Goal: Task Accomplishment & Management: Use online tool/utility

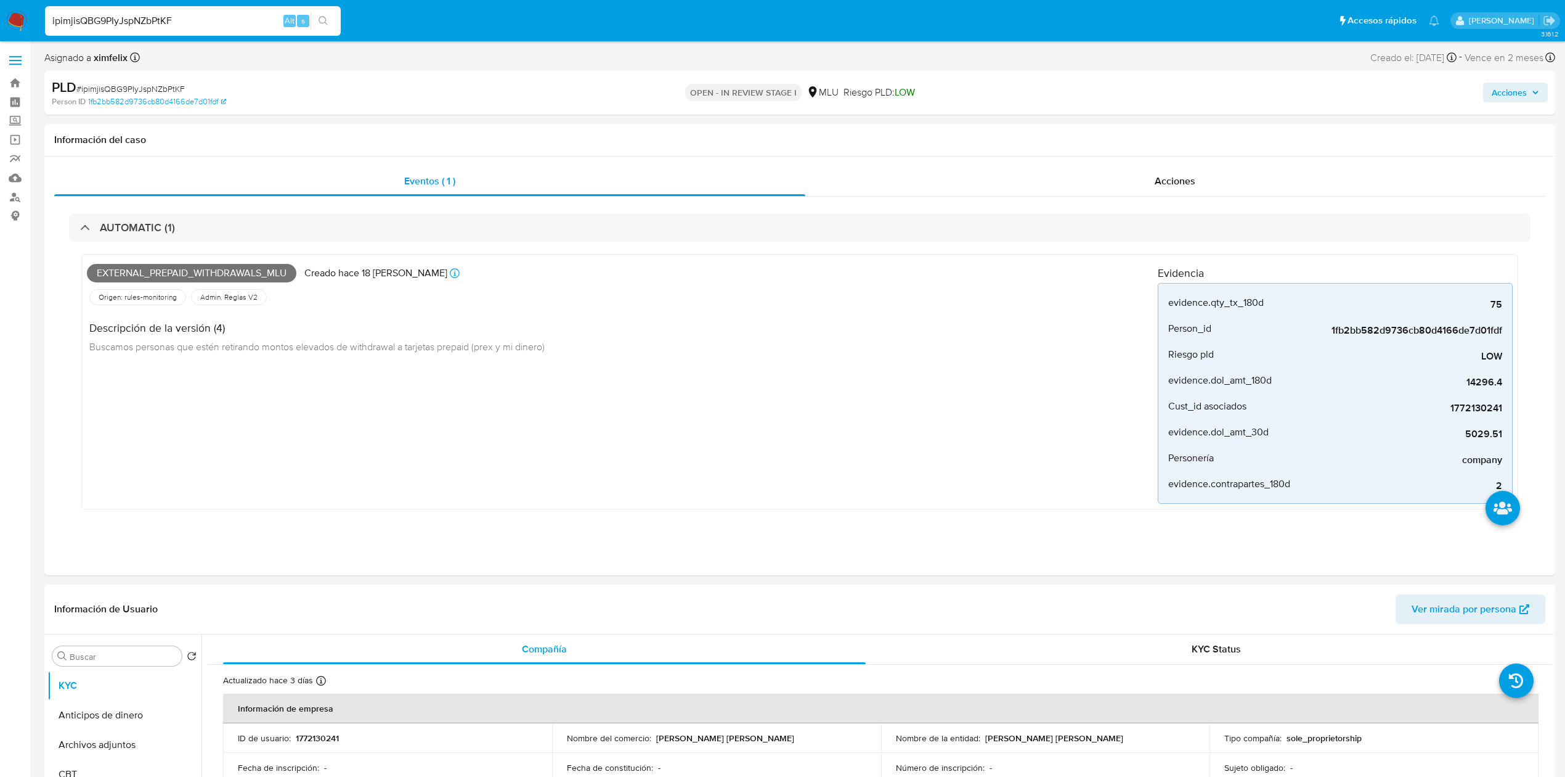
select select "100"
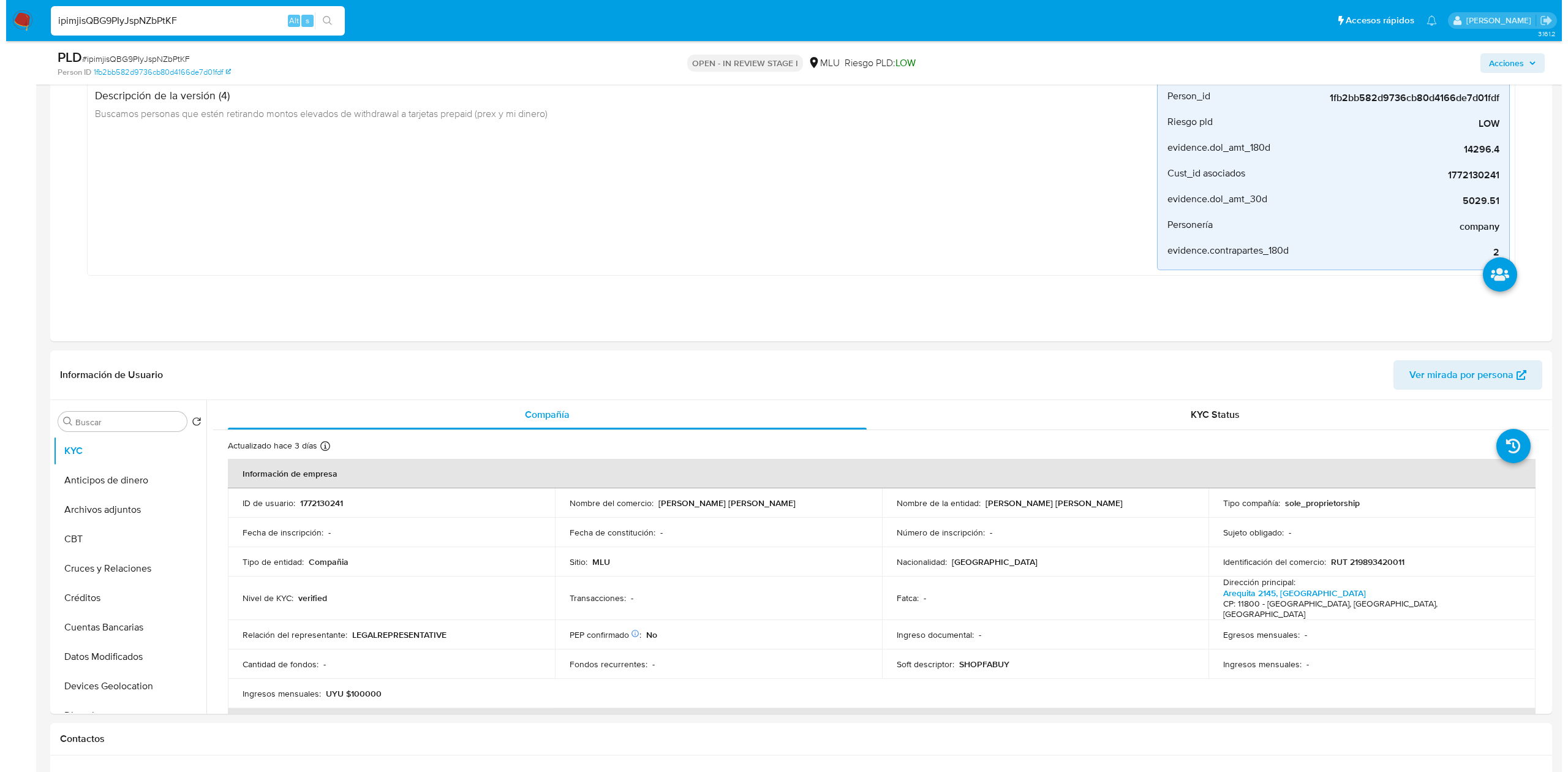
scroll to position [343, 0]
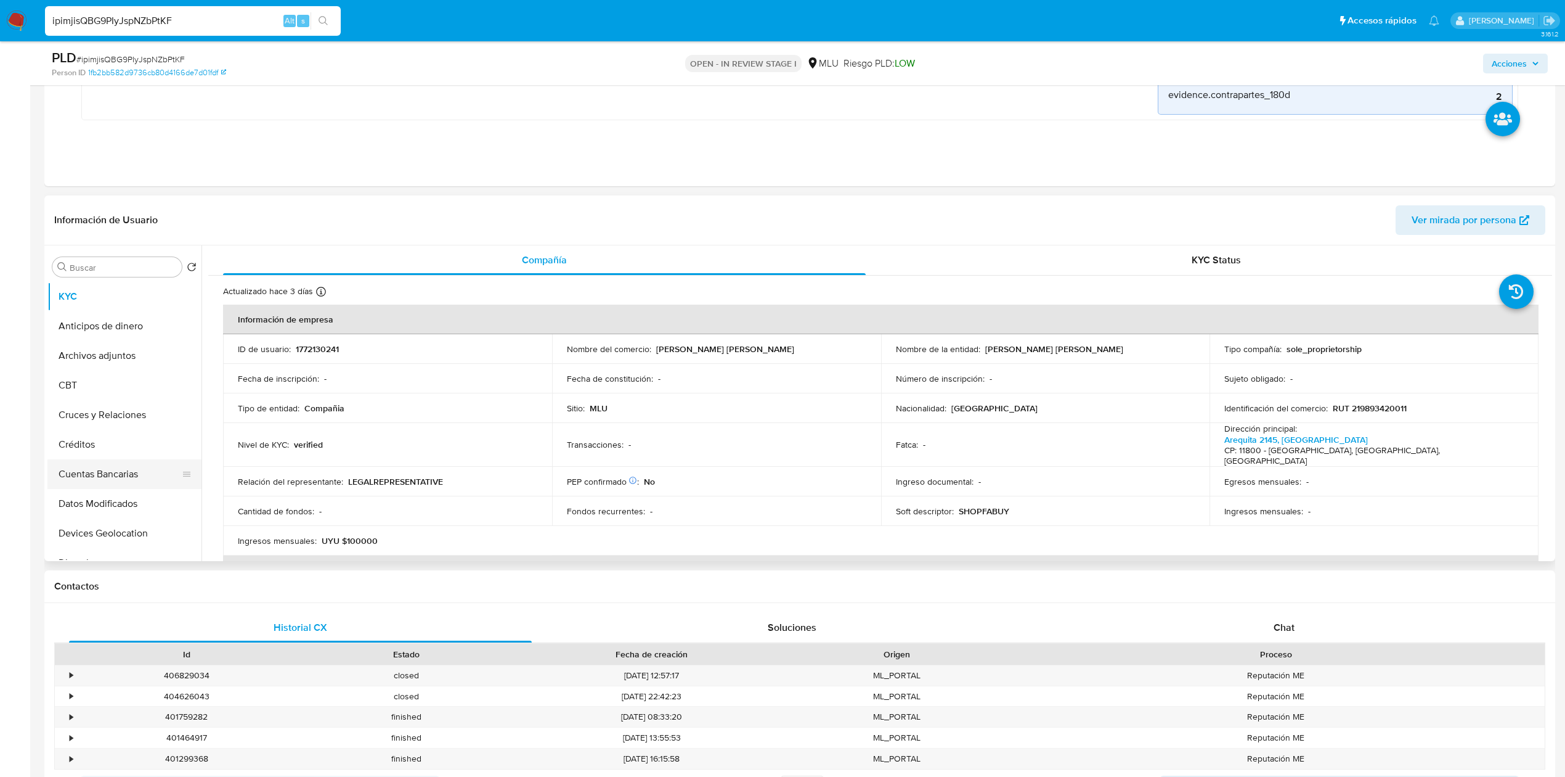
click at [104, 478] on button "Cuentas Bancarias" at bounding box center [119, 474] width 144 height 30
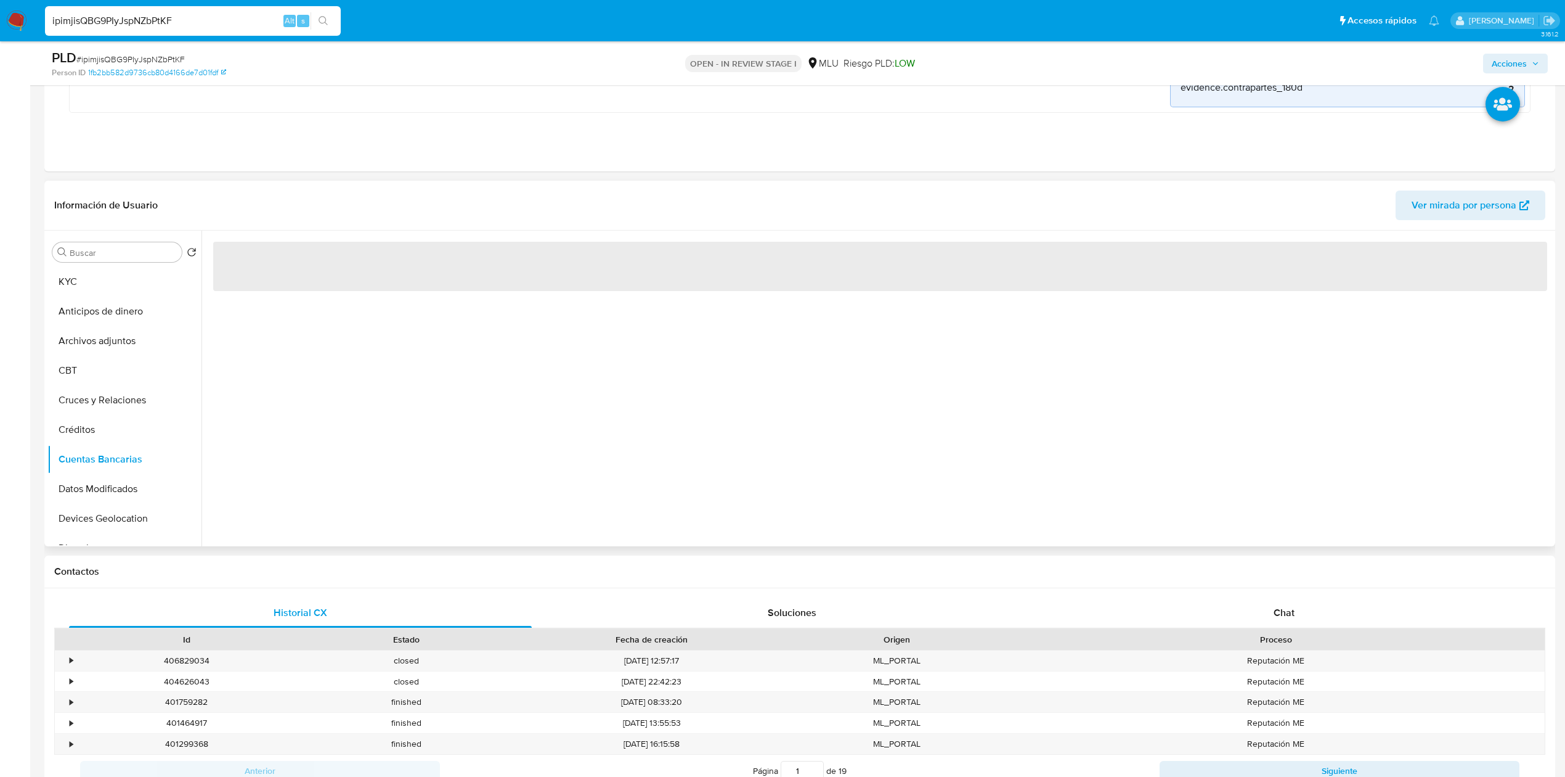
click at [560, 468] on div "‌" at bounding box center [877, 389] width 1351 height 316
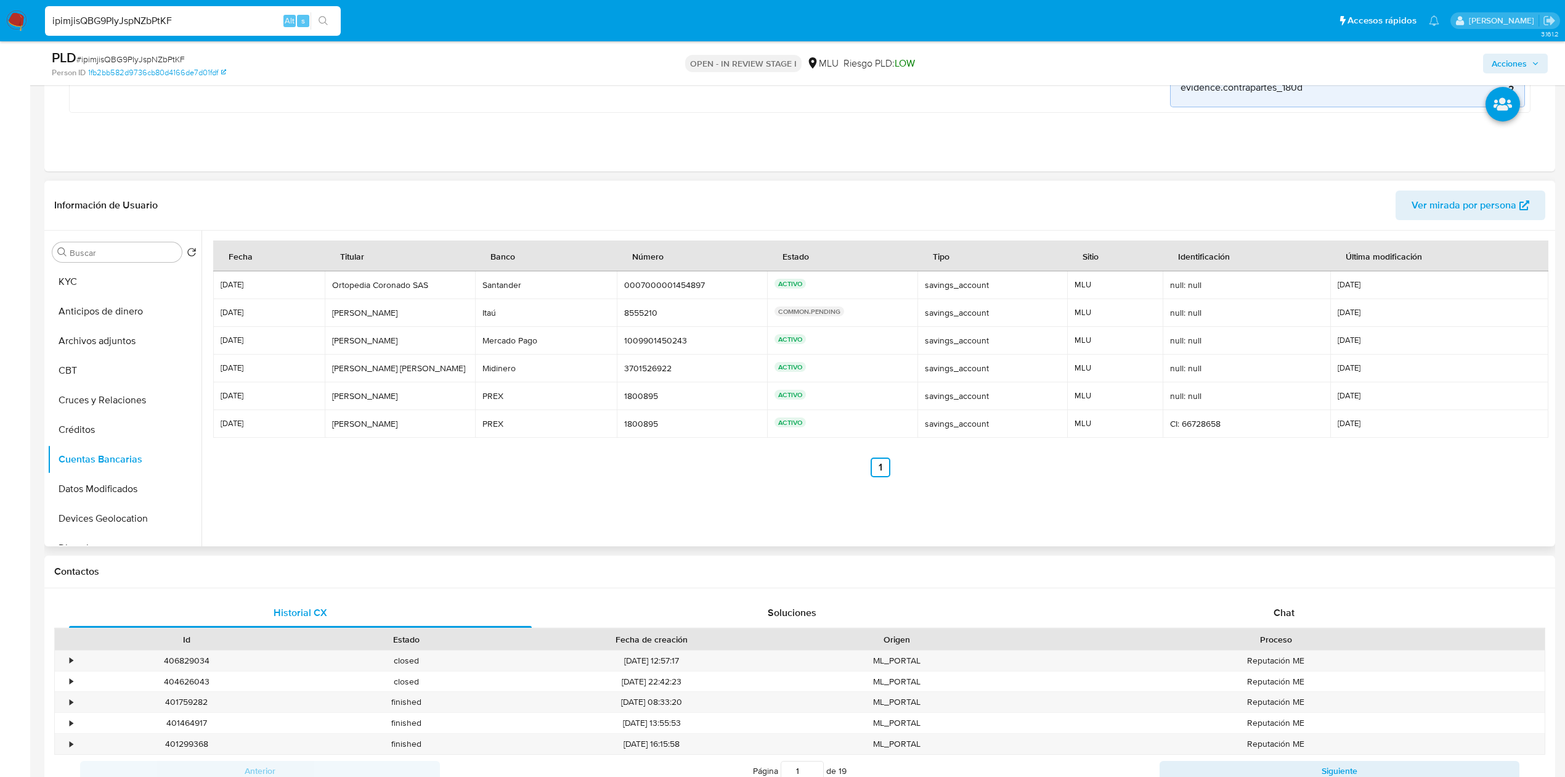
click at [375, 492] on div "Fecha Titular Banco Número Estado Tipo Sitio Identificación Última modificación…" at bounding box center [880, 378] width 1334 height 277
click at [128, 277] on button "KYC" at bounding box center [119, 282] width 144 height 30
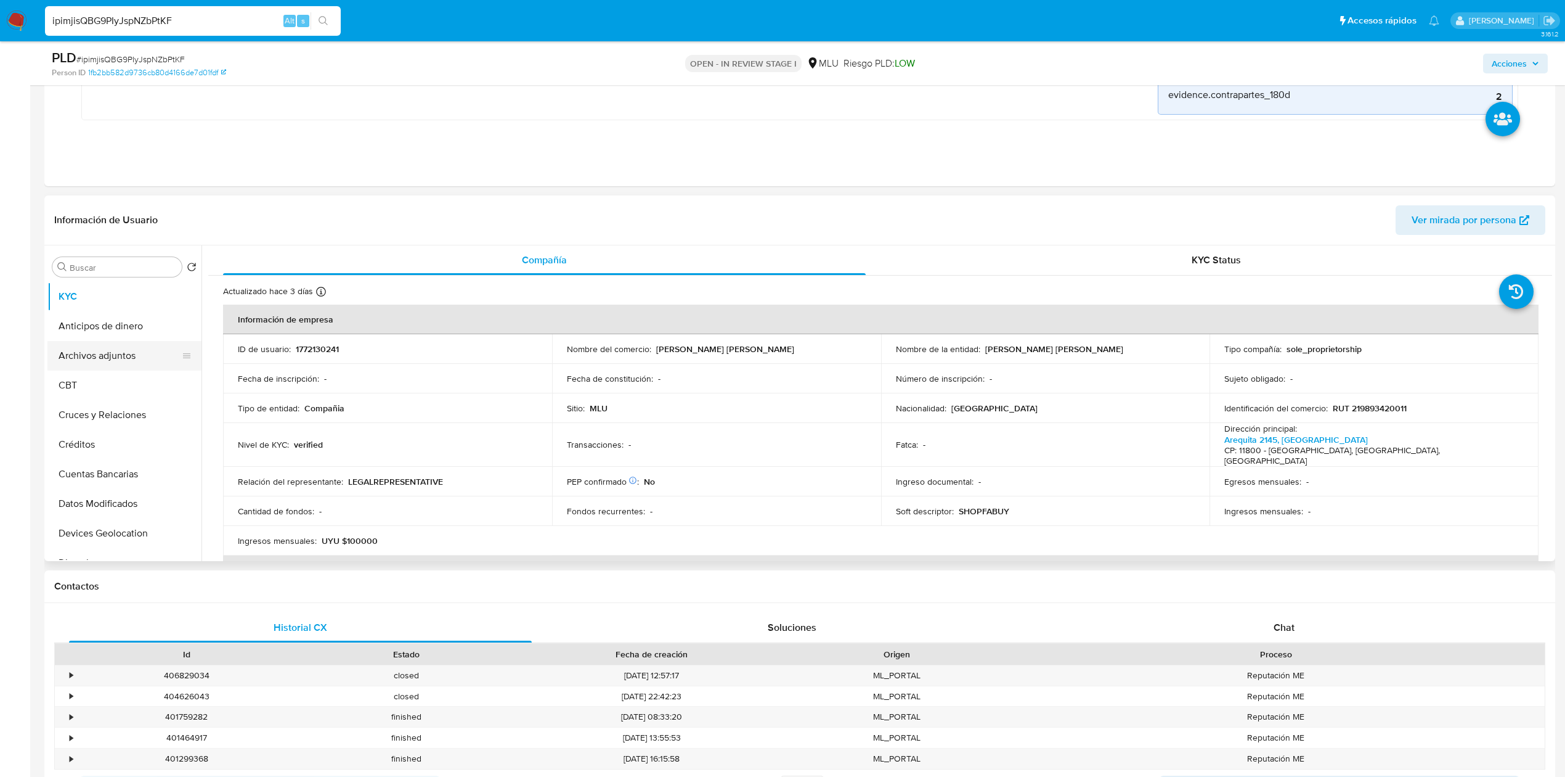
click at [139, 343] on button "Archivos adjuntos" at bounding box center [119, 356] width 144 height 30
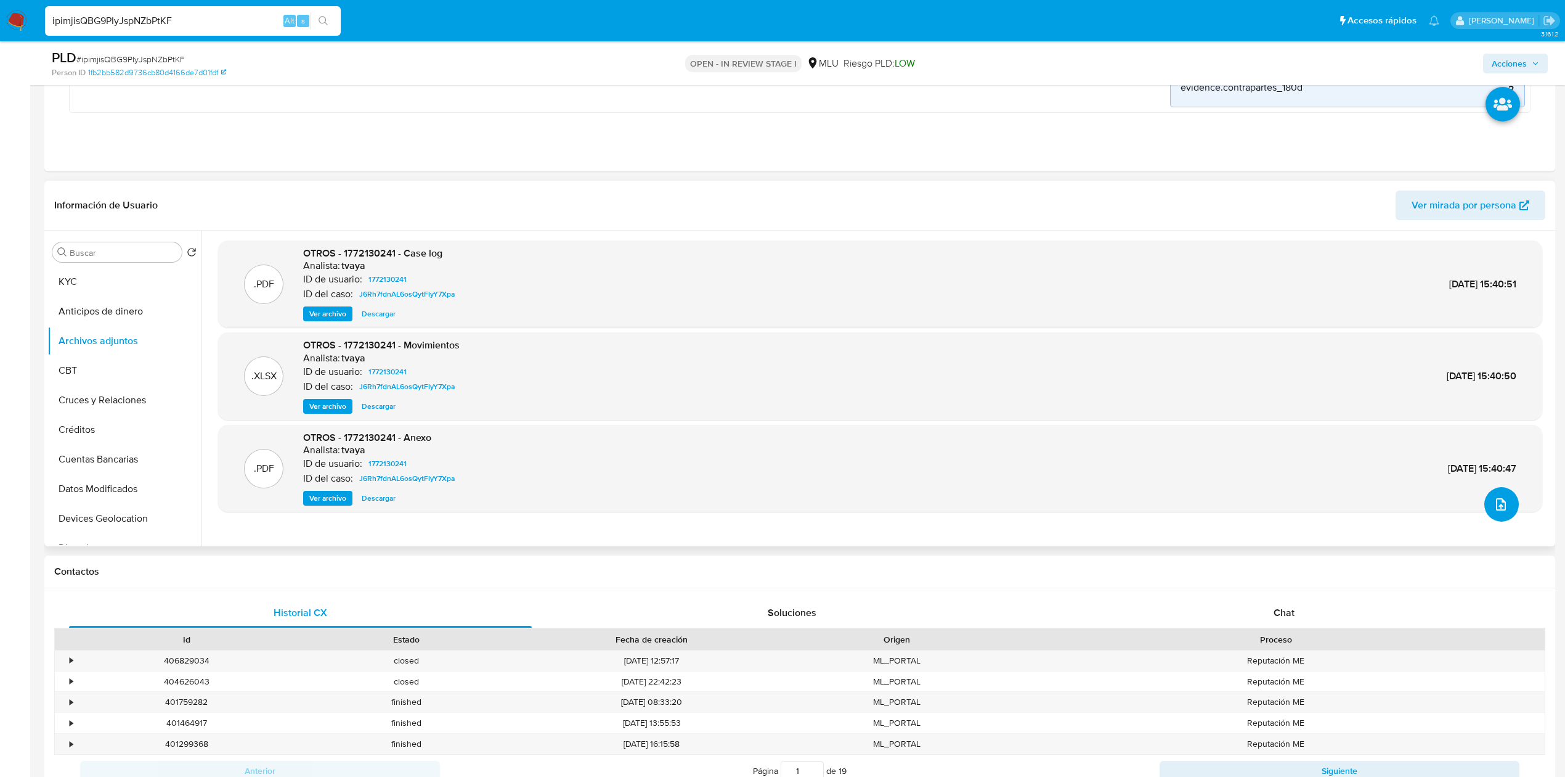
click at [1498, 518] on button "upload-file" at bounding box center [1502, 504] width 35 height 35
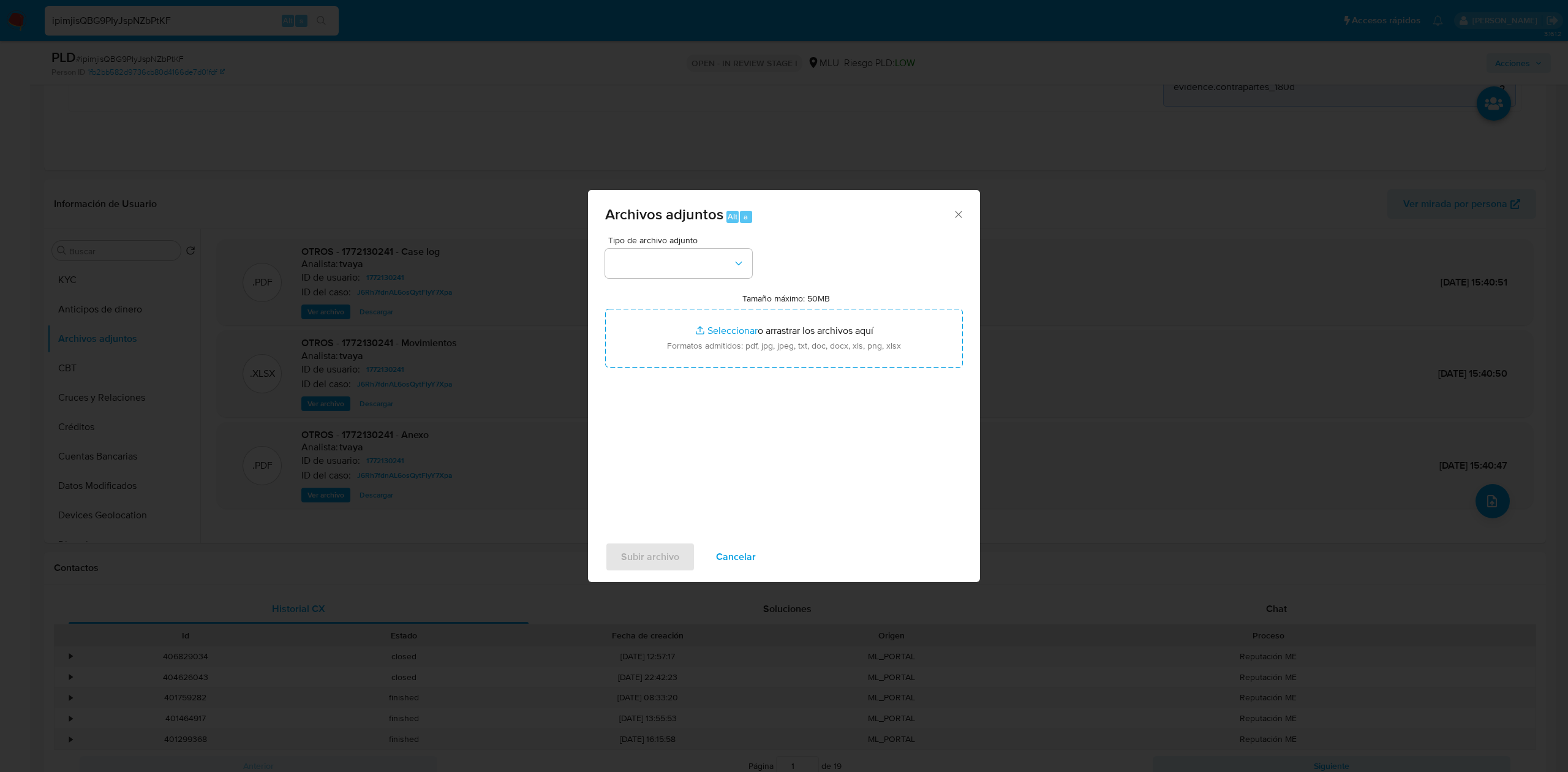
click at [716, 279] on div "Tipo de archivo adjunto Tamaño máximo: 50MB Seleccionar archivos Seleccionar o …" at bounding box center [784, 380] width 358 height 289
click at [716, 272] on button "button" at bounding box center [679, 263] width 147 height 30
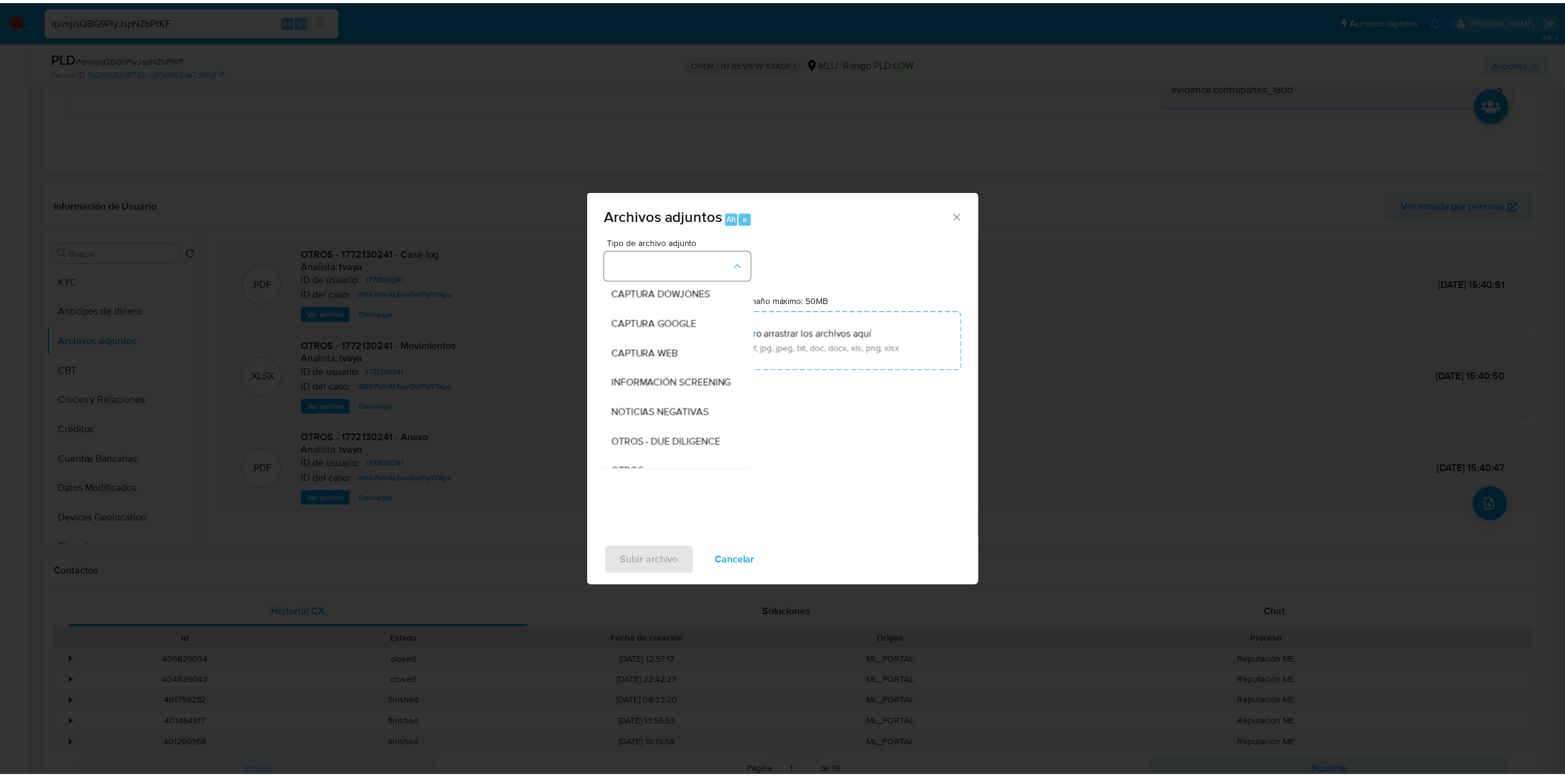
scroll to position [64, 0]
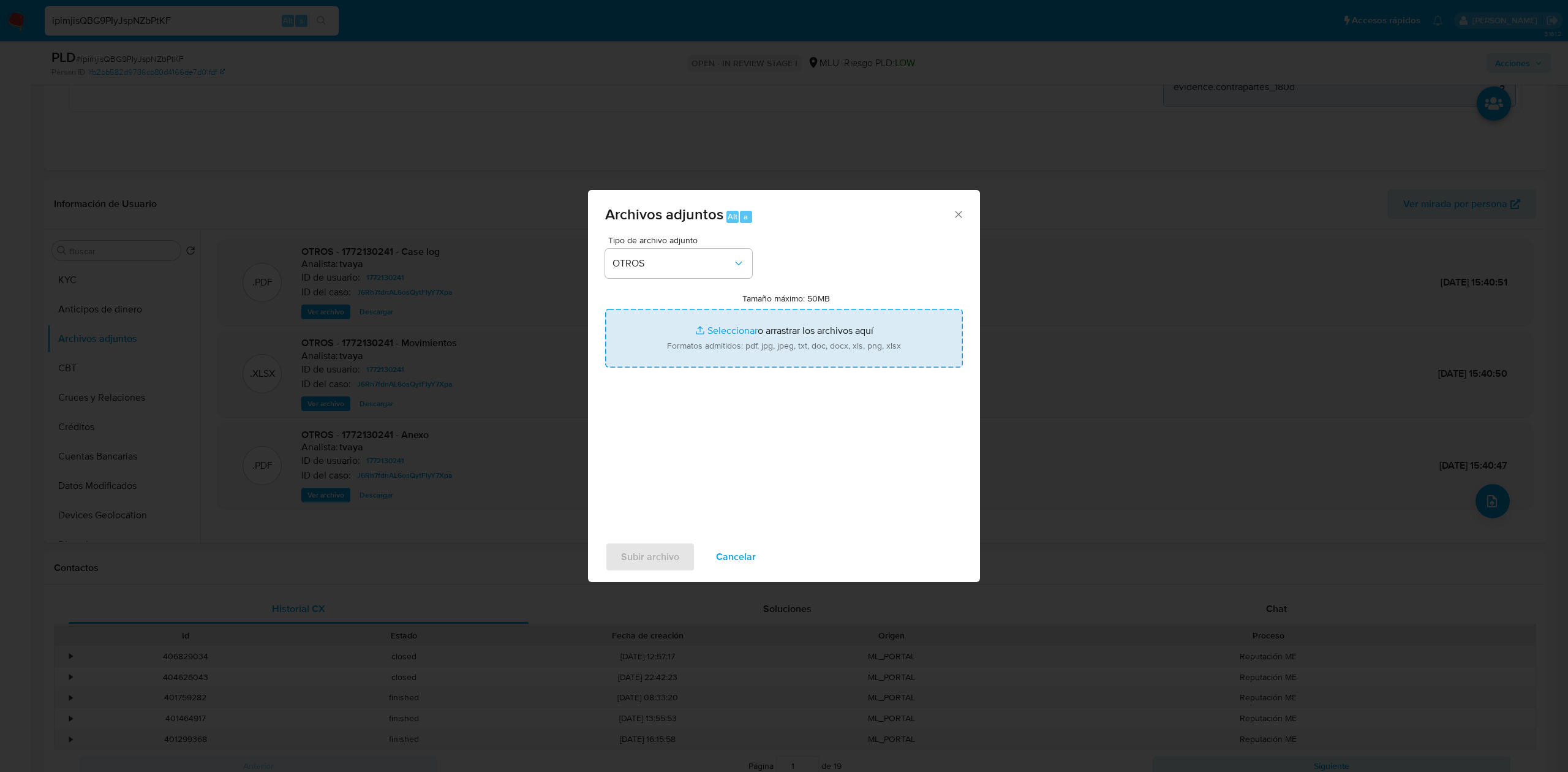
type input "C:\fakepath\Case Log 1772130241 - 25_09_2025 .pdf"
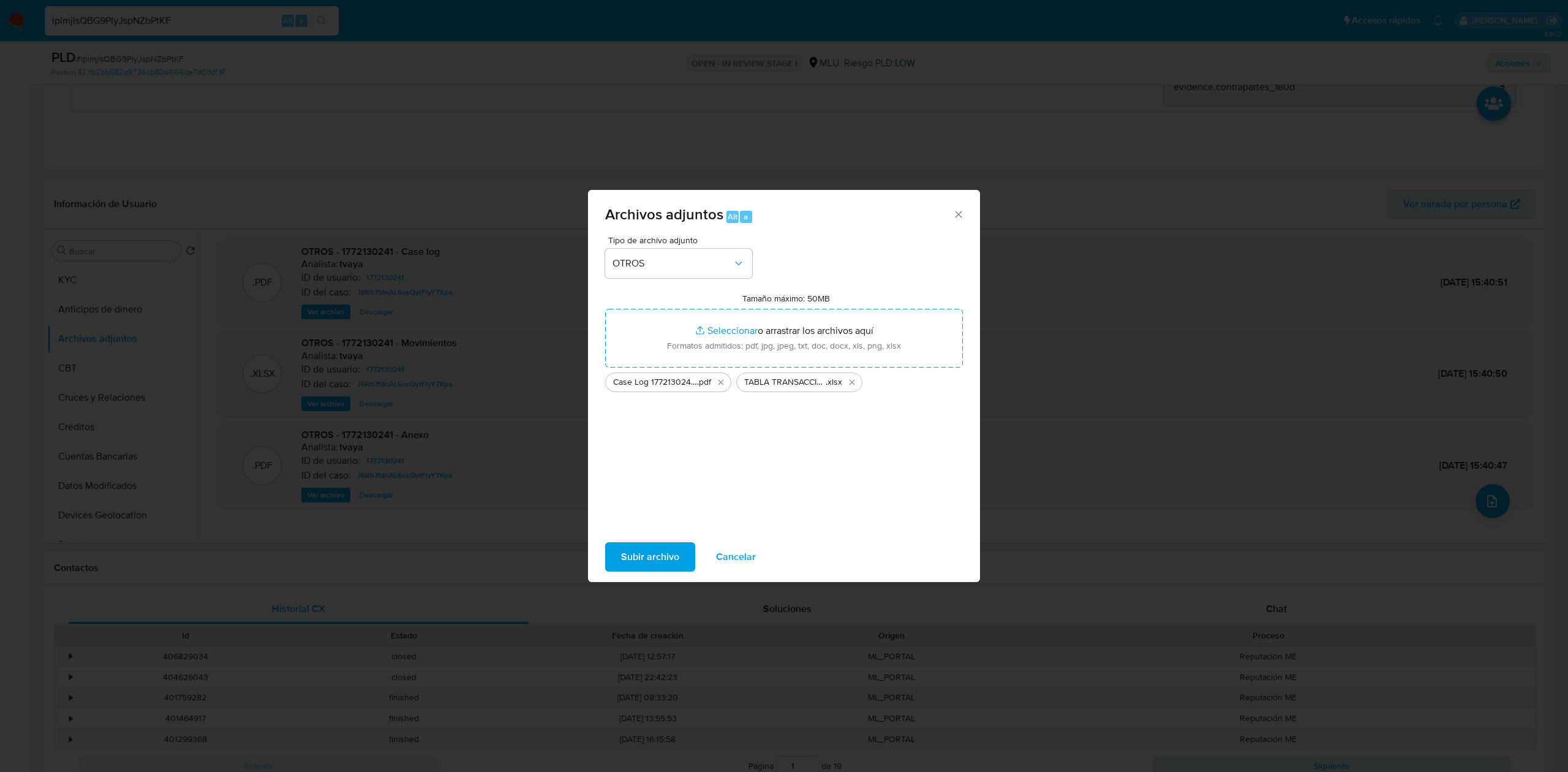
click at [660, 561] on span "Subir archivo" at bounding box center [650, 556] width 59 height 27
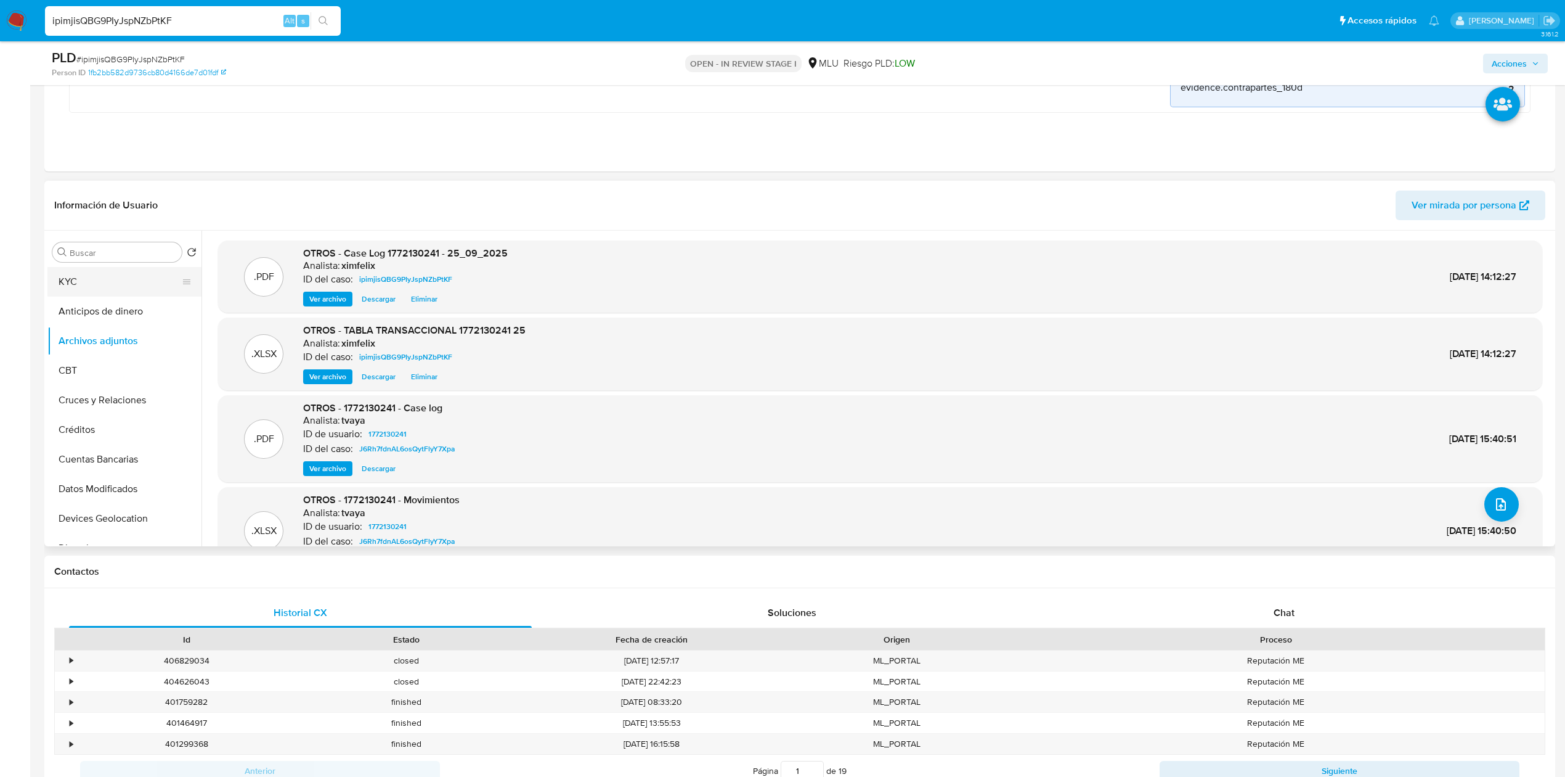
click at [133, 280] on button "KYC" at bounding box center [119, 282] width 144 height 30
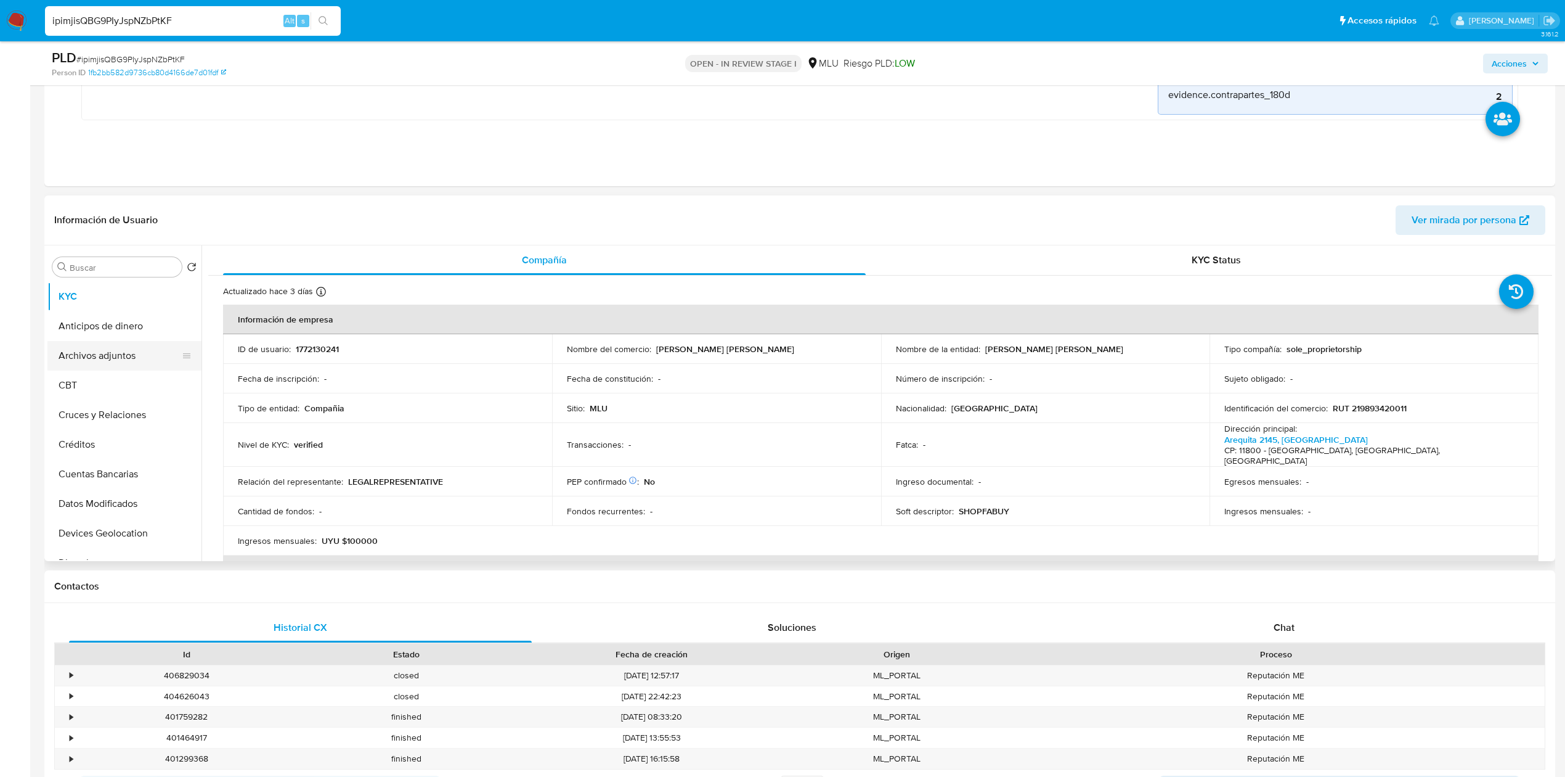
click at [122, 341] on button "Archivos adjuntos" at bounding box center [119, 356] width 144 height 30
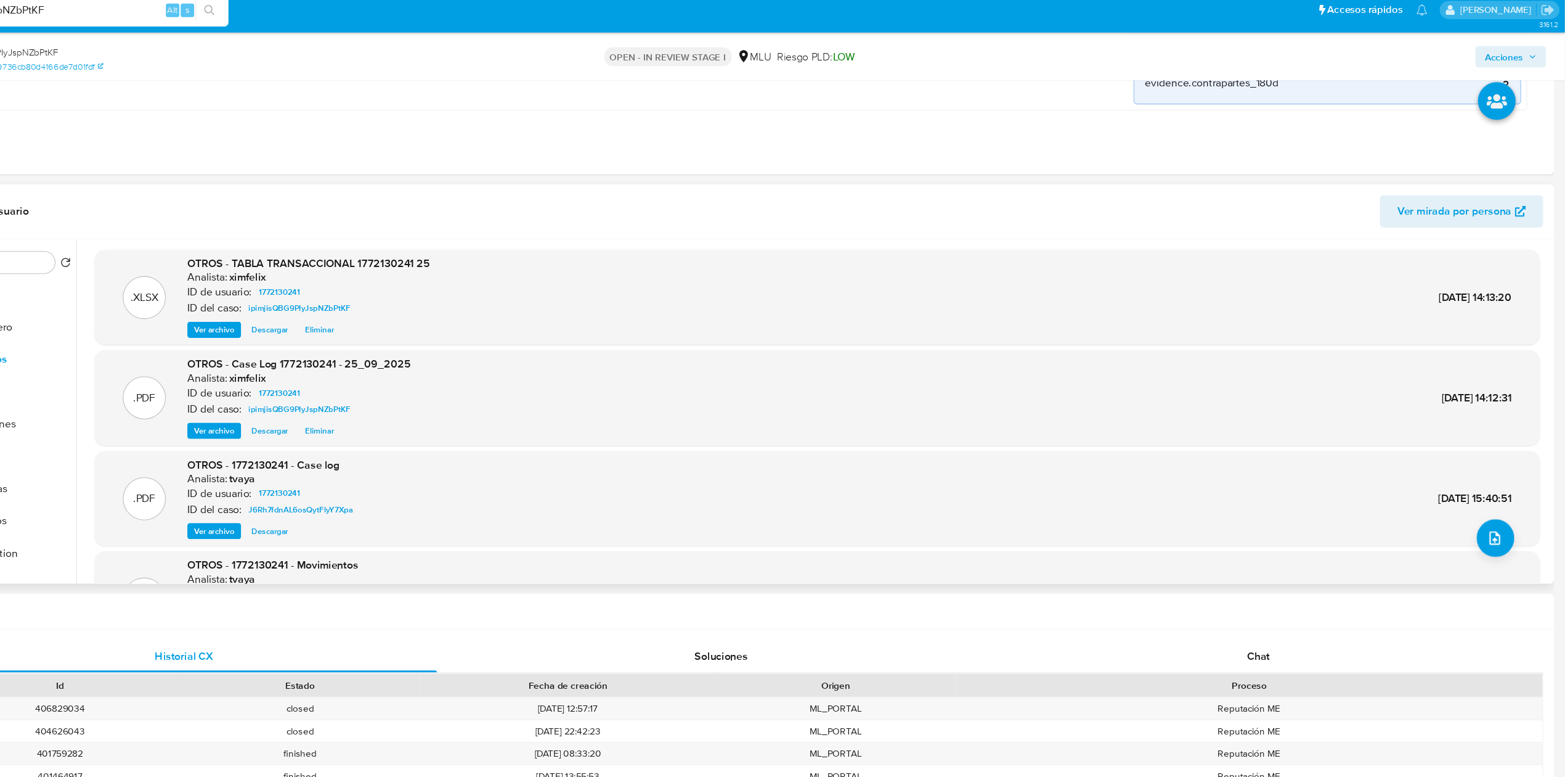
scroll to position [345, 0]
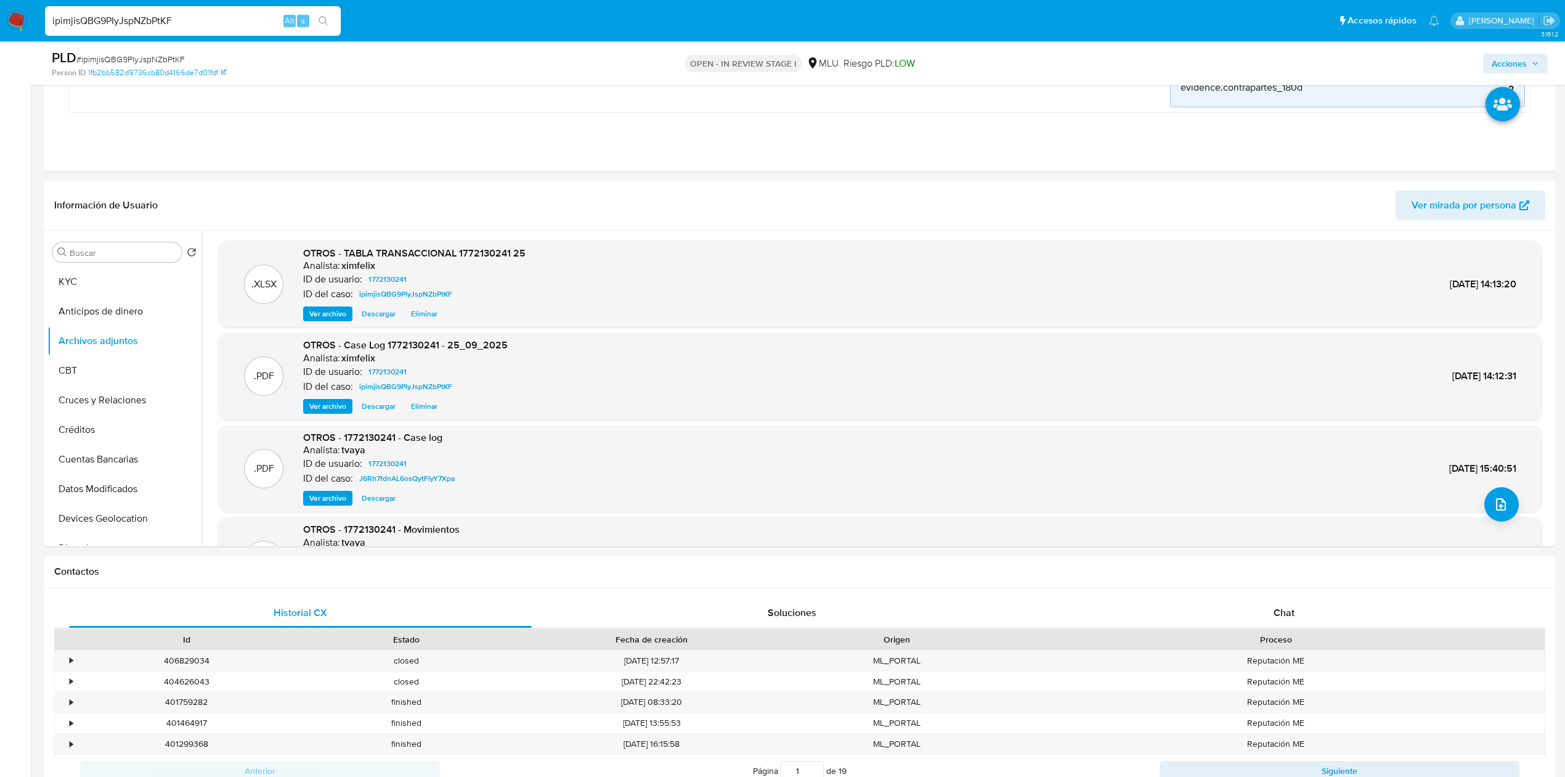
click at [1531, 55] on span "Acciones" at bounding box center [1515, 63] width 47 height 17
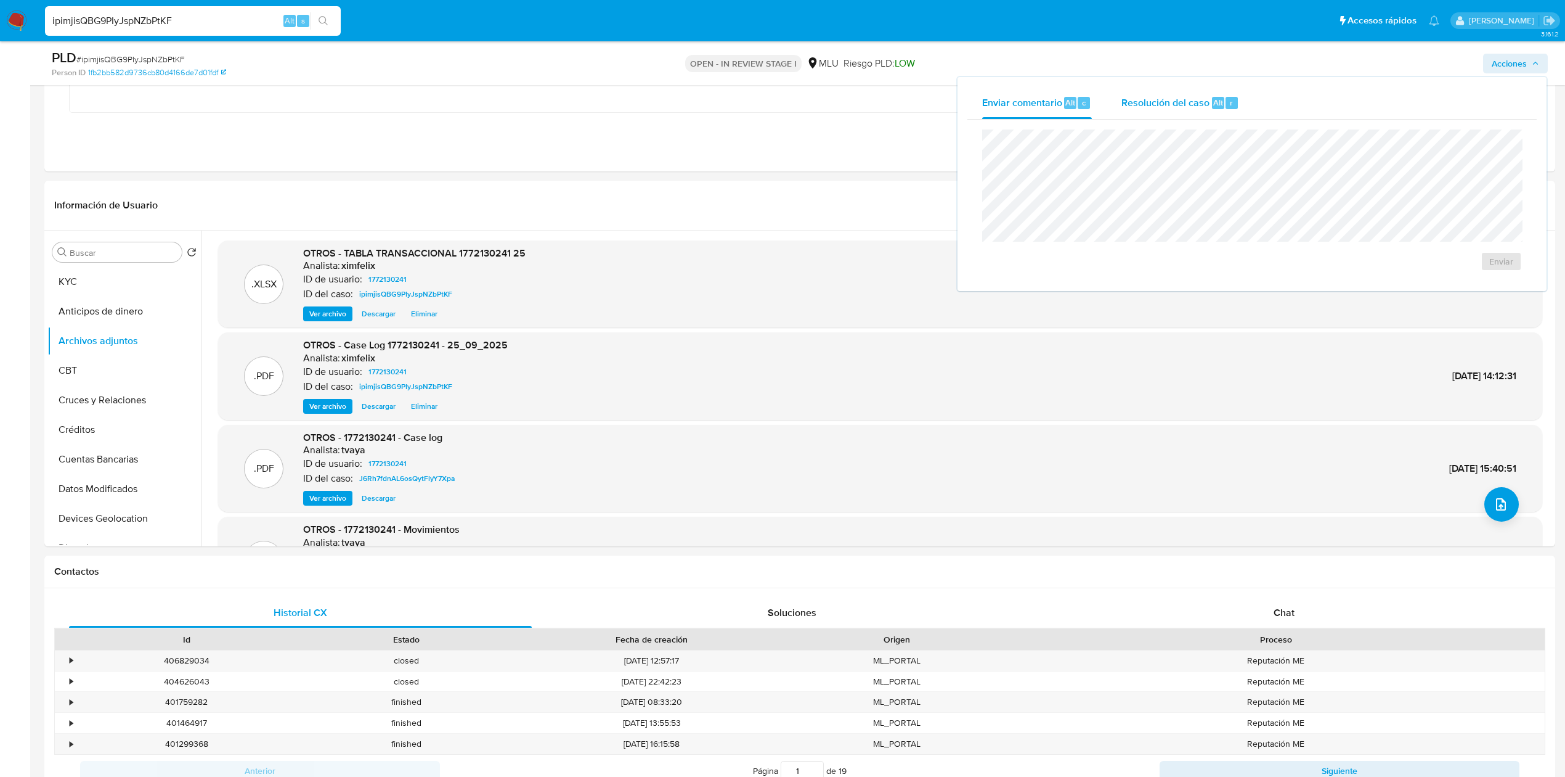
click at [1187, 92] on div "Resolución del caso Alt r" at bounding box center [1181, 103] width 118 height 32
click at [1340, 275] on span "No ROI" at bounding box center [1363, 273] width 60 height 27
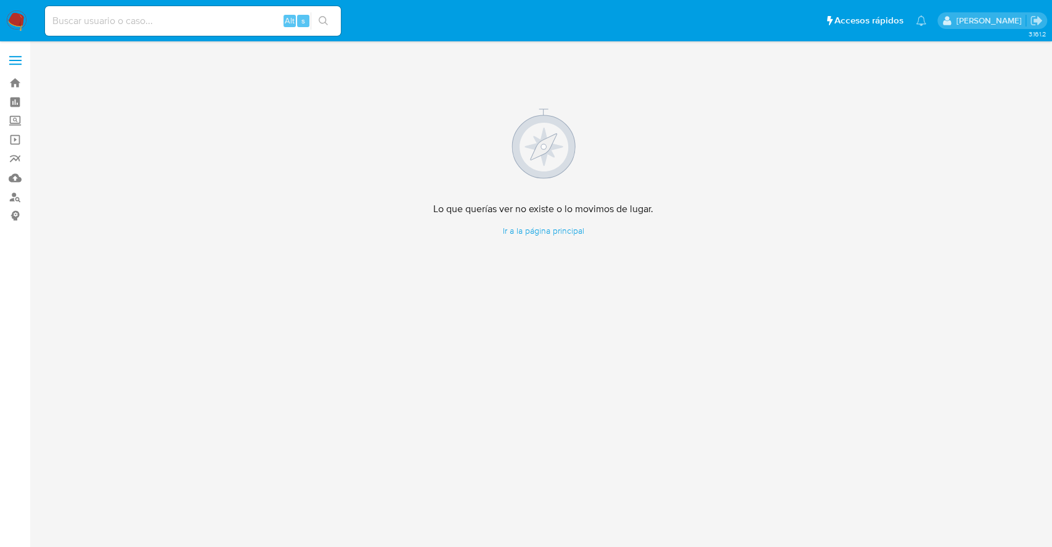
click at [195, 31] on div "Alt s" at bounding box center [193, 21] width 296 height 30
click at [197, 20] on input at bounding box center [193, 21] width 296 height 16
paste input "ipimjisQBG9PIyJspNZbPtKF"
type input "ipimjisQBG9PIyJspNZbPtKF"
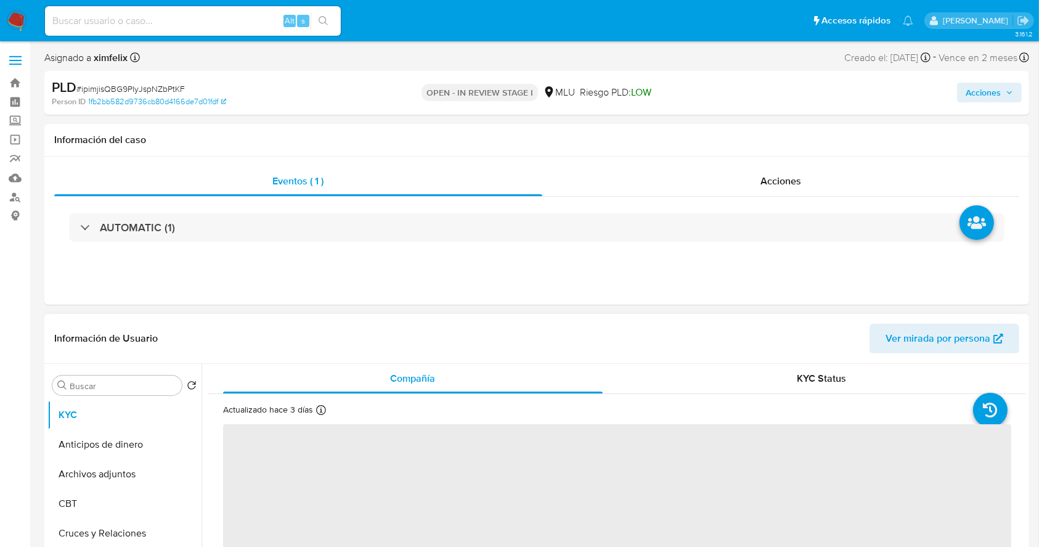
select select "10"
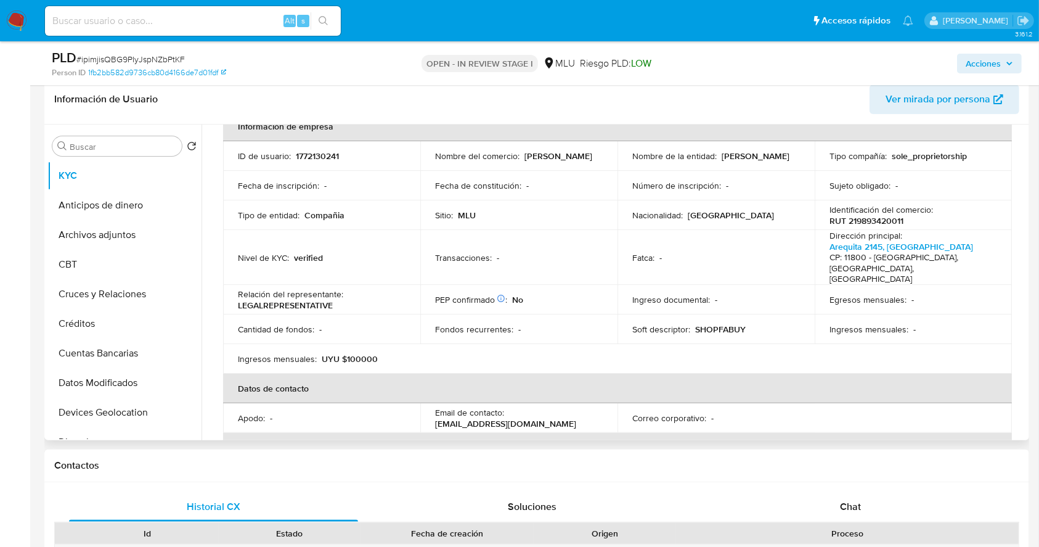
scroll to position [68, 0]
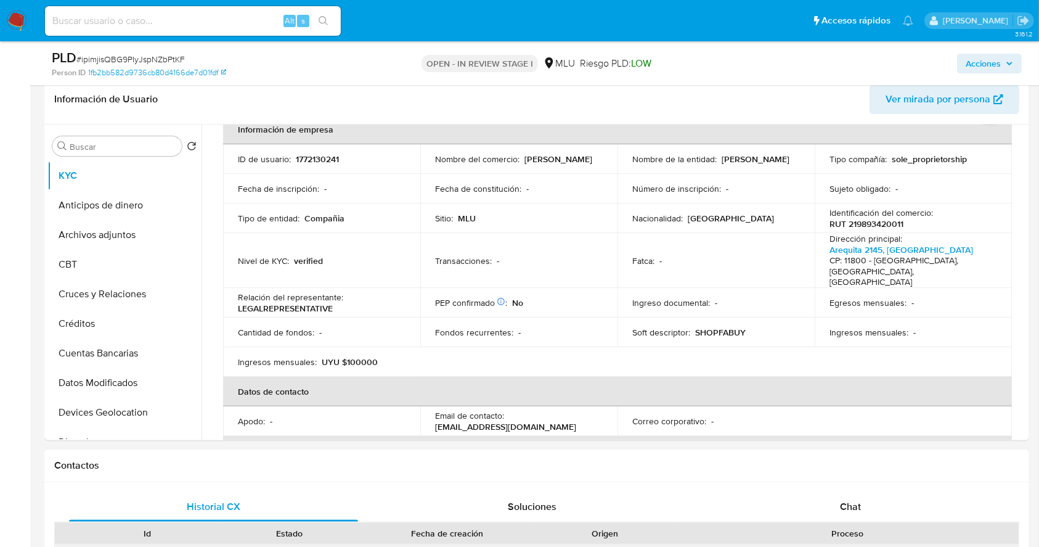
click at [665, 545] on div "ML_PORTAL" at bounding box center [605, 554] width 142 height 20
click at [883, 377] on th "Datos de contacto" at bounding box center [617, 392] width 789 height 30
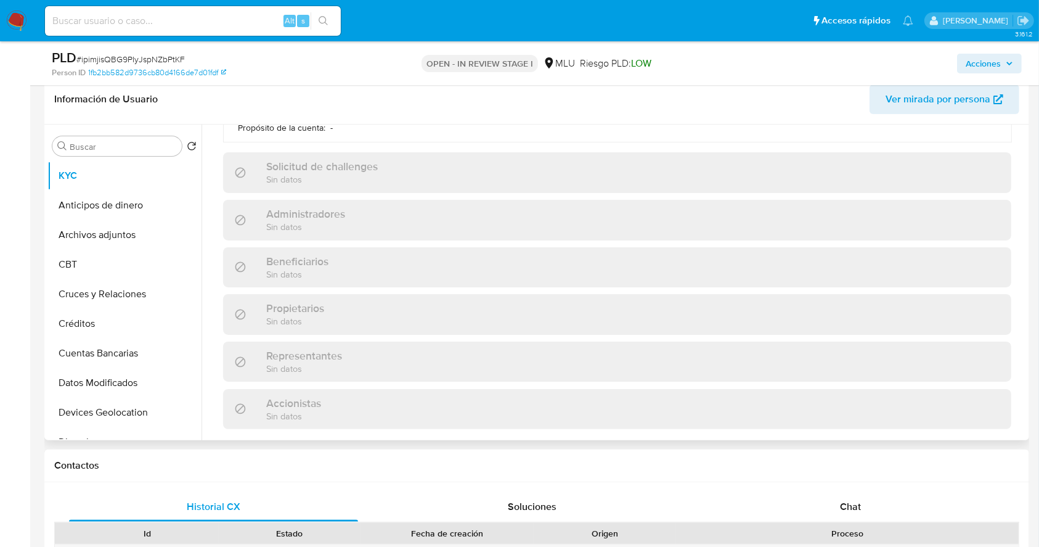
scroll to position [721, 0]
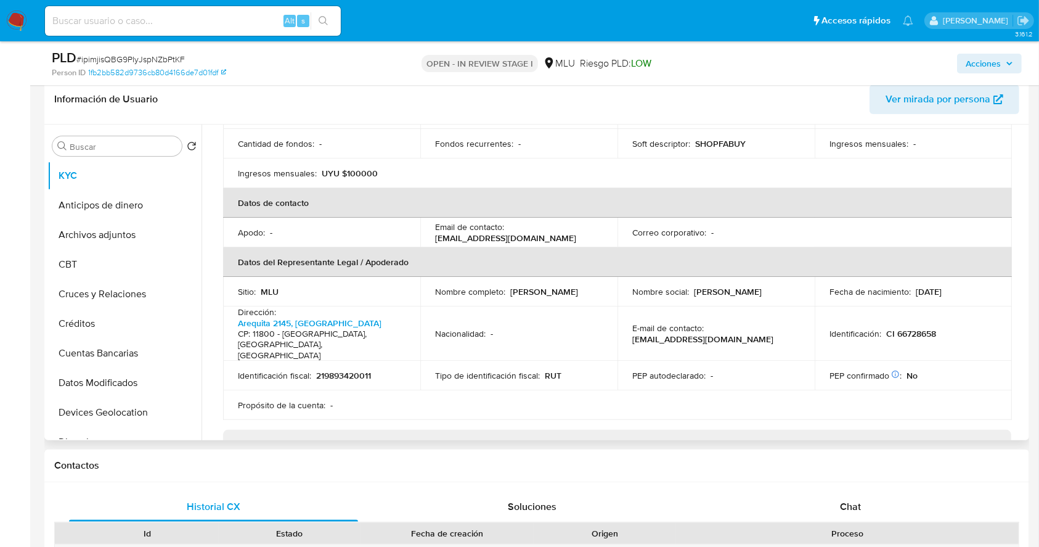
scroll to position [241, 0]
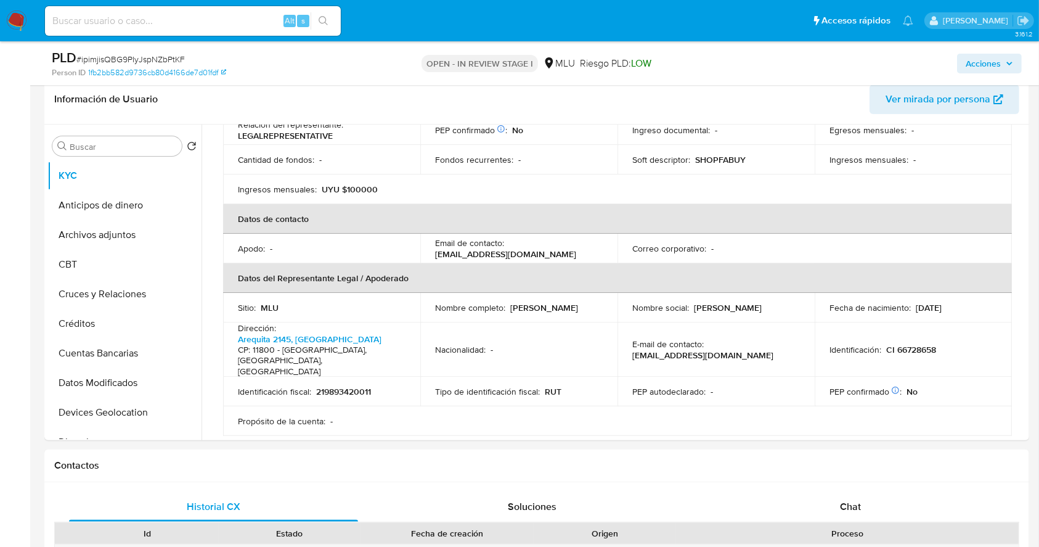
click at [12, 16] on img at bounding box center [16, 20] width 21 height 21
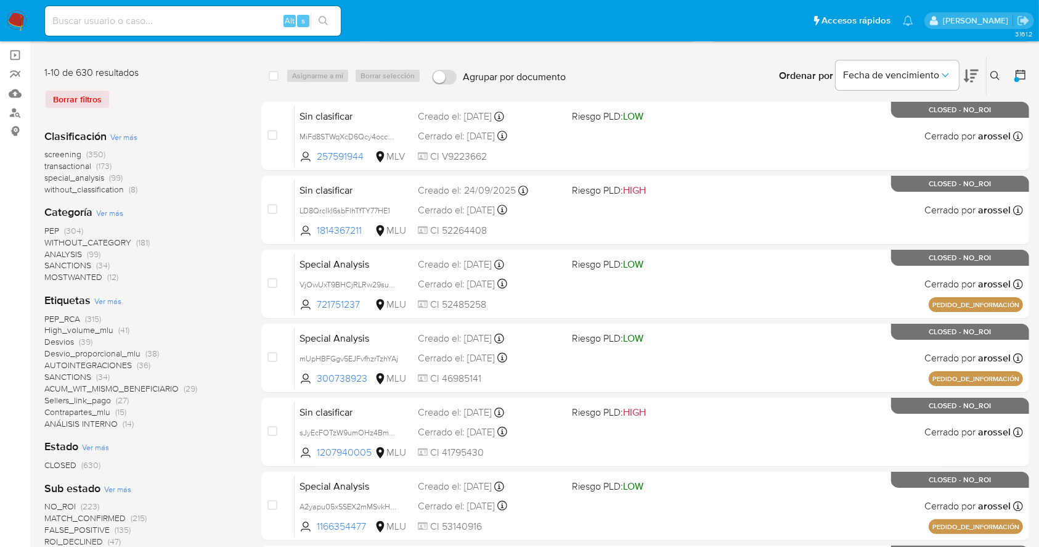
scroll to position [88, 0]
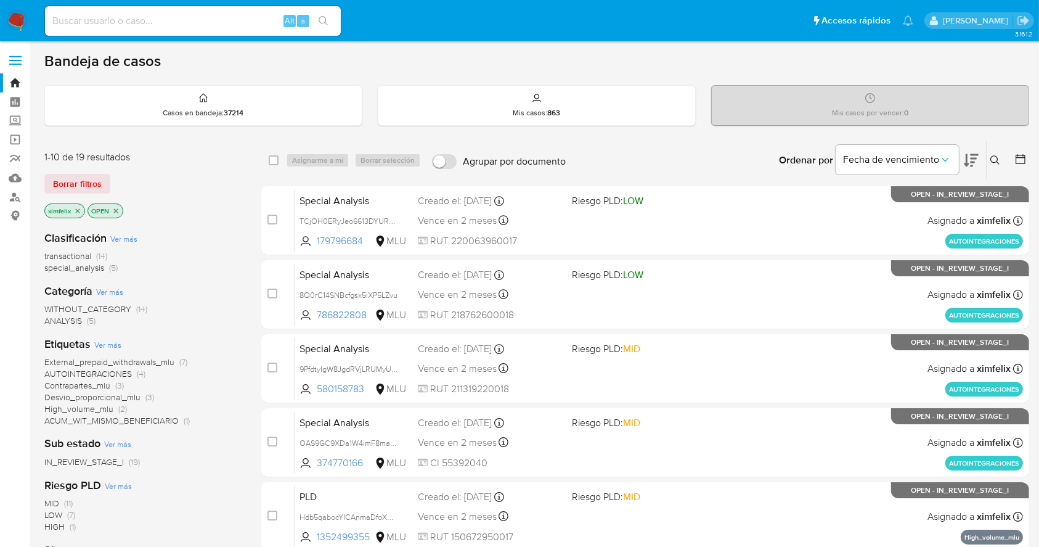
click at [232, 11] on div "Alt s" at bounding box center [193, 21] width 296 height 30
click at [223, 18] on input at bounding box center [193, 21] width 296 height 16
paste input "338438003"
type input "338438003"
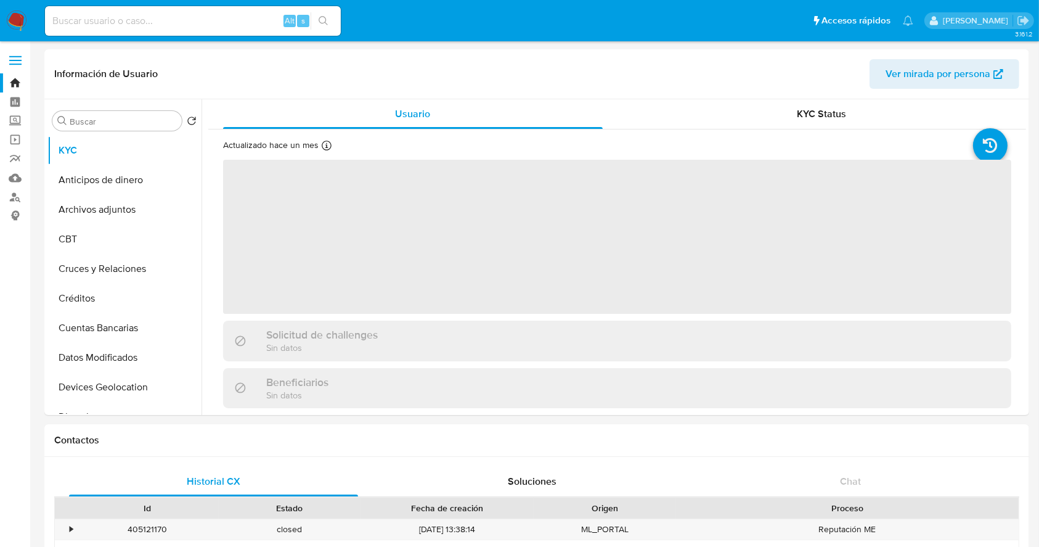
select select "10"
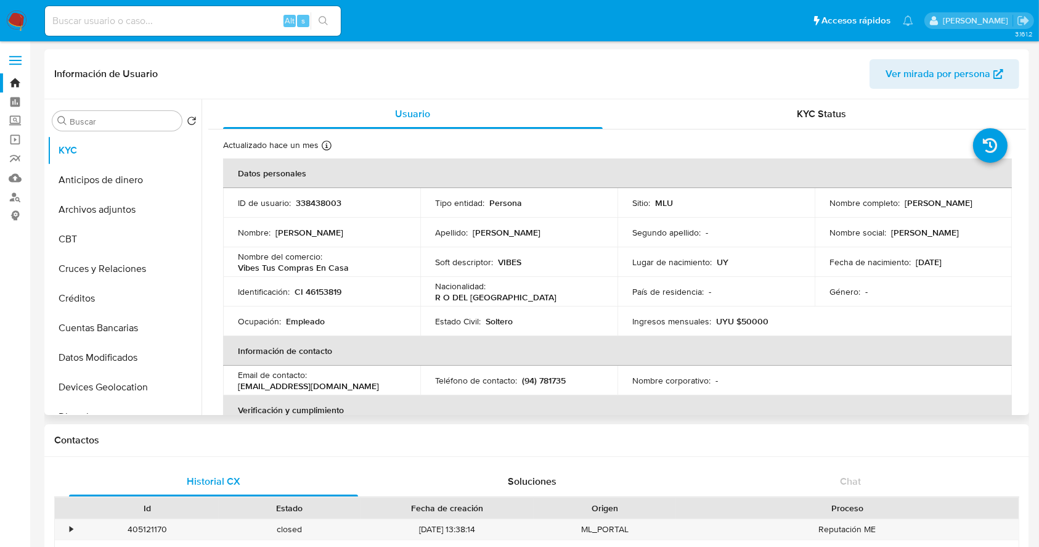
drag, startPoint x: 943, startPoint y: 203, endPoint x: 828, endPoint y: 208, distance: 115.3
click at [830, 208] on div "Nombre completo : Jonathan David Crespo Viera" at bounding box center [914, 202] width 168 height 11
copy p "Jonathan David Crespo Viera"
drag, startPoint x: 357, startPoint y: 267, endPoint x: 228, endPoint y: 264, distance: 129.5
click at [228, 264] on td "Nombre del comercio : Vibes Tus Compras En Casa" at bounding box center [321, 262] width 197 height 30
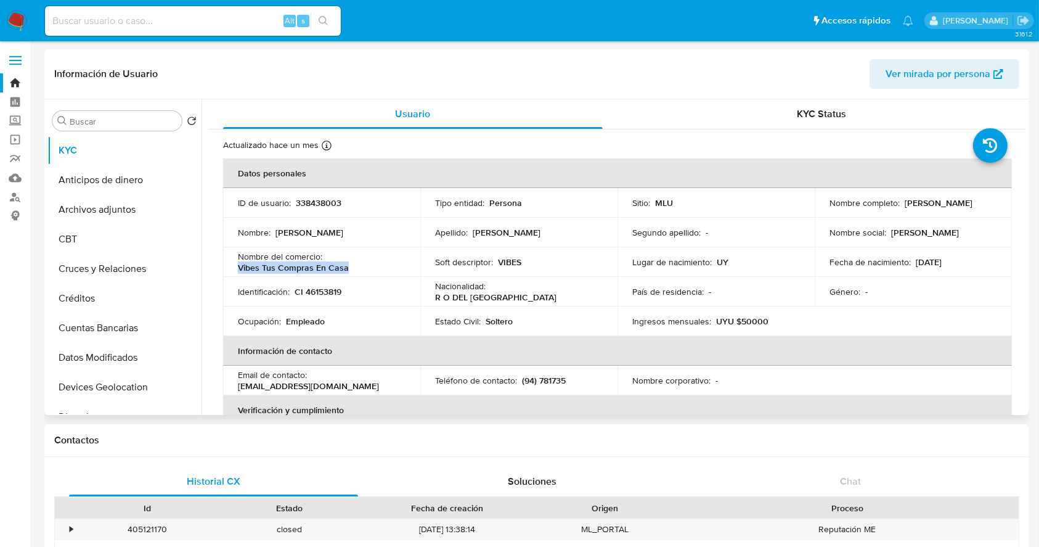
copy p "Vibes Tus Compras En Casa"
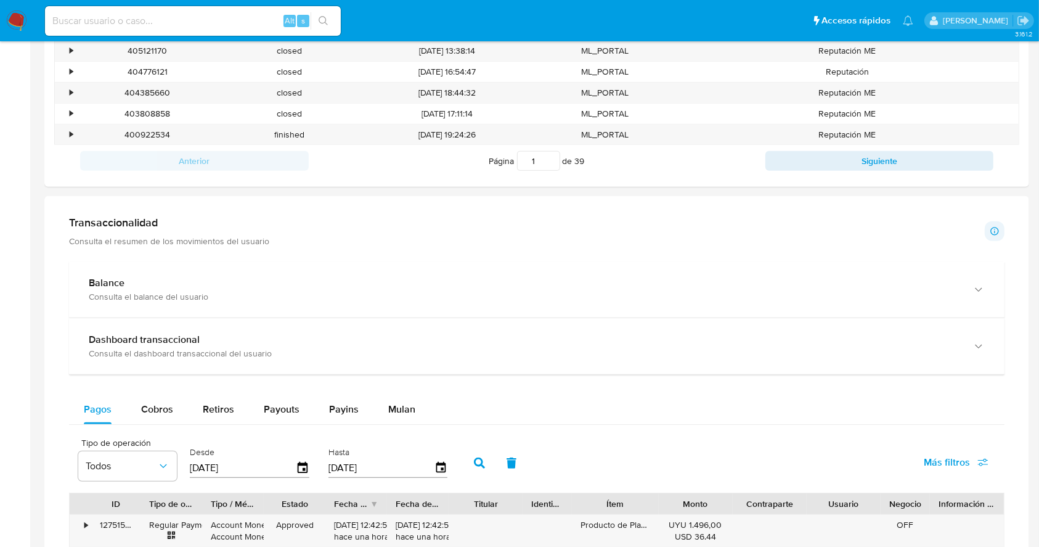
drag, startPoint x: 1039, startPoint y: 292, endPoint x: 1035, endPoint y: 382, distance: 90.7
click at [1035, 382] on main "3.161.2 Información de Usuario Ver mirada por persona Buscar Volver al orden po…" at bounding box center [519, 344] width 1039 height 1644
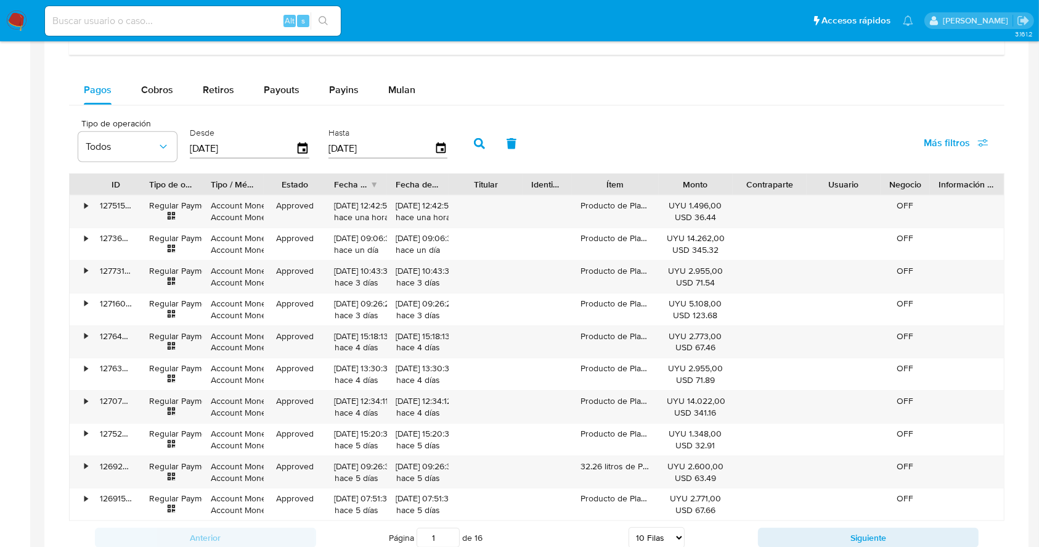
scroll to position [813, 0]
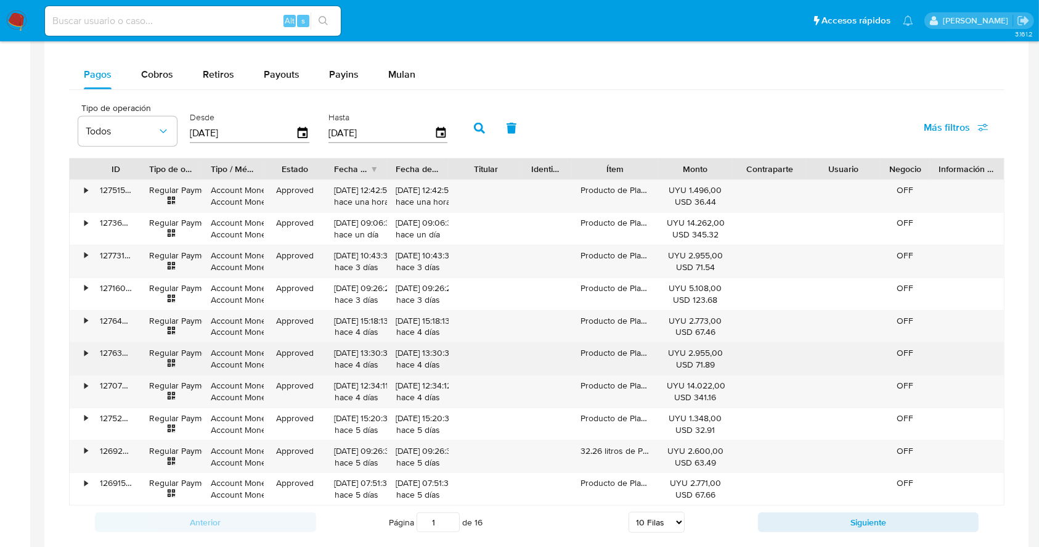
click at [642, 356] on div "Producto de Plaza Inca Importador" at bounding box center [615, 359] width 86 height 32
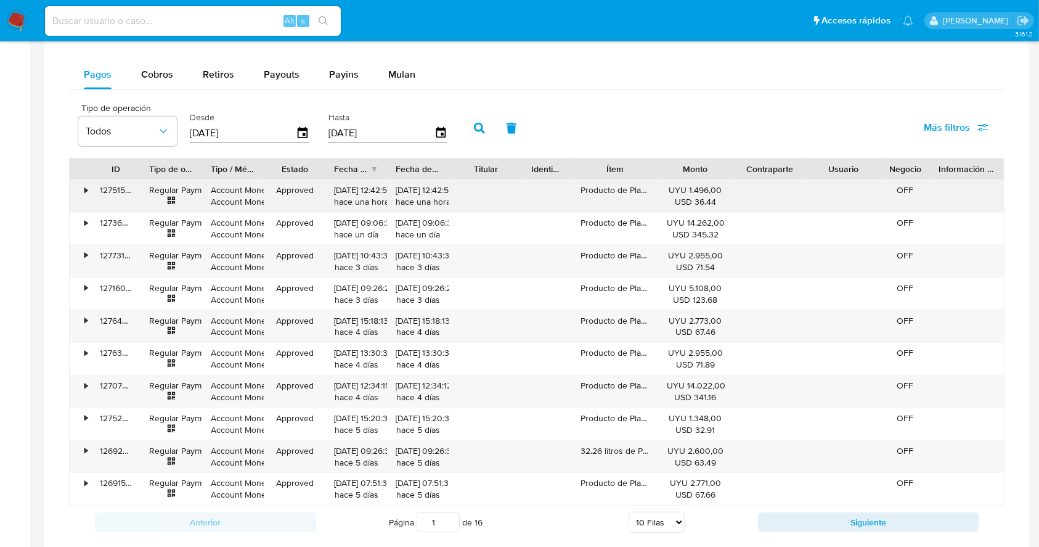
click at [81, 190] on div "•" at bounding box center [81, 196] width 22 height 32
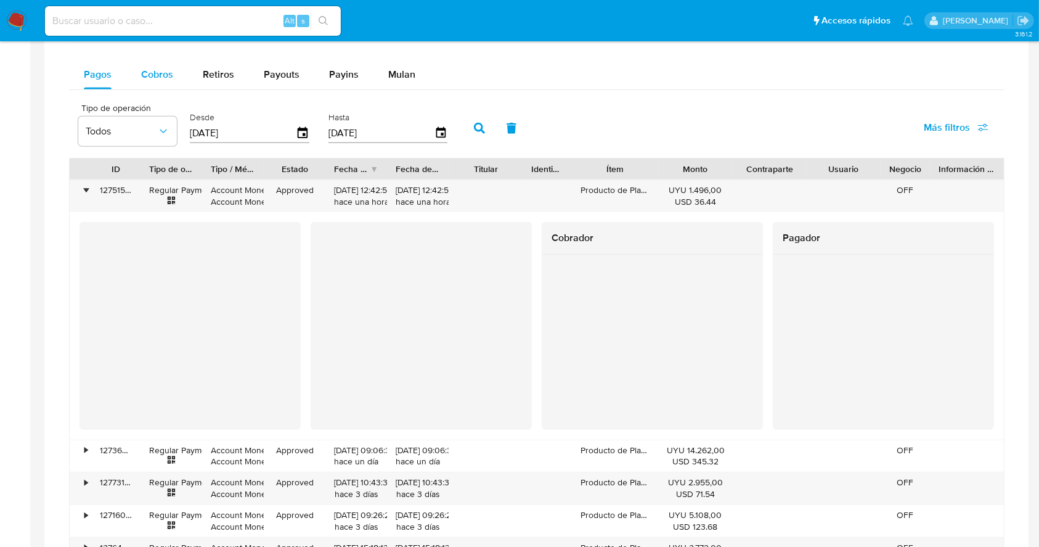
click at [165, 76] on span "Cobros" at bounding box center [157, 74] width 32 height 14
select select "10"
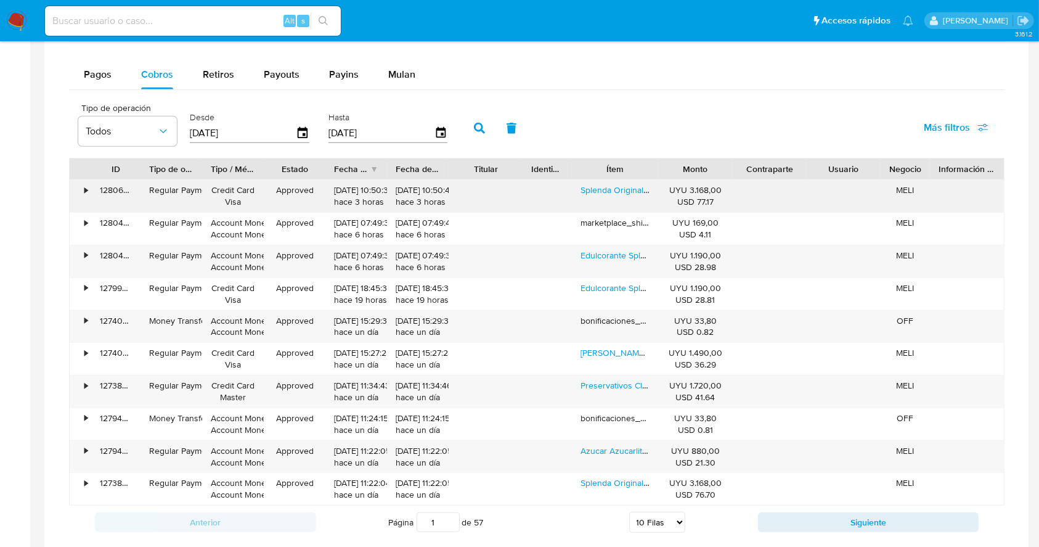
click at [84, 190] on div "•" at bounding box center [85, 190] width 3 height 12
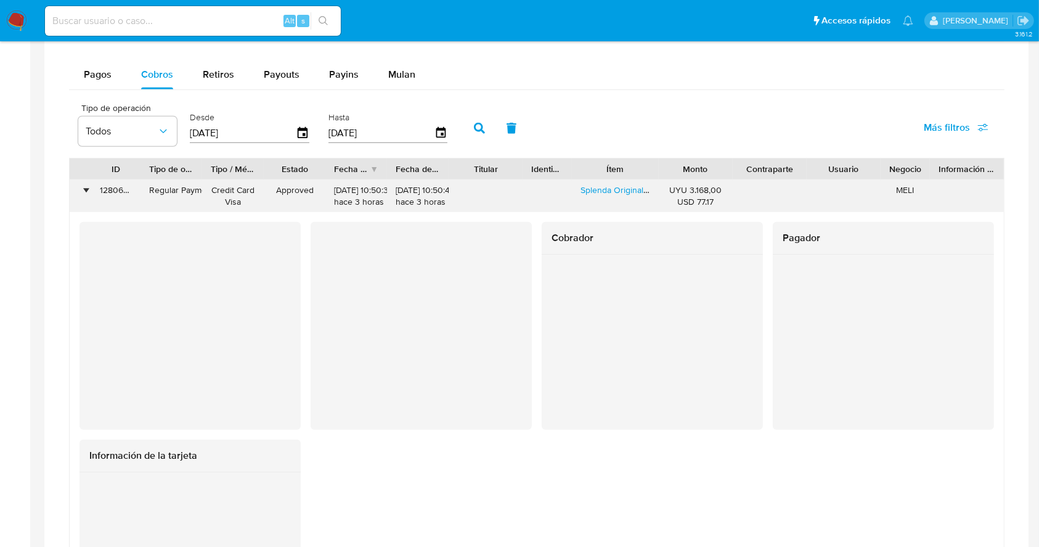
click at [84, 190] on div "•" at bounding box center [85, 190] width 3 height 12
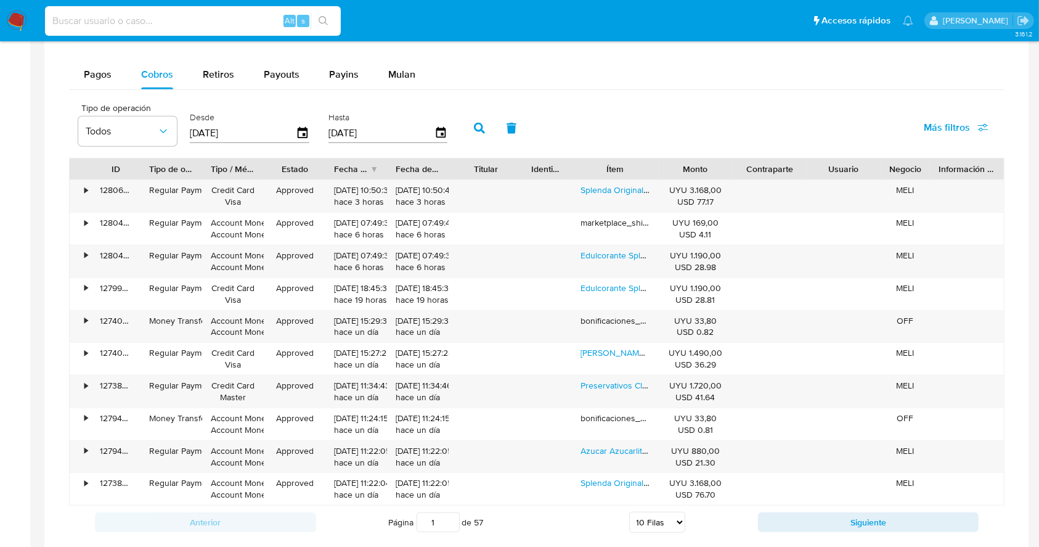
click at [182, 22] on input at bounding box center [193, 21] width 296 height 16
paste input "1590767077"
type input "1590767077"
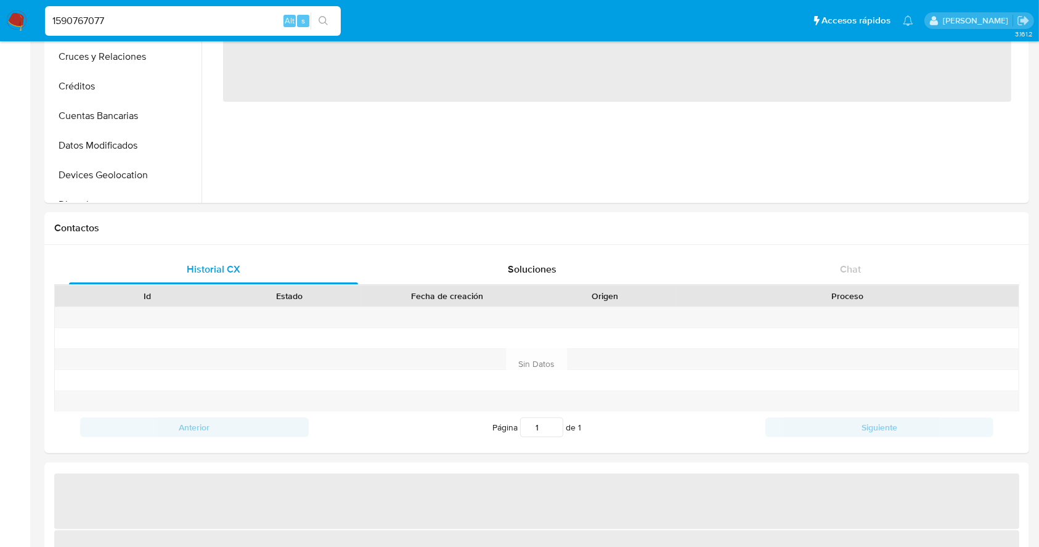
scroll to position [225, 0]
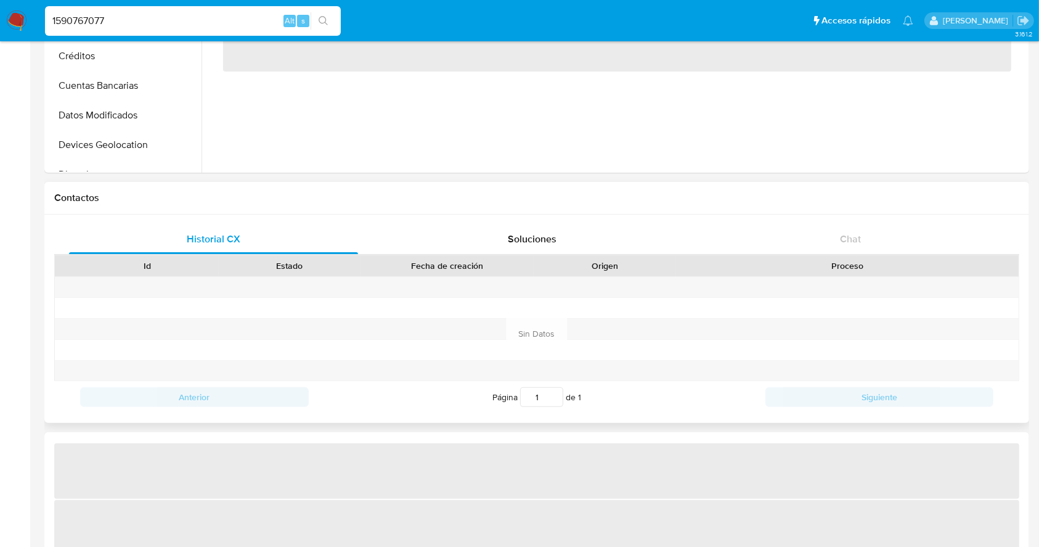
select select "10"
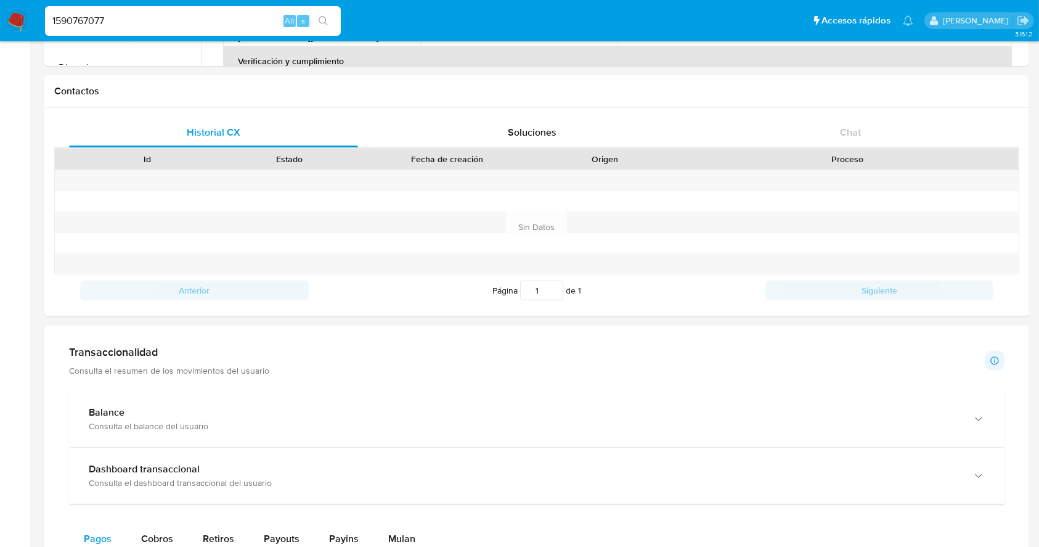
scroll to position [376, 0]
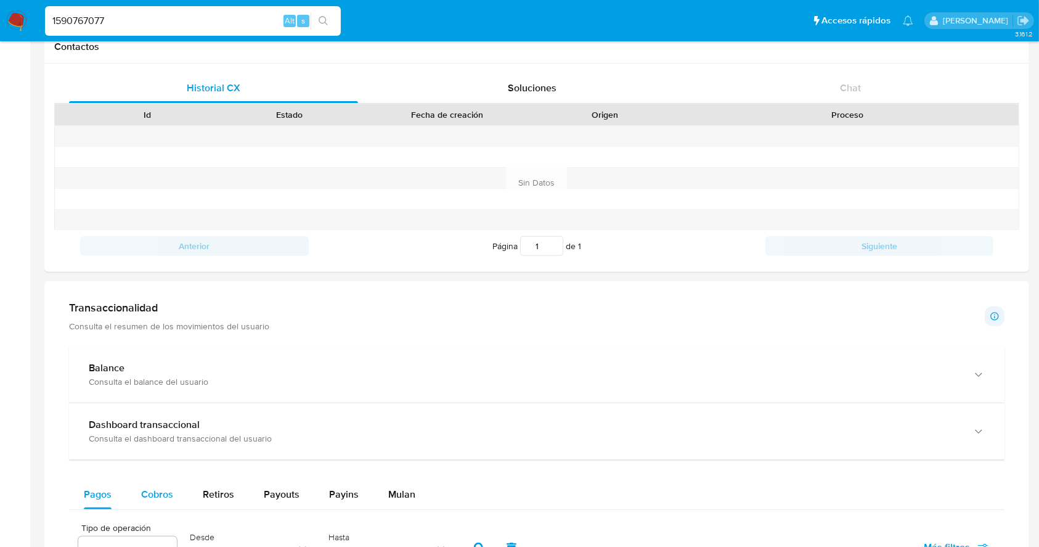
click at [163, 499] on span "Cobros" at bounding box center [157, 494] width 32 height 14
select select "10"
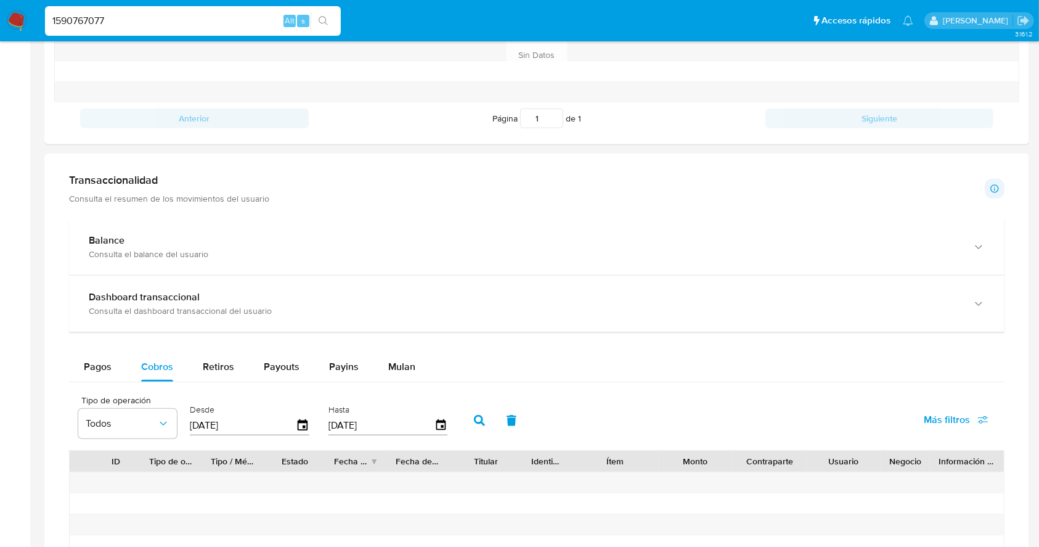
scroll to position [500, 0]
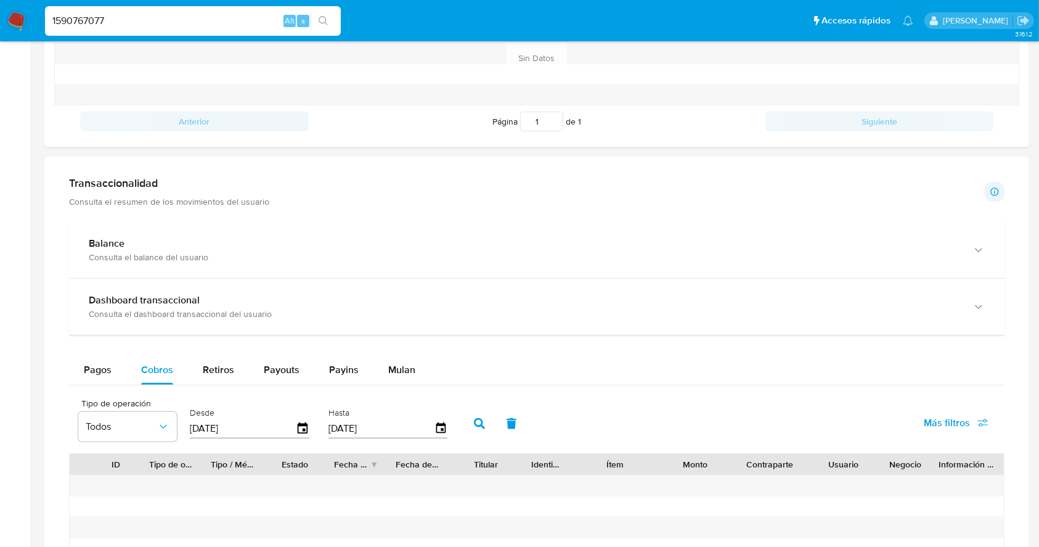
drag, startPoint x: 133, startPoint y: 12, endPoint x: 57, endPoint y: 30, distance: 77.4
click at [57, 30] on div "1590767077 Alt s" at bounding box center [193, 21] width 296 height 30
click at [97, 22] on input "1590767077" at bounding box center [193, 21] width 296 height 16
drag, startPoint x: 118, startPoint y: 17, endPoint x: 15, endPoint y: 25, distance: 103.8
click at [15, 25] on nav "Pausado Ver notificaciones 1590767077 Alt s Accesos rápidos Presiona las siguie…" at bounding box center [519, 20] width 1039 height 41
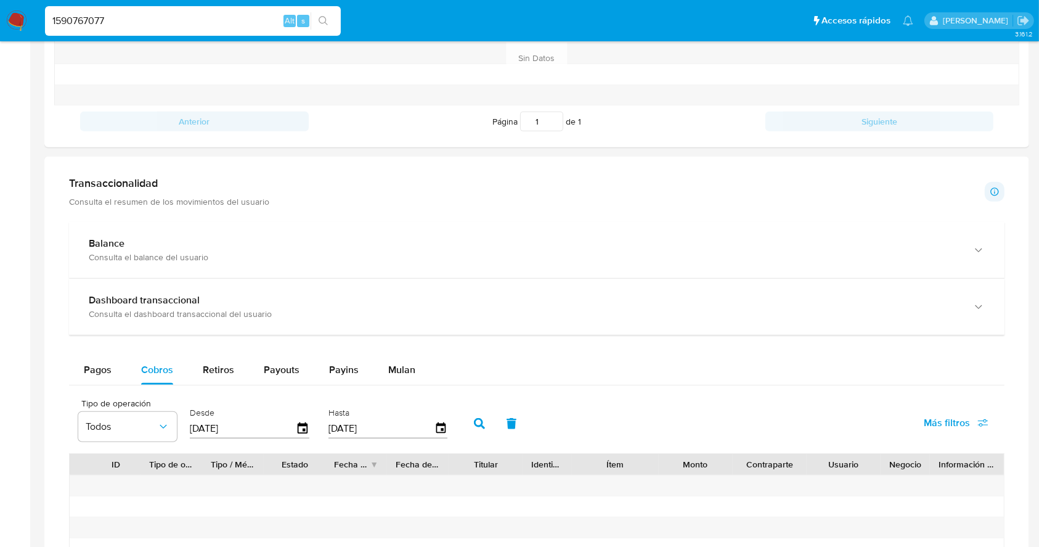
paste input "481119753"
type input "1481119753"
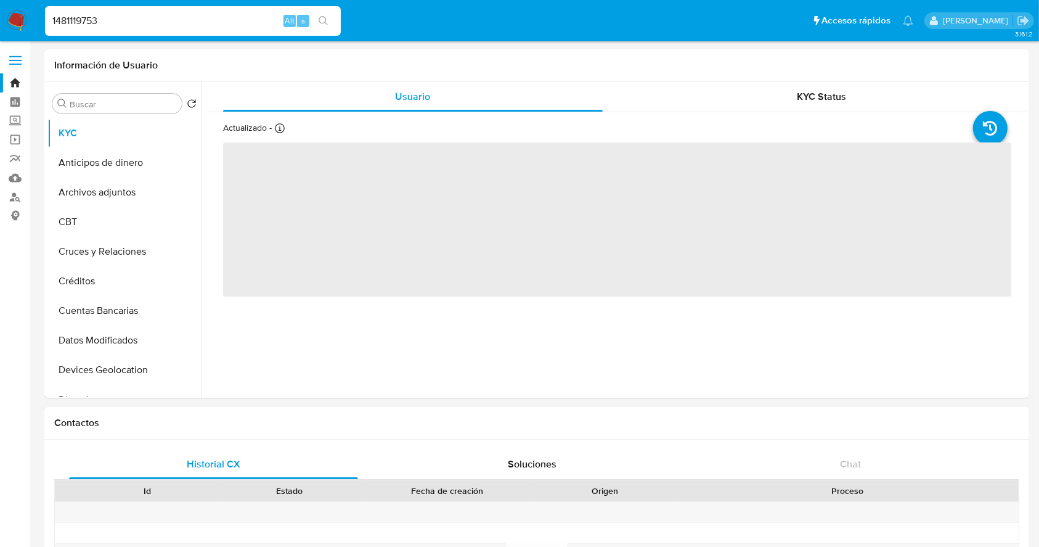
select select "10"
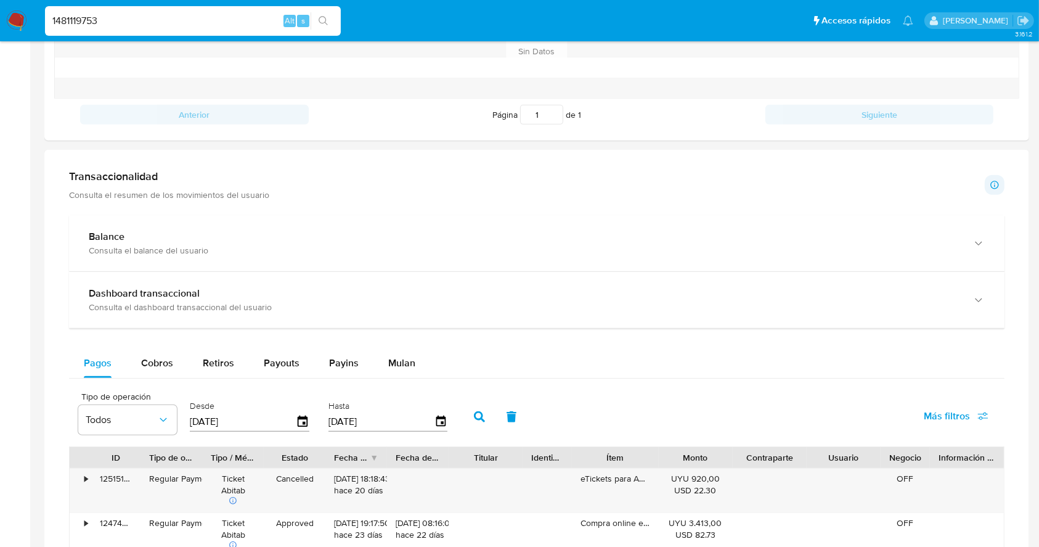
scroll to position [526, 0]
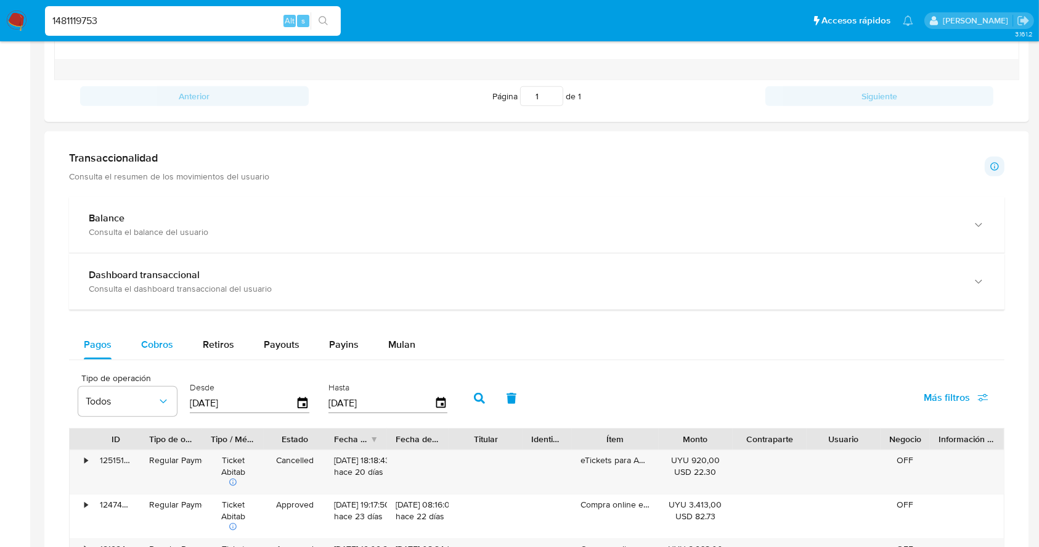
click at [145, 332] on div "Cobros" at bounding box center [157, 345] width 32 height 30
select select "10"
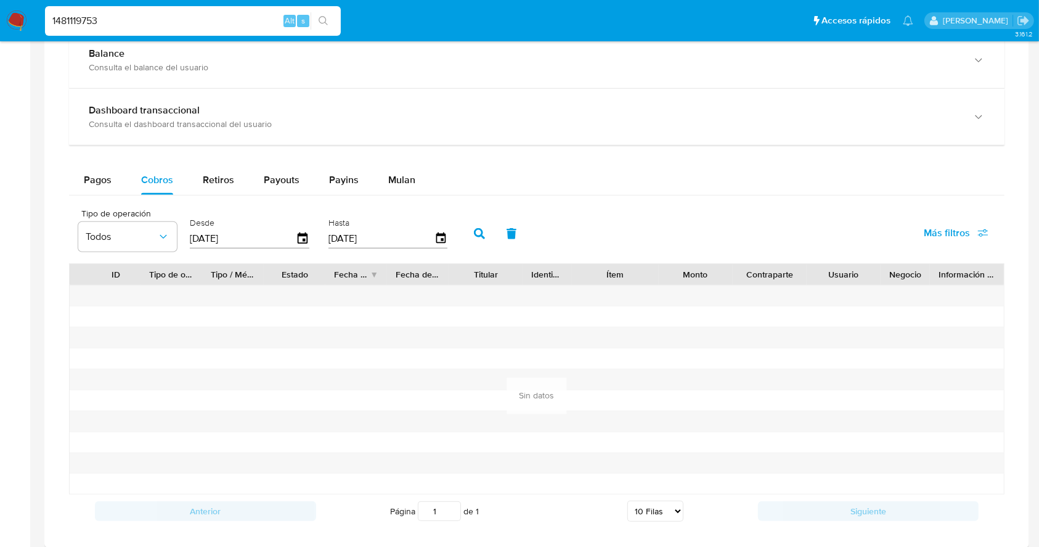
scroll to position [695, 0]
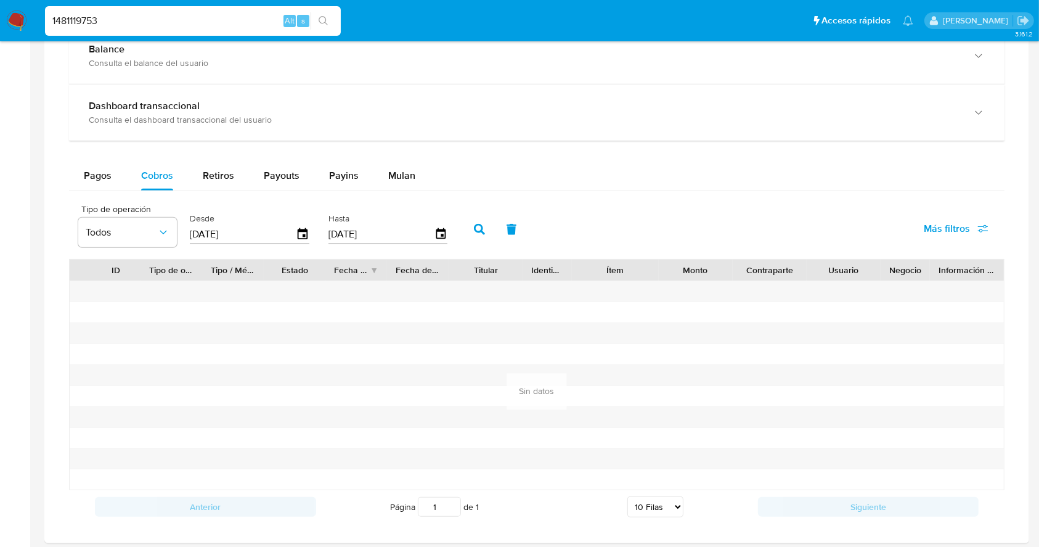
drag, startPoint x: 190, startPoint y: 28, endPoint x: 17, endPoint y: 35, distance: 173.3
click at [17, 35] on nav "Pausado Ver notificaciones 1481119753 Alt s Accesos rápidos Presiona las siguie…" at bounding box center [519, 20] width 1039 height 41
paste input "95773789"
type input "1495773789"
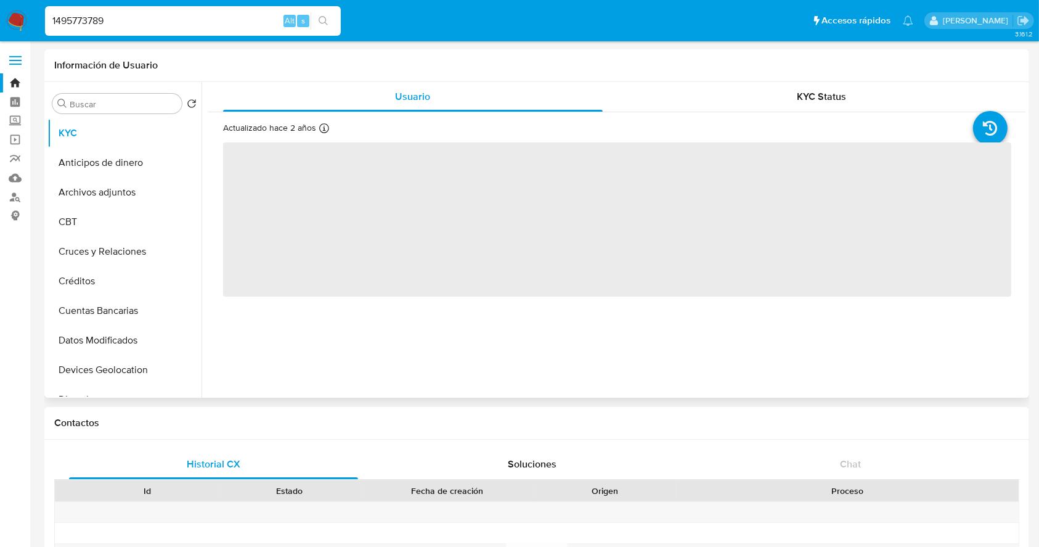
select select "10"
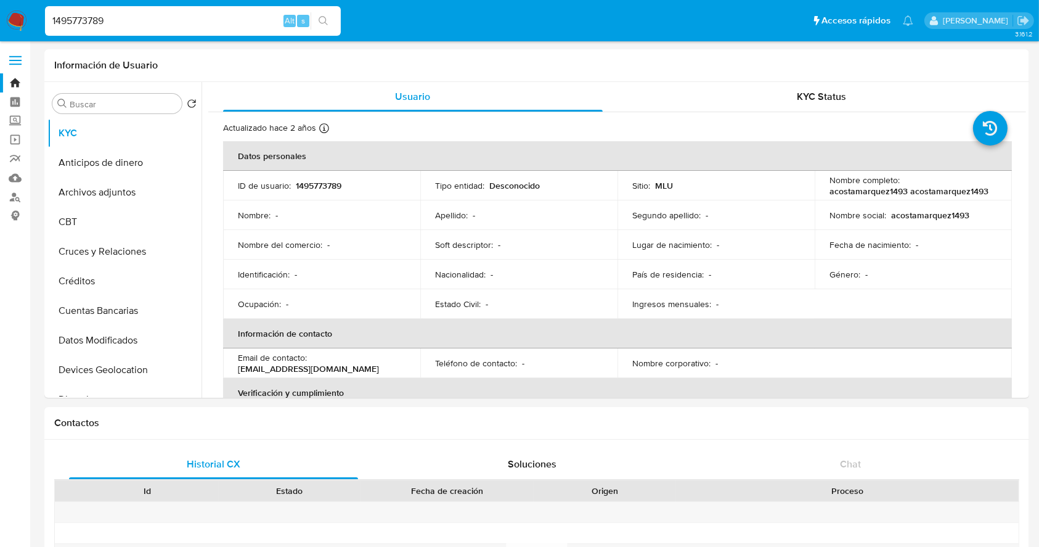
click at [189, 35] on div "1495773789 Alt s" at bounding box center [193, 21] width 296 height 30
drag, startPoint x: 168, startPoint y: 15, endPoint x: 18, endPoint y: 29, distance: 150.4
click at [18, 29] on nav "Pausado Ver notificaciones 1495773789 Alt s Accesos rápidos Presiona las siguie…" at bounding box center [519, 20] width 1039 height 41
paste input "925887248"
type input "1925887248"
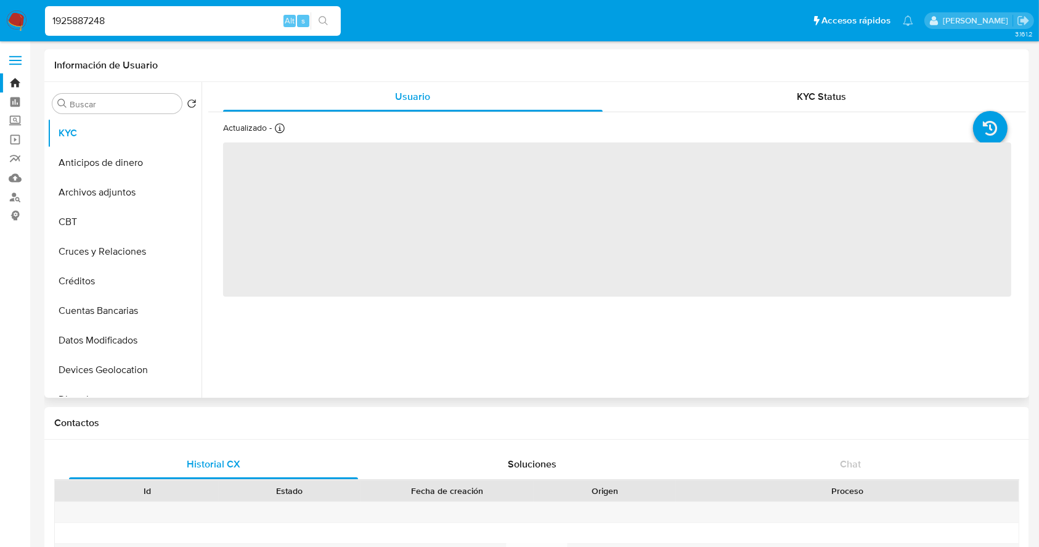
select select "10"
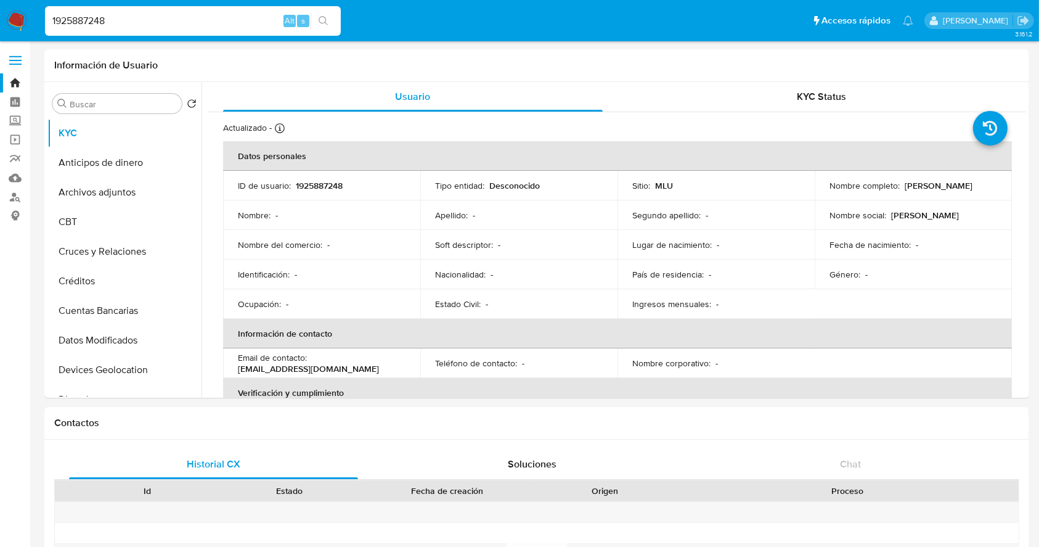
drag, startPoint x: 157, startPoint y: 19, endPoint x: 0, endPoint y: 36, distance: 157.5
click at [0, 36] on nav "Pausado Ver notificaciones 1925887248 Alt s Accesos rápidos Presiona las siguie…" at bounding box center [519, 20] width 1039 height 41
paste input "oPDQzpilMdCqpPs95pRNhKDY"
type input "oPDQzpilMdCqpPs95pRNhKDY"
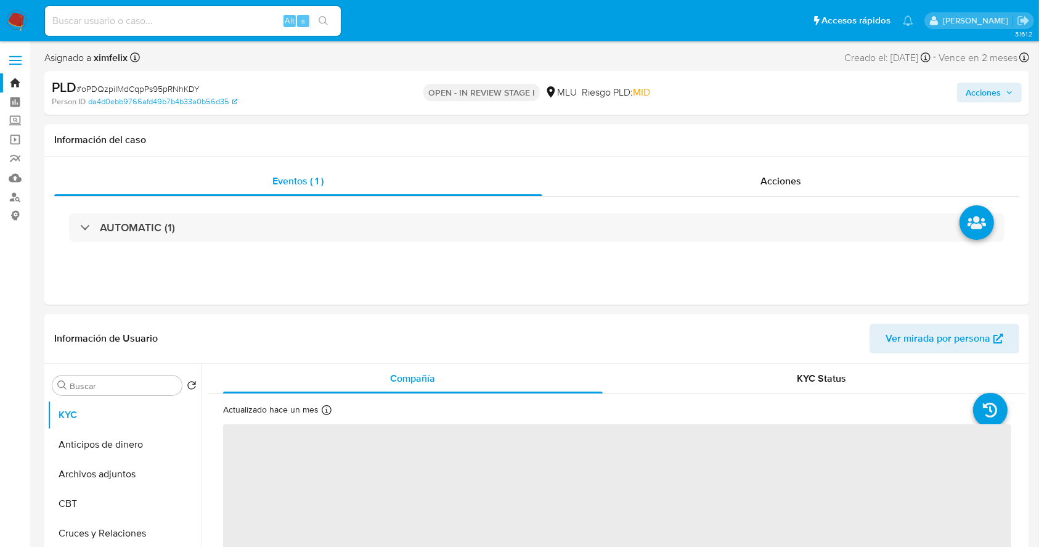
select select "10"
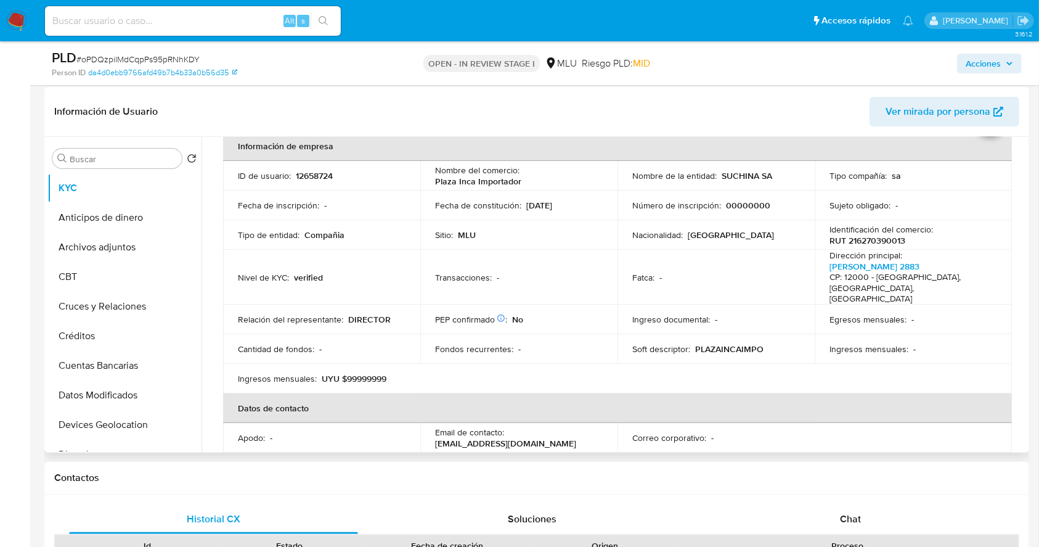
scroll to position [66, 0]
click at [973, 361] on table "Información de empresa ID de usuario : 12658724 Nombre del comercio : Plaza Inc…" at bounding box center [617, 376] width 789 height 494
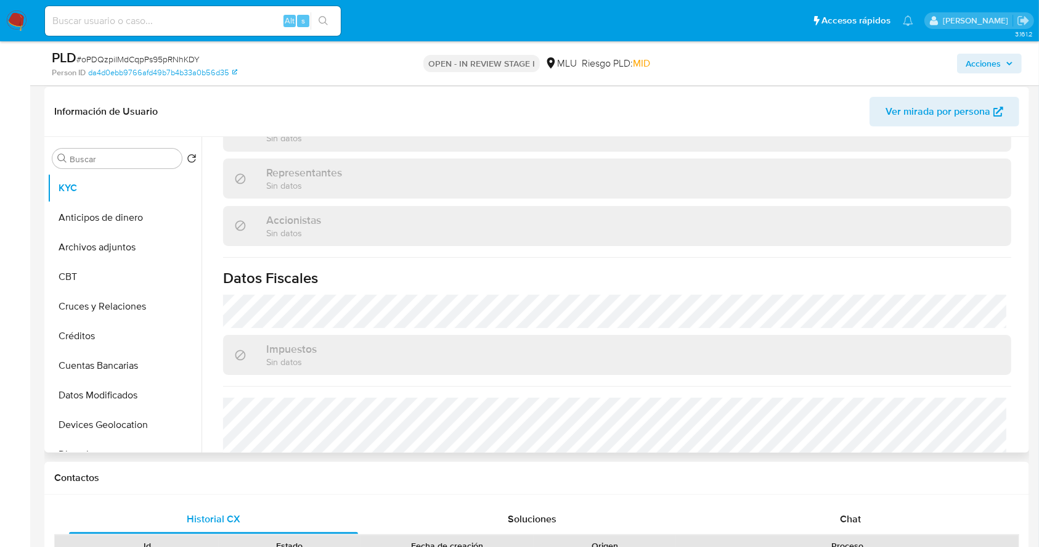
scroll to position [743, 0]
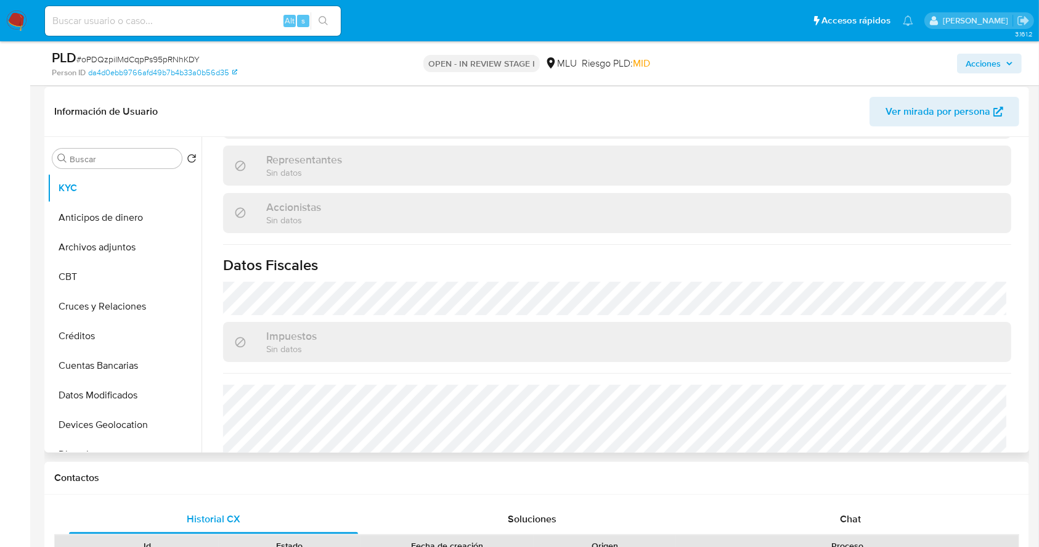
drag, startPoint x: 790, startPoint y: 523, endPoint x: 998, endPoint y: 362, distance: 262.8
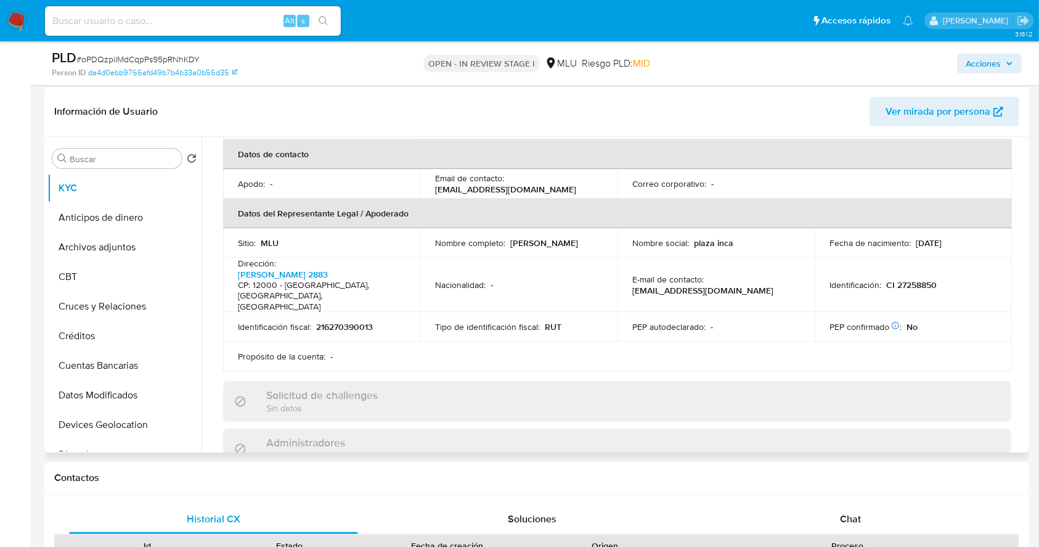
scroll to position [282, 0]
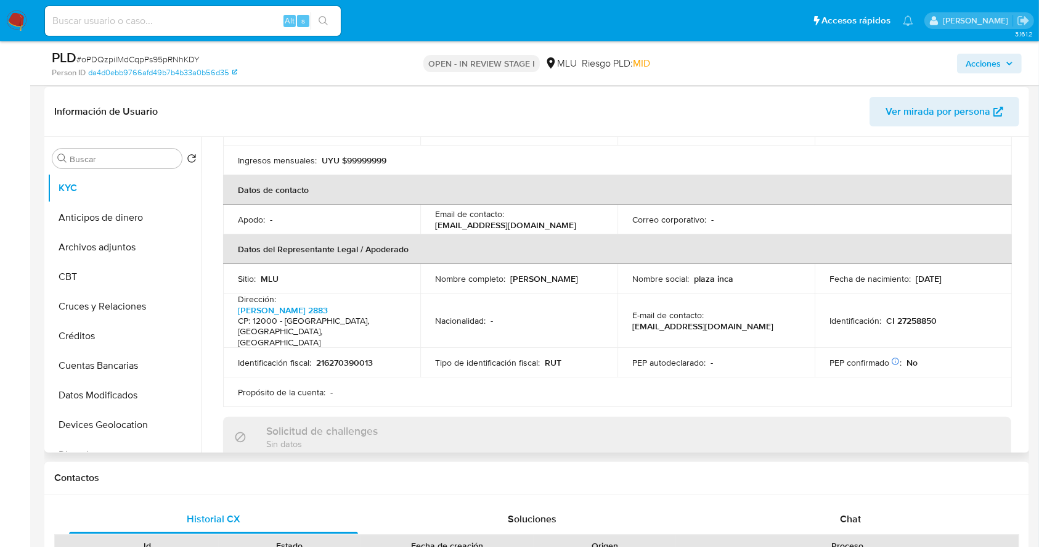
click at [477, 367] on table "Información de empresa ID de usuario : 12658724 Nombre del comercio : Plaza Inc…" at bounding box center [617, 160] width 789 height 494
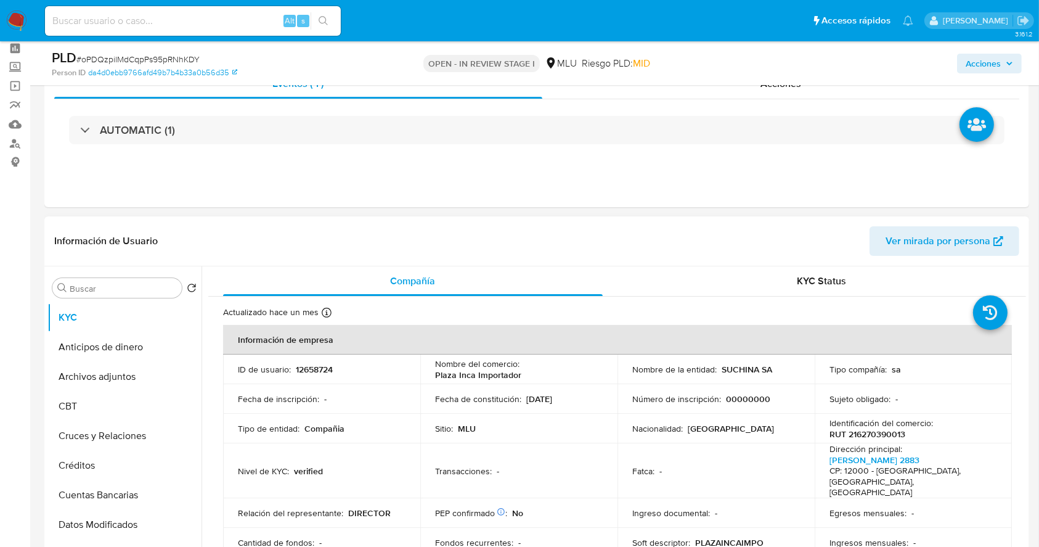
scroll to position [52, 0]
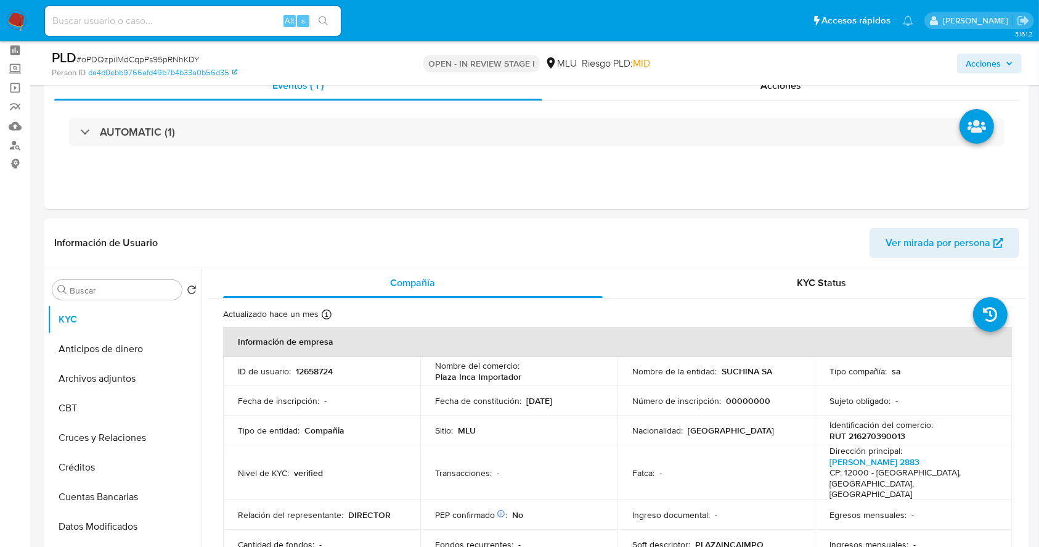
click at [120, 27] on input at bounding box center [193, 21] width 296 height 16
paste input "oAfUCZWTeZgmQglpM52ntKxt"
type input "oAfUCZWTeZgmQglpM52ntKxt"
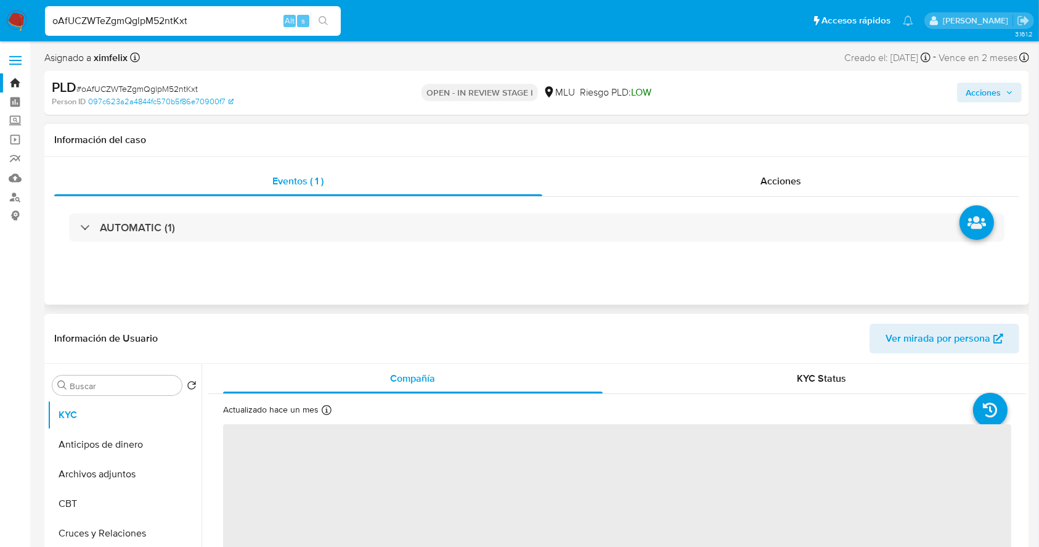
select select "10"
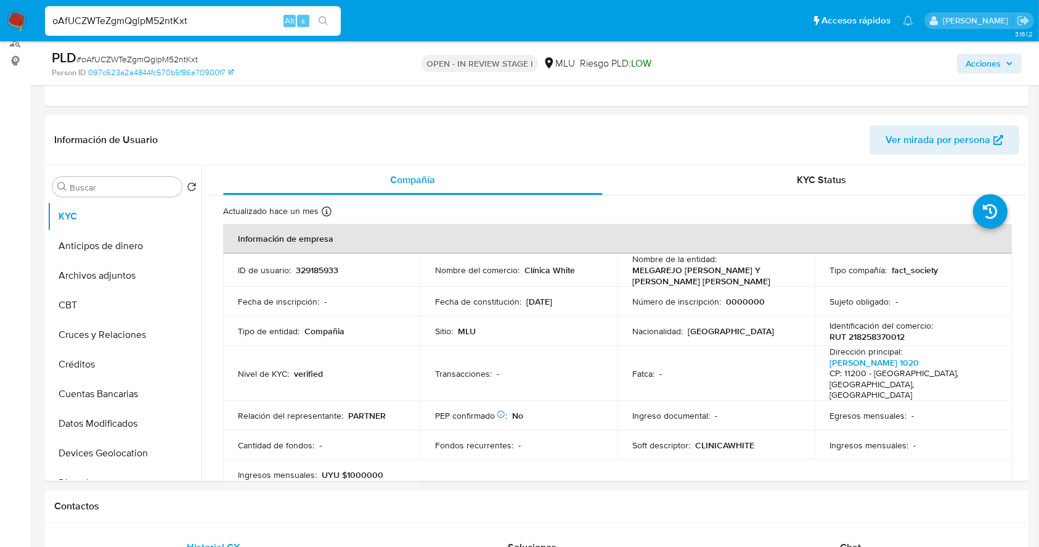
scroll to position [180, 0]
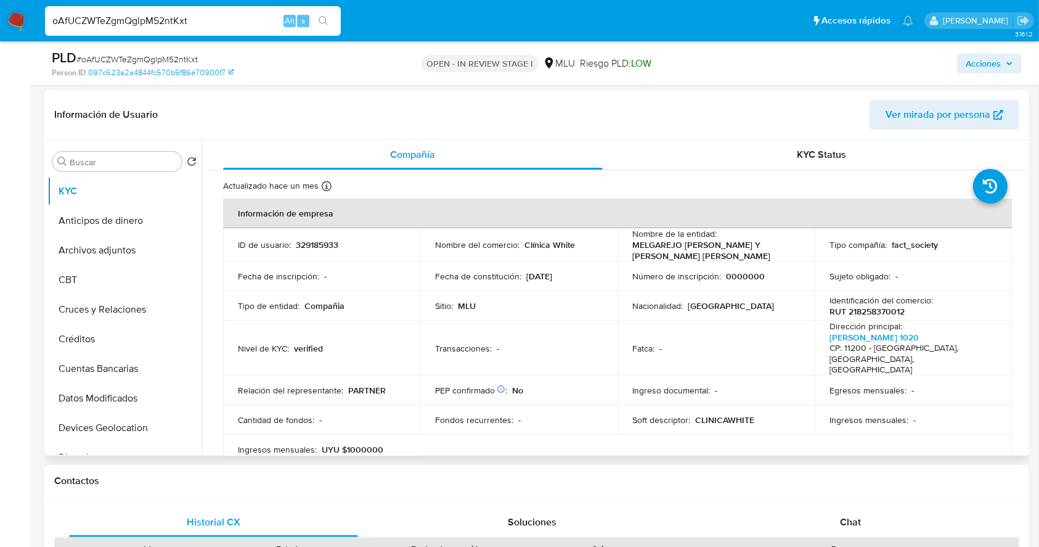
click at [559, 354] on div "Transacciones : -" at bounding box center [519, 348] width 168 height 11
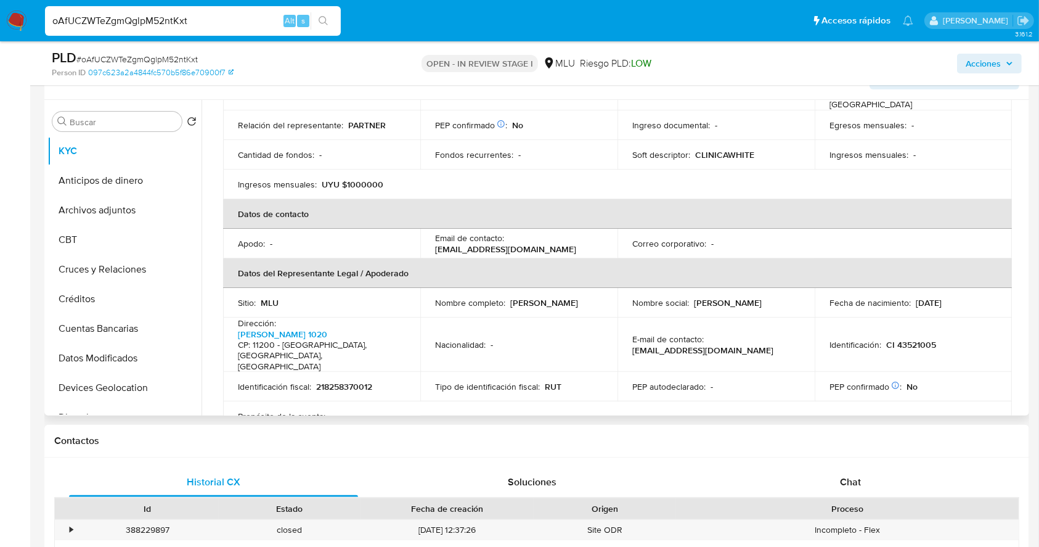
scroll to position [232, 0]
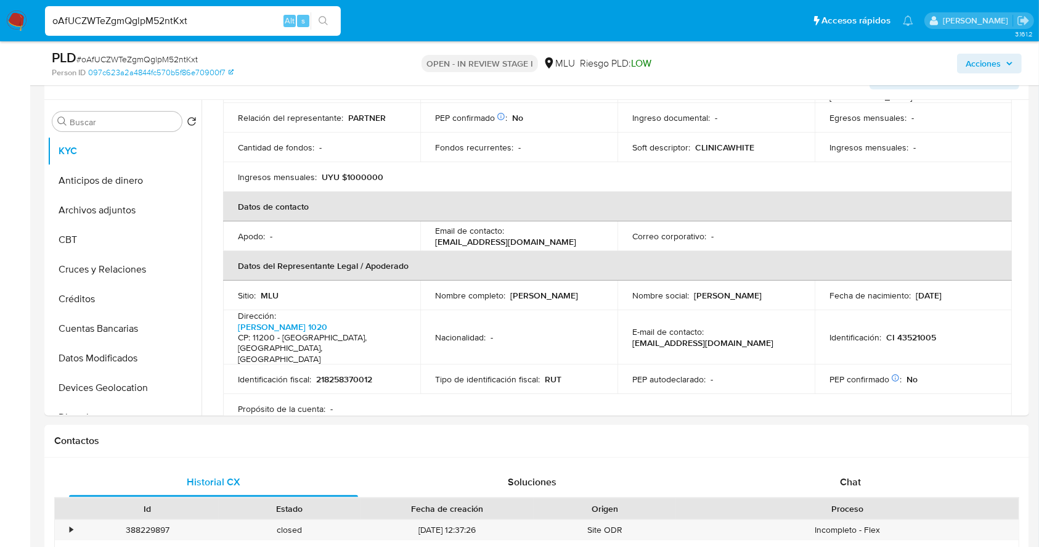
click at [187, 16] on input "oAfUCZWTeZgmQglpM52ntKxt" at bounding box center [193, 21] width 296 height 16
click at [153, 22] on input "oAfUCZWTeZgmQglpM52ntKxt" at bounding box center [193, 21] width 296 height 16
click at [162, 20] on input "oAfUCZWTeZgmQglpM52ntKxt" at bounding box center [193, 21] width 296 height 16
paste input "464209018"
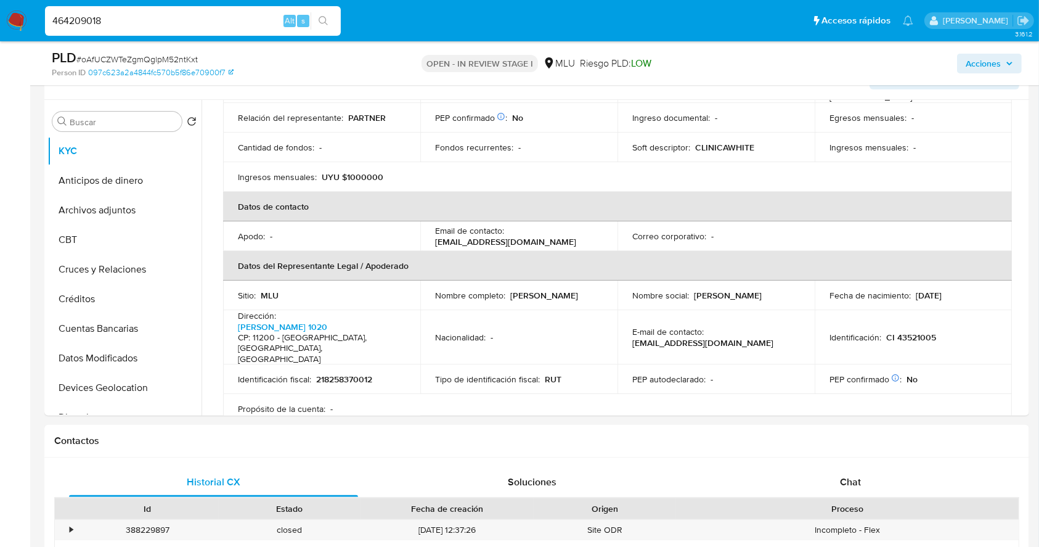
type input "464209018"
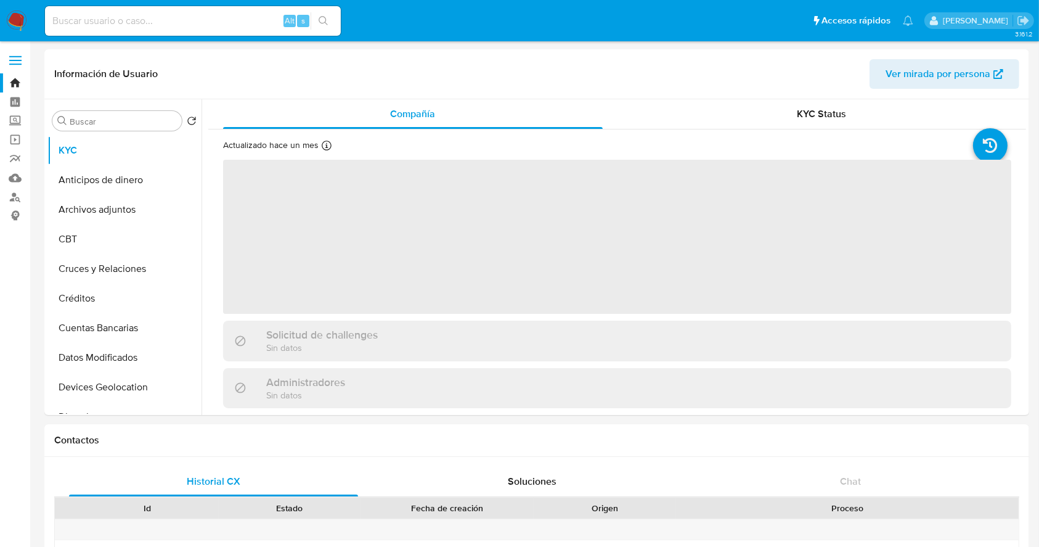
select select "10"
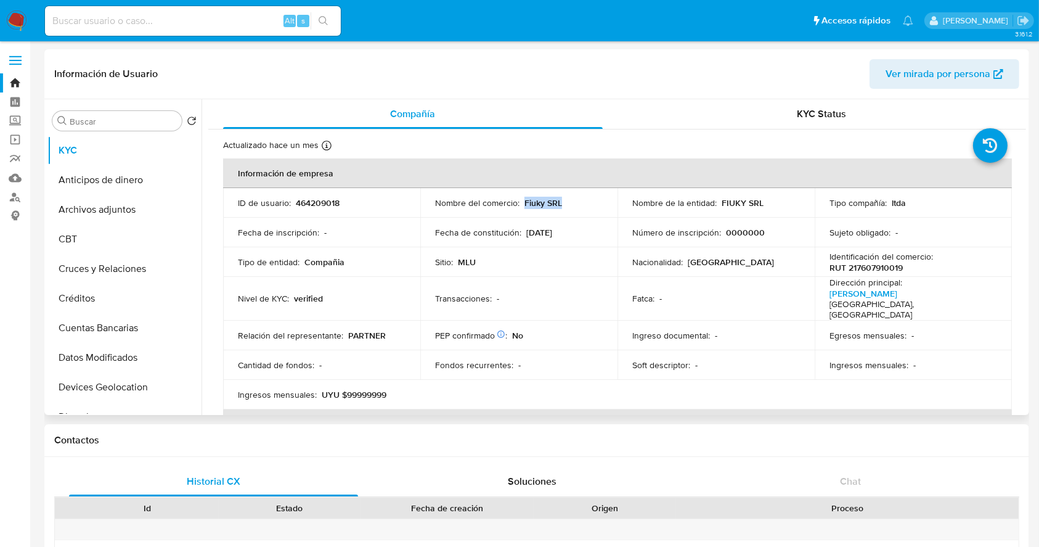
drag, startPoint x: 563, startPoint y: 205, endPoint x: 523, endPoint y: 204, distance: 40.7
click at [523, 204] on div "Nombre del comercio : Fiuky SRL" at bounding box center [519, 202] width 168 height 11
copy p "Fiuky SRL"
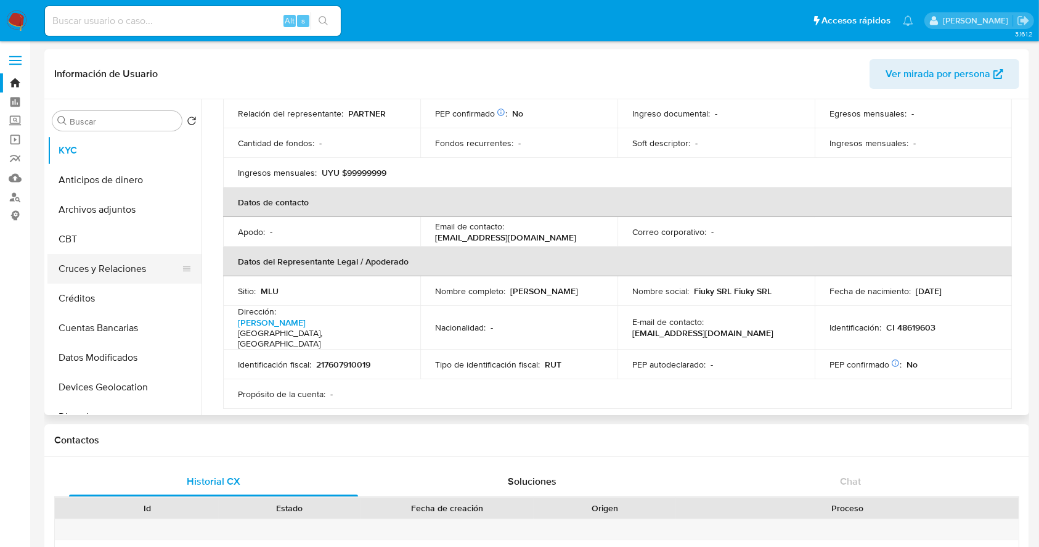
click at [127, 263] on button "Cruces y Relaciones" at bounding box center [119, 269] width 144 height 30
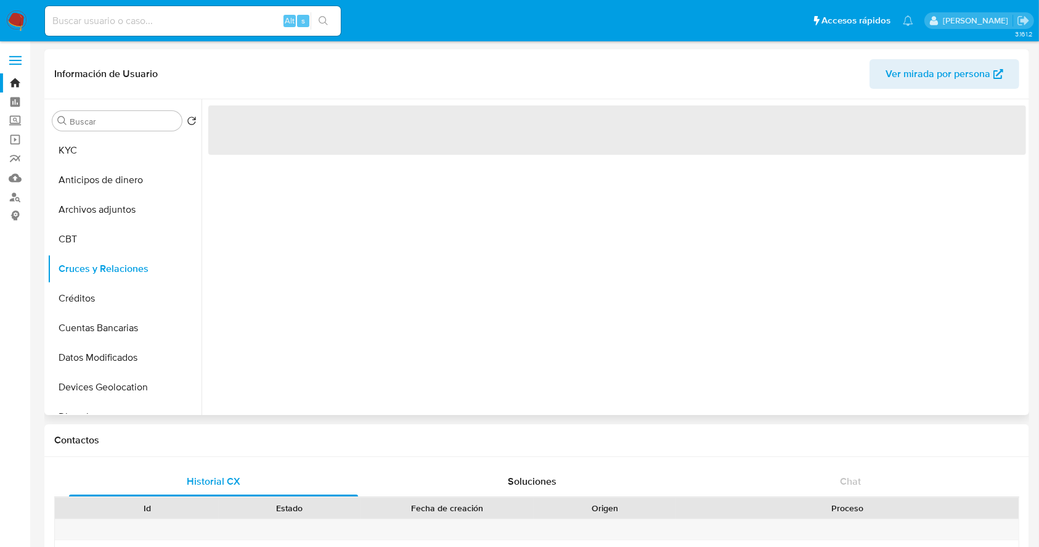
click at [283, 276] on div "‌" at bounding box center [614, 257] width 825 height 316
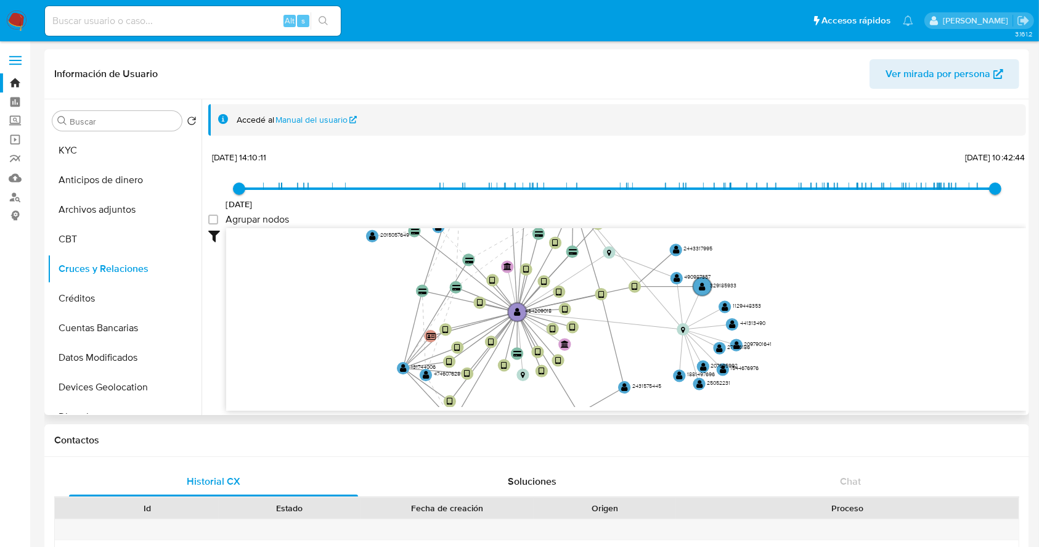
drag, startPoint x: 804, startPoint y: 311, endPoint x: 790, endPoint y: 338, distance: 30.4
click at [790, 338] on icon "device-6572317cf67001974496449c  user-464209018  464209018 device-6338ffde088…" at bounding box center [626, 317] width 800 height 179
click at [126, 147] on button "KYC" at bounding box center [119, 151] width 144 height 30
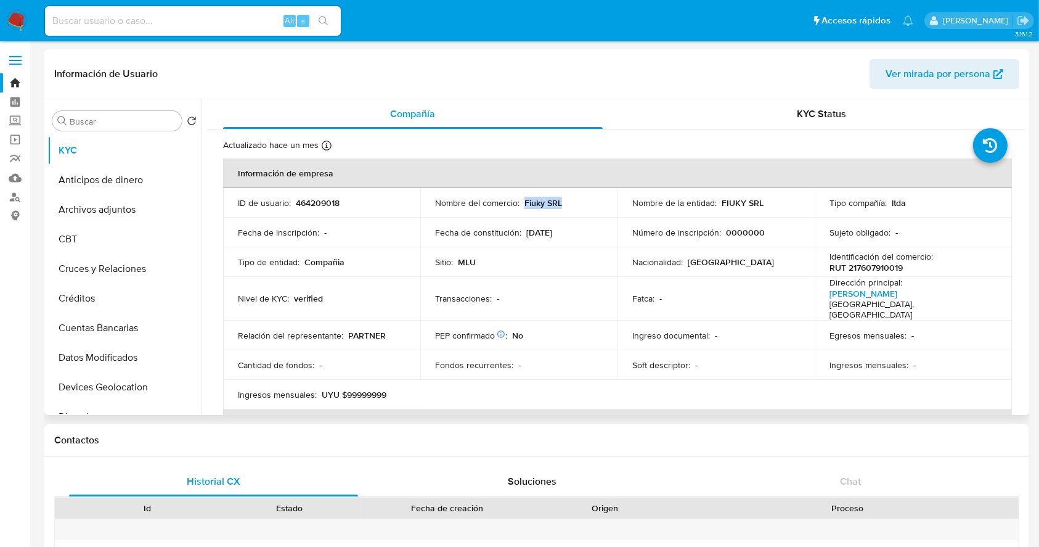
drag, startPoint x: 574, startPoint y: 202, endPoint x: 523, endPoint y: 204, distance: 51.2
click at [523, 204] on div "Nombre del comercio : Fiuky SRL" at bounding box center [519, 202] width 168 height 11
copy p "Fiuky SRL"
click at [881, 273] on p "RUT 217607910019" at bounding box center [866, 267] width 73 height 11
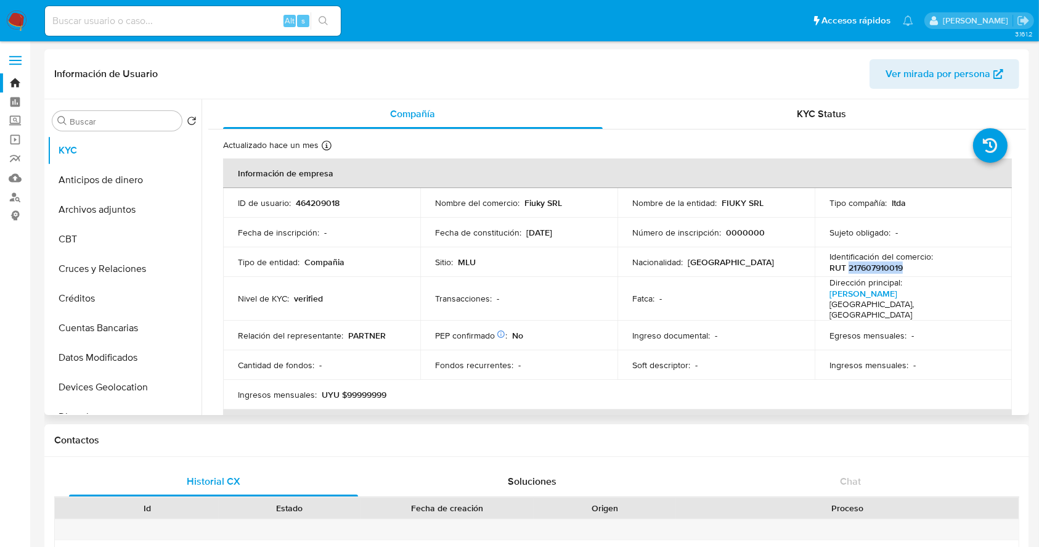
copy p "217607910019"
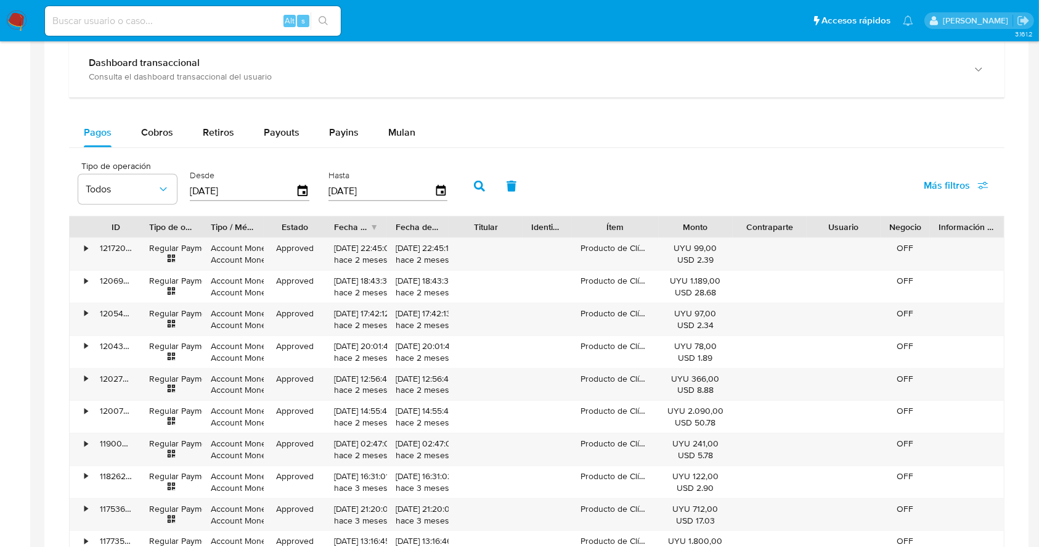
scroll to position [777, 0]
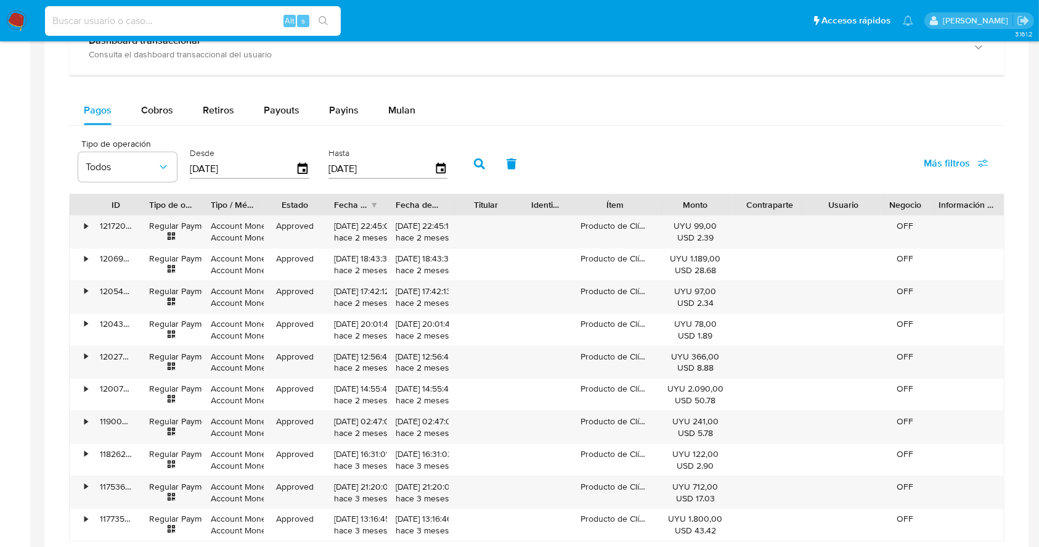
click at [163, 21] on input at bounding box center [193, 21] width 296 height 16
paste input "1750466144"
type input "1750466144"
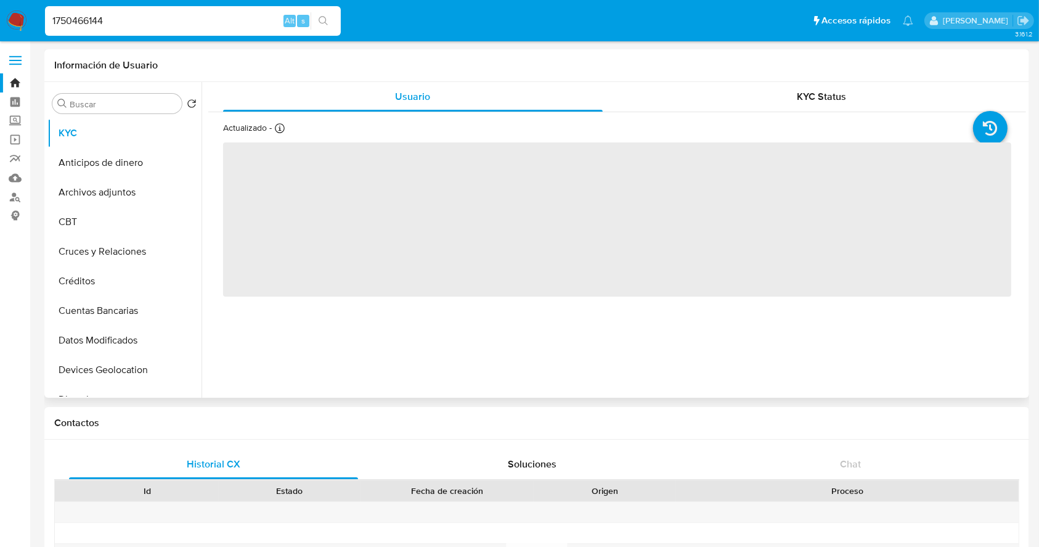
select select "10"
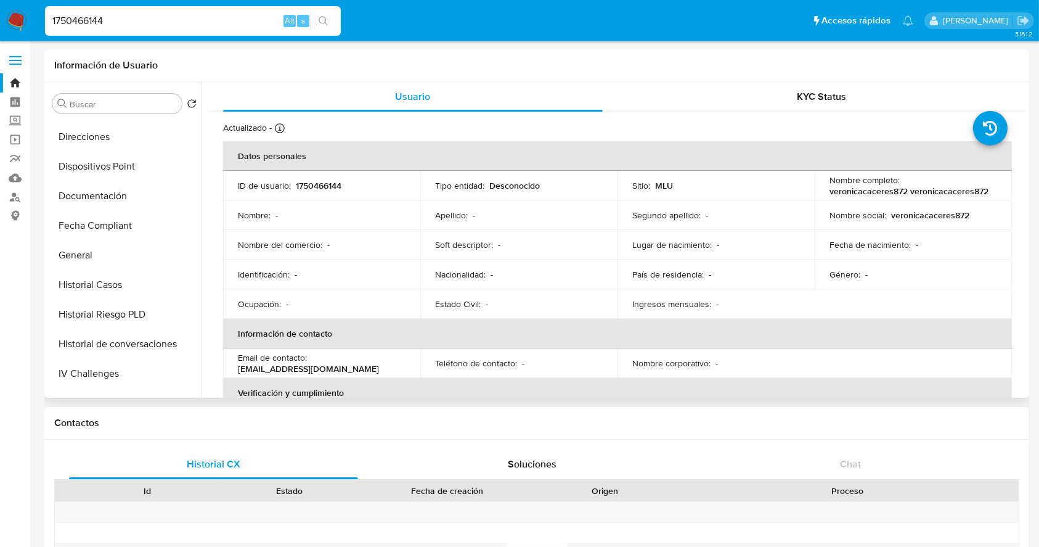
scroll to position [340, 0]
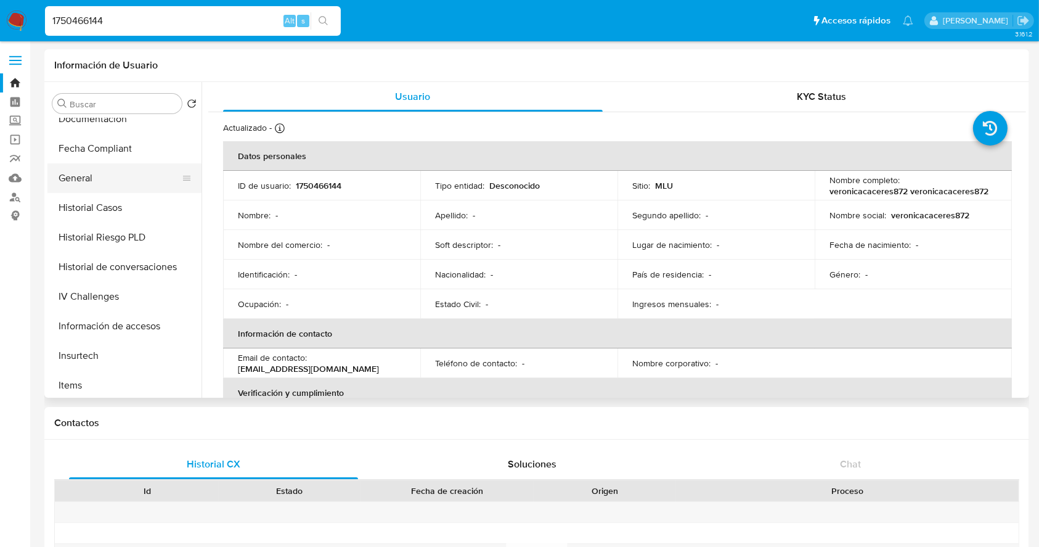
click at [96, 170] on button "General" at bounding box center [119, 178] width 144 height 30
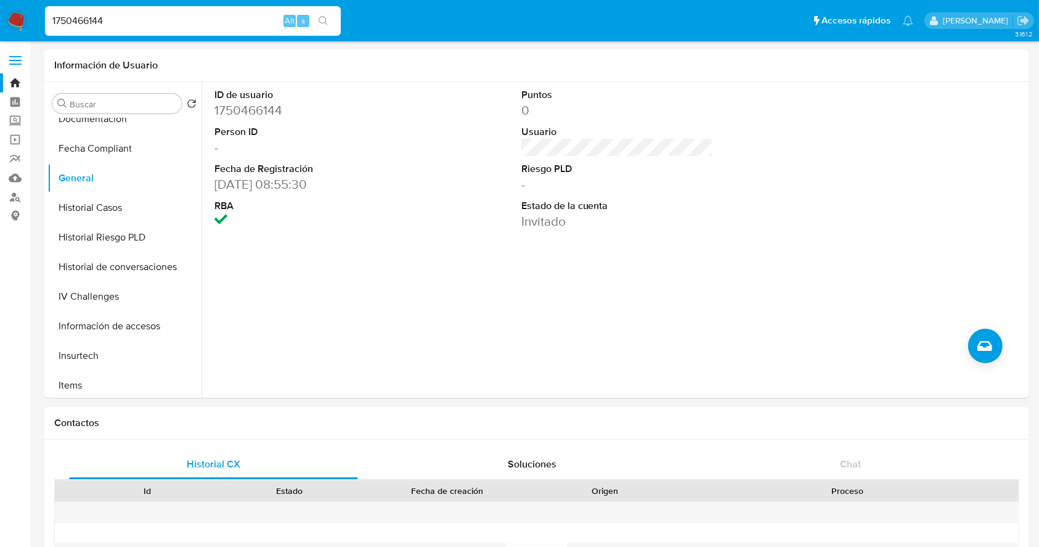
click at [209, 18] on input "1750466144" at bounding box center [193, 21] width 296 height 16
drag, startPoint x: 209, startPoint y: 18, endPoint x: 59, endPoint y: 27, distance: 150.6
click at [59, 27] on input "1750466144" at bounding box center [193, 21] width 296 height 16
paste input "64869002"
type input "1648690024"
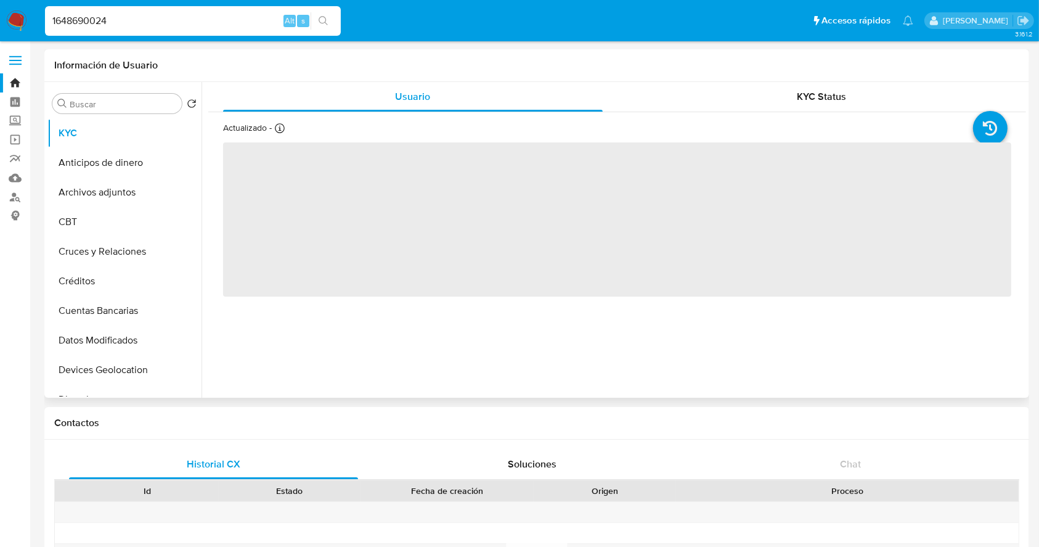
select select "10"
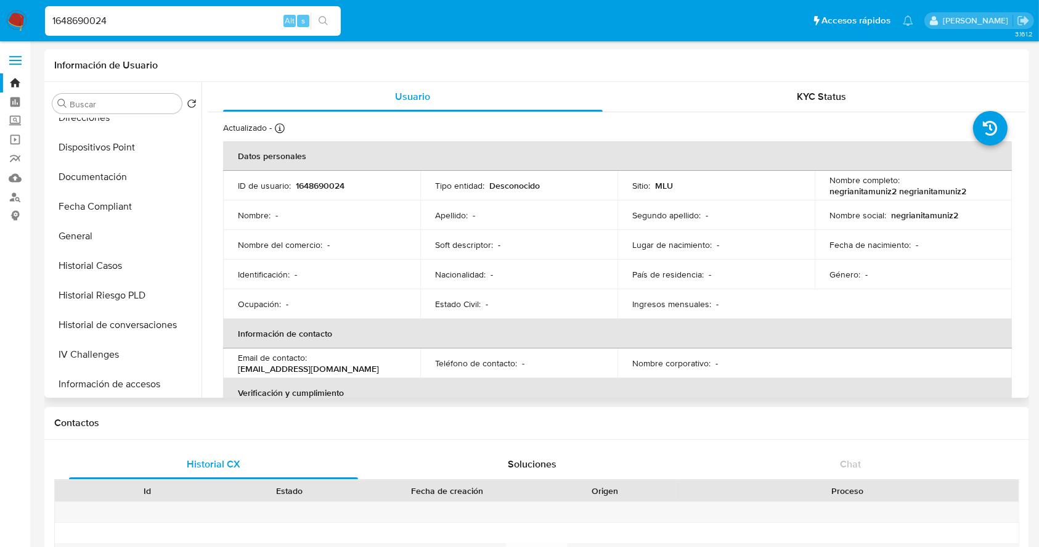
scroll to position [285, 0]
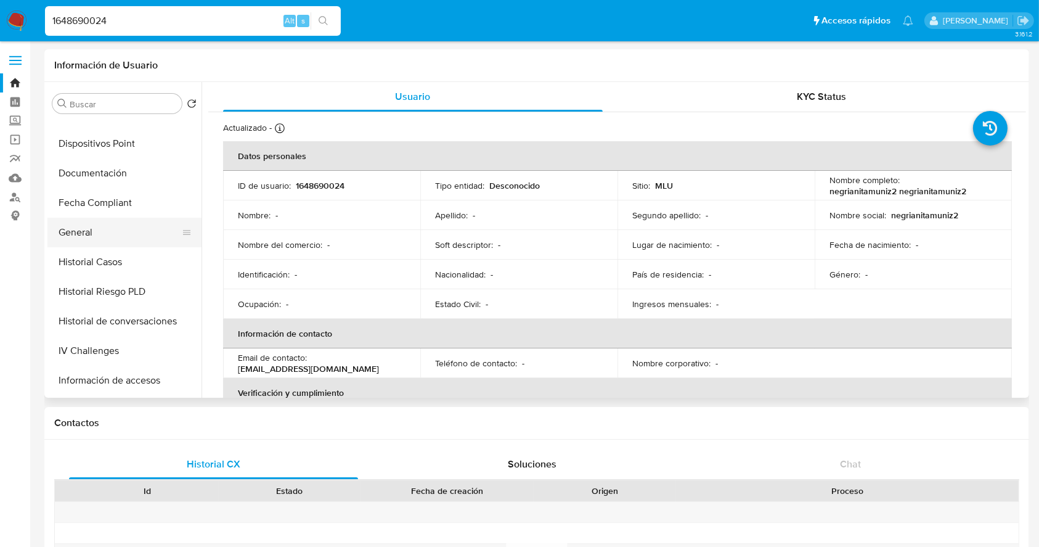
click at [142, 239] on button "General" at bounding box center [119, 233] width 144 height 30
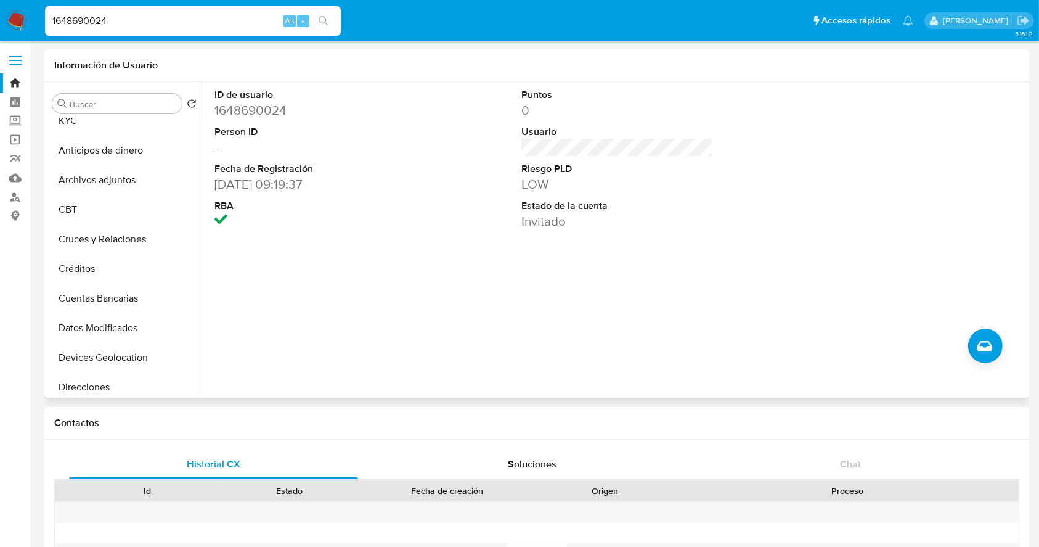
scroll to position [0, 0]
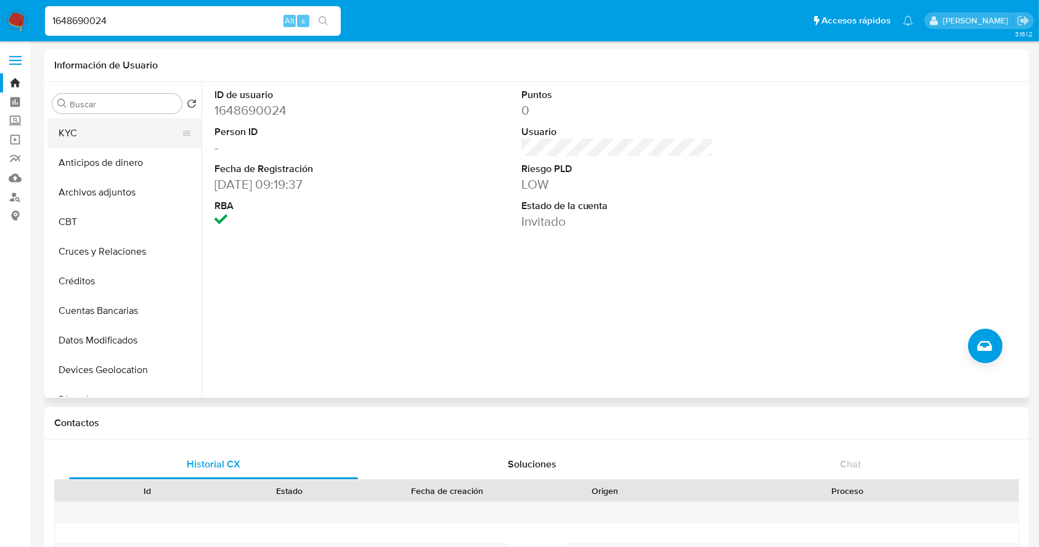
click at [158, 136] on button "KYC" at bounding box center [119, 133] width 144 height 30
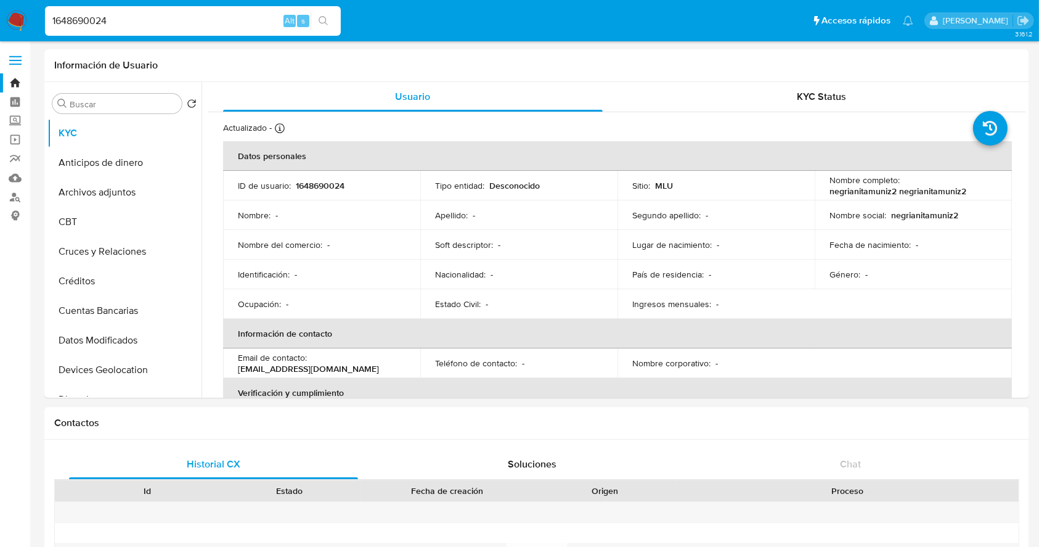
drag, startPoint x: 152, startPoint y: 14, endPoint x: 2, endPoint y: 18, distance: 149.8
click at [2, 18] on nav "Pausado Ver notificaciones 1648690024 Alt s Accesos rápidos Presiona las siguie…" at bounding box center [519, 20] width 1039 height 41
paste input "oAfUCZWTeZgmQglpM52ntKxt"
type input "oAfUCZWTeZgmQglpM52ntKxt"
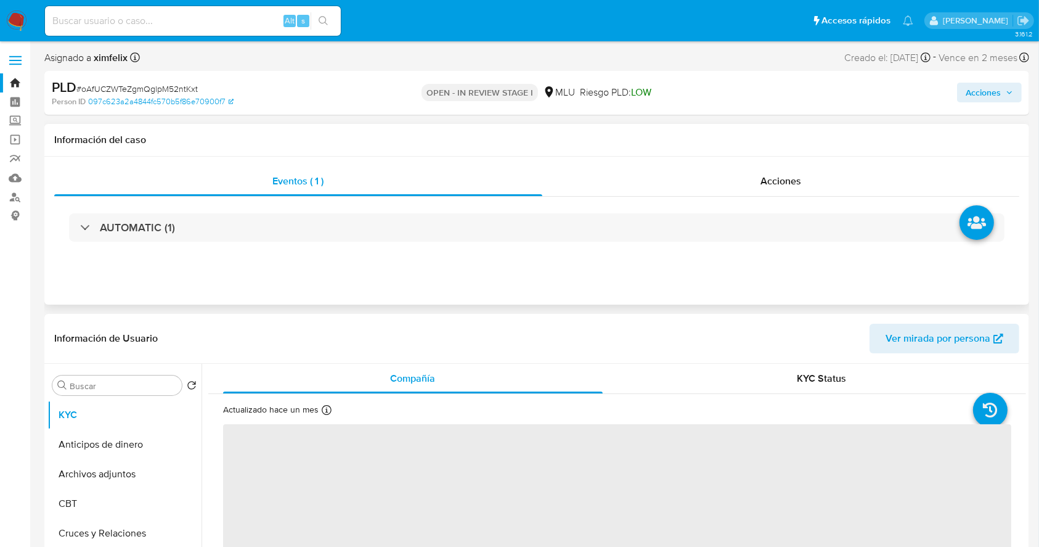
select select "10"
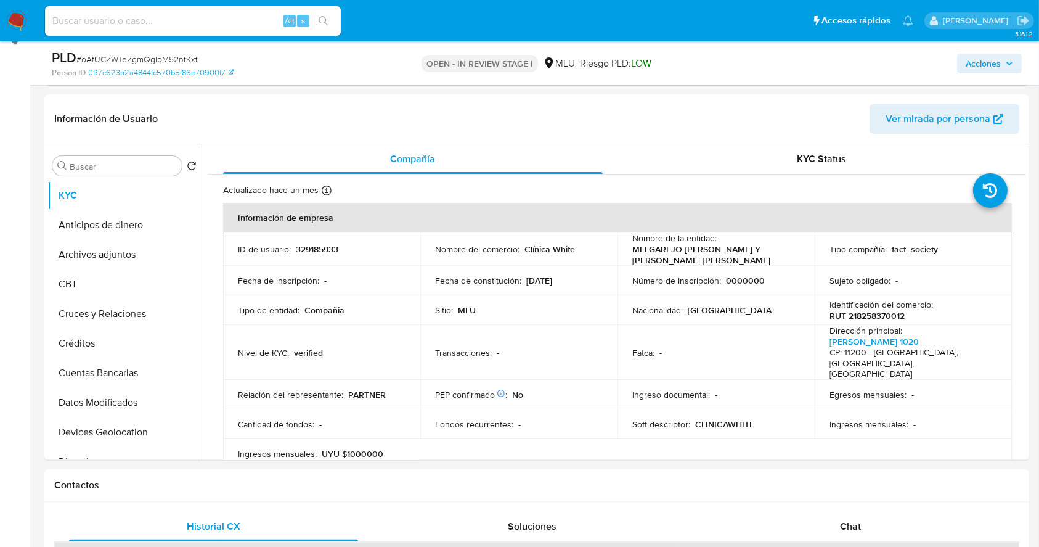
scroll to position [202, 0]
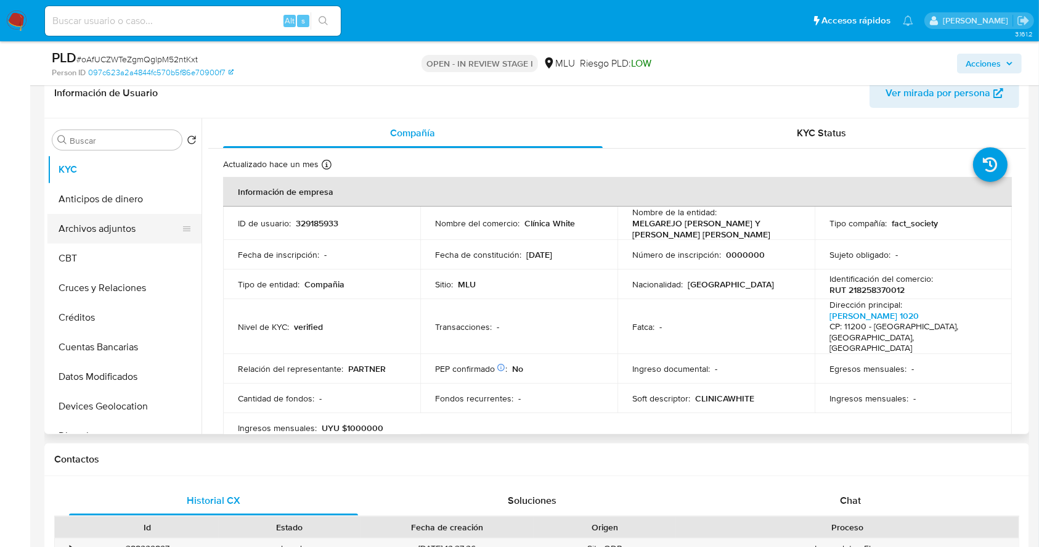
click at [96, 236] on button "Archivos adjuntos" at bounding box center [119, 229] width 144 height 30
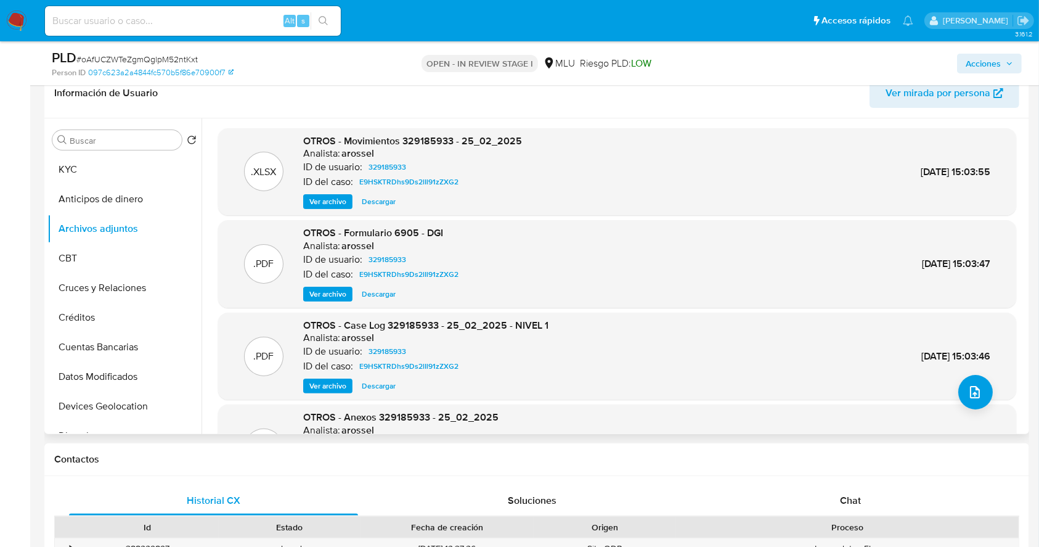
click at [340, 382] on span "Ver archivo" at bounding box center [327, 386] width 37 height 12
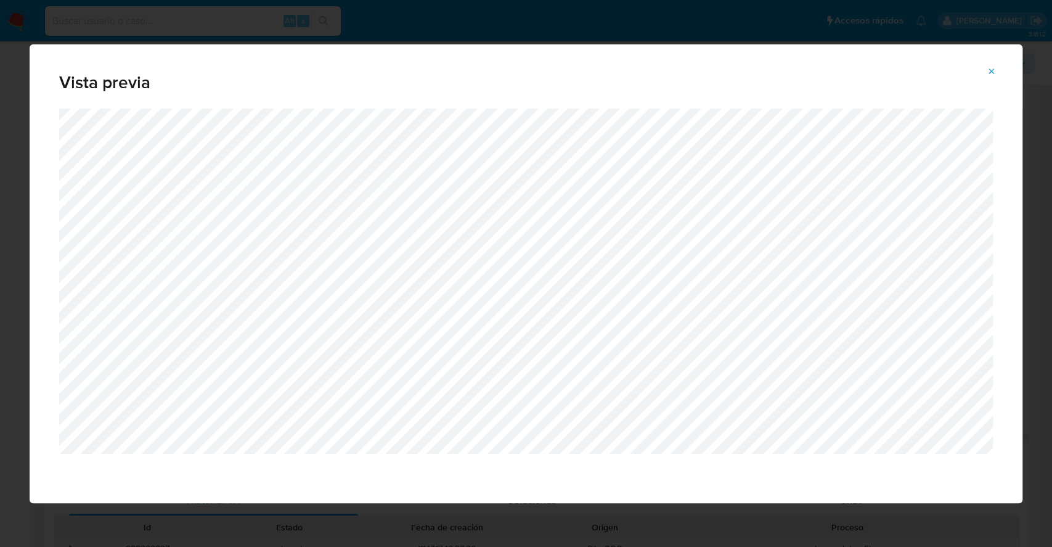
click at [989, 74] on icon "Attachment preview" at bounding box center [992, 72] width 10 height 10
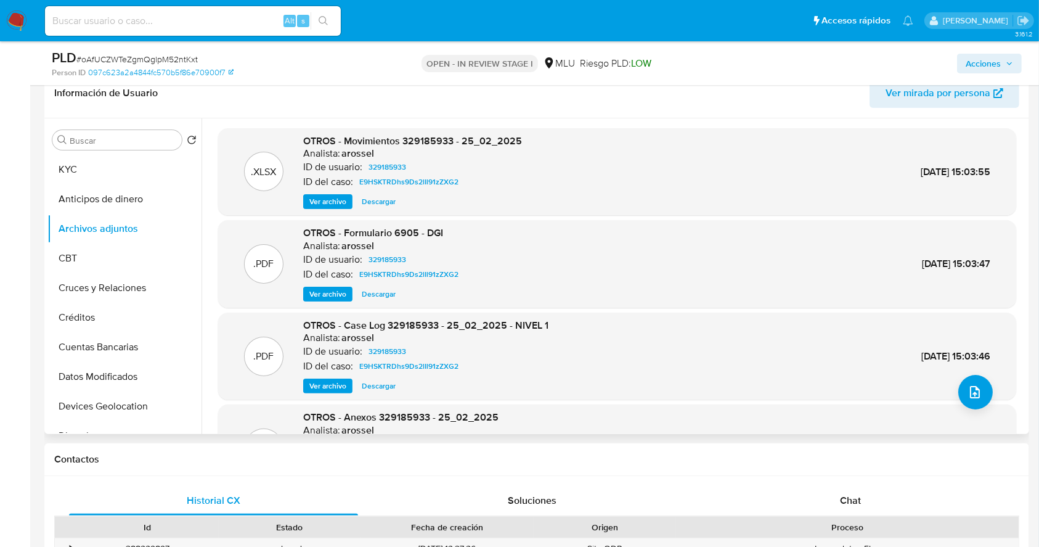
click at [213, 28] on input at bounding box center [193, 21] width 296 height 16
paste input "88762826"
type input "88762826"
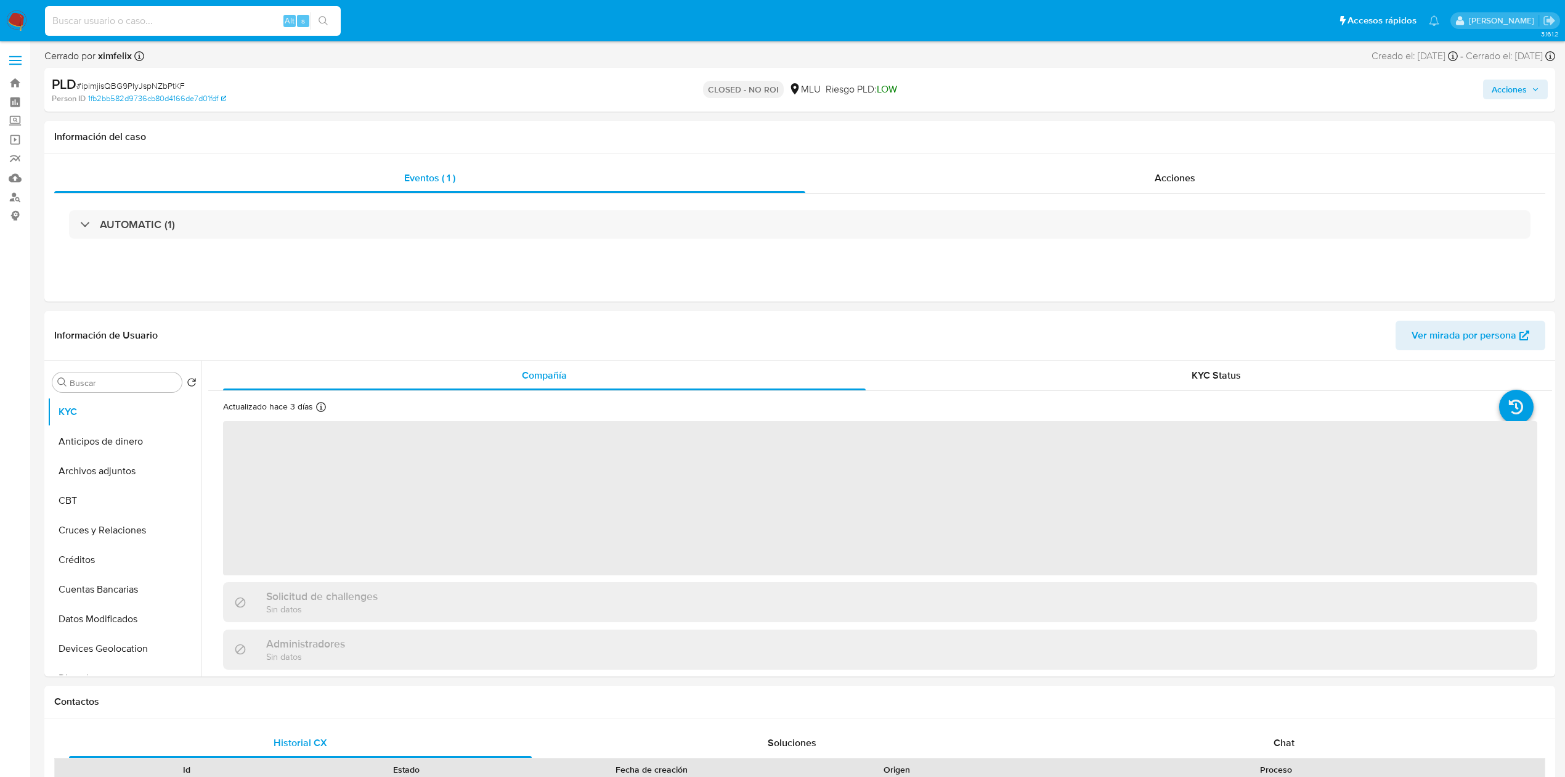
click at [207, 26] on input at bounding box center [193, 21] width 296 height 16
paste input "1772130241 - 25/09/2025"
type input "1772130241 - 25/09/2025"
select select "10"
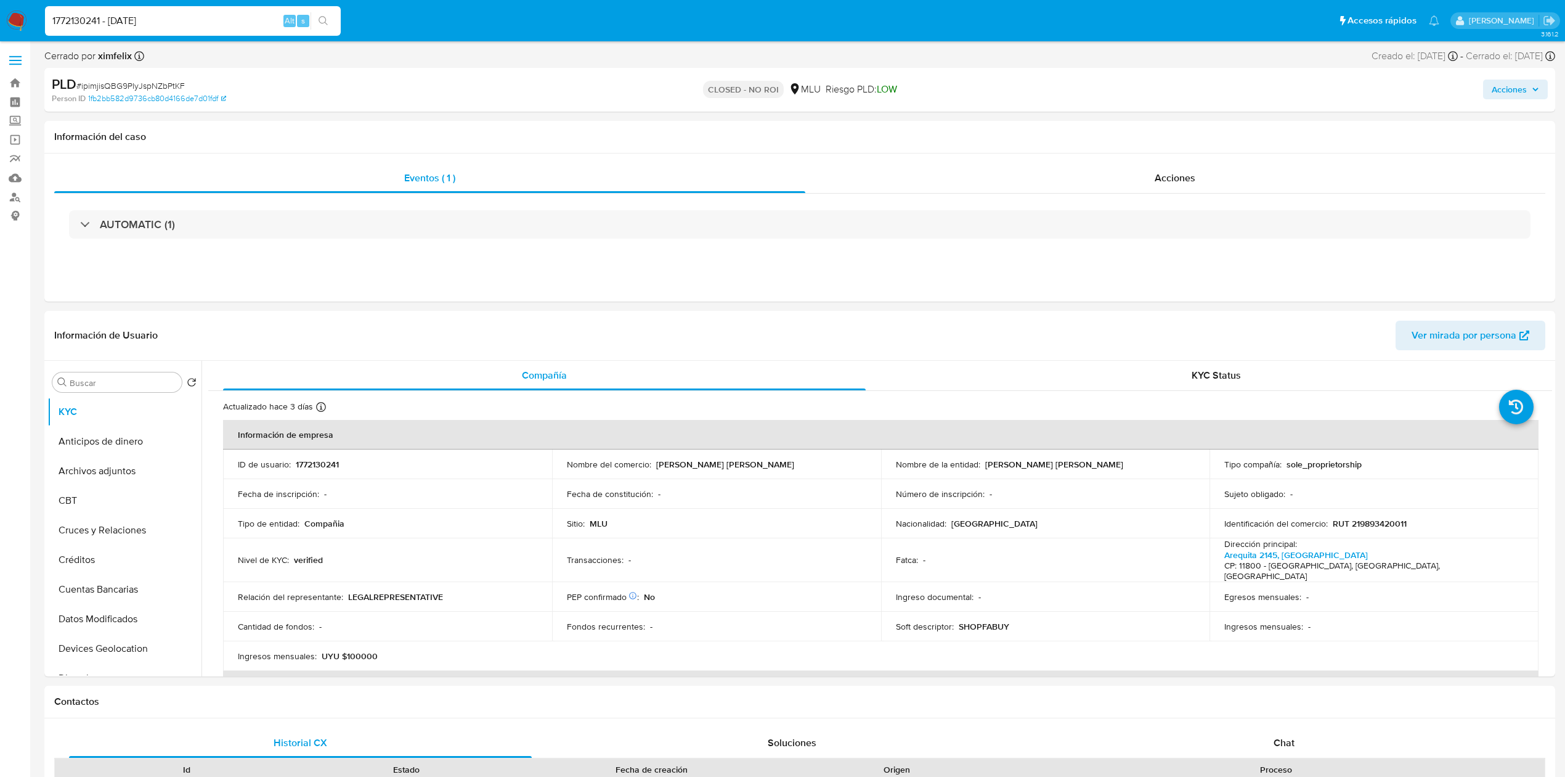
click at [197, 30] on div "1772130241 - 25/09/2025 Alt s" at bounding box center [193, 21] width 296 height 30
click at [196, 23] on input "1772130241 - 25/09/2025" at bounding box center [193, 21] width 296 height 16
drag, startPoint x: 196, startPoint y: 23, endPoint x: 10, endPoint y: 41, distance: 186.4
click at [10, 41] on nav "Pausado Ver notificaciones 1772130241 - 25/09/2025 Alt s Accesos rápidos Presio…" at bounding box center [782, 20] width 1565 height 41
paste input "rzecSDfySCHXuPByb4tlBO2n"
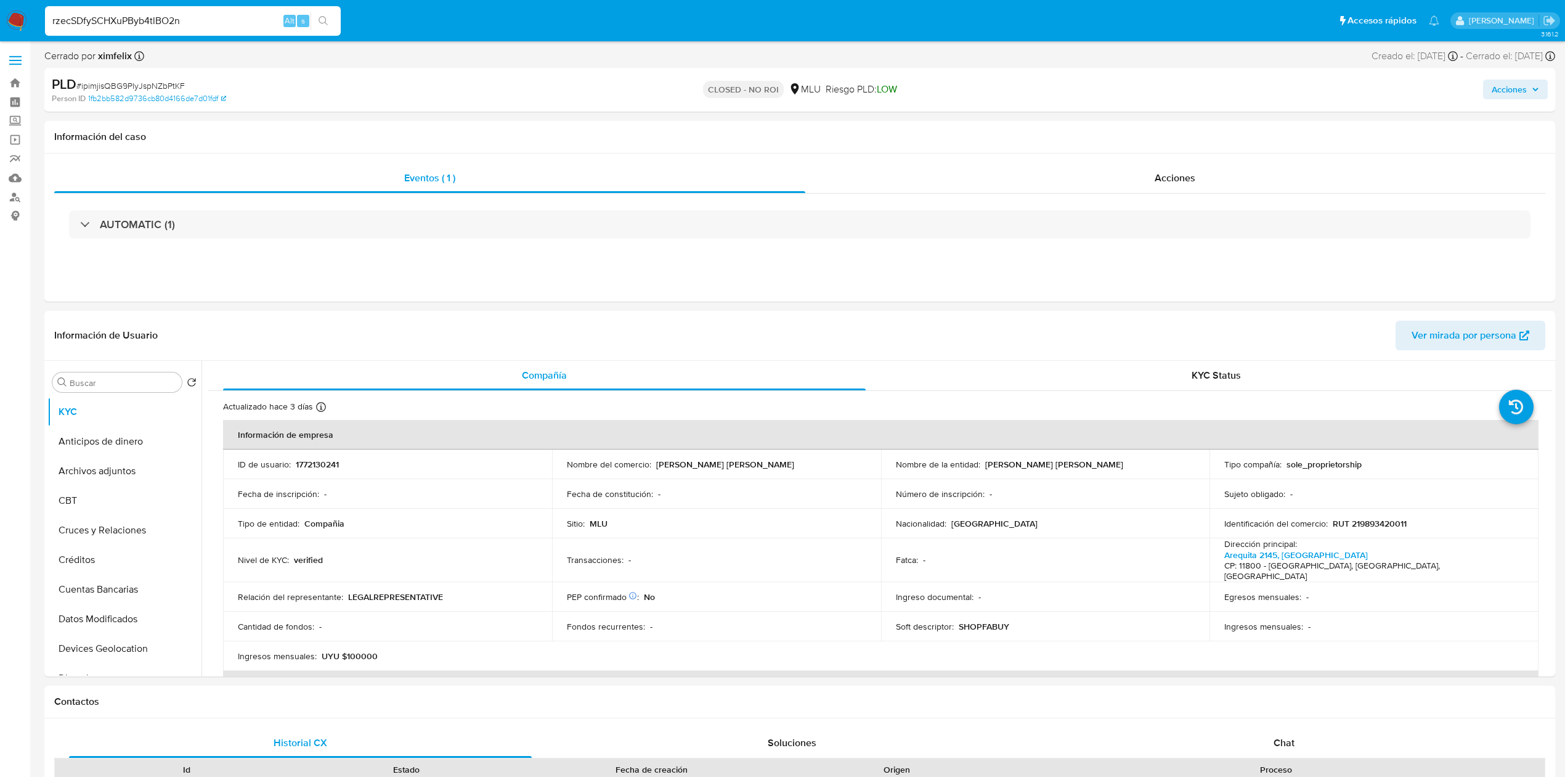
type input "rzecSDfySCHXuPByb4tlBO2n"
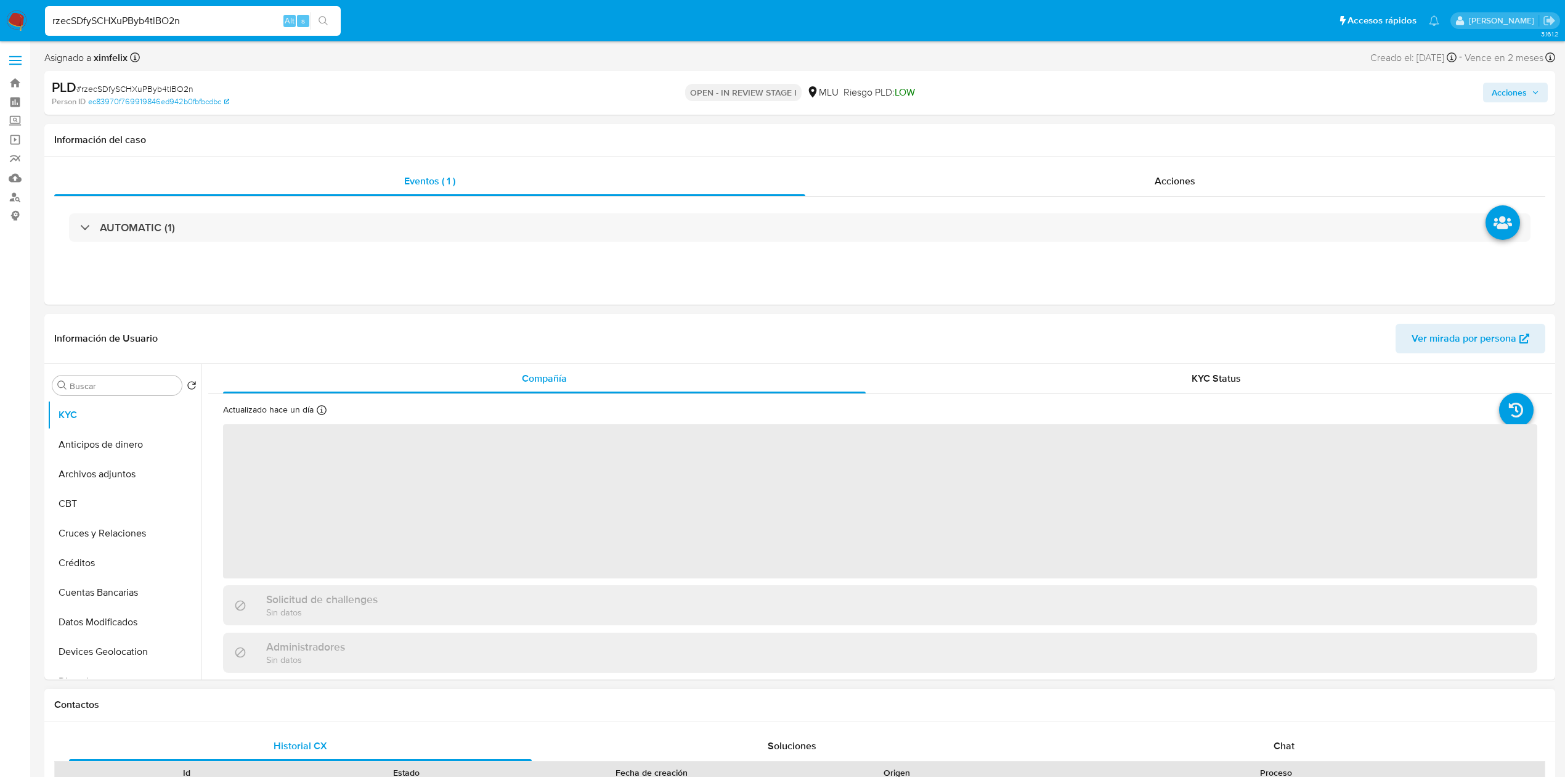
select select "10"
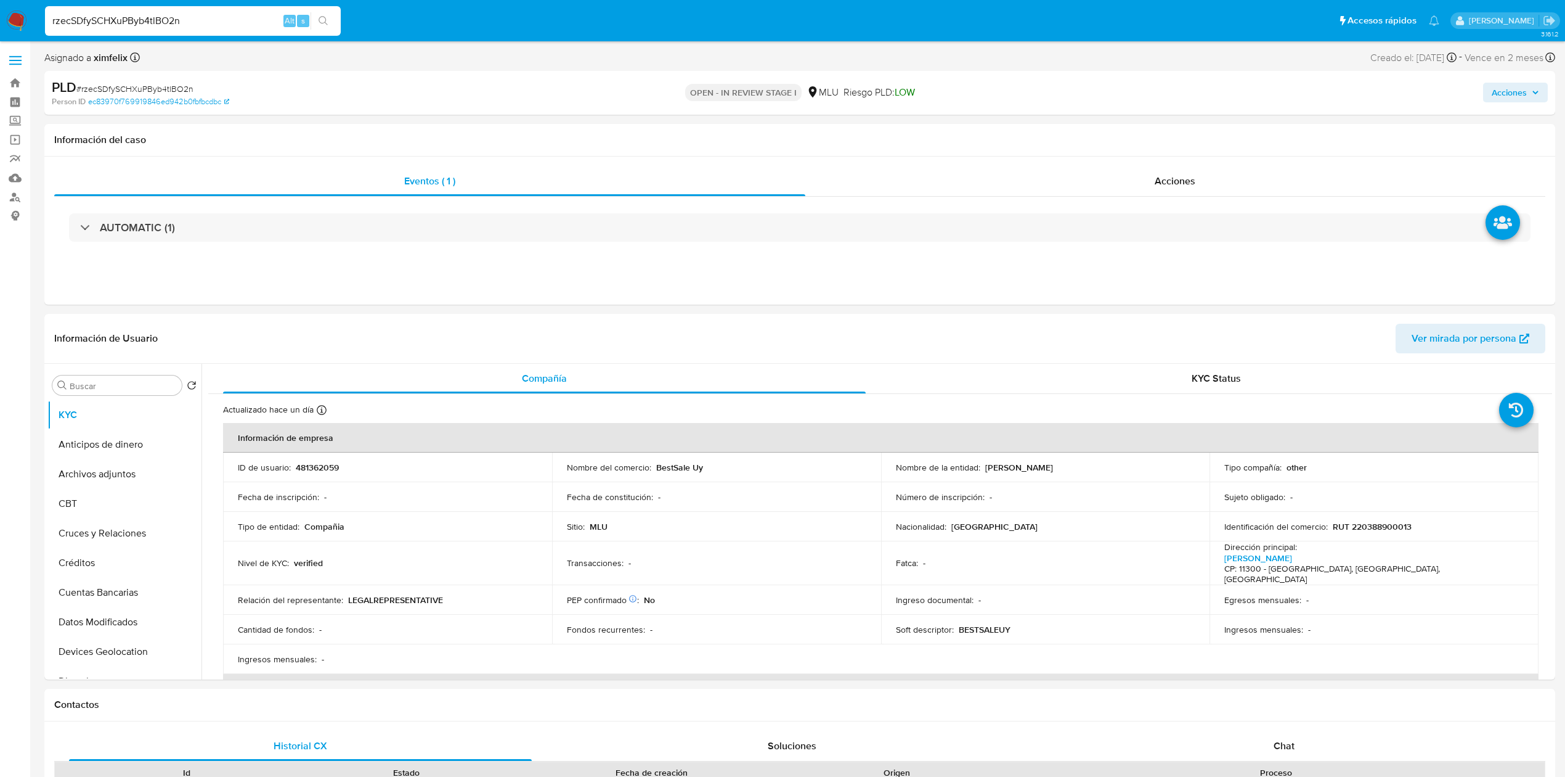
drag, startPoint x: 227, startPoint y: 26, endPoint x: 38, endPoint y: 15, distance: 189.5
click at [39, 15] on ul "Pausado Ver notificaciones rzecSDfySCHXuPByb4tlBO2n Alt s Accesos rápidos Presi…" at bounding box center [742, 20] width 1407 height 31
paste input "aIWlhtsfsu1Er3DNtFESgMUP"
type input "aIWlhtsfsu1Er3DNtFESgMUP"
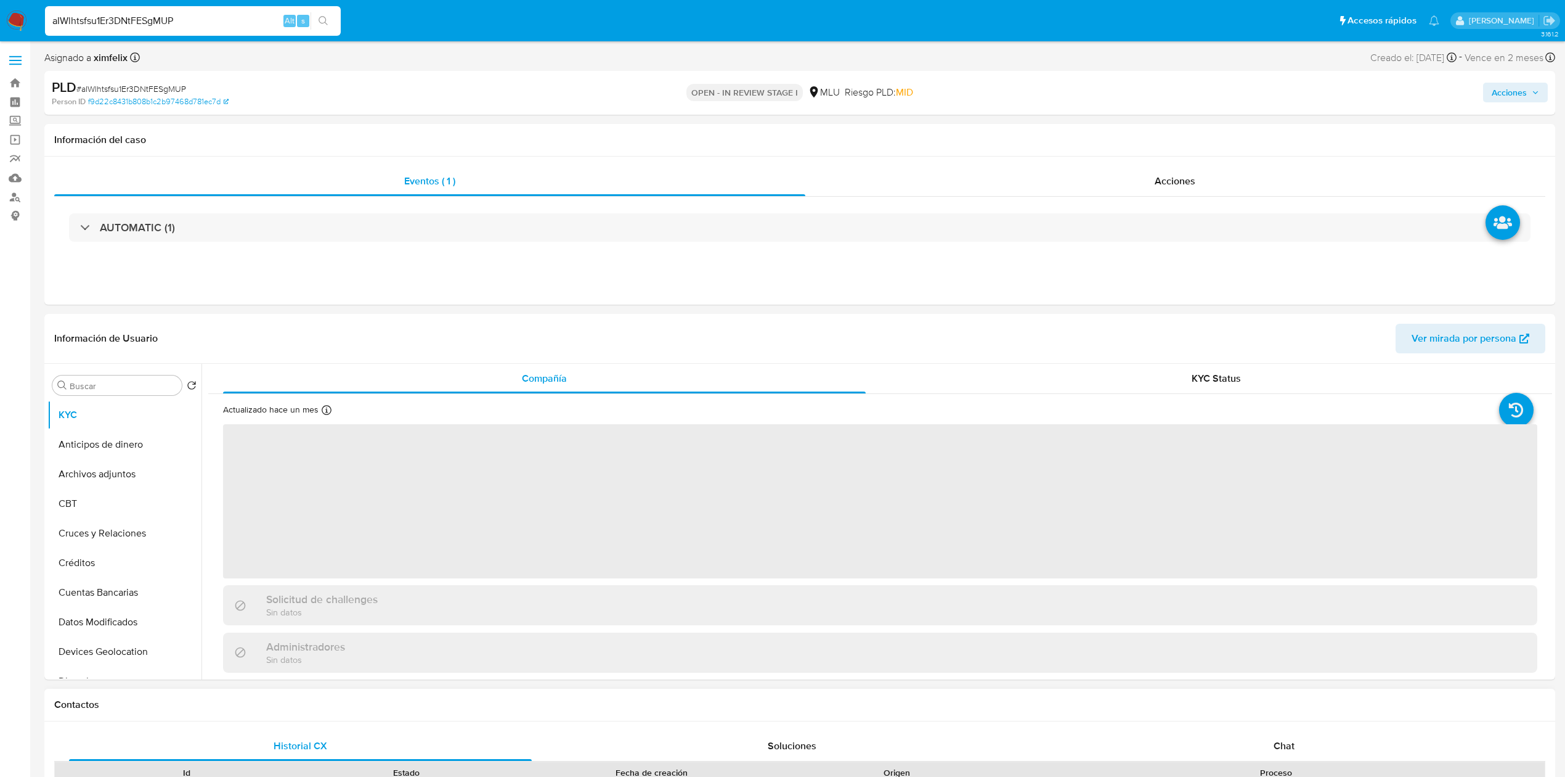
select select "10"
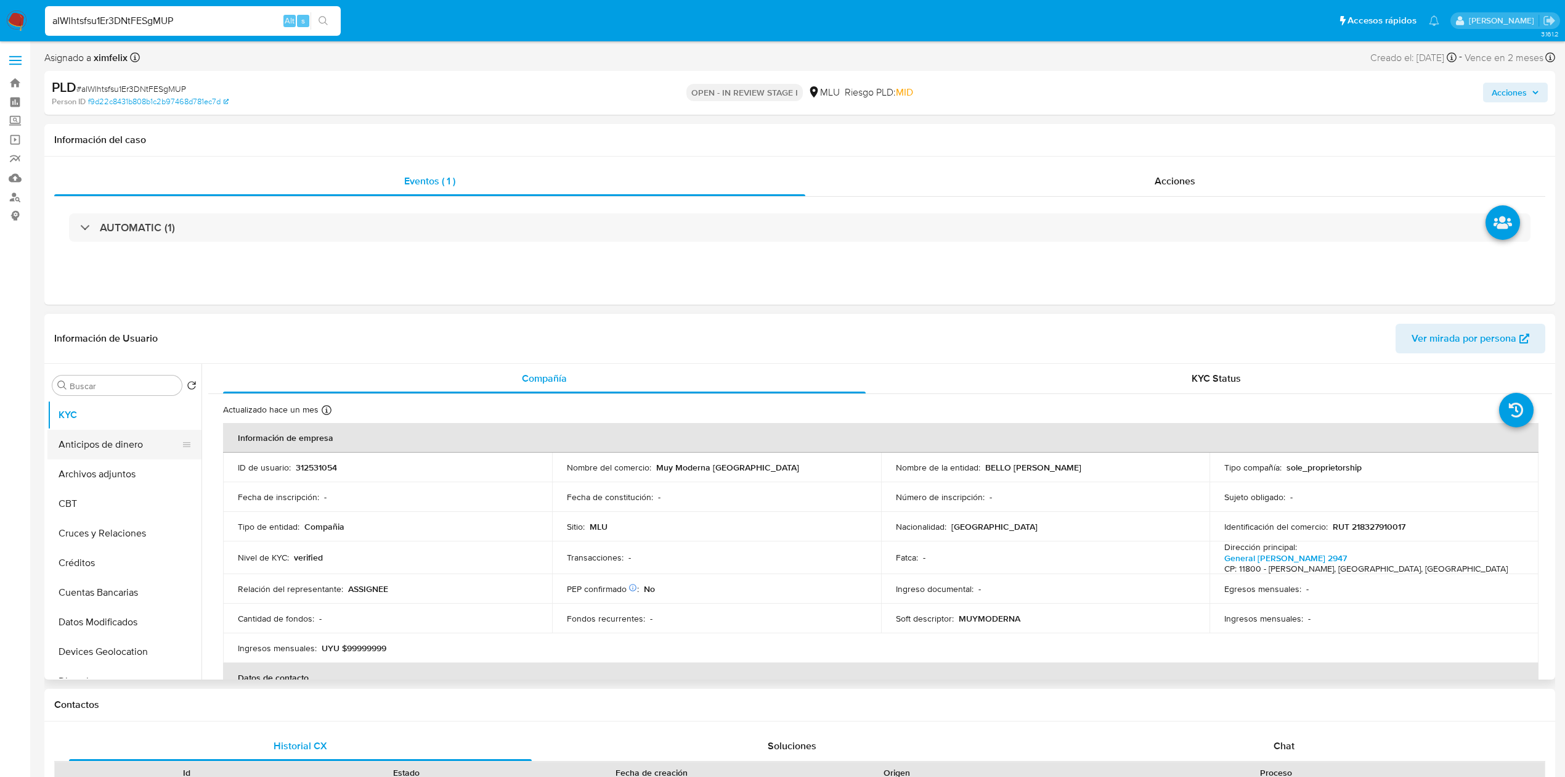
click at [79, 457] on button "Anticipos de dinero" at bounding box center [119, 445] width 144 height 30
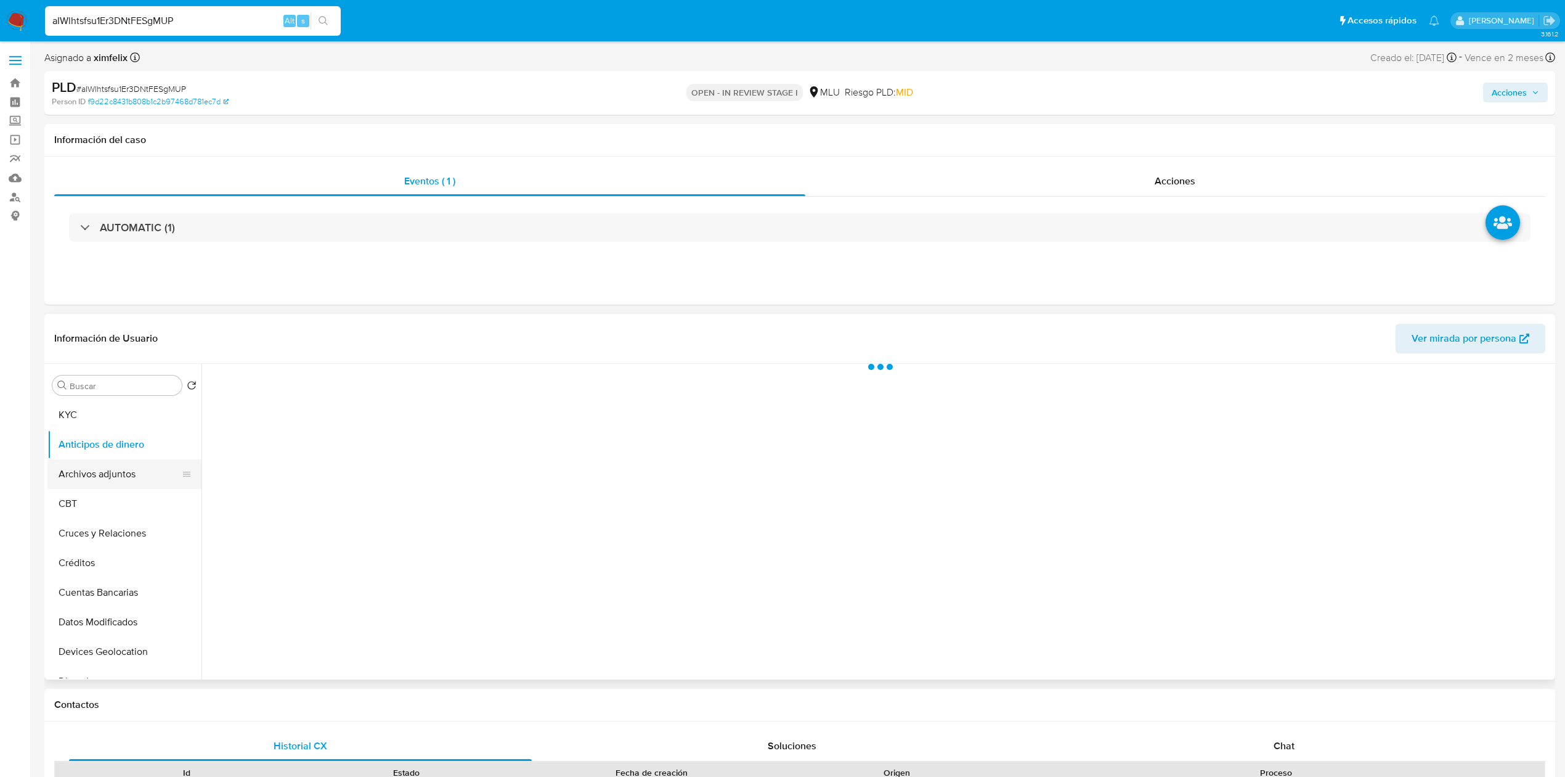
click at [80, 463] on button "Archivos adjuntos" at bounding box center [119, 474] width 144 height 30
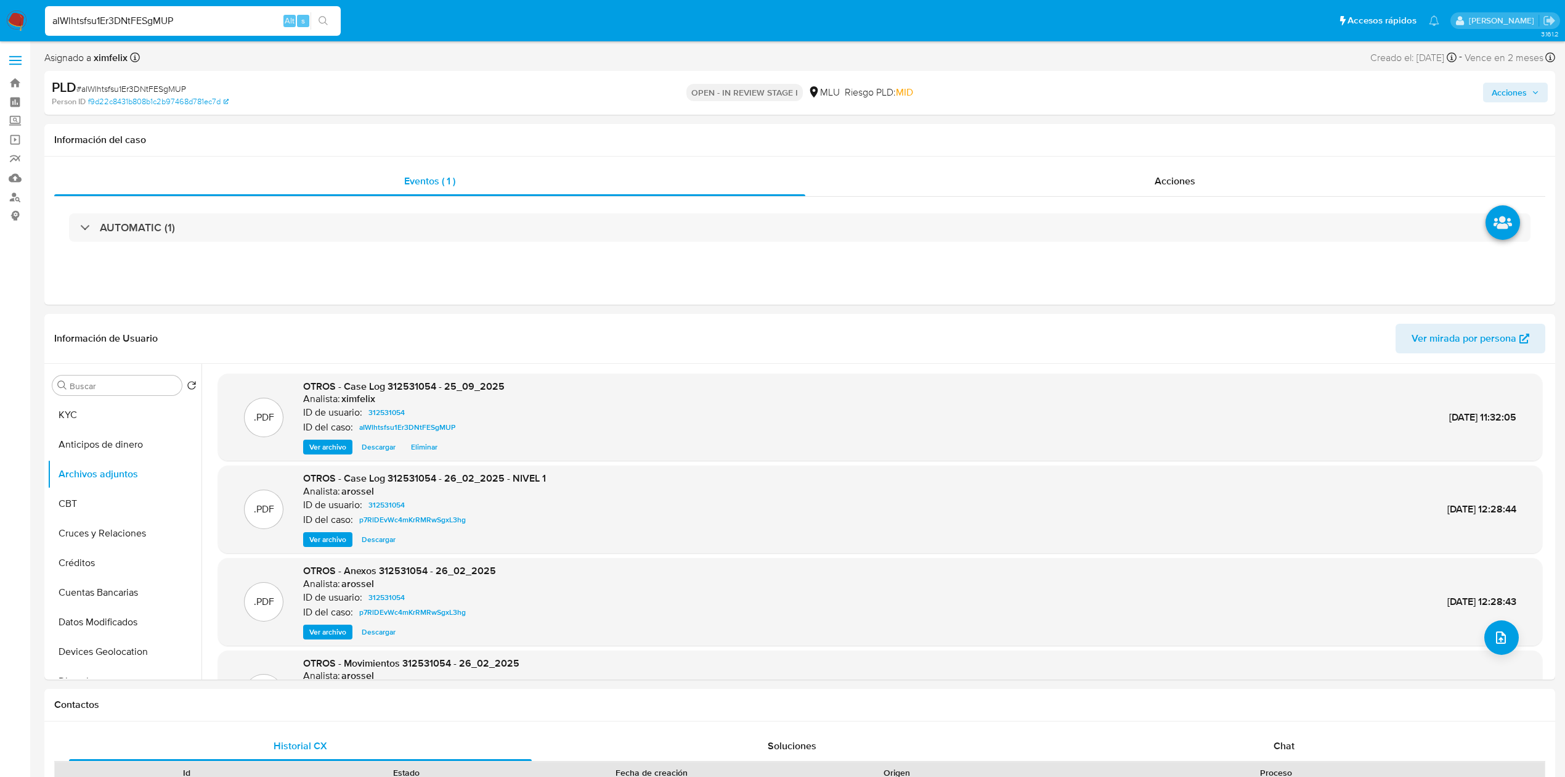
click at [1517, 99] on span "Acciones" at bounding box center [1509, 93] width 35 height 20
click at [1171, 141] on div "Resolución del caso Alt r" at bounding box center [1181, 132] width 118 height 32
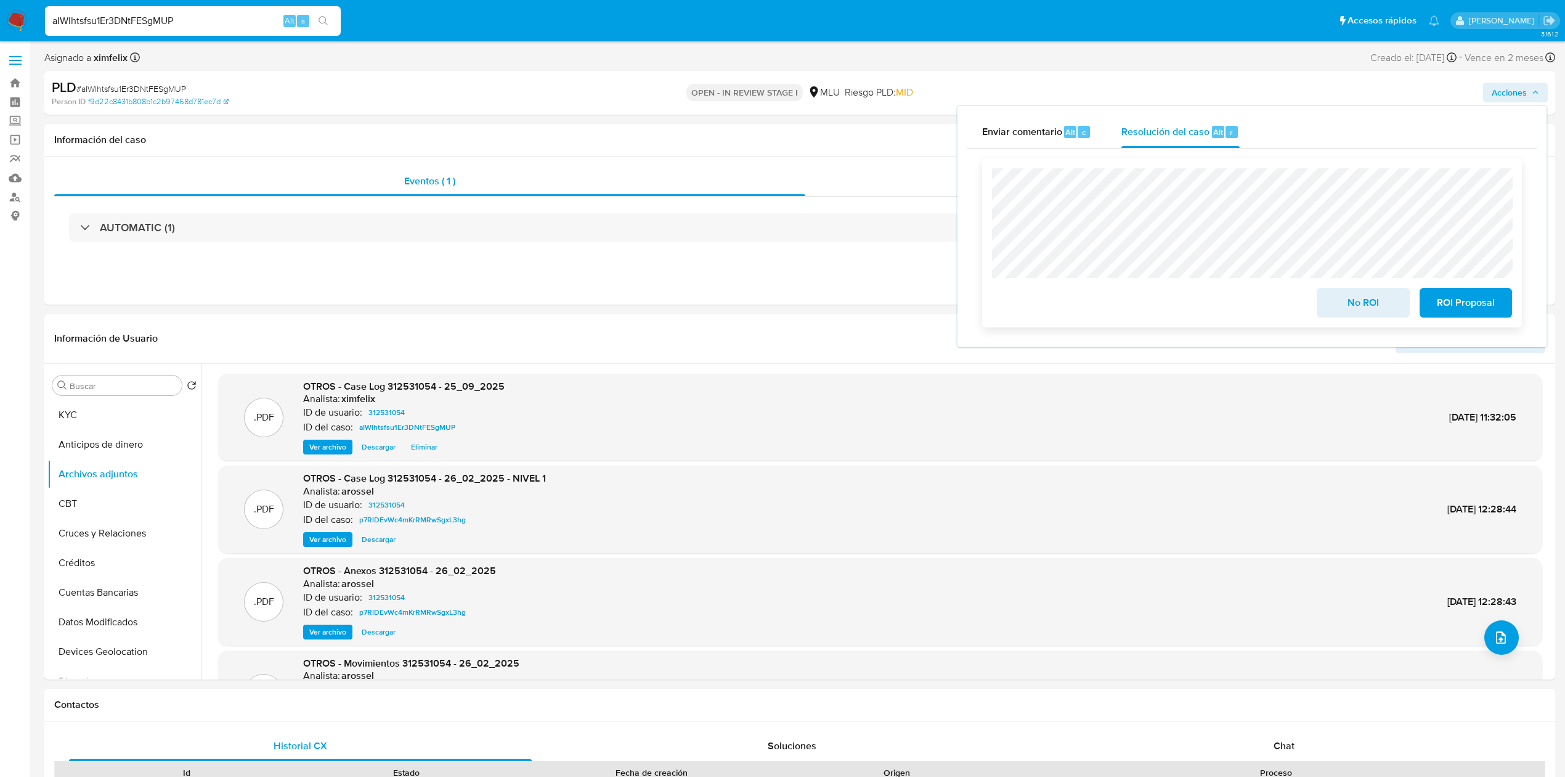
click at [1371, 306] on span "No ROI" at bounding box center [1363, 302] width 60 height 27
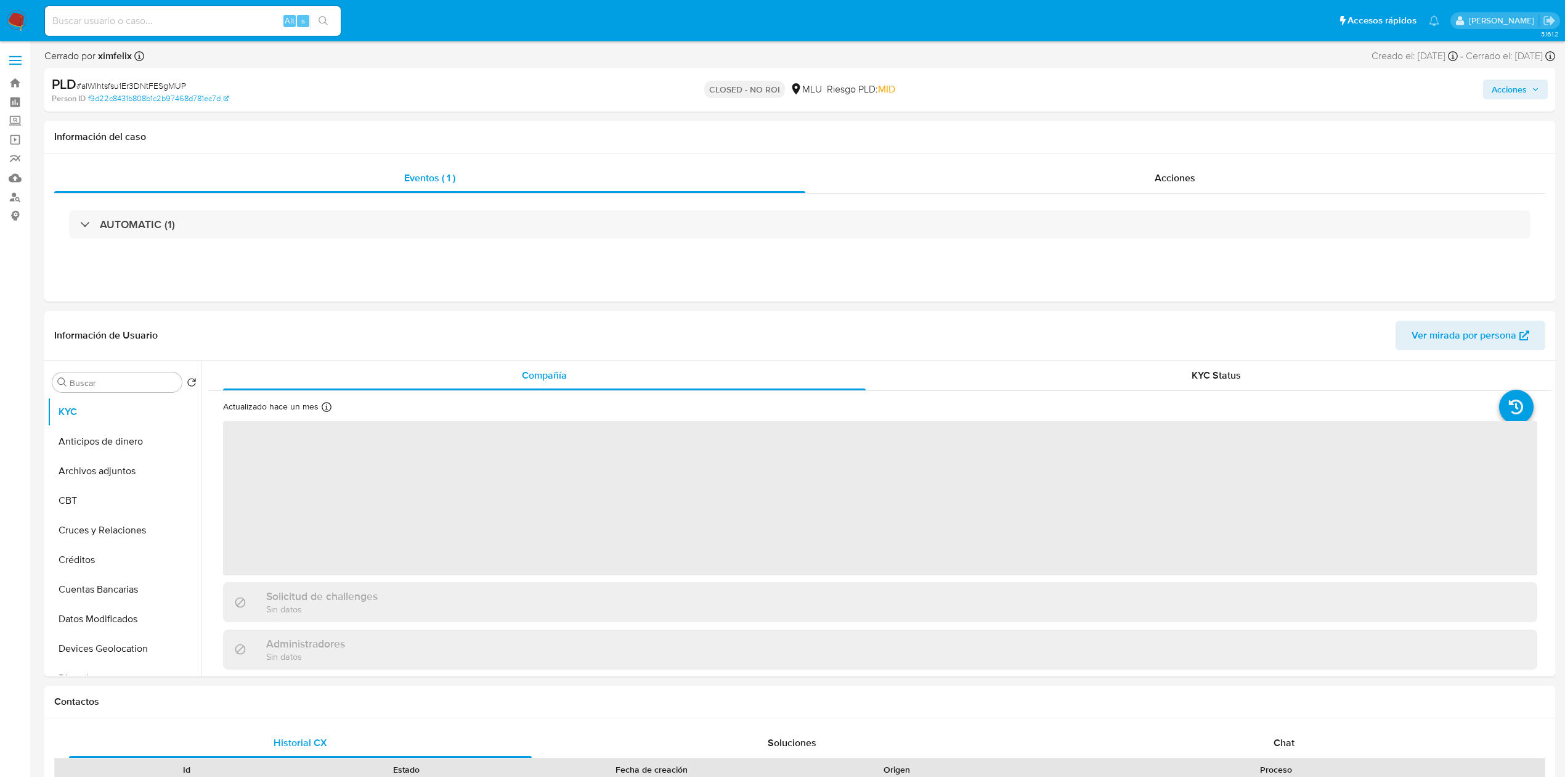
select select "10"
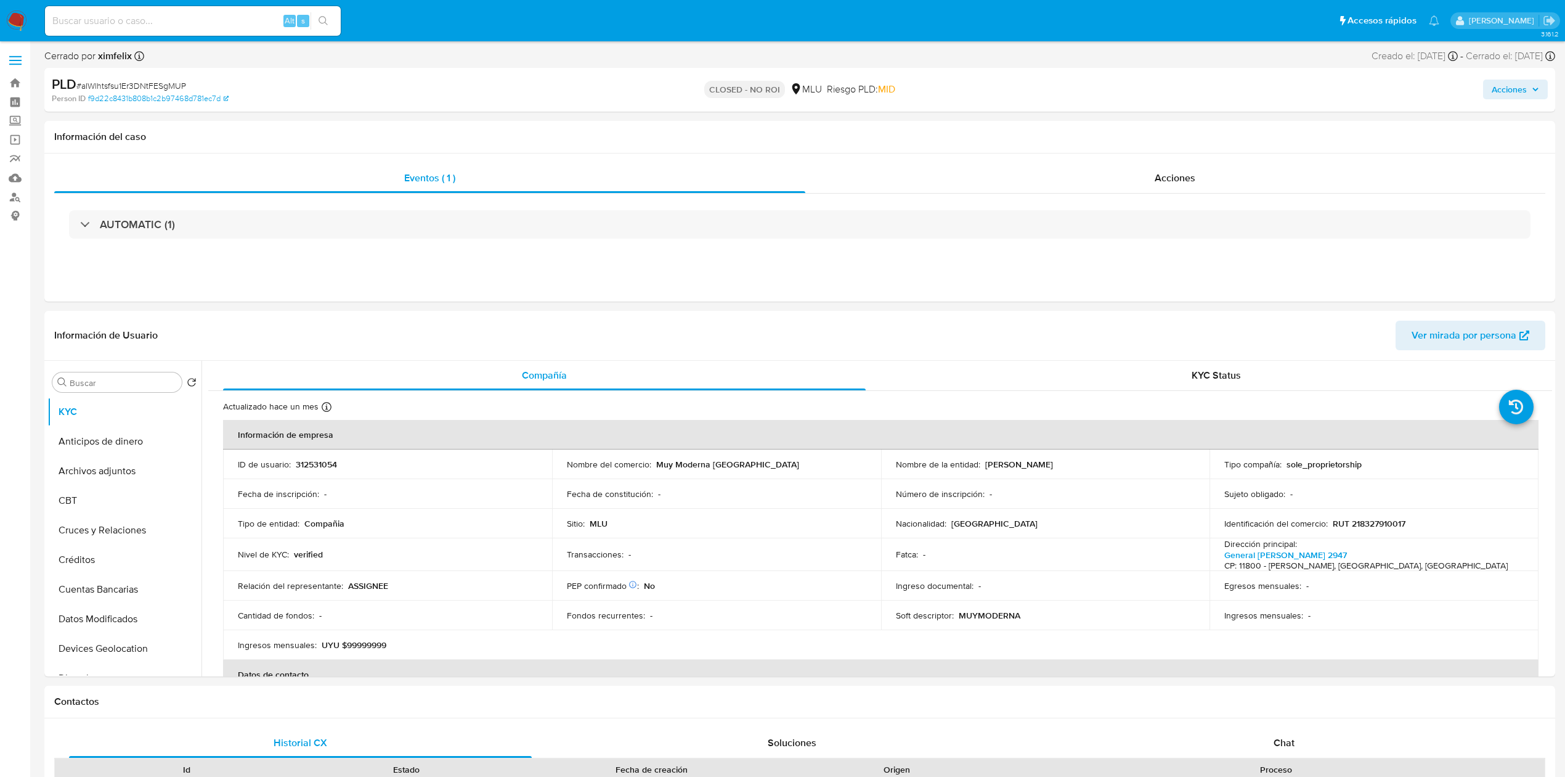
click at [208, 18] on input at bounding box center [193, 21] width 296 height 16
paste input "oPDQzpilMdCqpPs95pRNhKDY"
type input "oPDQzpilMdCqpPs95pRNhKDY"
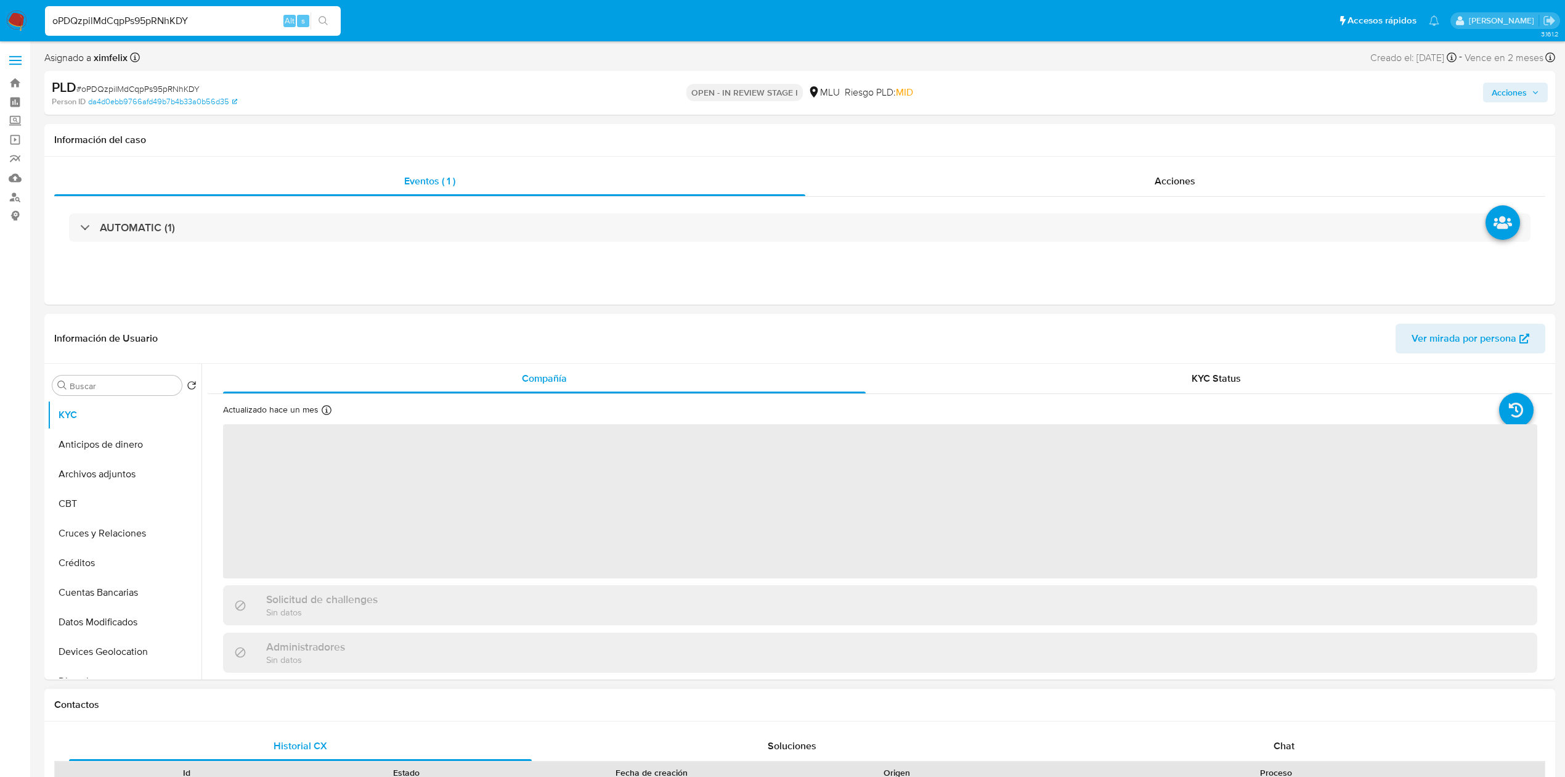
select select "10"
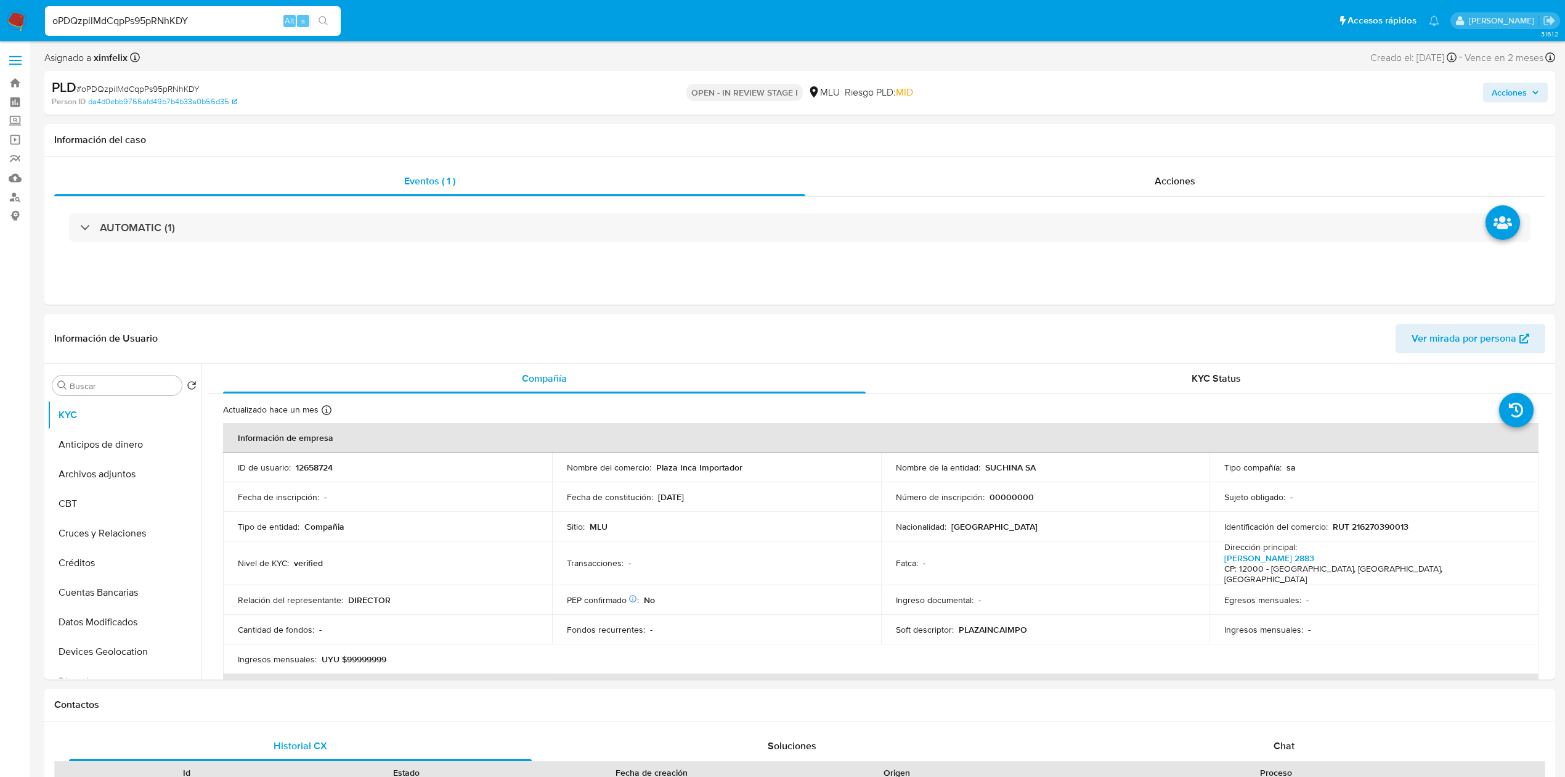
click at [213, 10] on div "oPDQzpilMdCqpPs95pRNhKDY Alt s" at bounding box center [193, 21] width 296 height 30
drag, startPoint x: 208, startPoint y: 20, endPoint x: 25, endPoint y: 30, distance: 183.4
click at [25, 30] on nav "Pausado Ver notificaciones oPDQzpilMdCqpPs95pRNhKDY Alt s Accesos rápidos Presi…" at bounding box center [782, 20] width 1565 height 41
paste input "LBAAHvTRXHziDQcx5WuRmmfK"
type input "LBAAHvTRXHziDQcx5WuRmmfK"
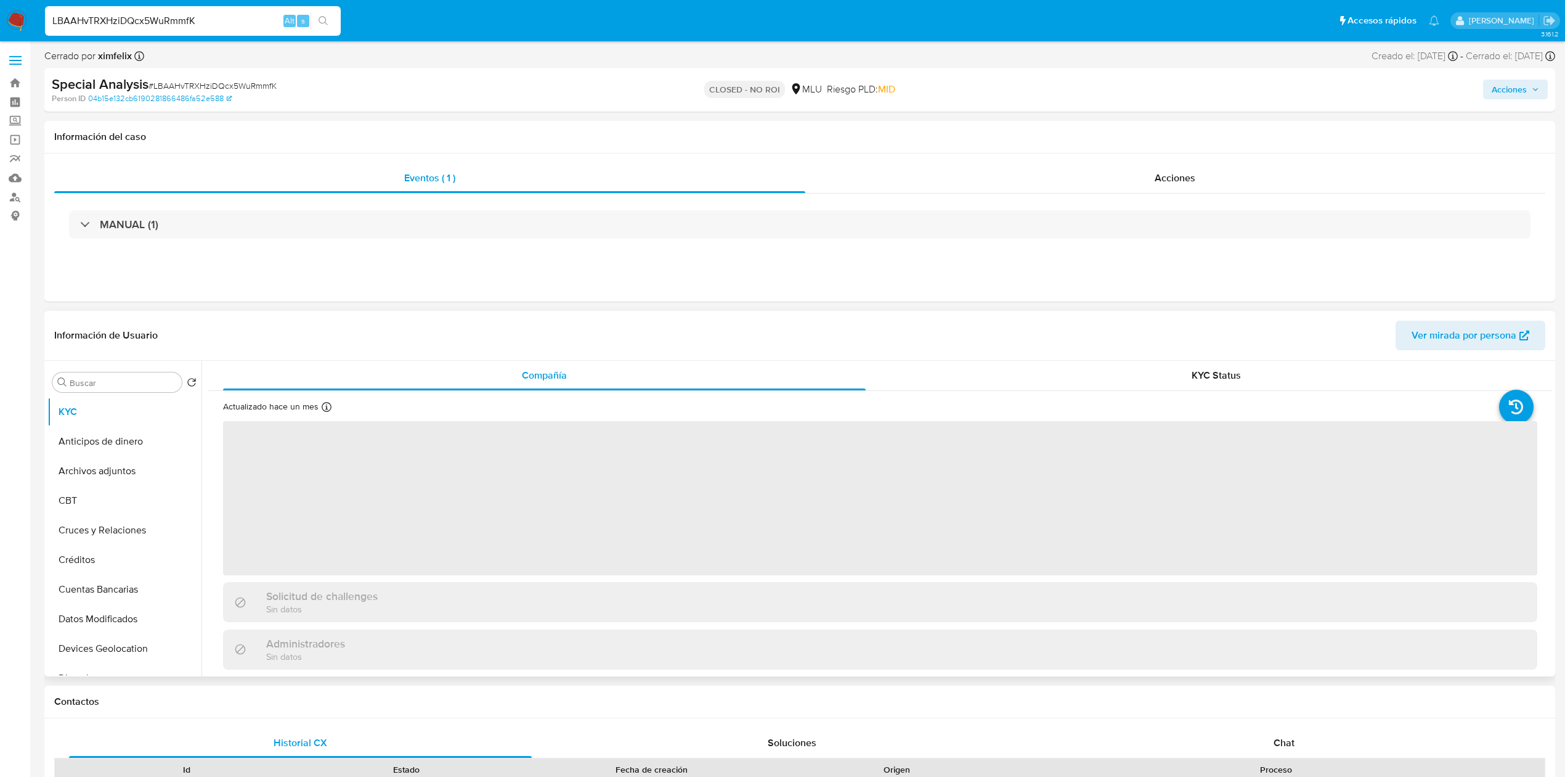
select select "10"
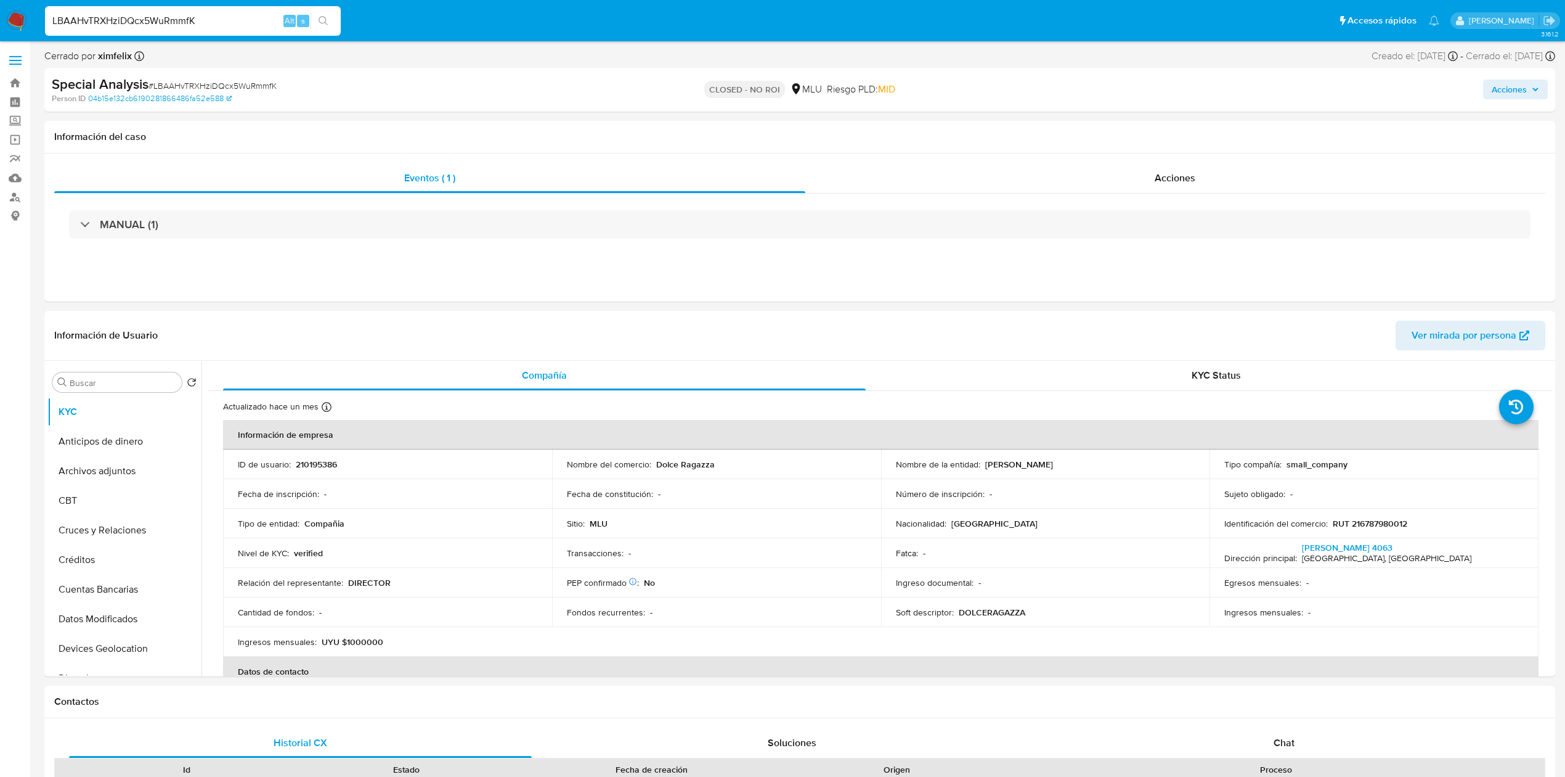
drag, startPoint x: 213, startPoint y: 18, endPoint x: 0, endPoint y: 33, distance: 213.8
click at [0, 33] on nav "Pausado Ver notificaciones LBAAHvTRXHziDQcx5WuRmmfK Alt s Accesos rápidos Presi…" at bounding box center [782, 20] width 1565 height 41
paste input "oPDQzpilMdCqpPs95pRNhKDY"
type input "oPDQzpilMdCqpPs95pRNhKDY"
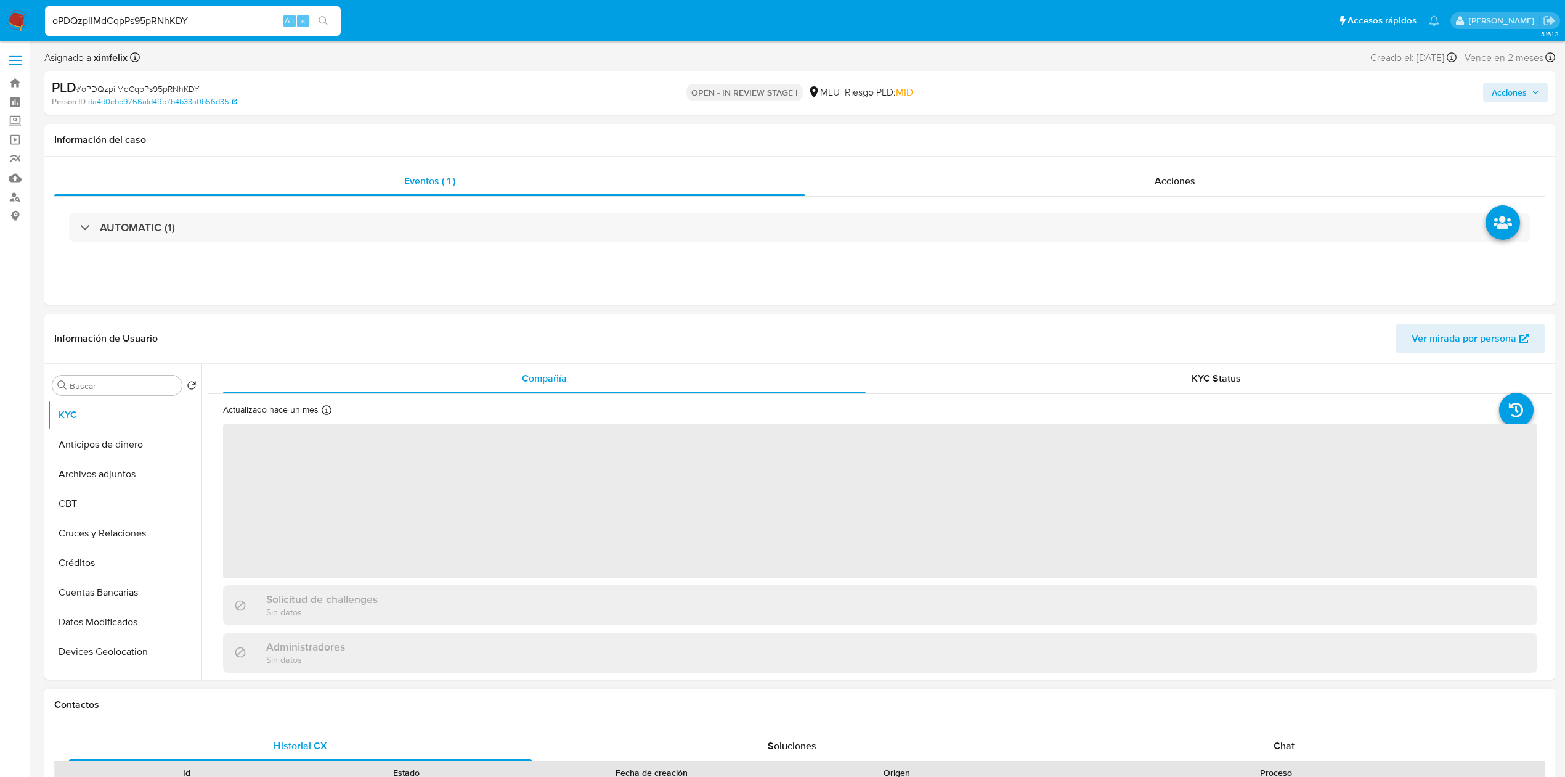
select select "10"
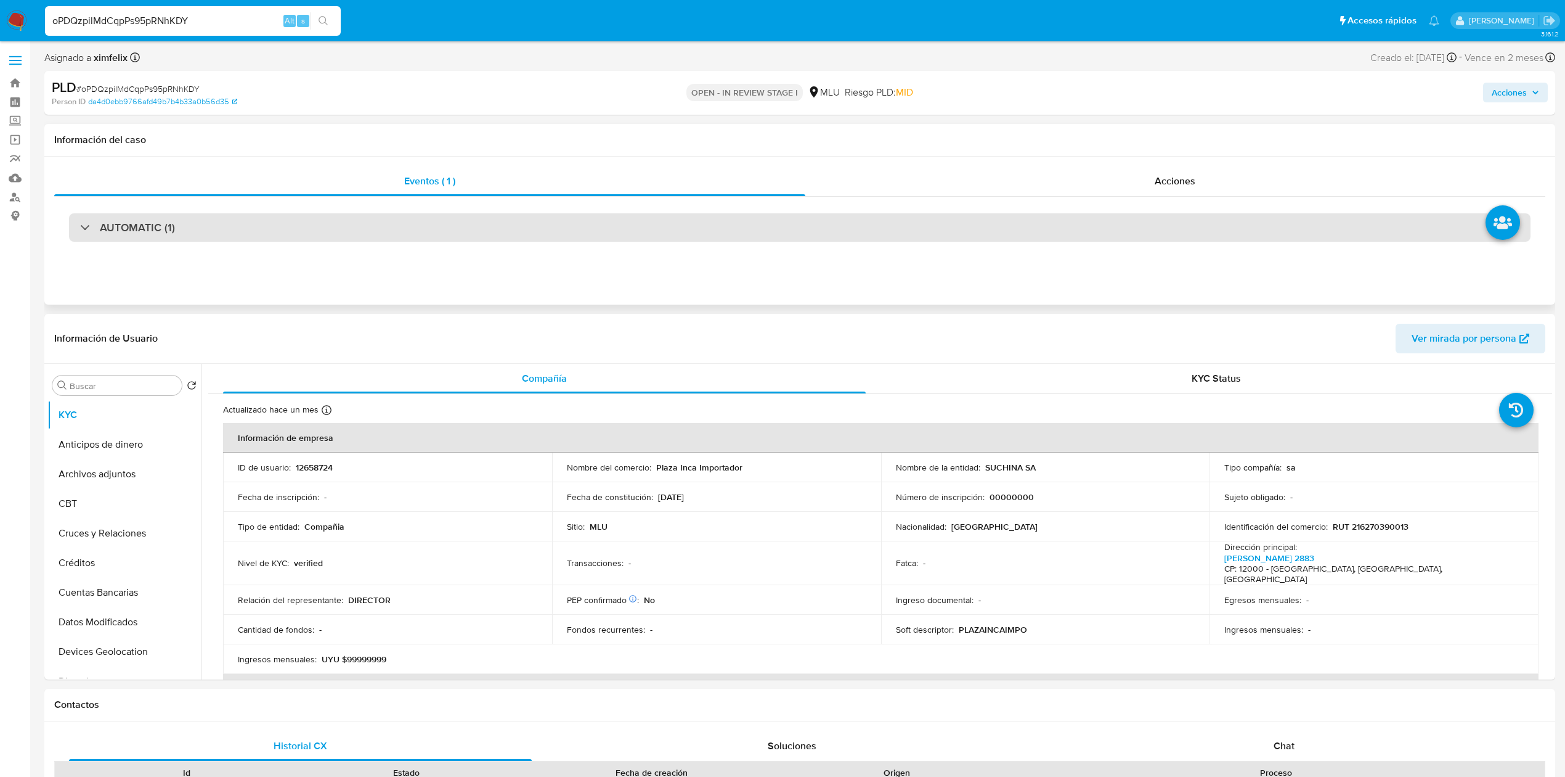
click at [918, 218] on div "AUTOMATIC (1)" at bounding box center [800, 227] width 1462 height 28
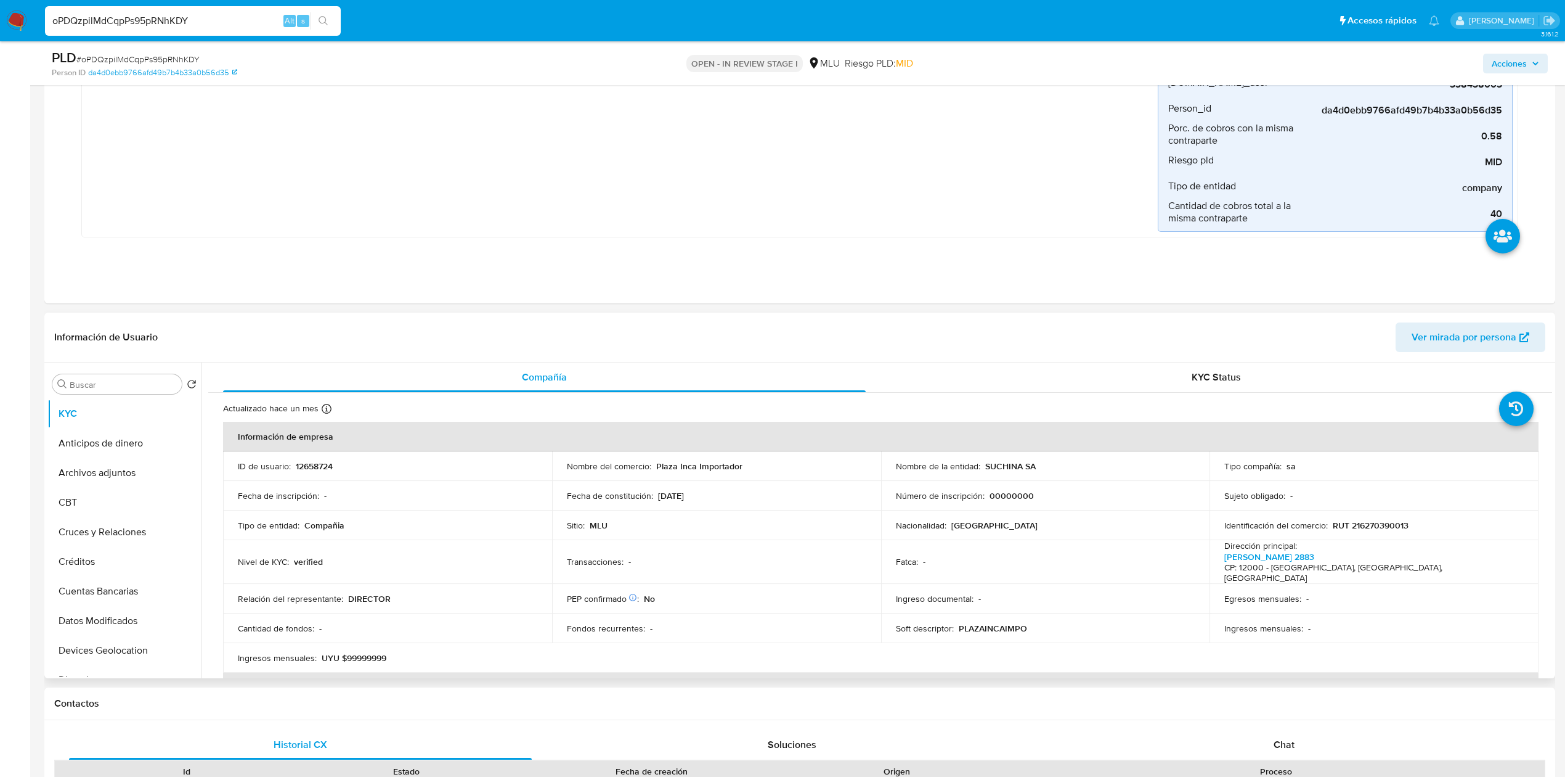
scroll to position [285, 0]
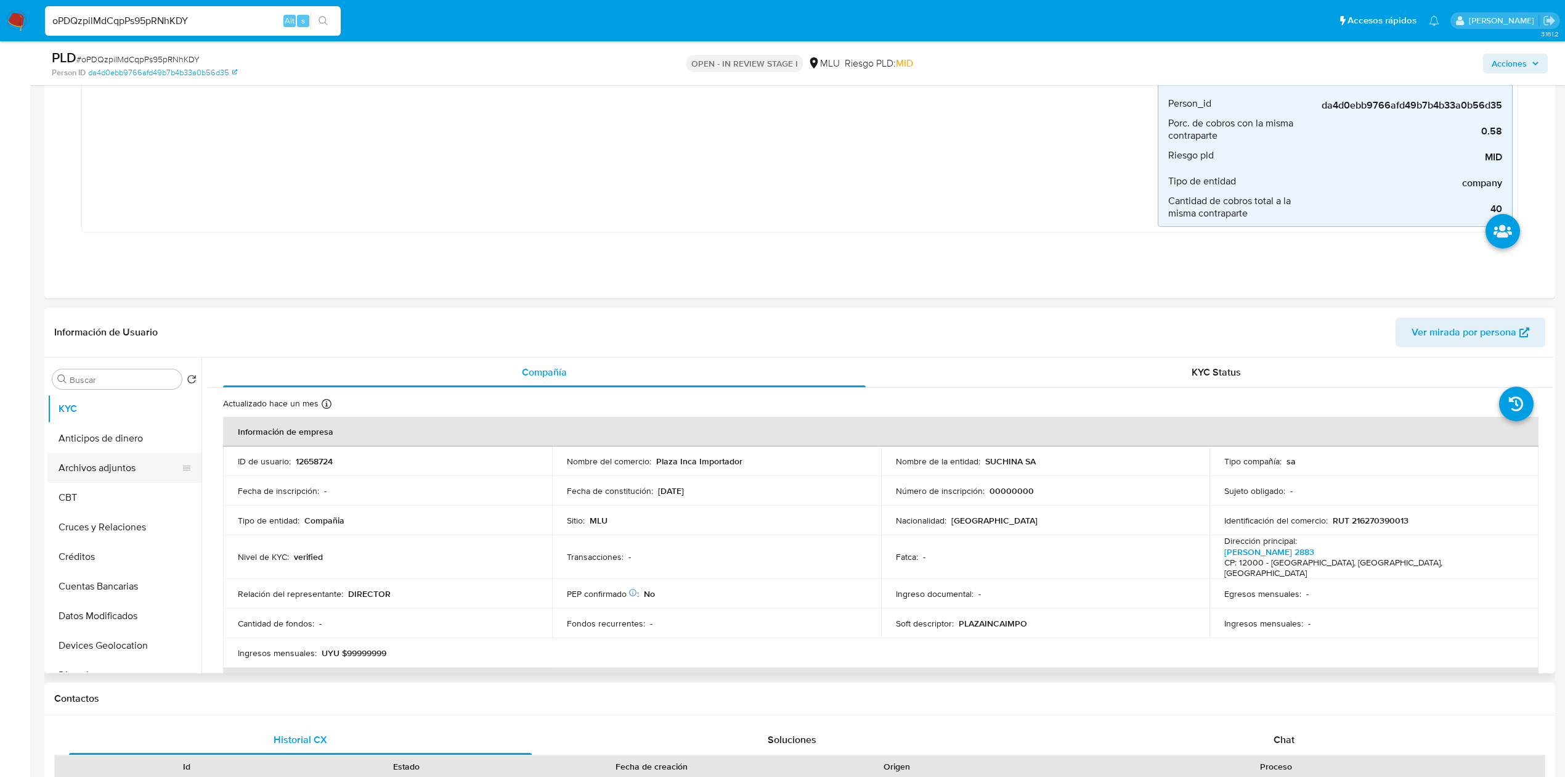
click at [116, 468] on button "Archivos adjuntos" at bounding box center [119, 468] width 144 height 30
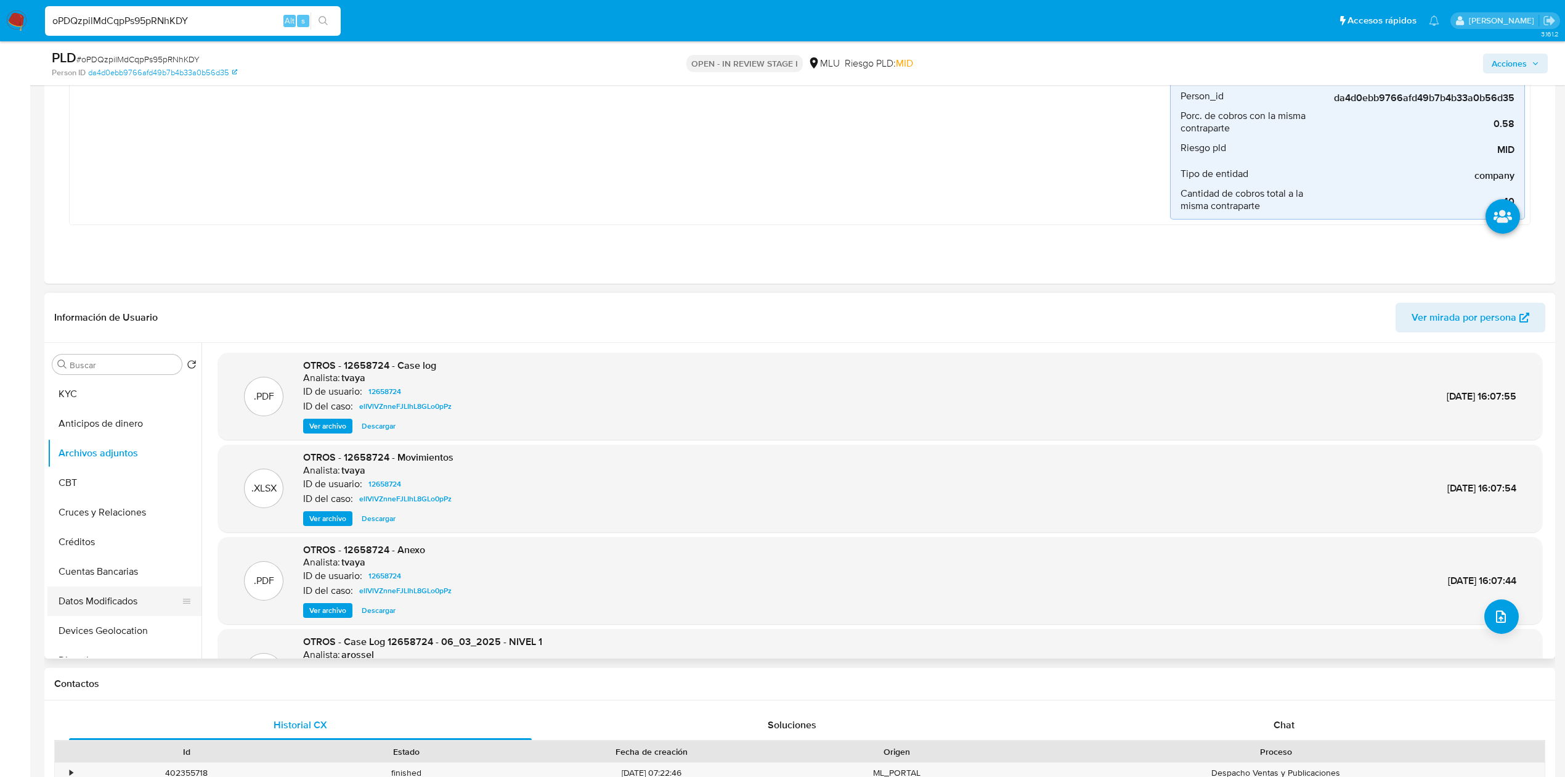
click at [116, 600] on button "Datos Modificados" at bounding box center [119, 601] width 144 height 30
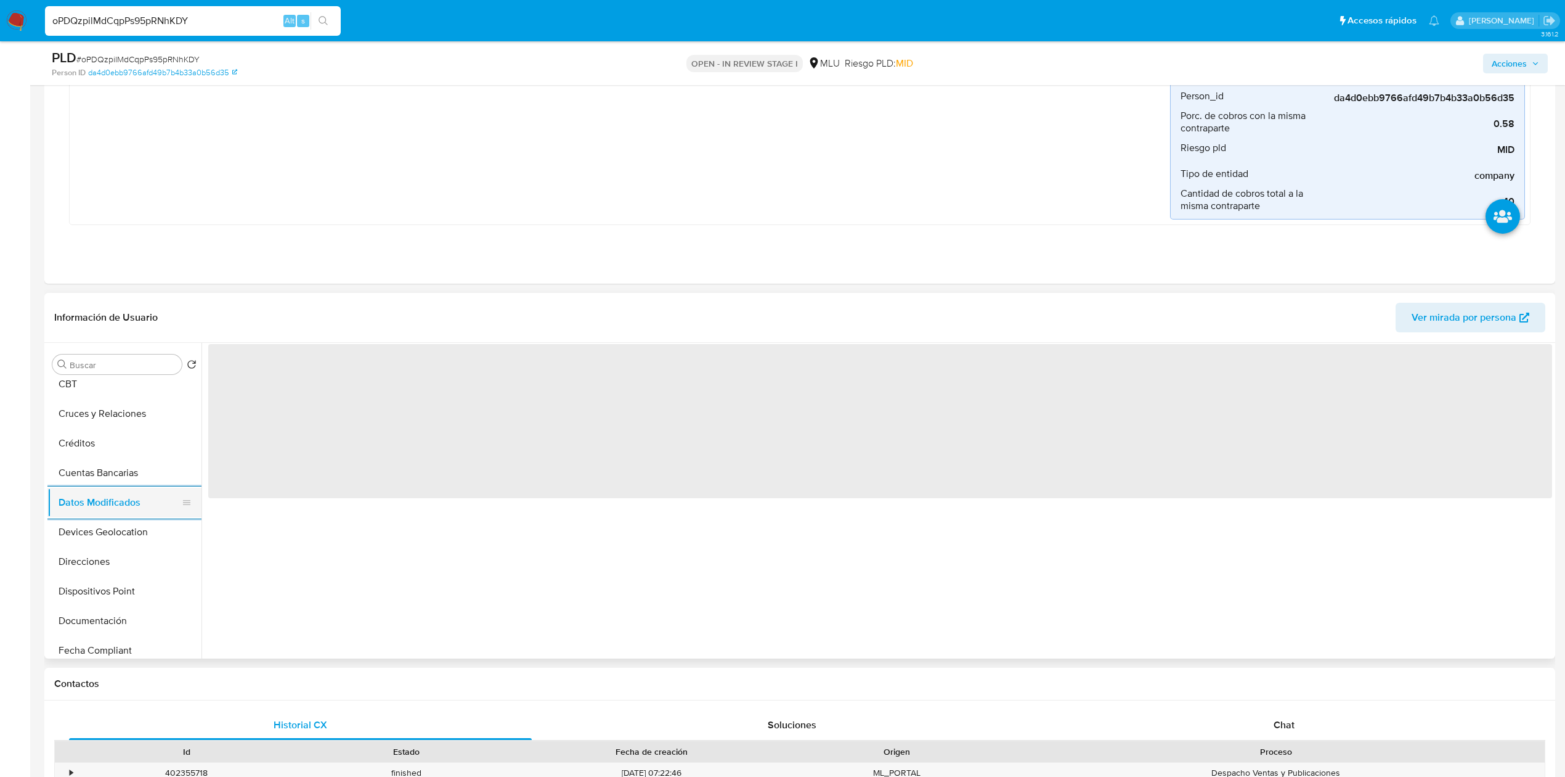
click at [116, 600] on button "Dispositivos Point" at bounding box center [124, 591] width 154 height 30
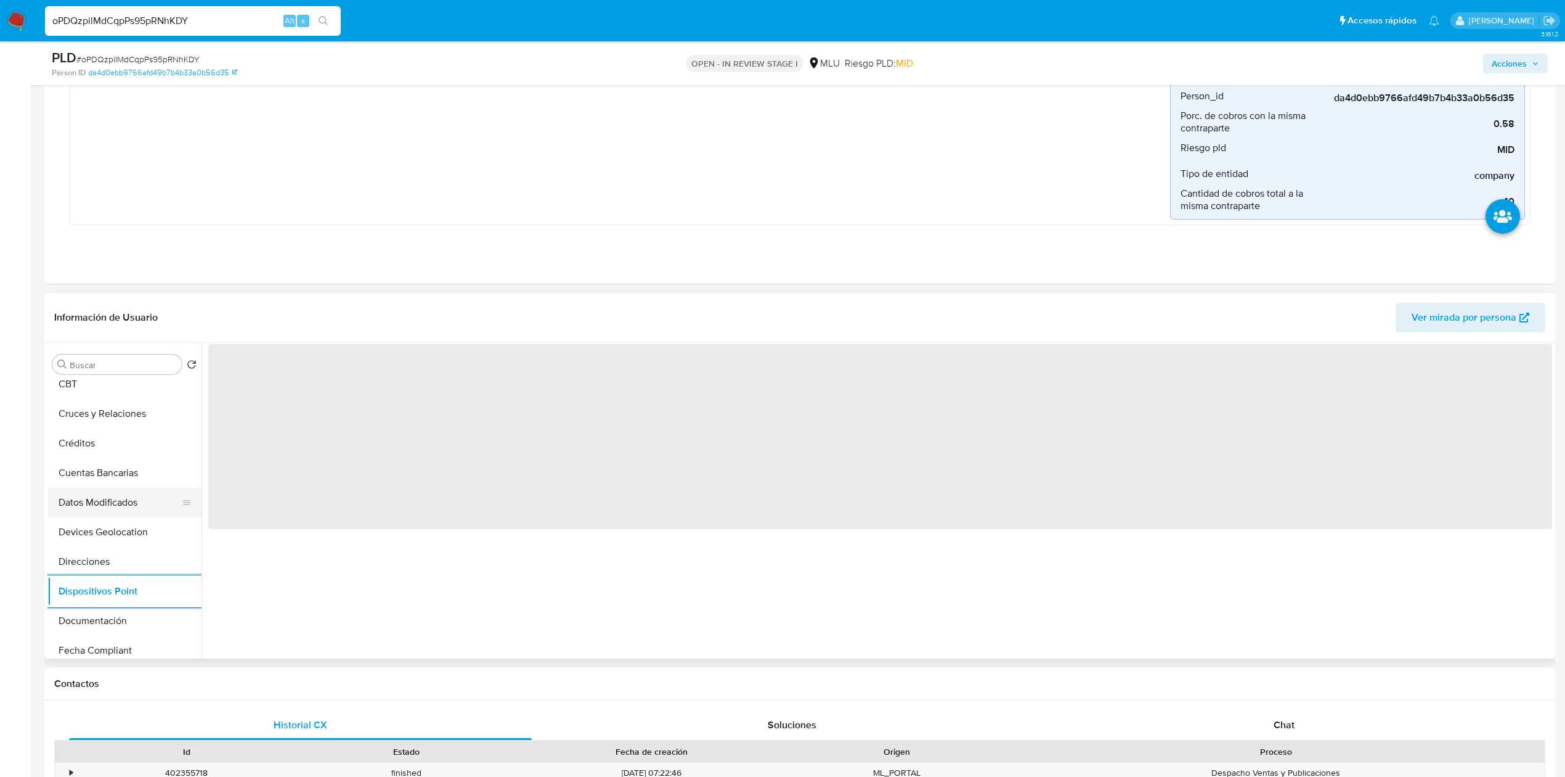
scroll to position [131, 0]
click at [116, 600] on button "Documentación" at bounding box center [124, 588] width 154 height 30
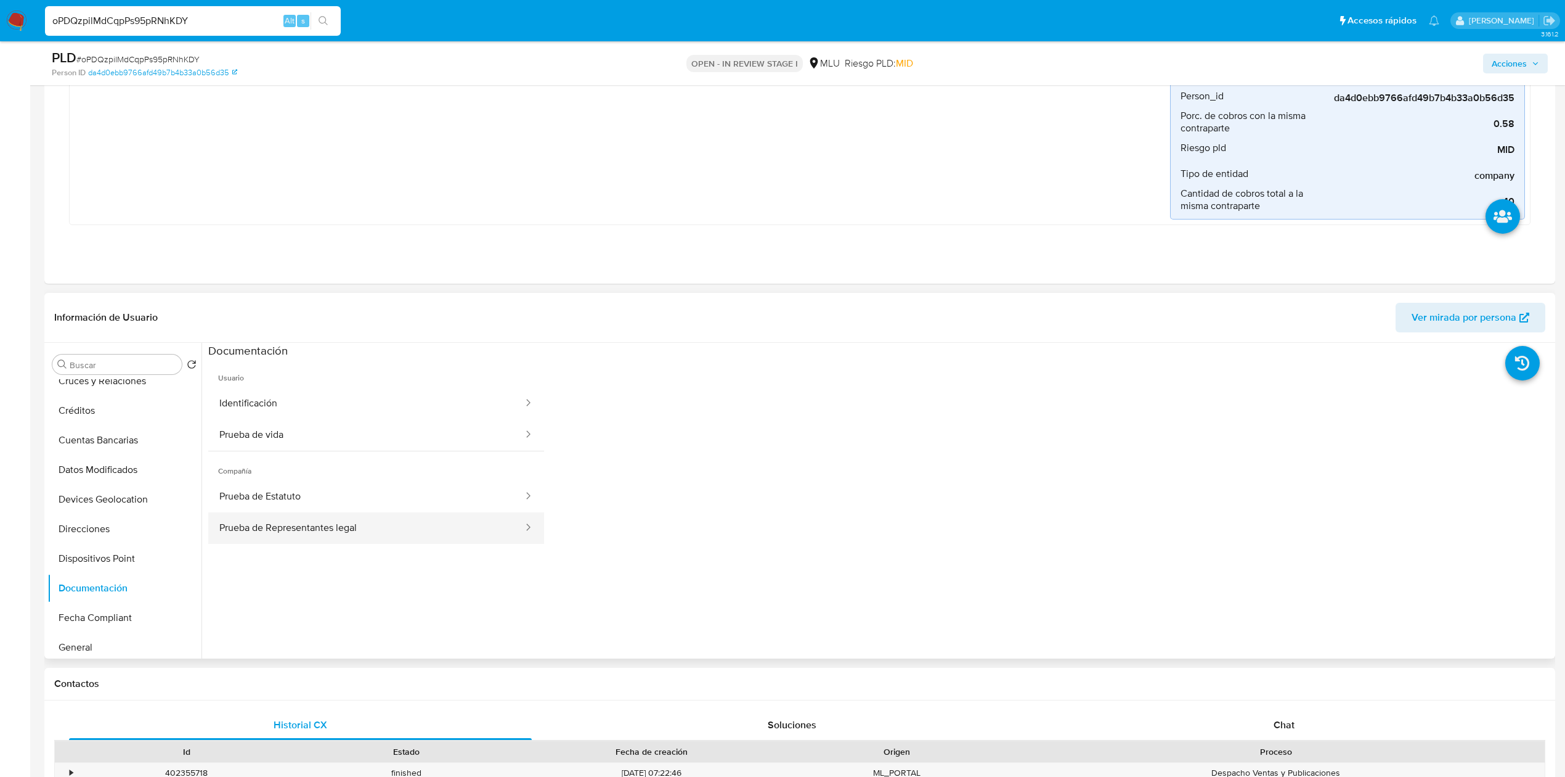
click at [414, 526] on button "Prueba de Representantes legal" at bounding box center [366, 527] width 316 height 31
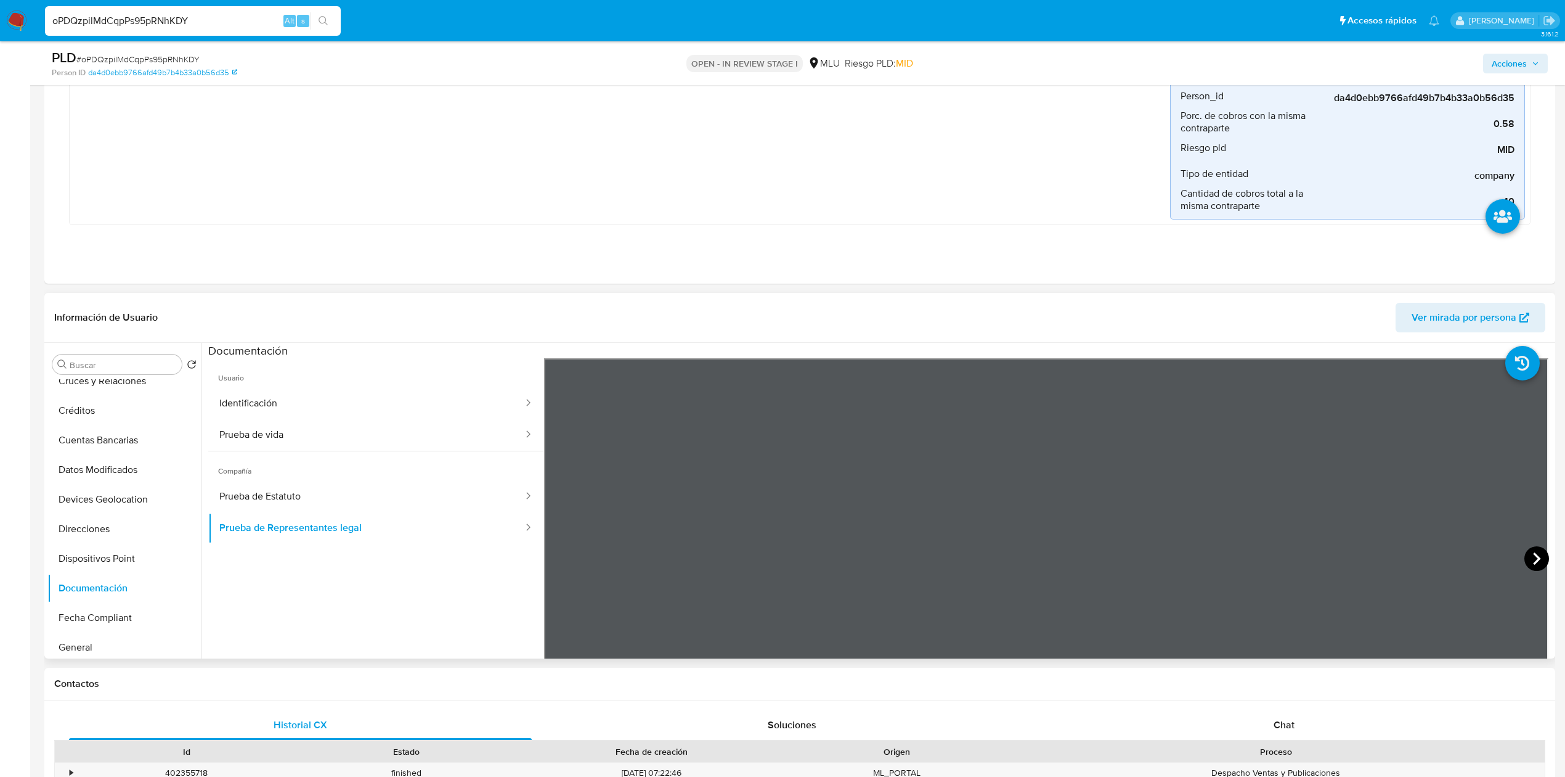
click at [1527, 561] on icon at bounding box center [1537, 558] width 25 height 25
click at [1529, 565] on icon at bounding box center [1537, 558] width 25 height 25
click at [1537, 553] on icon at bounding box center [1537, 558] width 25 height 25
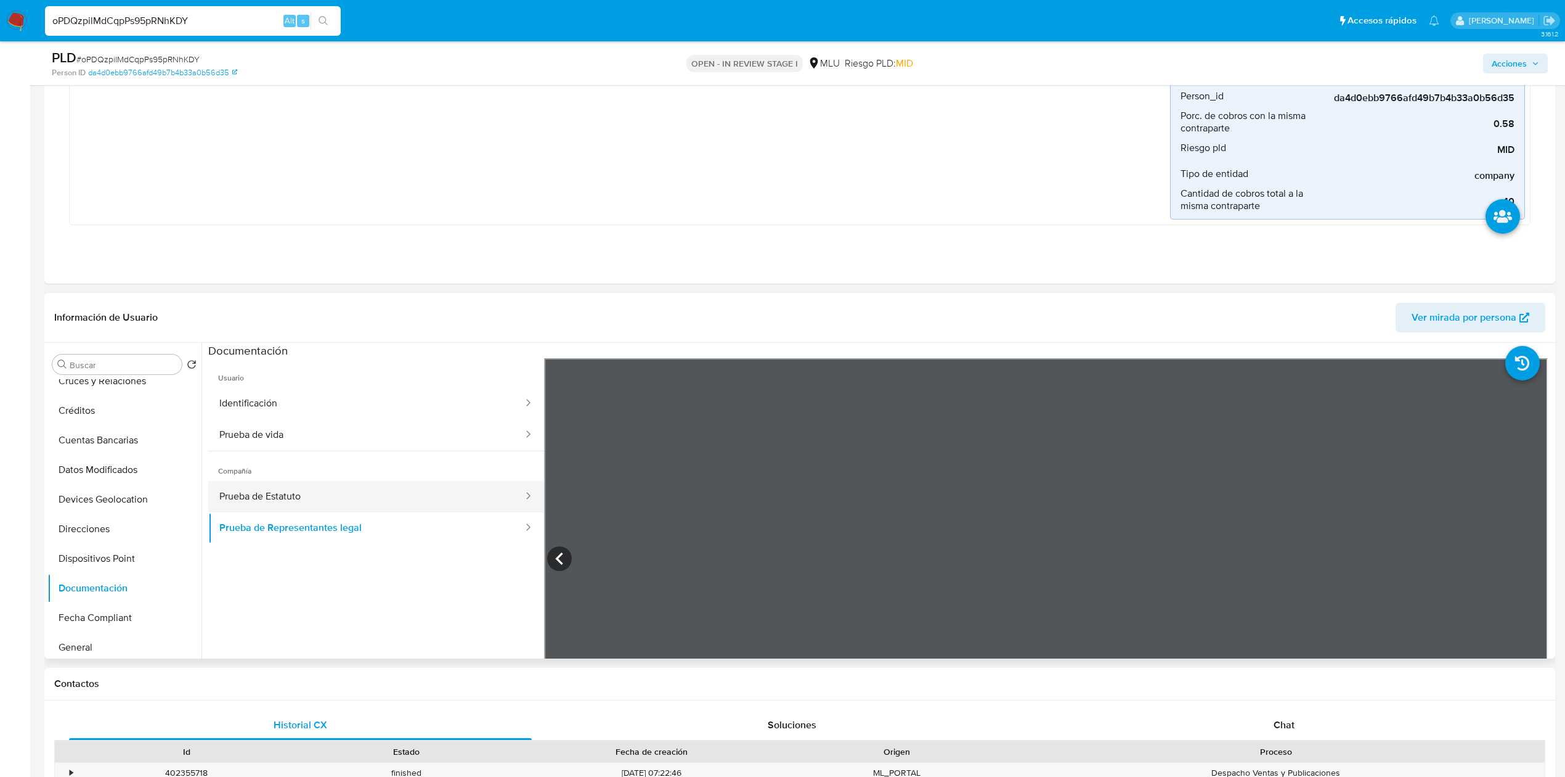
click at [365, 502] on button "Prueba de Estatuto" at bounding box center [366, 496] width 316 height 31
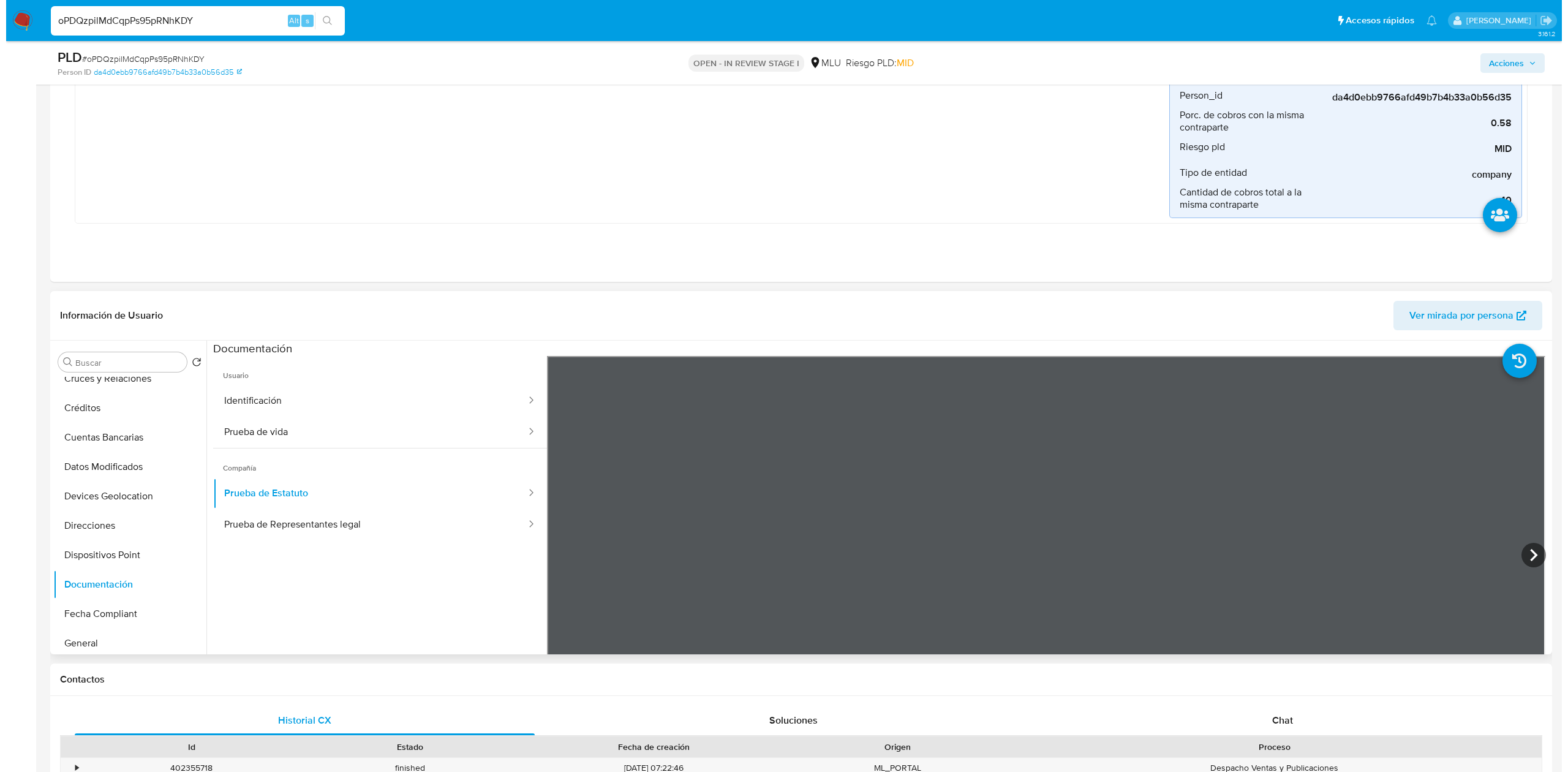
scroll to position [0, 0]
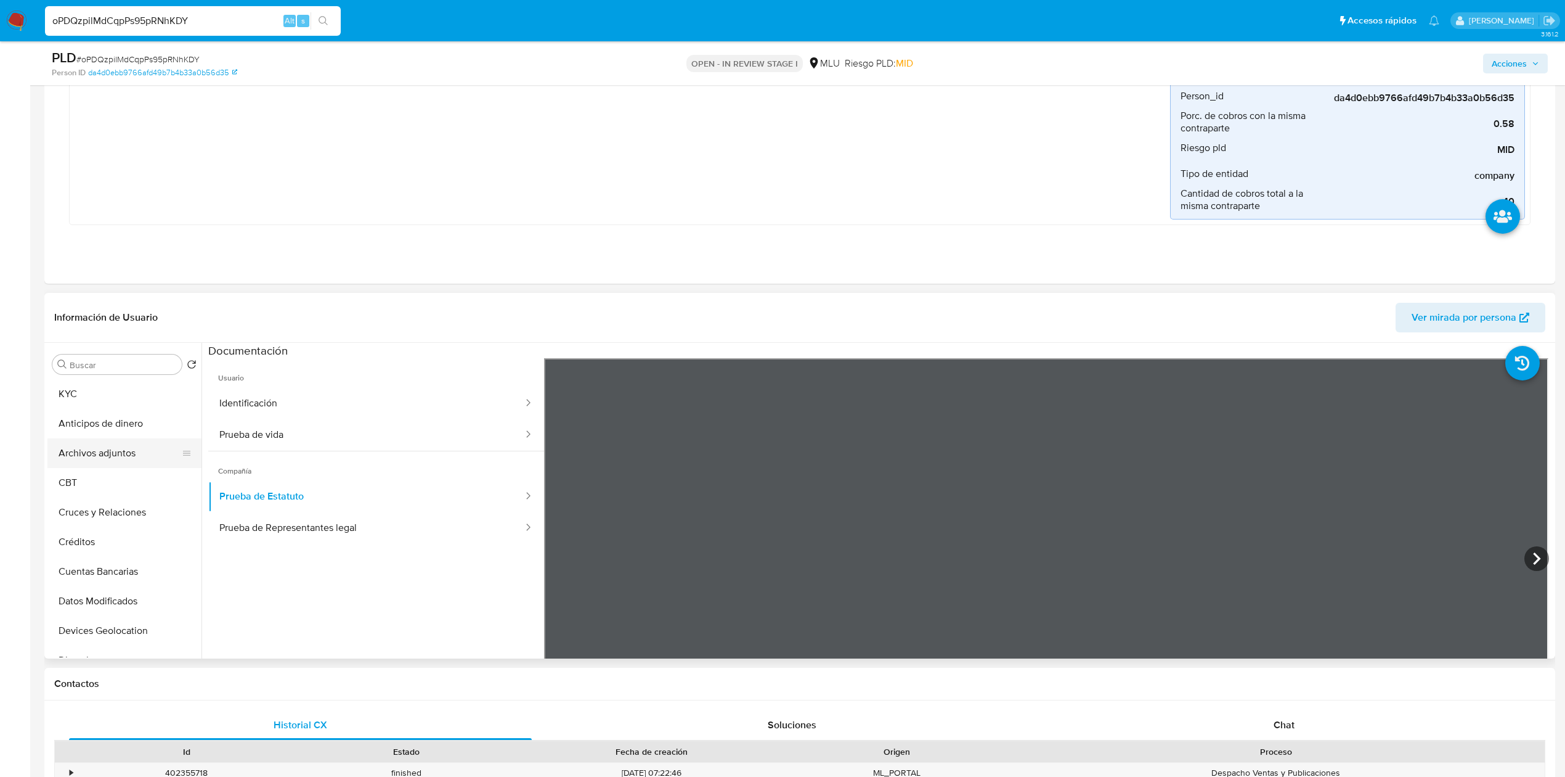
click at [109, 455] on button "Archivos adjuntos" at bounding box center [119, 453] width 144 height 30
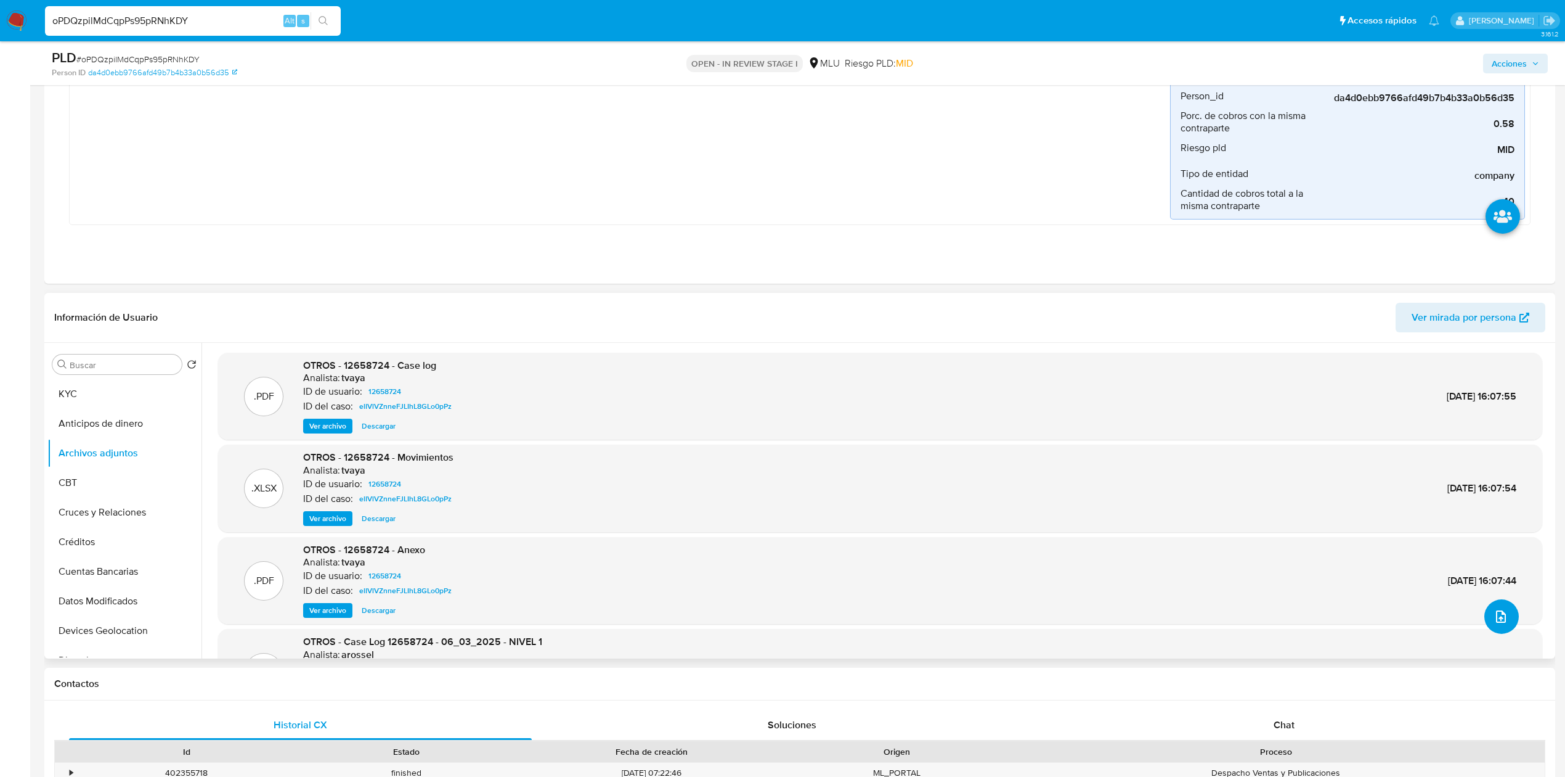
click at [1507, 622] on button "upload-file" at bounding box center [1502, 616] width 35 height 35
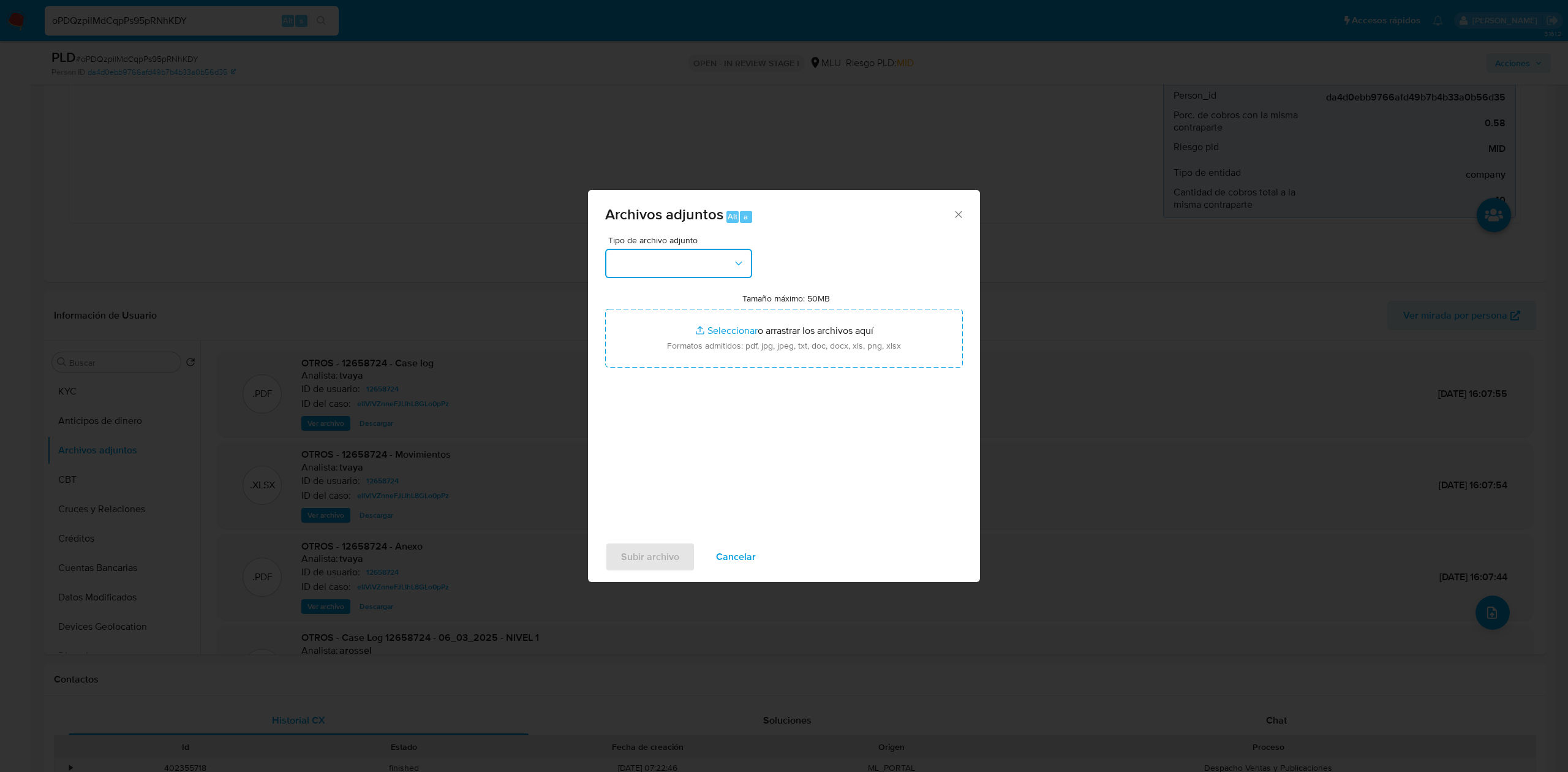
click at [643, 264] on button "button" at bounding box center [679, 263] width 147 height 30
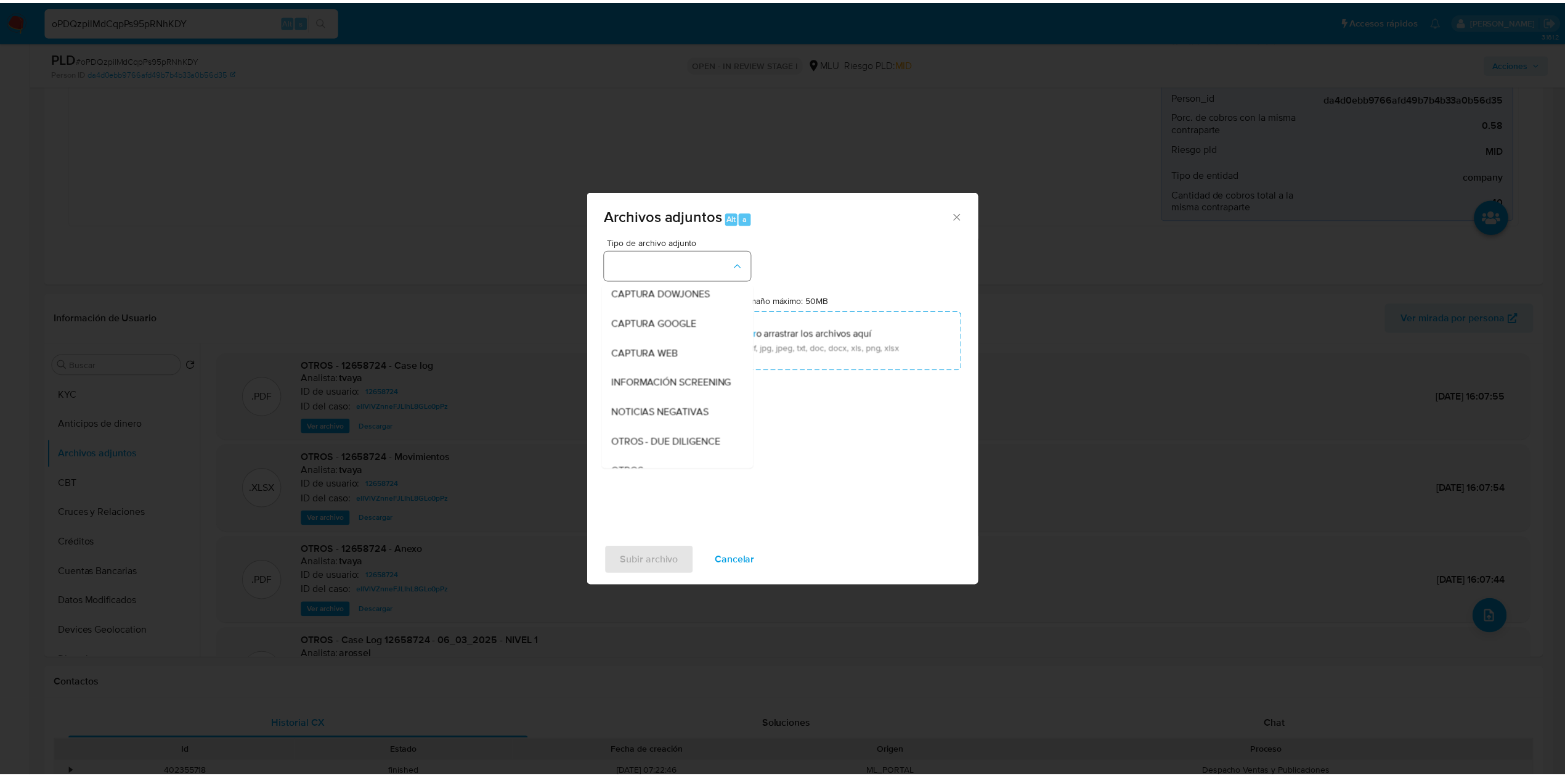
scroll to position [64, 0]
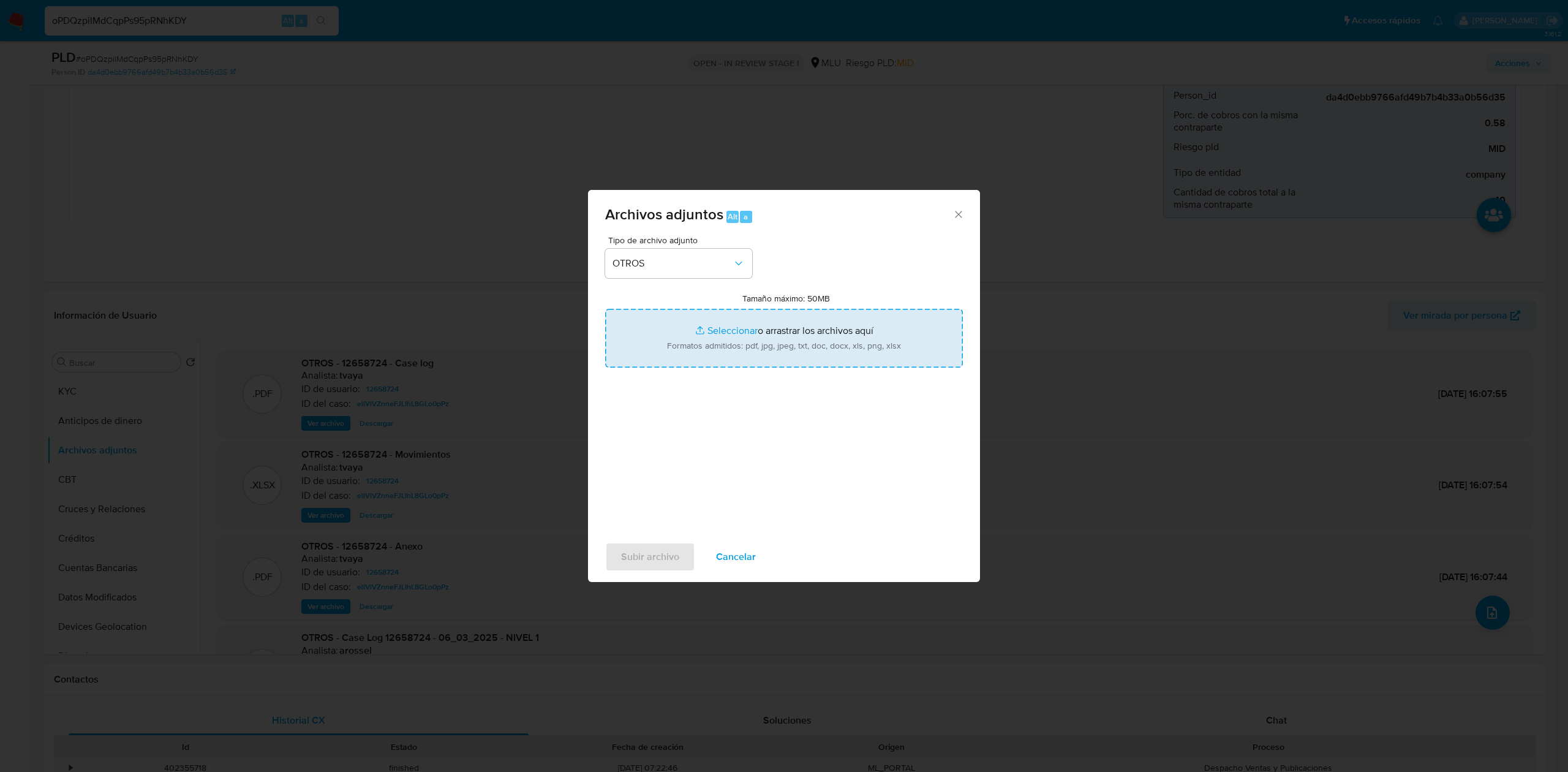
type input "C:\fakepath\Case Log 12658724 - 25_09_2025.pdf"
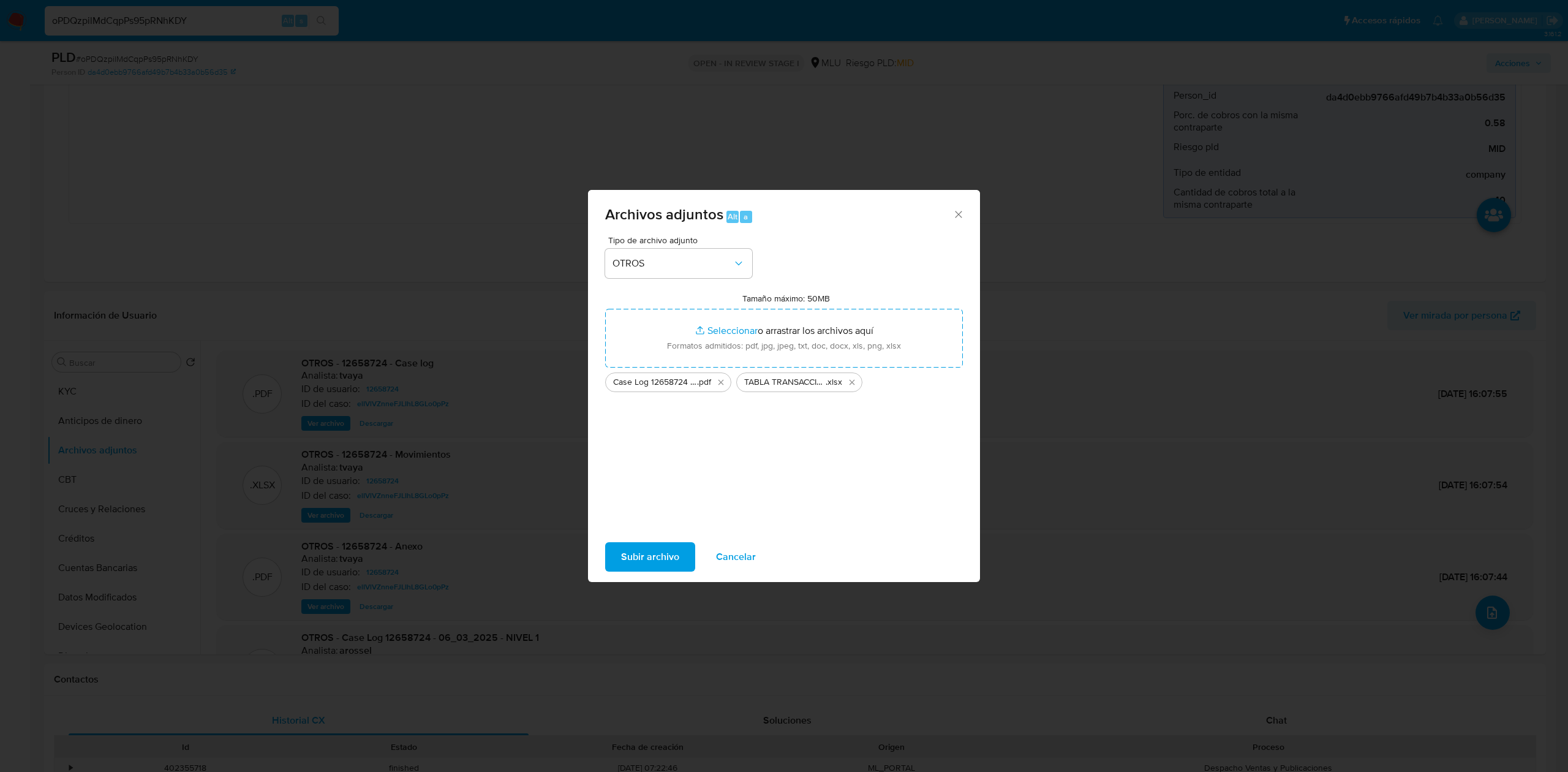
click at [646, 549] on span "Subir archivo" at bounding box center [650, 556] width 59 height 27
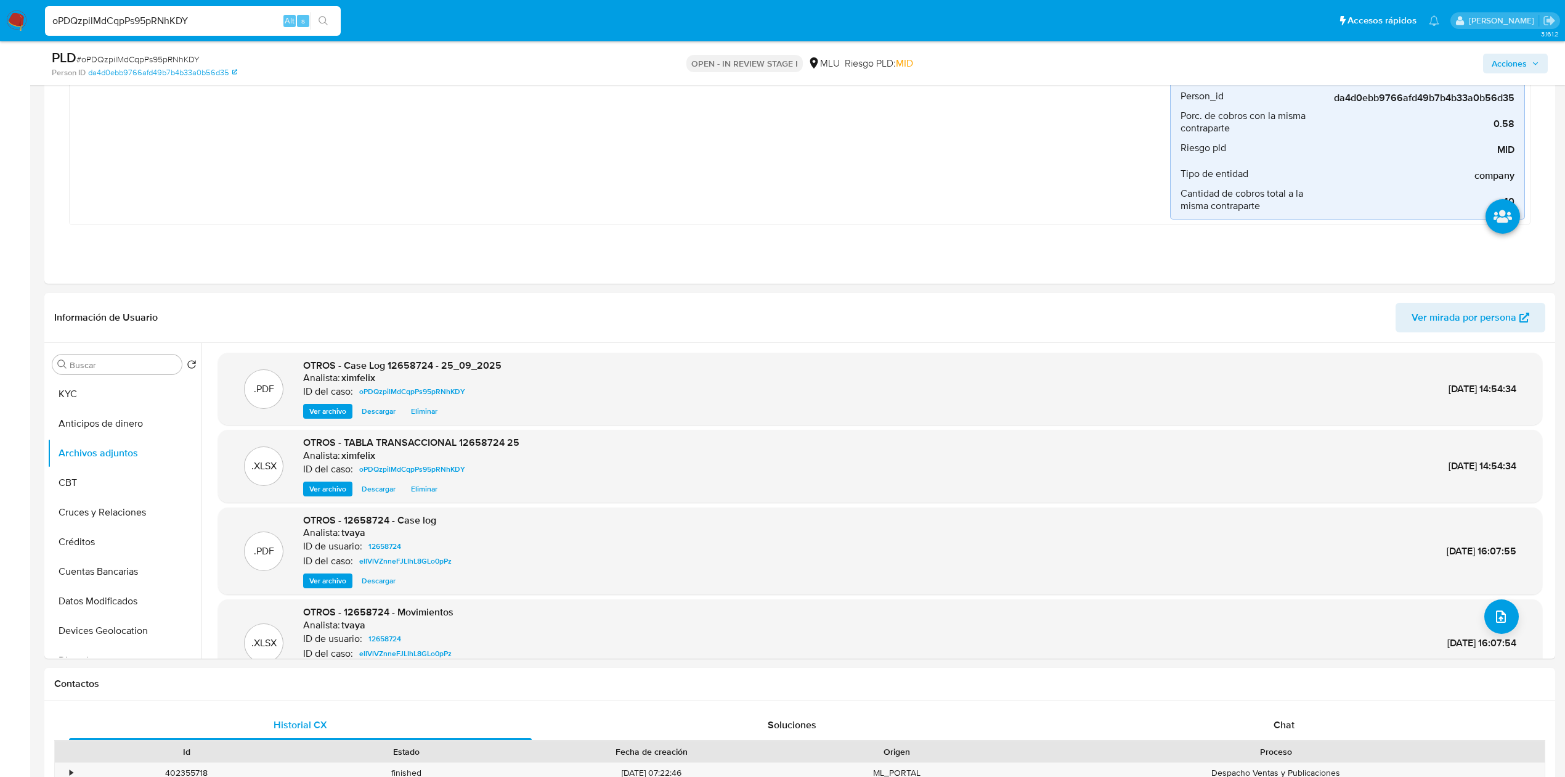
drag, startPoint x: 1531, startPoint y: 63, endPoint x: 1480, endPoint y: 73, distance: 52.1
click at [1531, 63] on span "Acciones" at bounding box center [1515, 63] width 47 height 17
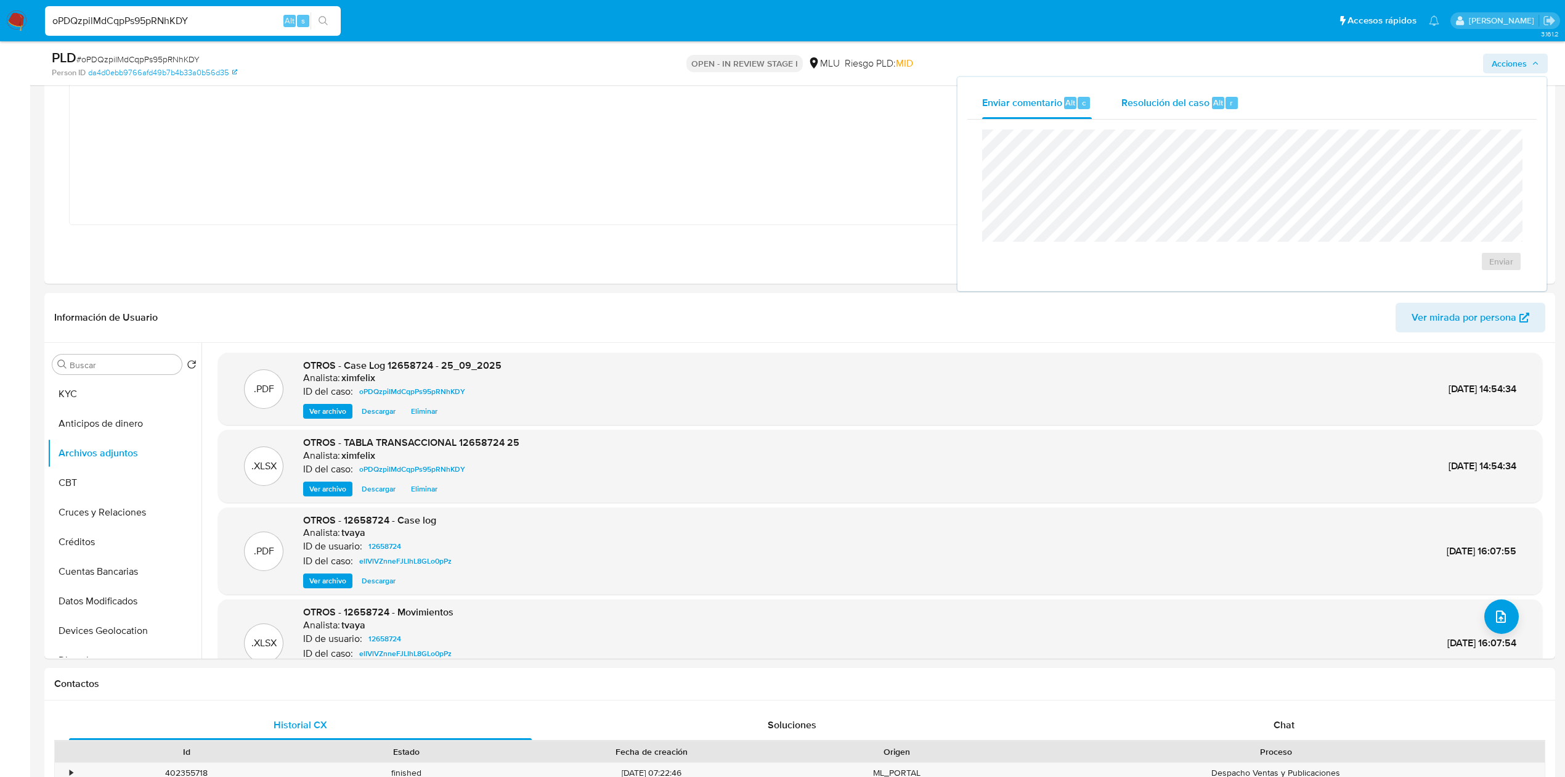
click at [1221, 92] on div "Resolución del caso Alt r" at bounding box center [1181, 103] width 118 height 32
click at [1344, 272] on span "No ROI" at bounding box center [1363, 273] width 60 height 27
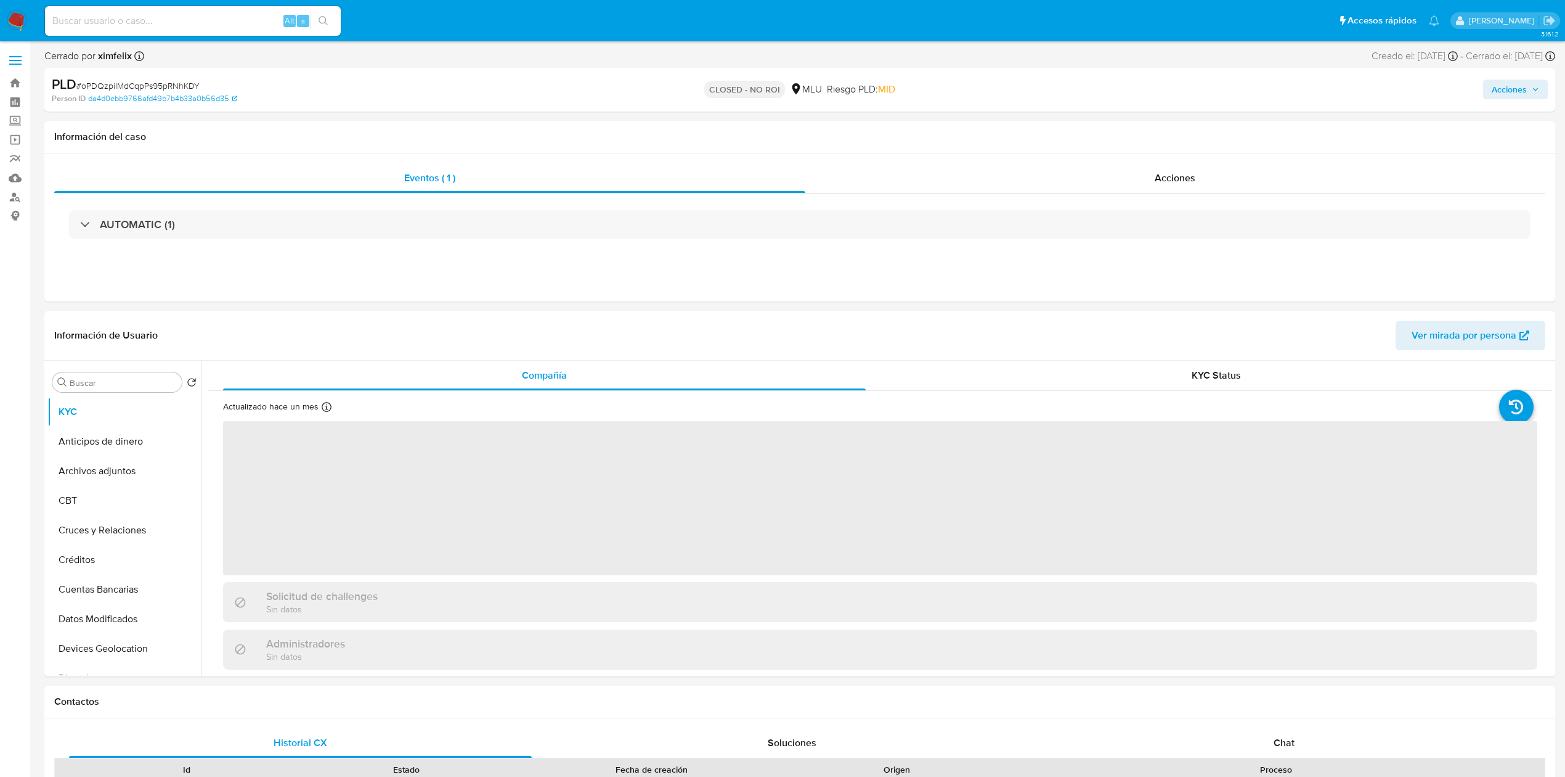
select select "10"
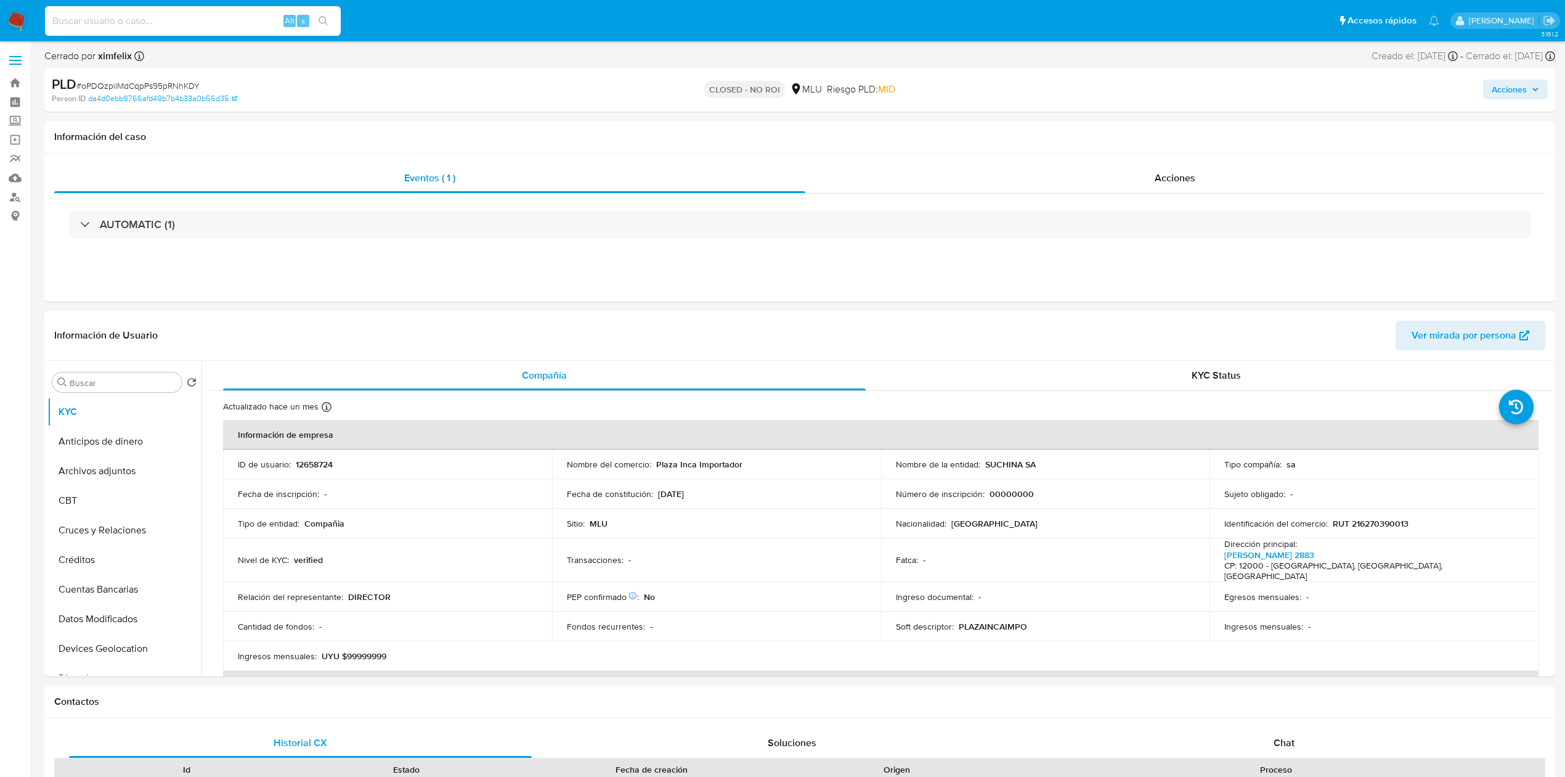
click at [189, 23] on input at bounding box center [193, 21] width 296 height 16
paste input "oAfUCZWTeZgmQglpM52ntKxt"
type input "oAfUCZWTeZgmQglpM52ntKxt"
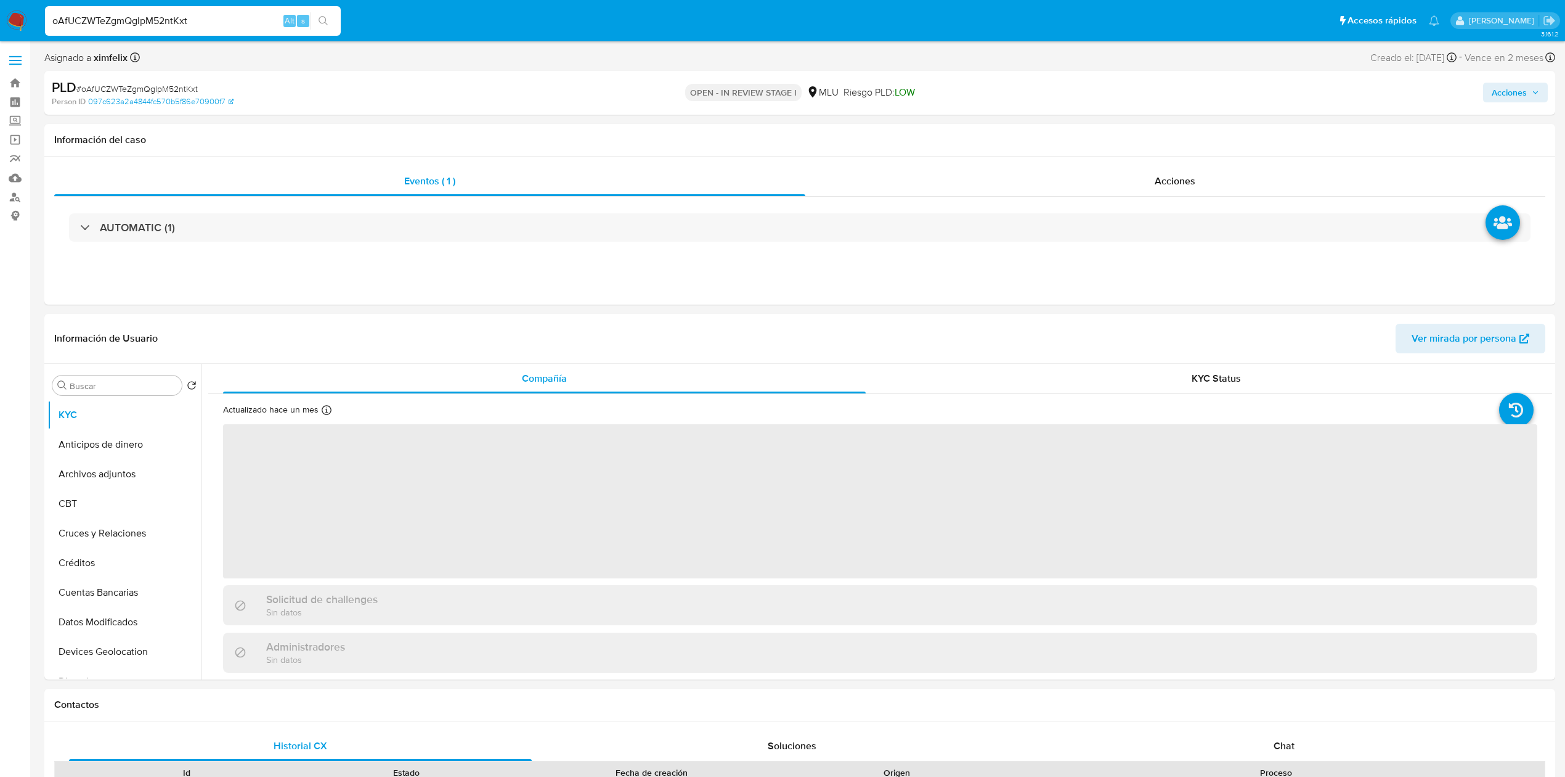
select select "10"
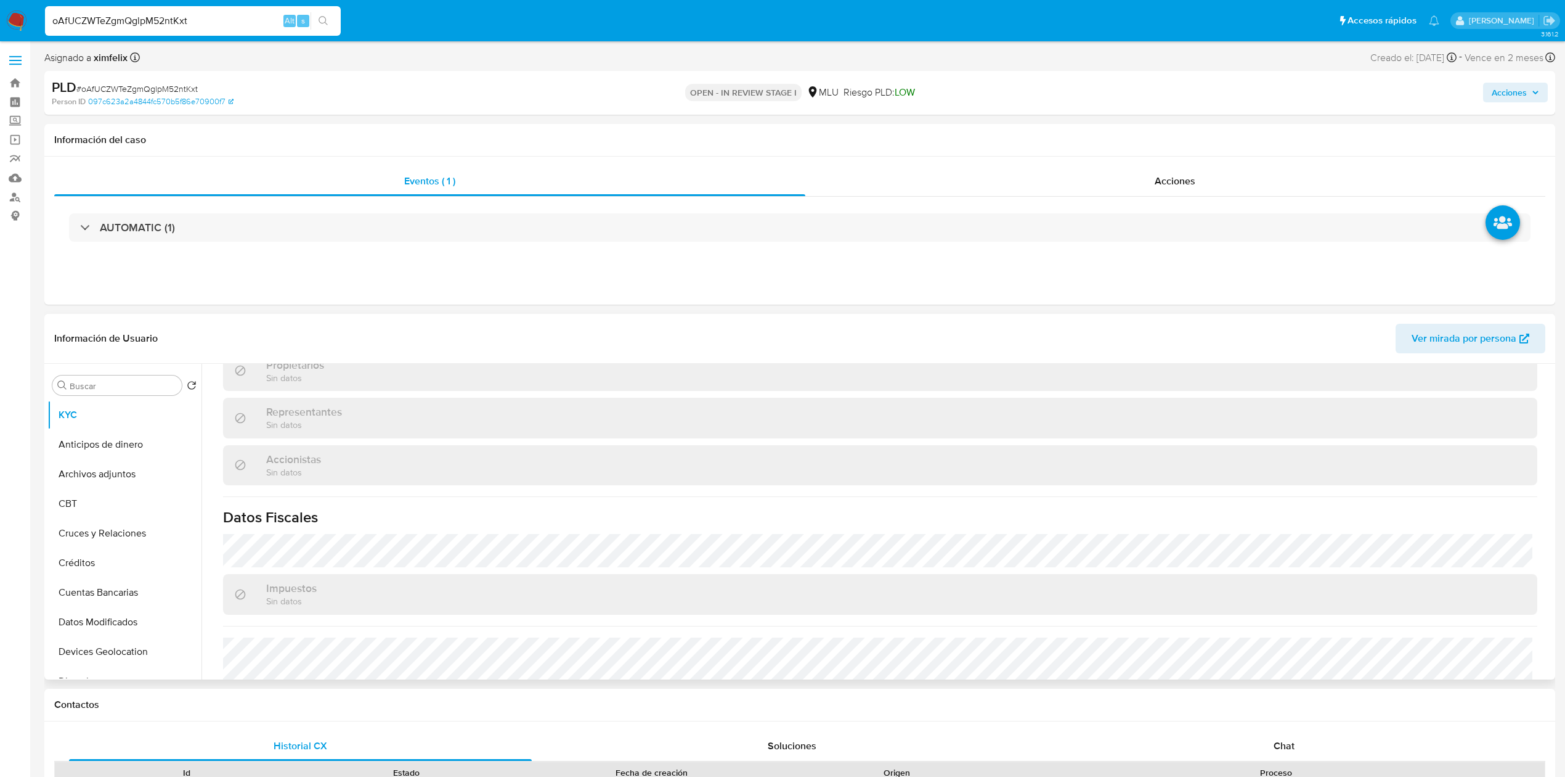
scroll to position [706, 0]
click at [124, 600] on button "Cuentas Bancarias" at bounding box center [119, 593] width 144 height 30
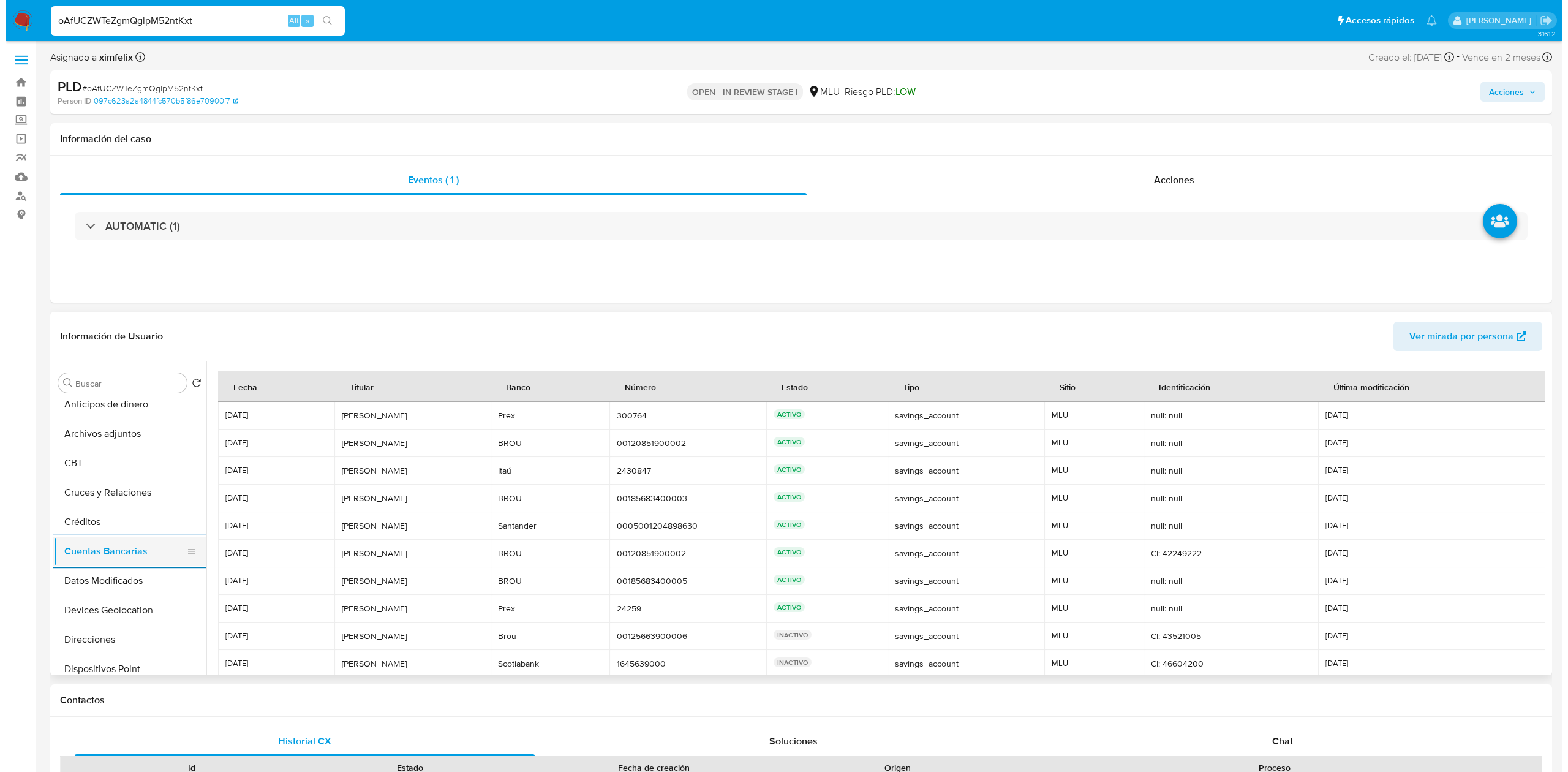
scroll to position [0, 0]
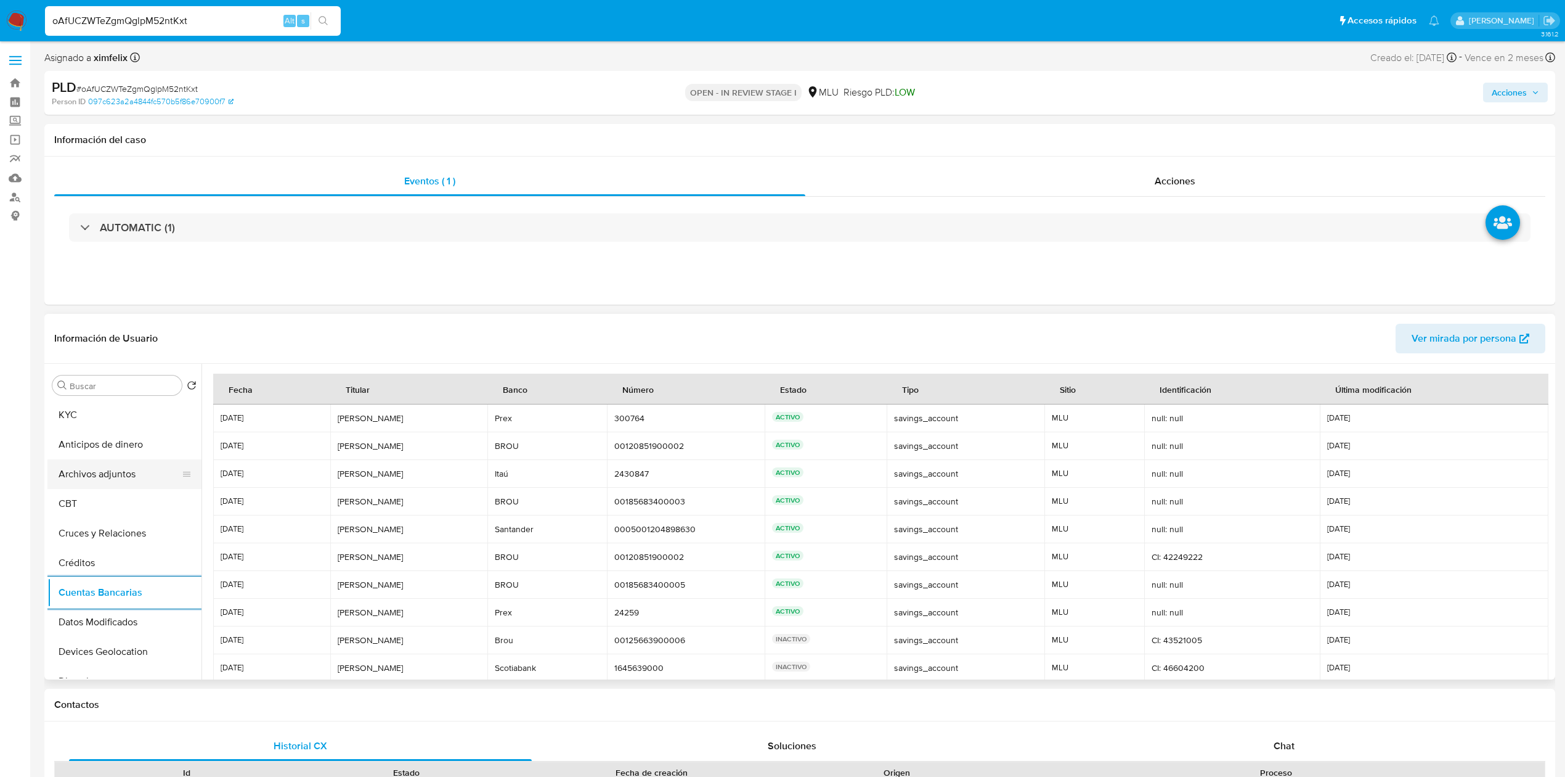
click at [110, 473] on button "Archivos adjuntos" at bounding box center [119, 474] width 144 height 30
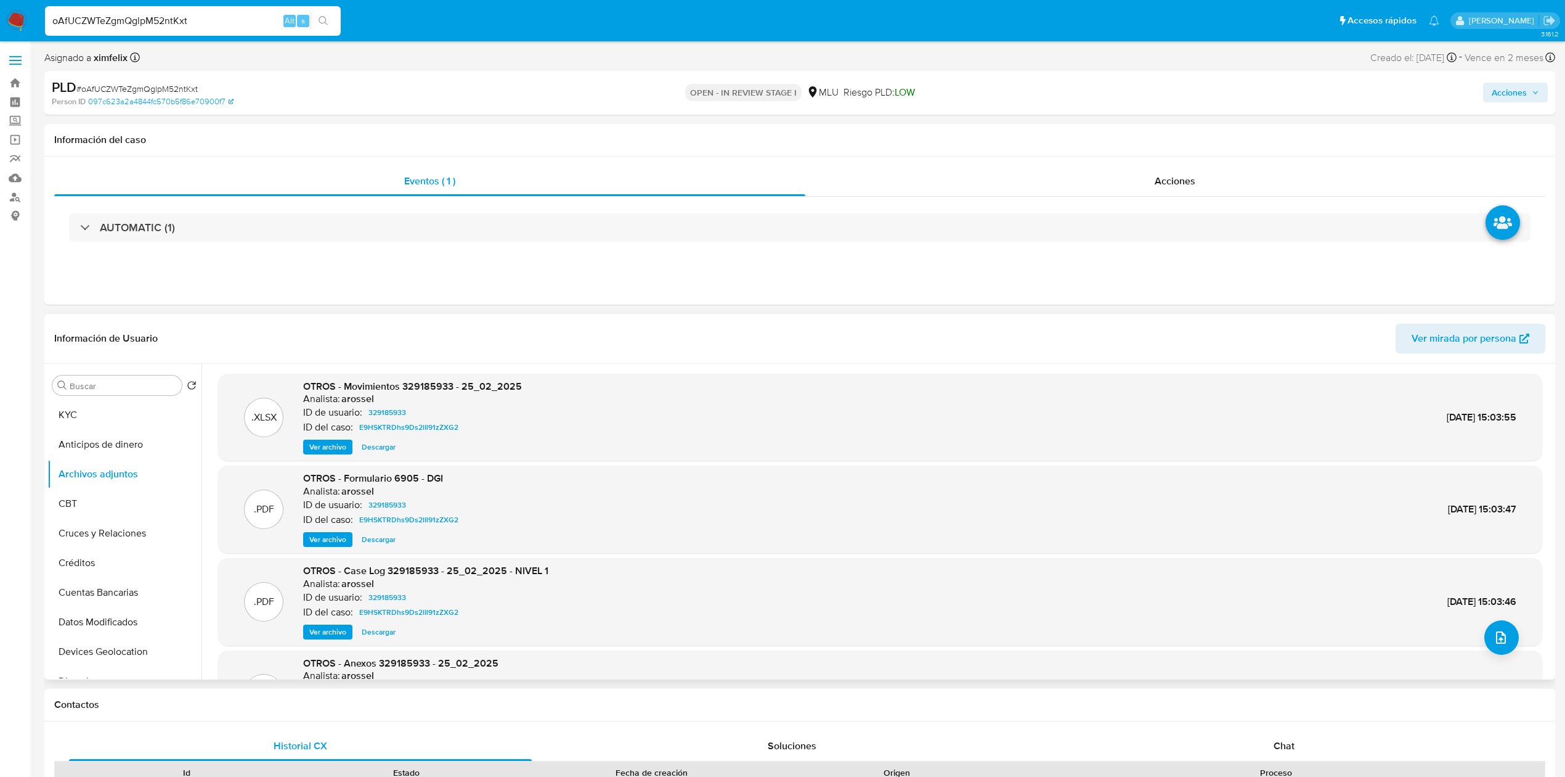
click at [323, 630] on span "Ver archivo" at bounding box center [327, 632] width 37 height 12
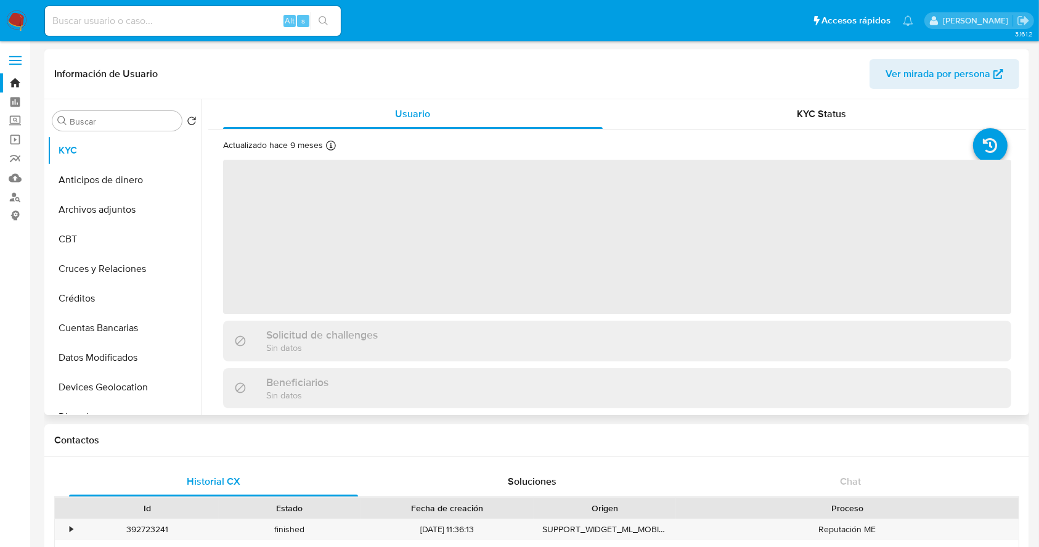
select select "10"
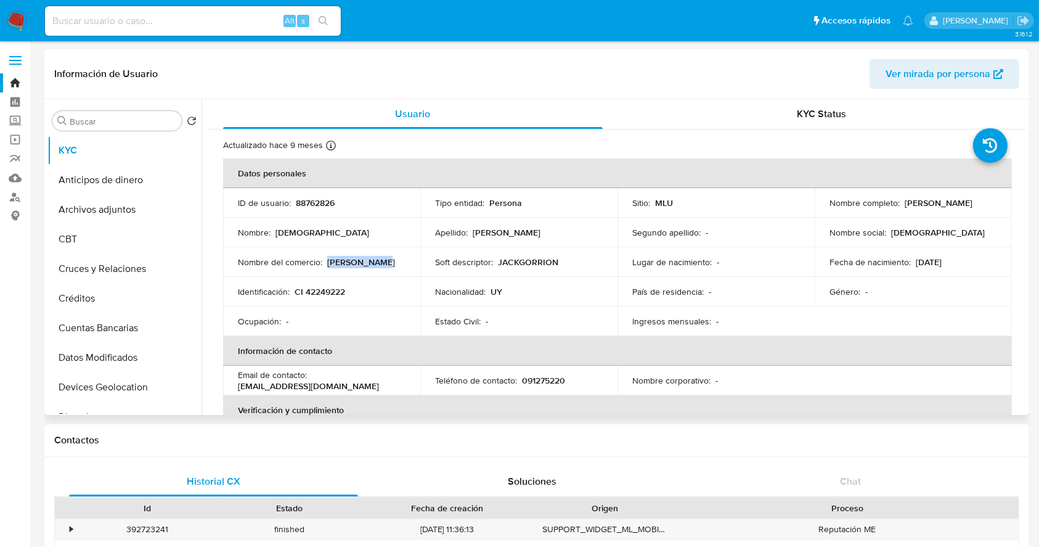
drag, startPoint x: 388, startPoint y: 267, endPoint x: 327, endPoint y: 264, distance: 61.1
click at [327, 264] on div "Nombre del comercio : [PERSON_NAME]" at bounding box center [322, 261] width 168 height 11
copy p "[PERSON_NAME]"
click at [695, 289] on p "País de residencia :" at bounding box center [667, 291] width 71 height 11
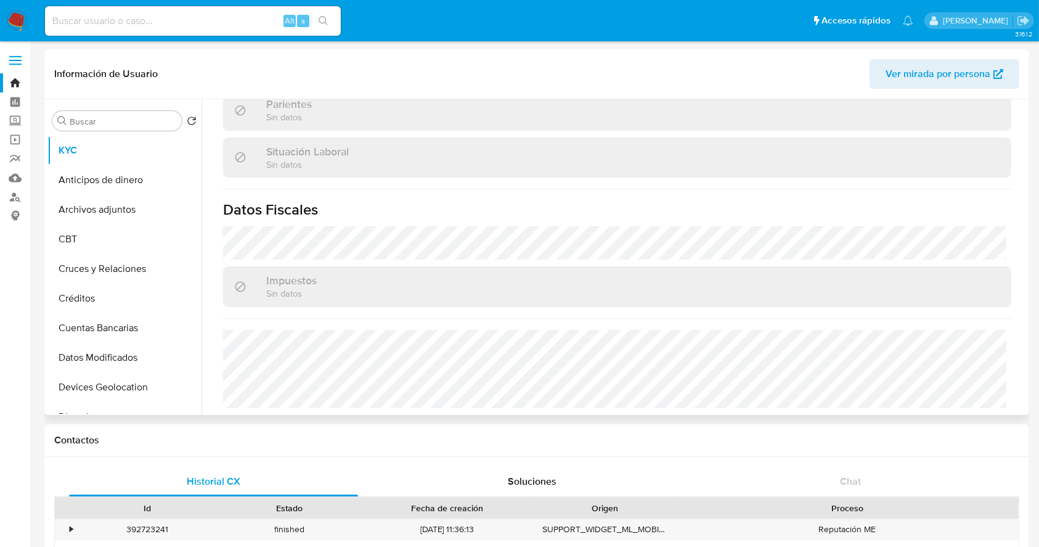
scroll to position [619, 0]
click at [99, 411] on button "Direcciones" at bounding box center [119, 417] width 144 height 30
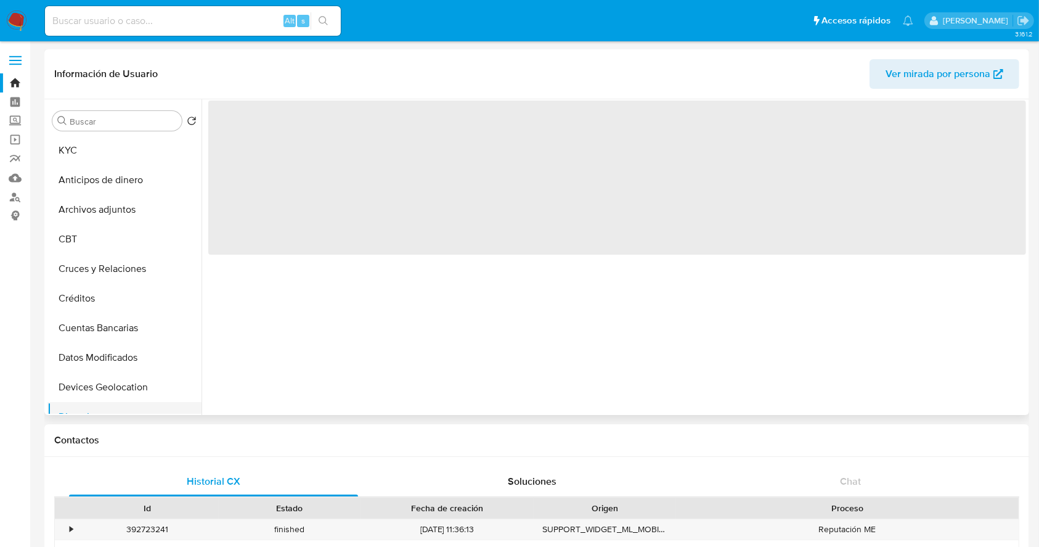
scroll to position [0, 0]
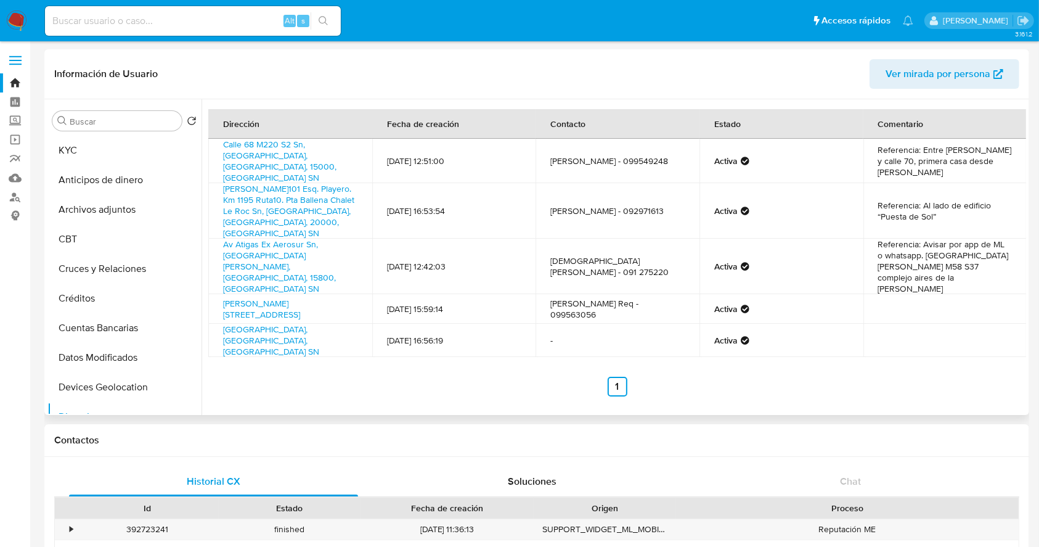
drag, startPoint x: 618, startPoint y: 155, endPoint x: 521, endPoint y: 165, distance: 97.3
click at [521, 165] on tr "Calle 68 M220 S2 Sn, El Bosque, Canelones, 15000, Uruguay SN 01/09/2023 12:51:0…" at bounding box center [617, 161] width 818 height 44
copy tr "Carlos Bengochea"
click at [100, 271] on button "Cruces y Relaciones" at bounding box center [119, 269] width 144 height 30
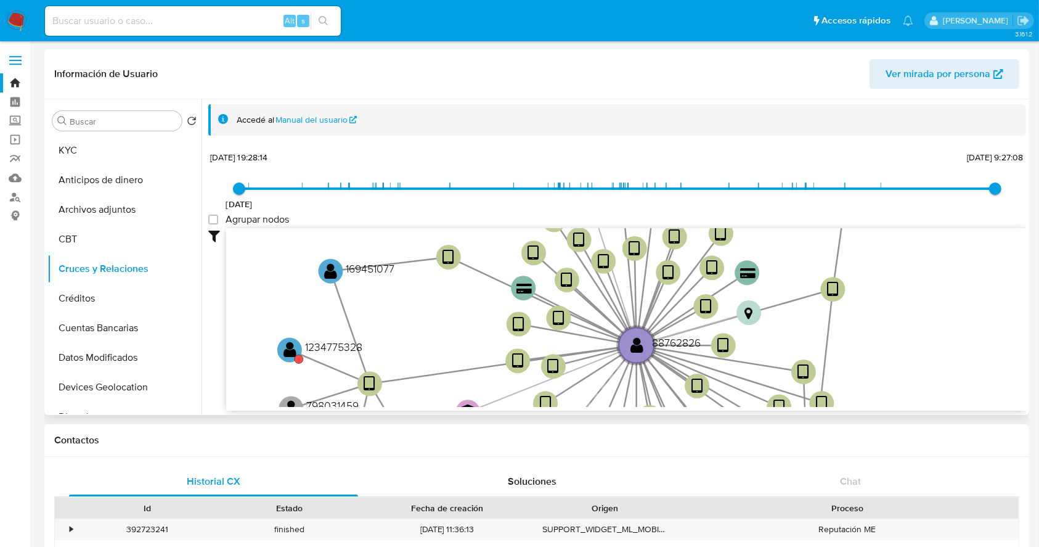
scroll to position [46, 0]
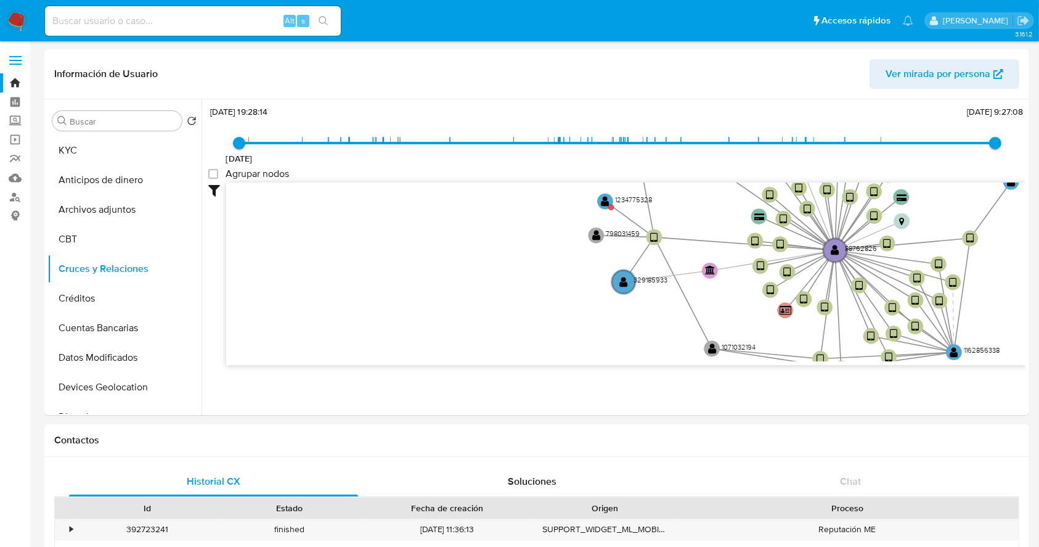
click at [173, 30] on div "Alt s" at bounding box center [193, 21] width 296 height 30
click at [173, 23] on input at bounding box center [193, 21] width 296 height 16
paste input "oAfUCZWTeZgmQglpM52ntKxt"
type input "oAfUCZWTeZgmQglpM52ntKxt"
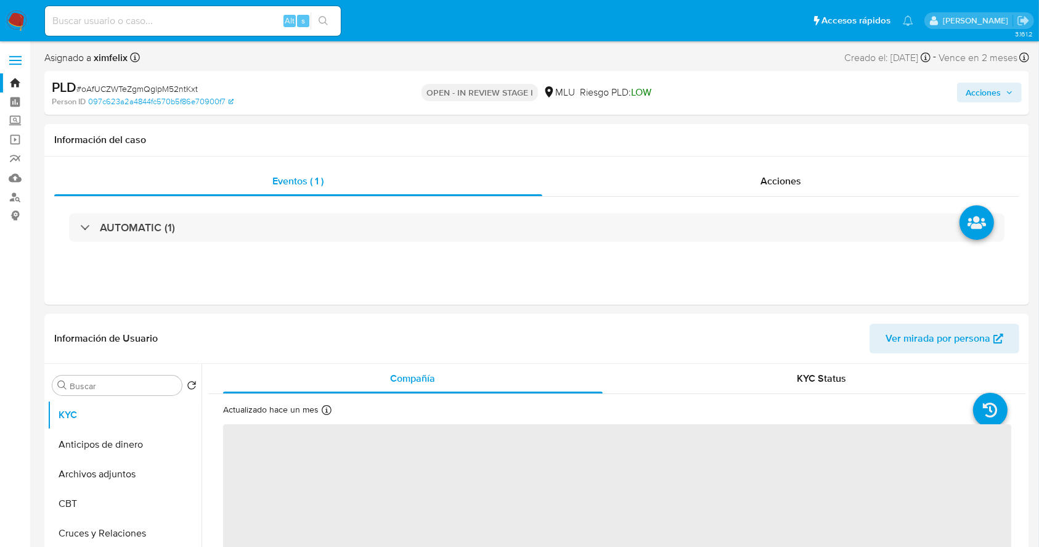
select select "10"
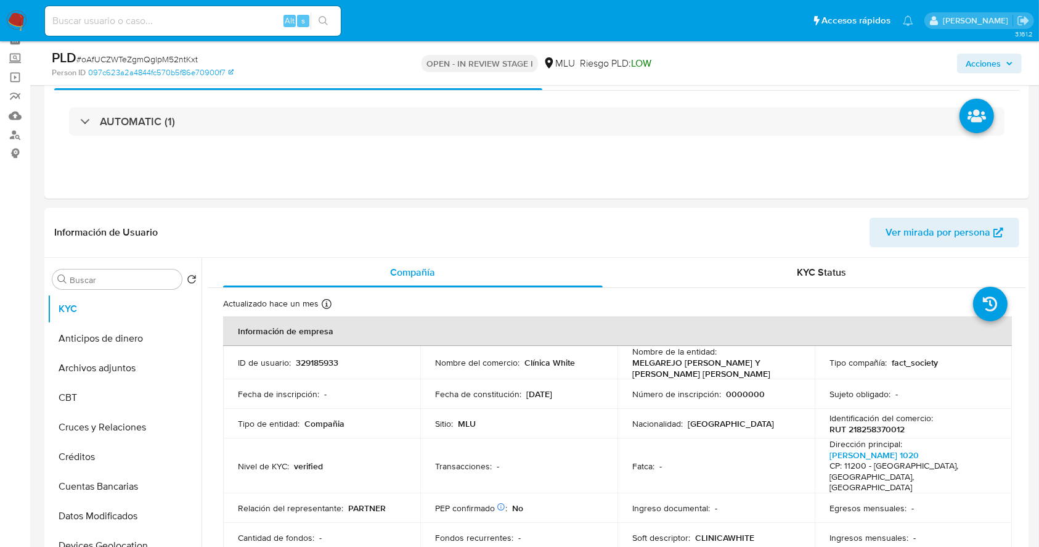
scroll to position [69, 0]
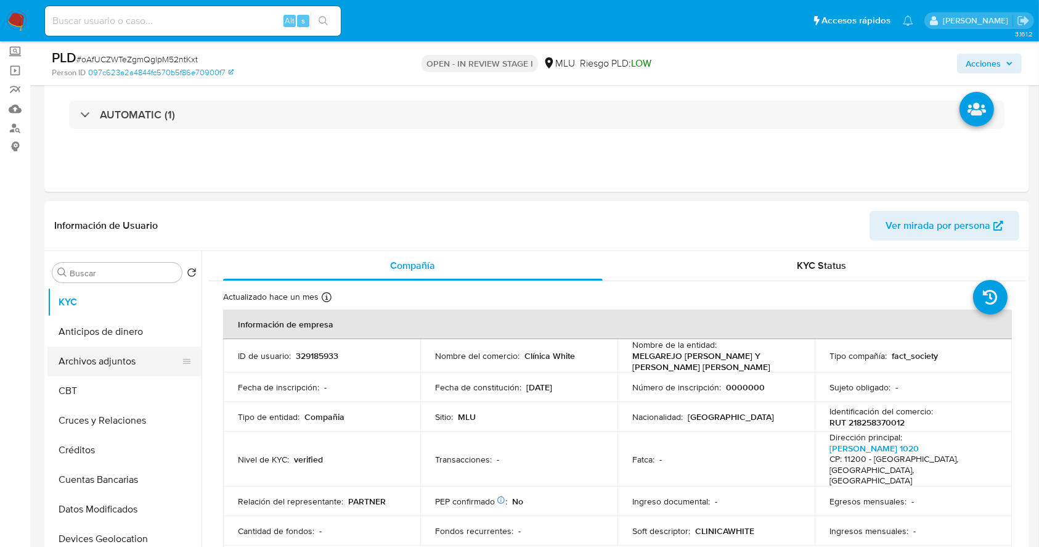
click at [85, 363] on button "Archivos adjuntos" at bounding box center [119, 361] width 144 height 30
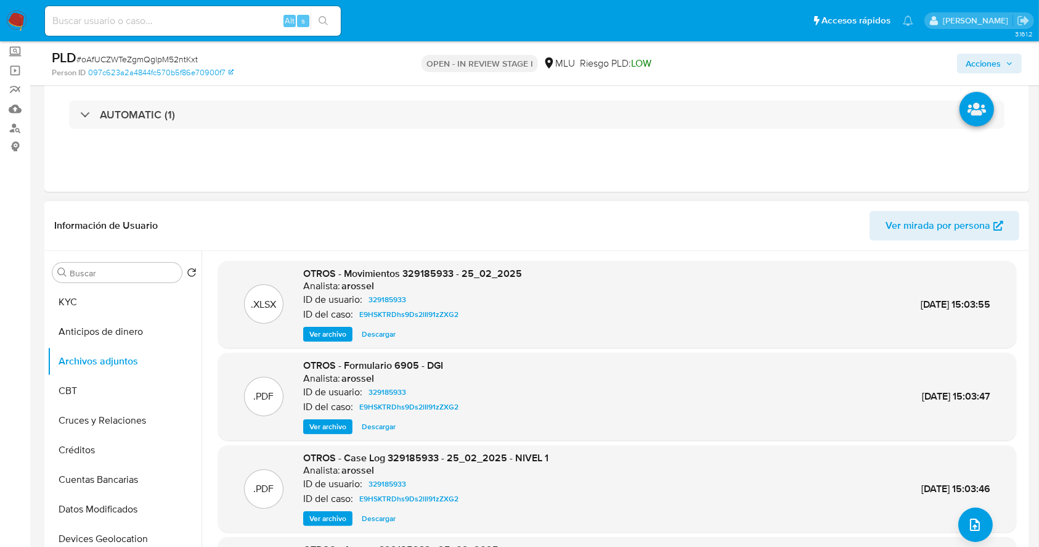
click at [306, 513] on button "Ver archivo" at bounding box center [327, 518] width 49 height 15
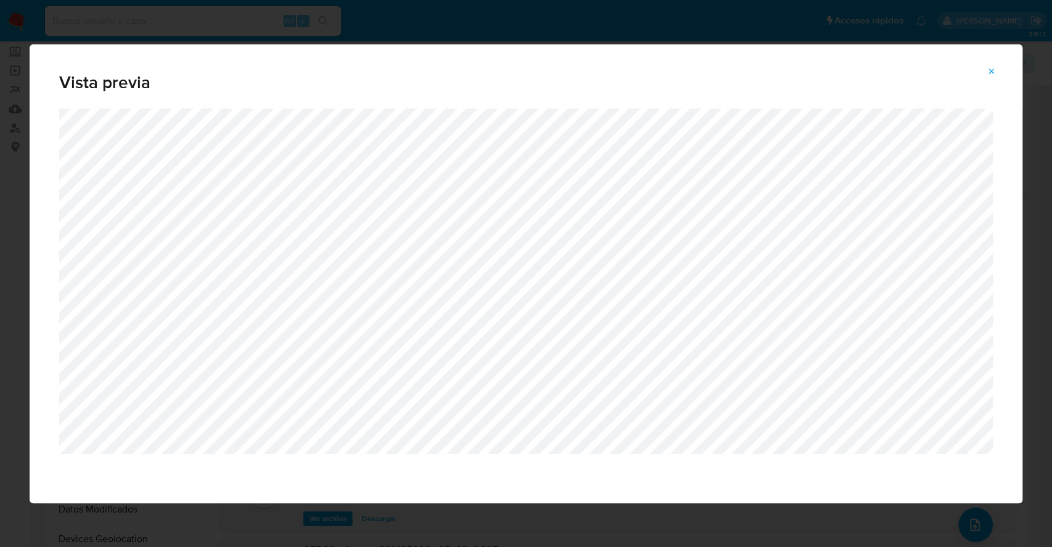
click at [986, 68] on button "Attachment preview" at bounding box center [991, 72] width 27 height 20
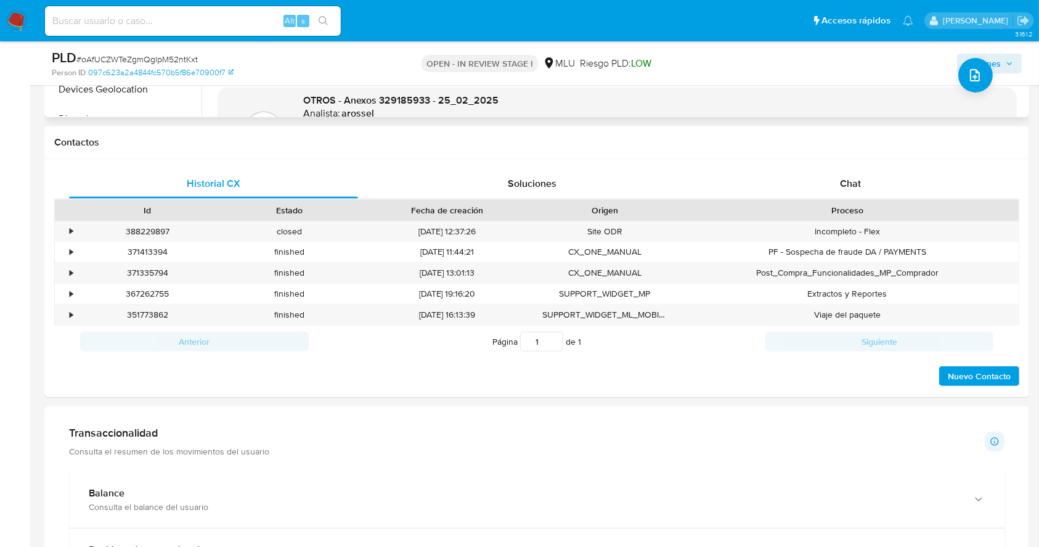
scroll to position [512, 0]
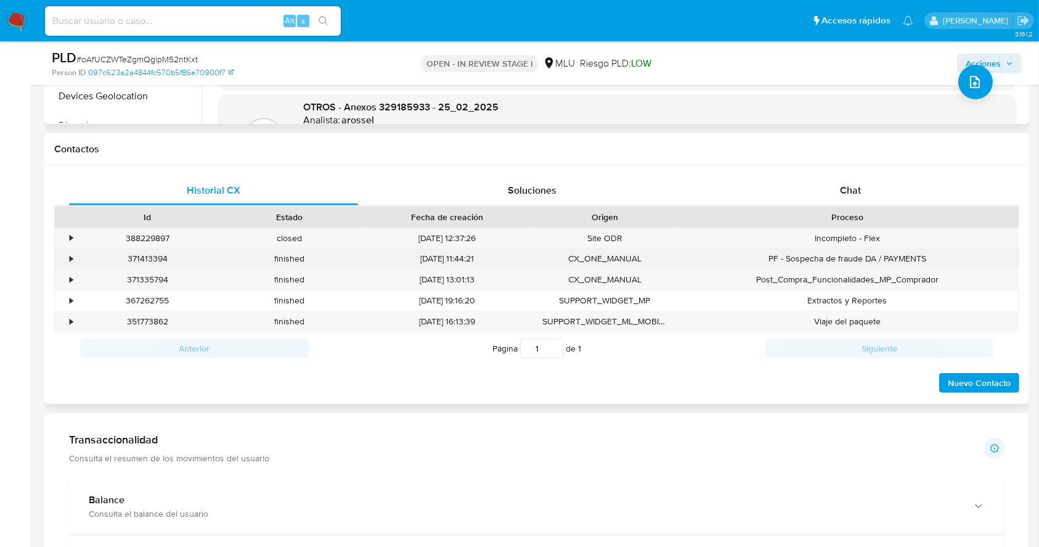
click at [73, 256] on div "•" at bounding box center [66, 258] width 22 height 20
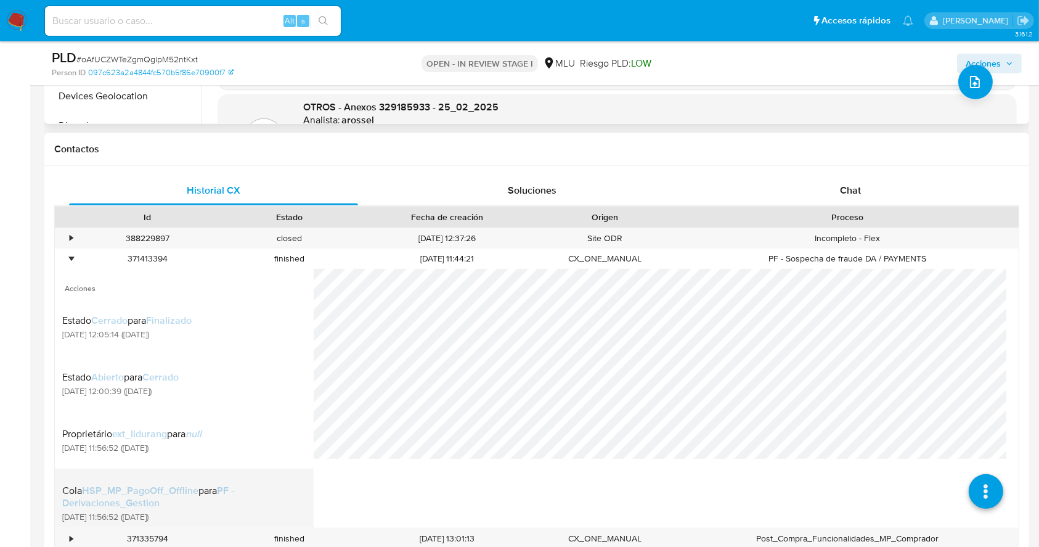
click at [229, 469] on li "Cola HSP_MP_PagoOff_Offline para PF - Derivaciones_Gestion 23/02/2025 11:56:52 …" at bounding box center [184, 502] width 259 height 69
click at [188, 479] on div "Cola HSP_MP_PagoOff_Offline para PF - Derivaciones_Gestion 23/02/2025 11:56:52 …" at bounding box center [180, 503] width 237 height 54
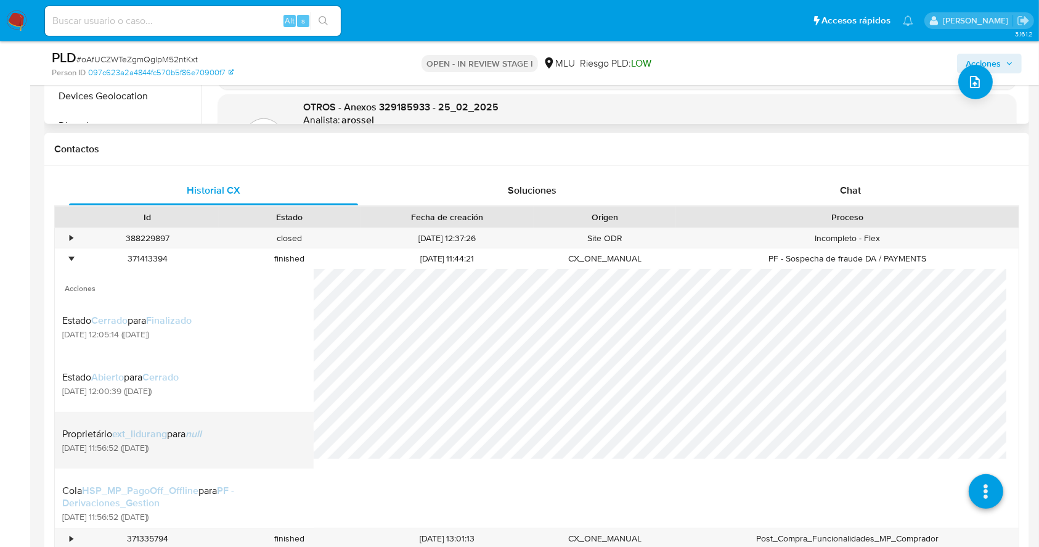
click at [184, 417] on li "Proprietário ext_lidurang para null 23/02/2025 11:56:52 (hace 7 meses)" at bounding box center [184, 440] width 259 height 57
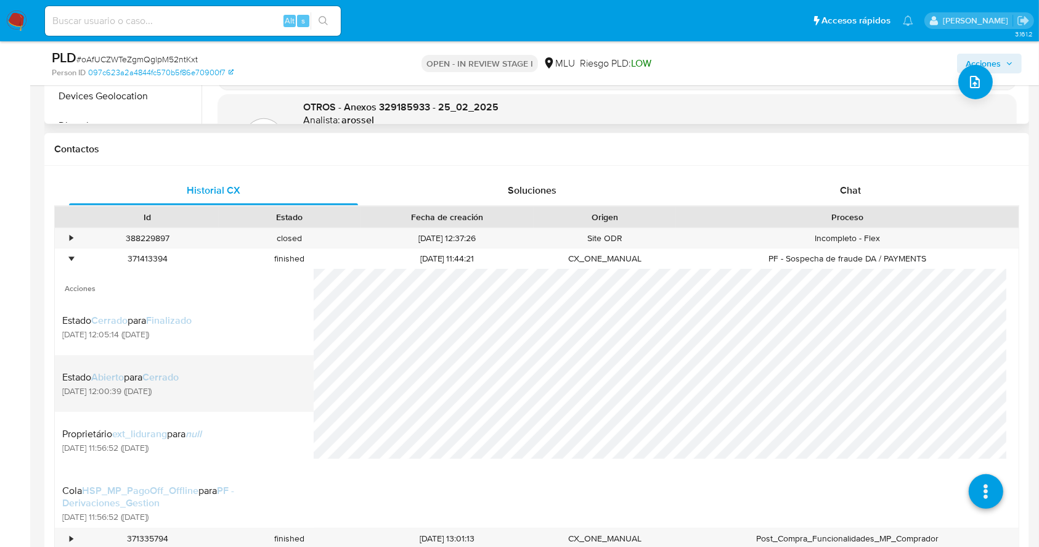
click at [179, 382] on div "Estado Abierto para Cerrado" at bounding box center [120, 377] width 116 height 12
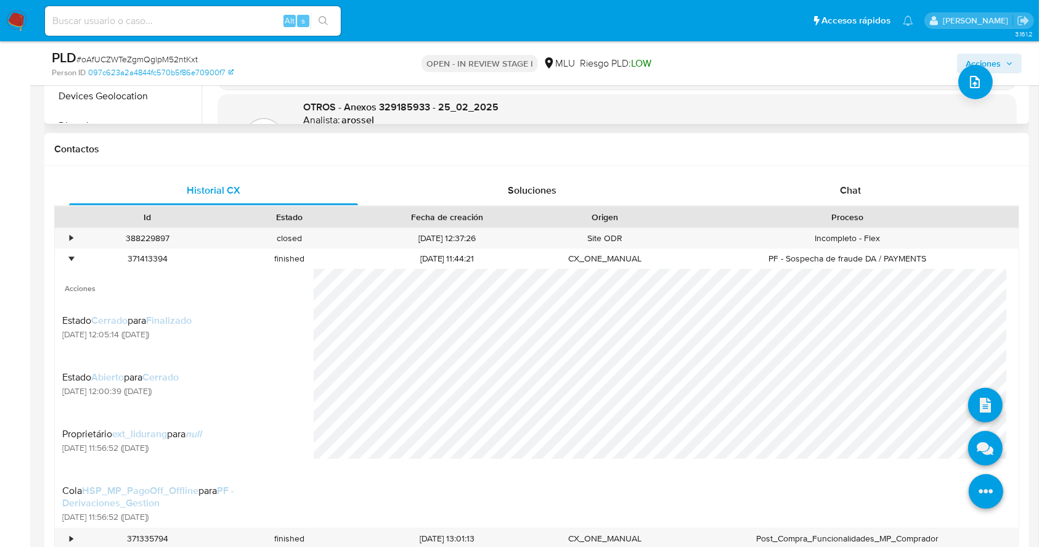
click at [982, 486] on icon at bounding box center [986, 491] width 35 height 35
click at [979, 454] on icon at bounding box center [985, 448] width 35 height 35
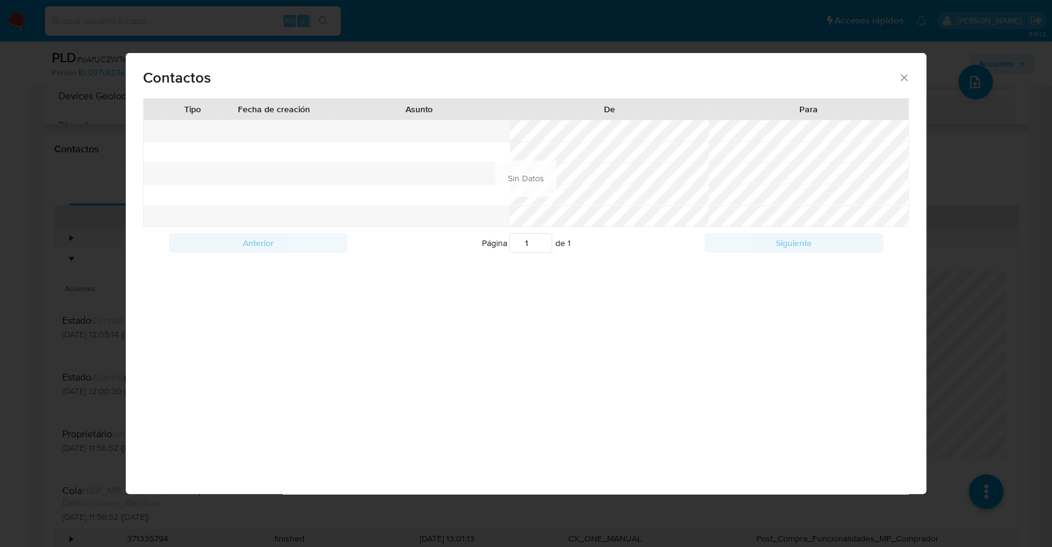
click at [1010, 338] on div "Contactos Tipo Fecha de creación Asunto De Para Anterior Página 1 de 1 Siguient…" at bounding box center [526, 273] width 1052 height 547
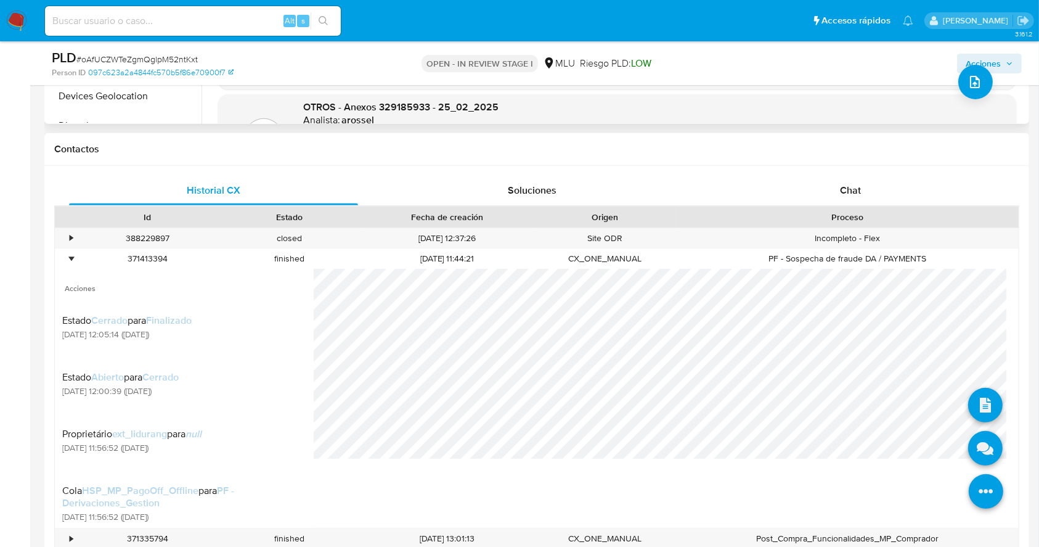
click at [969, 488] on icon at bounding box center [986, 491] width 35 height 35
click at [968, 412] on icon at bounding box center [985, 405] width 35 height 35
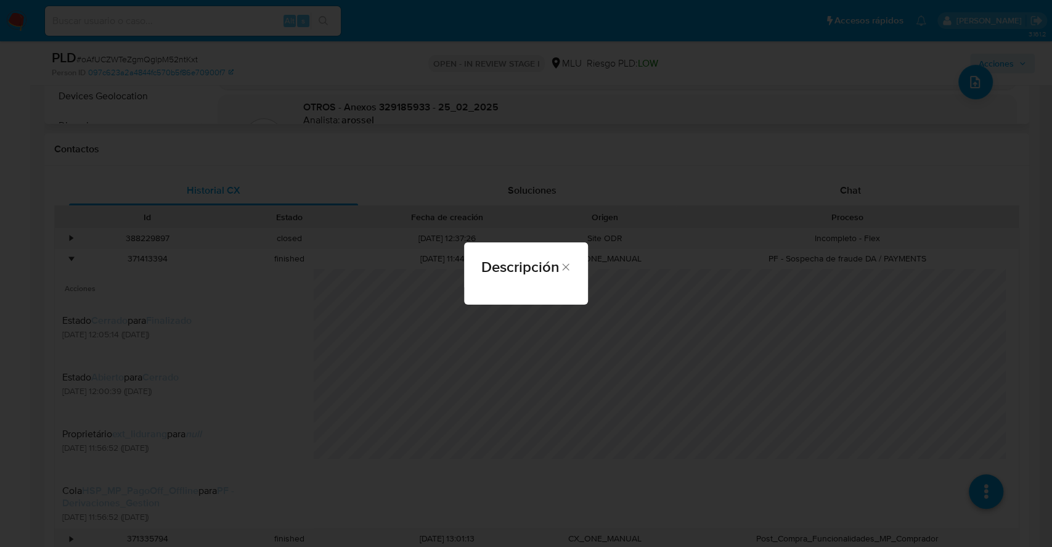
click at [565, 271] on icon "Cerrar" at bounding box center [566, 267] width 12 height 12
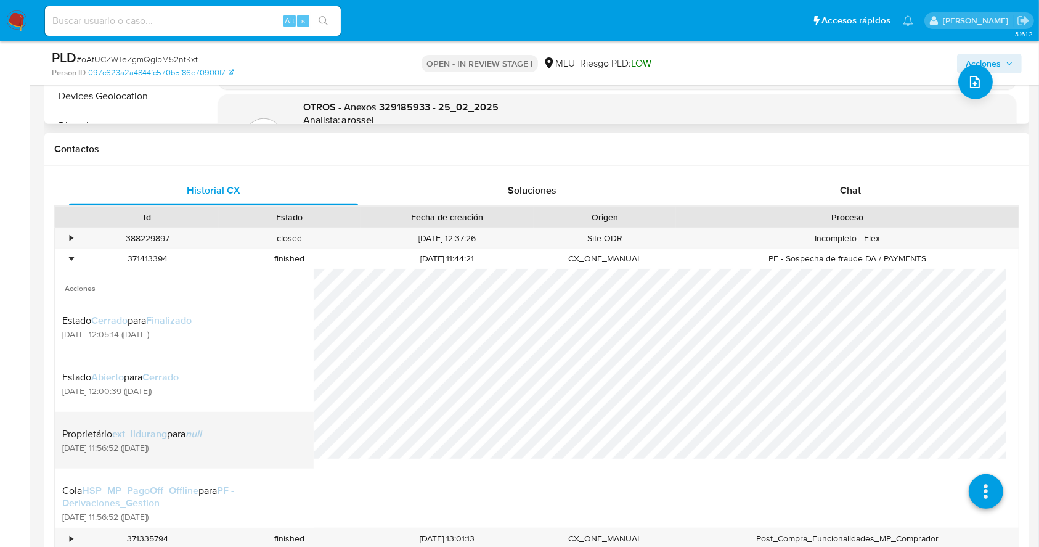
click at [186, 449] on span "23/02/2025 11:56:52 (hace 7 meses)" at bounding box center [131, 447] width 139 height 11
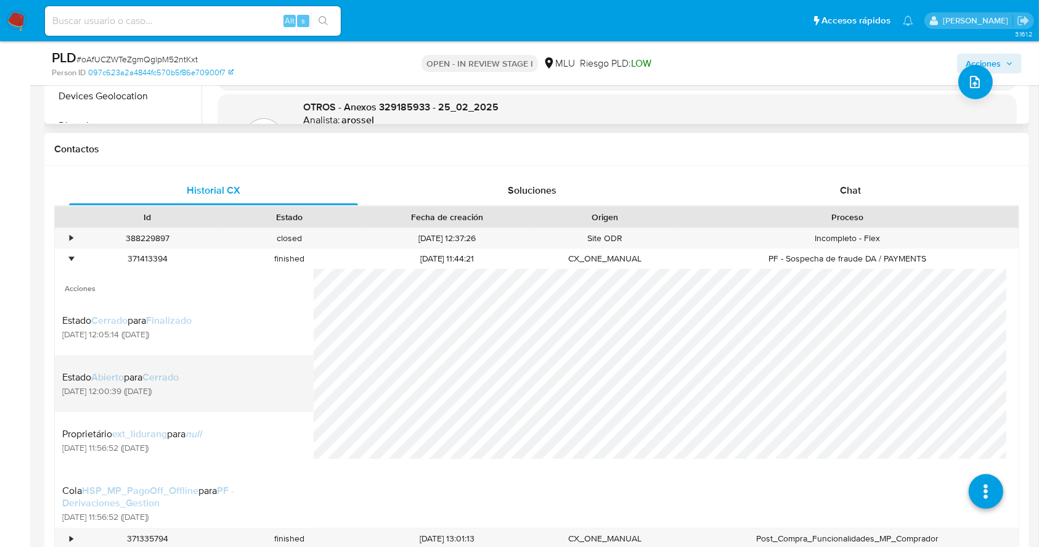
click at [170, 388] on span "24/02/2025 12:00:39 (hace 7 meses)" at bounding box center [120, 390] width 116 height 11
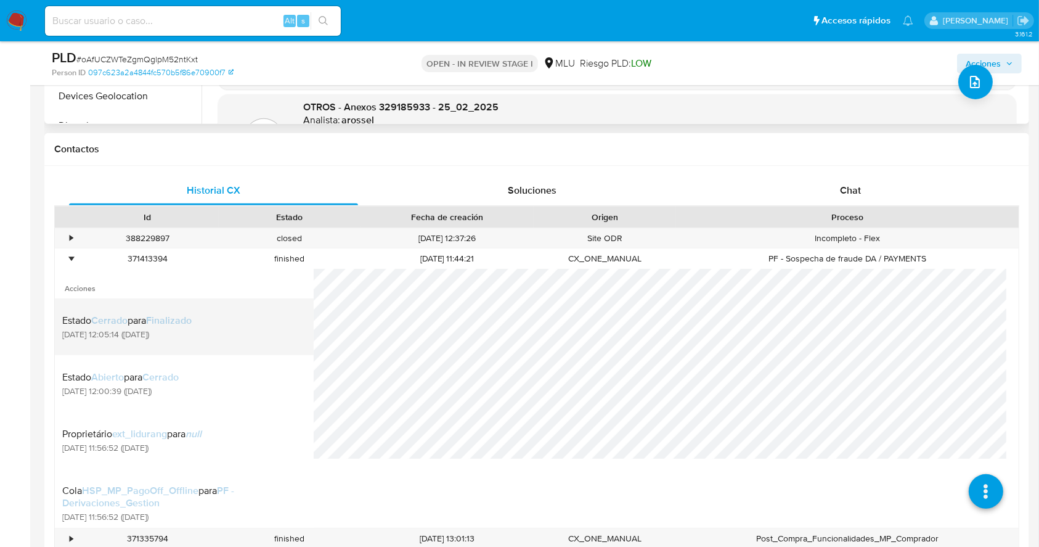
click at [173, 343] on div "Estado Cerrado para Finalizado 26/03/2025 12:05:14 (hace 6 meses)" at bounding box center [180, 327] width 237 height 42
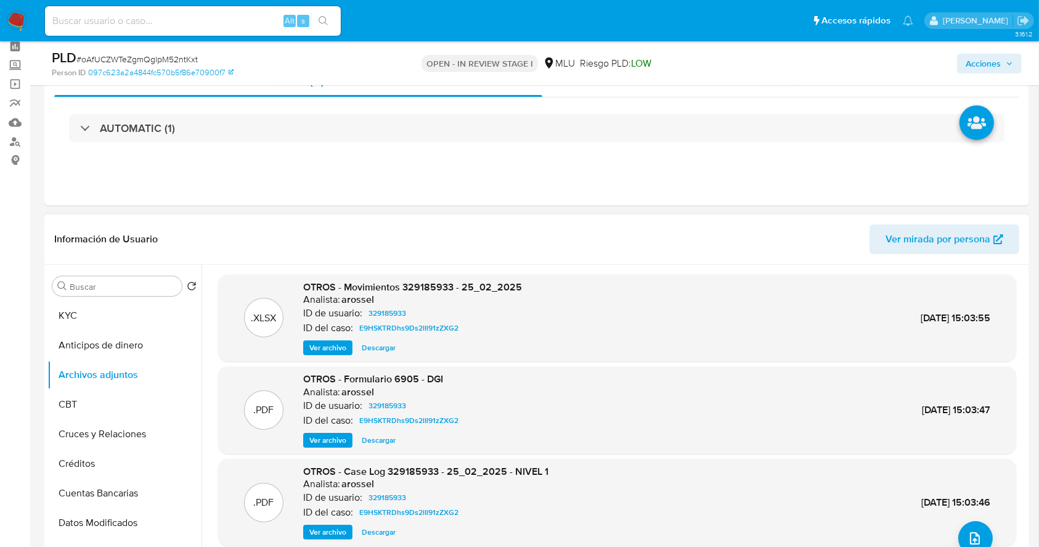
scroll to position [51, 0]
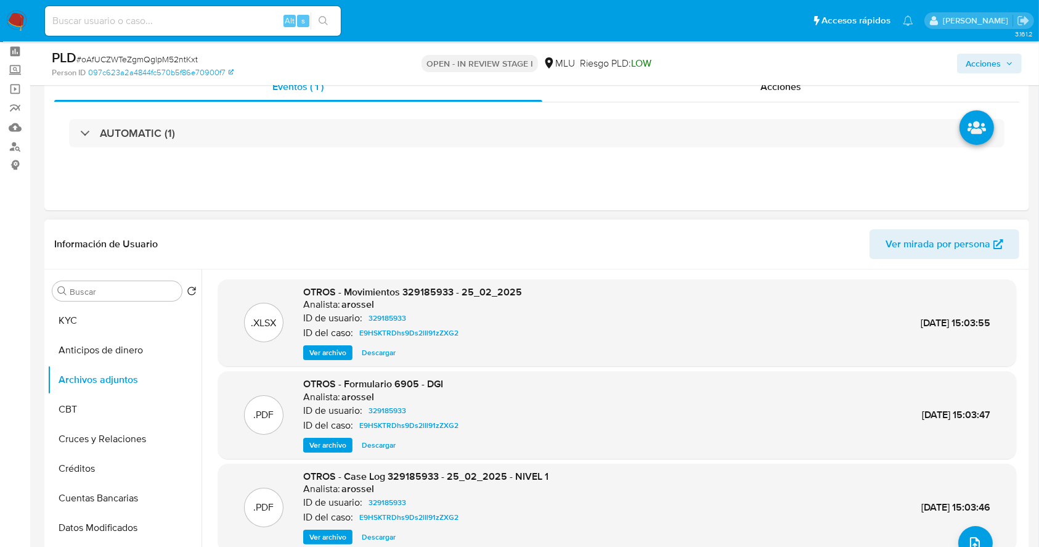
click at [338, 536] on span "Ver archivo" at bounding box center [327, 537] width 37 height 12
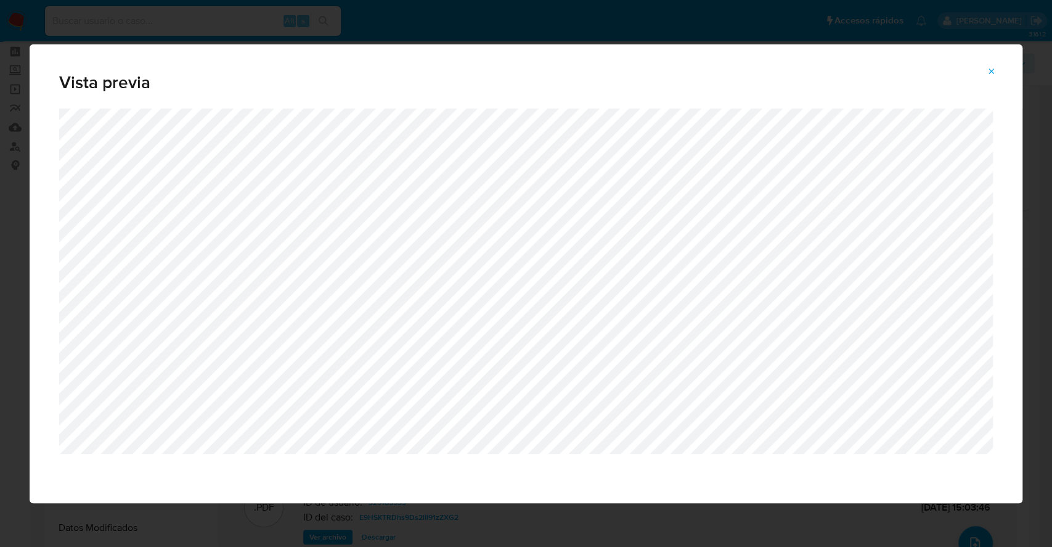
click at [989, 73] on icon "Attachment preview" at bounding box center [992, 72] width 10 height 10
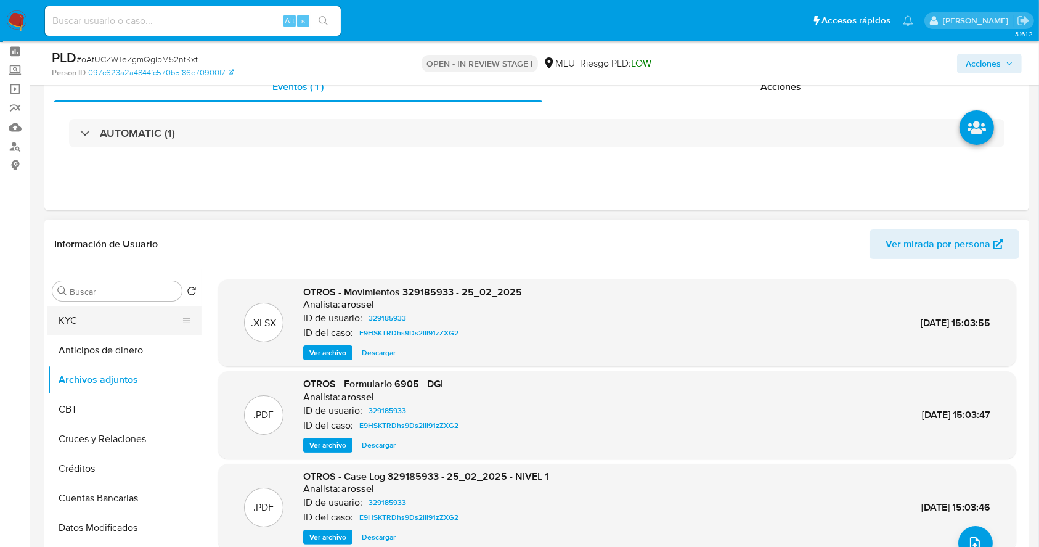
click at [128, 316] on button "KYC" at bounding box center [119, 321] width 144 height 30
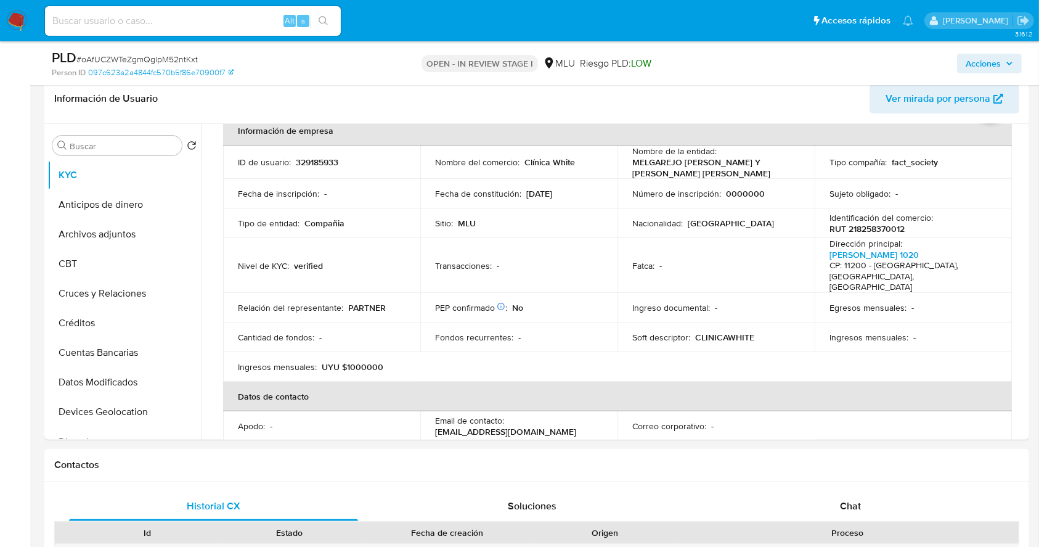
scroll to position [198, 0]
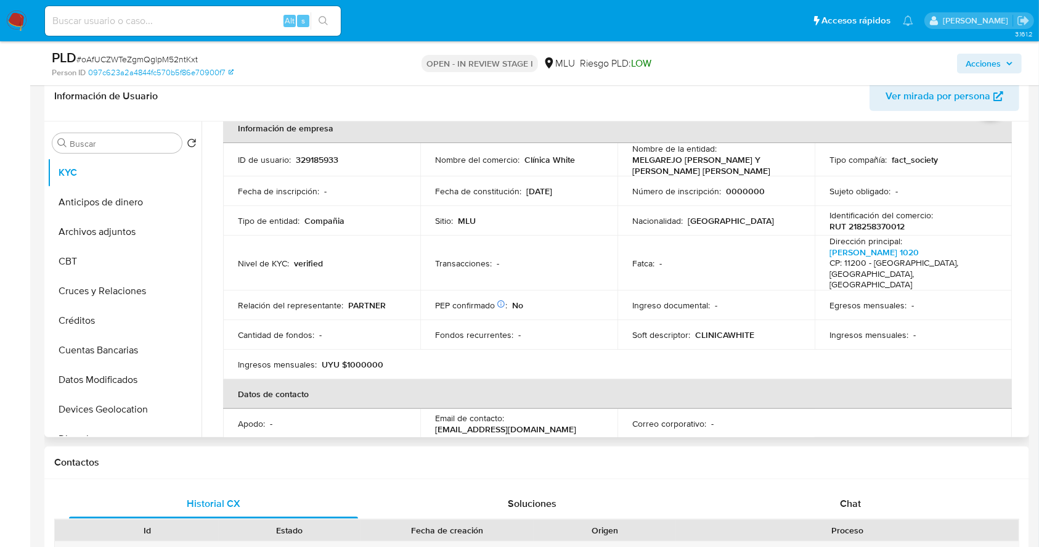
click at [943, 353] on table "Información de empresa ID de usuario : 329185933 Nombre del comercio : Clínica …" at bounding box center [617, 361] width 789 height 497
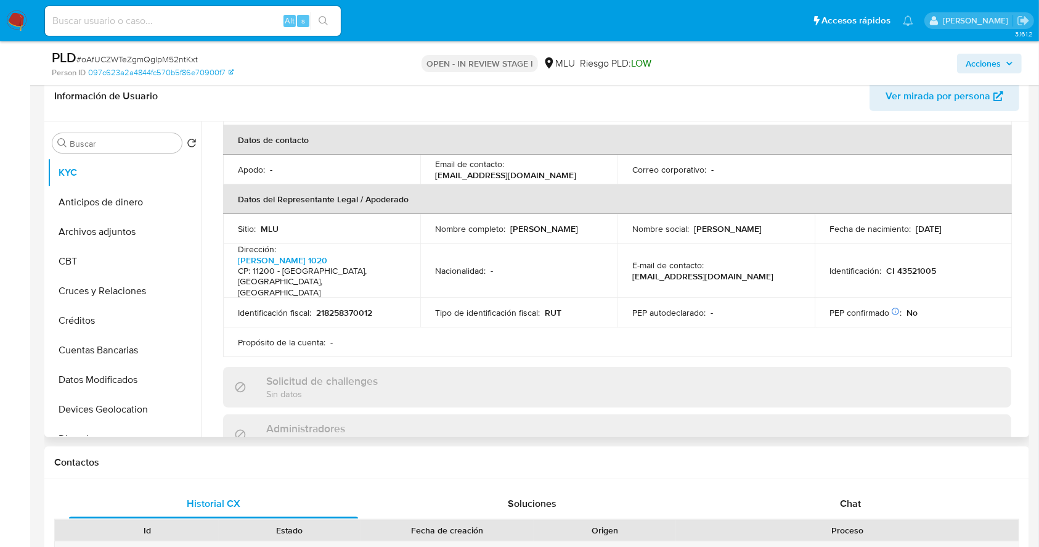
scroll to position [309, 0]
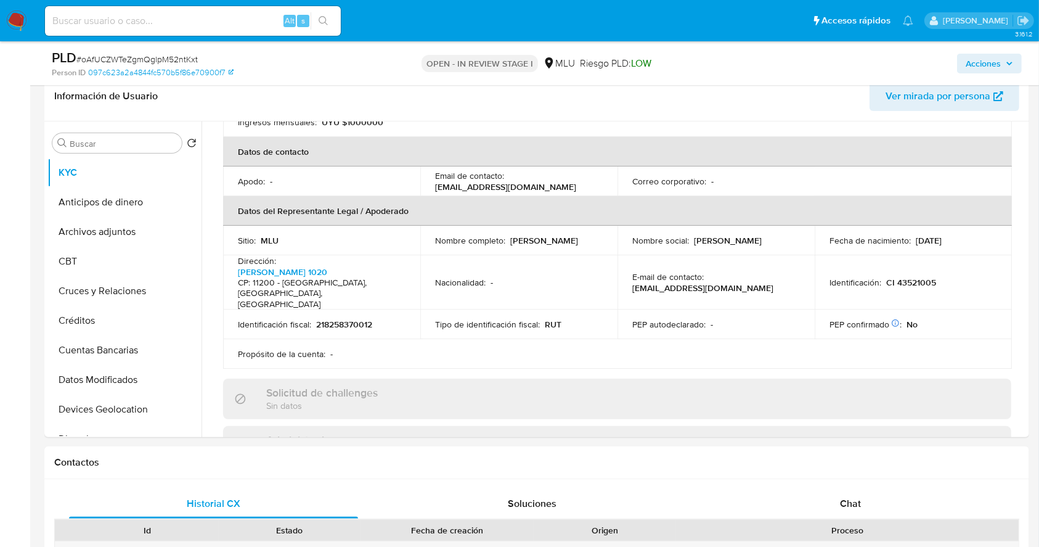
click at [157, 22] on input at bounding box center [193, 21] width 296 height 16
paste input "685044016"
type input "685044016"
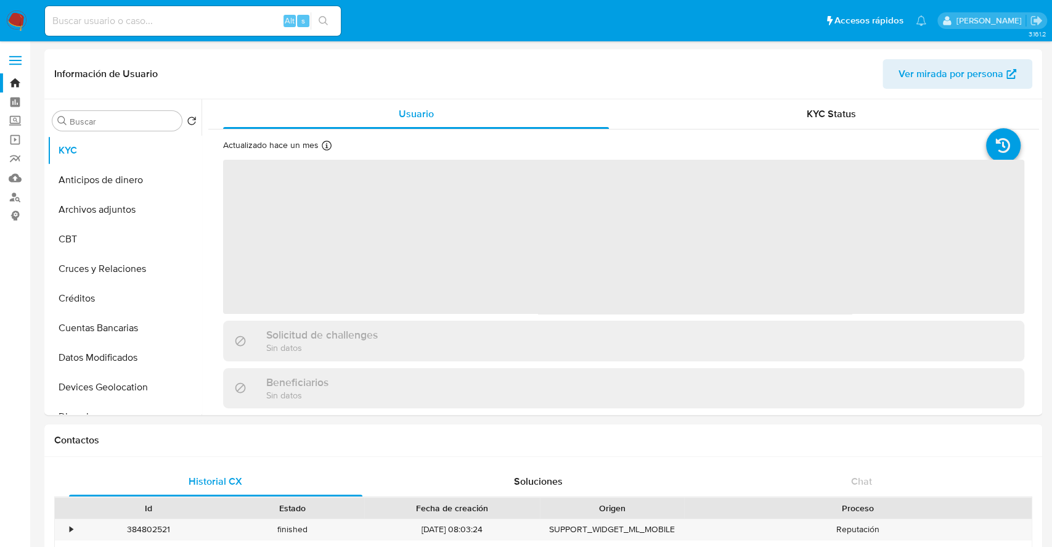
select select "10"
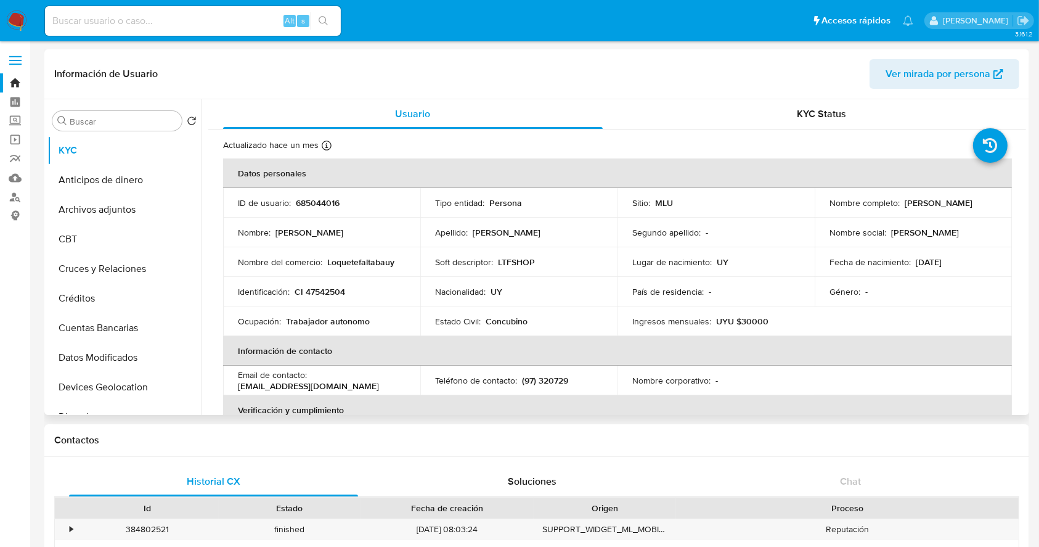
drag, startPoint x: 953, startPoint y: 213, endPoint x: 827, endPoint y: 210, distance: 126.4
click at [830, 208] on div "Nombre completo : Ruben Sebastian Garcia Nuñez" at bounding box center [914, 202] width 168 height 11
copy p "Ruben Sebastian Garcia Nuñez"
drag, startPoint x: 401, startPoint y: 262, endPoint x: 325, endPoint y: 262, distance: 75.2
click at [325, 262] on div "Nombre del comercio : Loquetefaltabauy" at bounding box center [322, 261] width 168 height 11
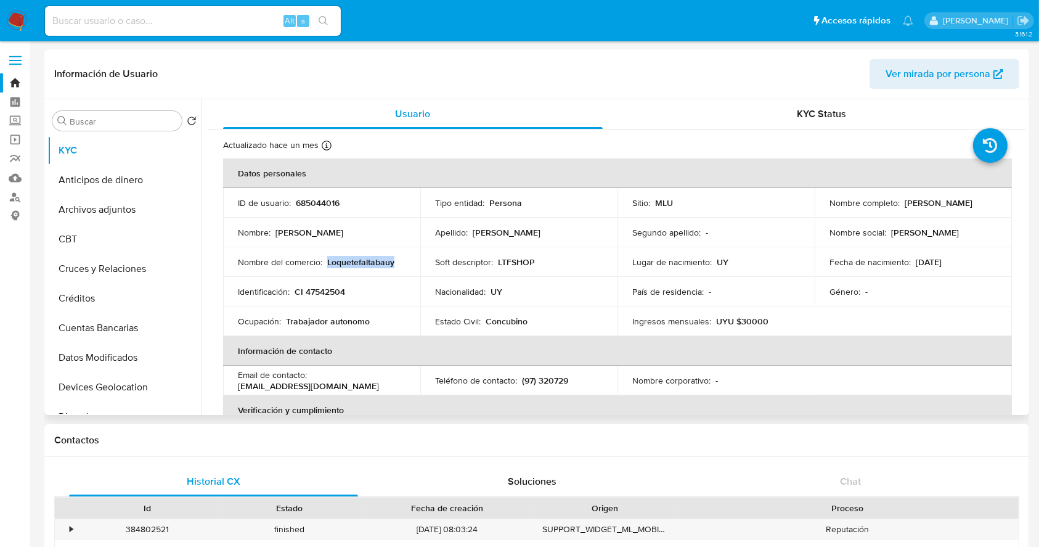
copy p "Loquetefaltabauy"
click at [129, 22] on input at bounding box center [193, 21] width 296 height 16
paste input "txUf7jwEUUt6S13LCZR4VIQp"
type input "txUf7jwEUUt6S13LCZR4VIQp"
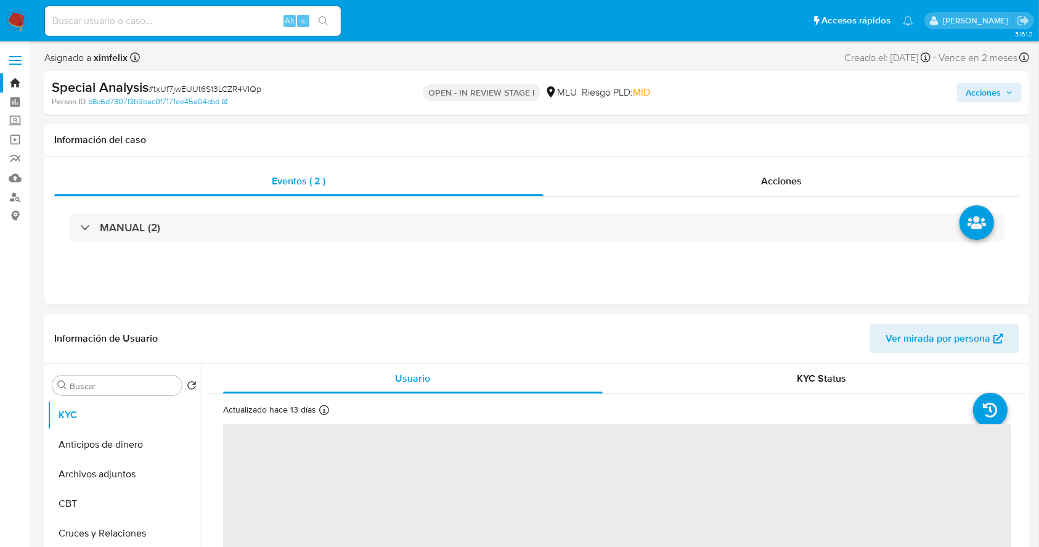
select select "10"
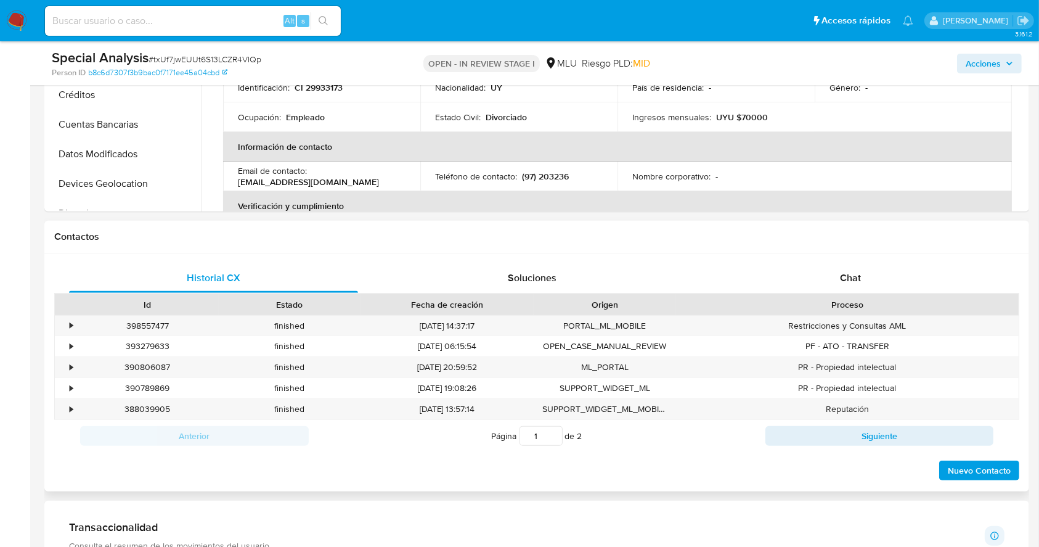
scroll to position [430, 0]
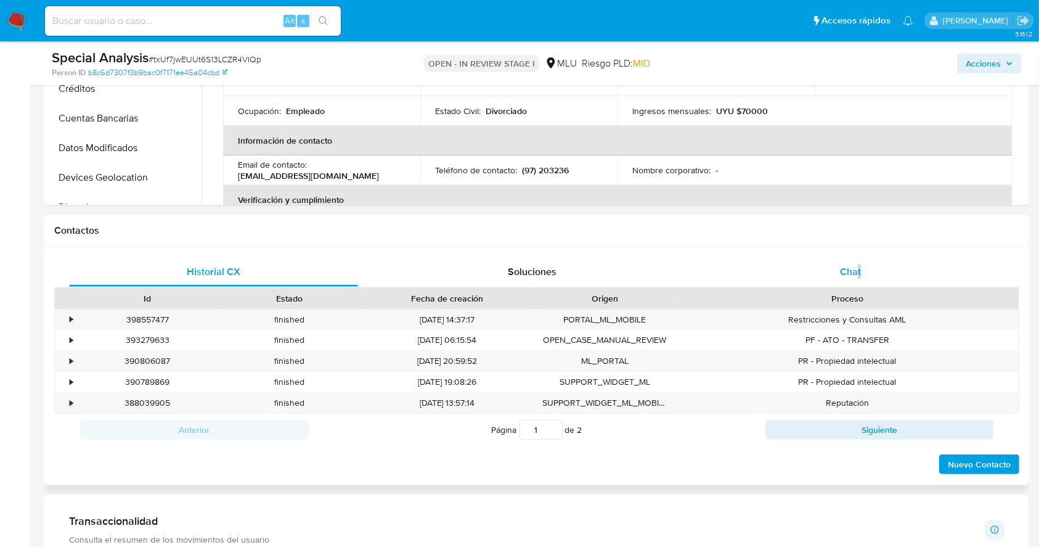
drag, startPoint x: 859, startPoint y: 249, endPoint x: 855, endPoint y: 263, distance: 14.7
click at [855, 263] on div "Historial CX Soluciones Chat Id Estado Fecha de creación Origen Proceso • 39855…" at bounding box center [536, 366] width 985 height 238
click at [855, 263] on div "Chat" at bounding box center [850, 272] width 289 height 30
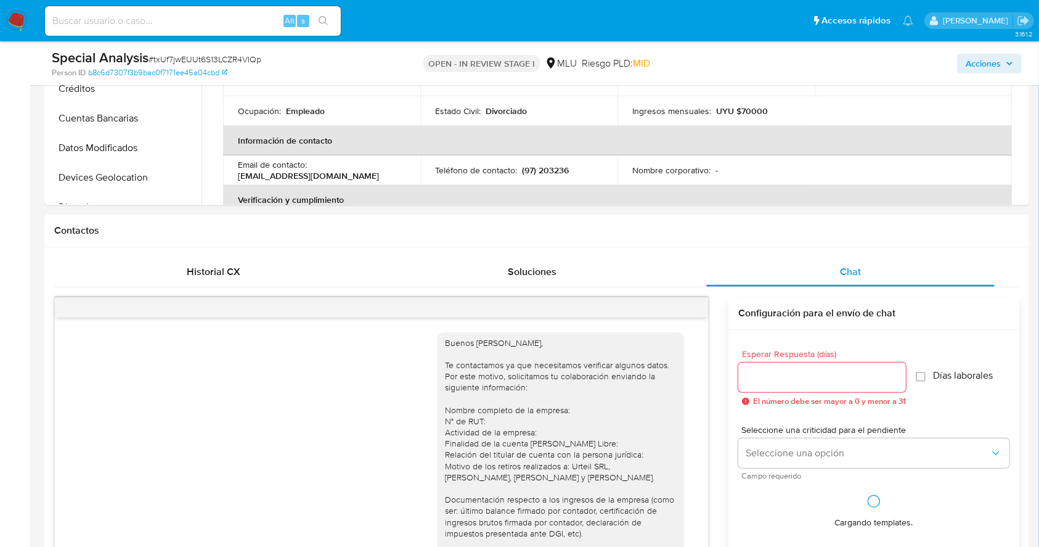
scroll to position [321, 0]
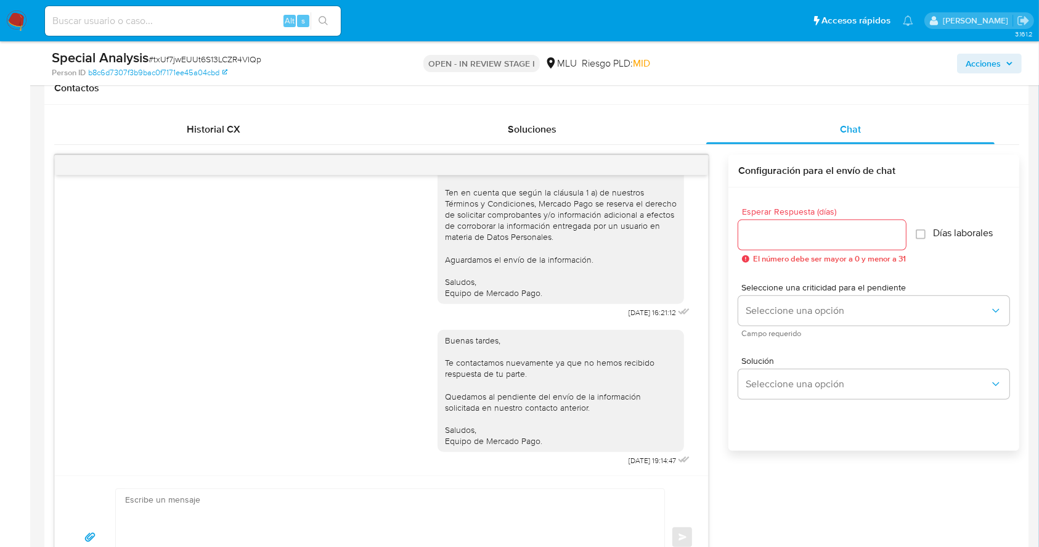
scroll to position [592, 0]
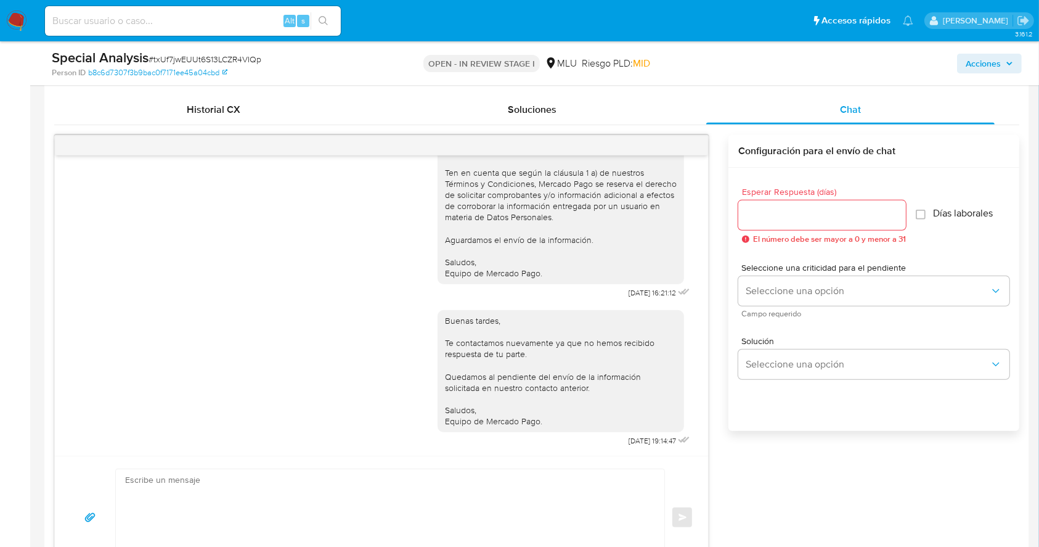
click at [818, 202] on div at bounding box center [822, 215] width 168 height 30
click at [807, 213] on input "Esperar Respuesta (días)" at bounding box center [822, 215] width 168 height 16
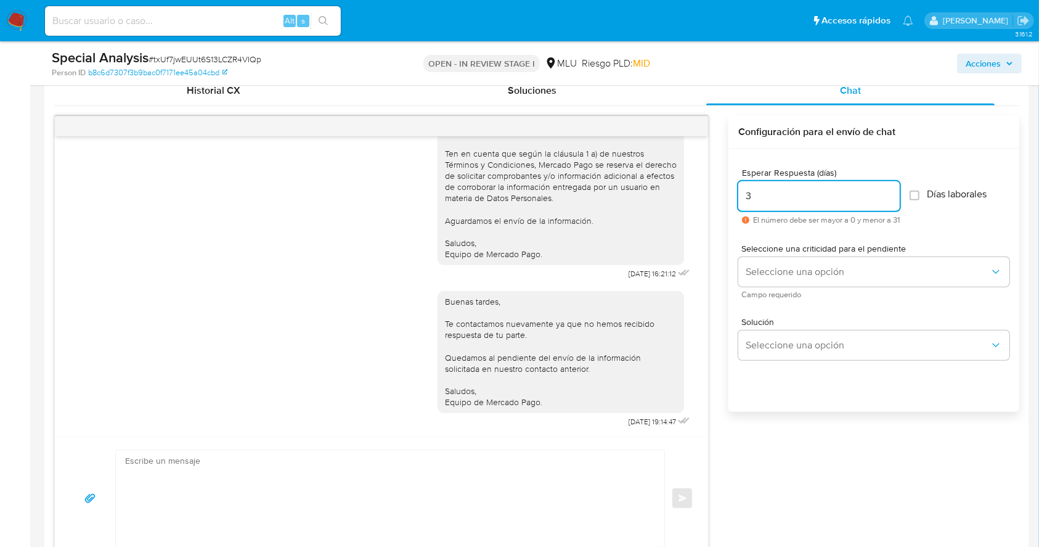
scroll to position [592, 0]
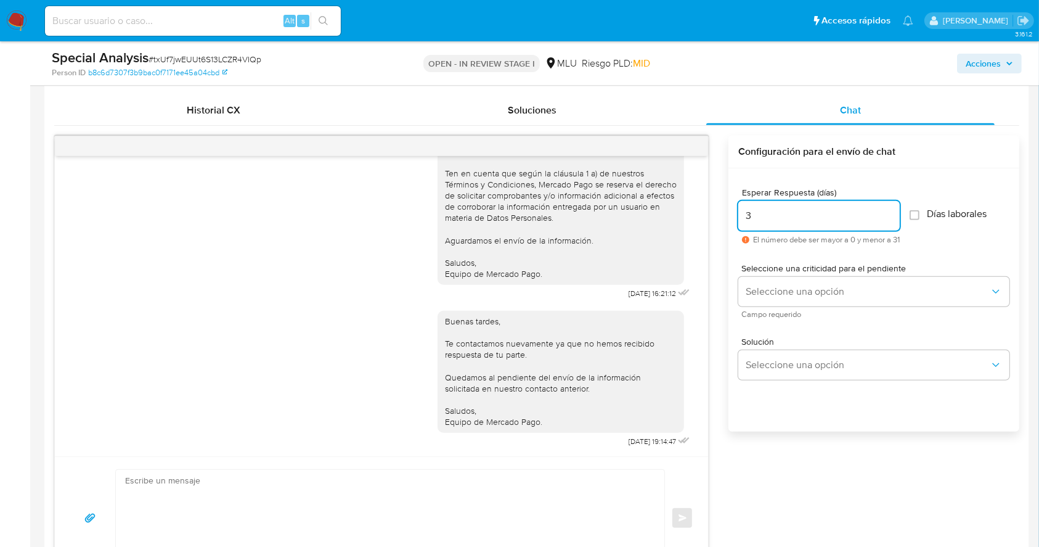
type input "3"
click at [256, 470] on textarea at bounding box center [387, 518] width 524 height 97
click at [773, 218] on input "3" at bounding box center [818, 216] width 161 height 16
click at [160, 17] on input at bounding box center [193, 21] width 296 height 16
paste input "YHgDHIruVof7IzWispn7wiCk"
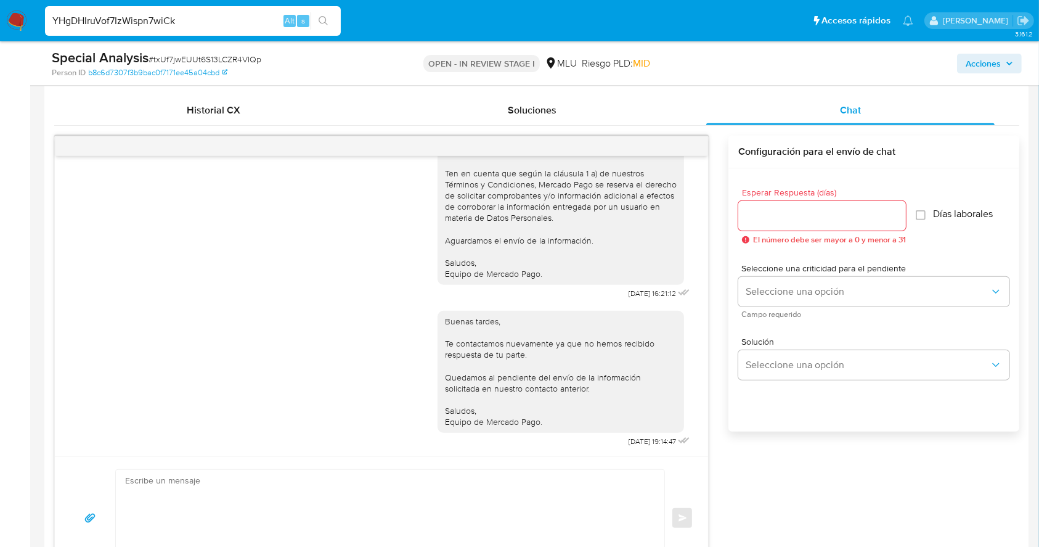
type input "YHgDHIruVof7IzWispn7wiCk"
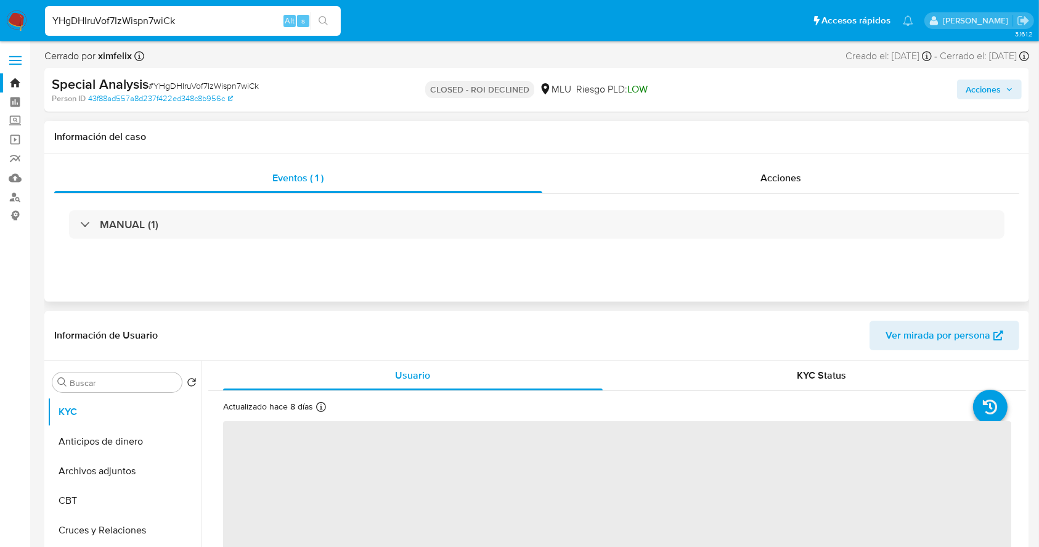
select select "10"
click at [753, 194] on div "MANUAL (1)" at bounding box center [536, 225] width 965 height 62
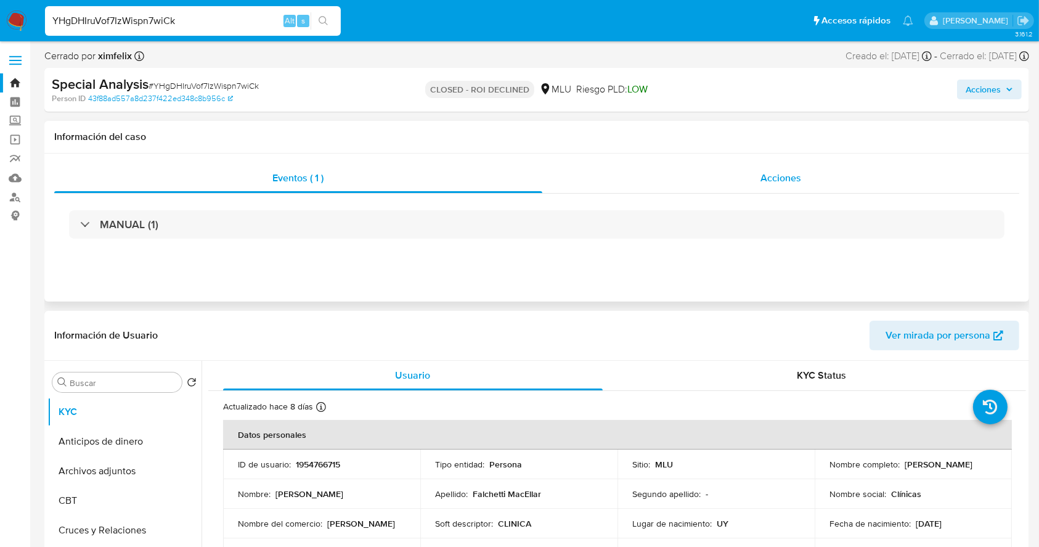
click at [761, 186] on div "Acciones" at bounding box center [781, 178] width 478 height 30
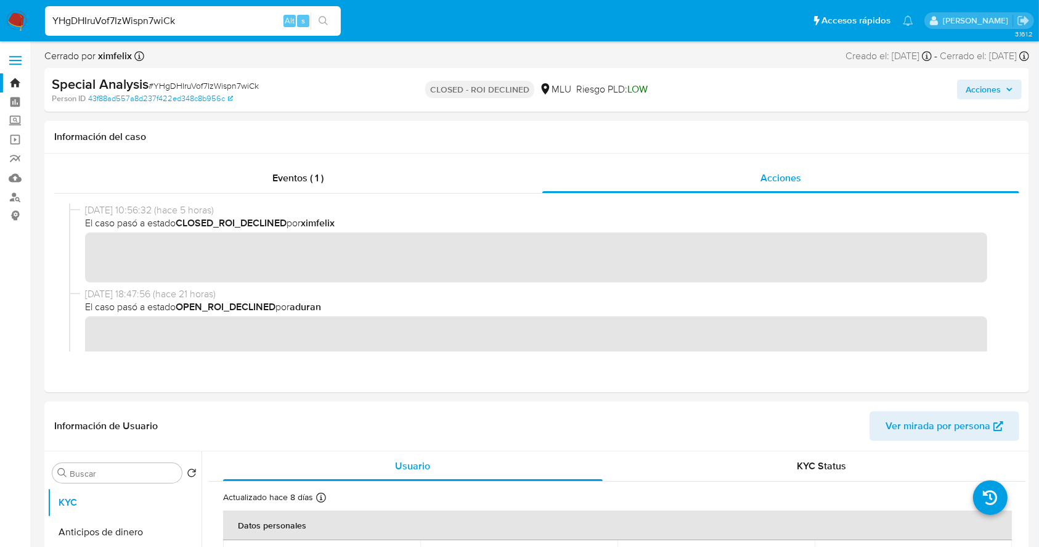
click at [124, 28] on input "YHgDHIruVof7IzWispn7wiCk" at bounding box center [193, 21] width 296 height 16
paste input "8eBhxJW19WDcncRAd2Q7T2UJ"
type input "8eBhxJW19WDcncRAd2Q7T2UJ"
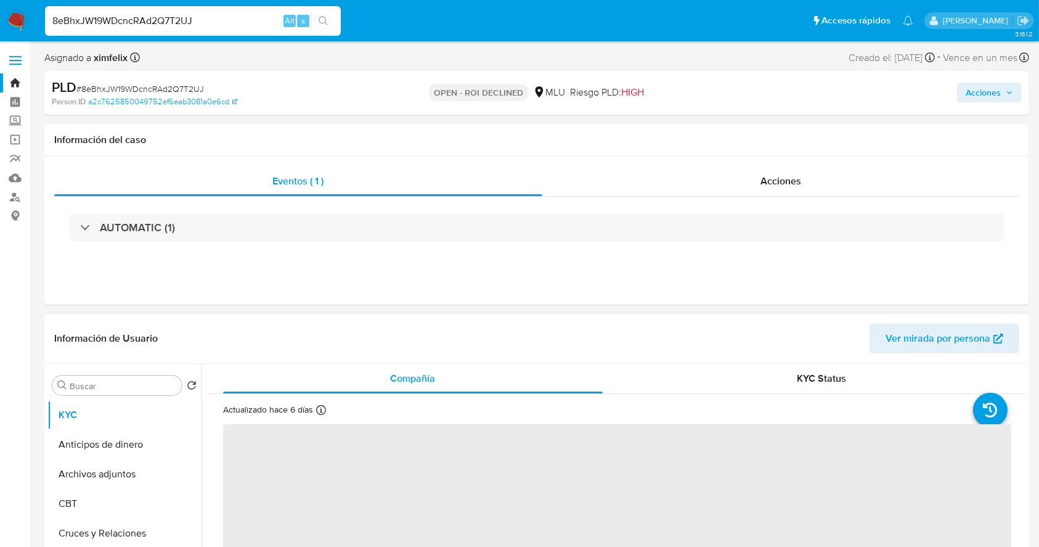
select select "10"
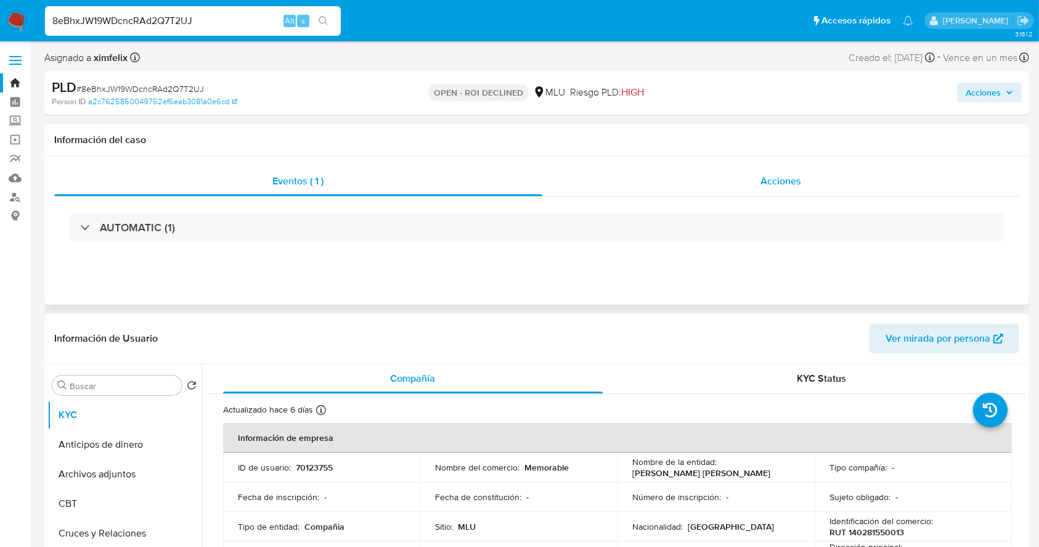
click at [790, 190] on div "Acciones" at bounding box center [781, 181] width 478 height 30
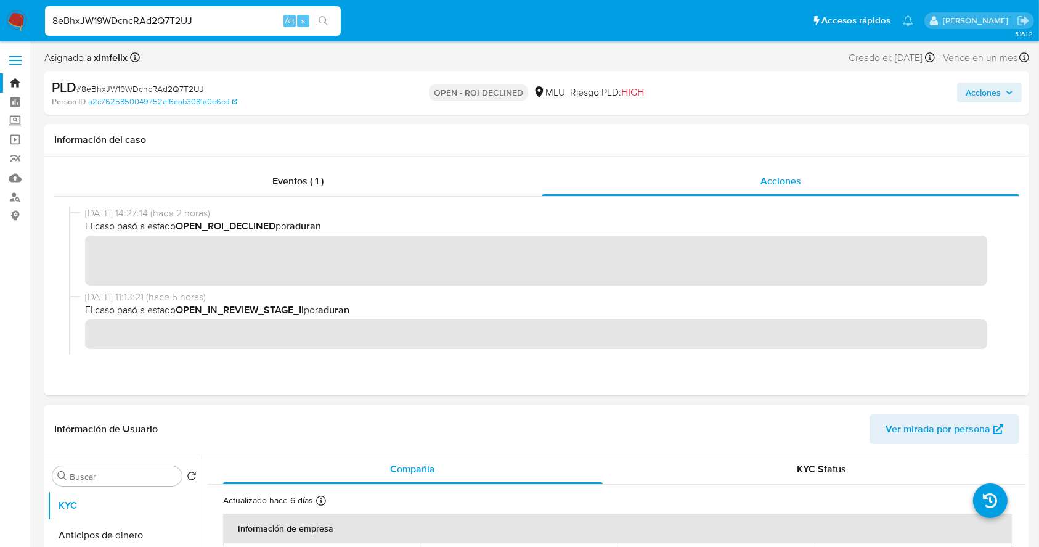
click at [989, 90] on span "Acciones" at bounding box center [983, 93] width 35 height 20
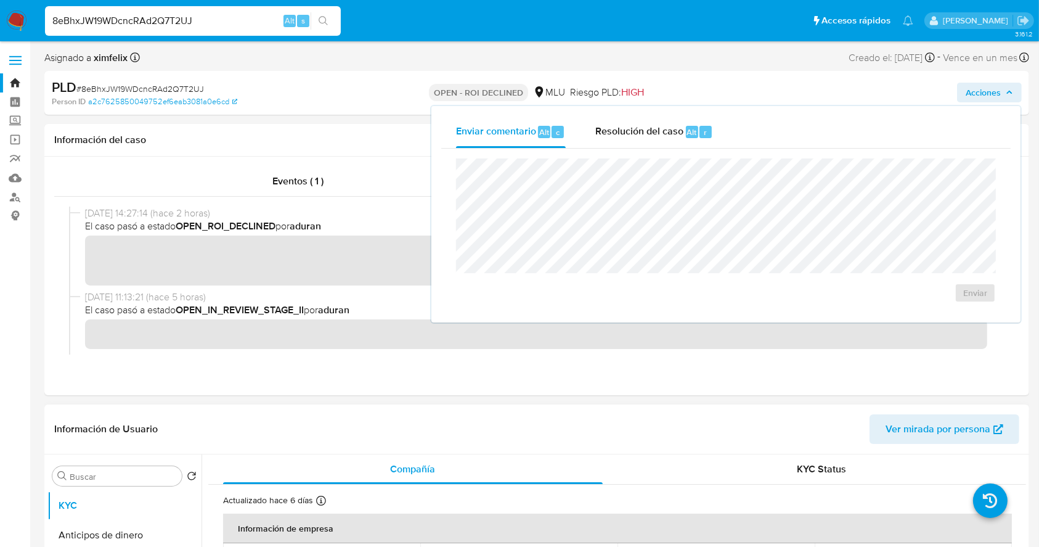
click at [653, 149] on div "Enviar" at bounding box center [725, 231] width 569 height 164
click at [643, 137] on span "Resolución del caso" at bounding box center [639, 131] width 88 height 14
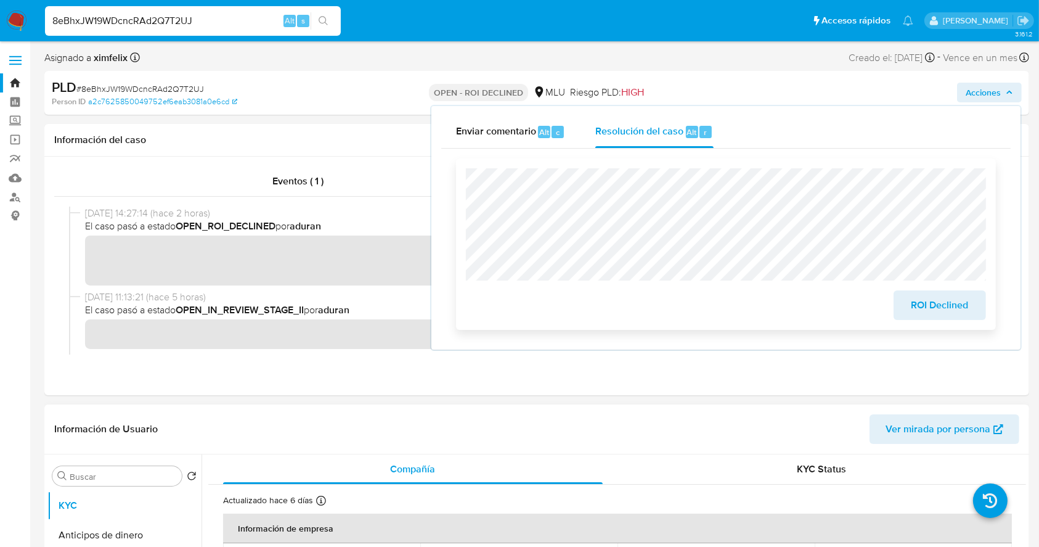
click at [920, 306] on span "ROI Declined" at bounding box center [940, 305] width 60 height 27
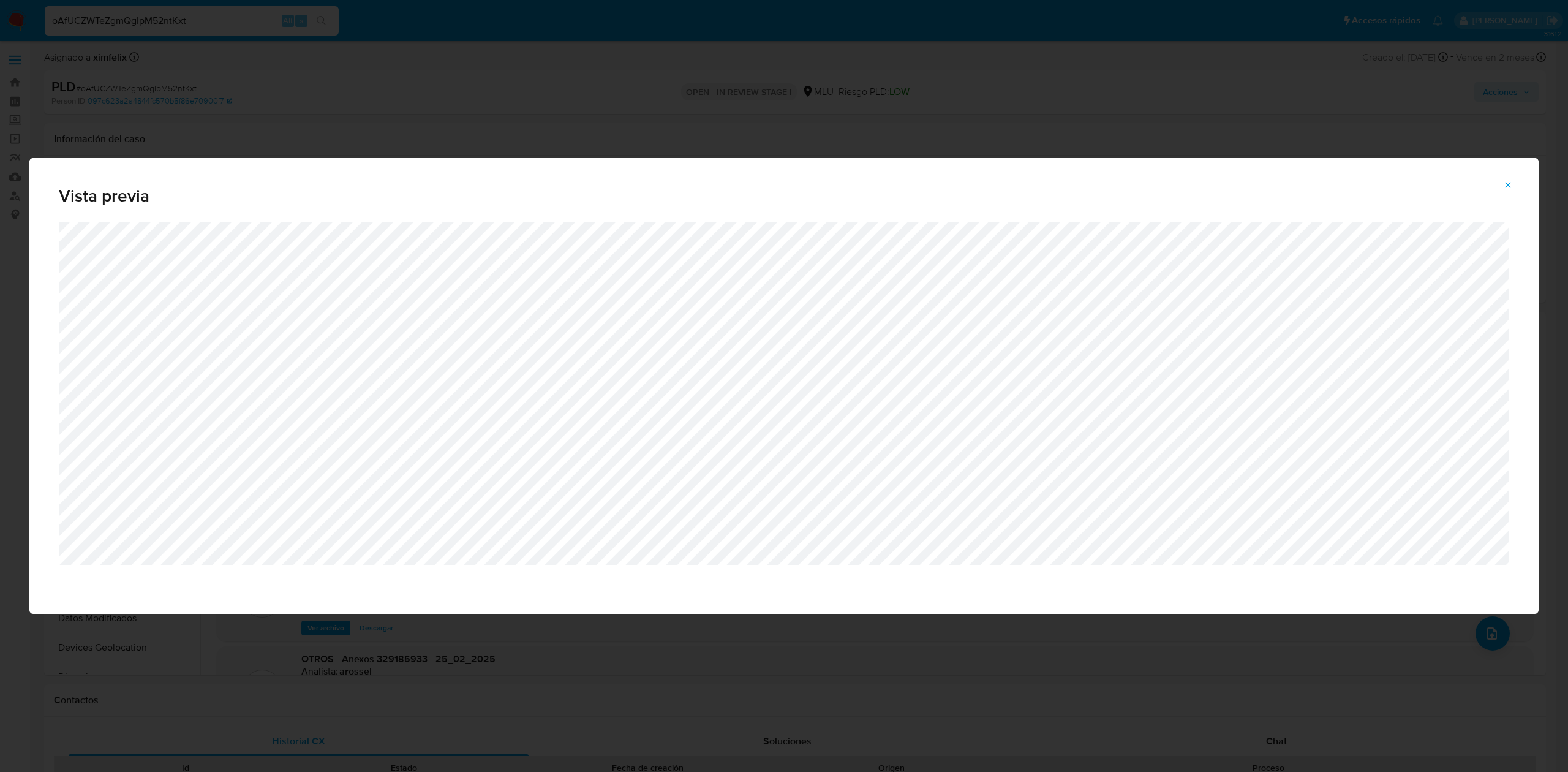
select select "10"
click at [1502, 195] on span "Vista previa" at bounding box center [783, 196] width 1450 height 17
click at [1507, 182] on icon "Attachment preview" at bounding box center [1507, 185] width 10 height 10
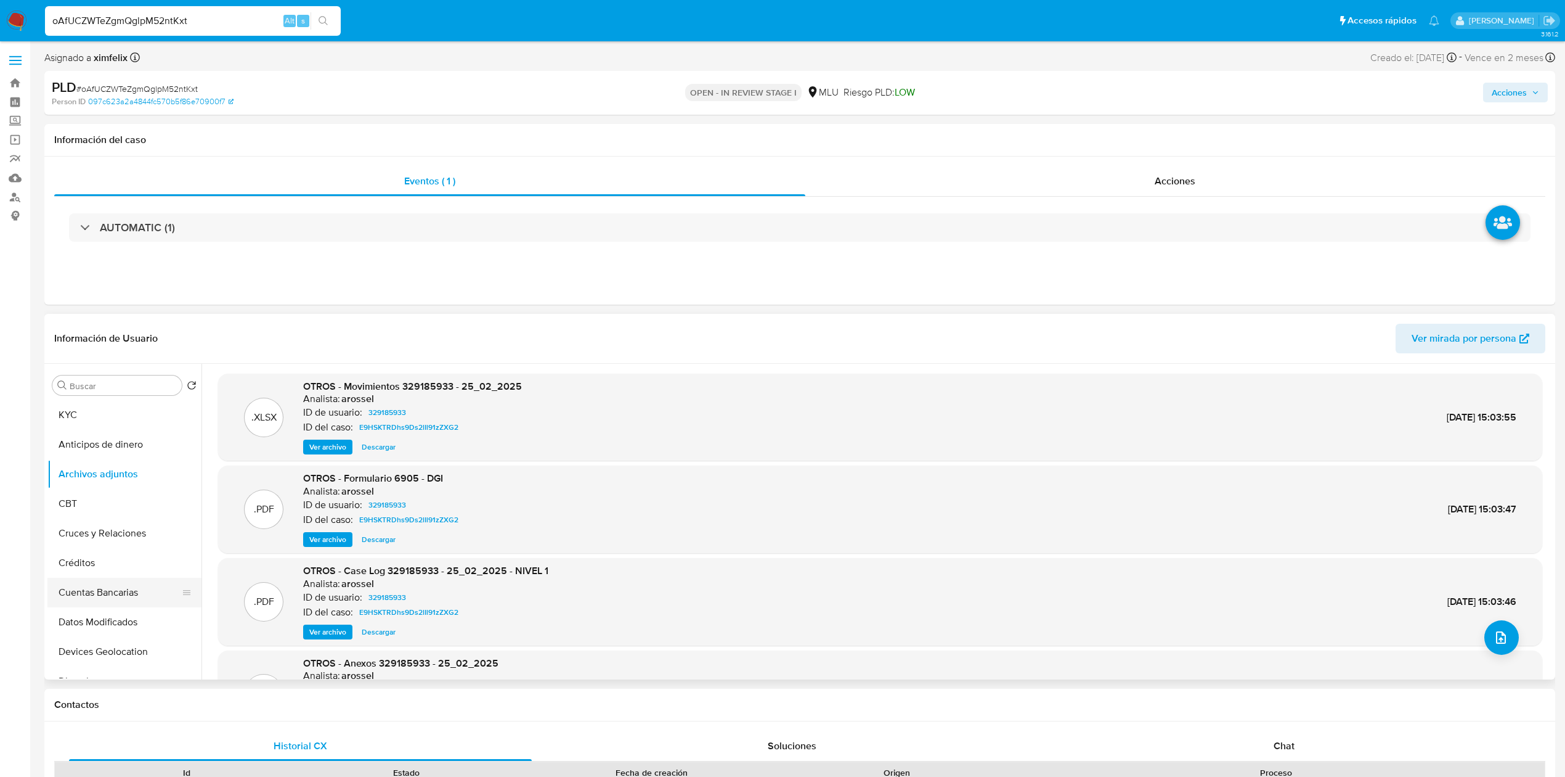
click at [111, 584] on button "Cuentas Bancarias" at bounding box center [119, 593] width 144 height 30
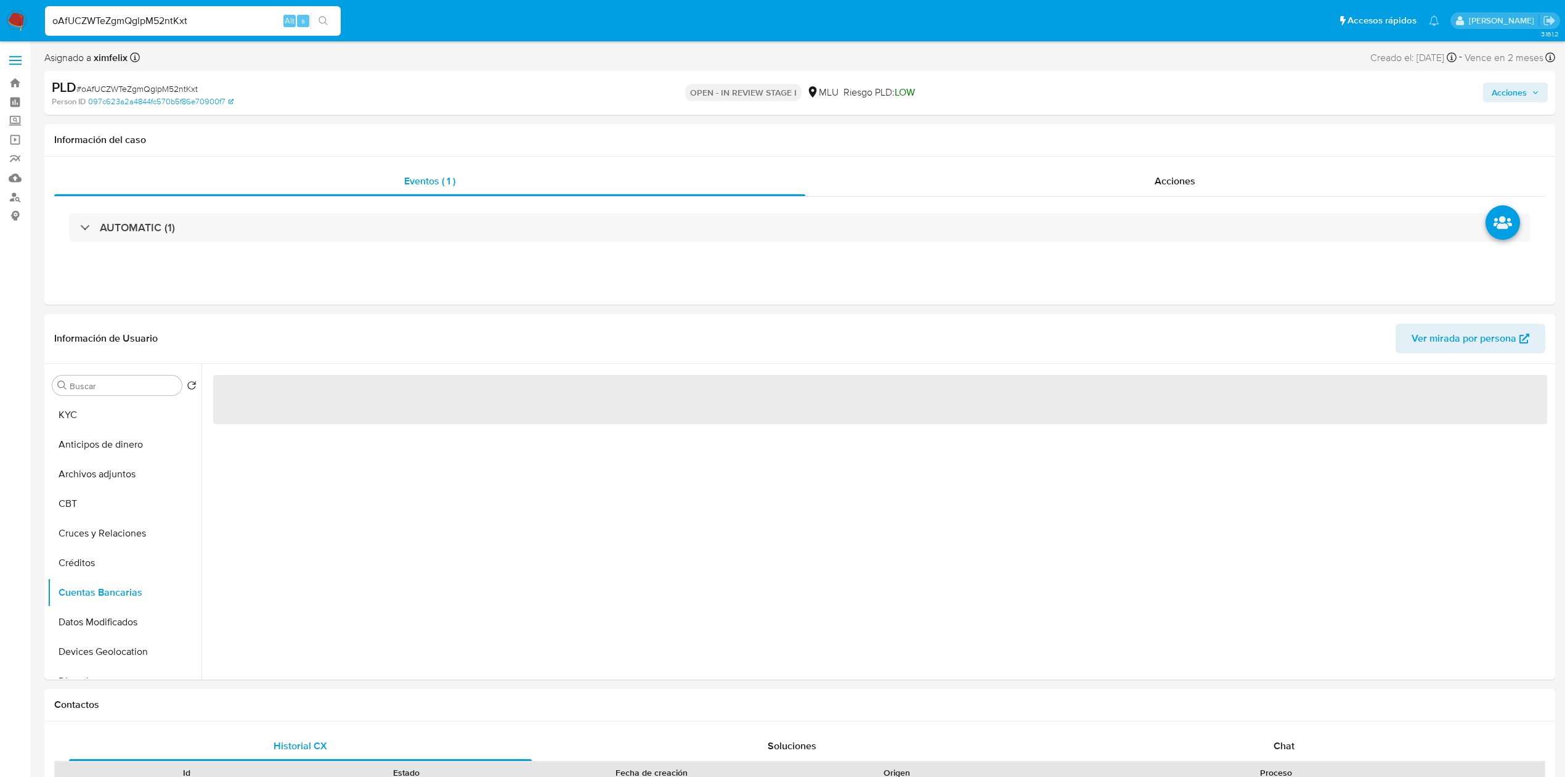
click at [320, 566] on div "‌" at bounding box center [877, 522] width 1351 height 316
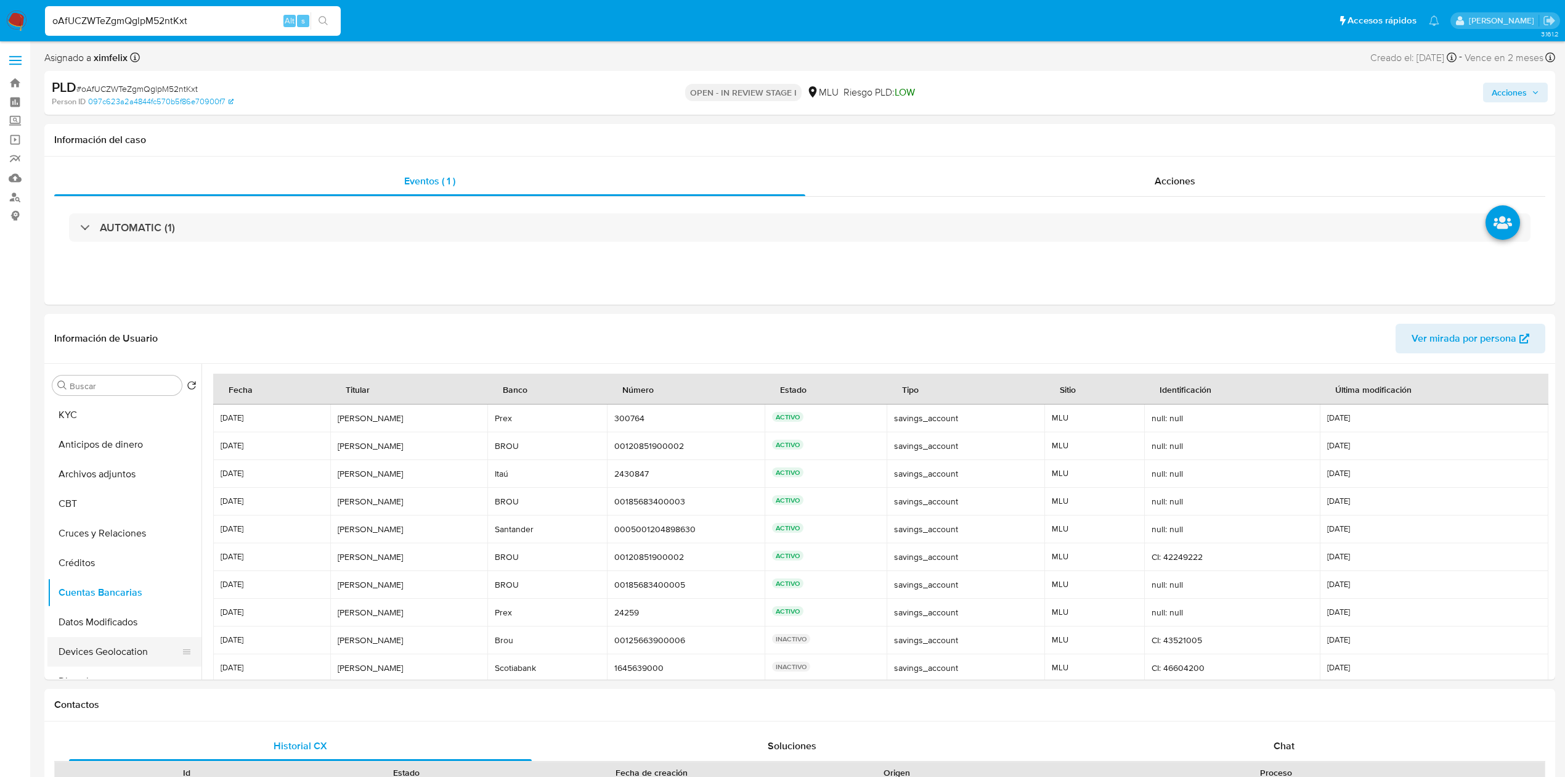
click at [136, 646] on button "Devices Geolocation" at bounding box center [119, 652] width 144 height 30
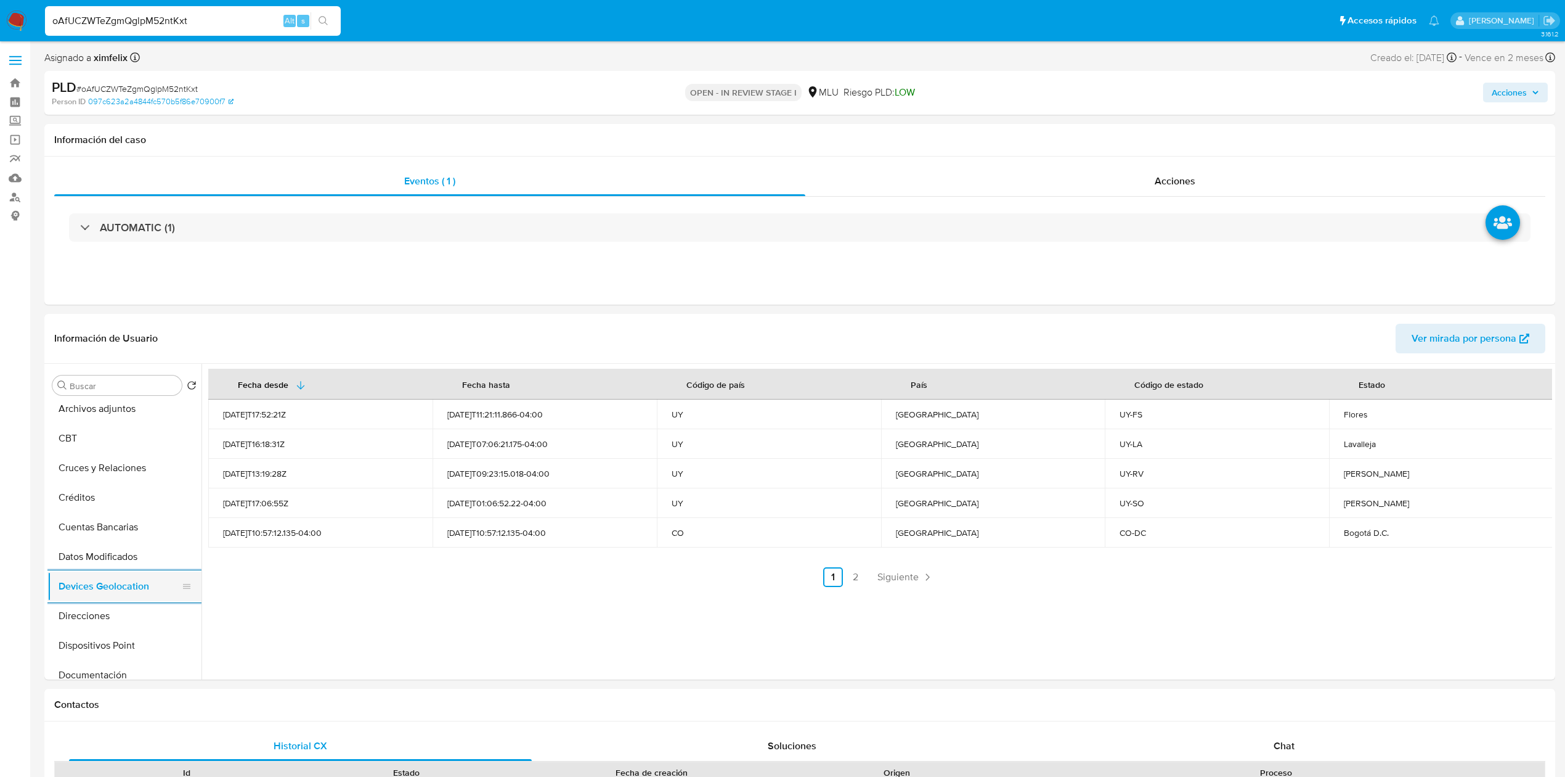
scroll to position [99, 0]
click at [136, 646] on button "Documentación" at bounding box center [124, 642] width 154 height 30
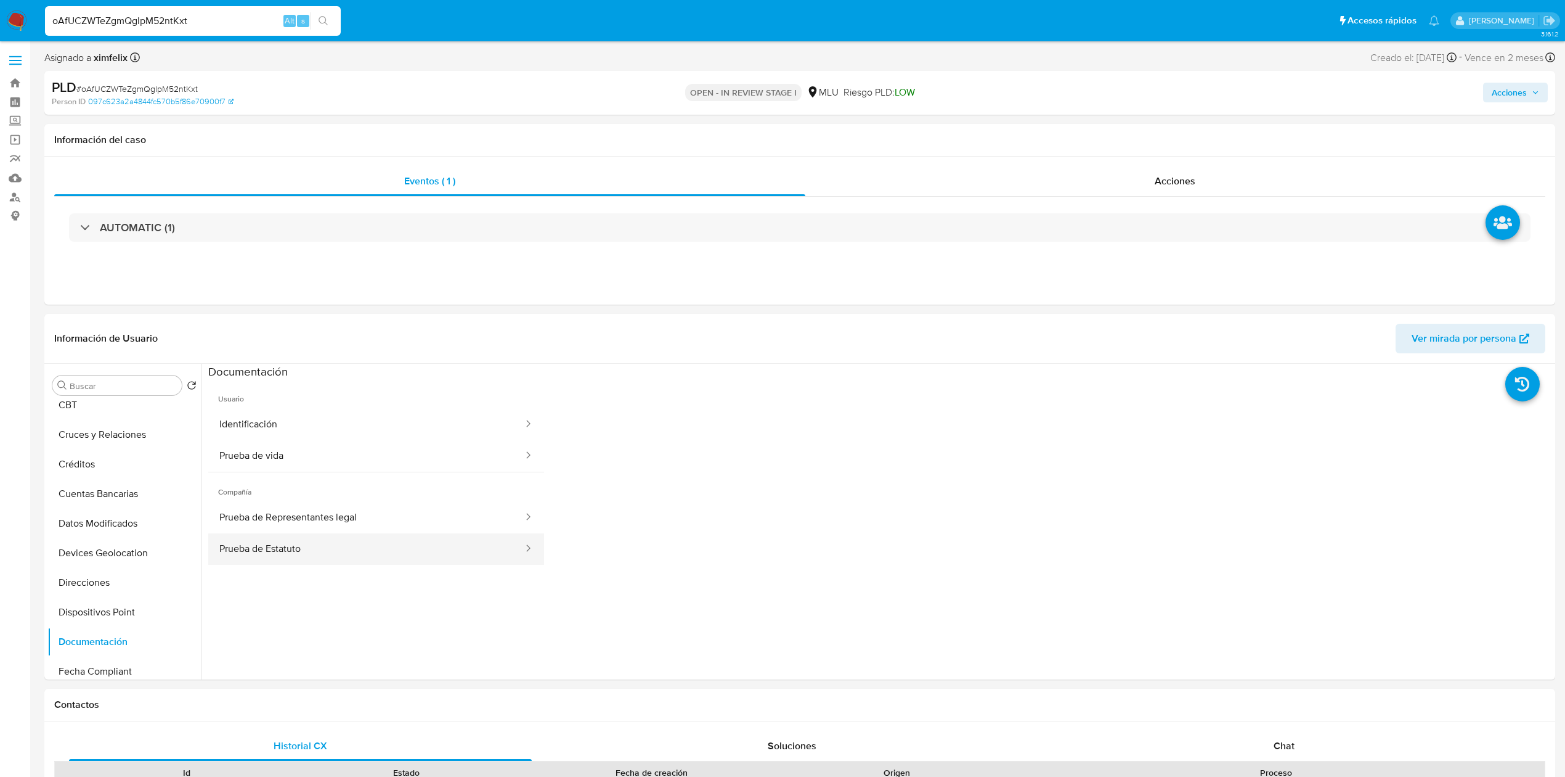
click at [291, 553] on button "Prueba de Estatuto" at bounding box center [366, 548] width 316 height 31
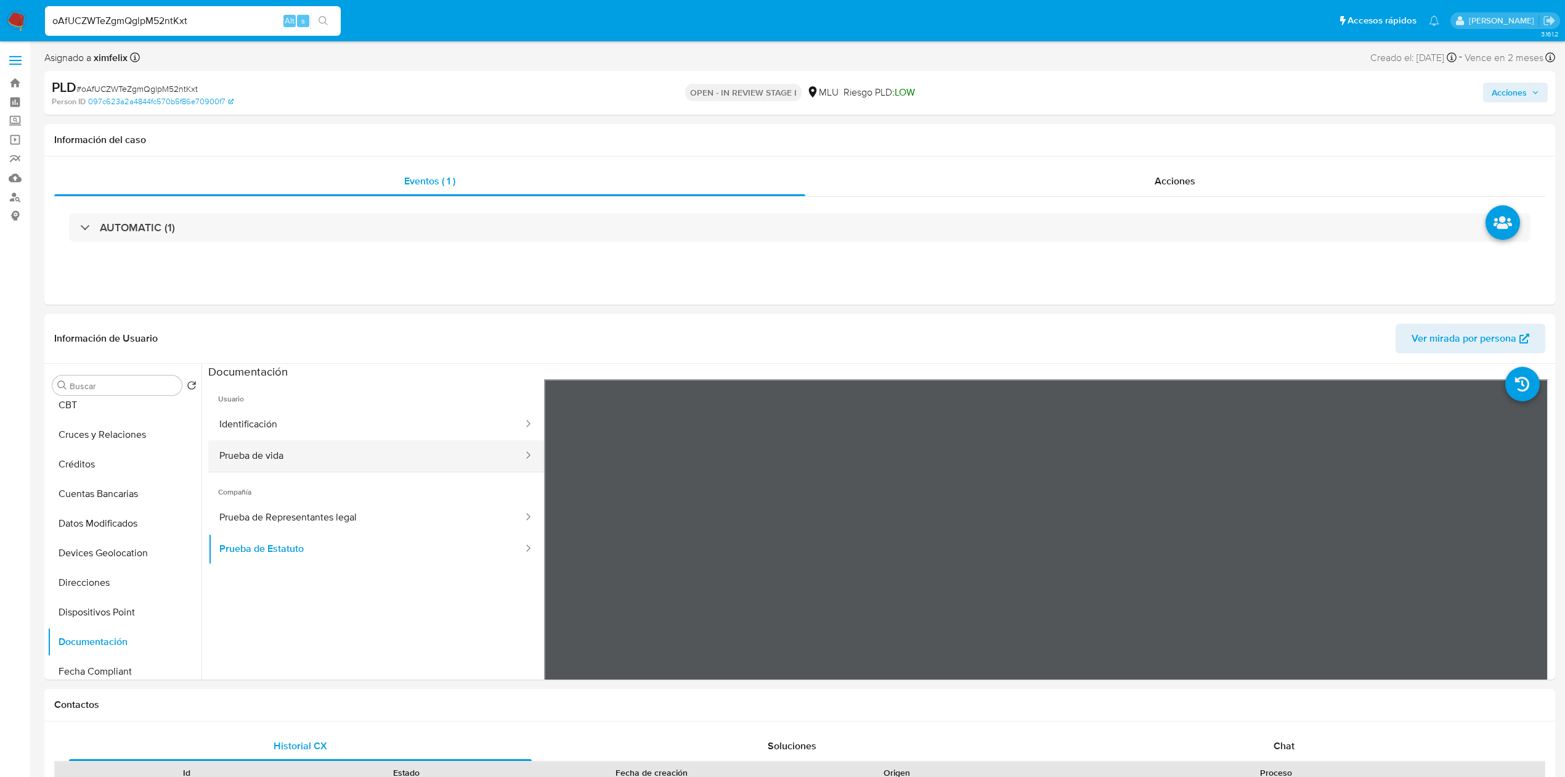
click at [300, 463] on button "Prueba de vida" at bounding box center [366, 455] width 316 height 31
click at [329, 447] on button "Prueba de vida" at bounding box center [366, 455] width 316 height 31
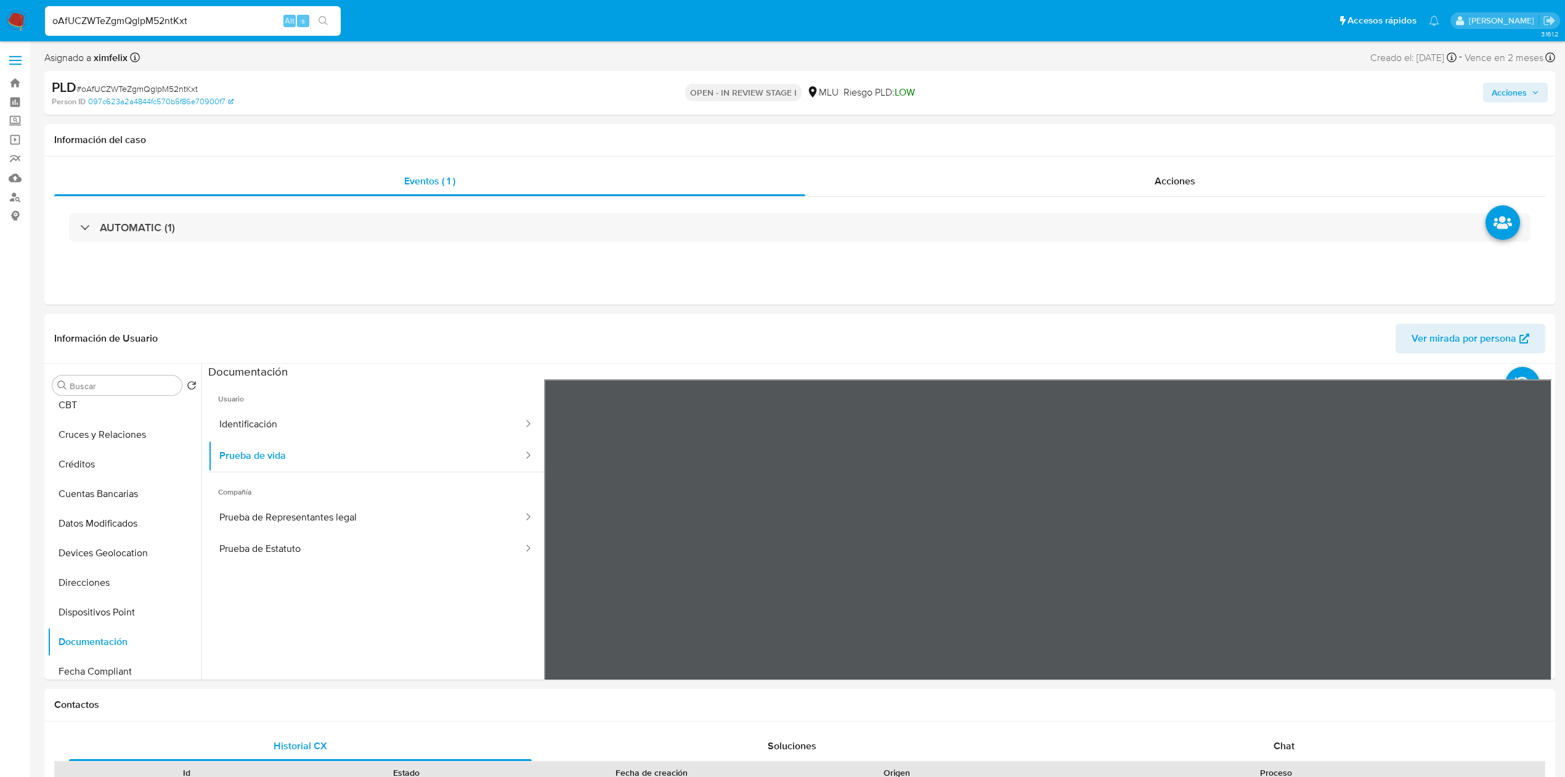
click at [365, 405] on span "Usuario" at bounding box center [376, 394] width 336 height 30
click at [364, 415] on button "Identificación" at bounding box center [366, 424] width 316 height 31
click at [361, 452] on button "Prueba de vida" at bounding box center [366, 455] width 316 height 31
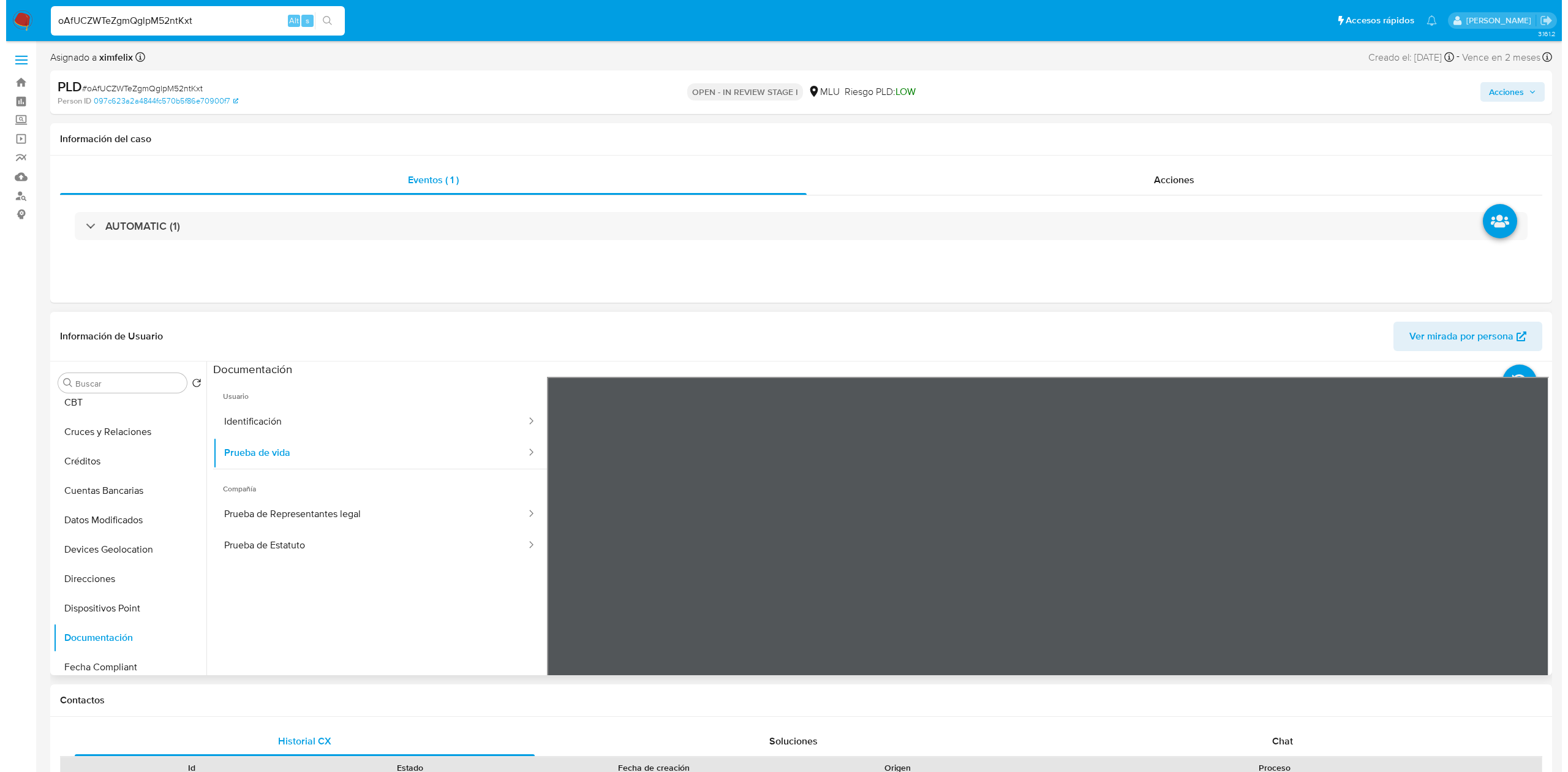
scroll to position [0, 0]
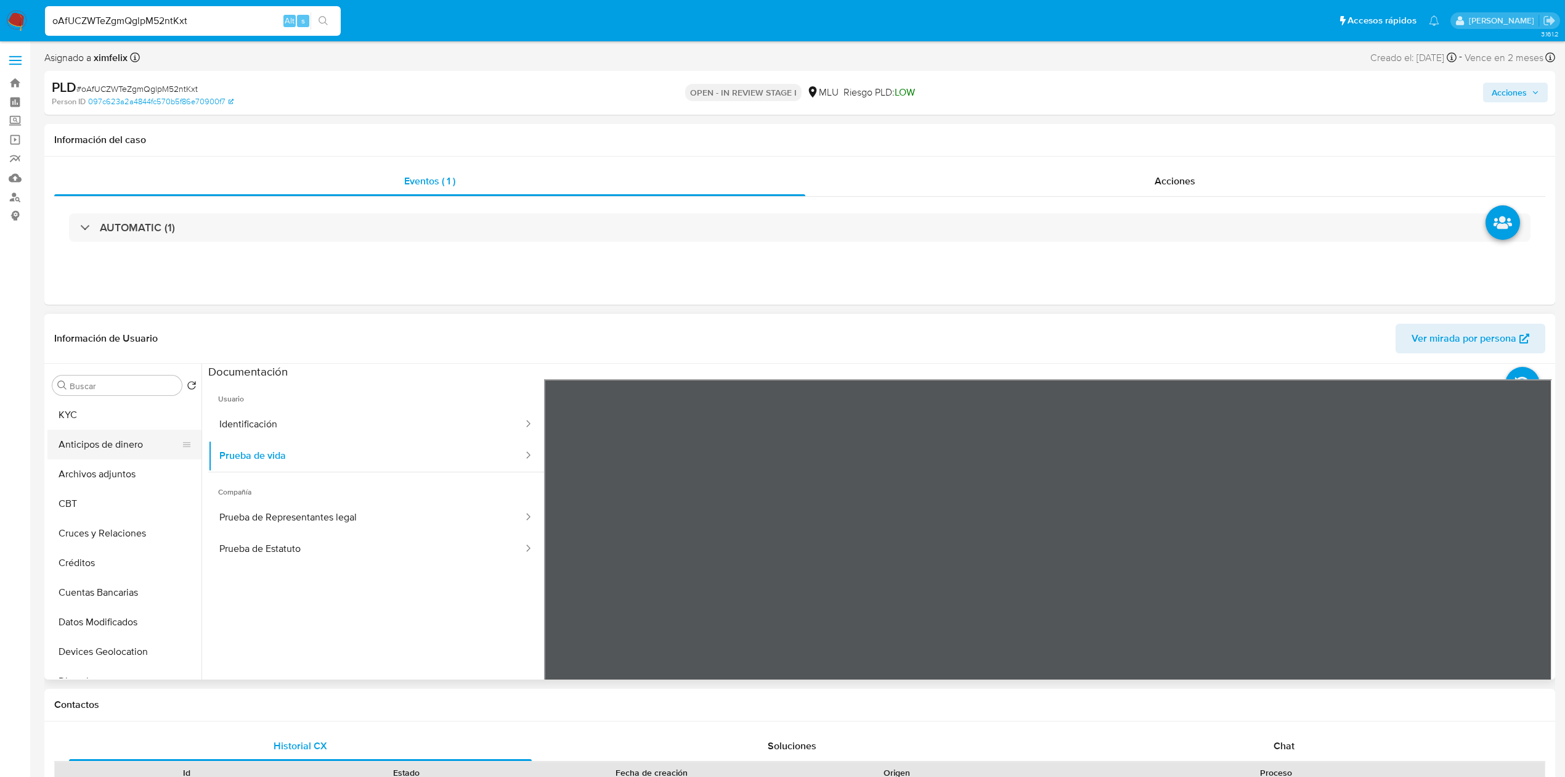
click at [111, 439] on button "Anticipos de dinero" at bounding box center [119, 445] width 144 height 30
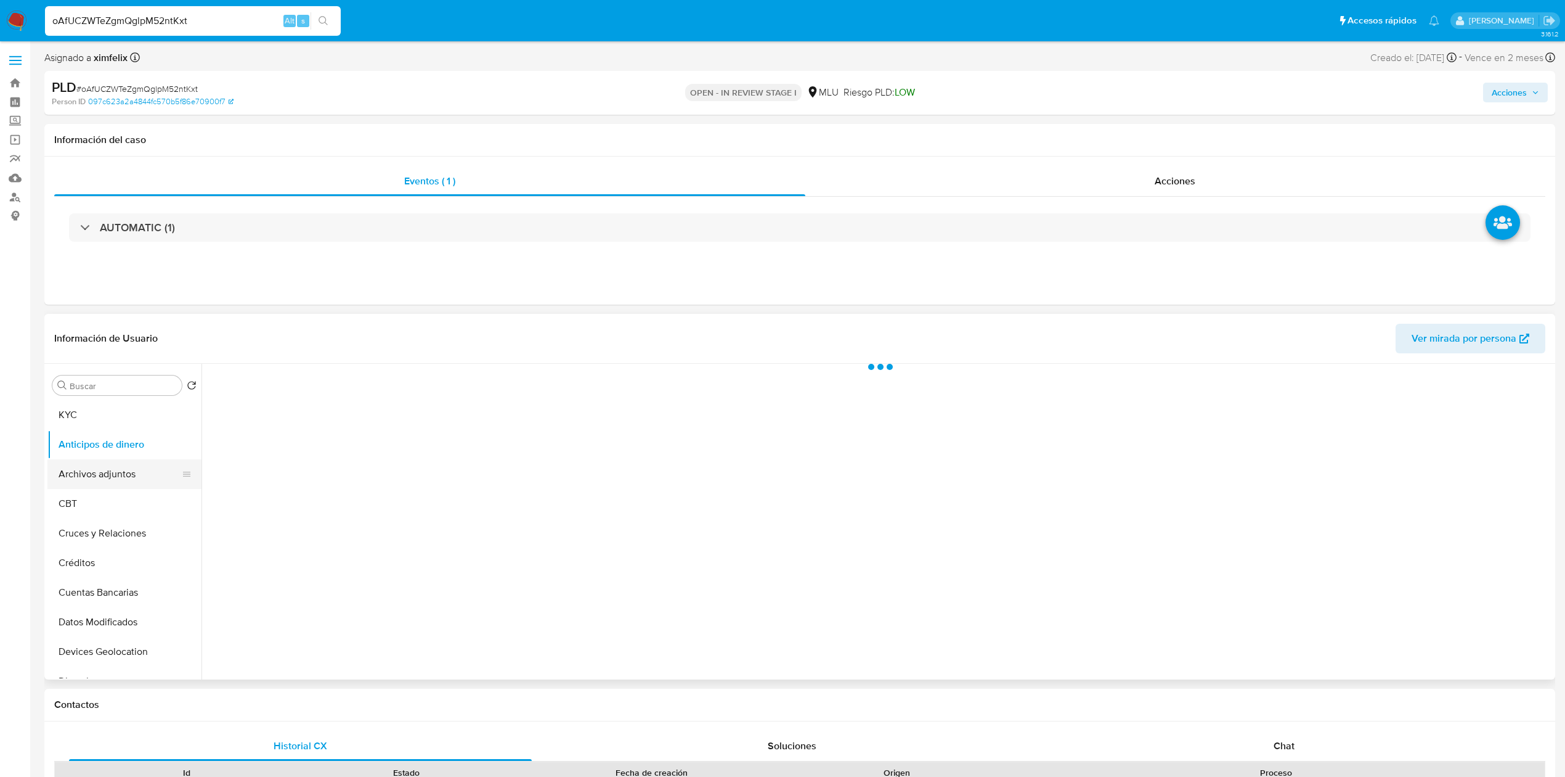
click at [116, 471] on button "Archivos adjuntos" at bounding box center [119, 474] width 144 height 30
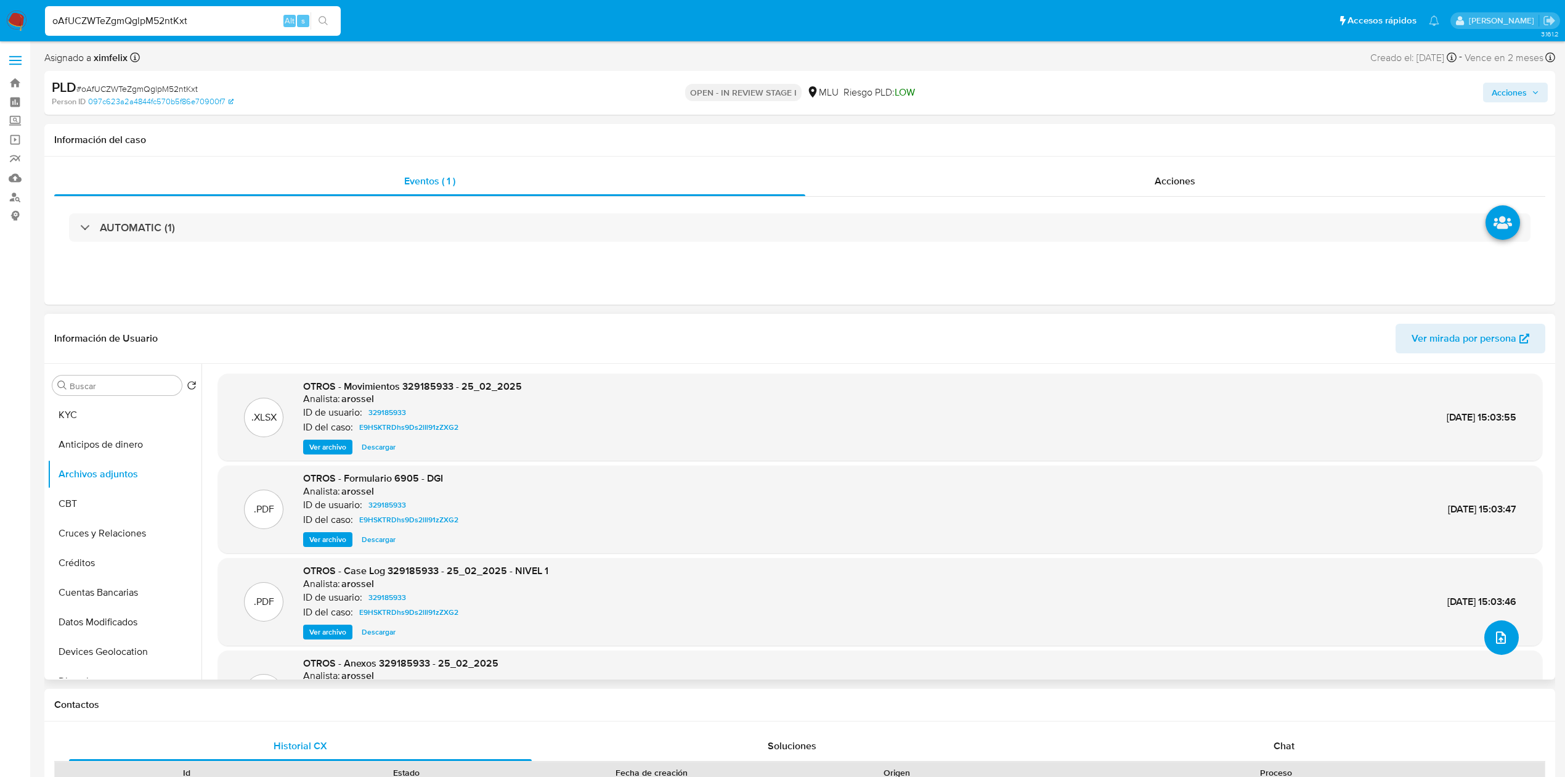
click at [1485, 632] on button "upload-file" at bounding box center [1502, 637] width 35 height 35
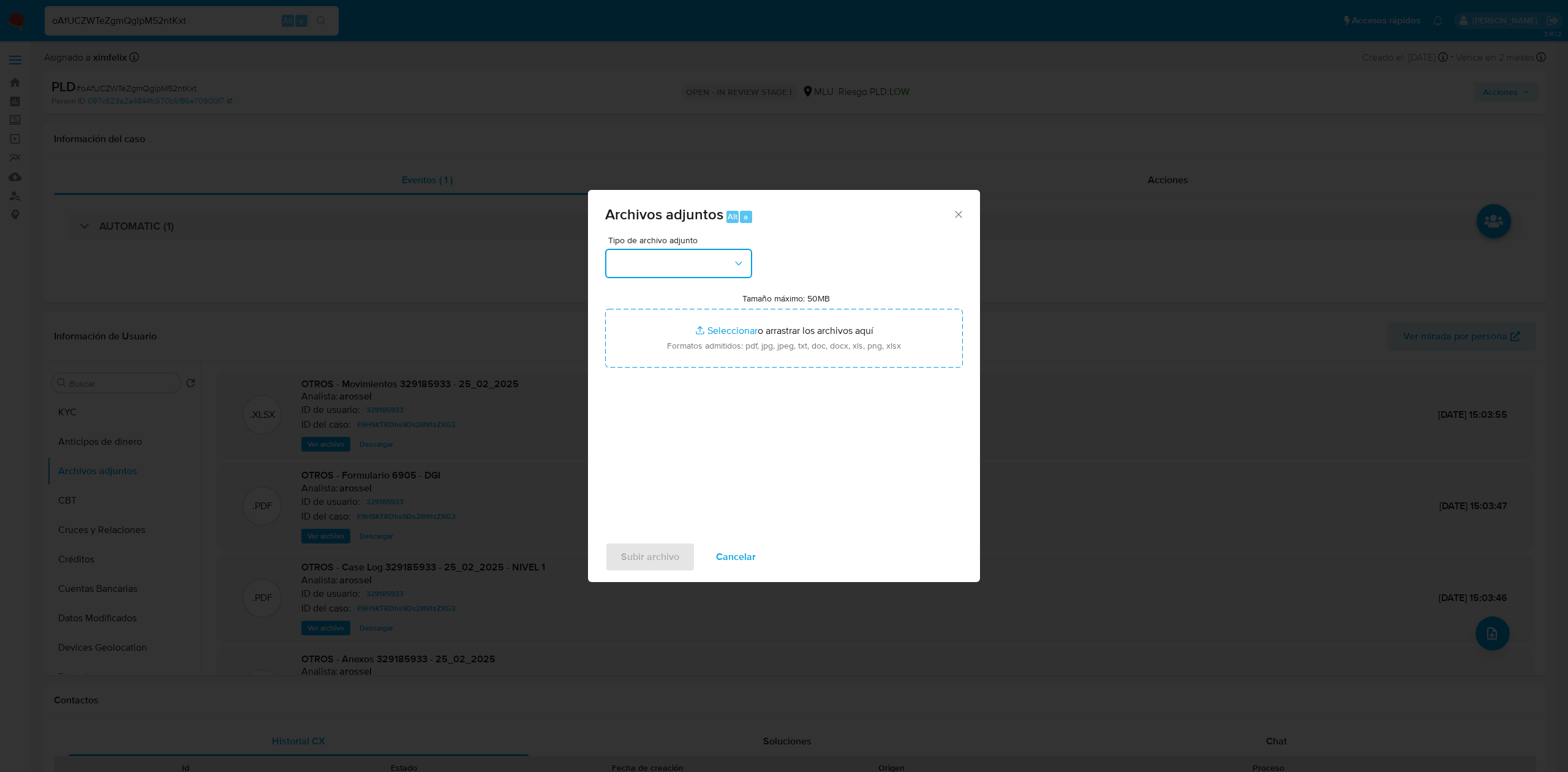
click at [675, 267] on button "button" at bounding box center [679, 263] width 147 height 30
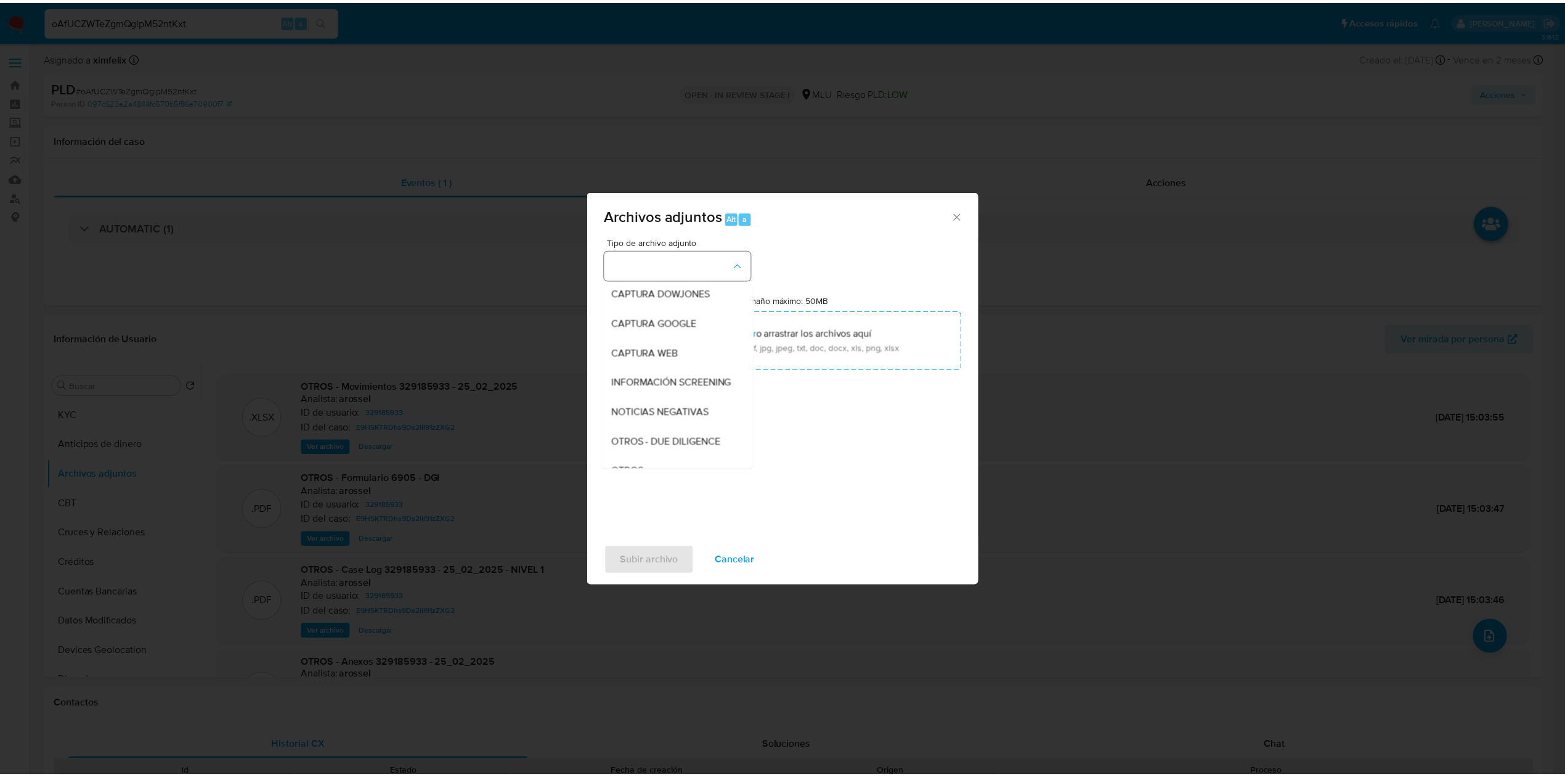
scroll to position [64, 0]
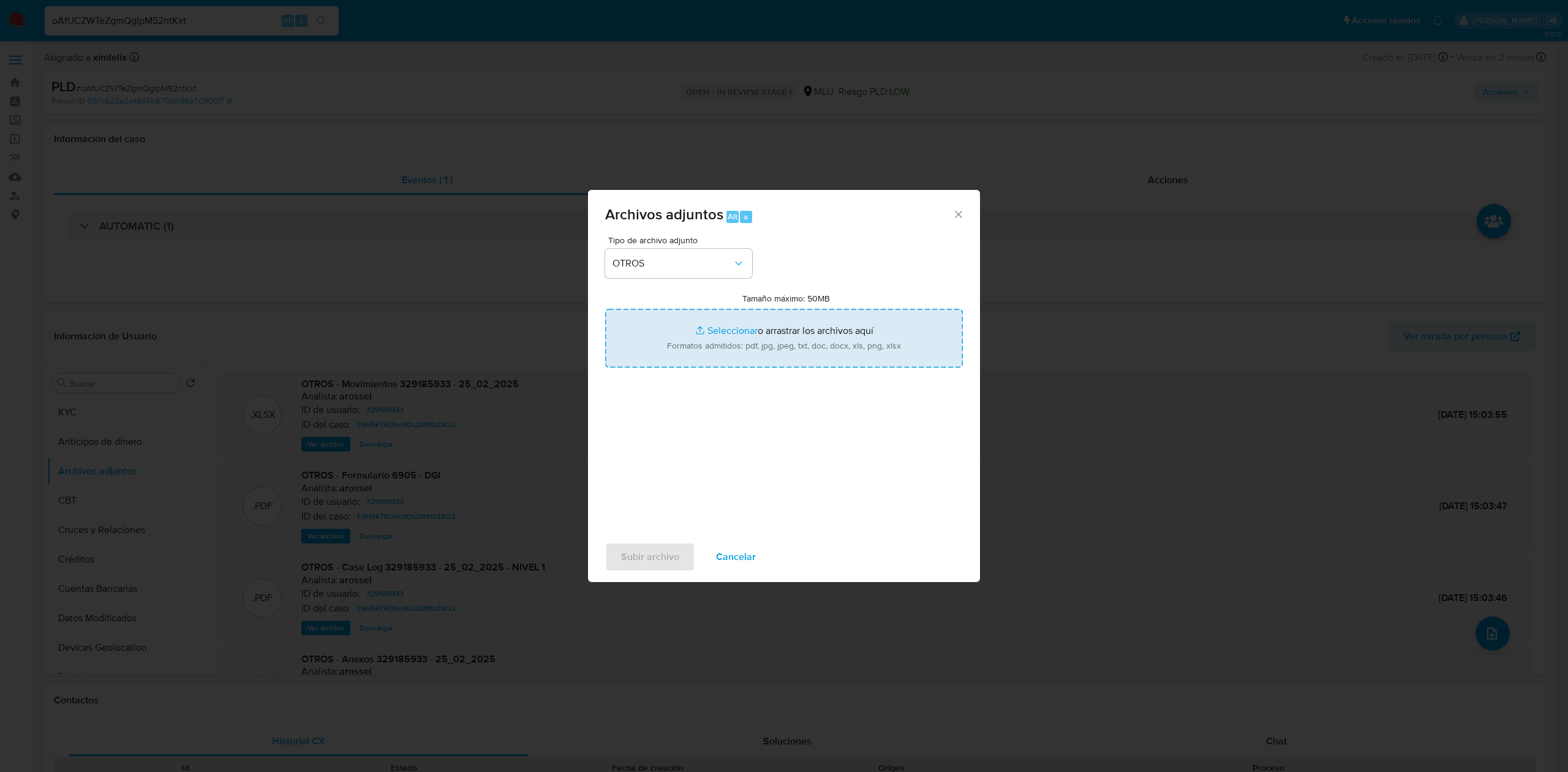
type input "C:\fakepath\Case Log 329185933 - 25_09_2025.pdf"
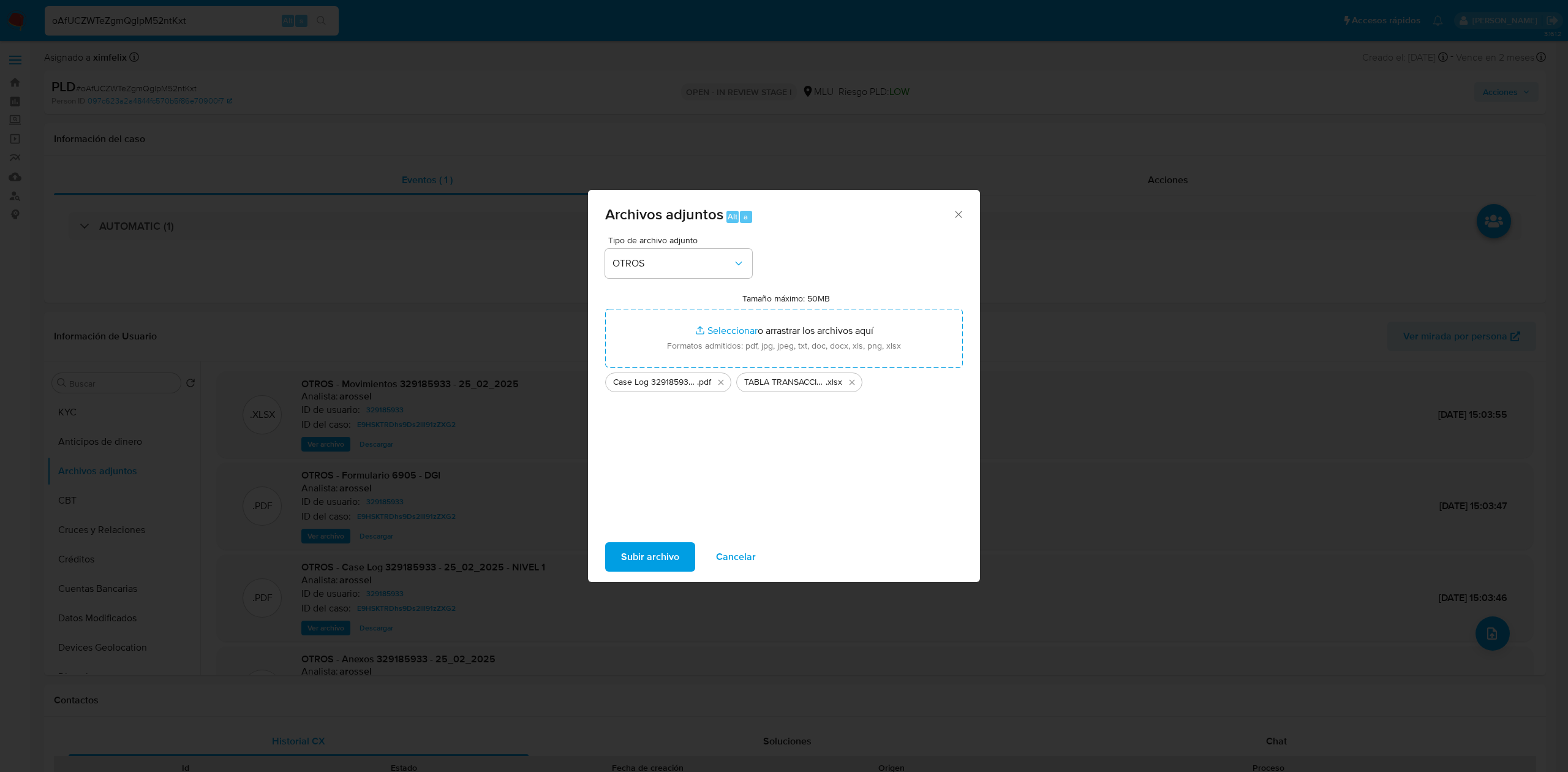
click at [639, 561] on span "Subir archivo" at bounding box center [650, 556] width 59 height 27
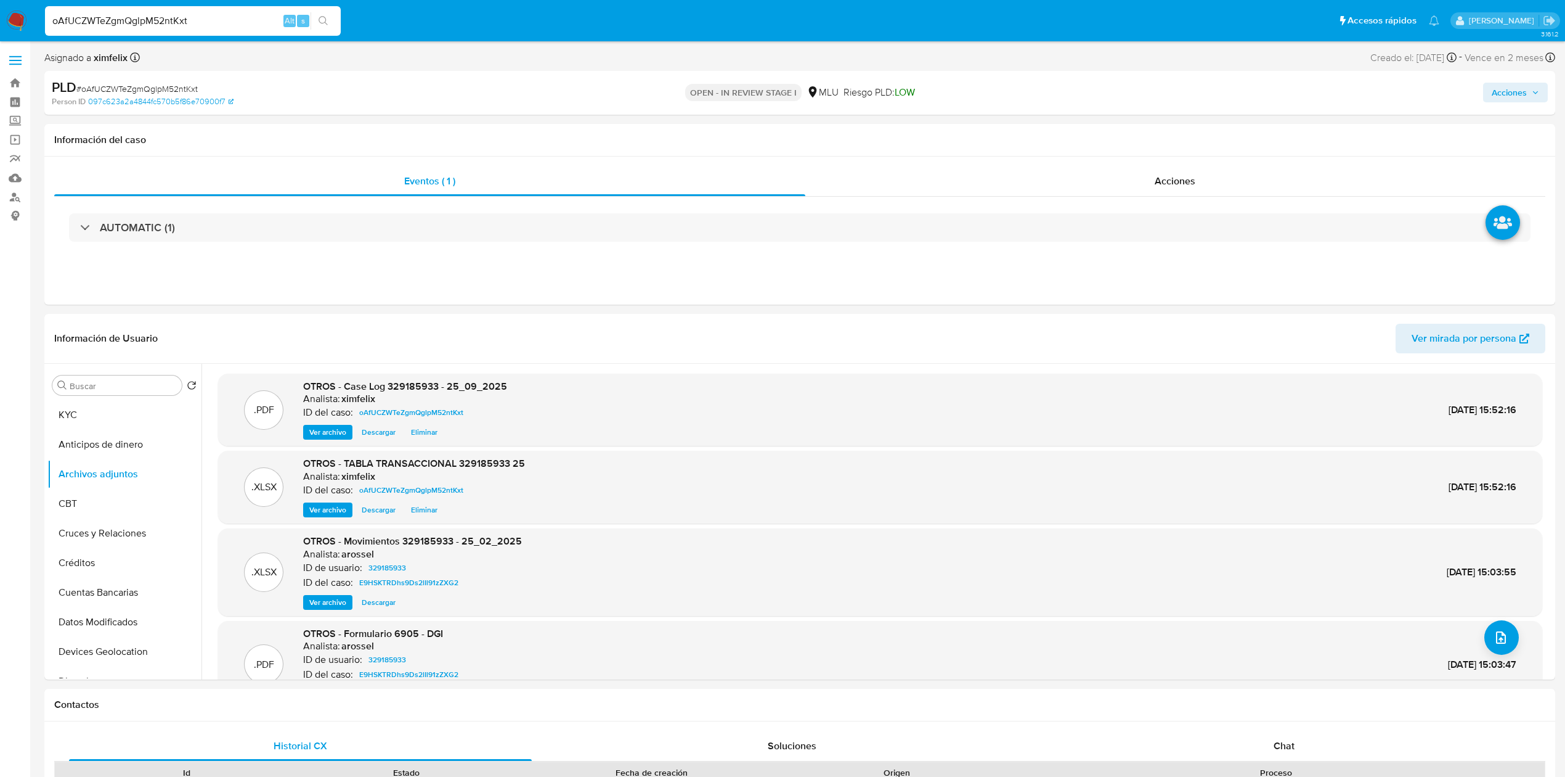
click at [1514, 95] on span "Acciones" at bounding box center [1509, 93] width 35 height 20
click at [1206, 131] on span "Resolución del caso" at bounding box center [1166, 131] width 88 height 14
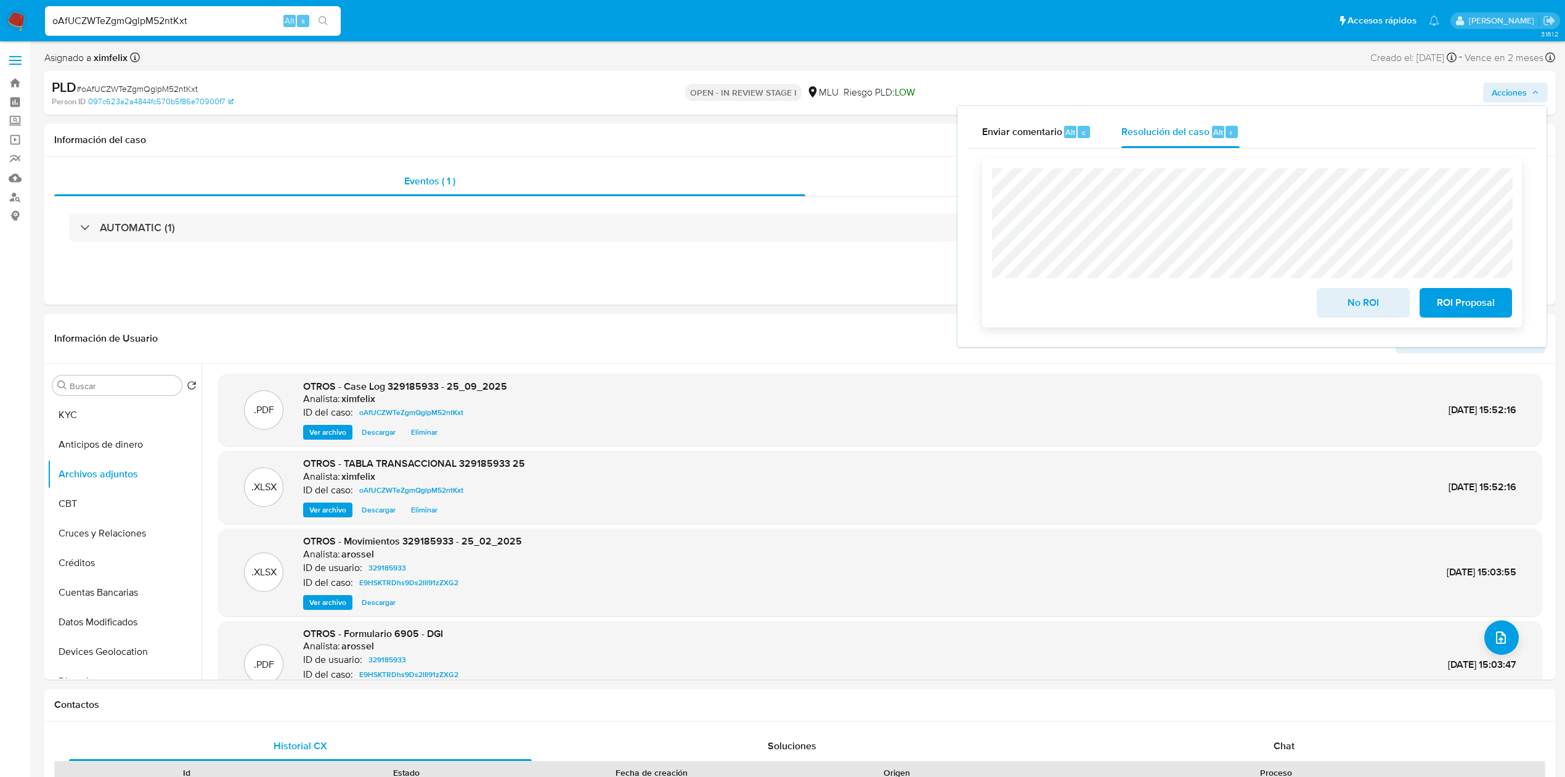
click at [1361, 294] on span "No ROI" at bounding box center [1363, 302] width 60 height 27
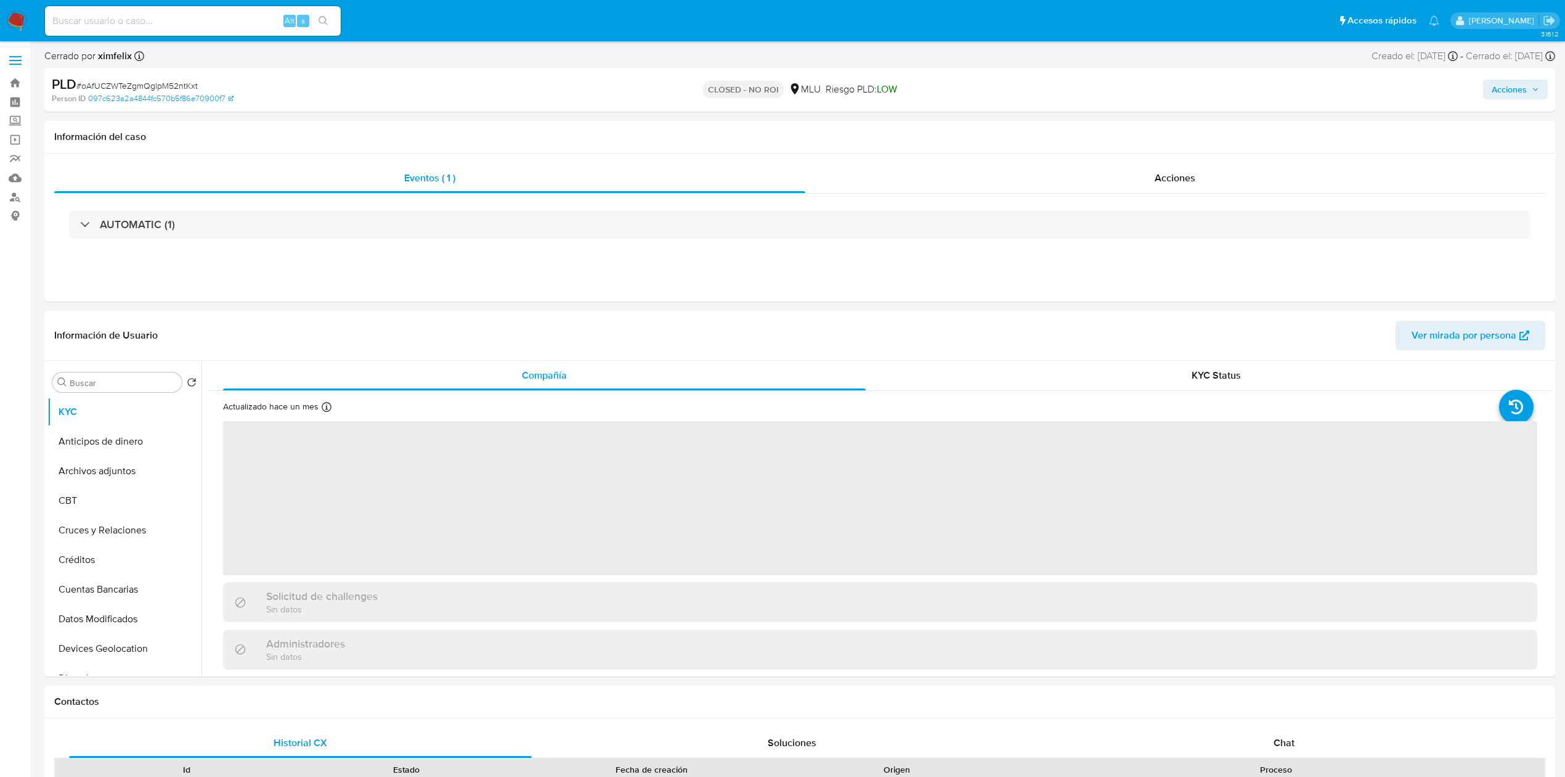
select select "10"
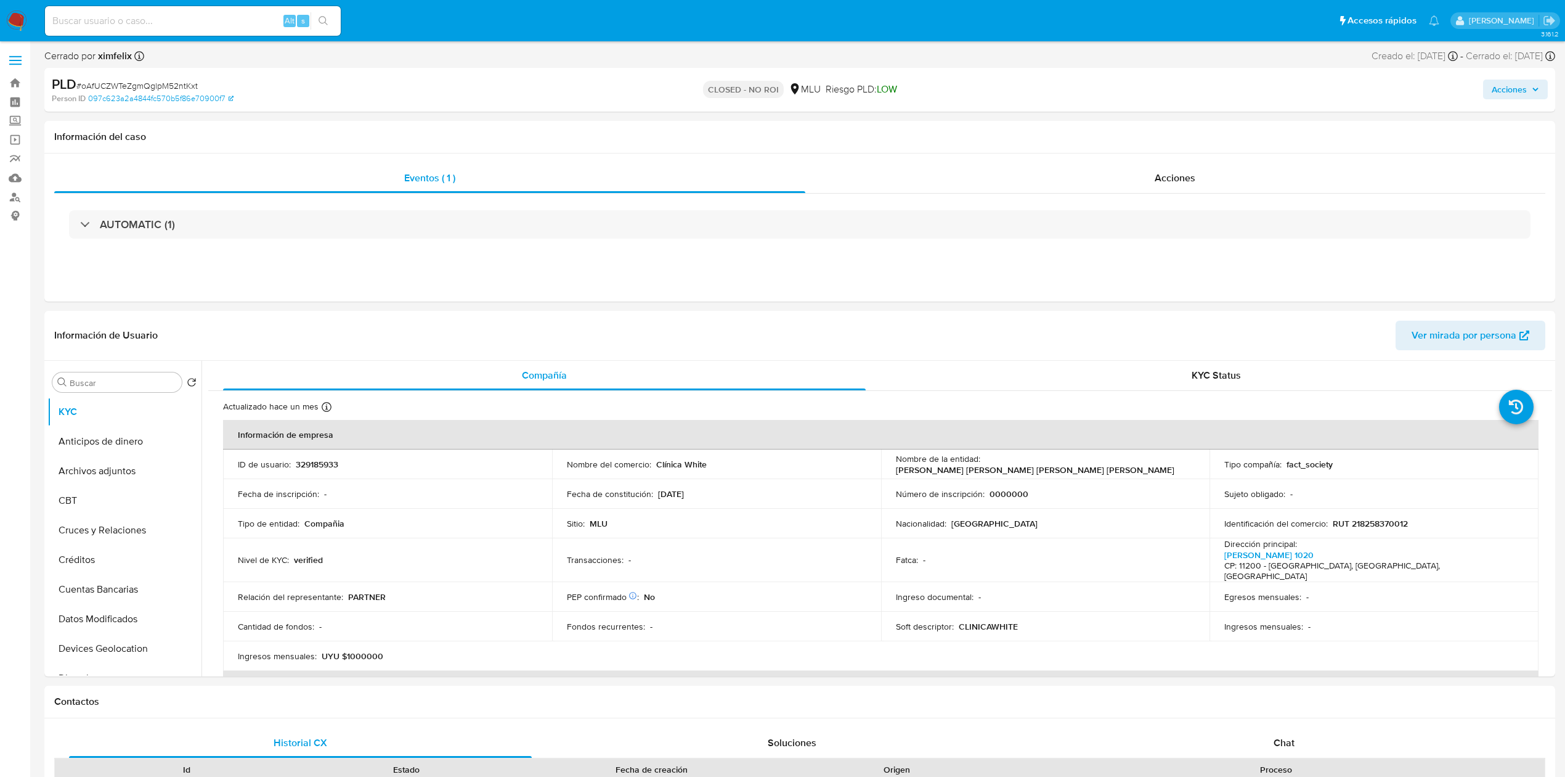
click at [179, 13] on input at bounding box center [193, 21] width 296 height 16
paste input "vl6NvsCZ5NjxWcrs2D2cpqN6"
type input "vl6NvsCZ5NjxWcrs2D2cpqN6"
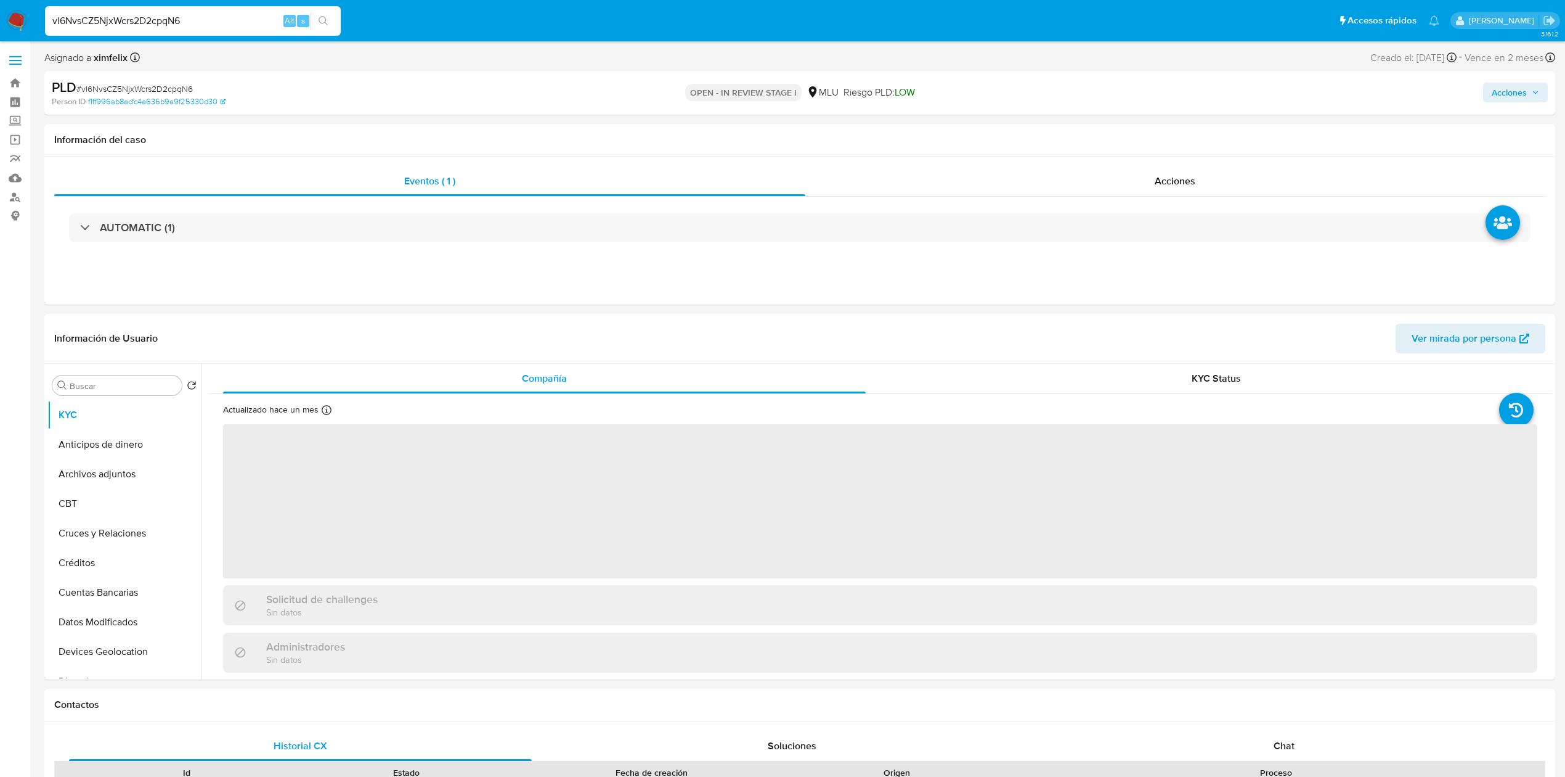
select select "10"
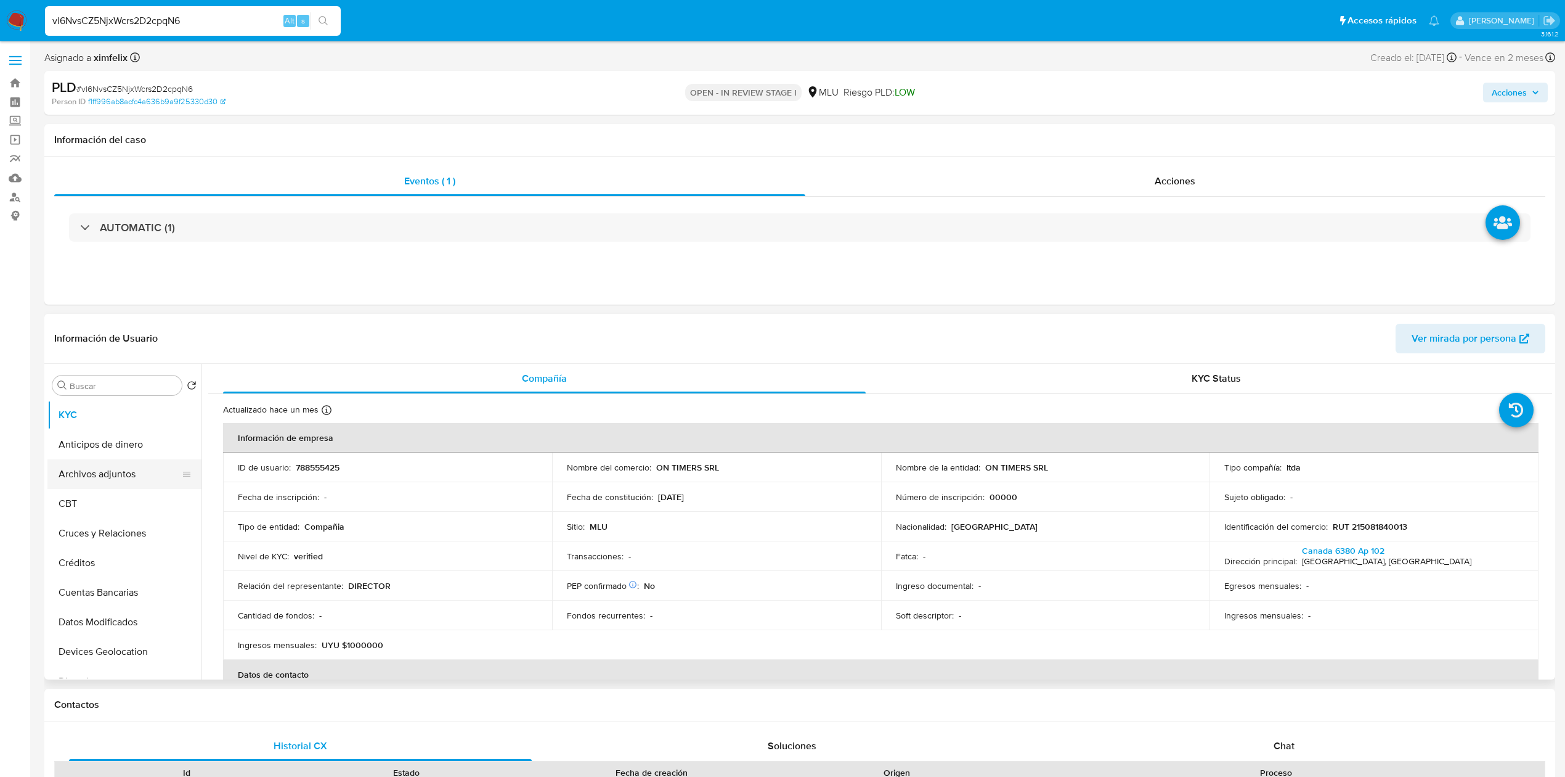
click at [106, 471] on button "Archivos adjuntos" at bounding box center [119, 474] width 144 height 30
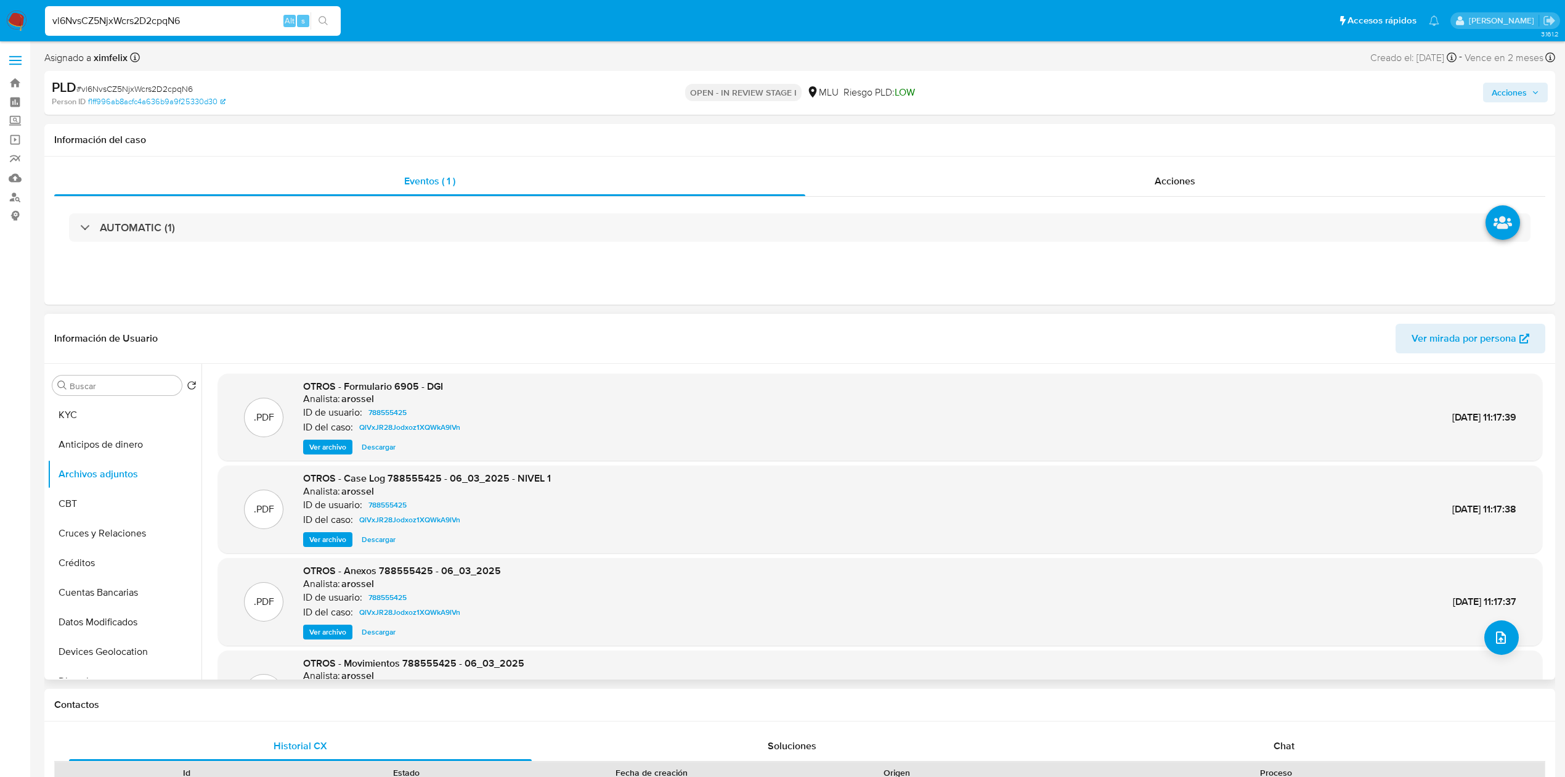
click at [324, 544] on span "Ver archivo" at bounding box center [327, 539] width 37 height 12
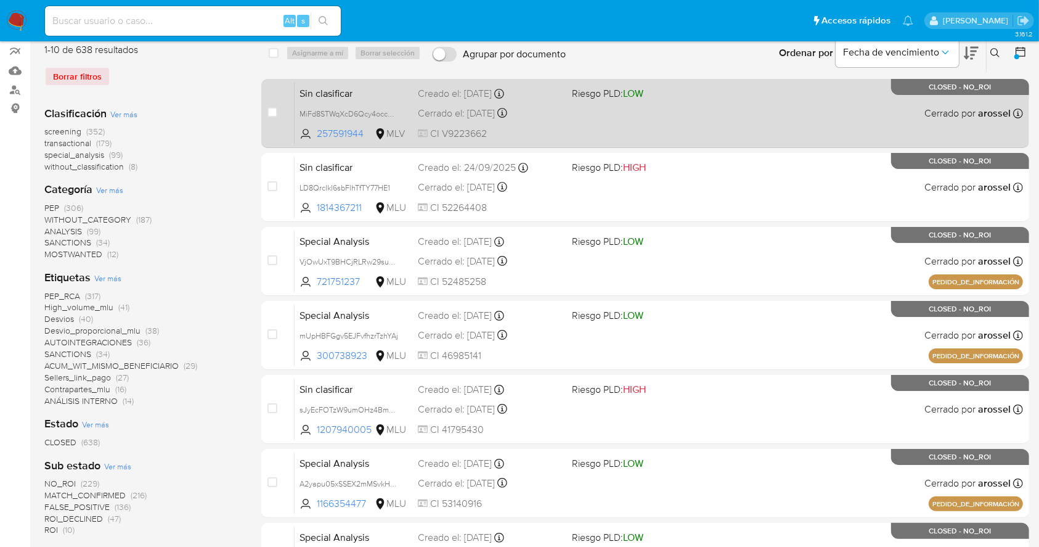
scroll to position [95, 0]
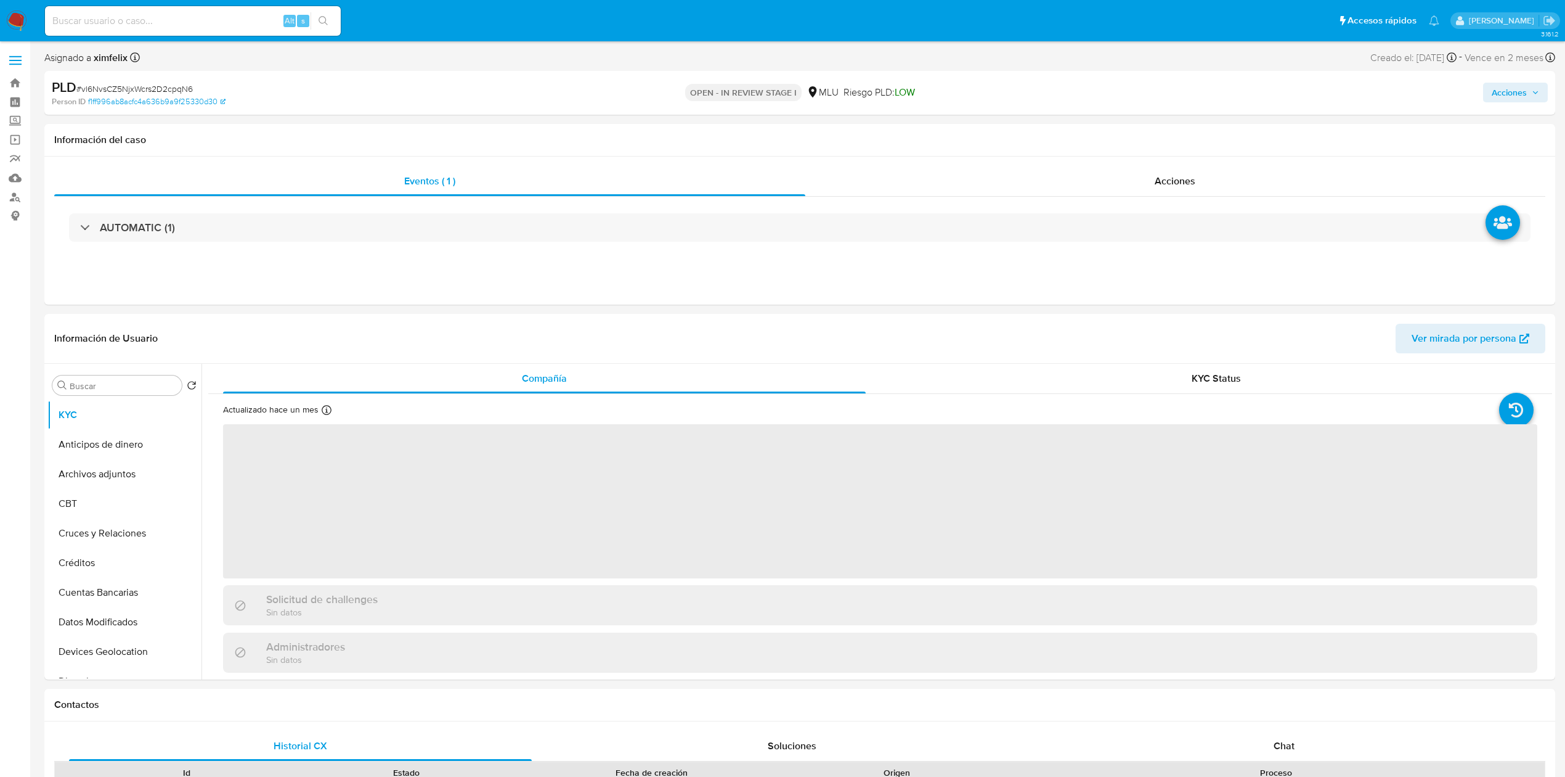
select select "10"
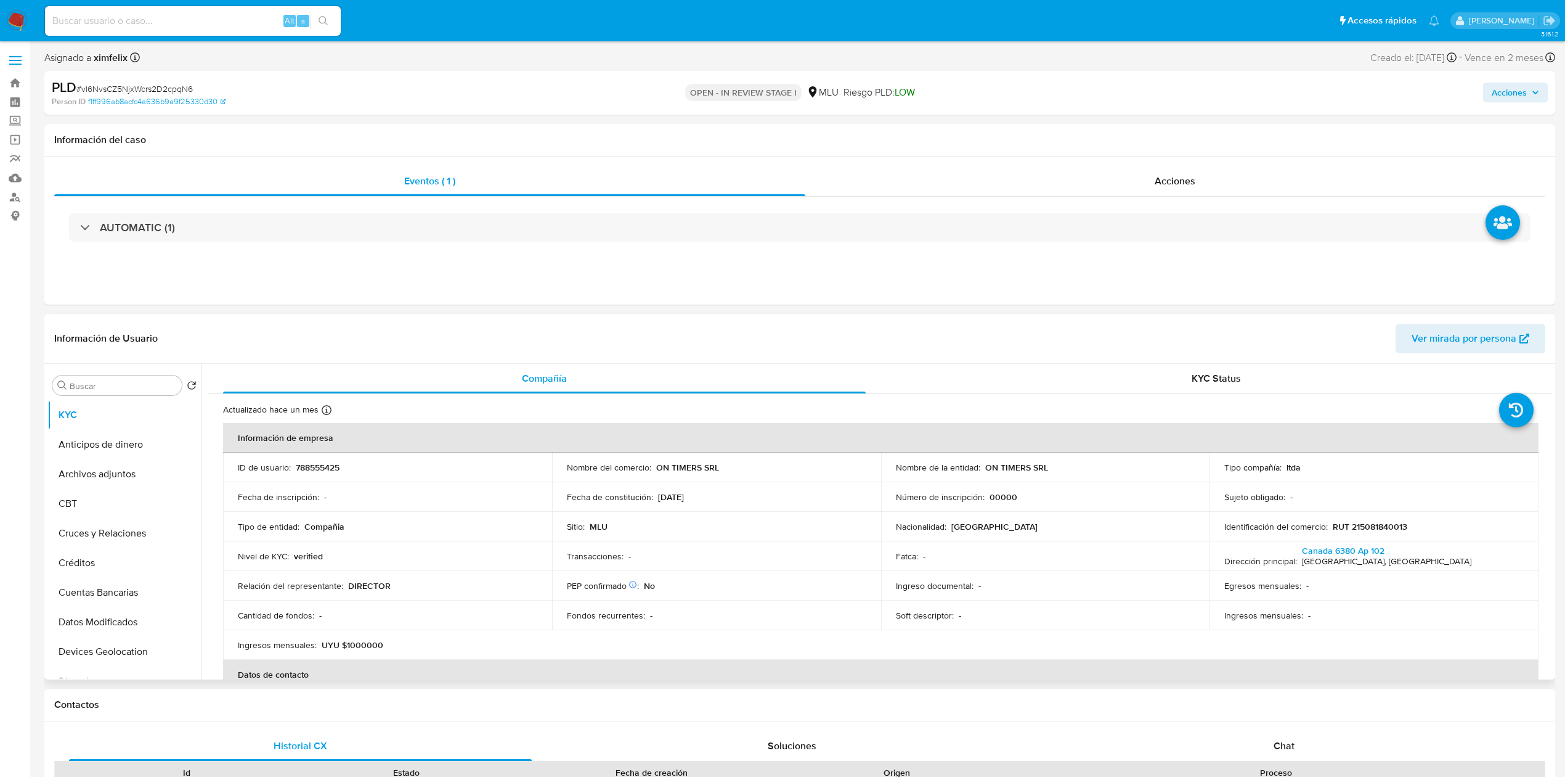
click at [464, 504] on td "Fecha de inscripción : -" at bounding box center [387, 497] width 329 height 30
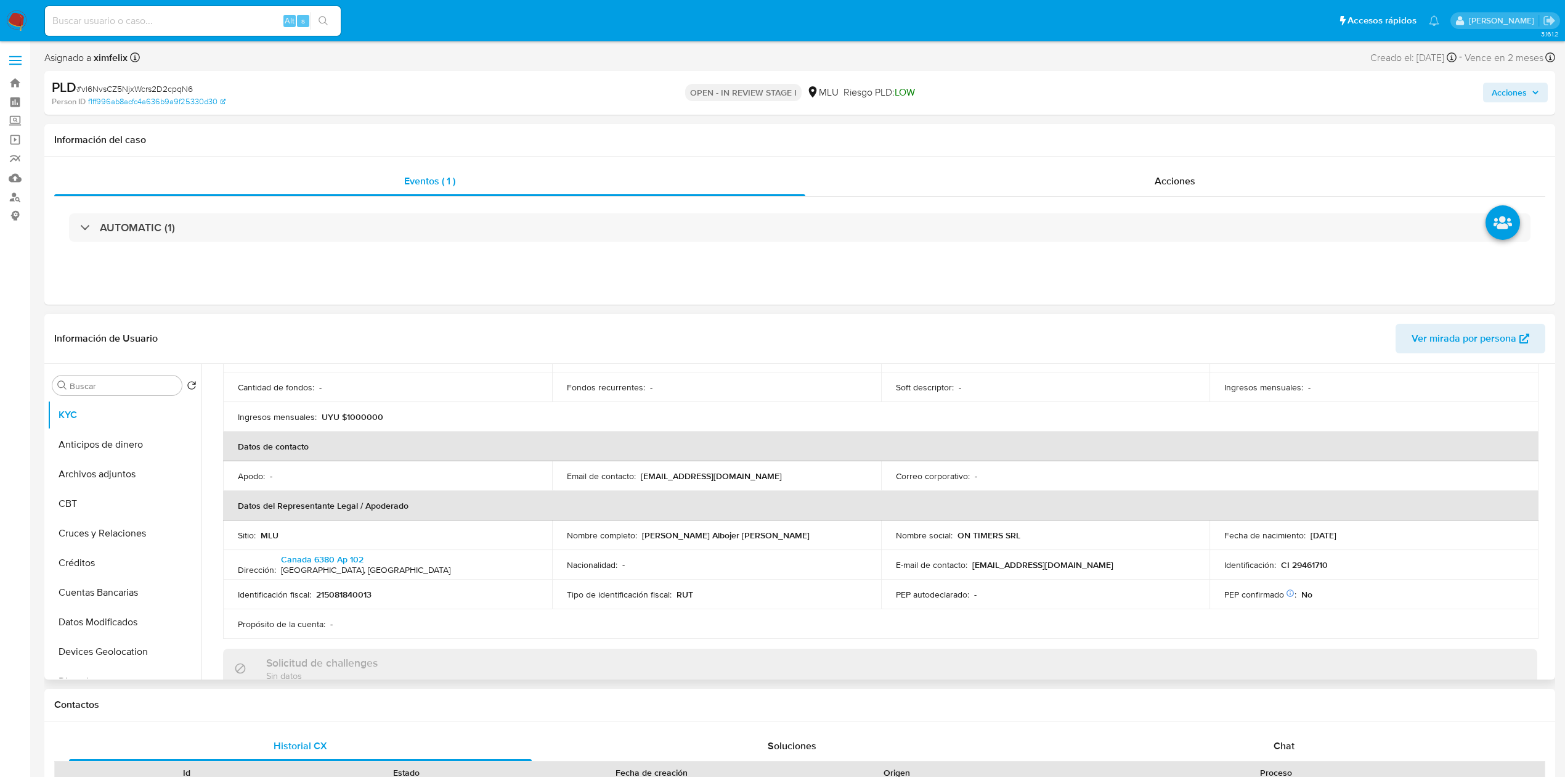
scroll to position [230, 0]
drag, startPoint x: 752, startPoint y: 473, endPoint x: 640, endPoint y: 474, distance: 112.2
click at [640, 474] on div "Email de contacto : [EMAIL_ADDRESS][DOMAIN_NAME]" at bounding box center [717, 473] width 300 height 11
copy p "[EMAIL_ADDRESS][DOMAIN_NAME]"
click at [778, 541] on td "Nombre completo : [PERSON_NAME] Albojer [PERSON_NAME]" at bounding box center [716, 533] width 329 height 30
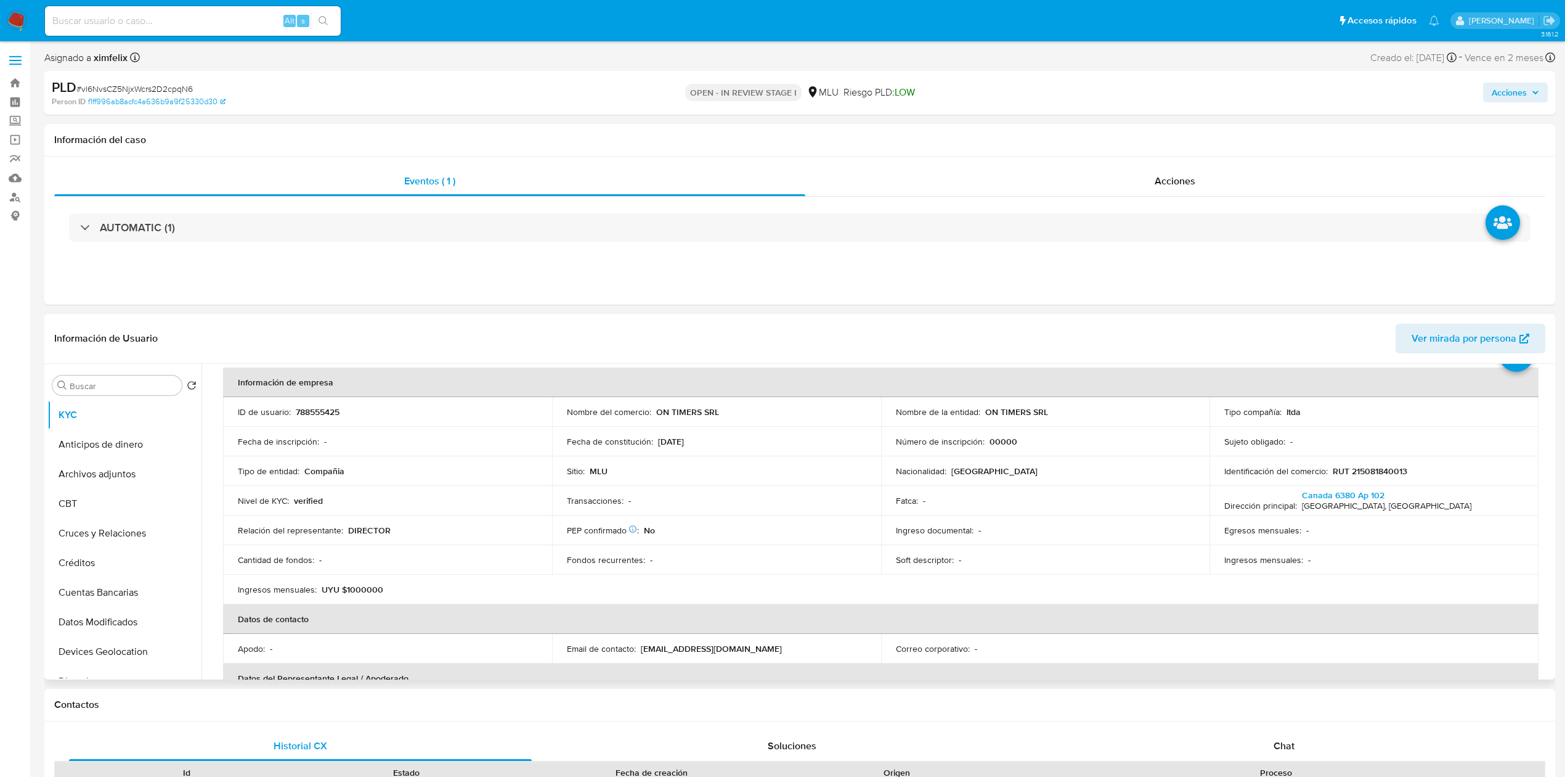
scroll to position [65, 0]
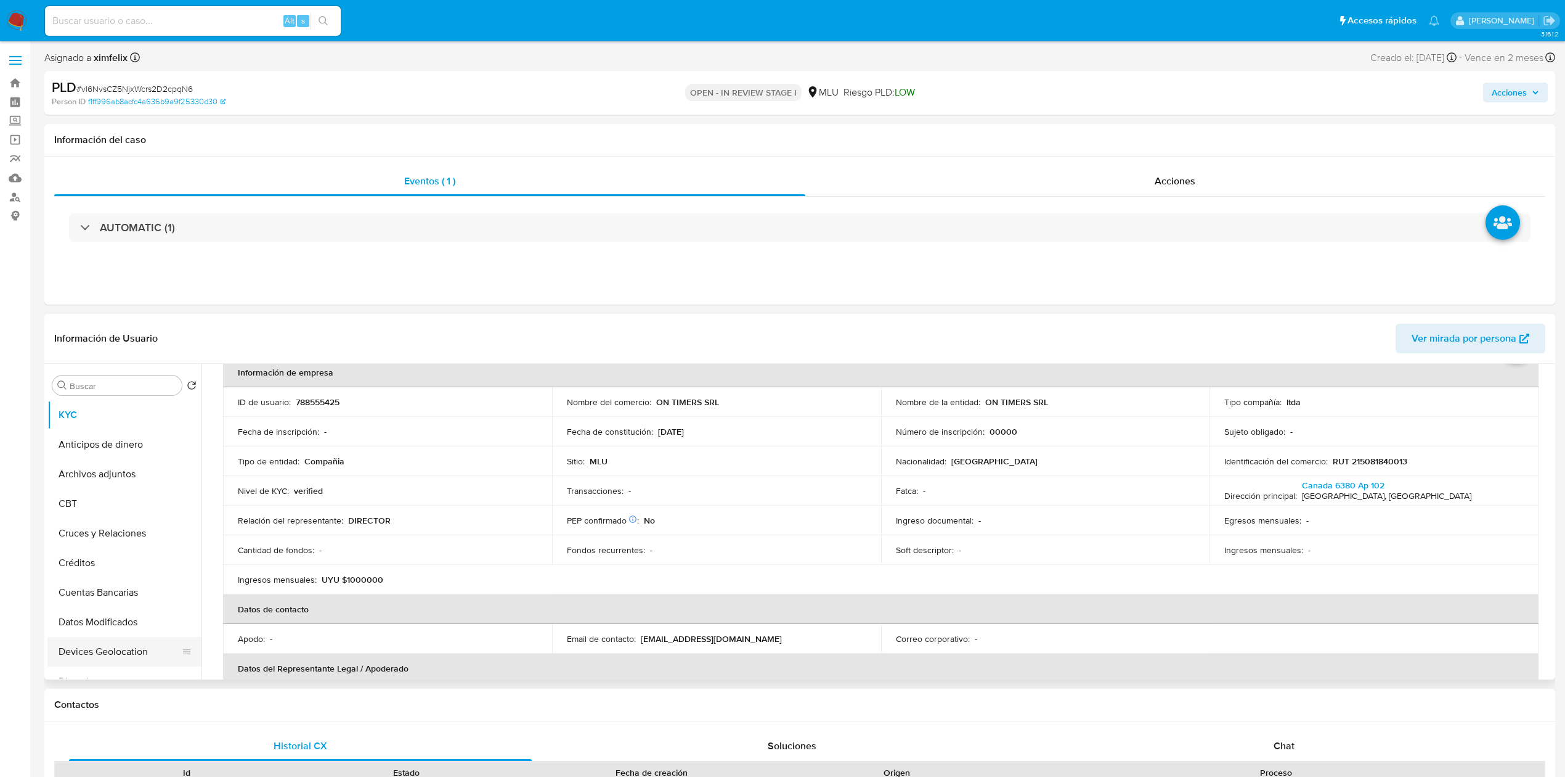
click at [115, 658] on button "Devices Geolocation" at bounding box center [119, 652] width 144 height 30
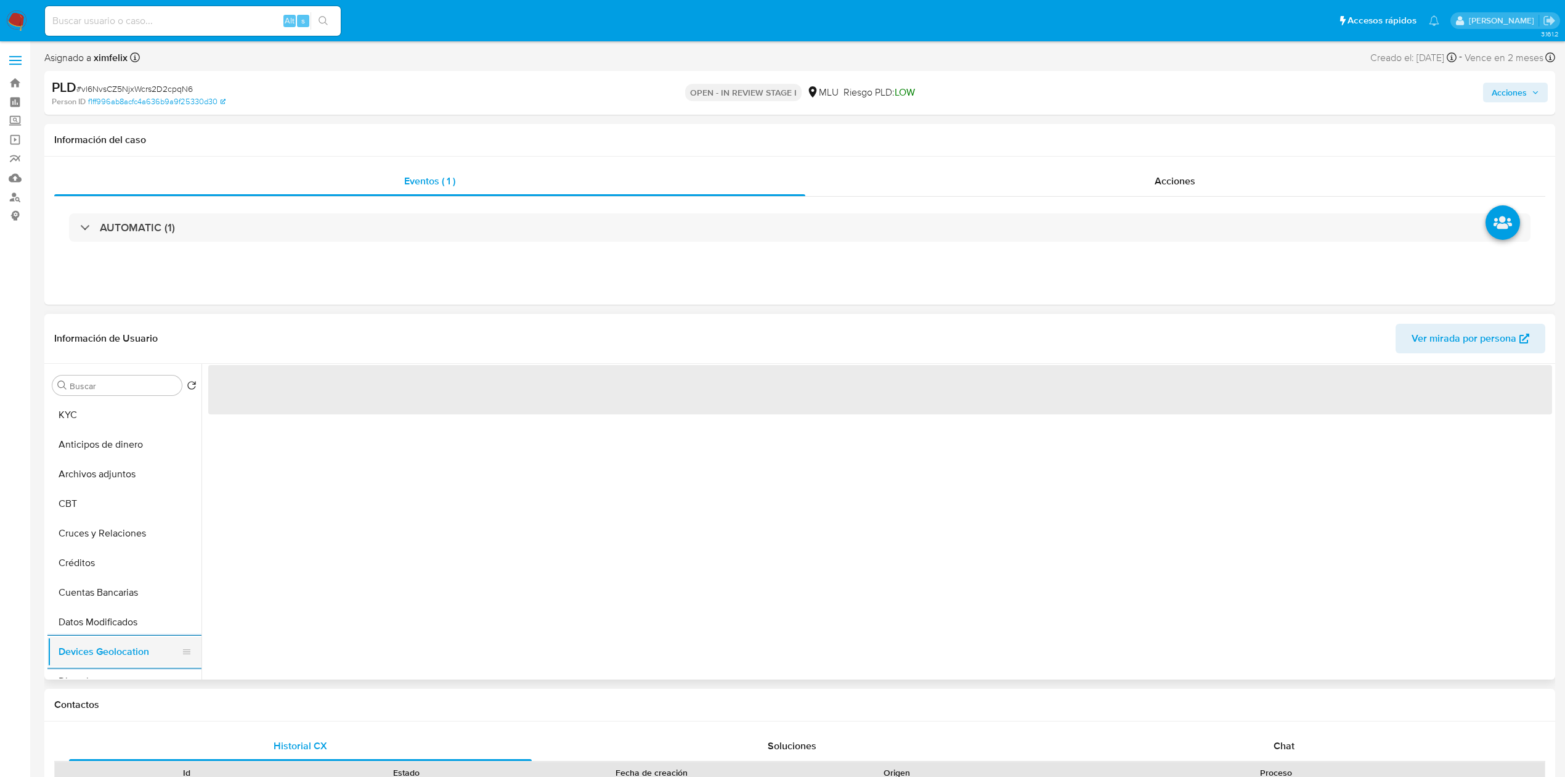
scroll to position [33, 0]
click at [115, 658] on button "Direcciones" at bounding box center [124, 649] width 154 height 30
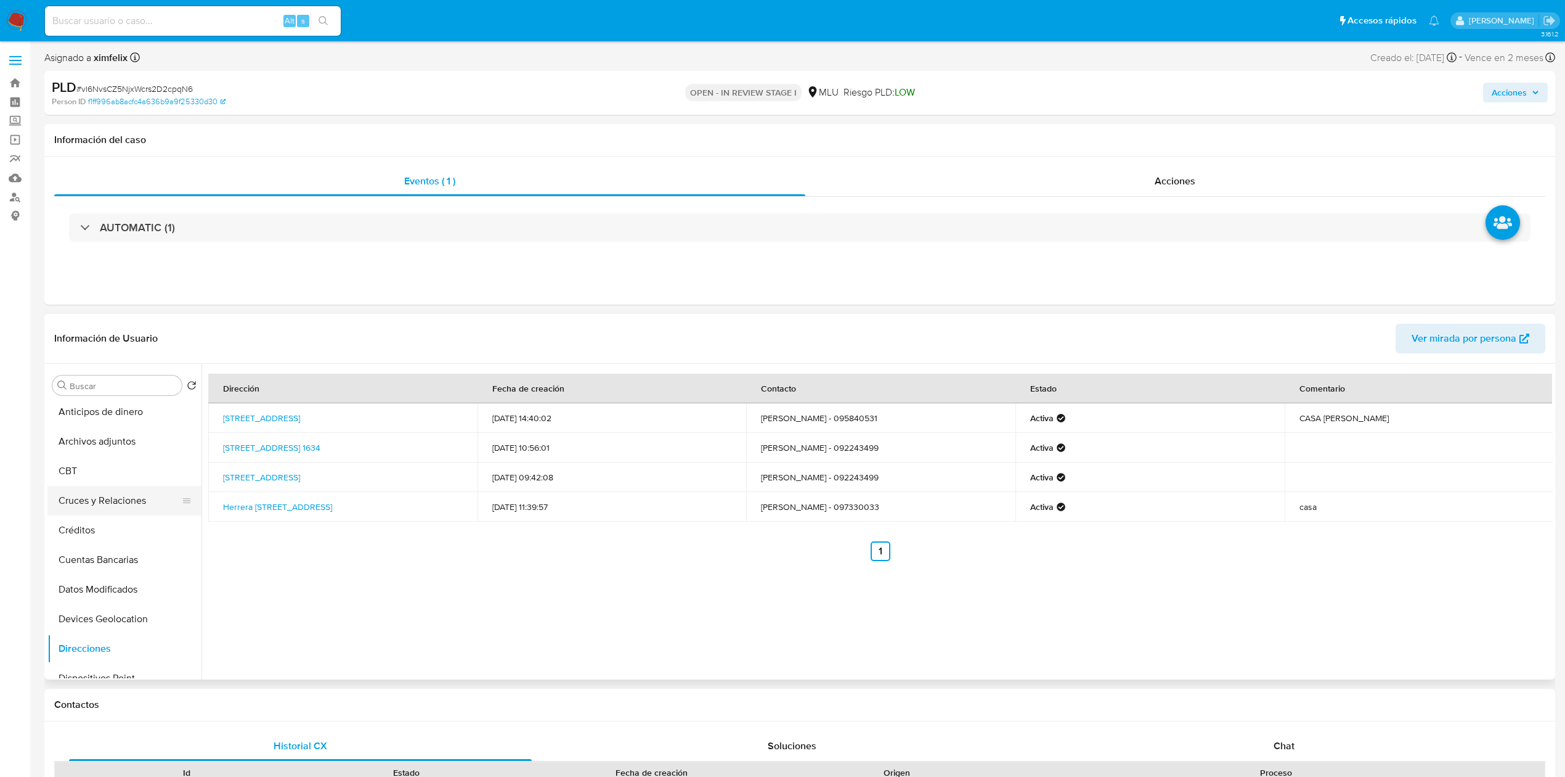
click at [116, 505] on button "Cruces y Relaciones" at bounding box center [119, 501] width 144 height 30
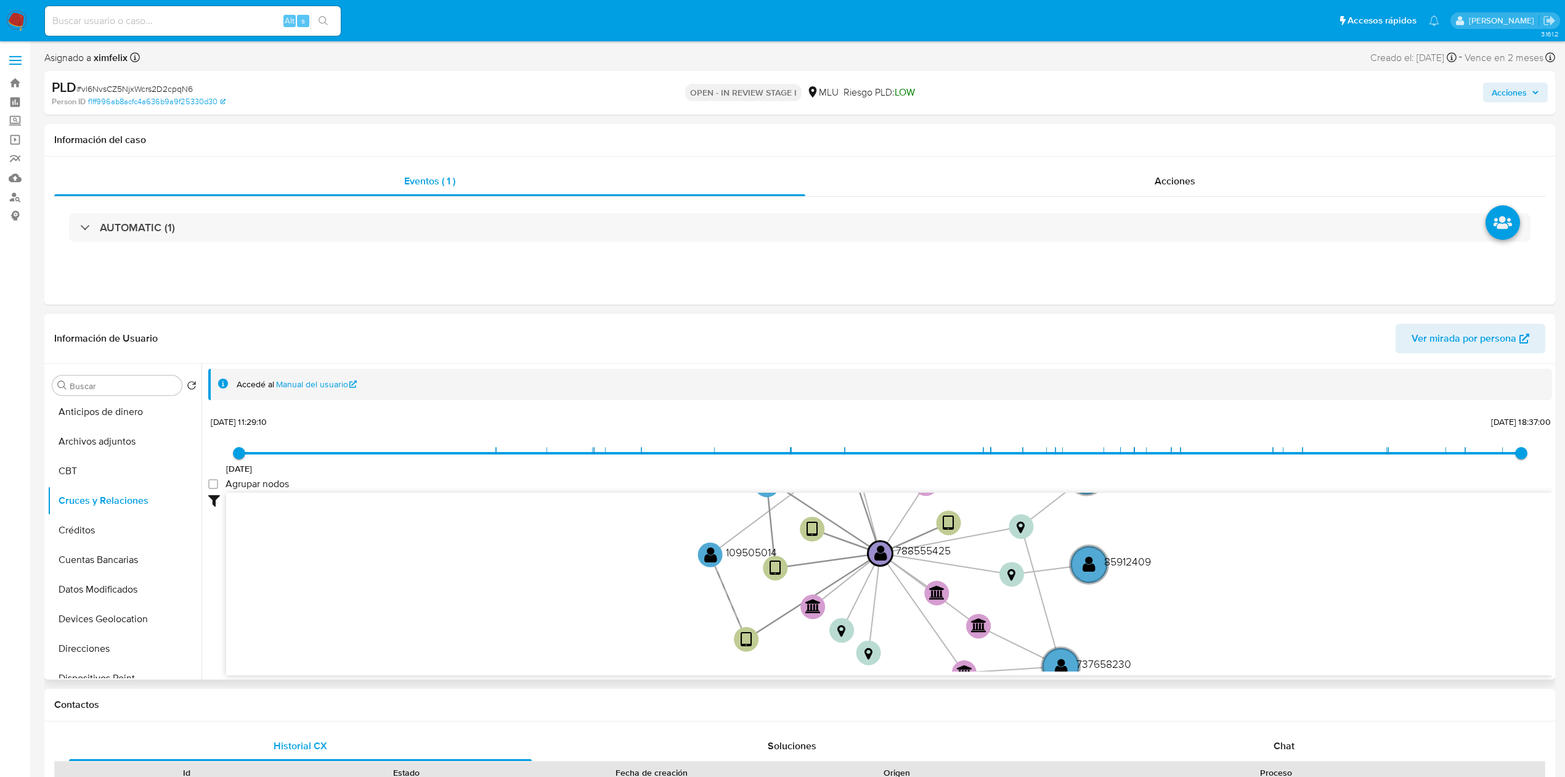
click at [960, 319] on div "Información de Usuario Ver mirada por persona" at bounding box center [799, 339] width 1511 height 50
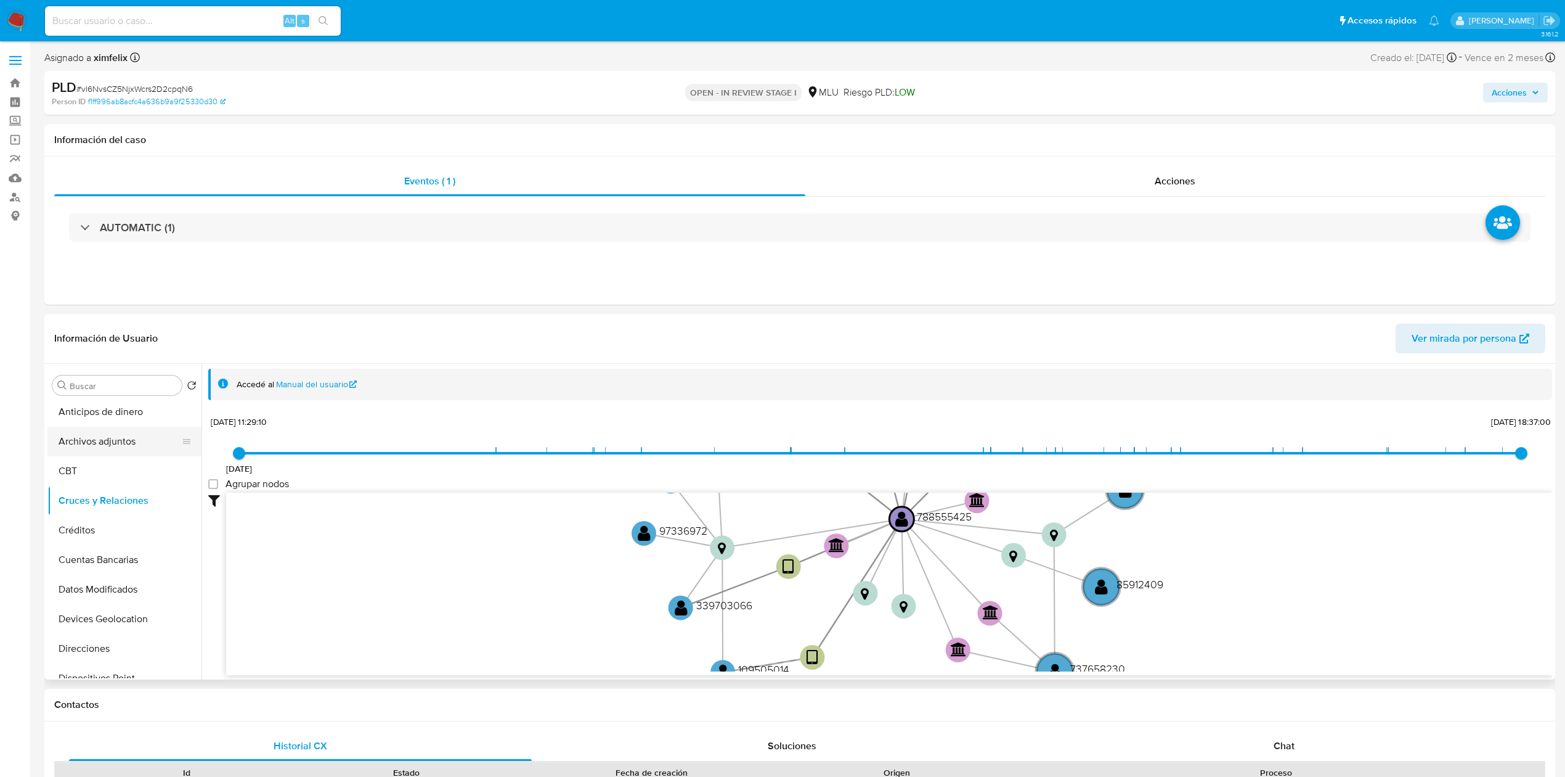
click at [120, 444] on button "Archivos adjuntos" at bounding box center [119, 442] width 144 height 30
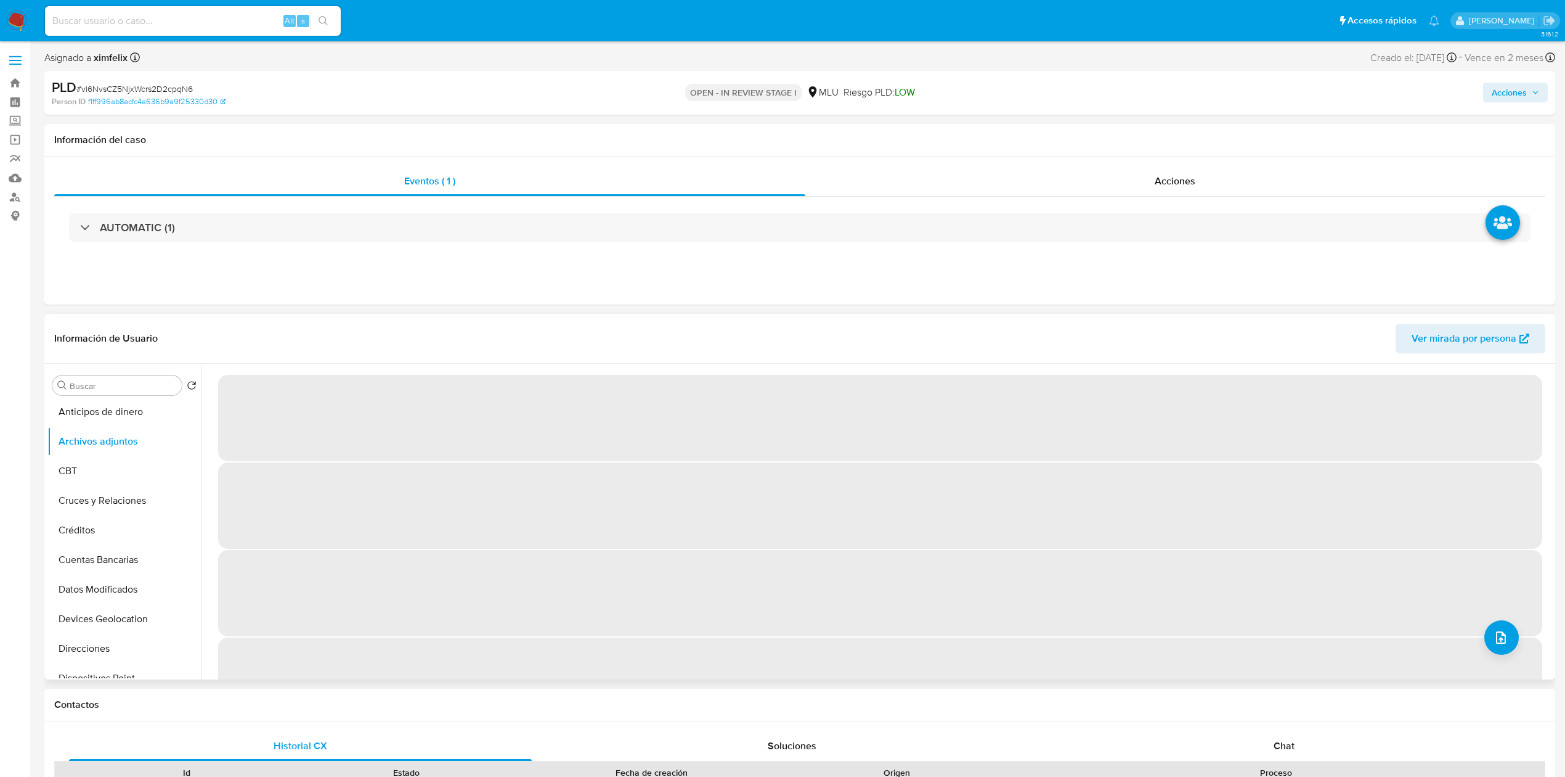
scroll to position [0, 0]
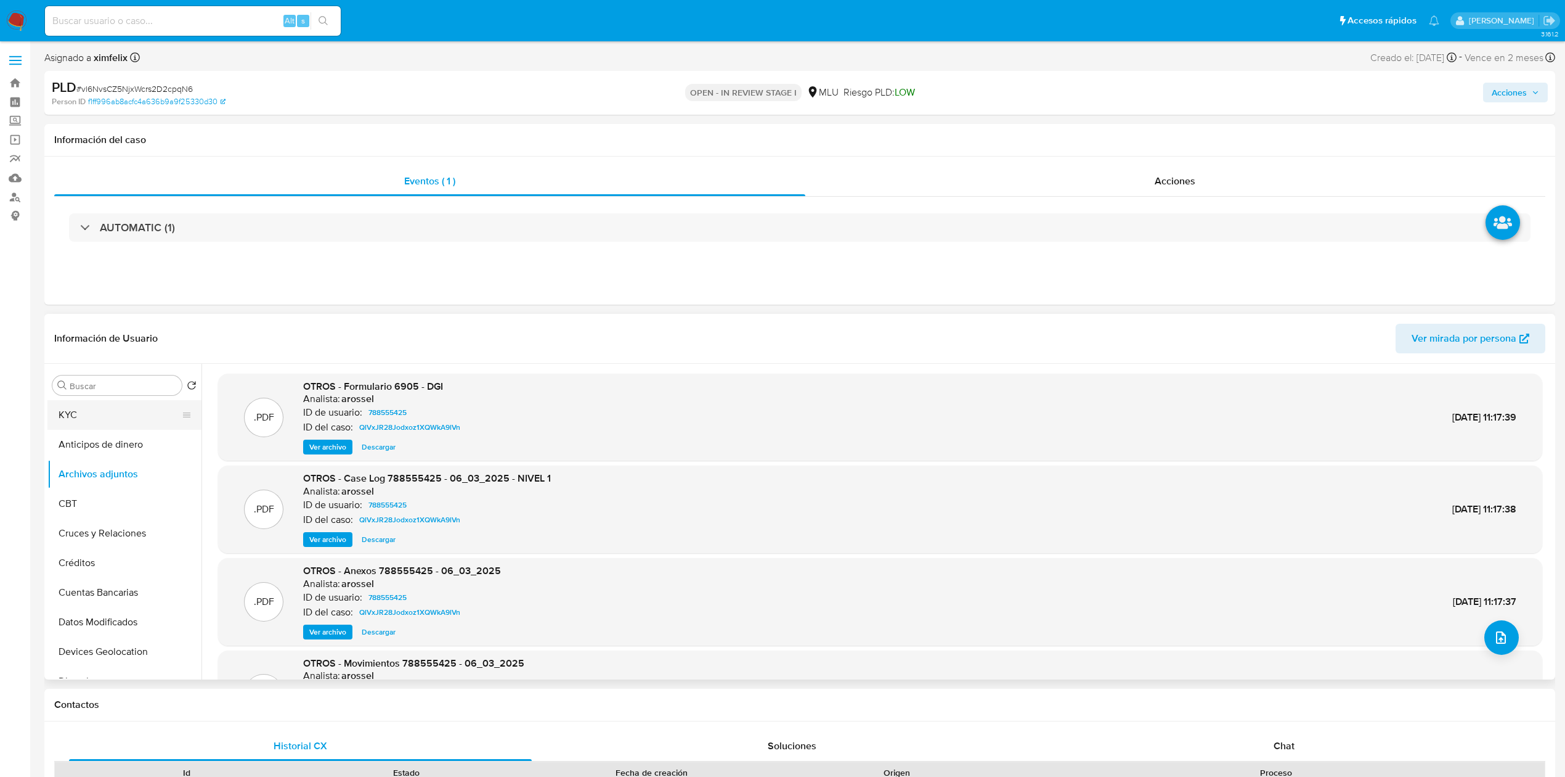
click at [121, 412] on button "KYC" at bounding box center [119, 415] width 144 height 30
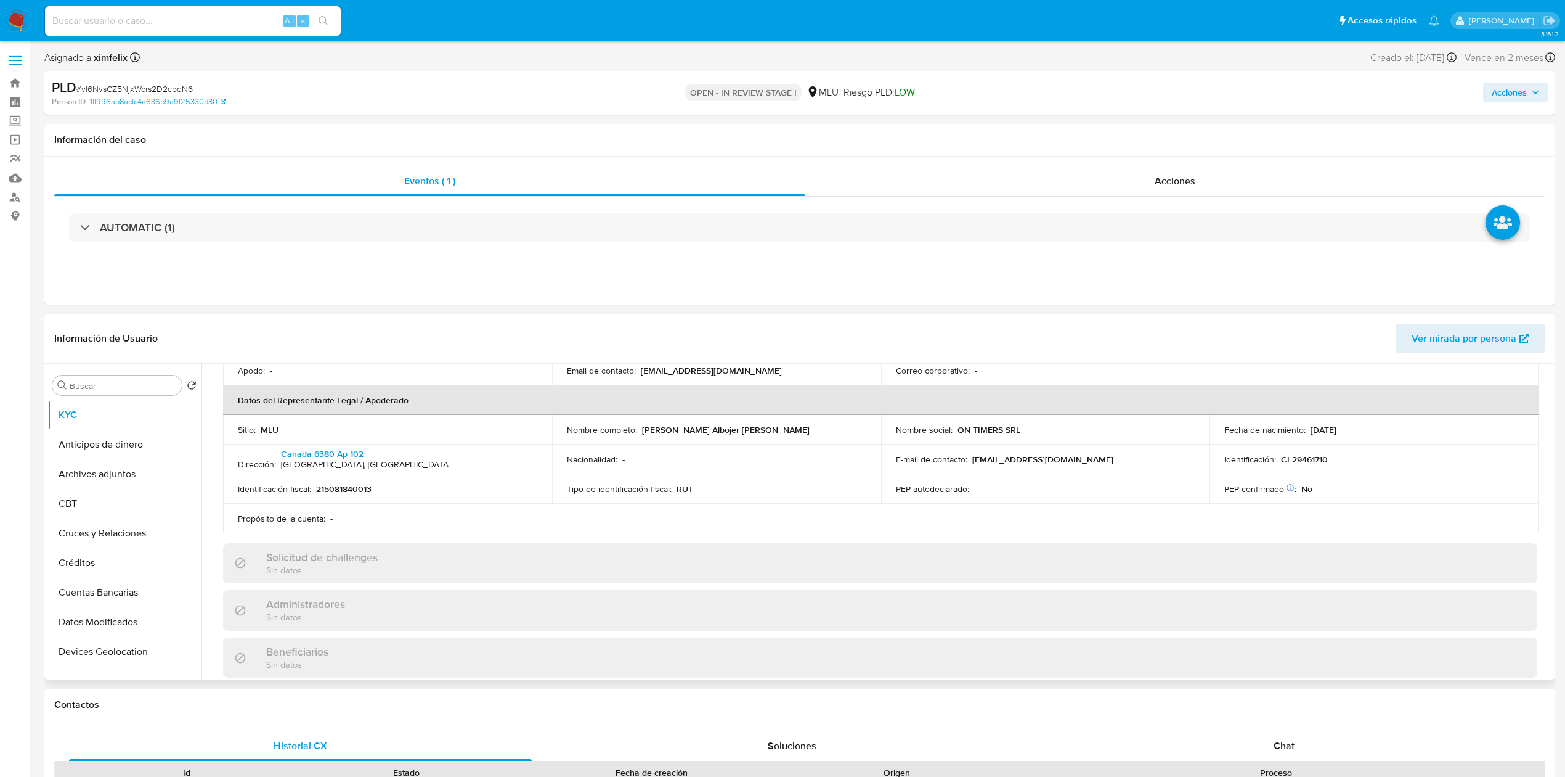
scroll to position [294, 0]
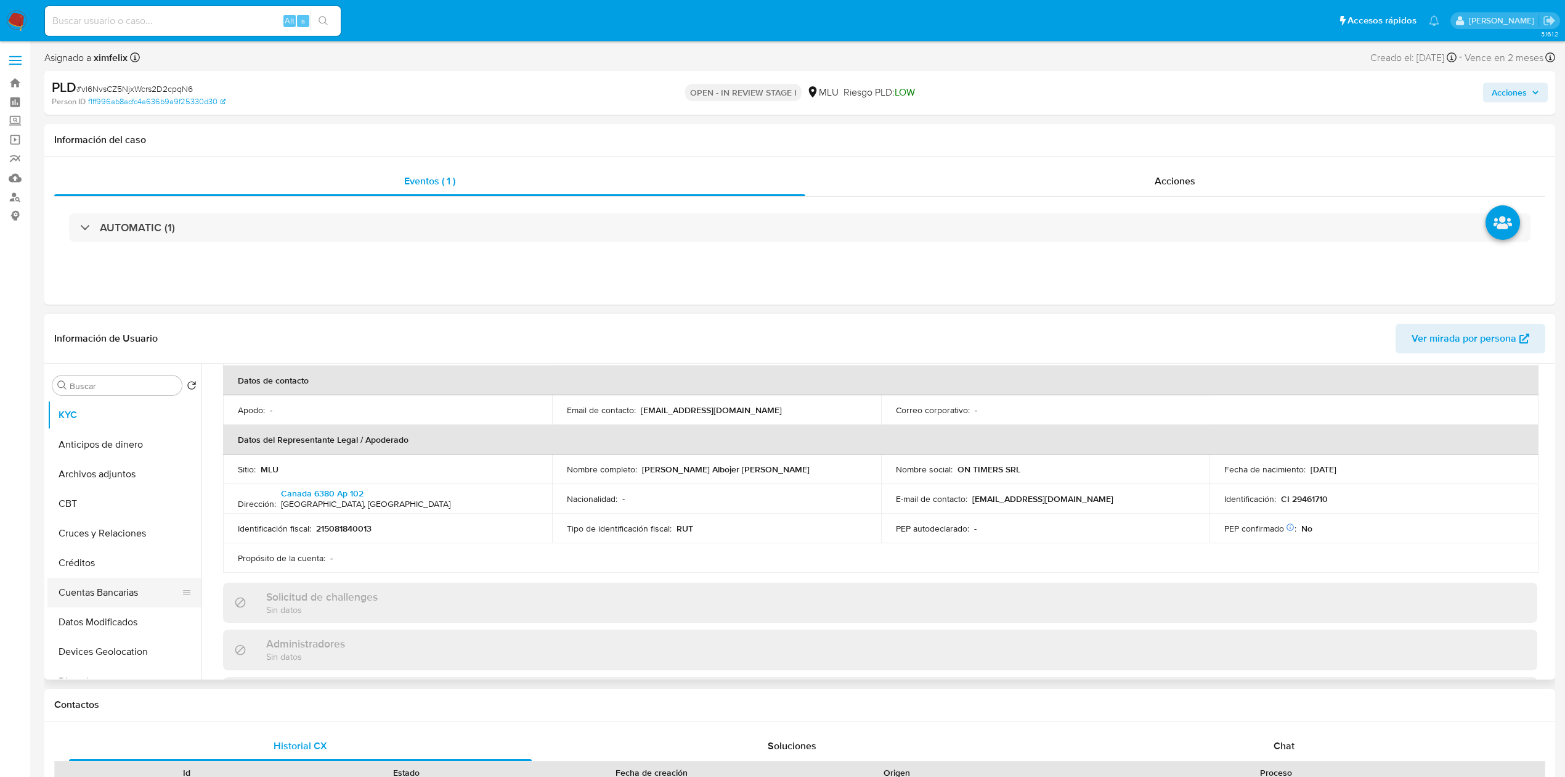
click at [118, 594] on button "Cuentas Bancarias" at bounding box center [119, 593] width 144 height 30
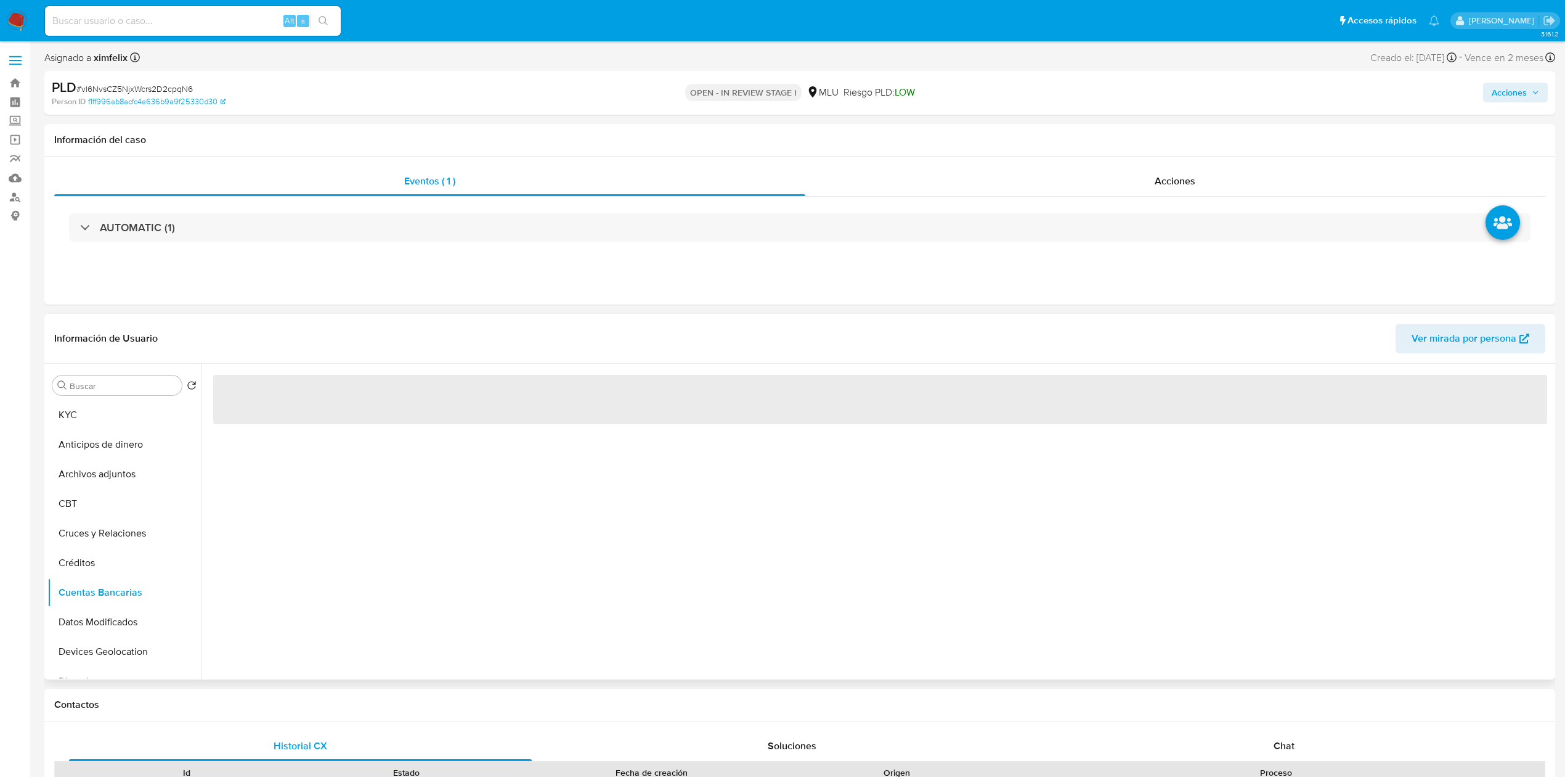
click at [388, 550] on div "‌" at bounding box center [877, 522] width 1351 height 316
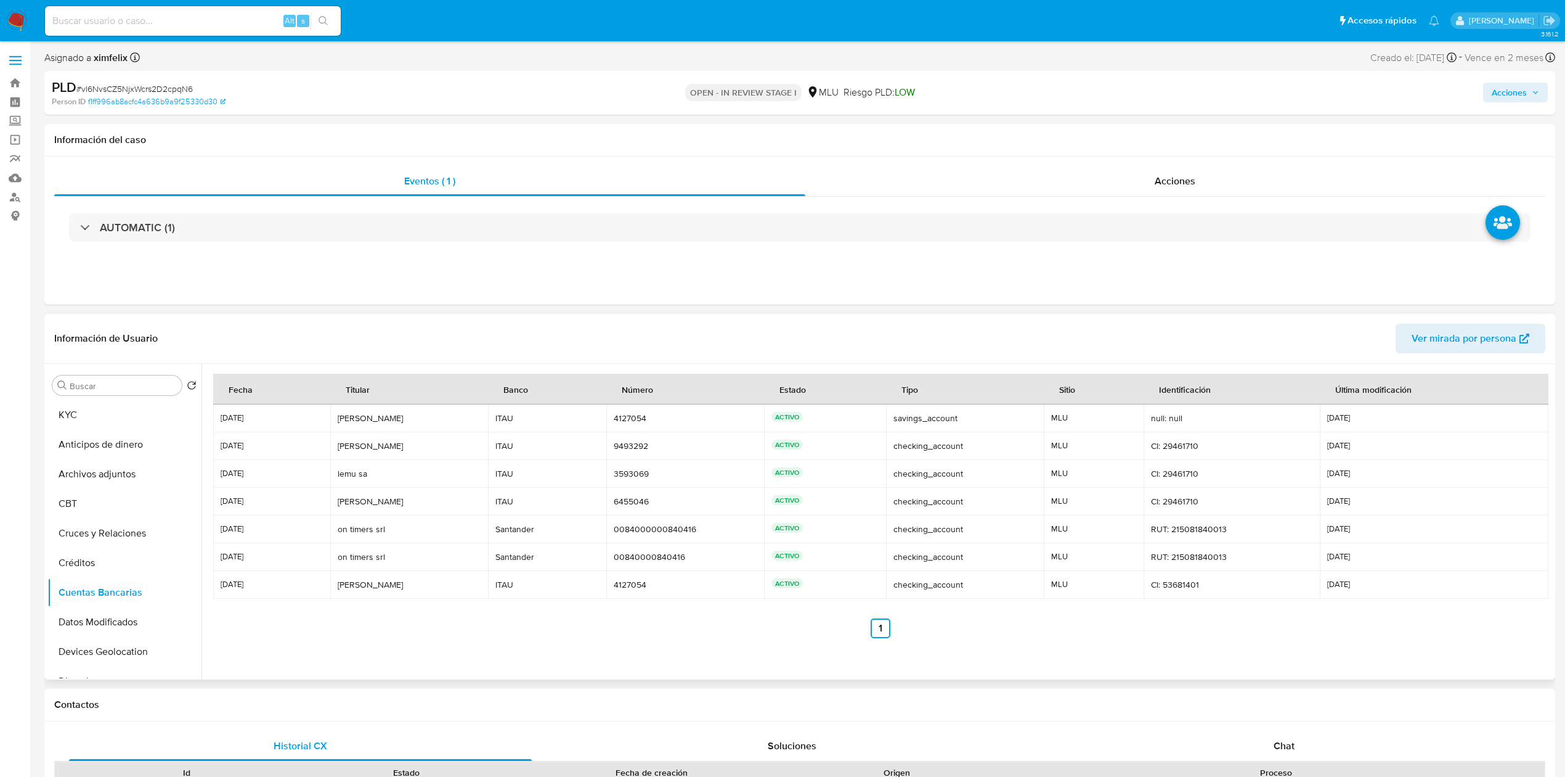
click at [764, 489] on td "ACTIVO" at bounding box center [825, 502] width 122 height 28
click at [99, 471] on button "Archivos adjuntos" at bounding box center [119, 474] width 144 height 30
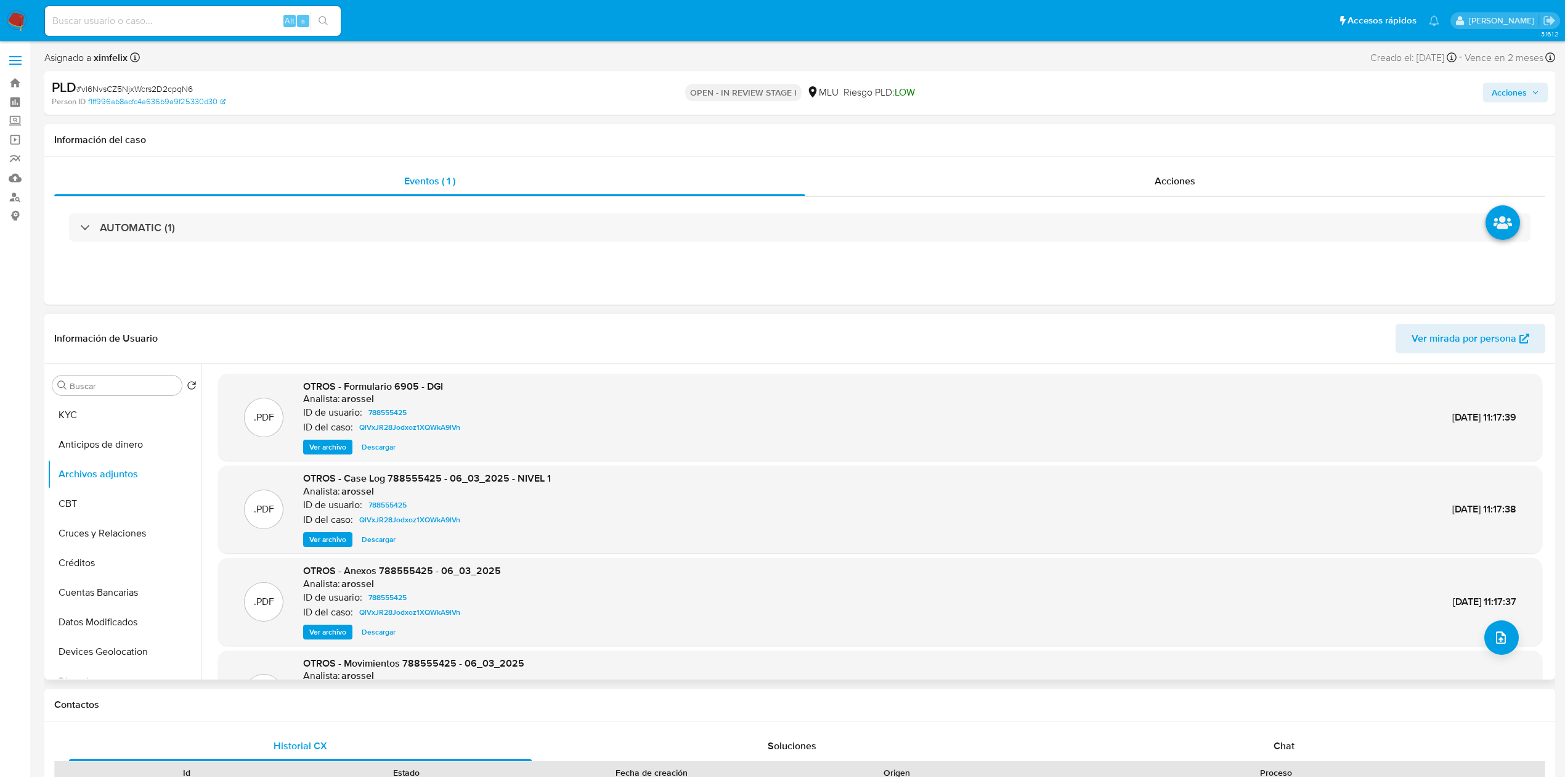
click at [328, 533] on span "Ver archivo" at bounding box center [327, 539] width 37 height 12
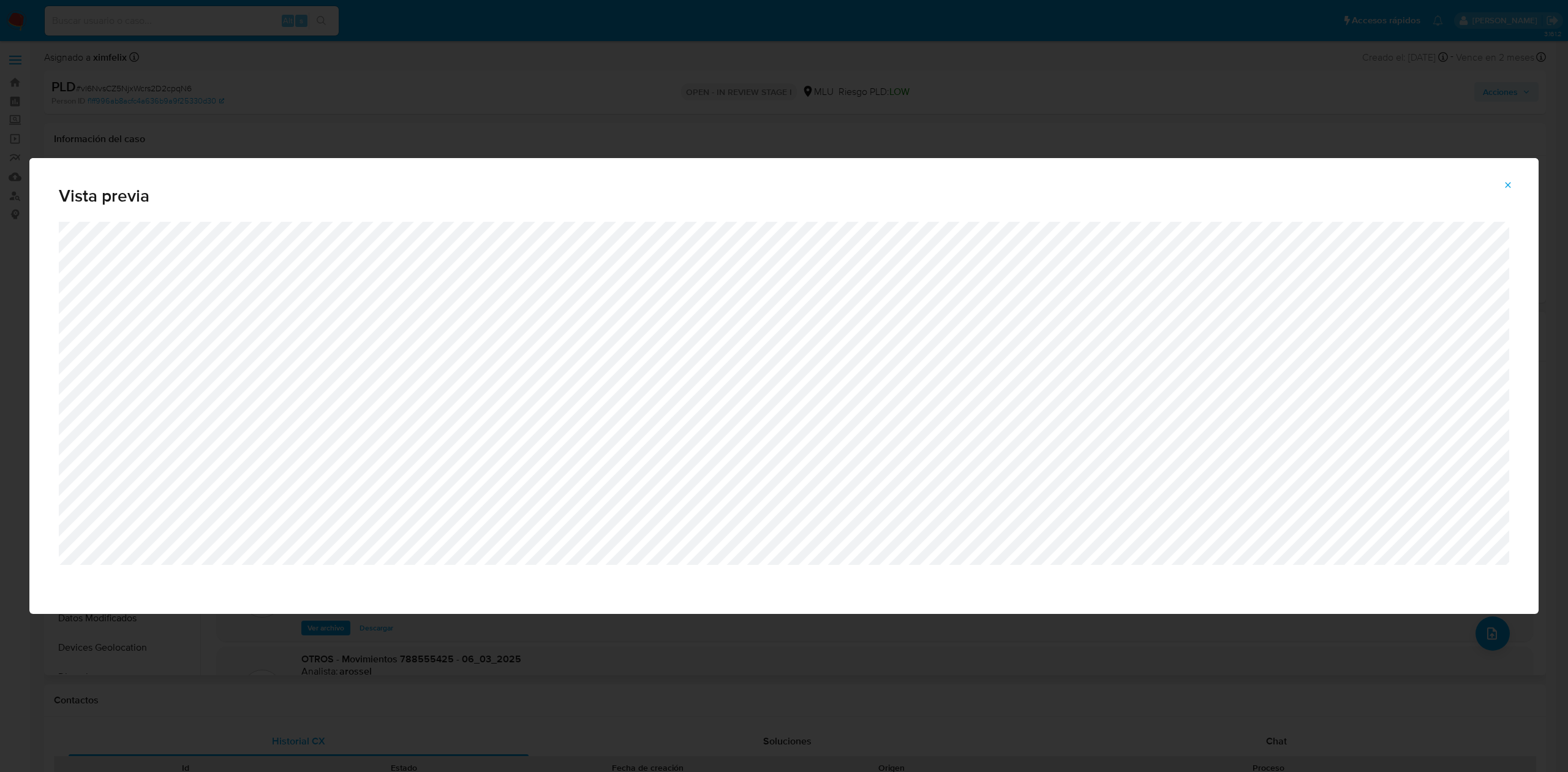
click at [1509, 186] on icon "Attachment preview" at bounding box center [1508, 185] width 6 height 6
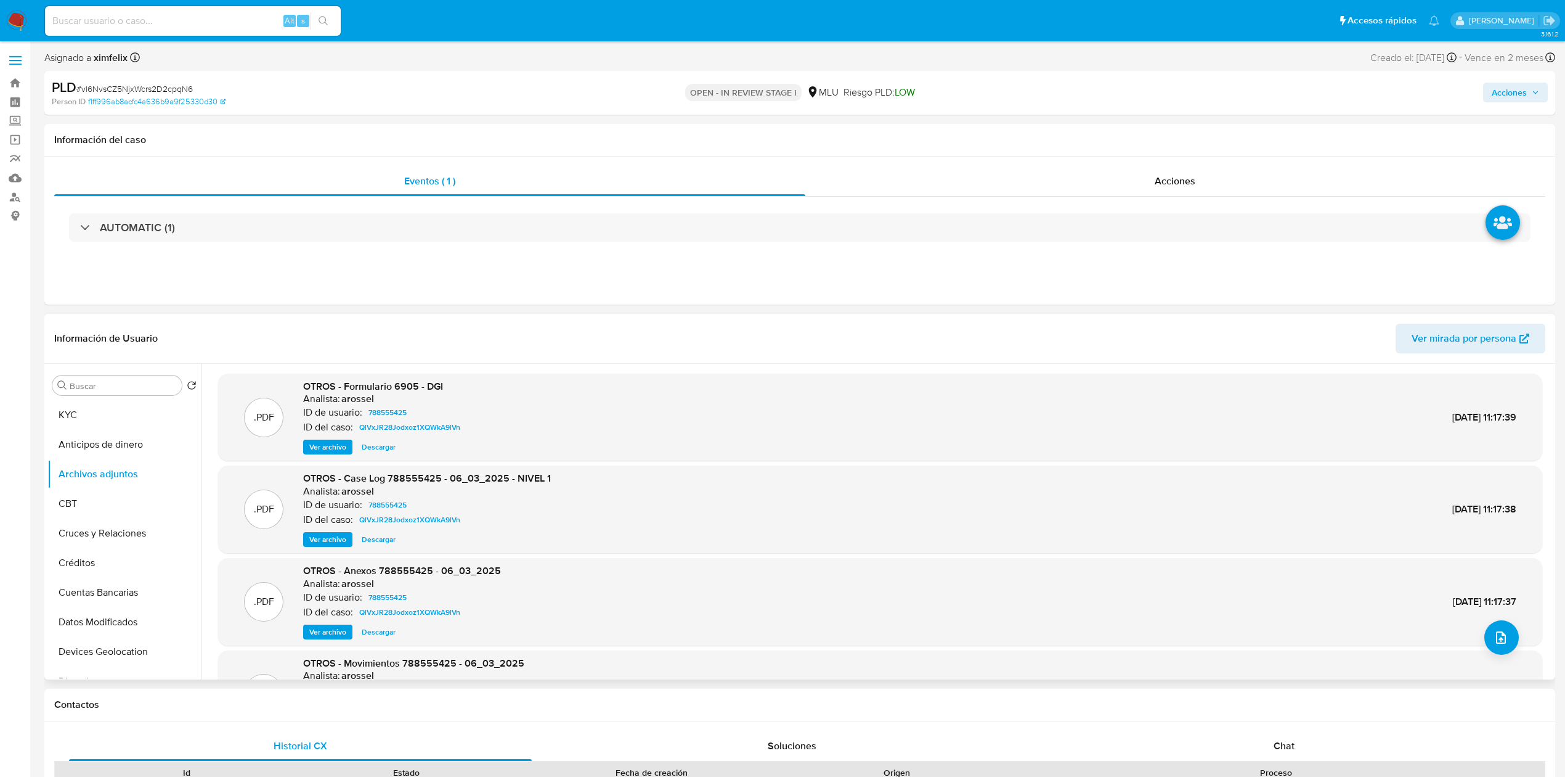
click at [1470, 333] on span "Ver mirada por persona" at bounding box center [1464, 339] width 105 height 30
click at [131, 605] on button "Cuentas Bancarias" at bounding box center [119, 593] width 144 height 30
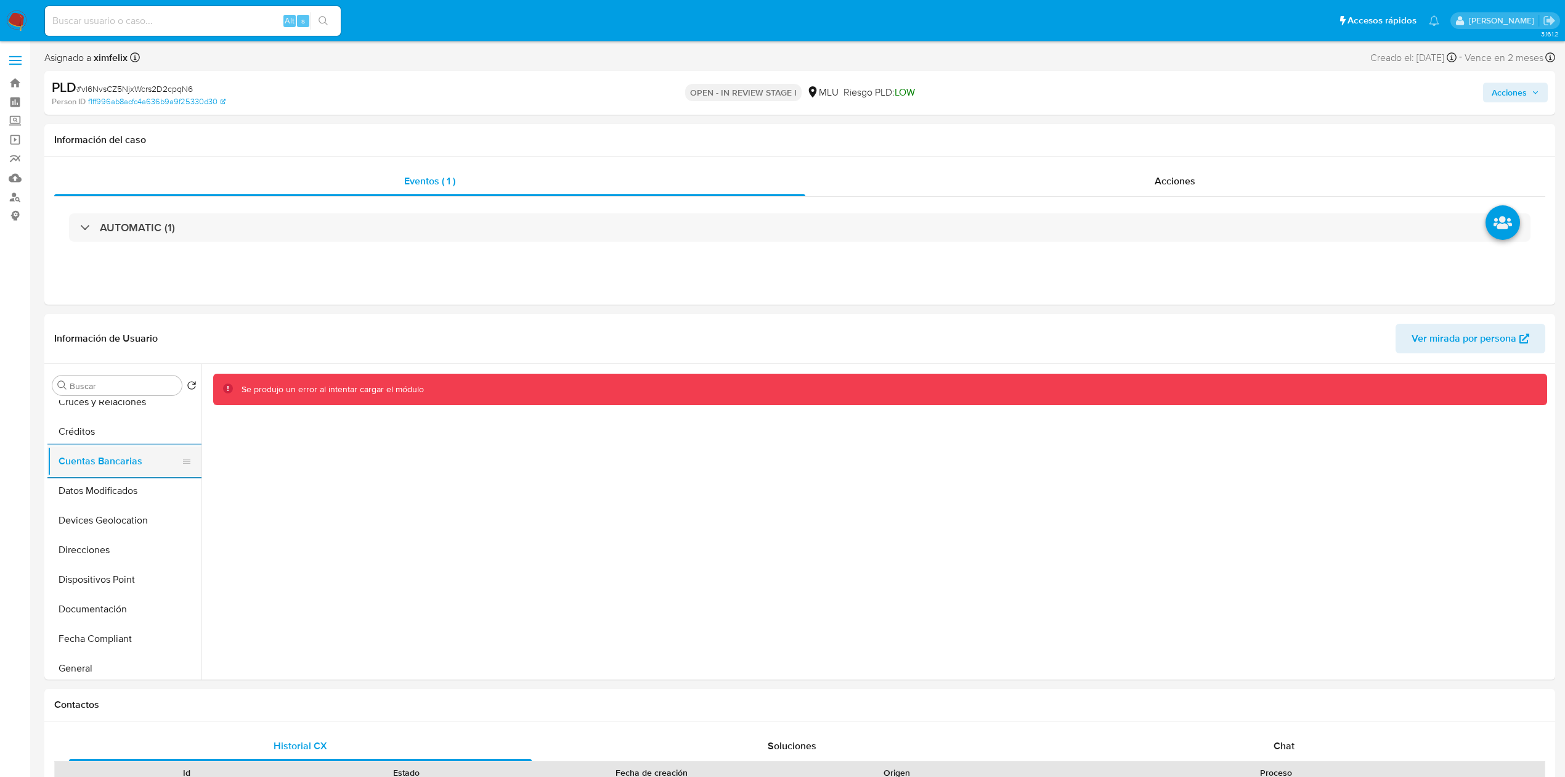
scroll to position [164, 0]
click at [115, 577] on button "Documentación" at bounding box center [119, 576] width 144 height 30
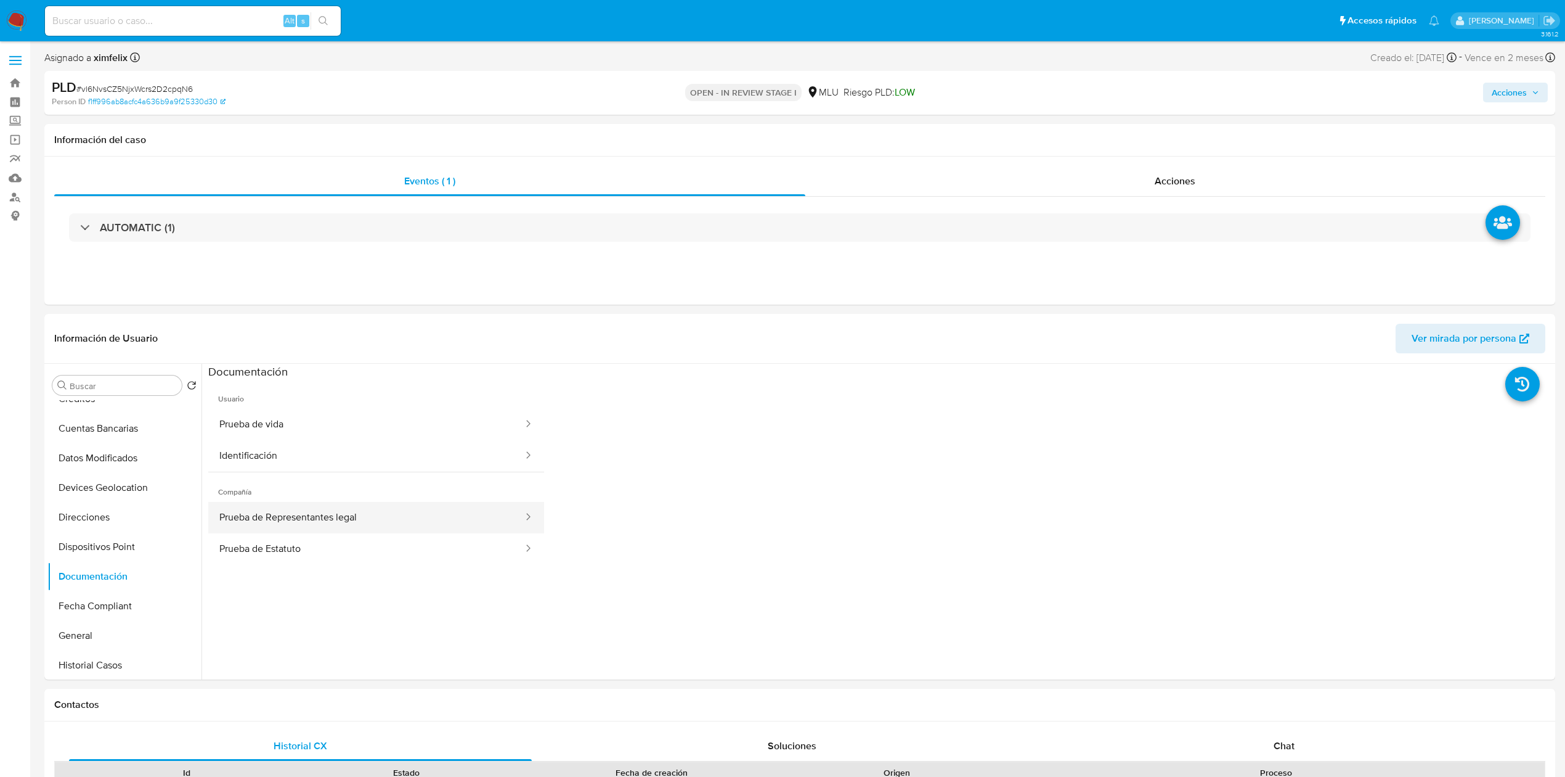
click at [445, 528] on button "Prueba de Representantes legal" at bounding box center [366, 517] width 316 height 31
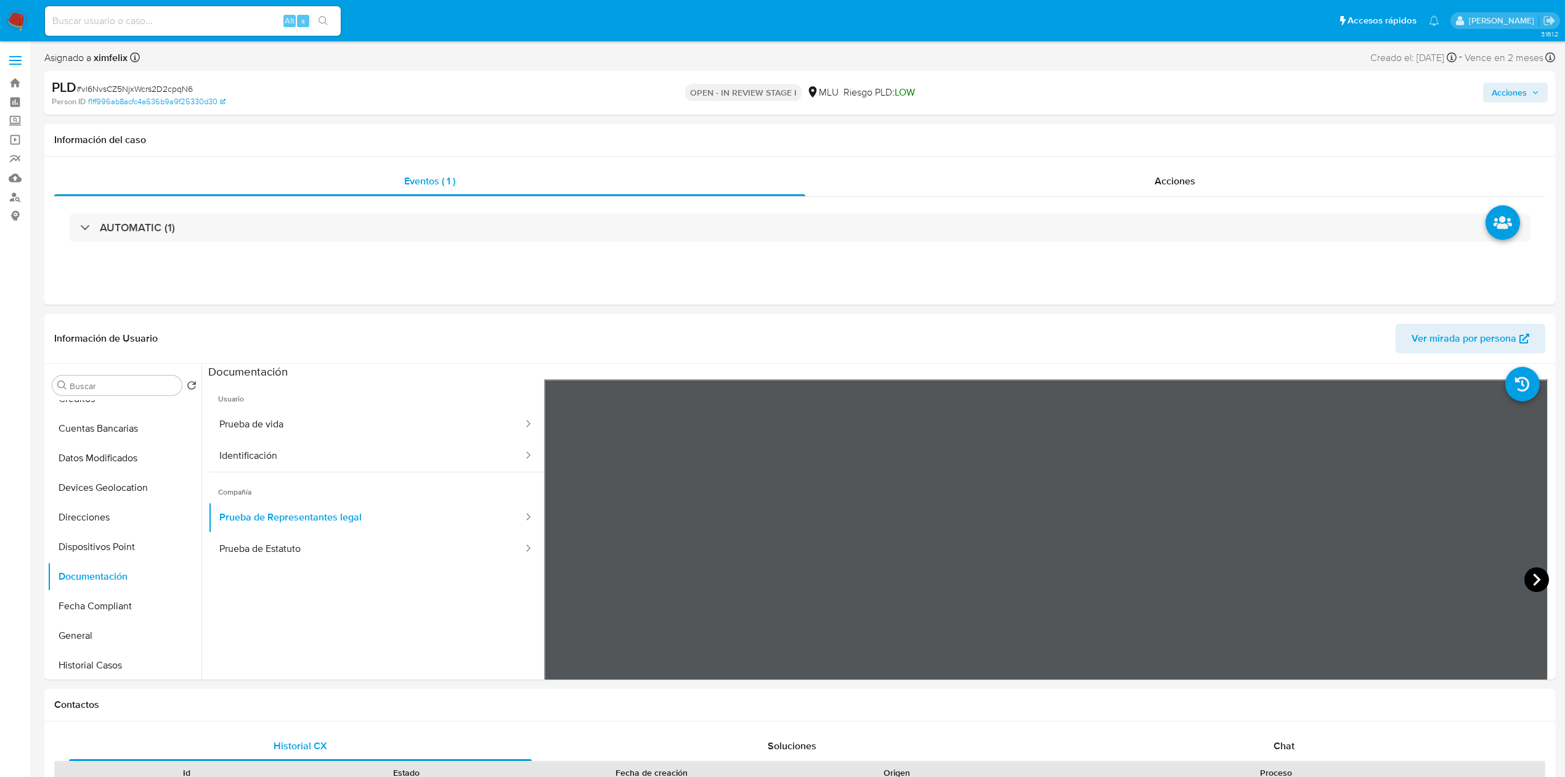
click at [1527, 582] on icon at bounding box center [1537, 579] width 25 height 25
click at [1532, 583] on icon at bounding box center [1537, 579] width 25 height 25
click at [333, 565] on button "Prueba de Estatuto" at bounding box center [366, 548] width 316 height 31
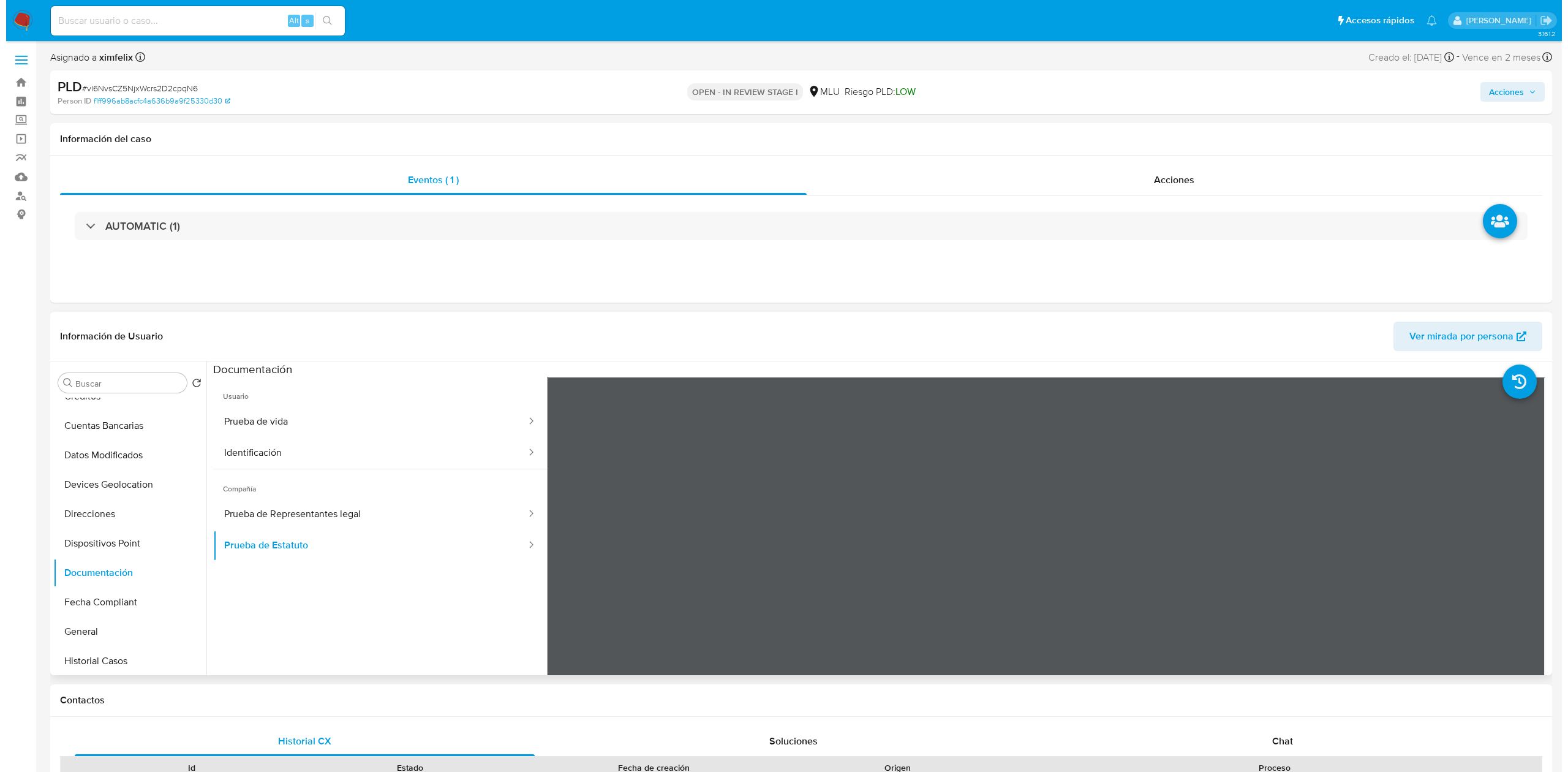
scroll to position [0, 0]
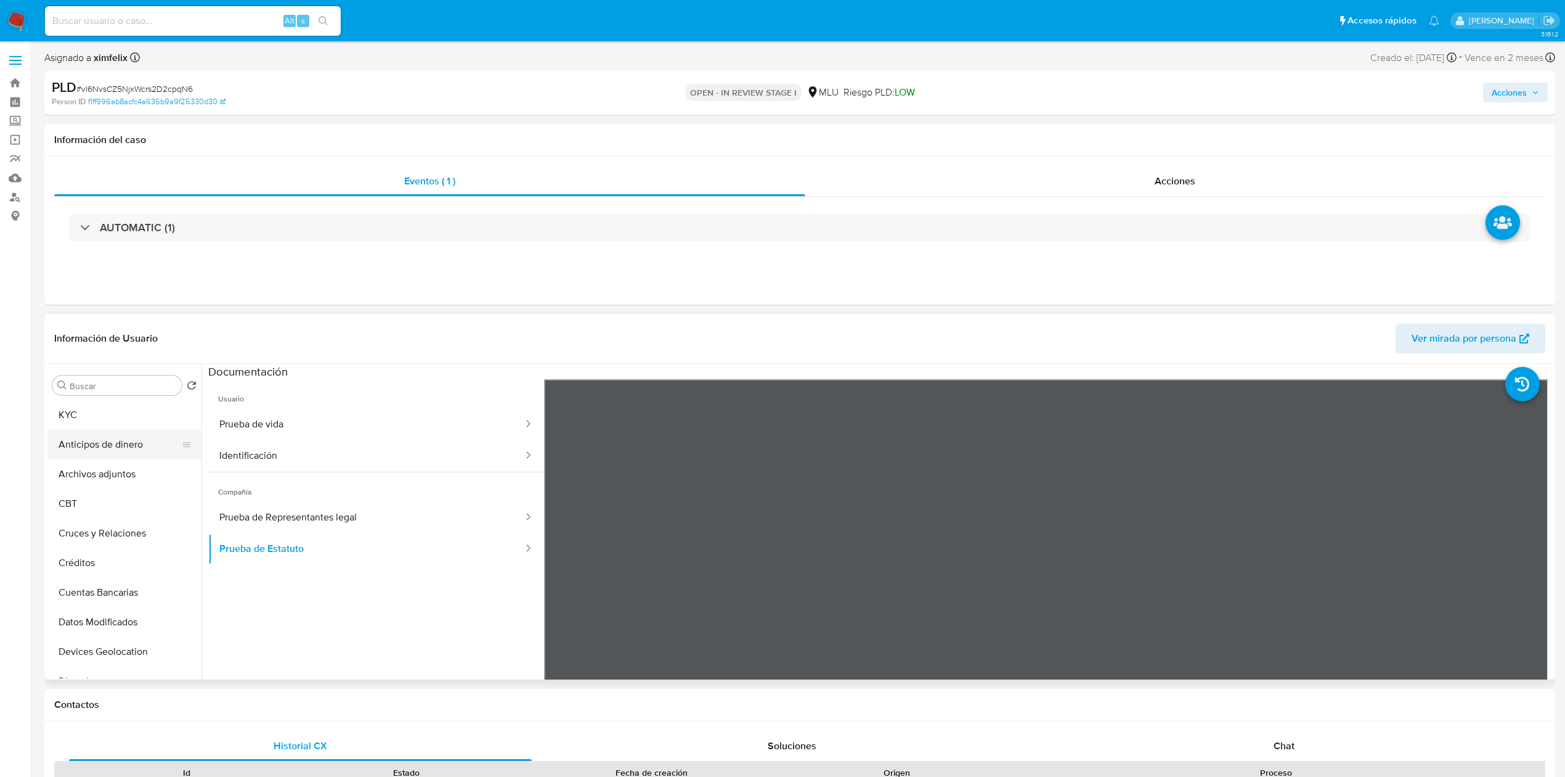
click at [129, 442] on button "Anticipos de dinero" at bounding box center [119, 445] width 144 height 30
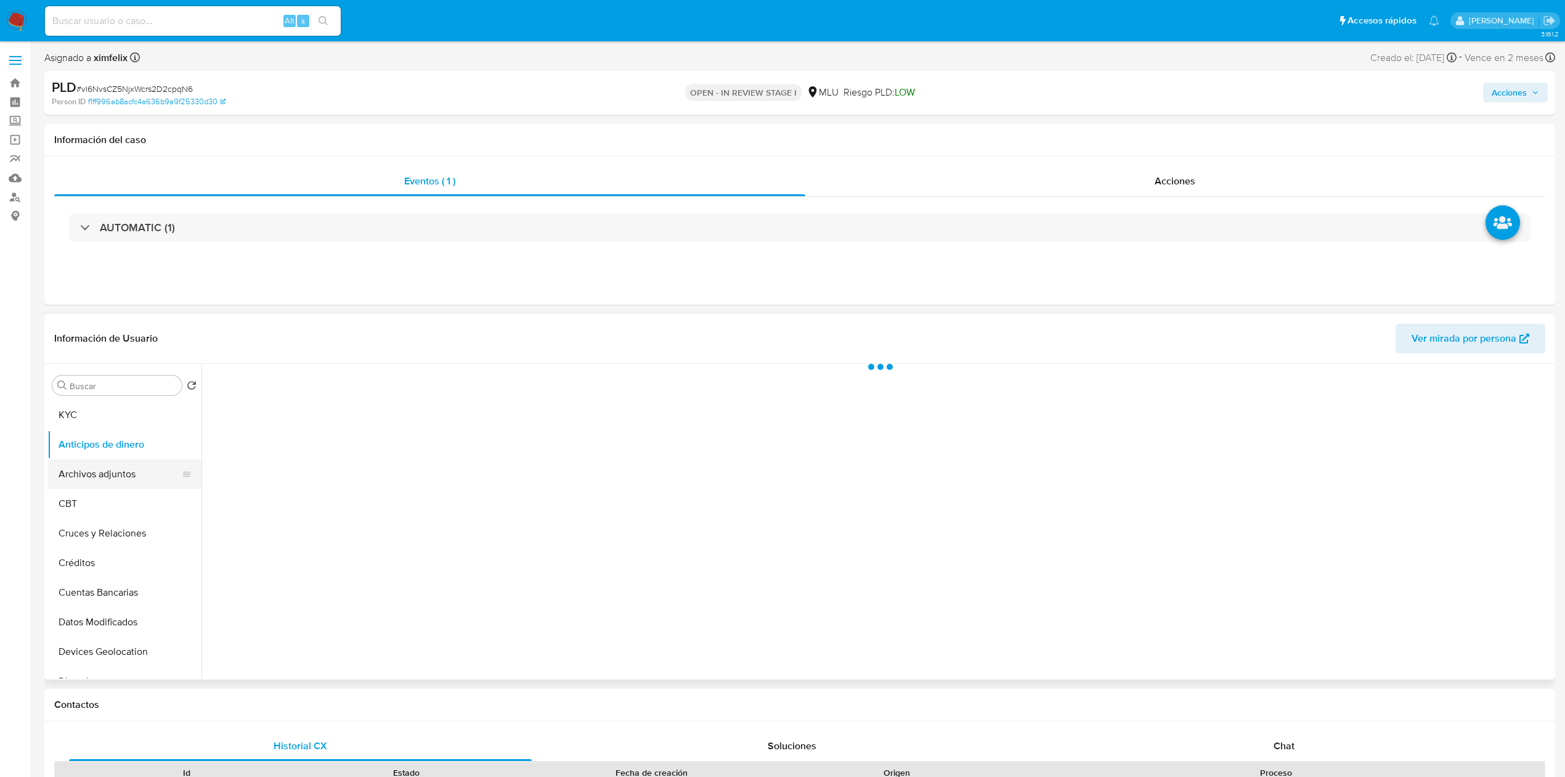
click at [144, 471] on button "Archivos adjuntos" at bounding box center [119, 474] width 144 height 30
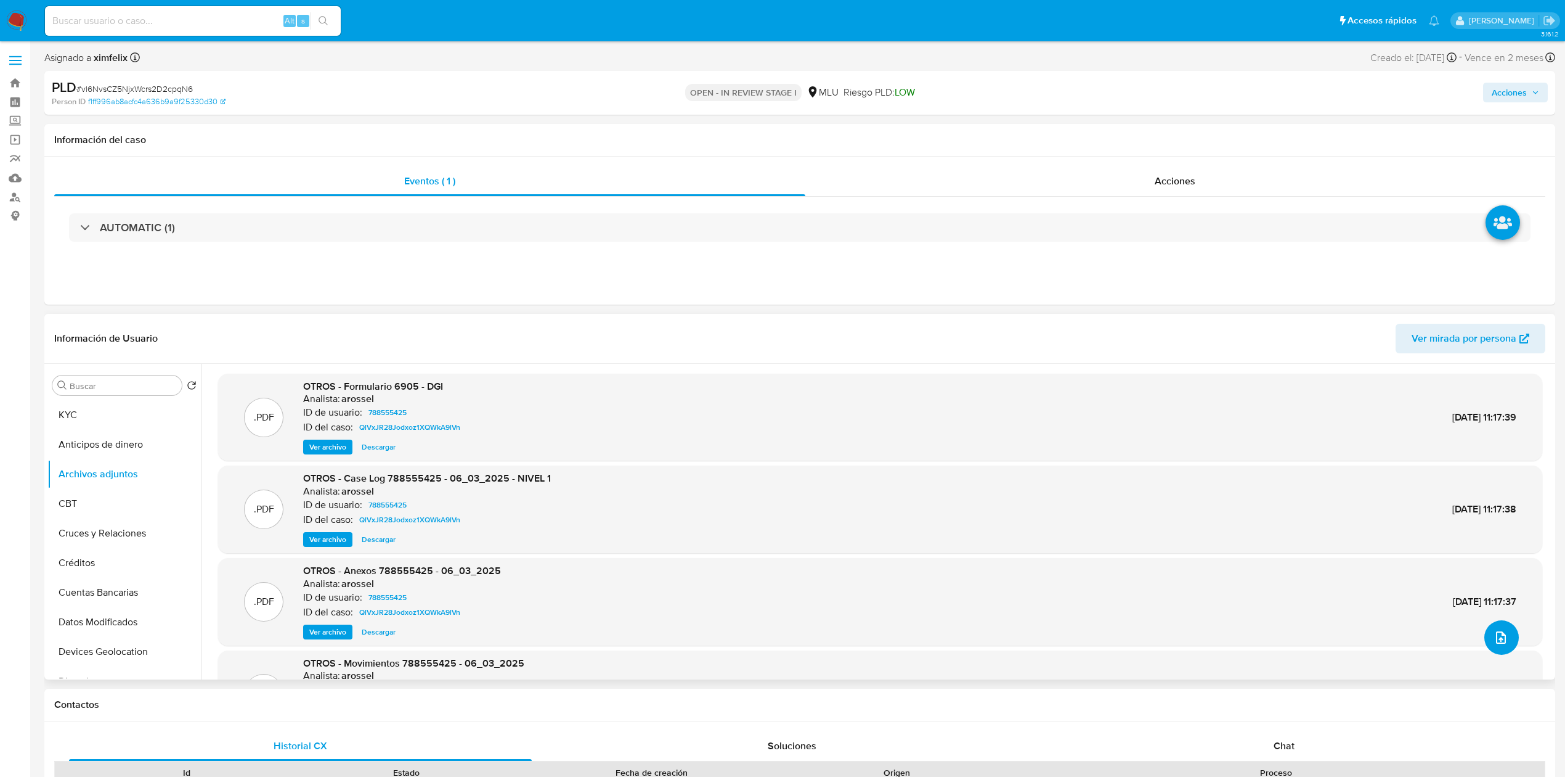
click at [1485, 637] on button "upload-file" at bounding box center [1502, 637] width 35 height 35
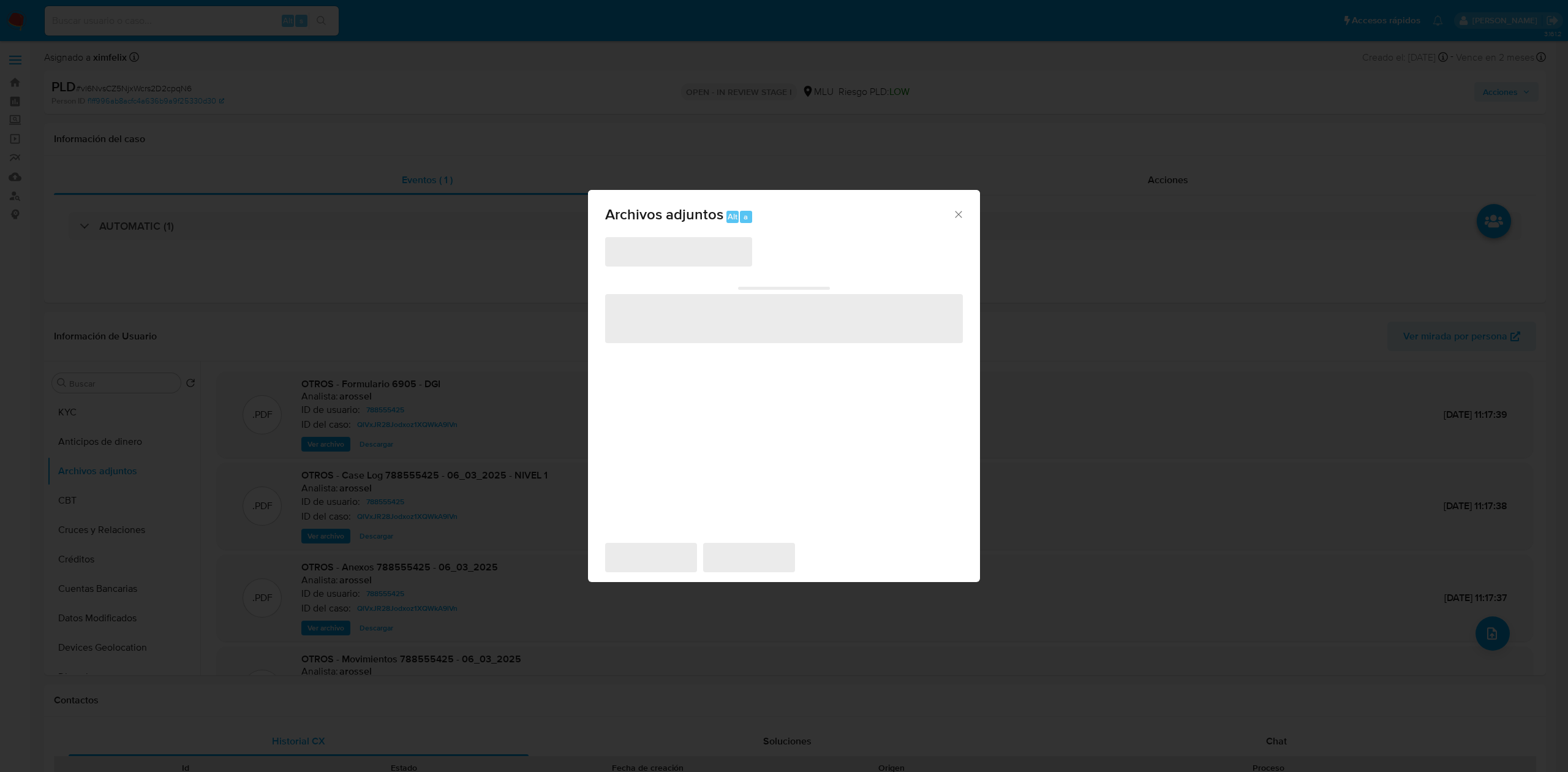
click at [679, 256] on span "‌" at bounding box center [679, 252] width 147 height 30
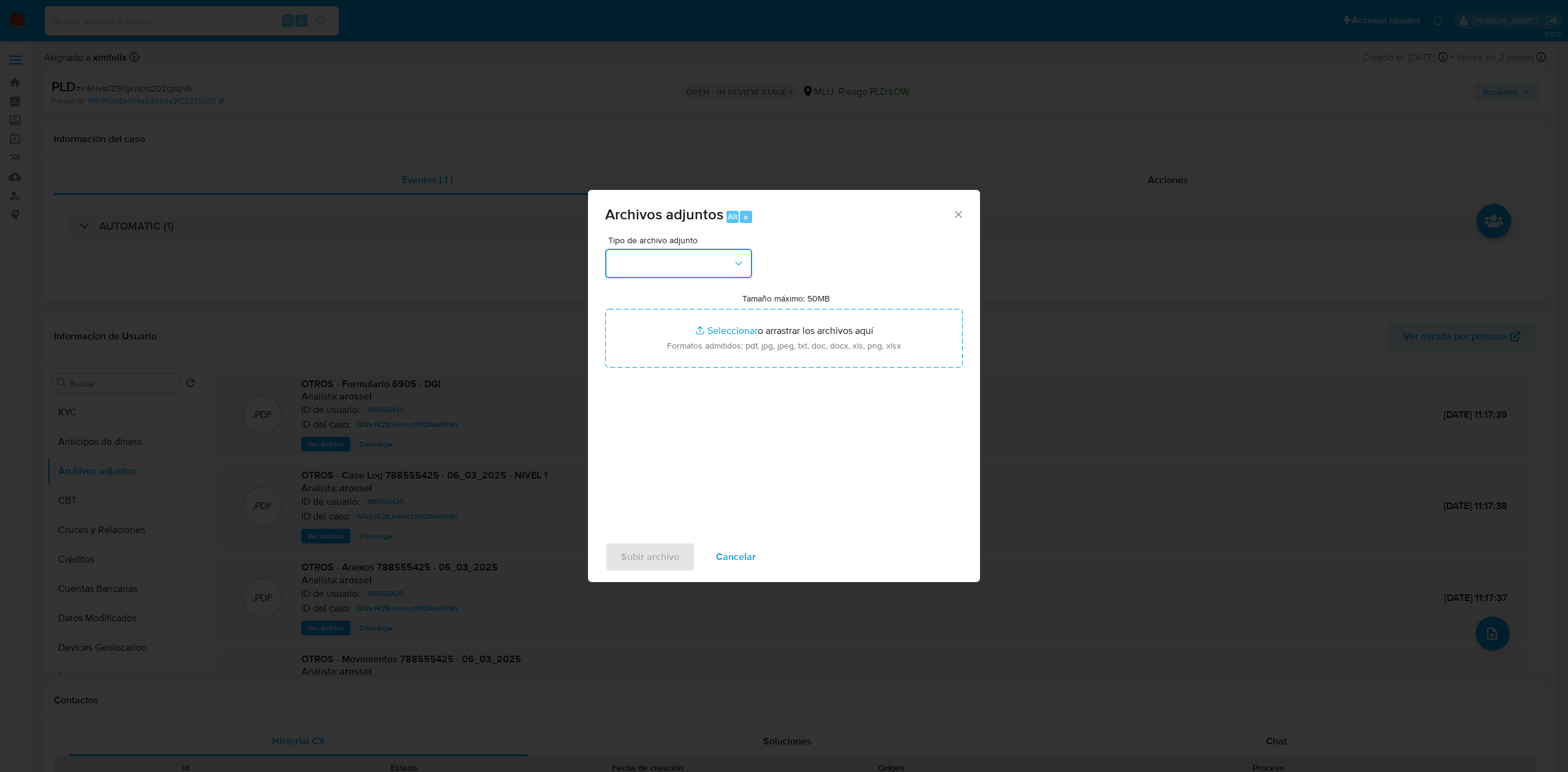
click at [679, 256] on button "button" at bounding box center [679, 263] width 147 height 30
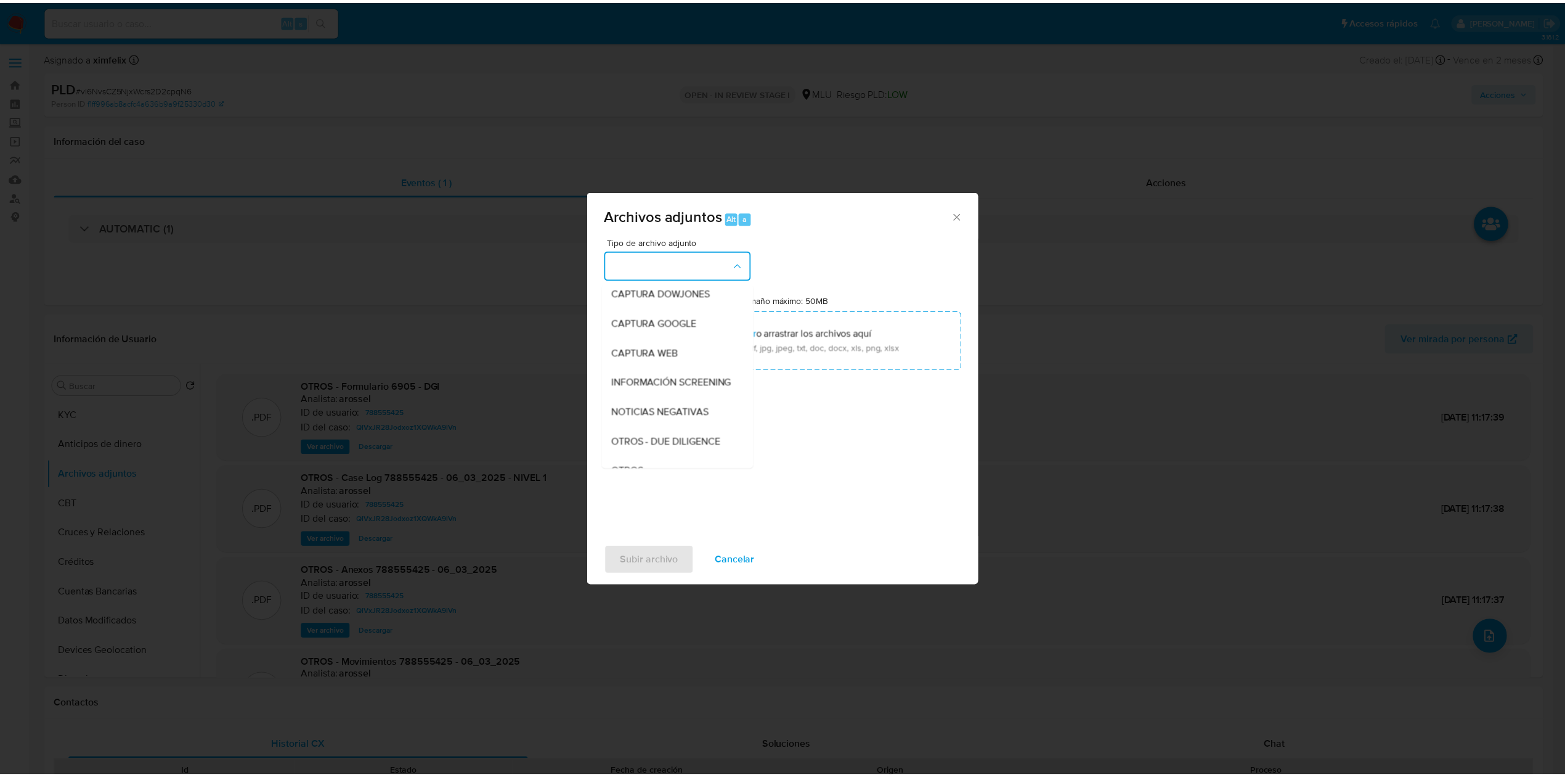
scroll to position [64, 0]
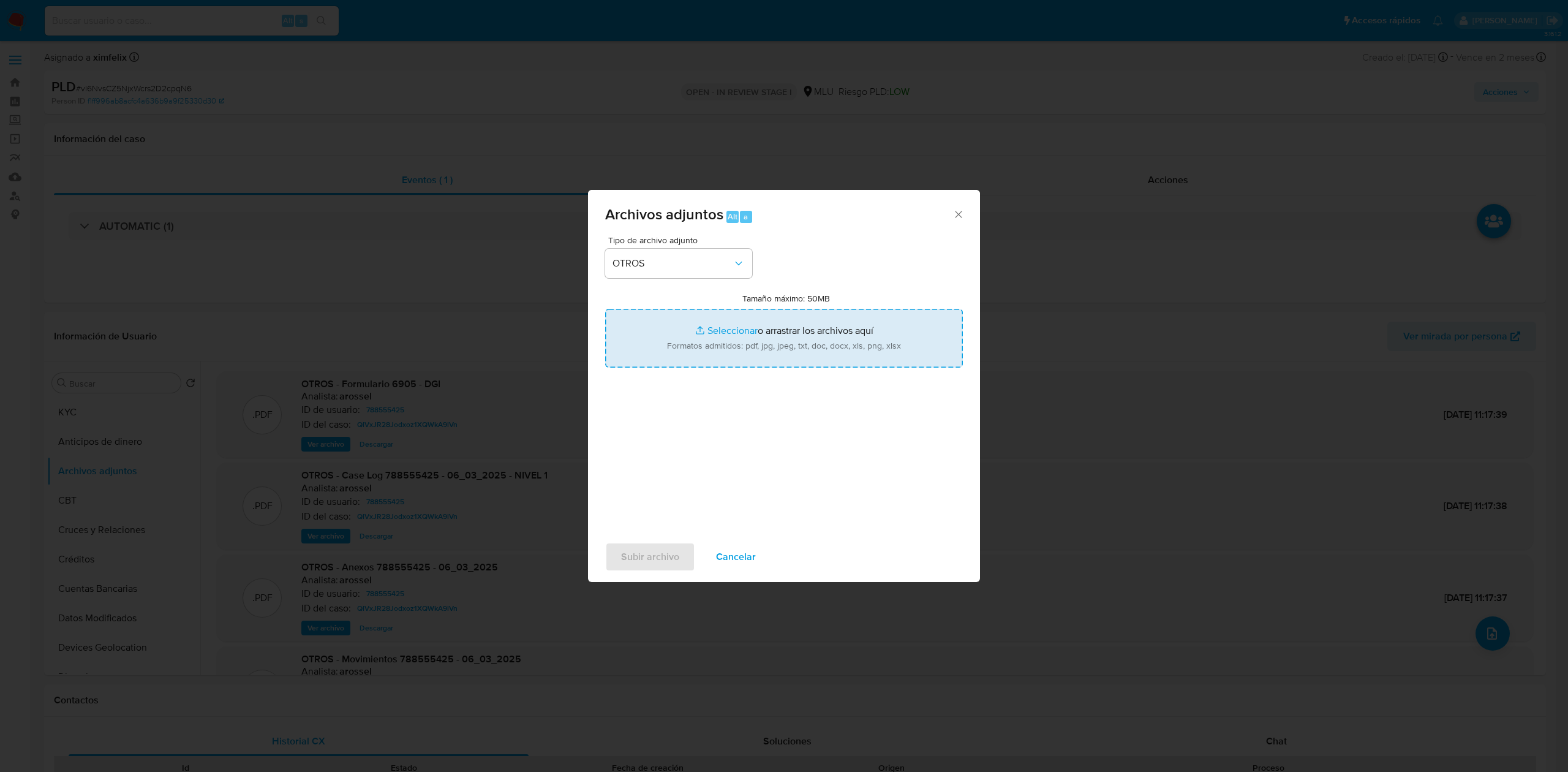
type input "C:\fakepath\TABLA TRANSACCIONAL 788555425 25.09.2025.xlsx"
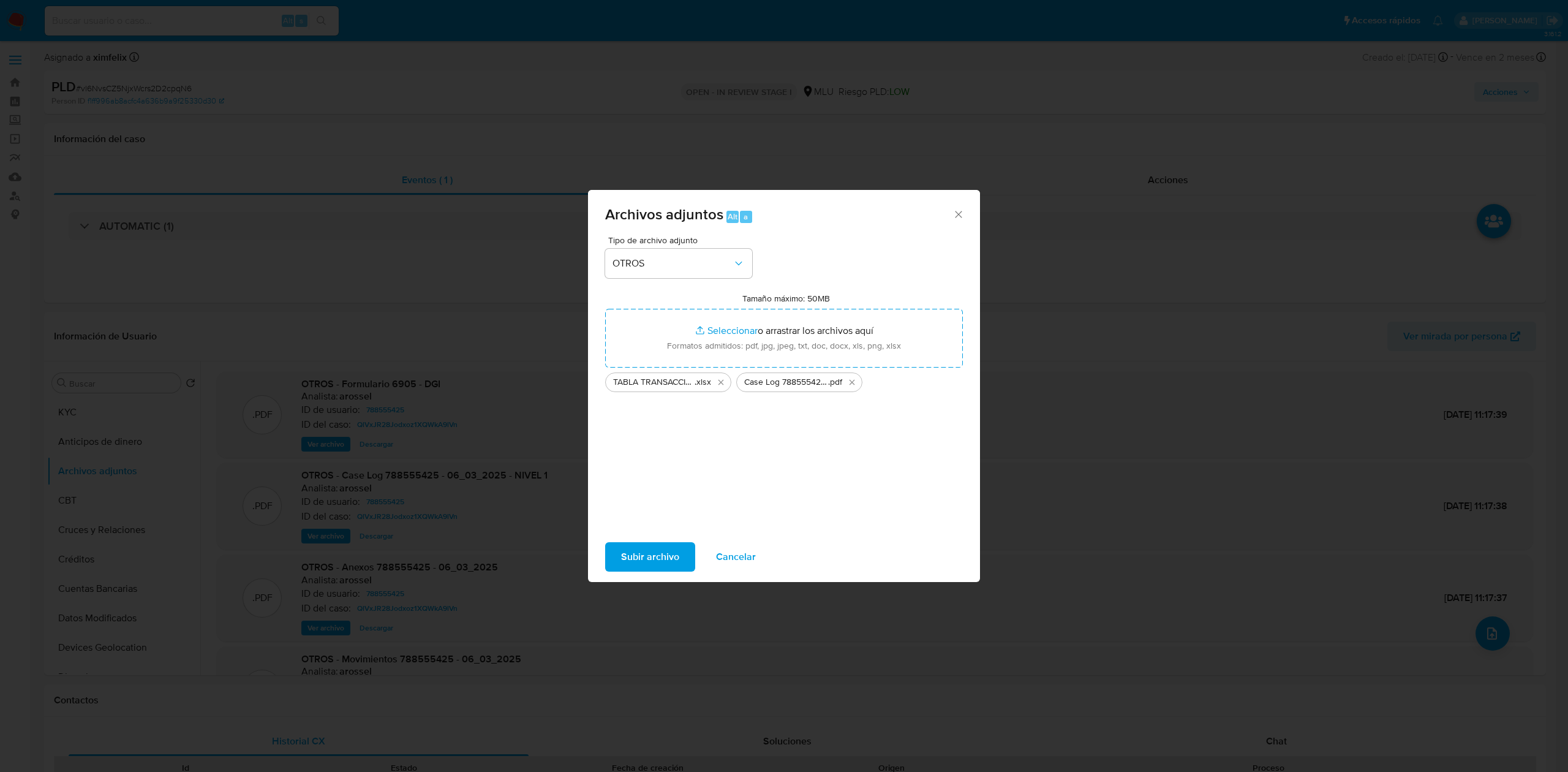
click at [654, 559] on span "Subir archivo" at bounding box center [650, 556] width 59 height 27
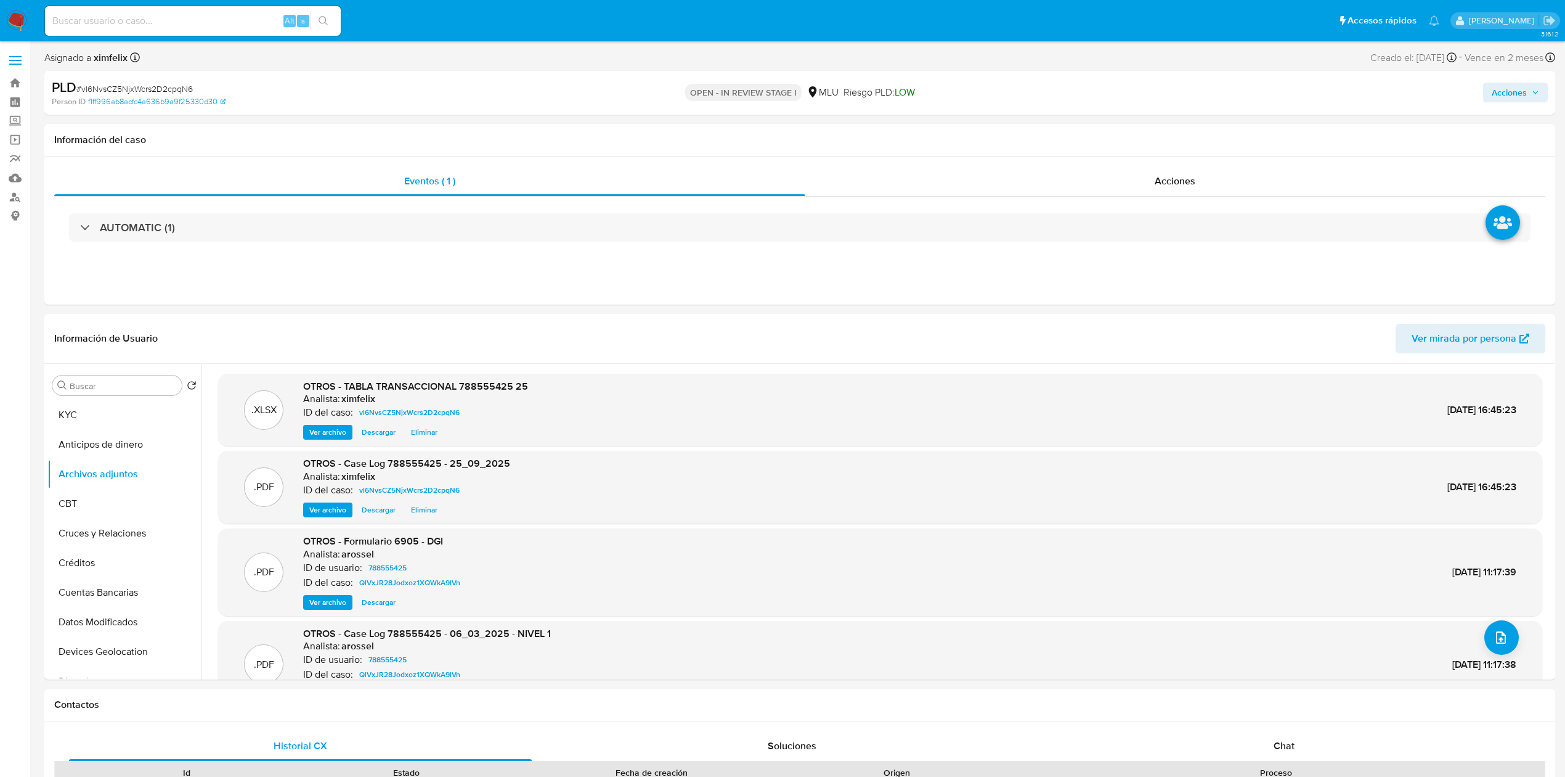
click at [1505, 79] on div "Acciones" at bounding box center [1301, 92] width 496 height 29
click at [1502, 87] on span "Acciones" at bounding box center [1509, 93] width 35 height 20
click at [1182, 126] on span "Resolución del caso" at bounding box center [1166, 131] width 88 height 14
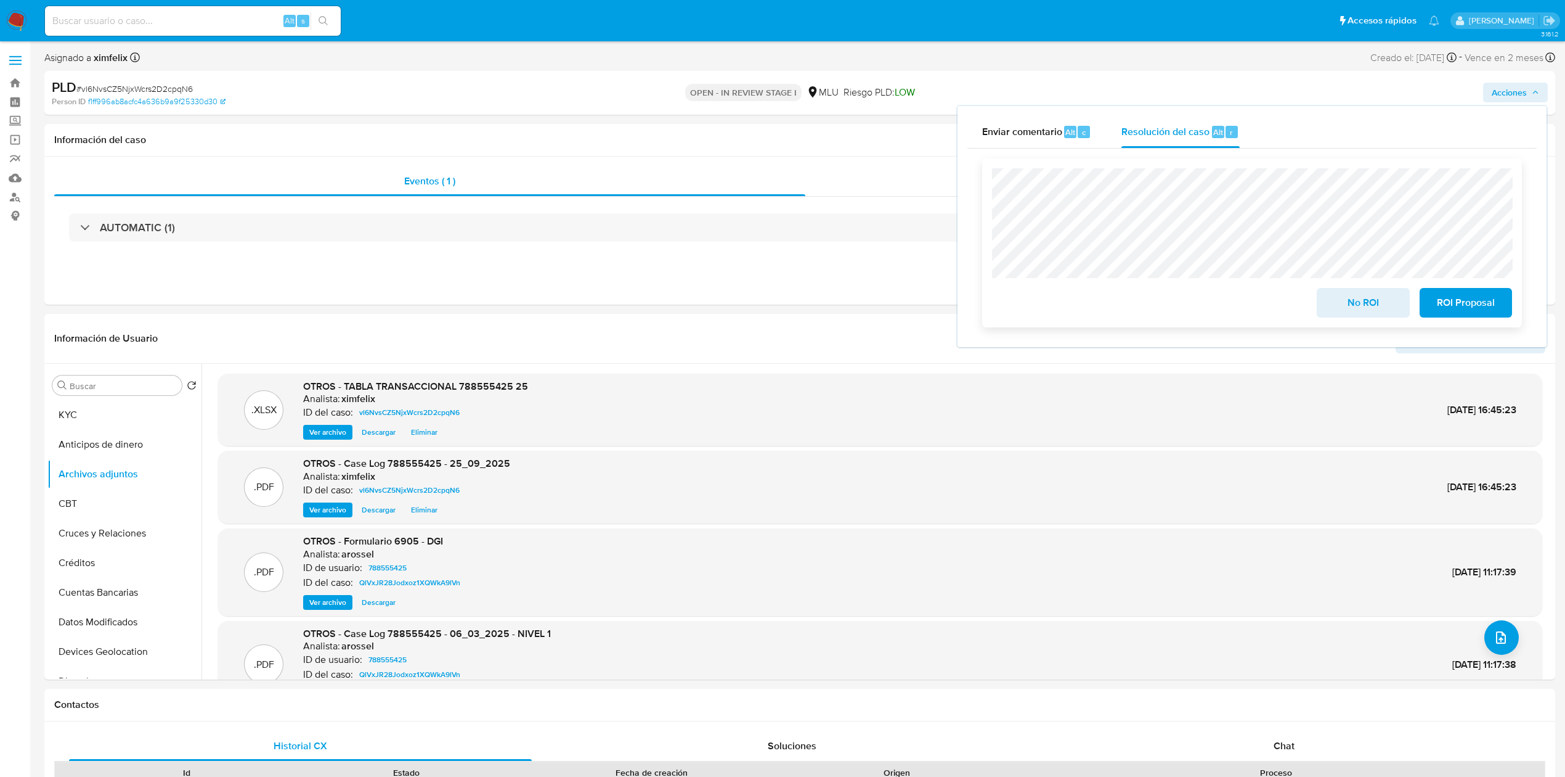
click at [1340, 294] on span "No ROI" at bounding box center [1363, 302] width 60 height 27
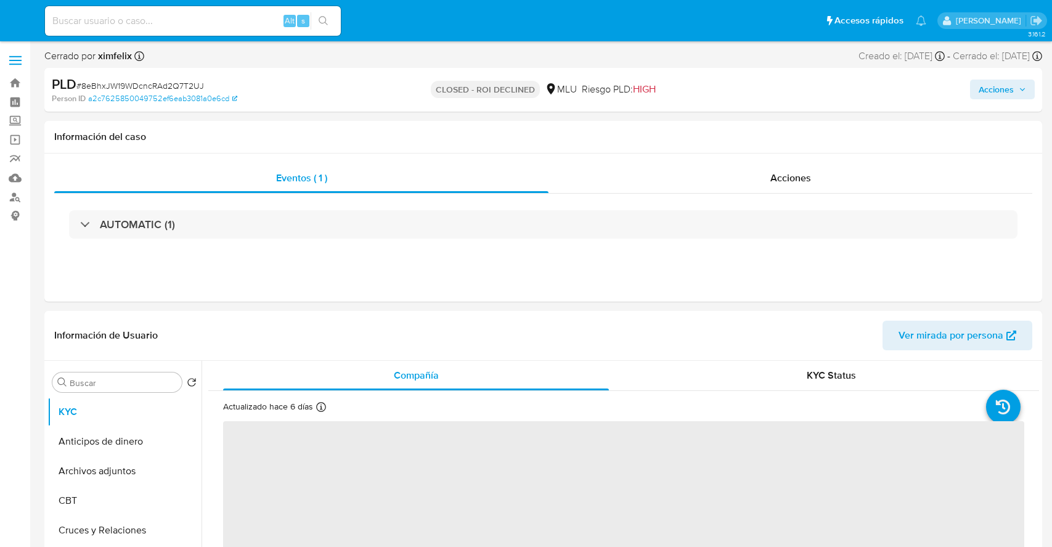
select select "10"
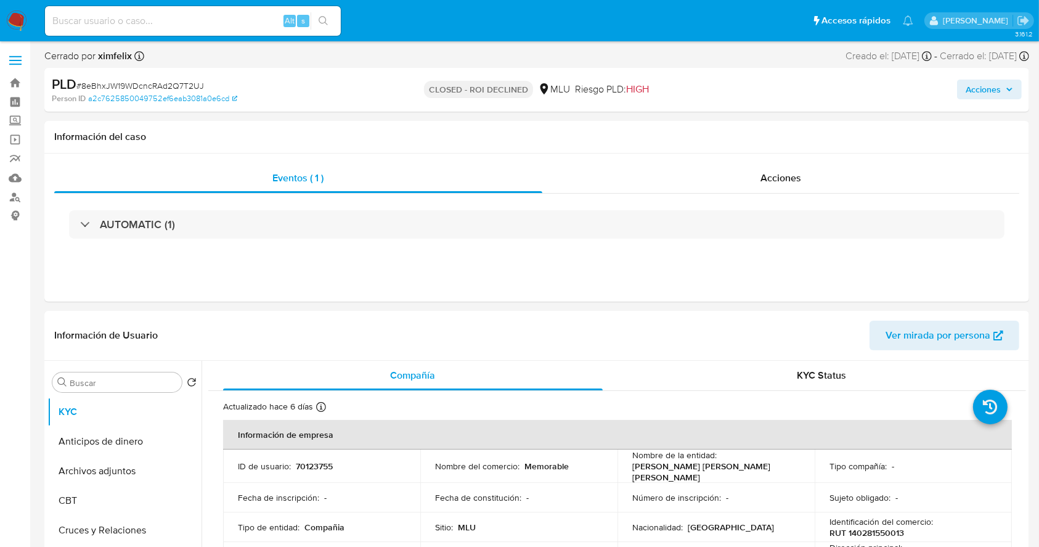
click at [243, 25] on input at bounding box center [193, 21] width 296 height 16
paste input "685044016"
type input "685044016"
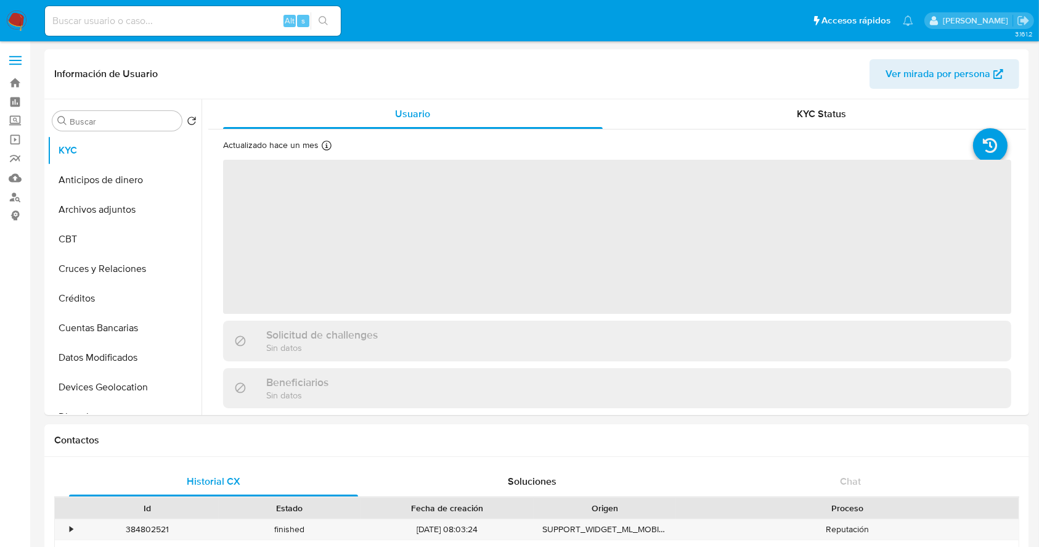
select select "10"
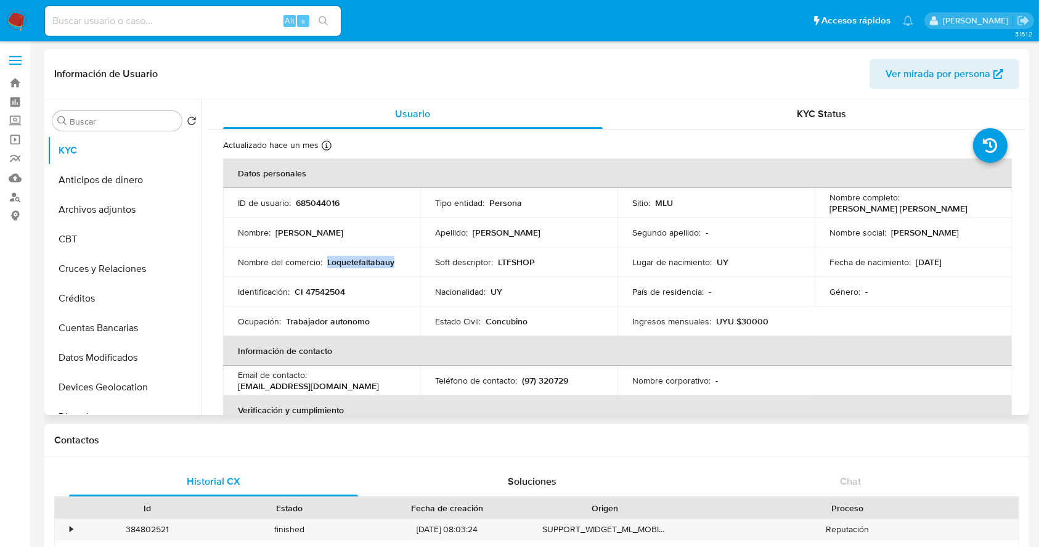
drag, startPoint x: 406, startPoint y: 260, endPoint x: 325, endPoint y: 261, distance: 80.7
click at [325, 261] on td "Nombre del comercio : Loquetefaltabauy" at bounding box center [321, 262] width 197 height 30
copy p "Loquetefaltabauy"
click at [316, 204] on p "685044016" at bounding box center [318, 202] width 44 height 11
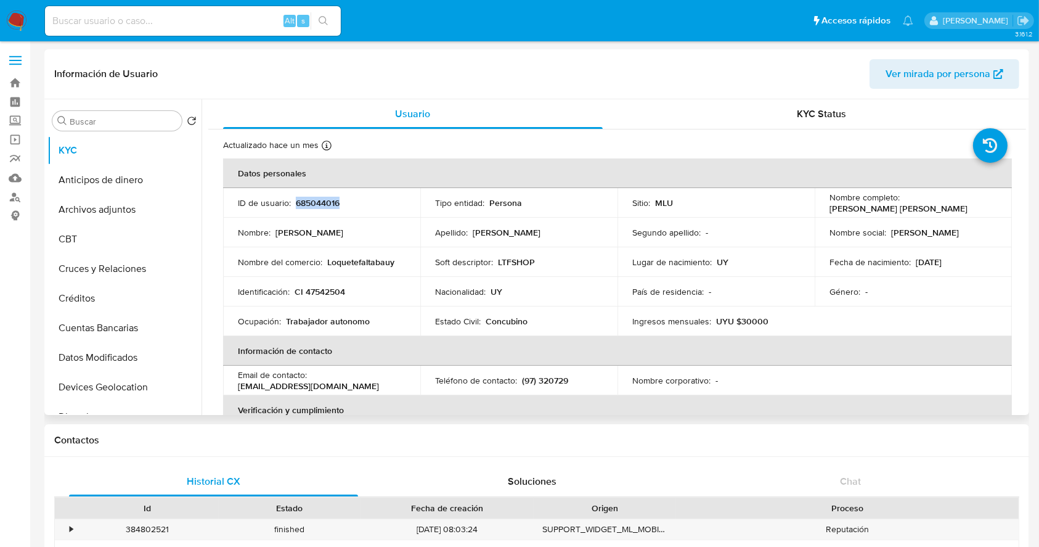
copy p "685044016"
click at [108, 411] on button "Direcciones" at bounding box center [119, 417] width 144 height 30
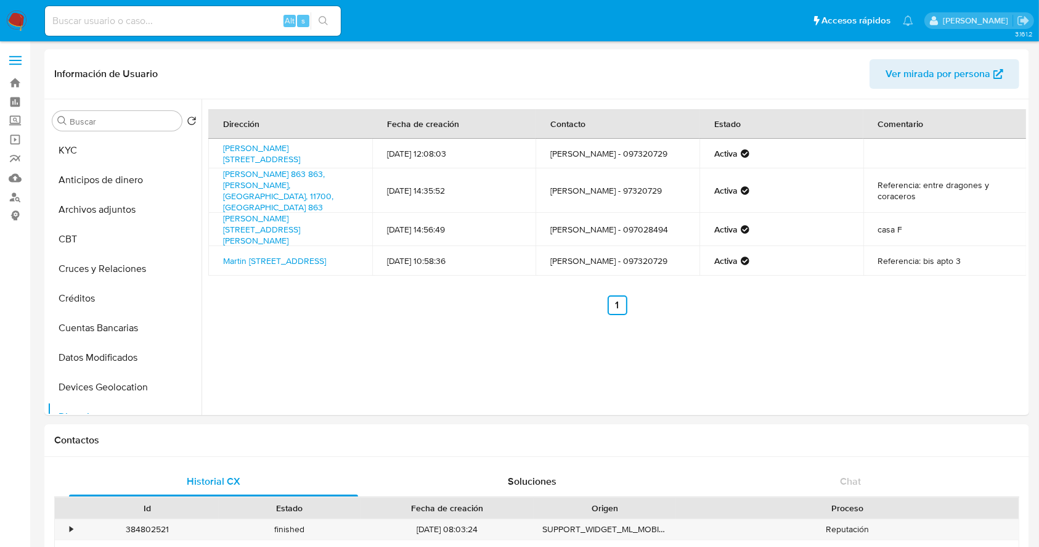
click at [243, 36] on div "Alt s" at bounding box center [193, 21] width 296 height 35
click at [242, 22] on input at bounding box center [193, 21] width 296 height 16
paste input "vl6NvsCZ5NjxWcrs2D2cpqN6"
type input "vl6NvsCZ5NjxWcrs2D2cpqN6"
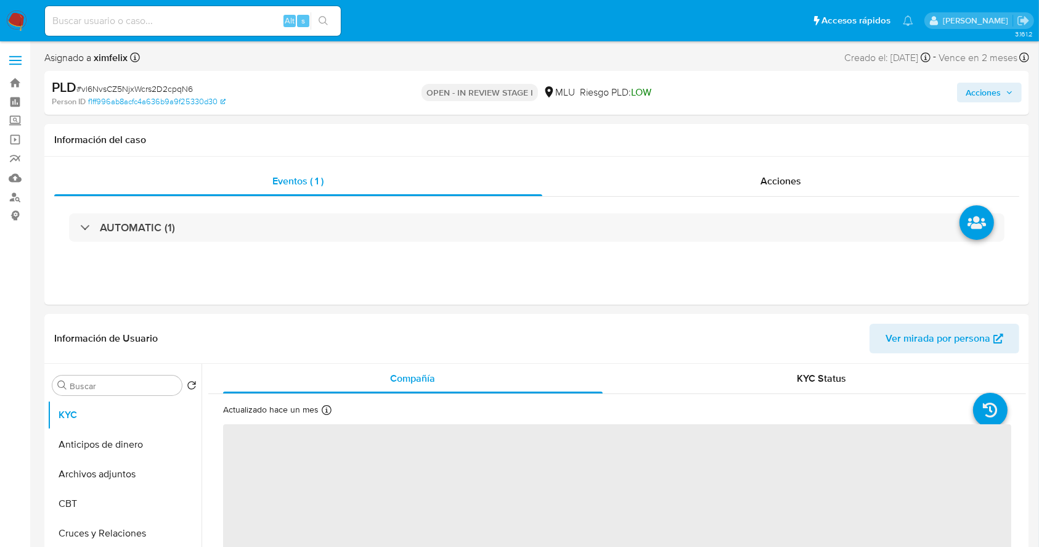
select select "10"
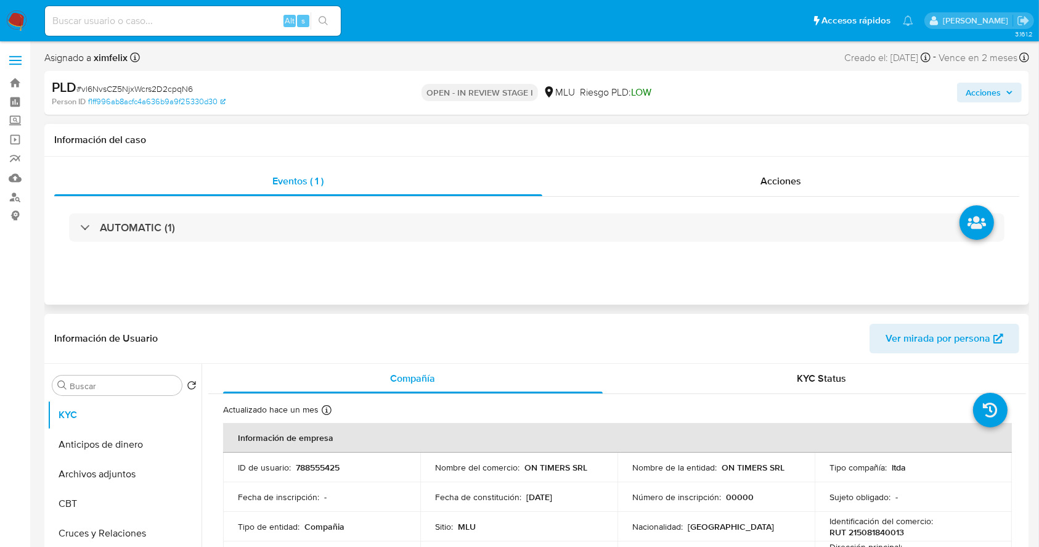
click at [907, 163] on div "Eventos ( 1 ) Acciones AUTOMATIC (1)" at bounding box center [536, 231] width 985 height 148
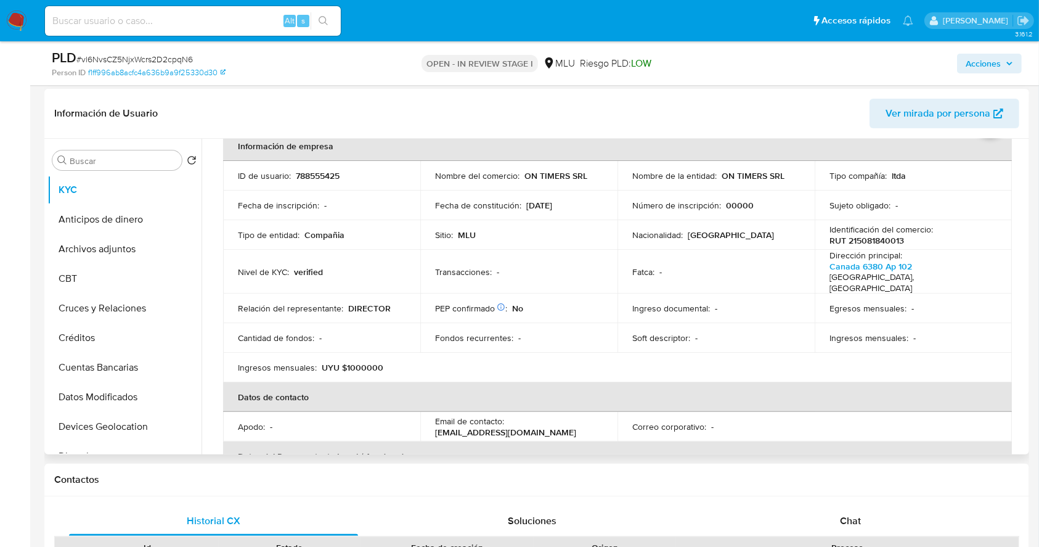
scroll to position [69, 0]
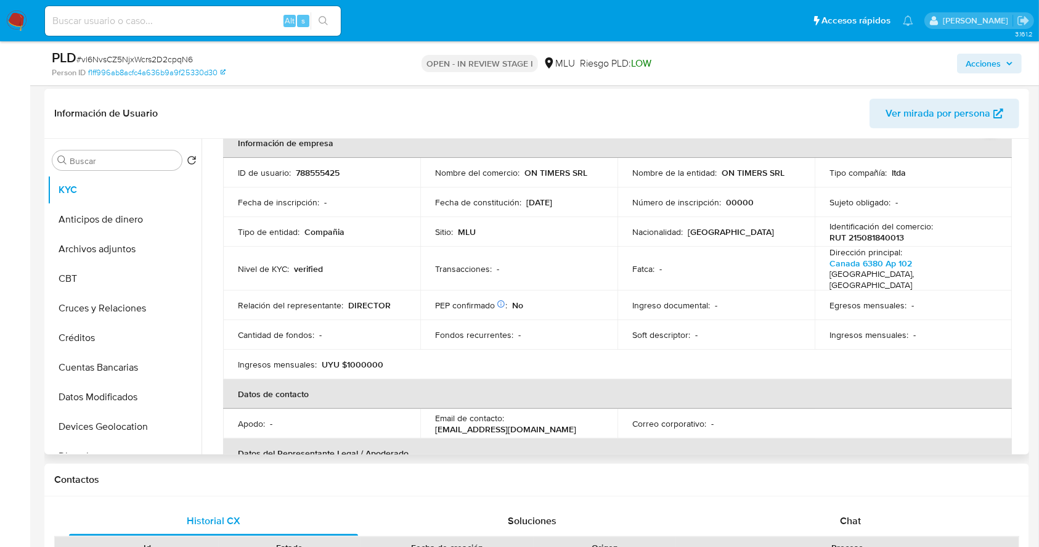
click at [931, 445] on th "Datos del Representante Legal / Apoderado" at bounding box center [617, 453] width 789 height 30
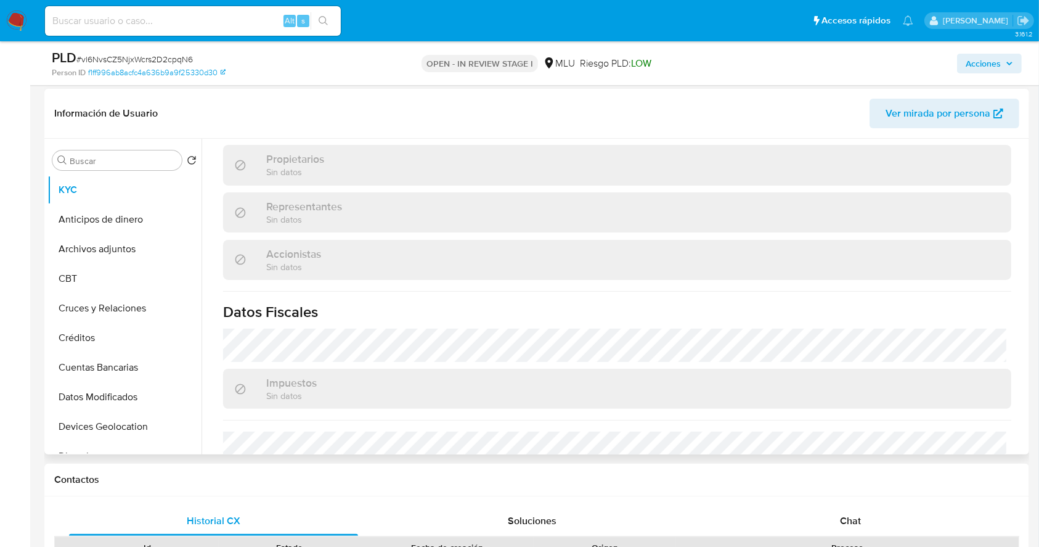
scroll to position [714, 0]
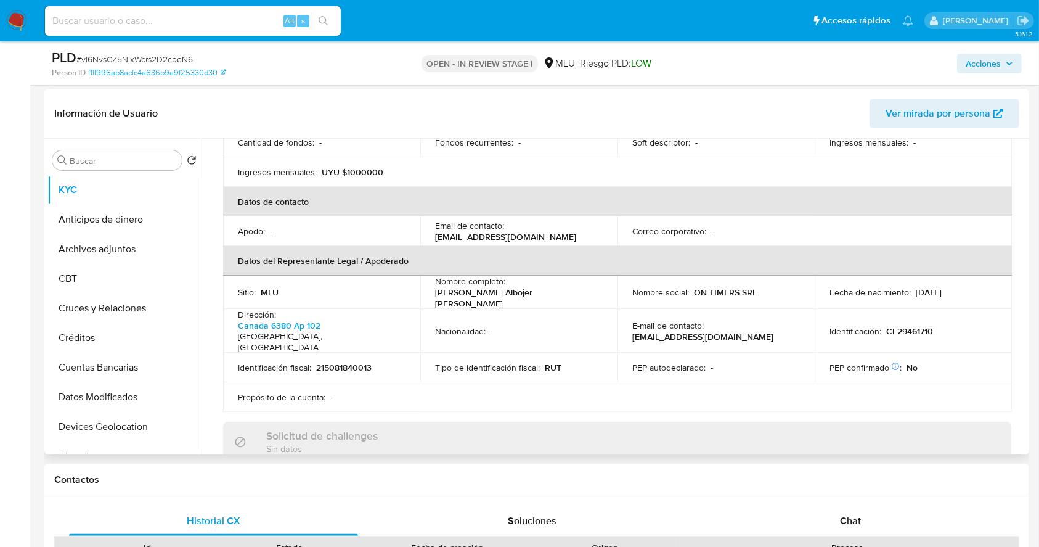
scroll to position [243, 0]
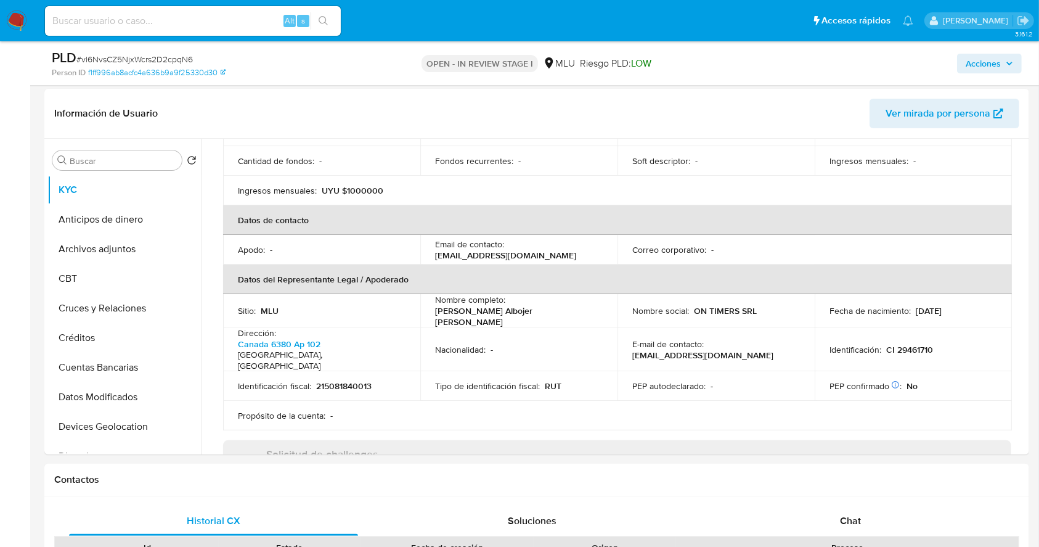
click at [164, 30] on div "Alt s" at bounding box center [193, 21] width 296 height 30
click at [168, 25] on input at bounding box center [193, 21] width 296 height 16
paste input "1054471002"
type input "1054471002"
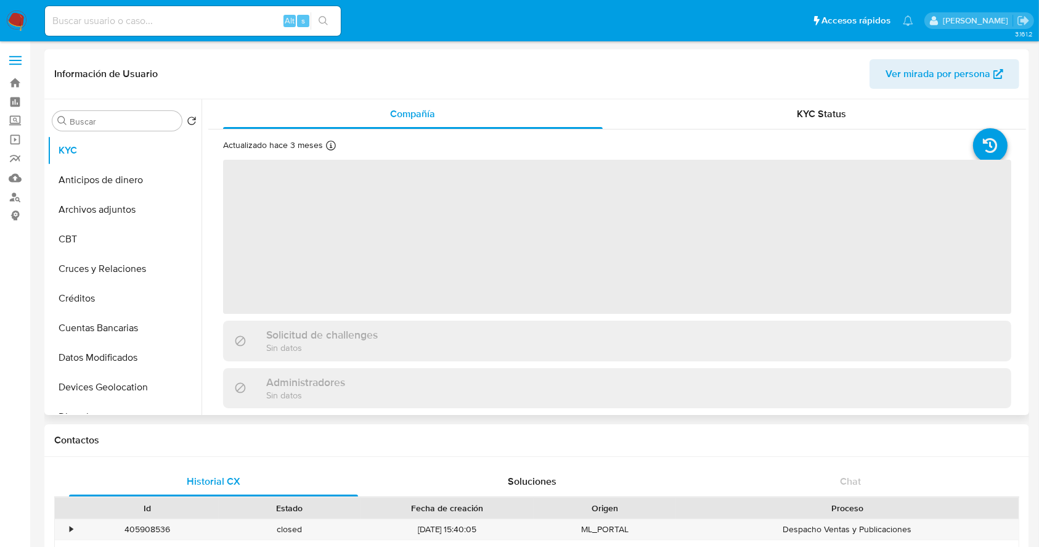
select select "10"
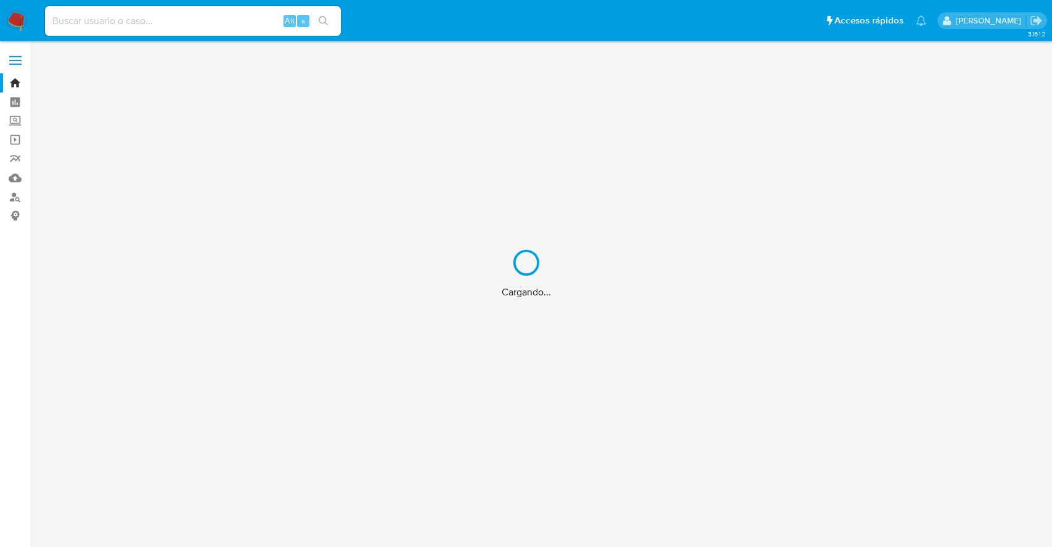
click at [1048, 171] on div "Cargando..." at bounding box center [526, 273] width 1052 height 547
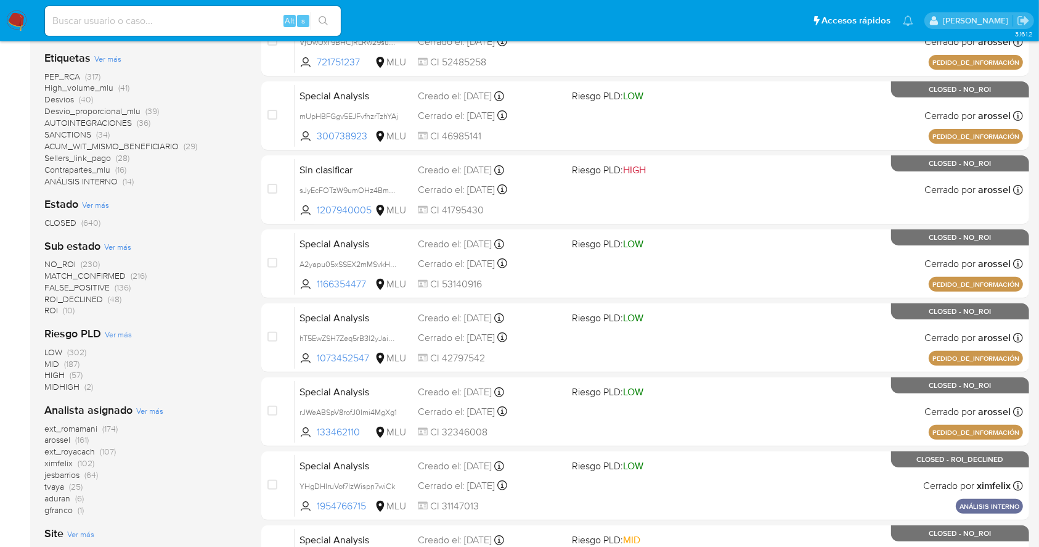
scroll to position [332, 0]
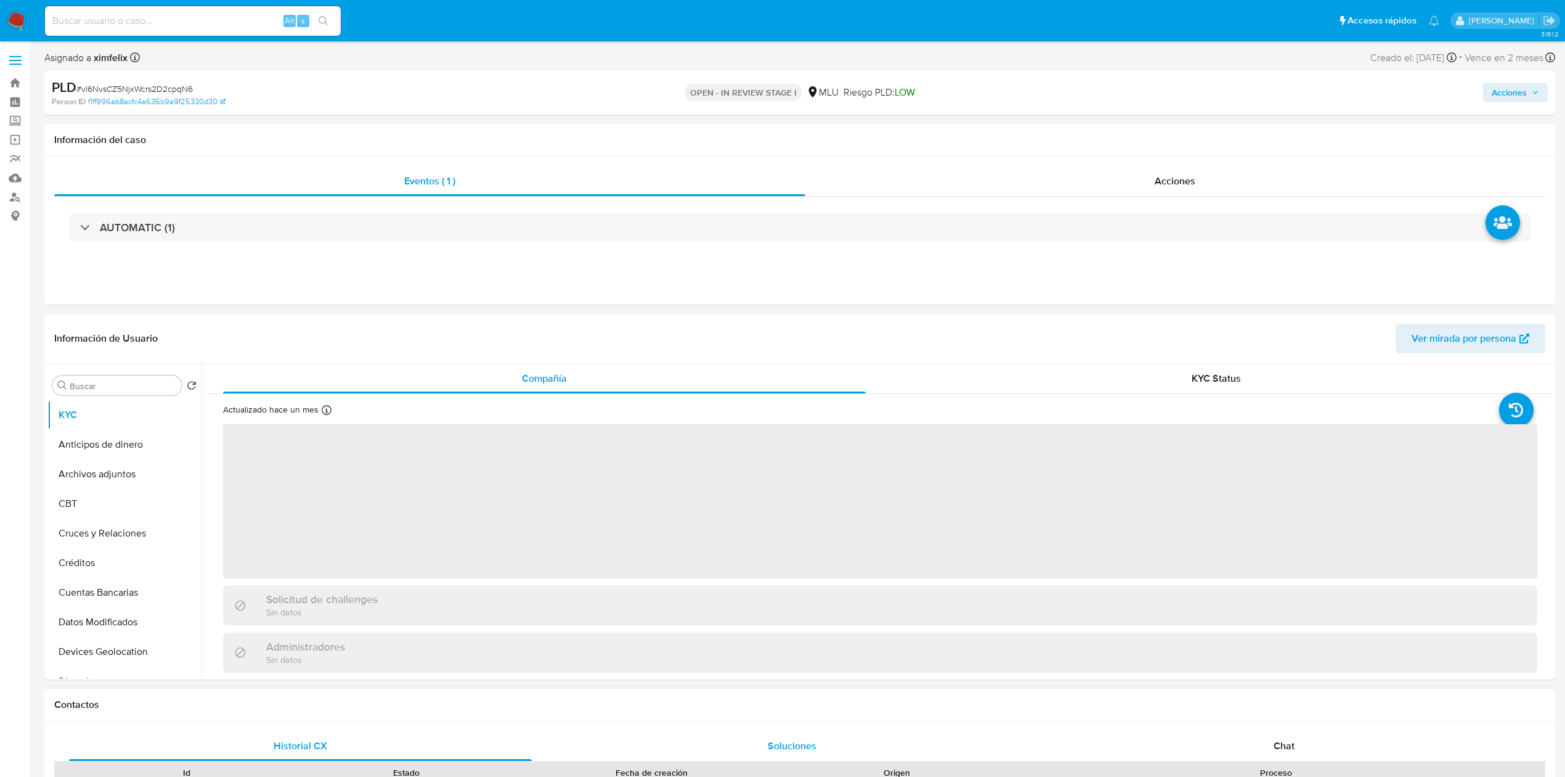
select select "10"
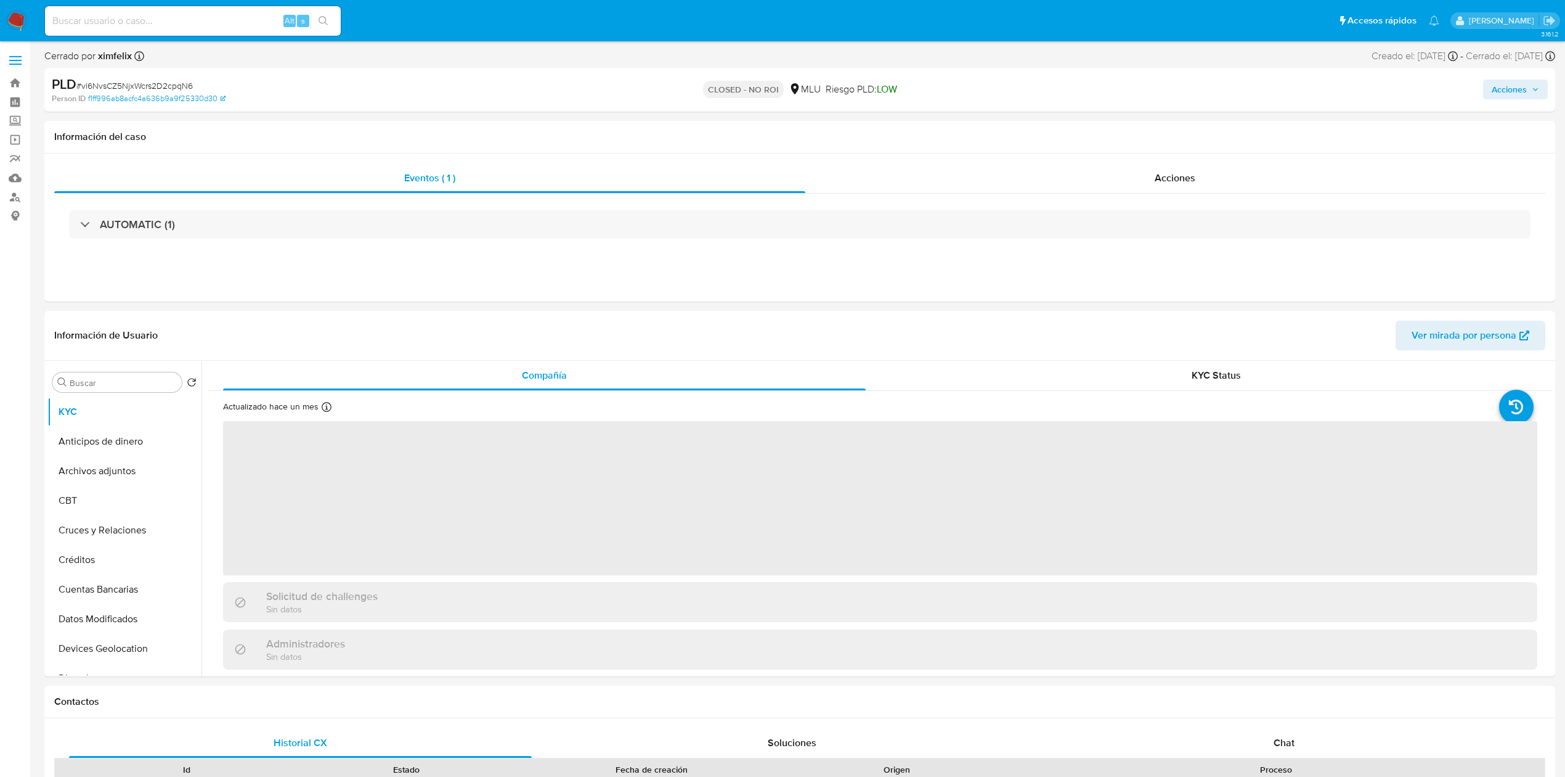
select select "10"
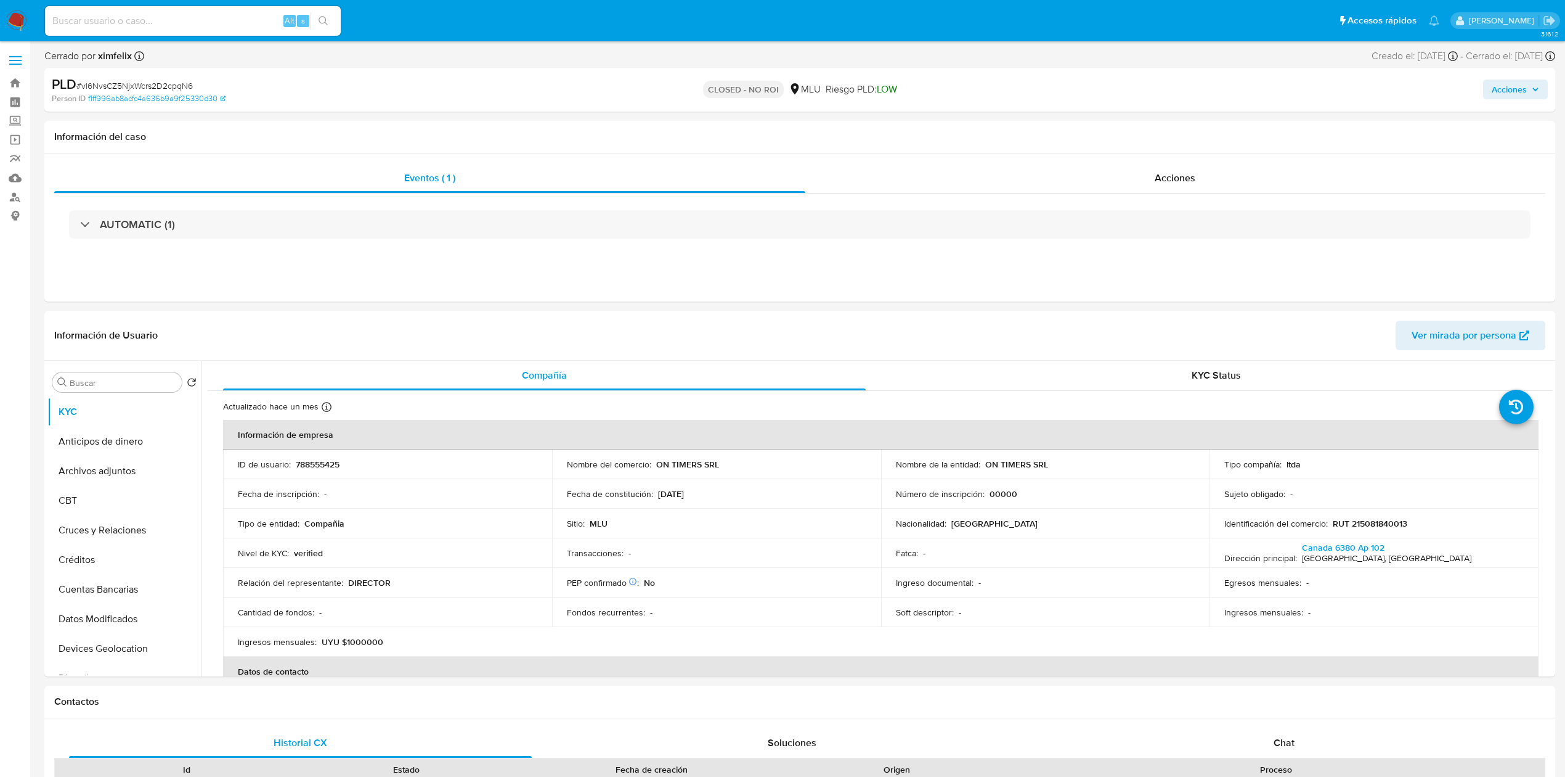
click at [181, 28] on input at bounding box center [193, 21] width 296 height 16
paste input "sa7q5lYGZ9zWjjpJk38rcziO"
type input "sa7q5lYGZ9zWjjpJk38rcziO"
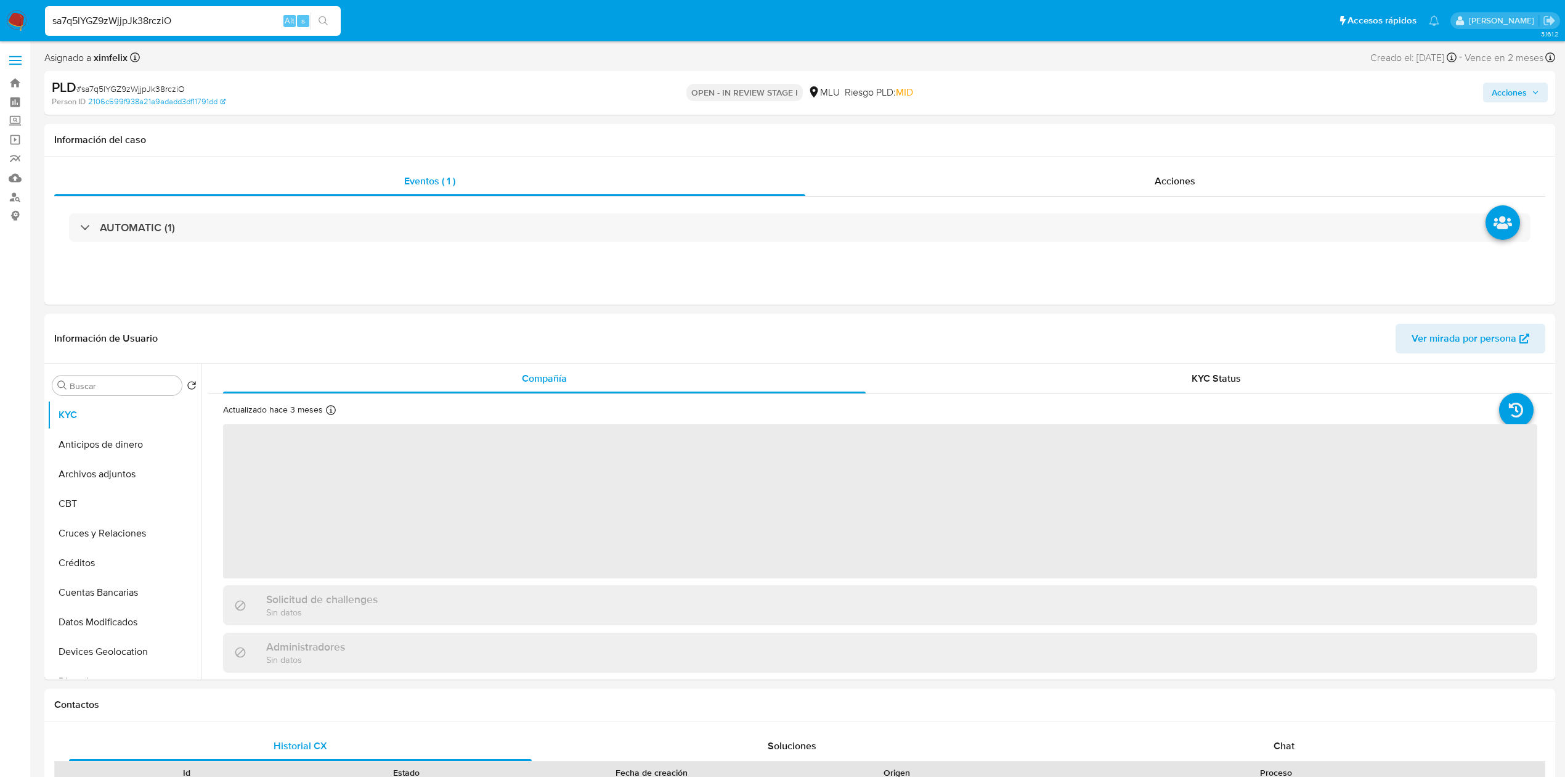
select select "10"
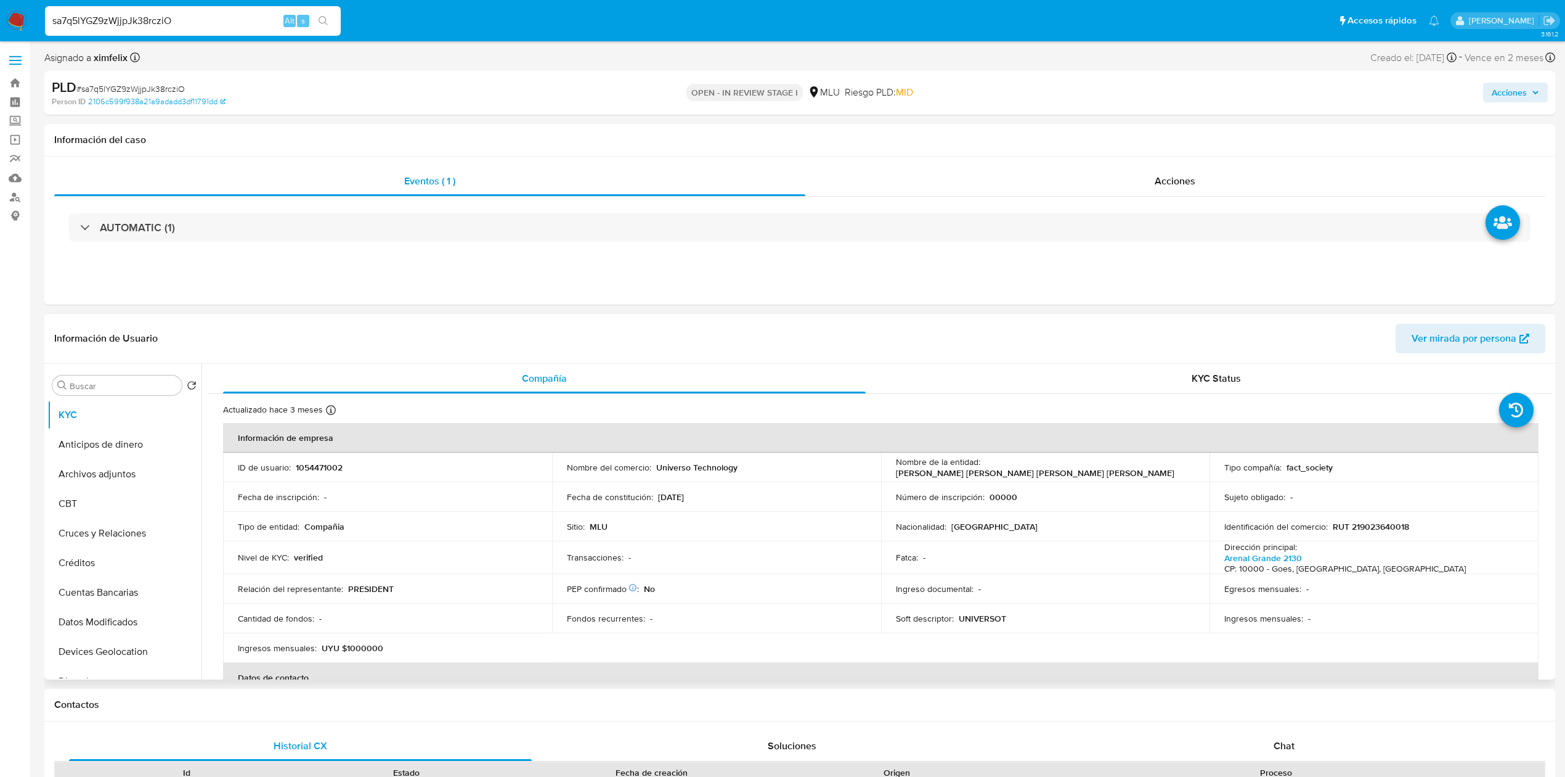
click at [1374, 521] on p "RUT 219023640018" at bounding box center [1371, 526] width 76 height 11
copy p "219023640018"
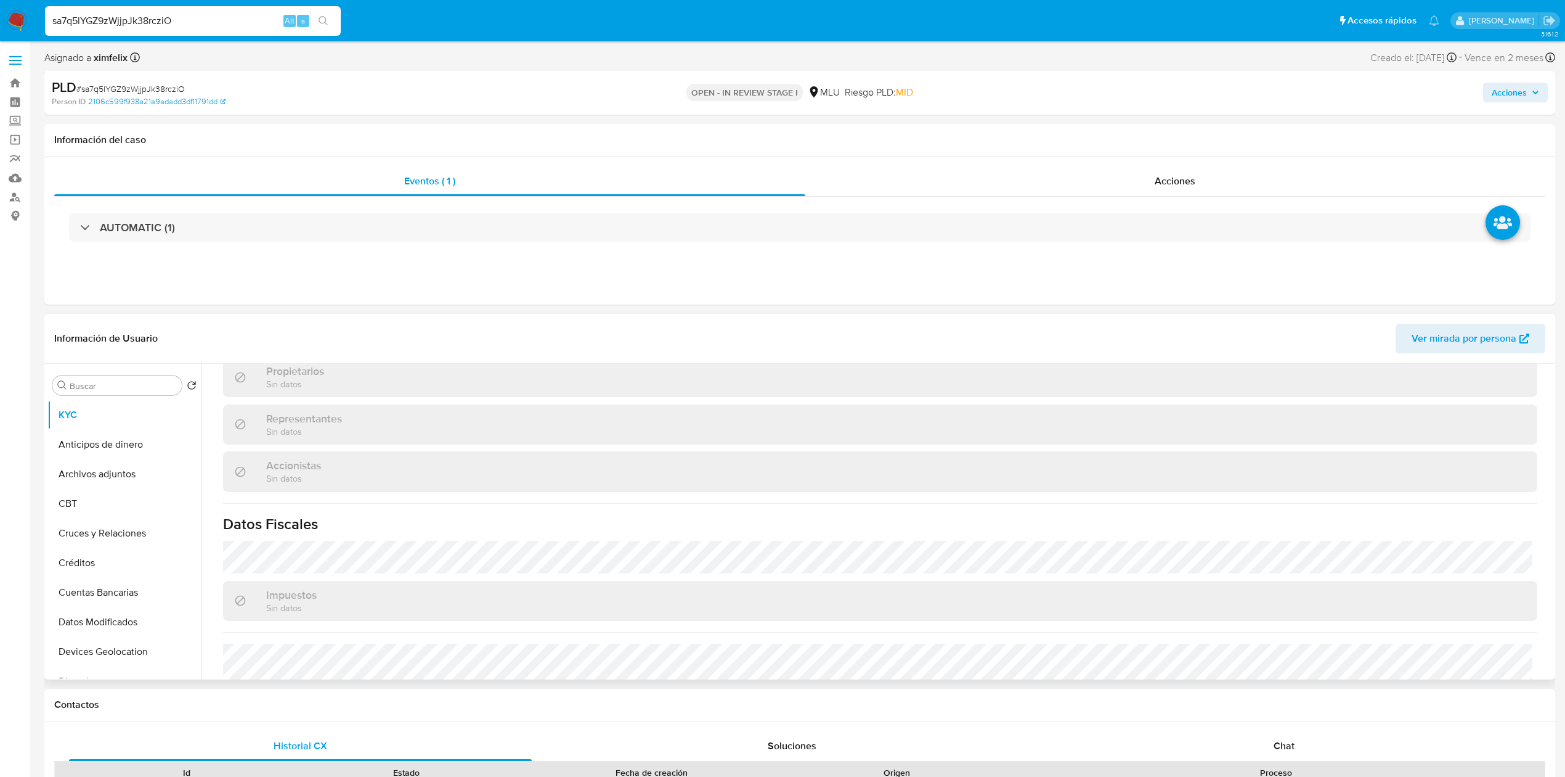
scroll to position [701, 0]
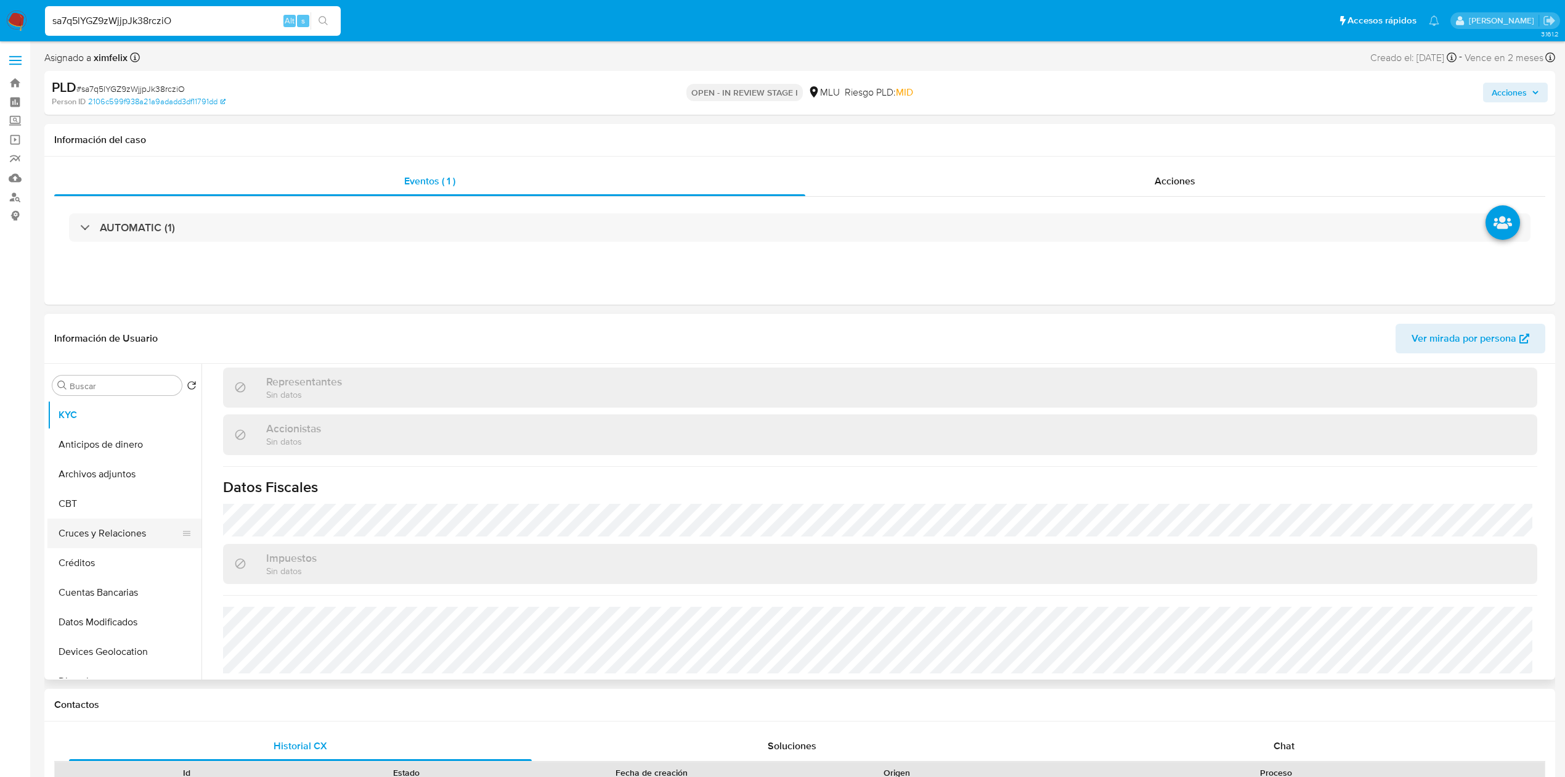
click at [132, 542] on button "Cruces y Relaciones" at bounding box center [119, 533] width 144 height 30
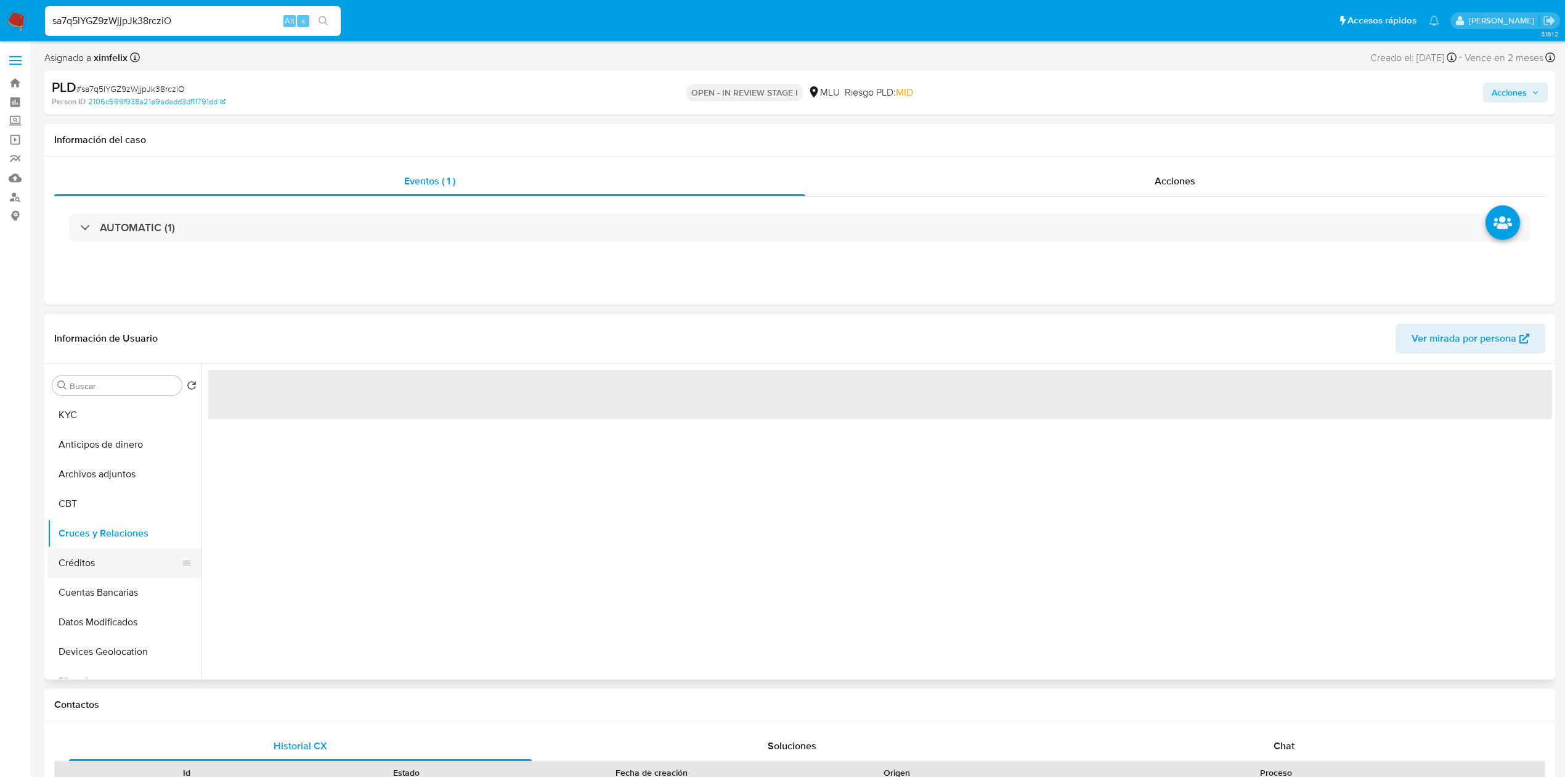
scroll to position [0, 0]
click at [117, 585] on button "Cuentas Bancarias" at bounding box center [119, 593] width 144 height 30
click at [528, 582] on div "‌" at bounding box center [877, 522] width 1351 height 316
click at [541, 570] on div "‌" at bounding box center [877, 522] width 1351 height 316
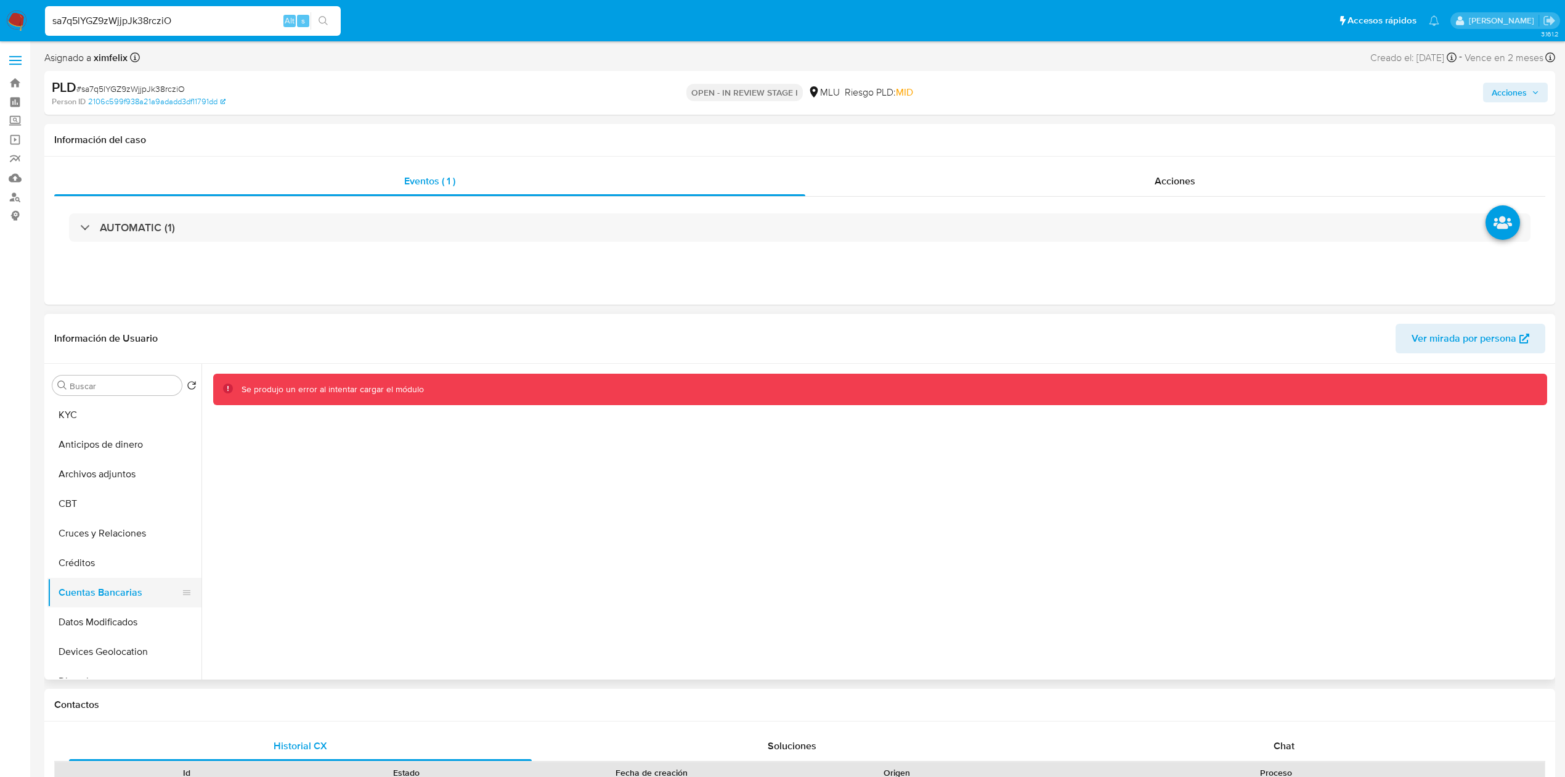
click at [134, 592] on button "Cuentas Bancarias" at bounding box center [119, 593] width 144 height 30
click at [126, 575] on button "Créditos" at bounding box center [119, 563] width 144 height 30
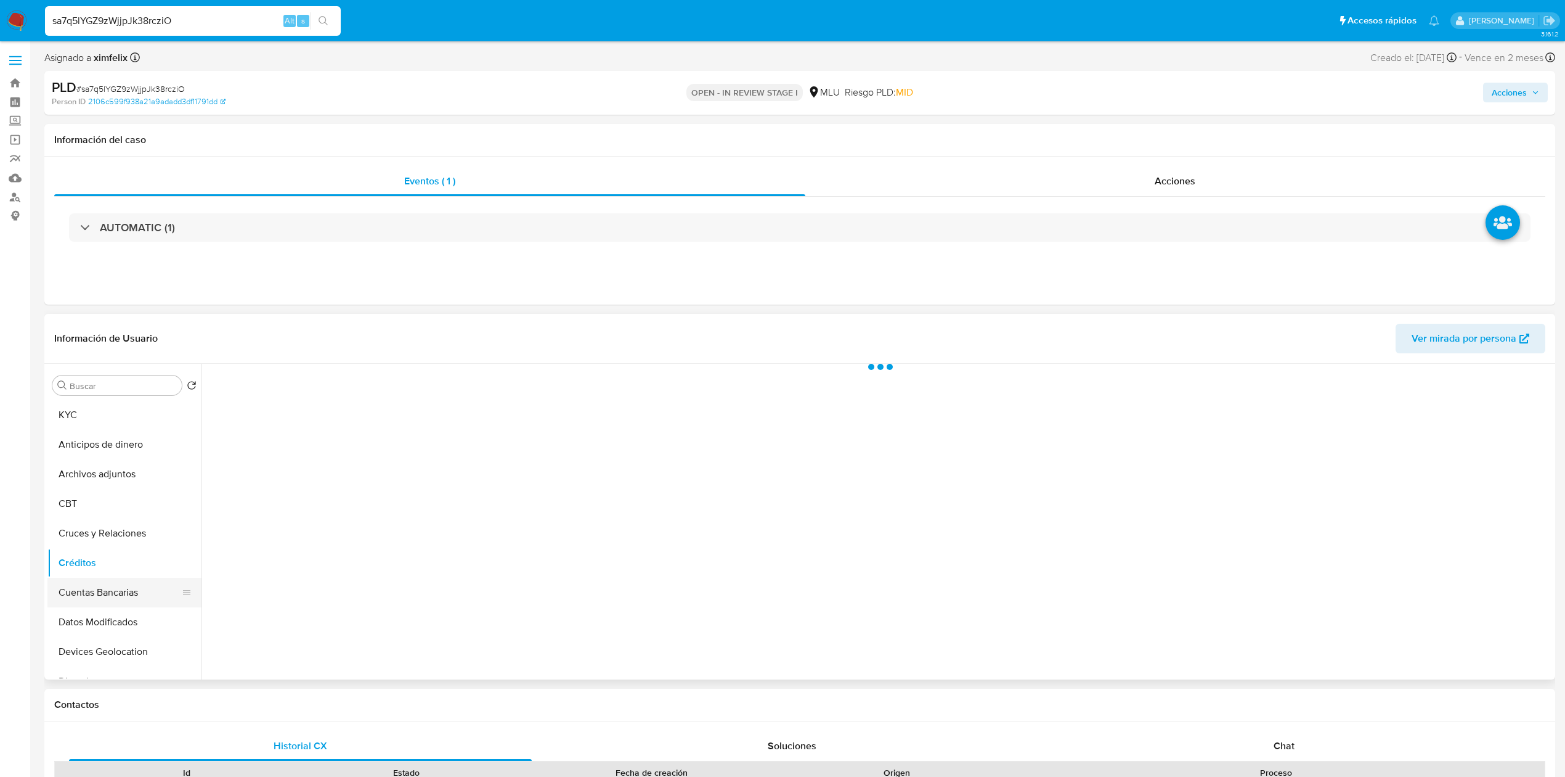
click at [126, 594] on button "Cuentas Bancarias" at bounding box center [119, 593] width 144 height 30
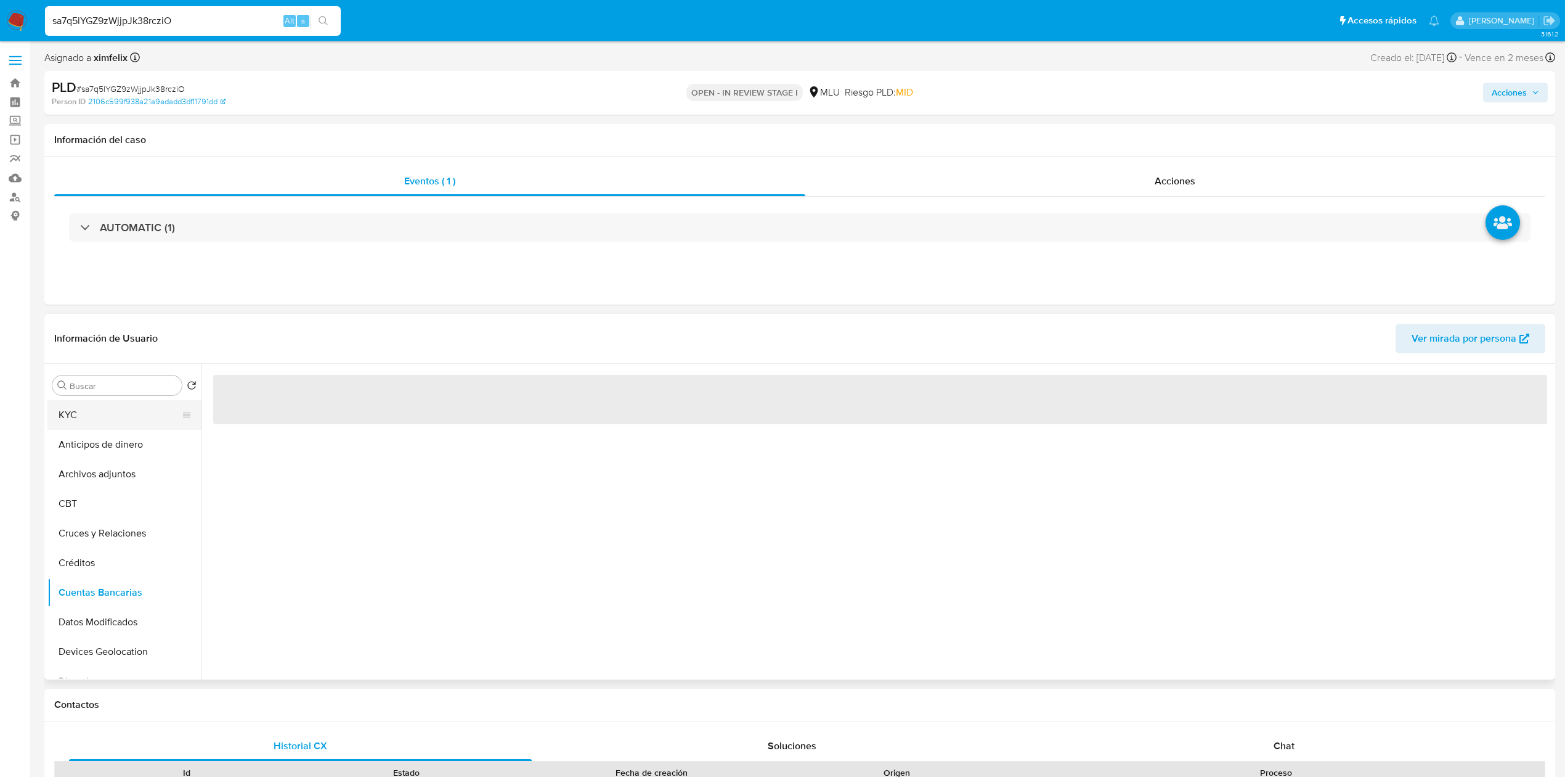
click at [149, 425] on button "KYC" at bounding box center [119, 415] width 144 height 30
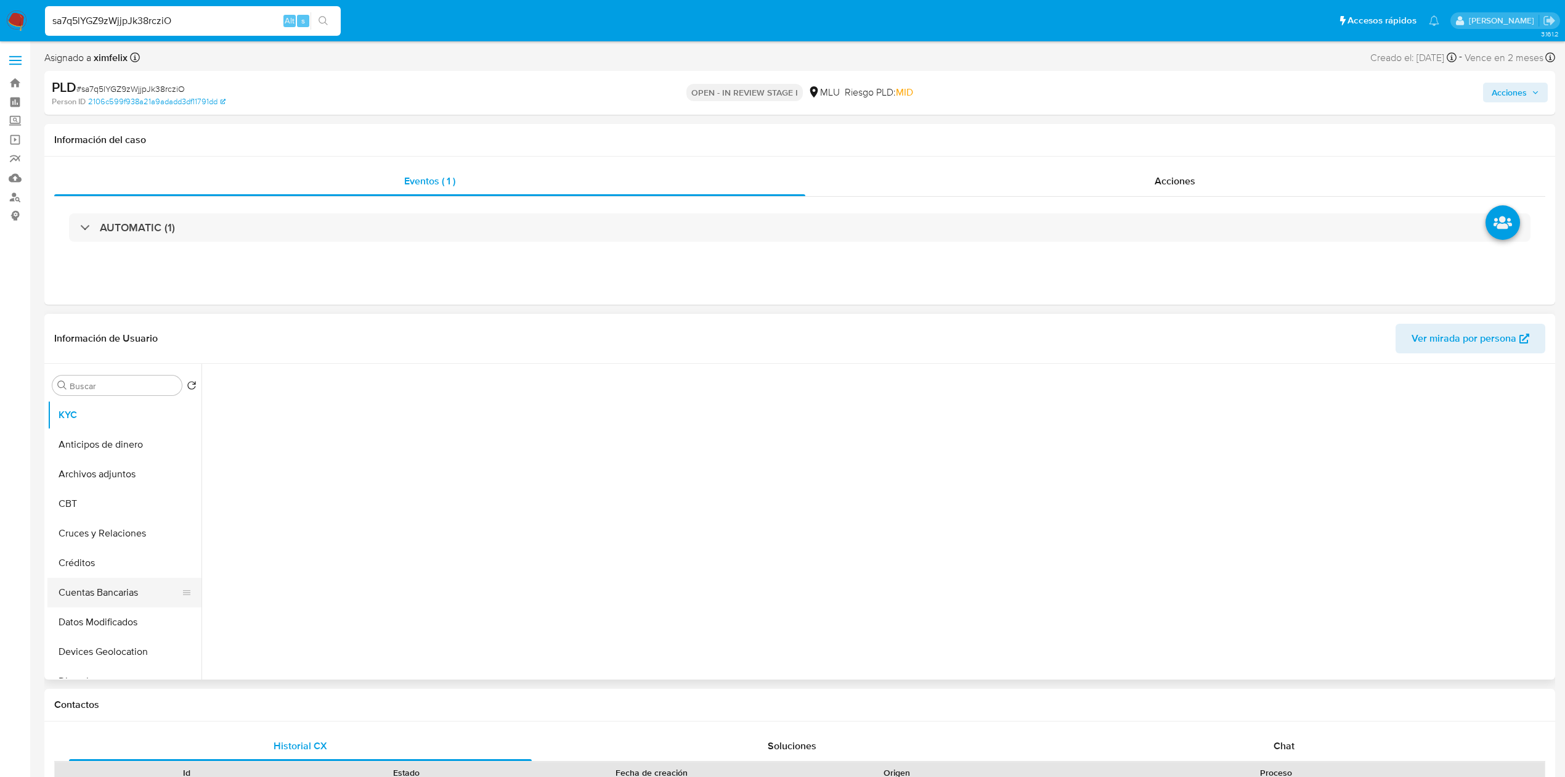
click at [116, 590] on button "Cuentas Bancarias" at bounding box center [119, 593] width 144 height 30
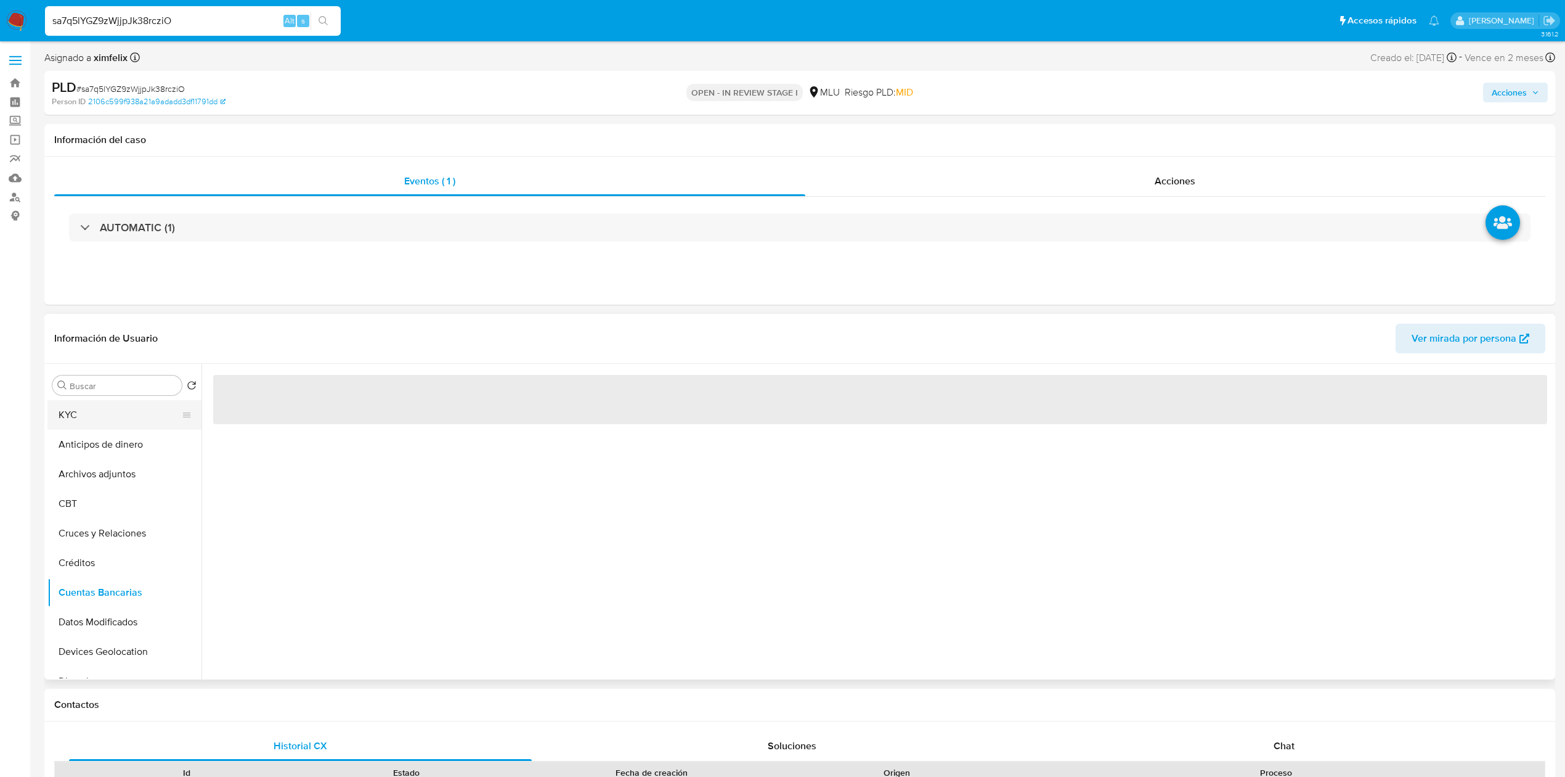
click at [102, 425] on button "KYC" at bounding box center [119, 415] width 144 height 30
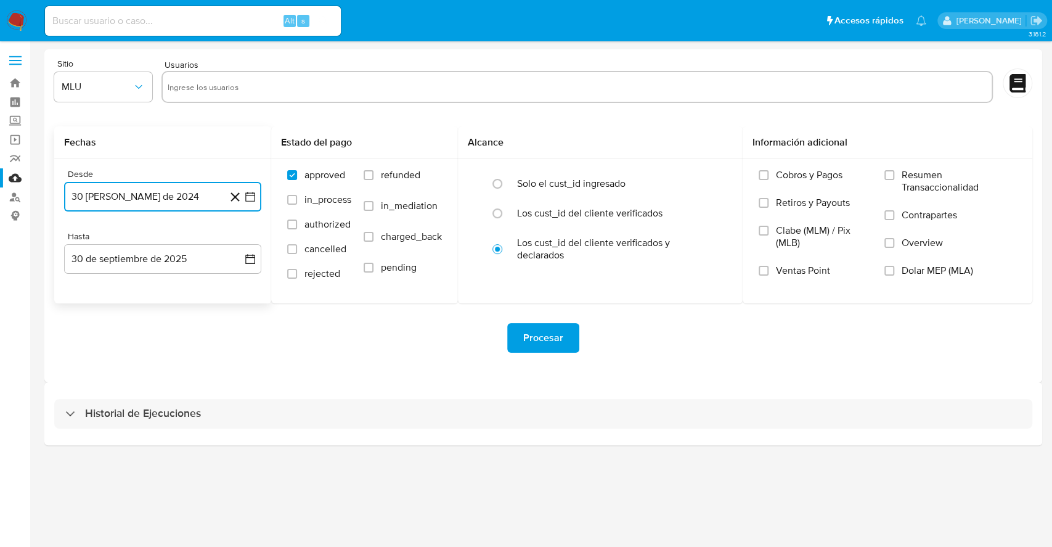
click at [189, 204] on button "30 [PERSON_NAME] de 2024" at bounding box center [162, 197] width 197 height 30
click at [241, 246] on icon "Mes siguiente" at bounding box center [239, 241] width 15 height 15
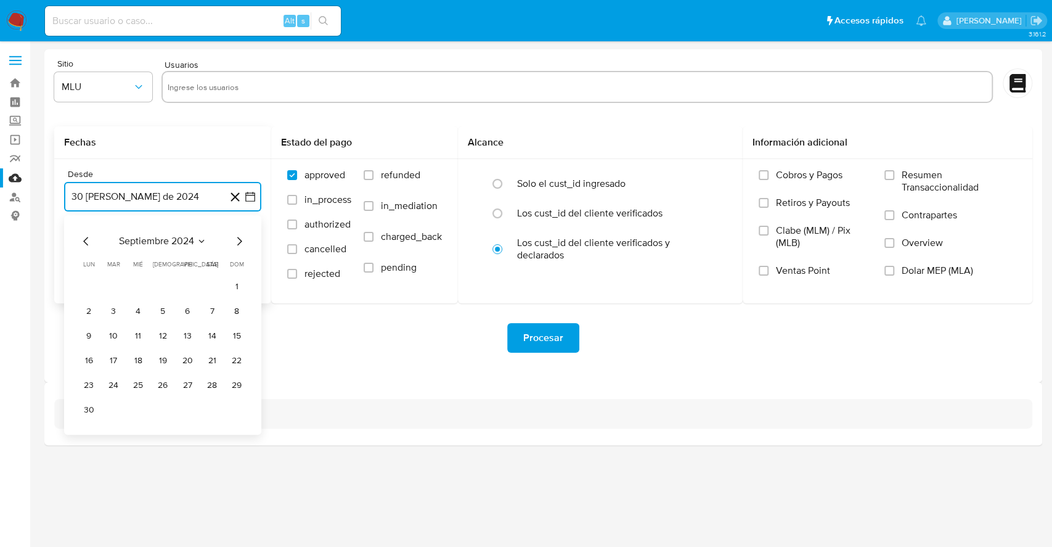
click at [87, 238] on icon "Mes anterior" at bounding box center [85, 241] width 5 height 9
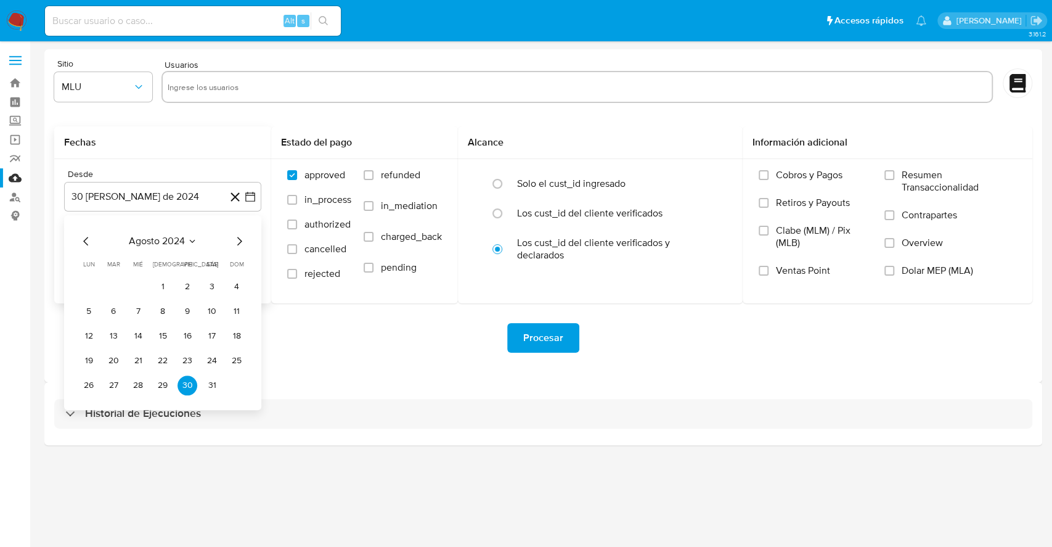
click at [172, 235] on span "agosto 2024" at bounding box center [157, 241] width 56 height 12
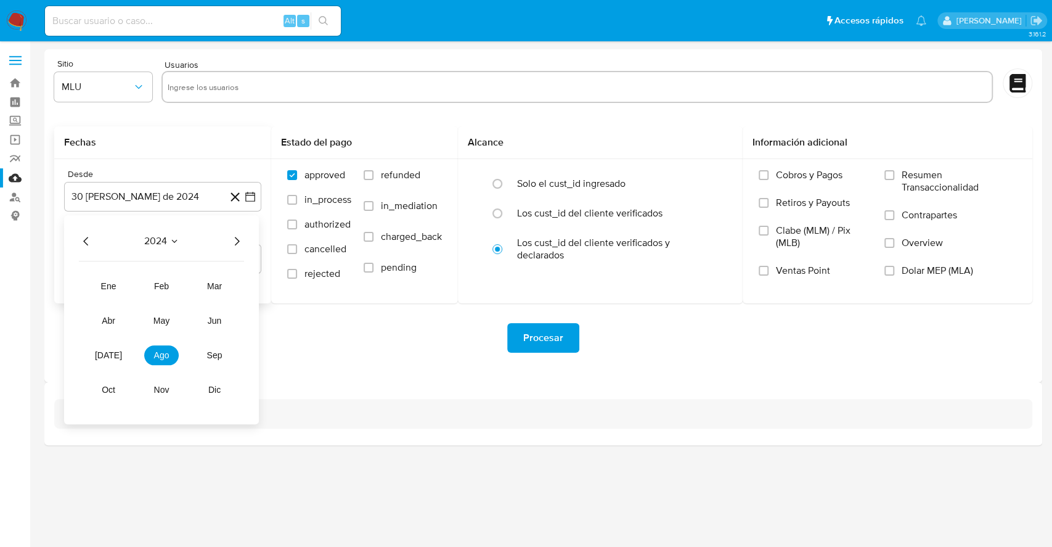
click at [169, 248] on div "2024 2024 ene feb mar abr may jun [DATE] ago sep oct nov dic" at bounding box center [161, 319] width 195 height 209
click at [169, 243] on icon "Seleccionar mes y año" at bounding box center [174, 241] width 10 height 10
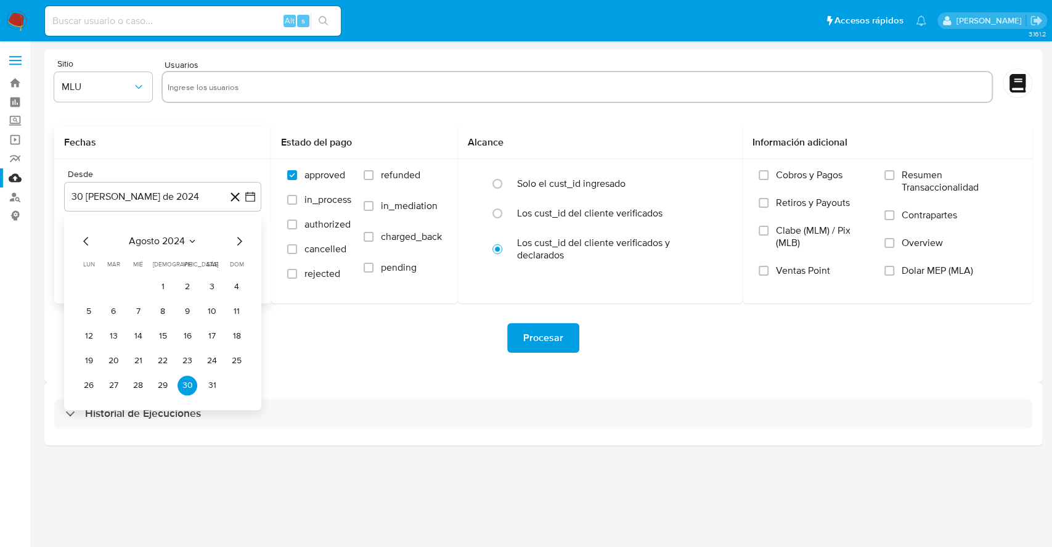
click at [176, 243] on span "agosto 2024" at bounding box center [157, 241] width 56 height 12
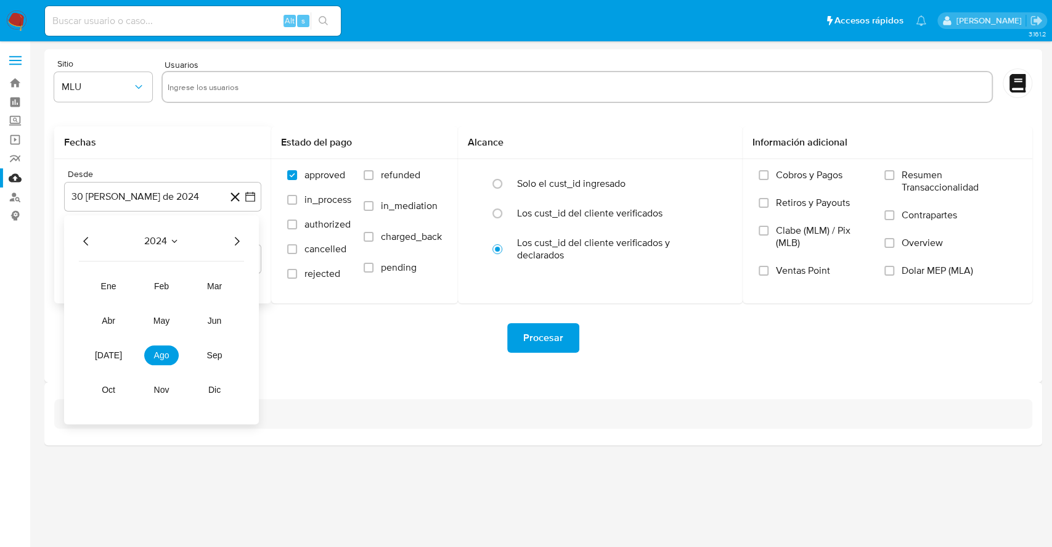
click at [165, 239] on span "2024" at bounding box center [155, 241] width 23 height 12
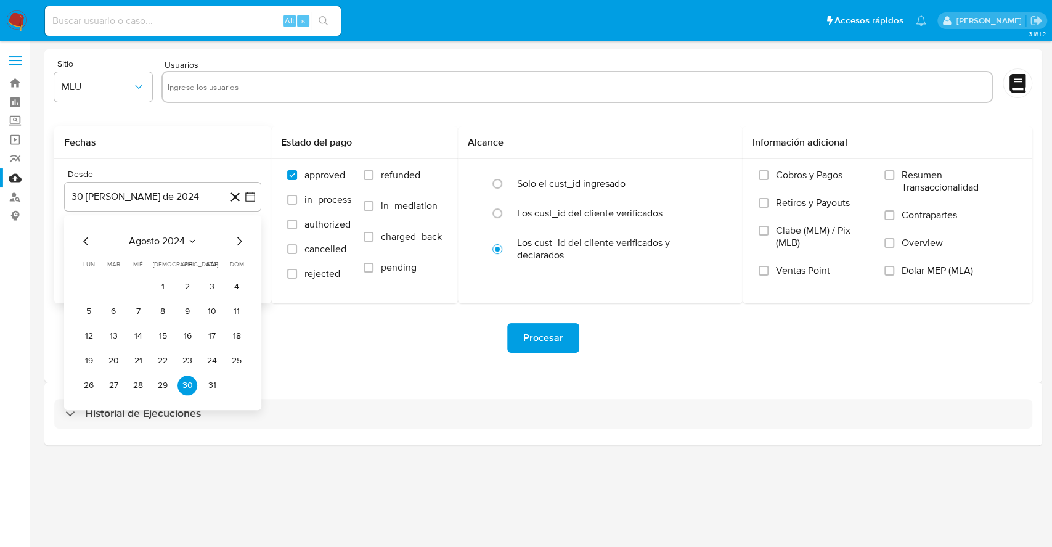
click at [178, 240] on span "agosto 2024" at bounding box center [157, 241] width 56 height 12
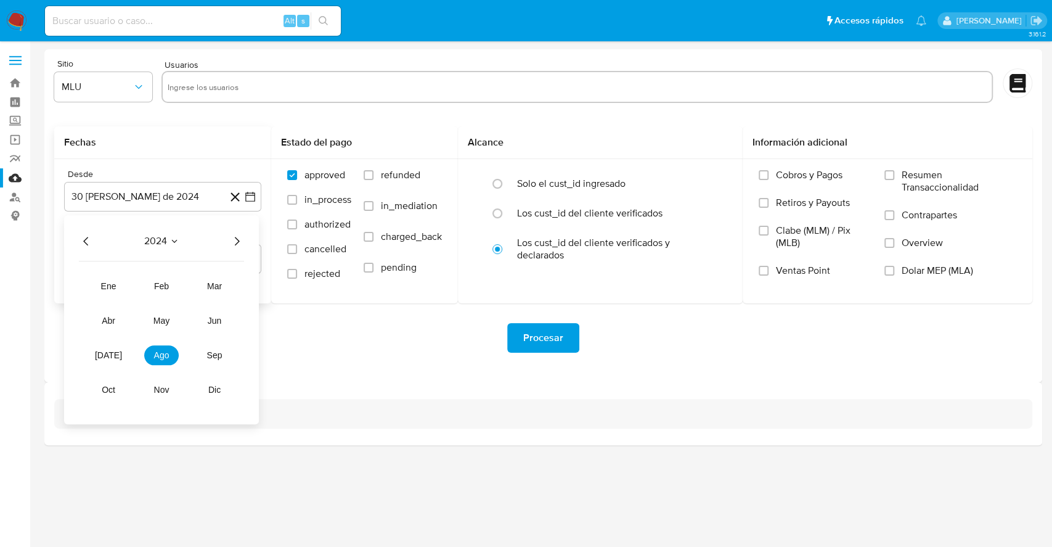
click at [185, 234] on div "2024" at bounding box center [161, 241] width 165 height 15
click at [237, 245] on icon "Año siguiente" at bounding box center [236, 241] width 15 height 15
click at [218, 320] on span "jun" at bounding box center [215, 321] width 14 height 10
click at [186, 311] on button "6" at bounding box center [188, 311] width 20 height 20
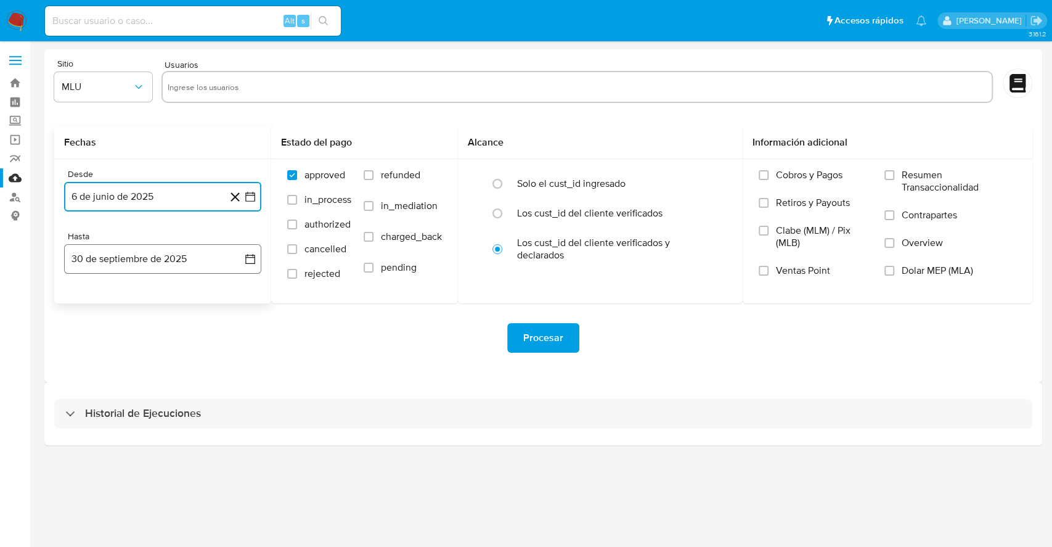
click at [203, 263] on button "30 de septiembre de 2025" at bounding box center [162, 259] width 197 height 30
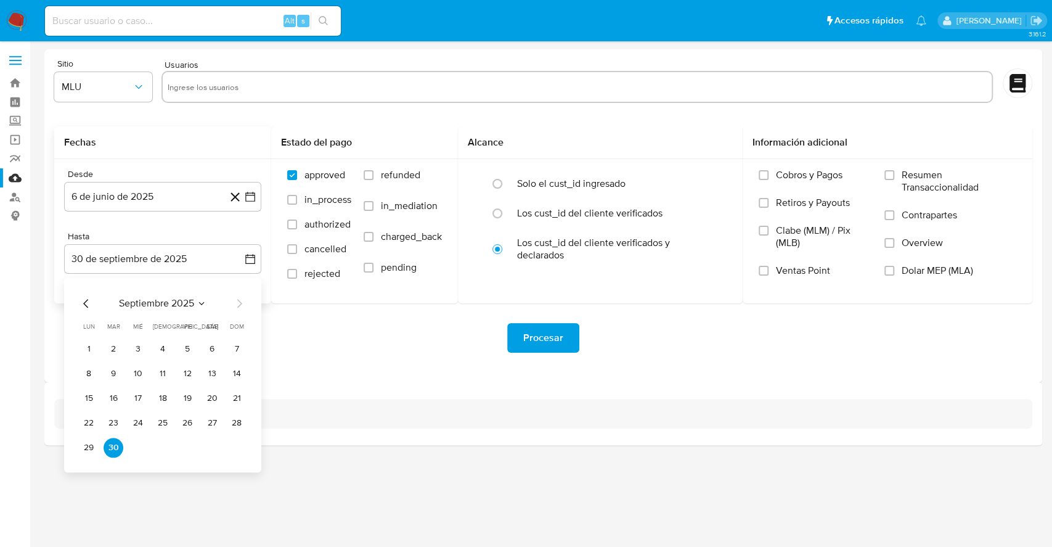
click at [151, 421] on tr "22 23 24 25 26 27 28" at bounding box center [163, 423] width 168 height 20
click at [139, 421] on button "24" at bounding box center [138, 423] width 20 height 20
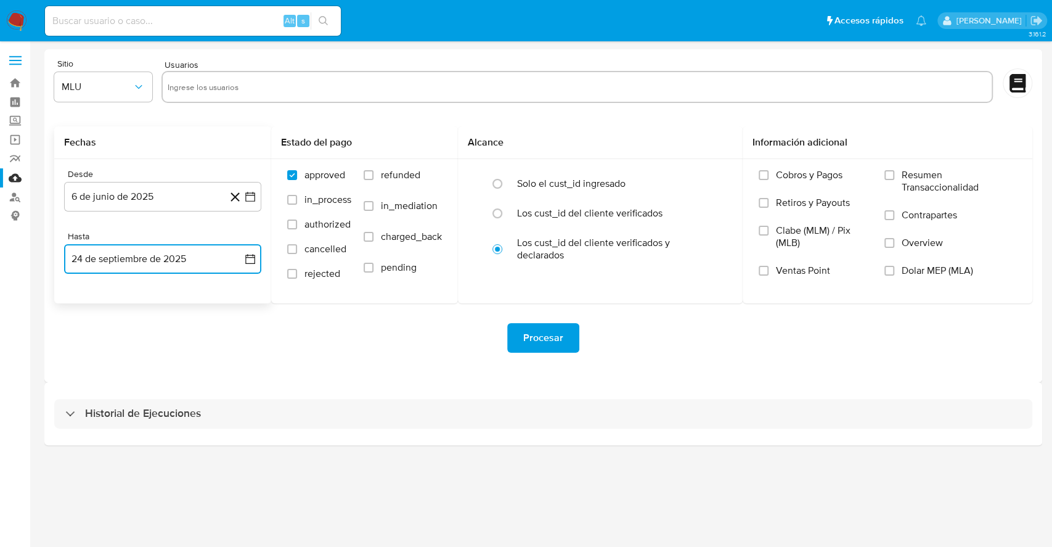
click at [258, 88] on input "text" at bounding box center [577, 87] width 819 height 20
type input "1054471002"
click at [406, 183] on label "refunded" at bounding box center [403, 184] width 78 height 31
click at [373, 180] on input "refunded" at bounding box center [369, 175] width 10 height 10
checkbox input "true"
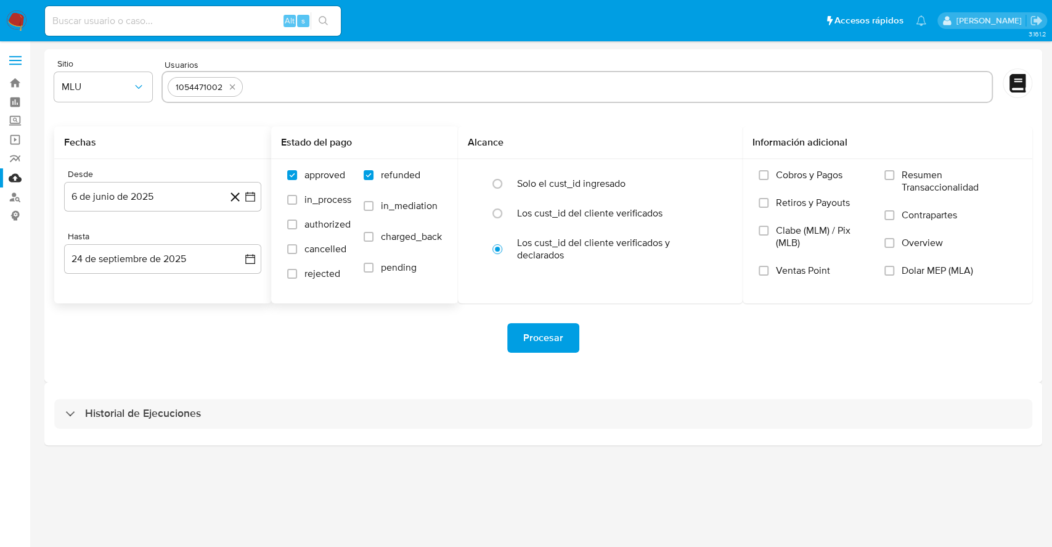
click at [404, 222] on label "in_mediation" at bounding box center [403, 215] width 78 height 31
click at [373, 211] on input "in_mediation" at bounding box center [369, 206] width 10 height 10
click at [407, 205] on span "in_mediation" at bounding box center [409, 206] width 57 height 12
click at [373, 205] on input "in_mediation" at bounding box center [369, 206] width 10 height 10
click at [407, 225] on label "in_mediation" at bounding box center [403, 215] width 78 height 31
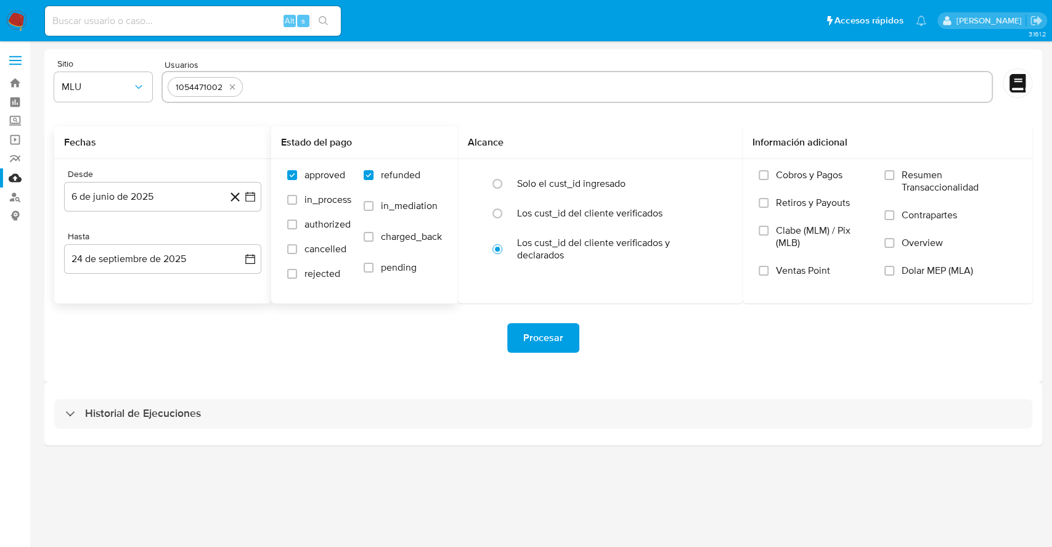
click at [373, 211] on input "in_mediation" at bounding box center [369, 206] width 10 height 10
click at [414, 204] on span "in_mediation" at bounding box center [409, 206] width 57 height 12
click at [373, 204] on input "in_mediation" at bounding box center [369, 206] width 10 height 10
checkbox input "false"
click at [413, 237] on span "charged_back" at bounding box center [411, 237] width 61 height 12
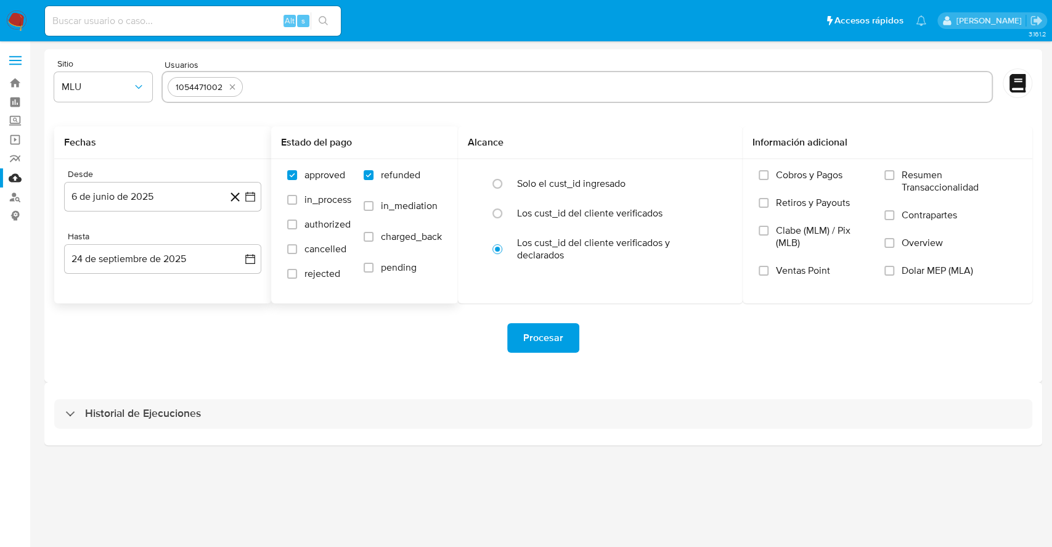
click at [373, 237] on input "charged_back" at bounding box center [369, 237] width 10 height 10
checkbox input "true"
click at [527, 337] on span "Procesar" at bounding box center [543, 337] width 40 height 27
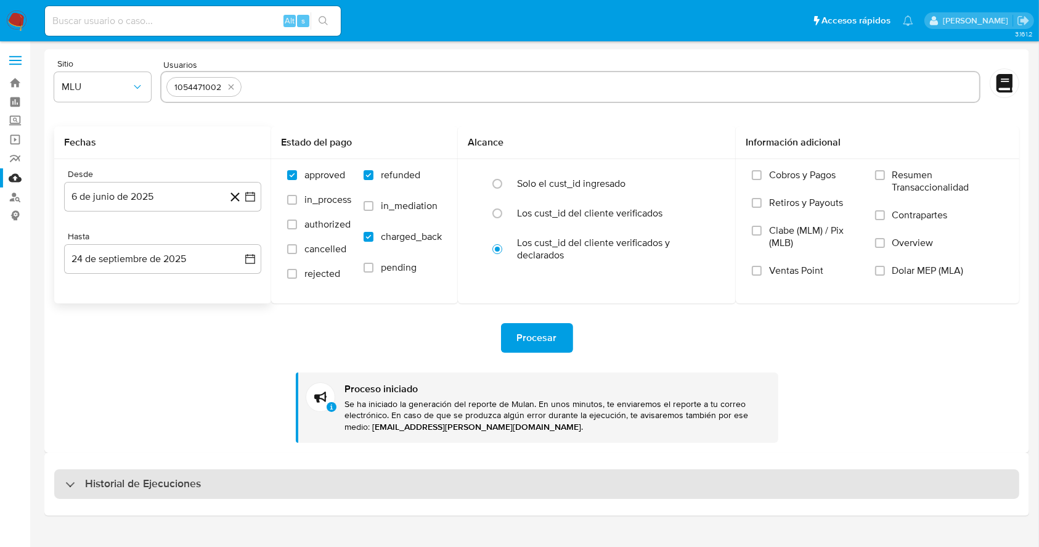
click at [182, 480] on h3 "Historial de Ejecuciones" at bounding box center [143, 483] width 116 height 15
select select "10"
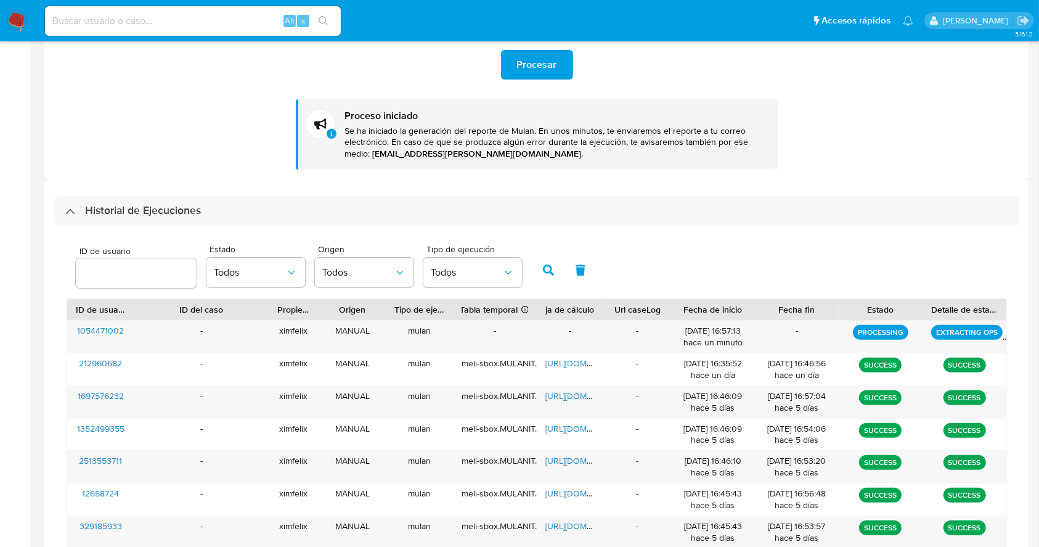
scroll to position [274, 0]
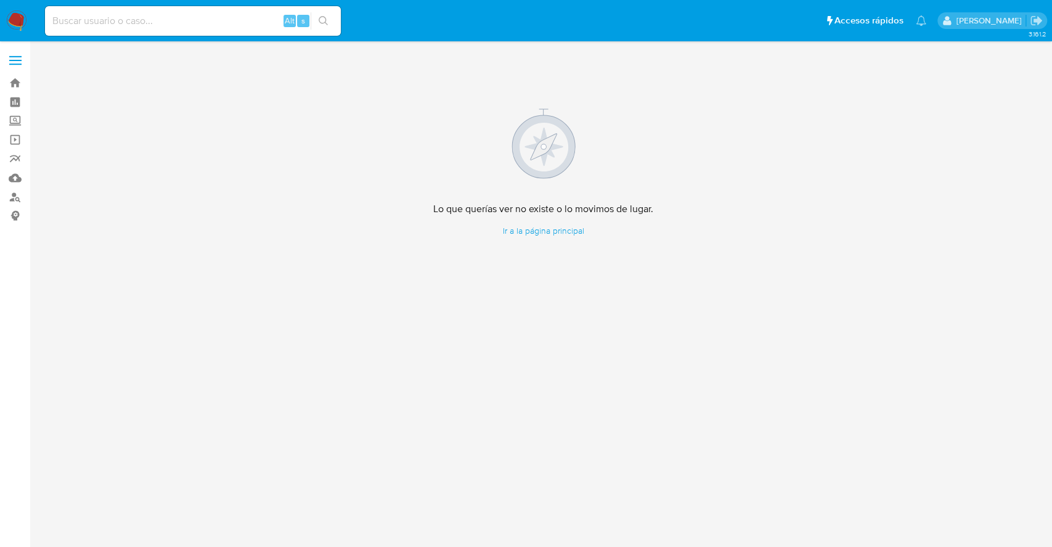
click at [203, 23] on input at bounding box center [193, 21] width 296 height 16
paste input "260943583"
type input "260943583"
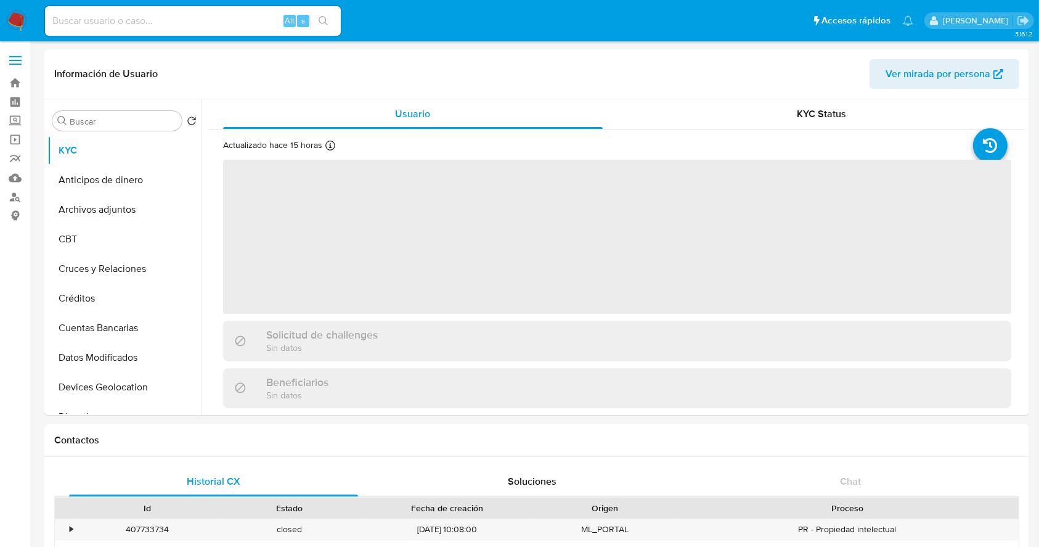
select select "10"
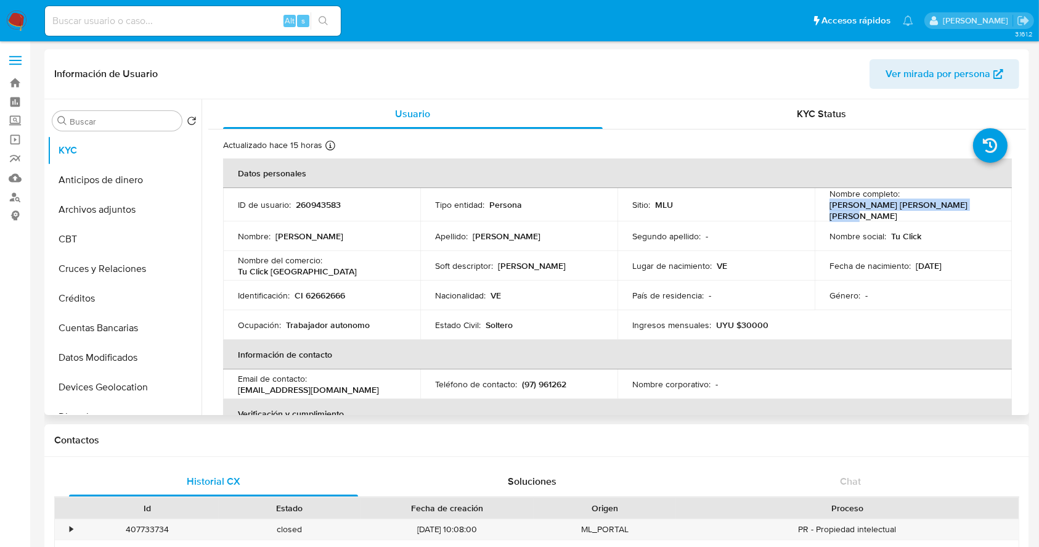
drag, startPoint x: 969, startPoint y: 203, endPoint x: 828, endPoint y: 206, distance: 140.6
click at [830, 206] on div "Nombre completo : [PERSON_NAME] [PERSON_NAME] [PERSON_NAME]" at bounding box center [914, 204] width 168 height 33
copy p "[PERSON_NAME] [PERSON_NAME] [PERSON_NAME]"
drag, startPoint x: 393, startPoint y: 267, endPoint x: 327, endPoint y: 263, distance: 66.1
click at [327, 263] on div "Nombre del comercio : Tu Click Uruguay" at bounding box center [322, 266] width 168 height 22
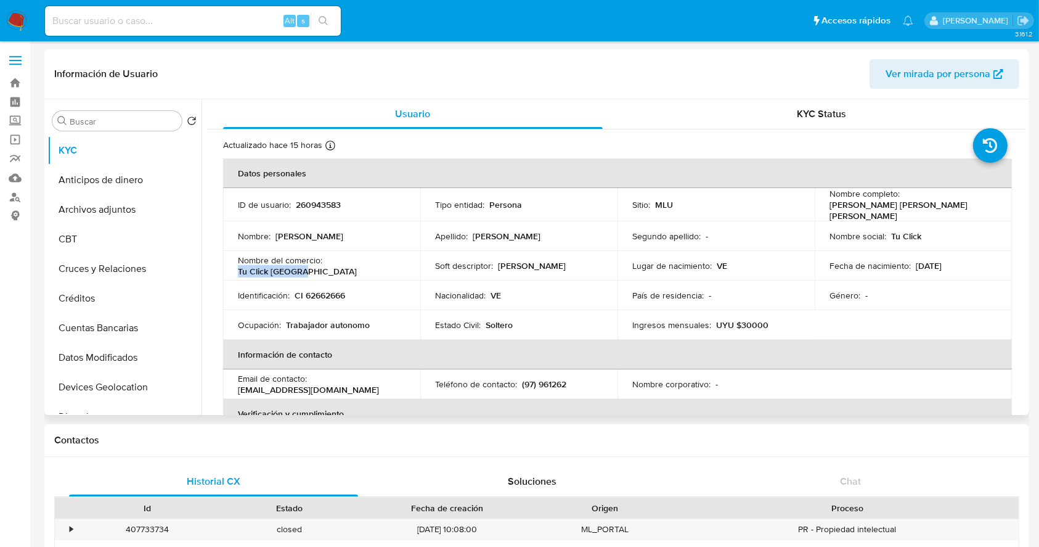
copy p "Tu Click [GEOGRAPHIC_DATA]"
click at [611, 78] on header "Información de Usuario Ver mirada por persona" at bounding box center [536, 74] width 965 height 30
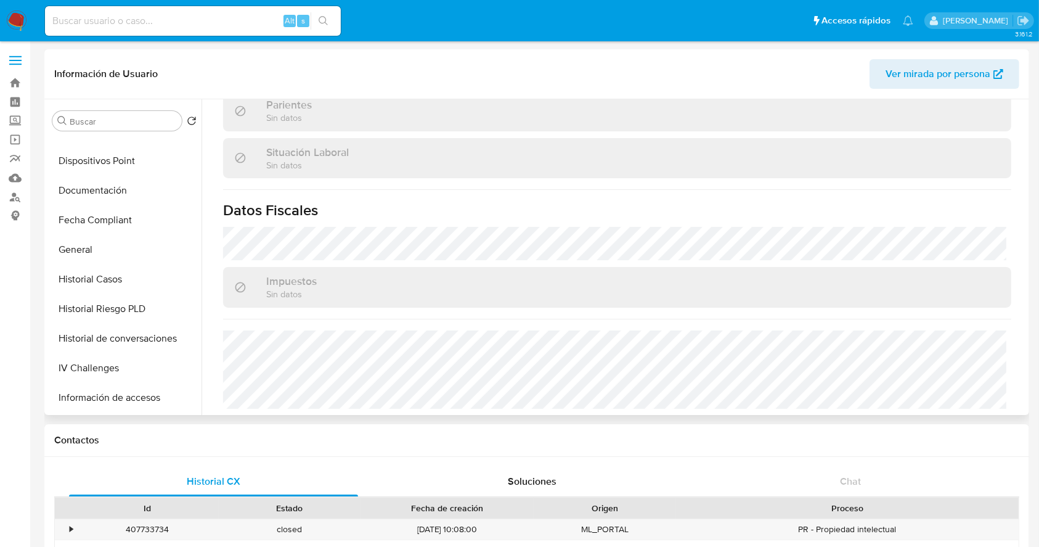
scroll to position [297, 0]
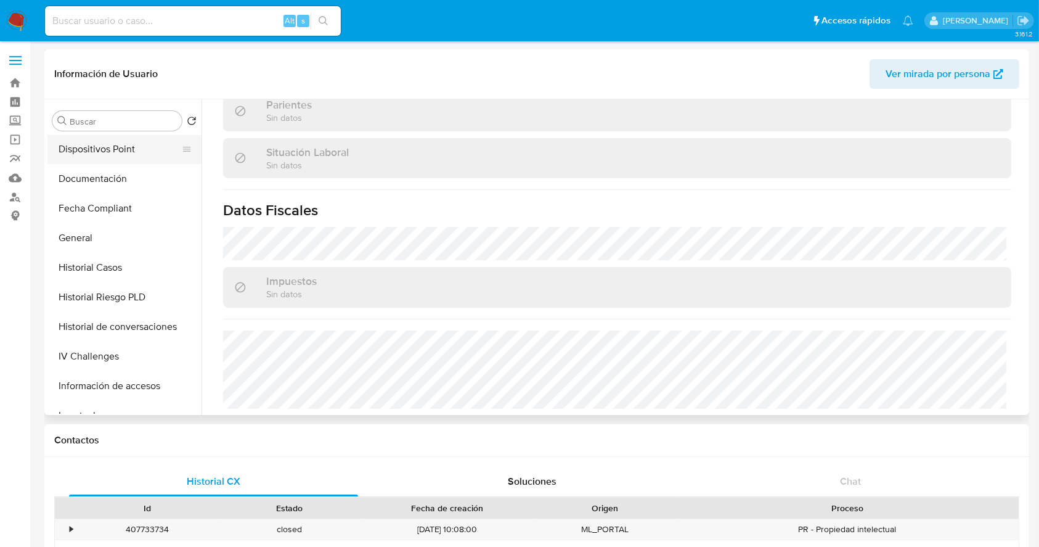
click at [124, 159] on button "Dispositivos Point" at bounding box center [119, 149] width 144 height 30
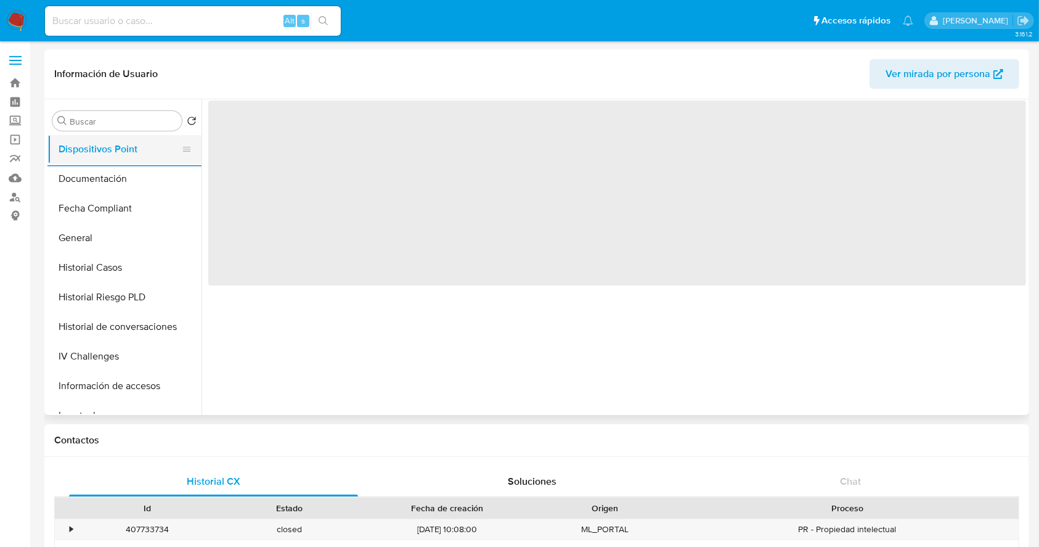
scroll to position [54, 0]
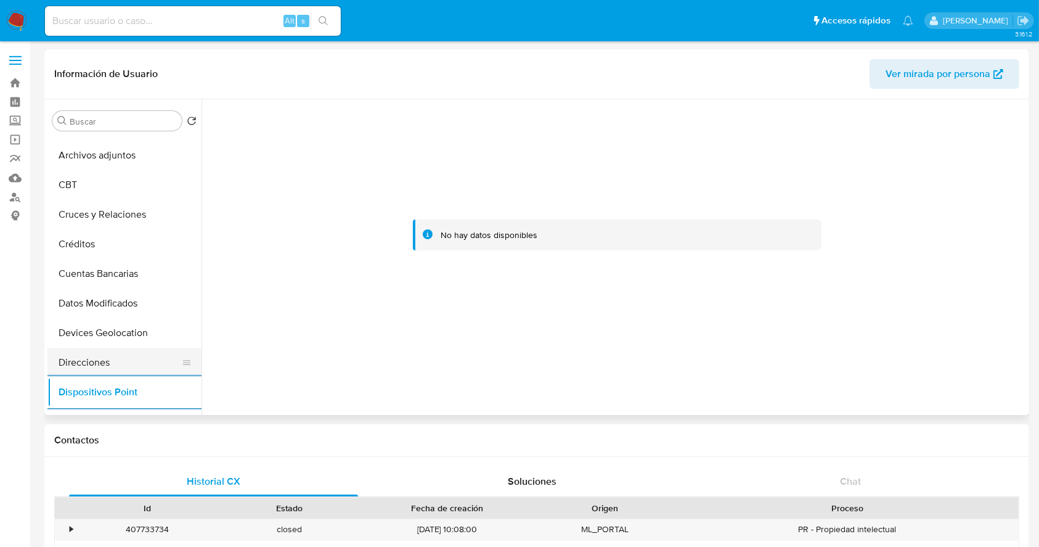
click at [105, 358] on button "Direcciones" at bounding box center [119, 363] width 144 height 30
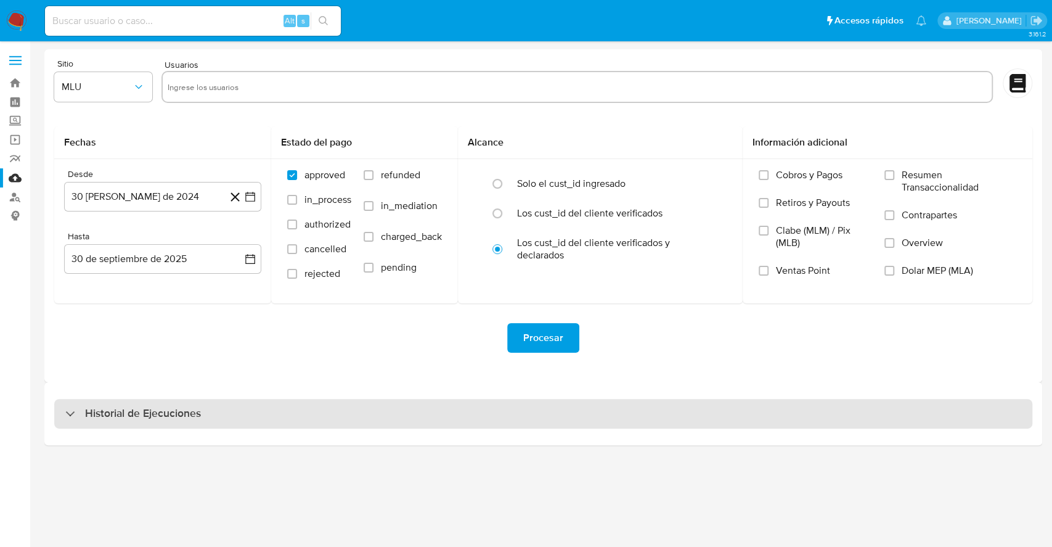
click at [788, 410] on div "Historial de Ejecuciones" at bounding box center [543, 414] width 978 height 30
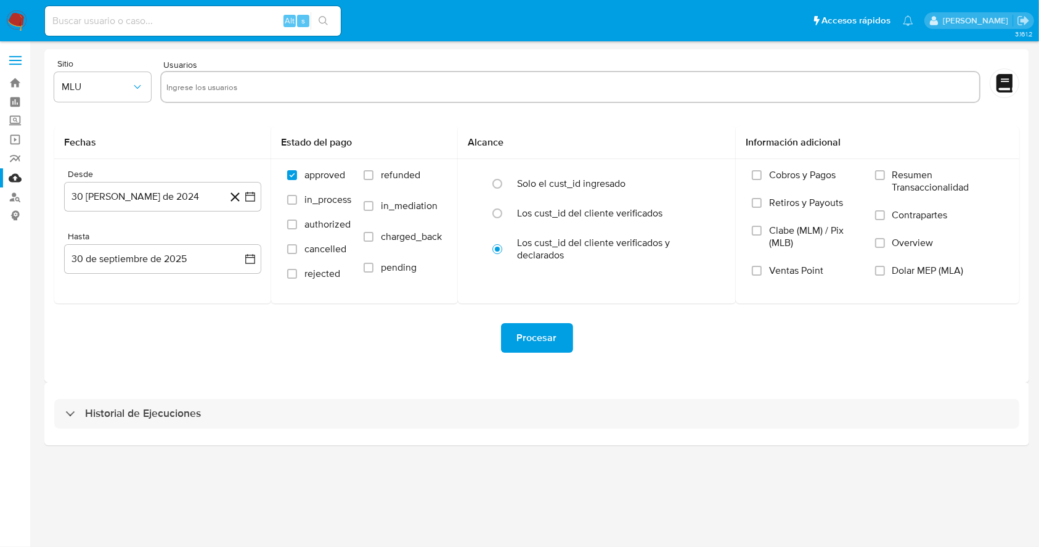
select select "10"
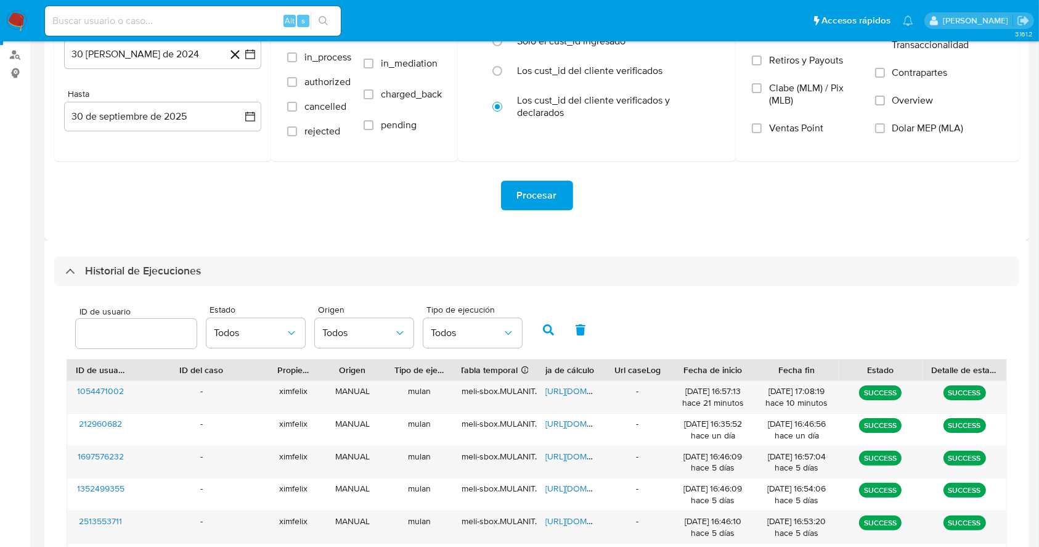
scroll to position [144, 0]
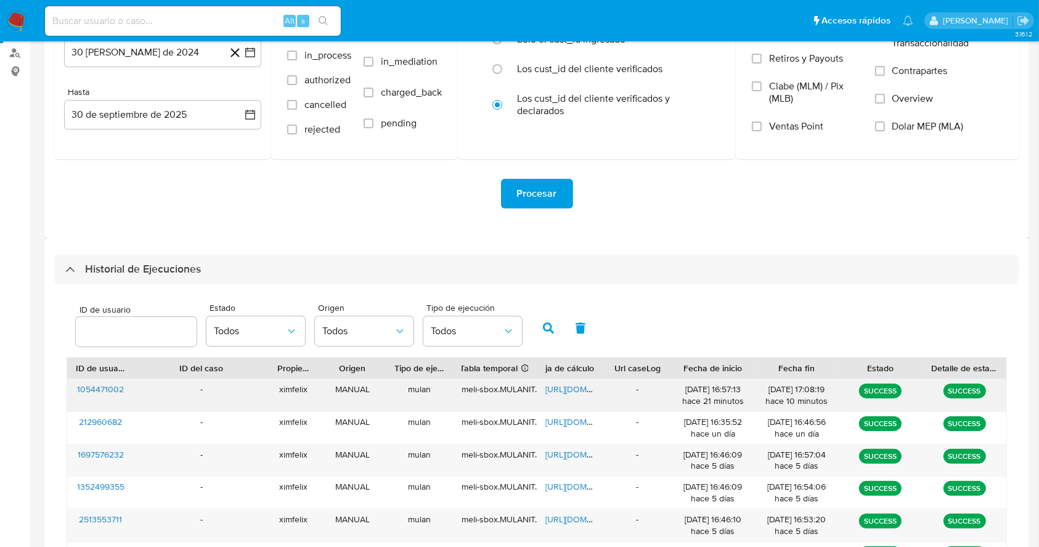
click at [569, 388] on span "[URL][DOMAIN_NAME]" at bounding box center [587, 389] width 85 height 12
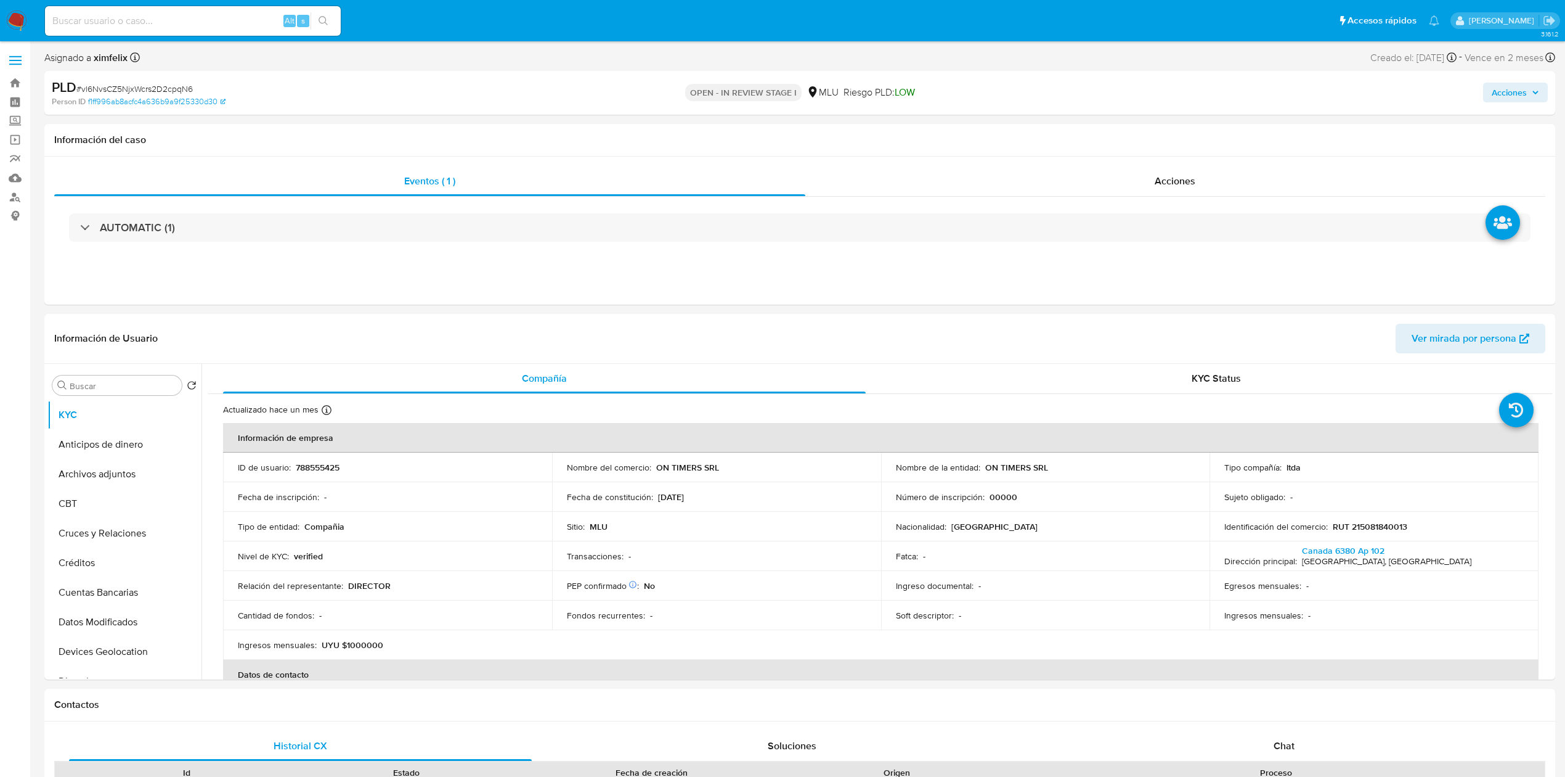
select select "10"
click at [22, 25] on img at bounding box center [16, 20] width 21 height 21
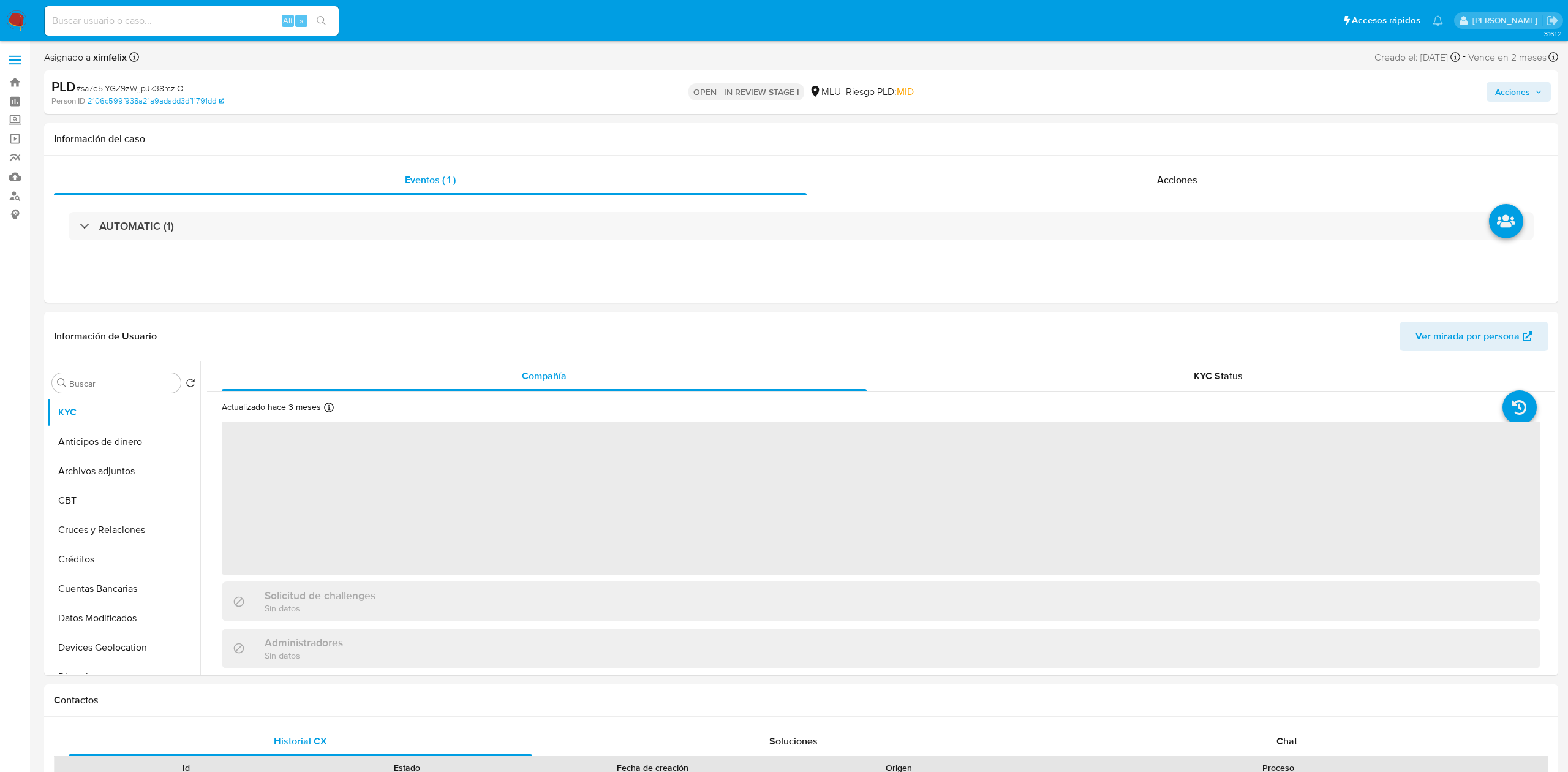
select select "10"
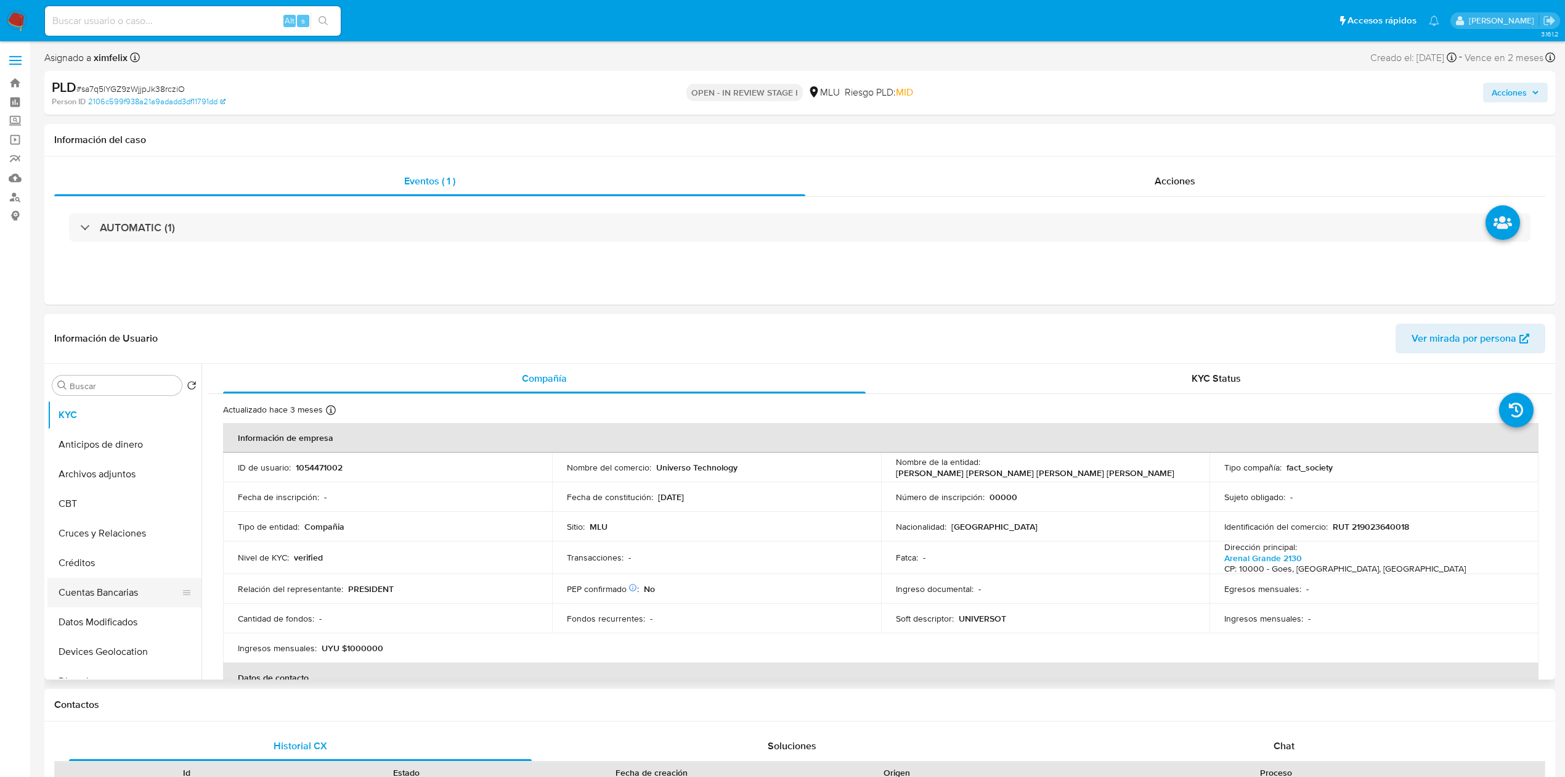
click at [116, 594] on button "Cuentas Bancarias" at bounding box center [119, 593] width 144 height 30
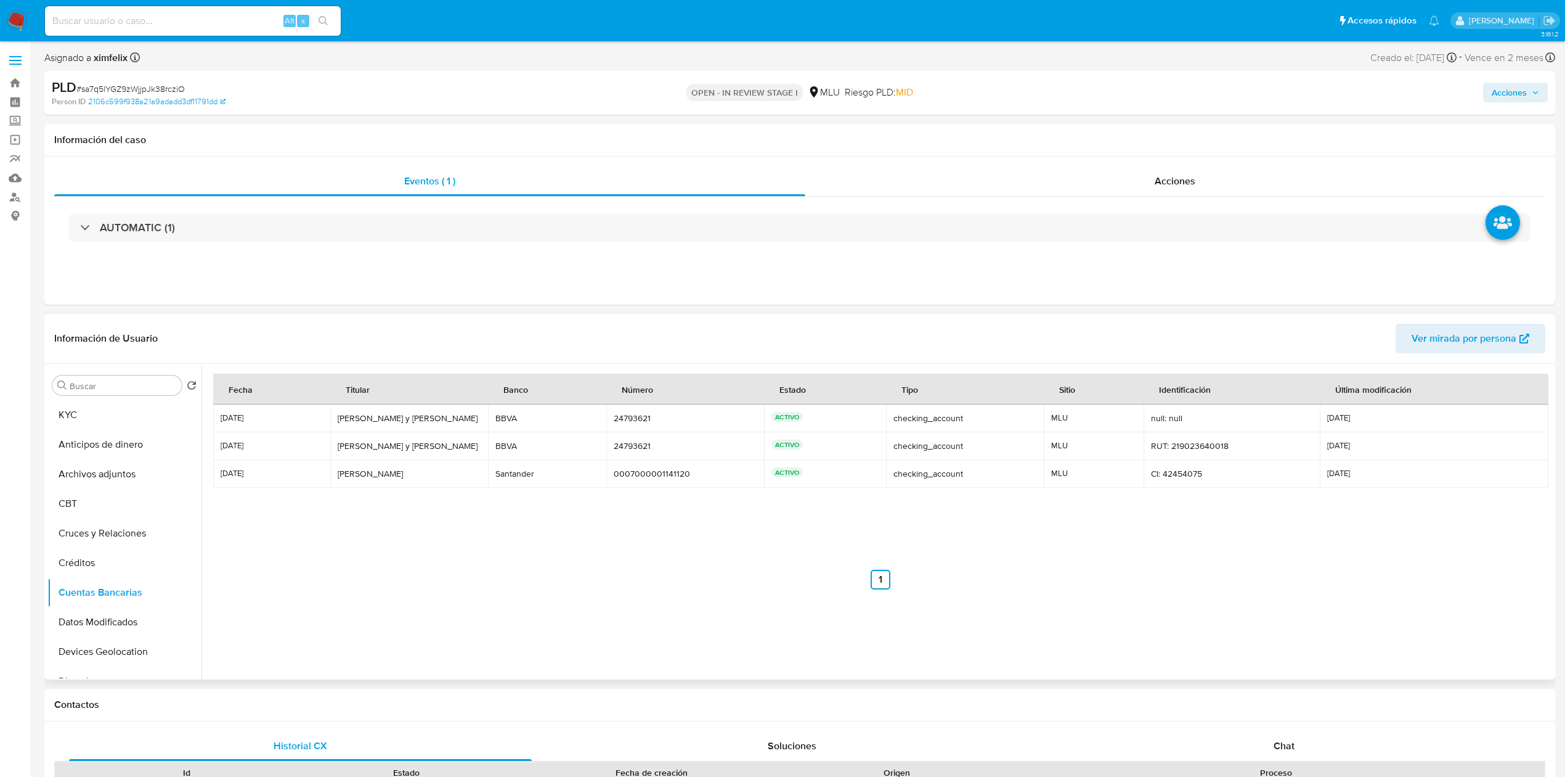
click at [636, 446] on div "24793621" at bounding box center [685, 445] width 143 height 11
click at [112, 423] on button "KYC" at bounding box center [119, 415] width 144 height 30
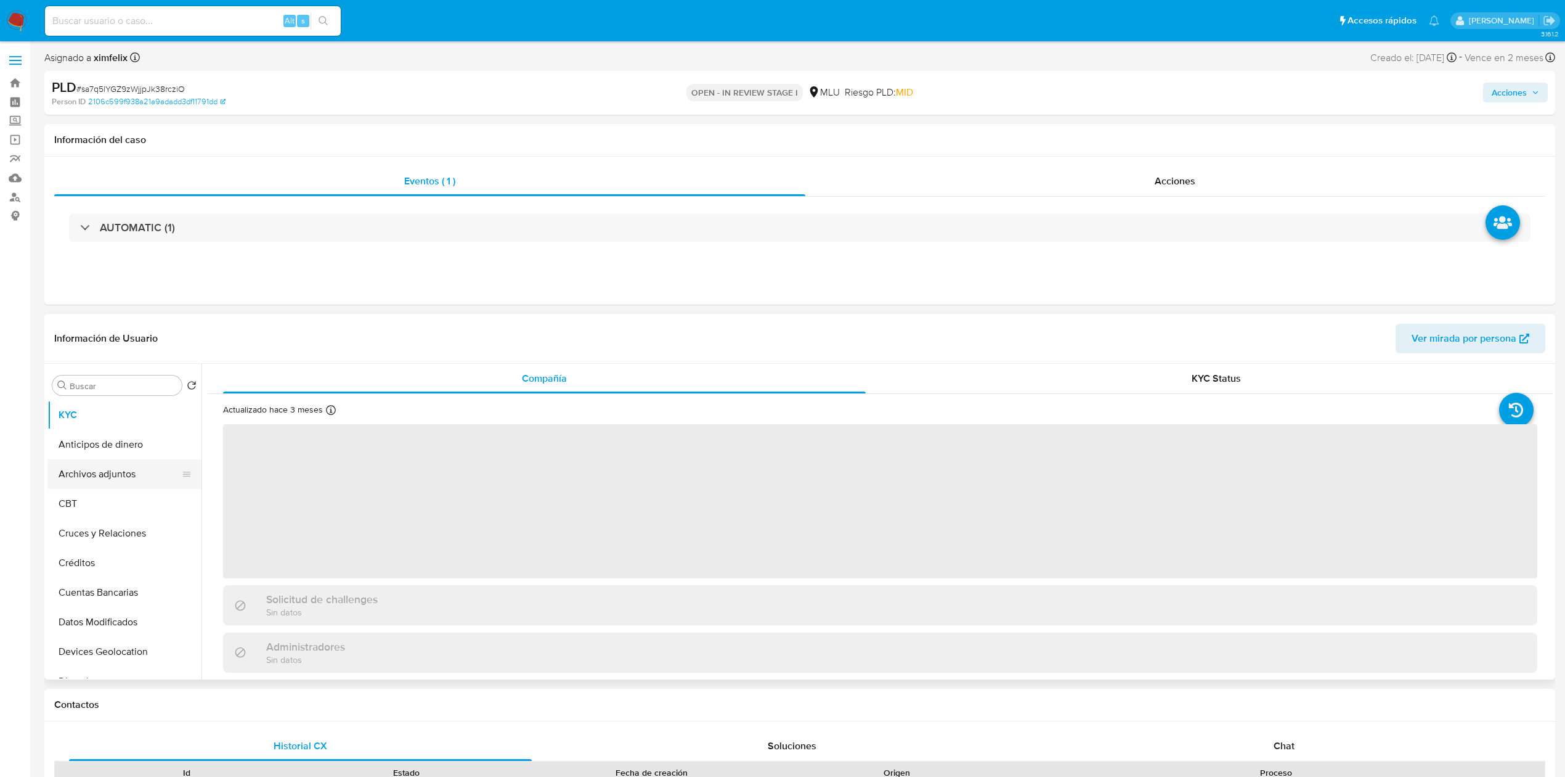
click at [113, 474] on button "Archivos adjuntos" at bounding box center [119, 474] width 144 height 30
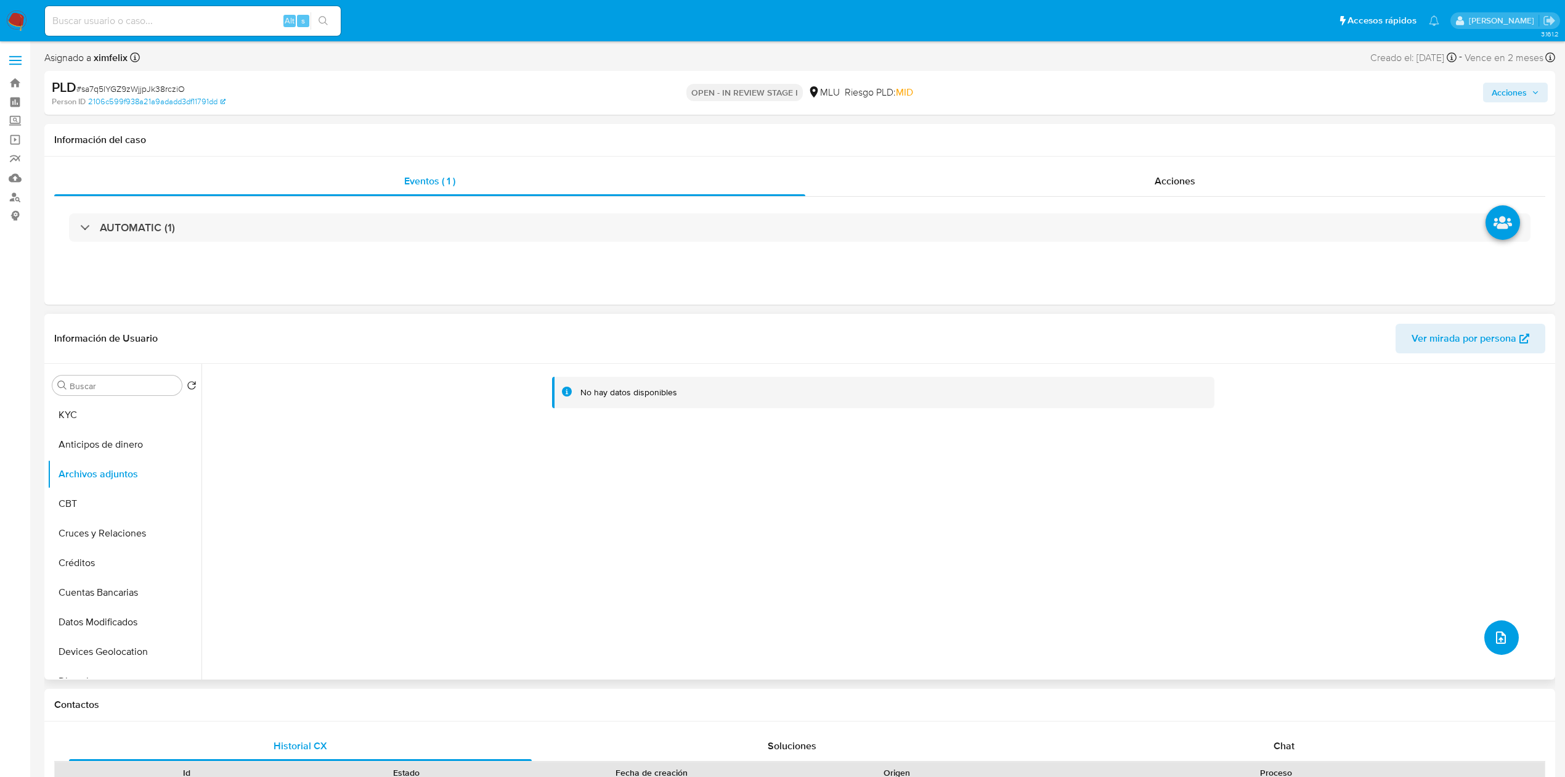
click at [1494, 640] on icon "upload-file" at bounding box center [1501, 637] width 15 height 15
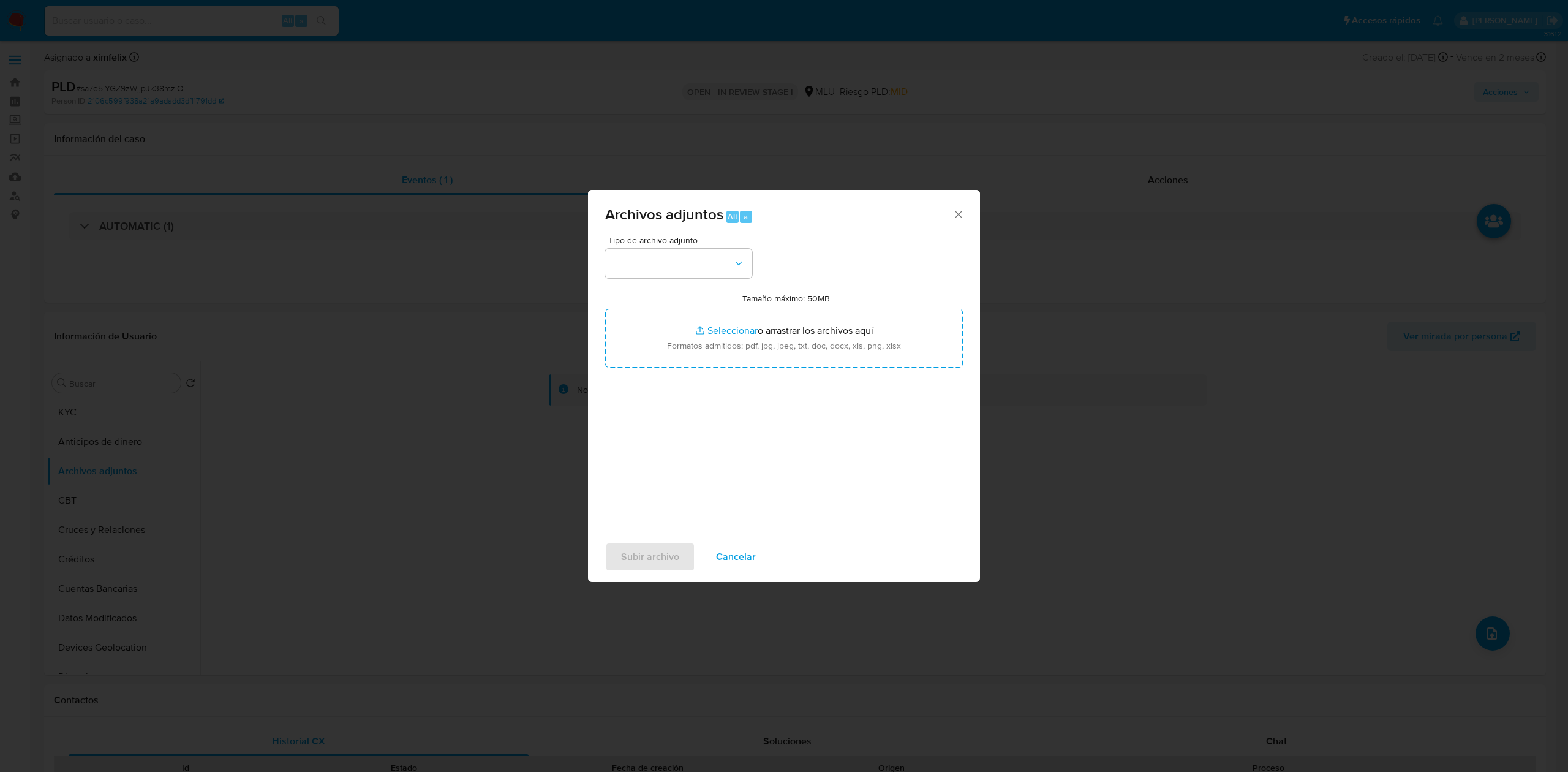
click at [699, 277] on div "Tipo de archivo adjunto Tamaño máximo: 50MB Seleccionar archivos Seleccionar o …" at bounding box center [784, 380] width 358 height 289
click at [690, 269] on button "button" at bounding box center [679, 263] width 147 height 30
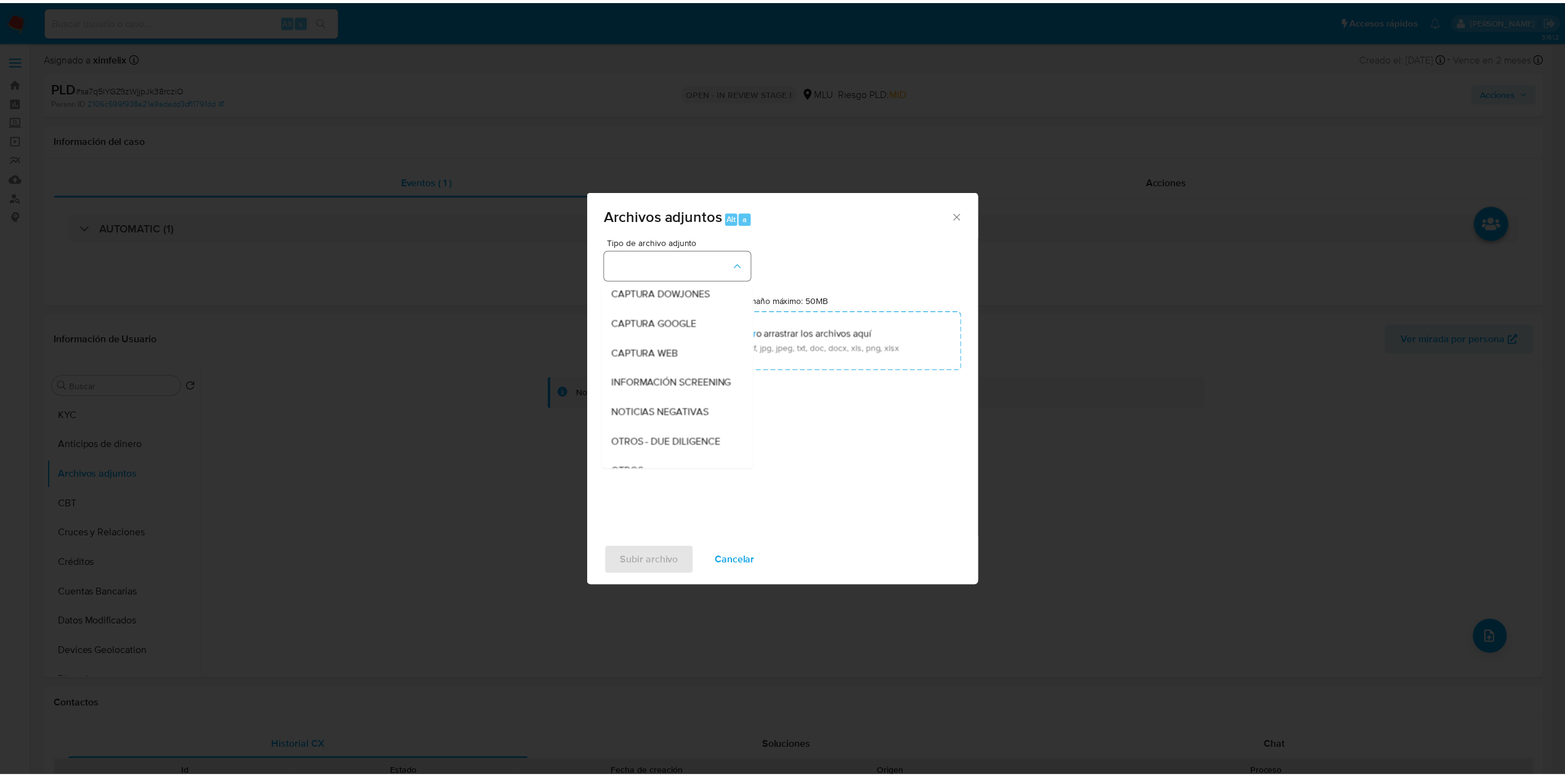
scroll to position [64, 0]
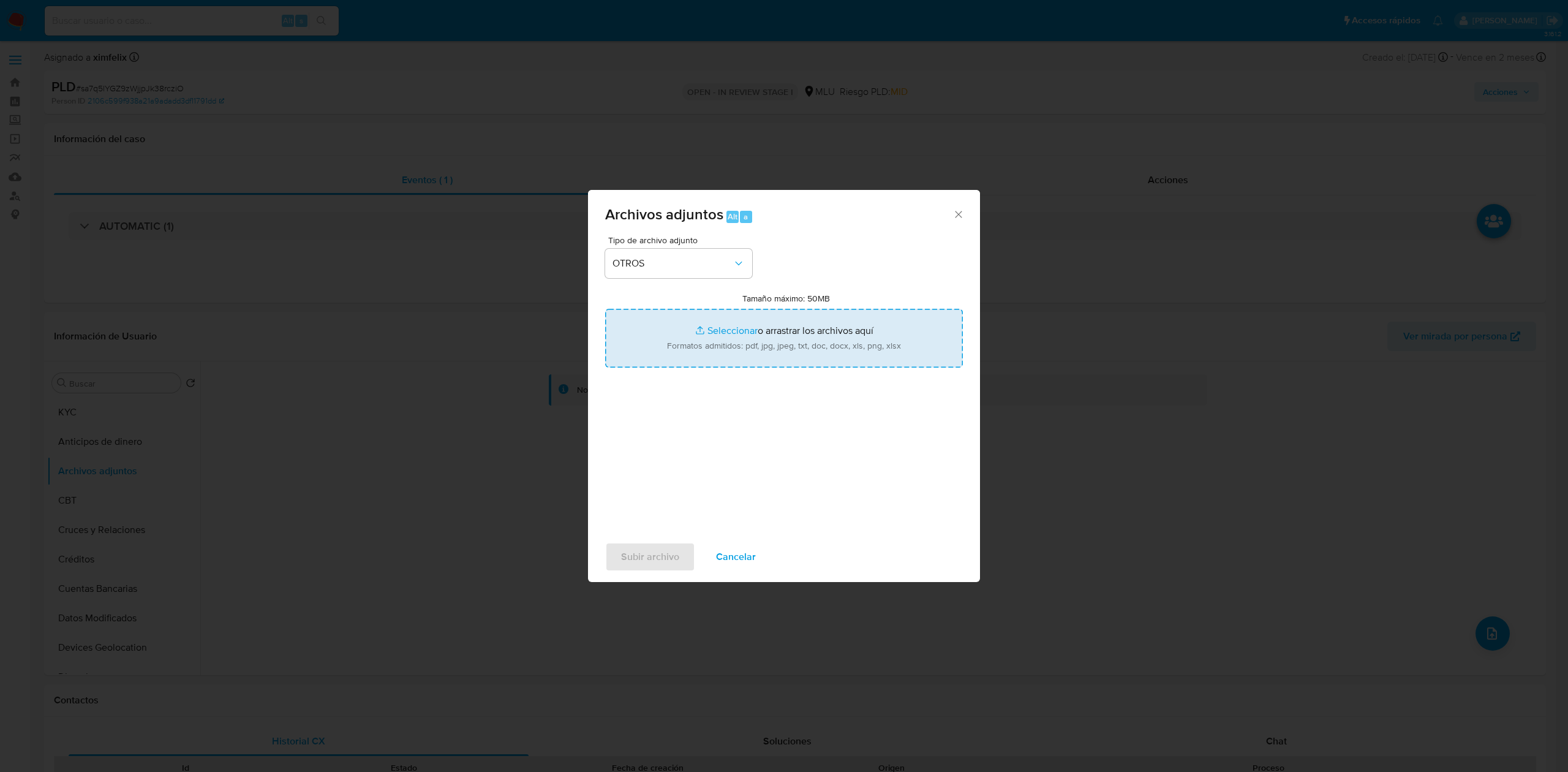
type input "C:\fakepath\TABLA TRANSACCIONAL 1054471002 25.09.2025.xlsx"
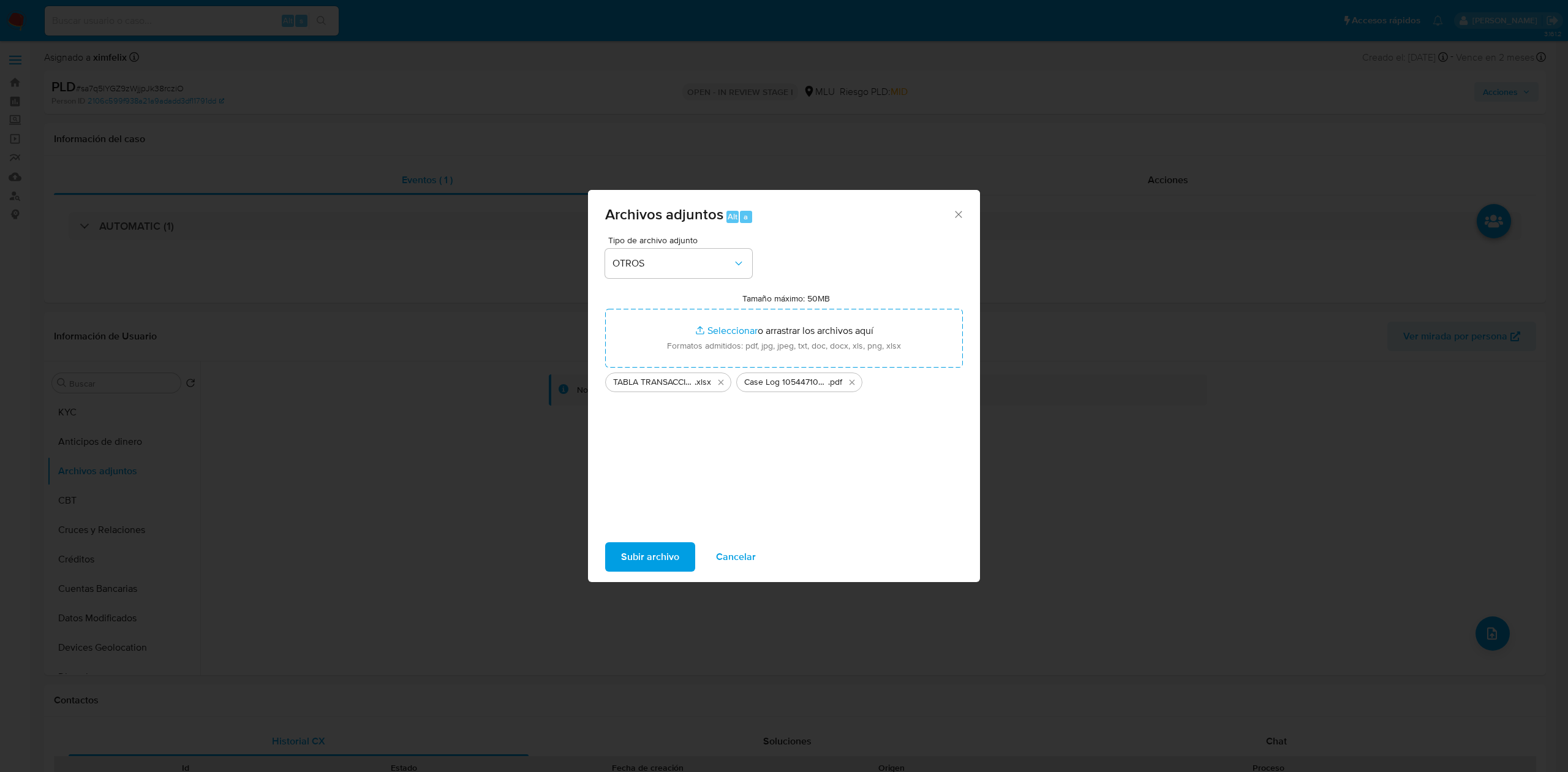
click at [653, 551] on span "Subir archivo" at bounding box center [650, 556] width 59 height 27
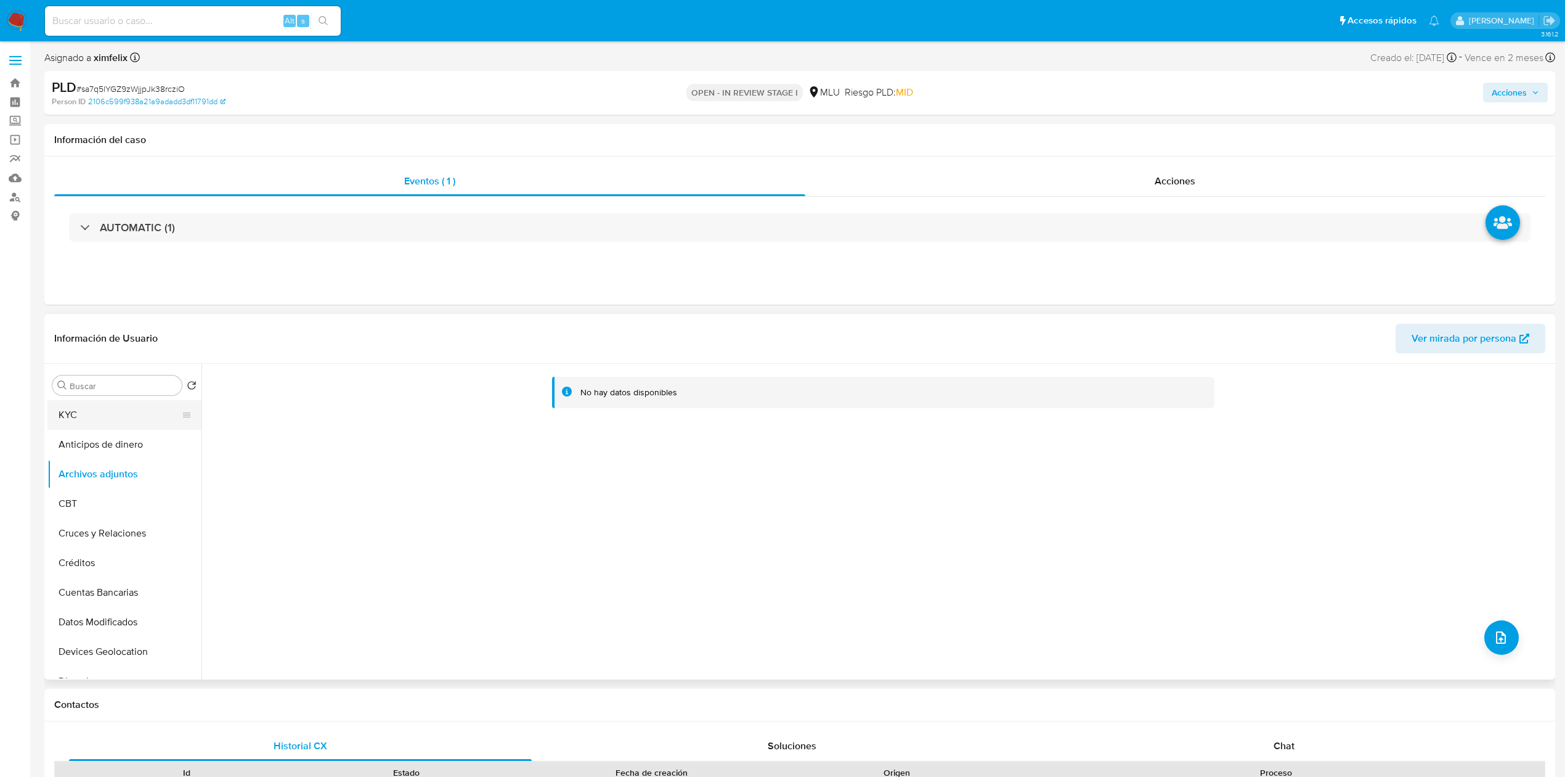
click at [107, 425] on button "KYC" at bounding box center [119, 415] width 144 height 30
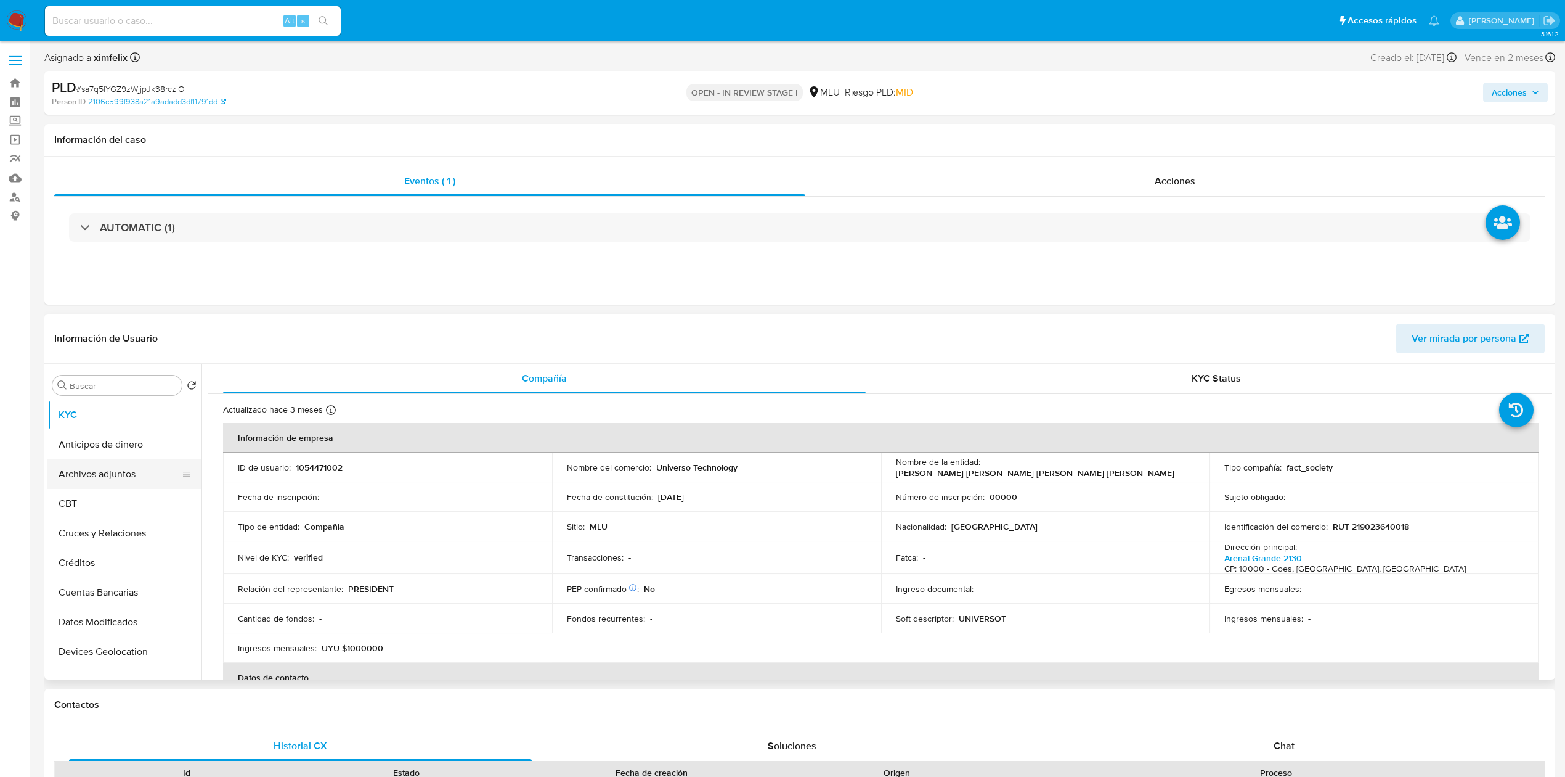
click at [115, 471] on button "Archivos adjuntos" at bounding box center [119, 474] width 144 height 30
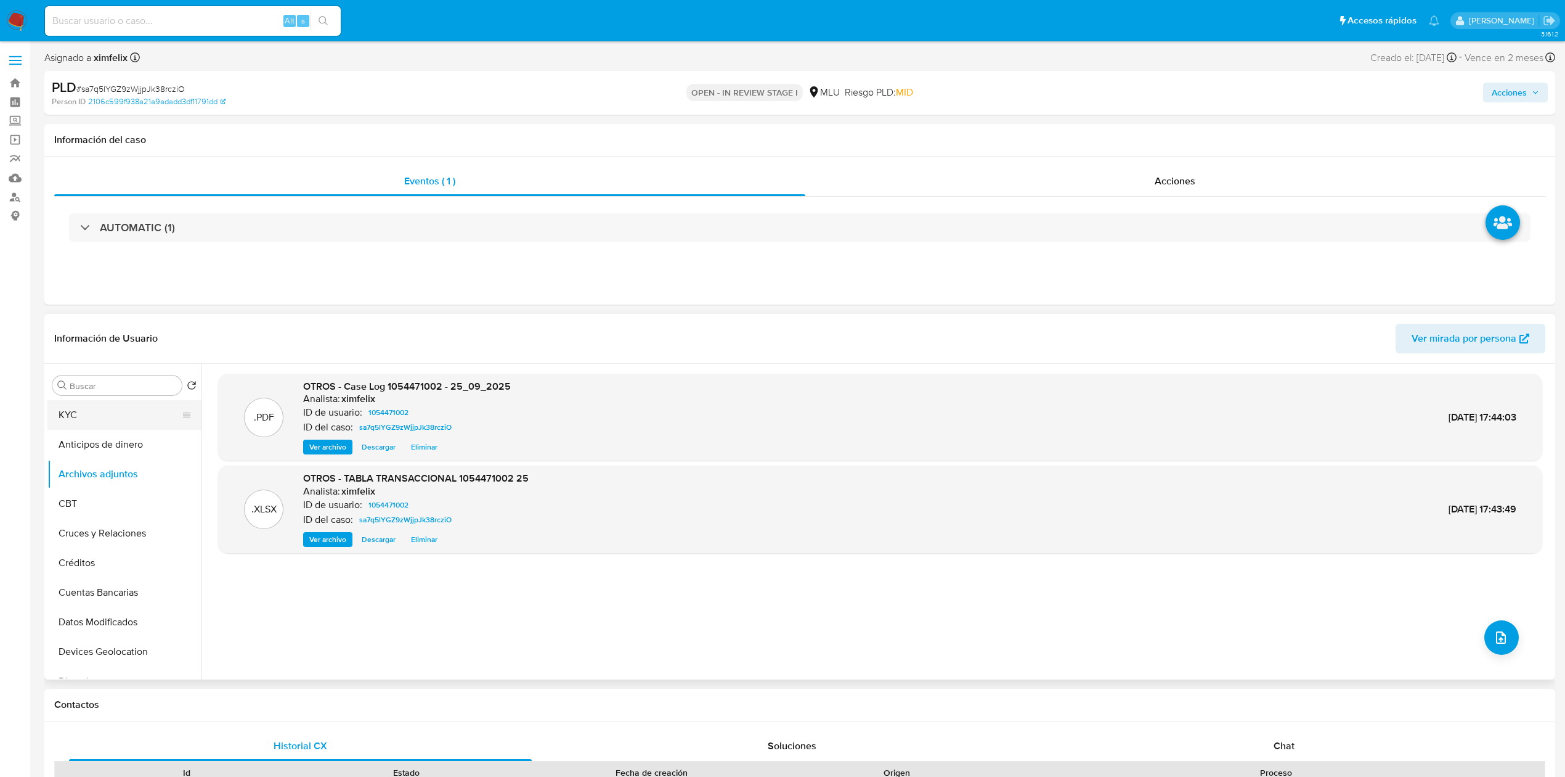
click at [142, 410] on button "KYC" at bounding box center [119, 415] width 144 height 30
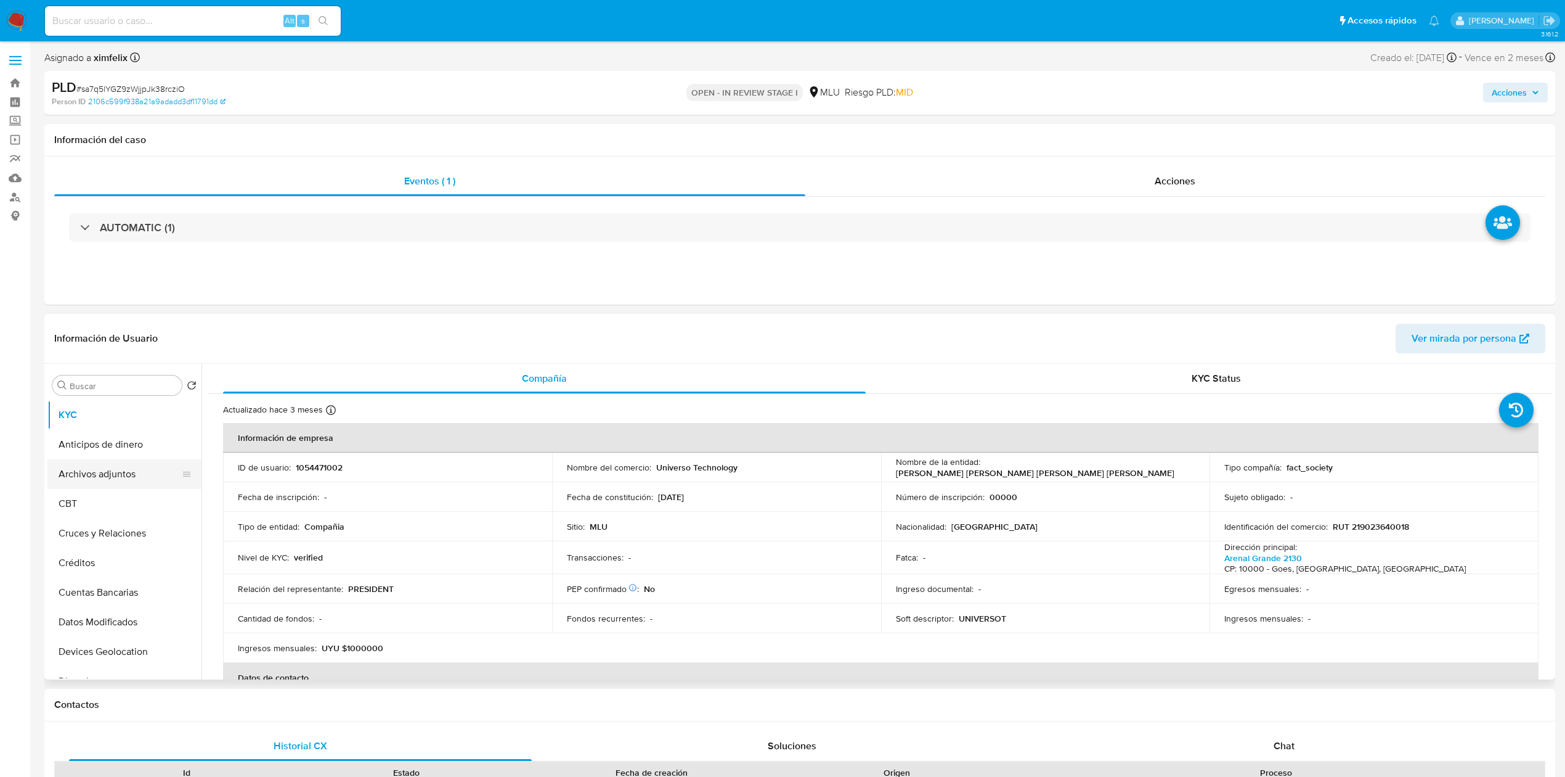
click at [129, 470] on button "Archivos adjuntos" at bounding box center [119, 474] width 144 height 30
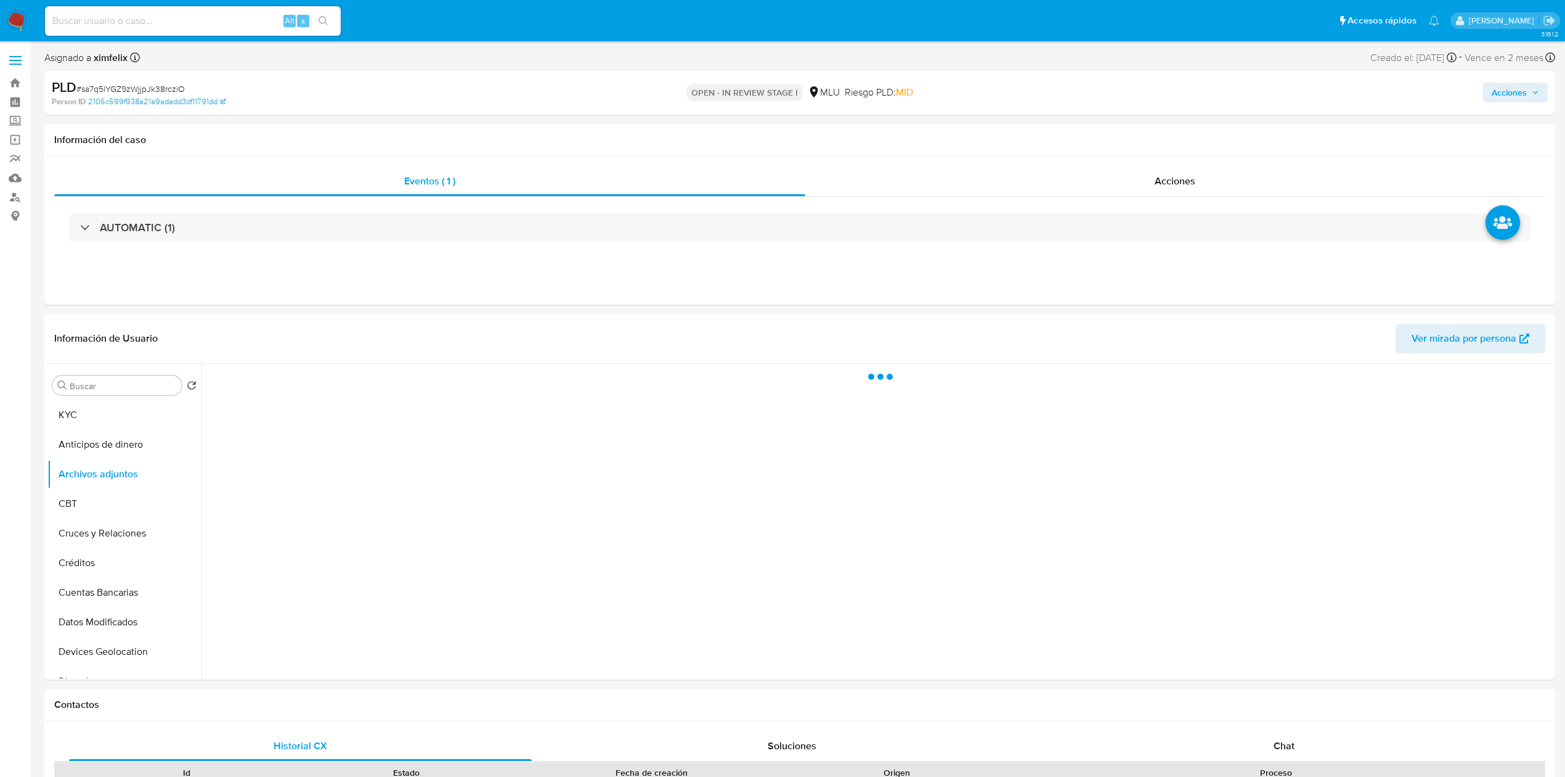
click at [1512, 106] on div "Acciones" at bounding box center [1301, 92] width 496 height 29
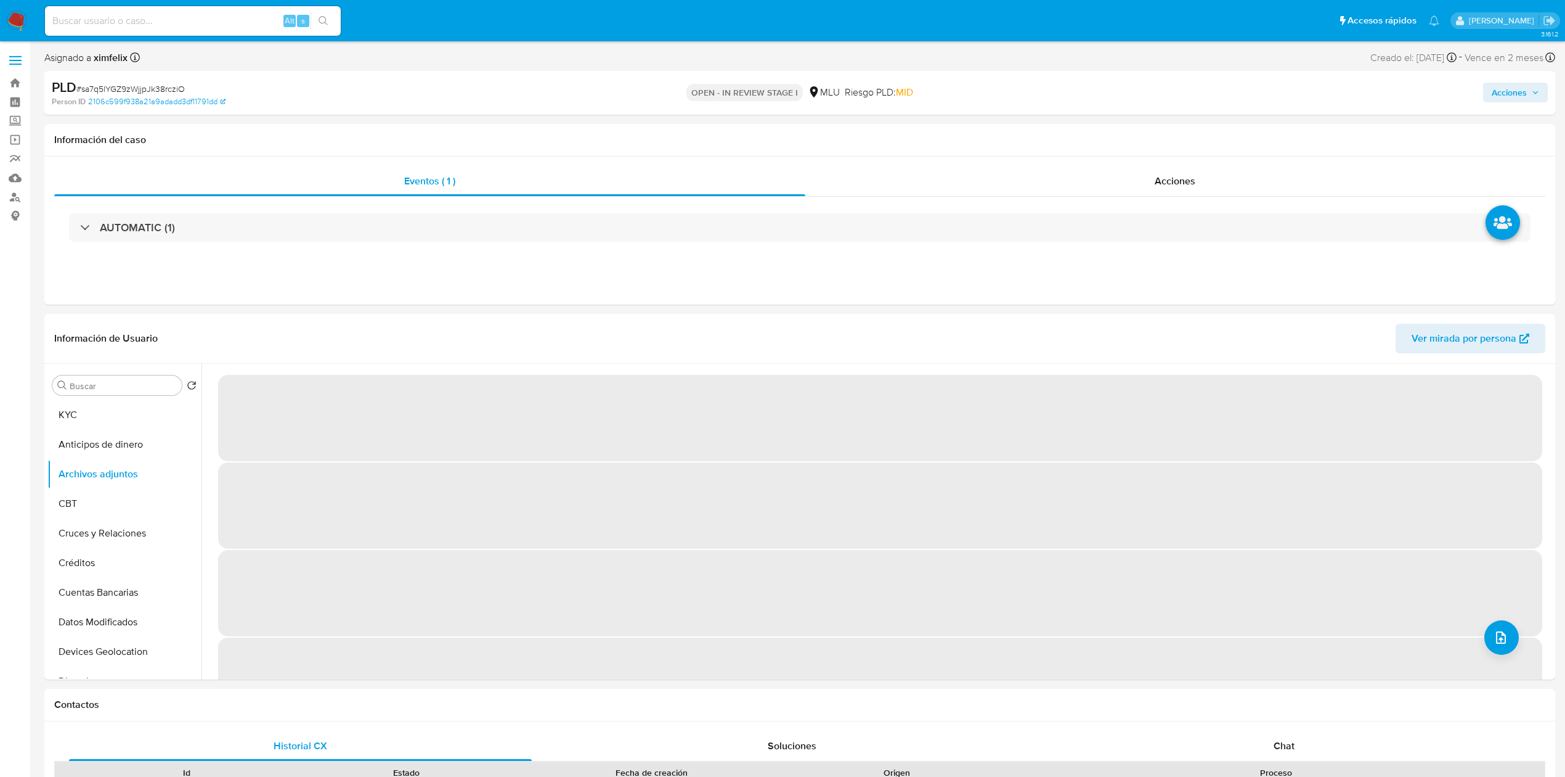
click at [1512, 101] on span "Acciones" at bounding box center [1509, 93] width 35 height 20
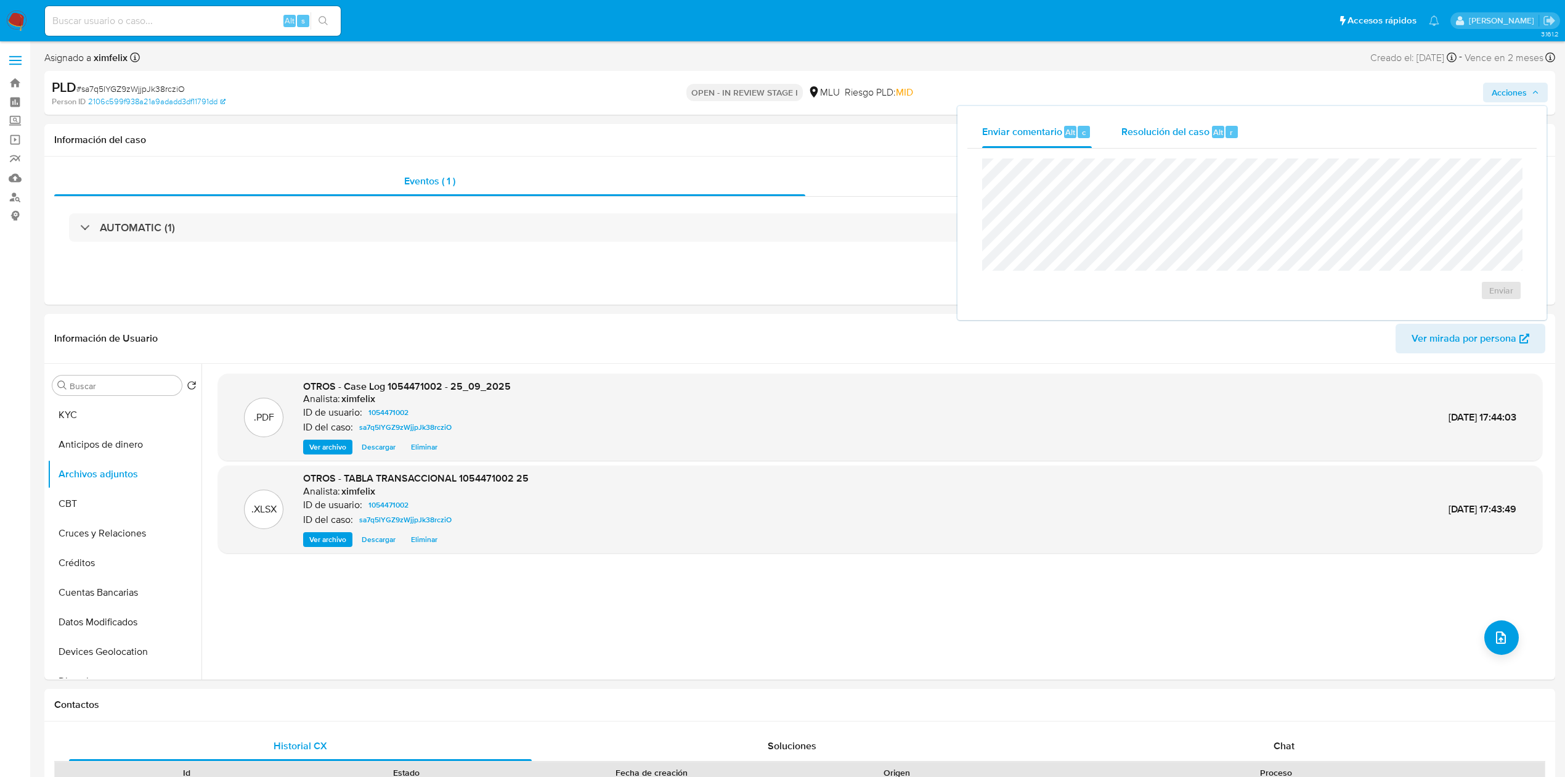
click at [1186, 131] on span "Resolución del caso" at bounding box center [1166, 131] width 88 height 14
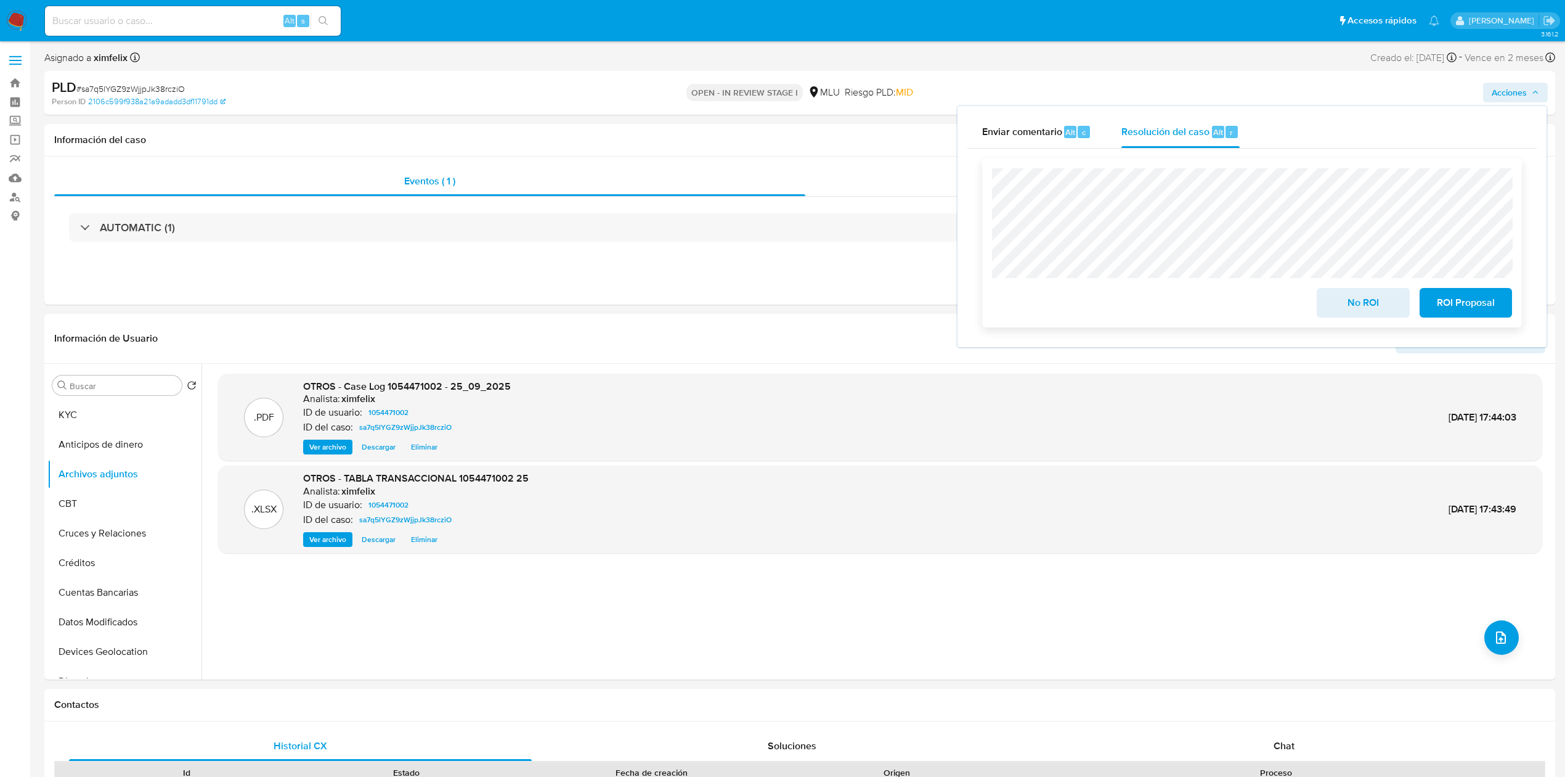
click at [1366, 308] on span "No ROI" at bounding box center [1363, 302] width 60 height 27
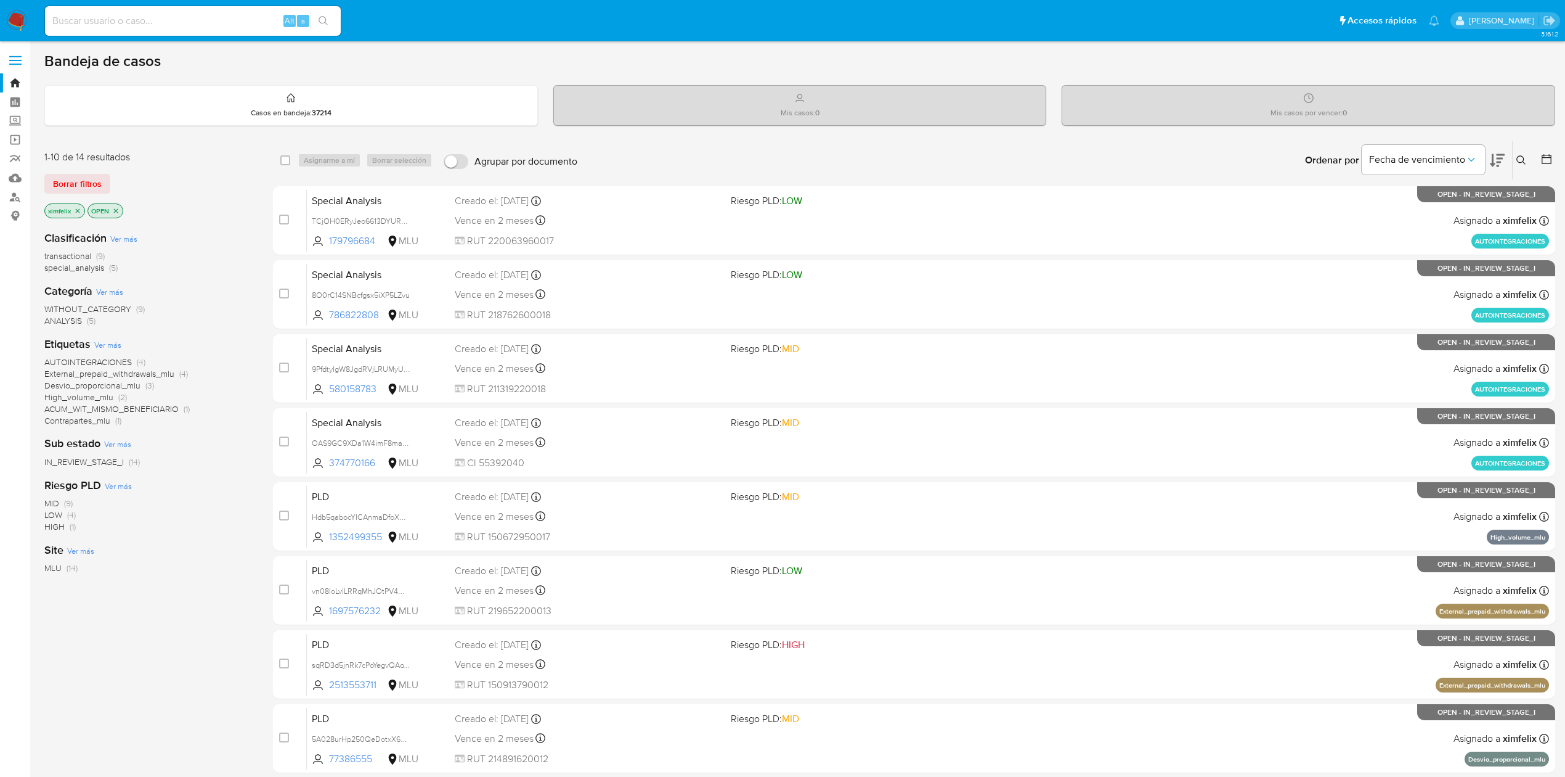
click at [18, 28] on img at bounding box center [16, 20] width 21 height 21
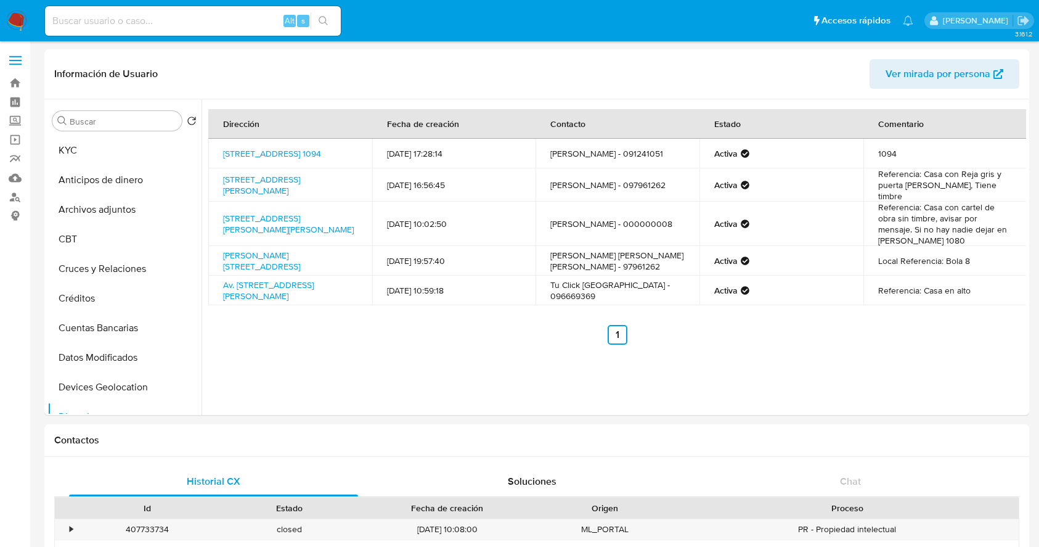
select select "10"
click at [191, 35] on div "Alt s" at bounding box center [193, 21] width 296 height 30
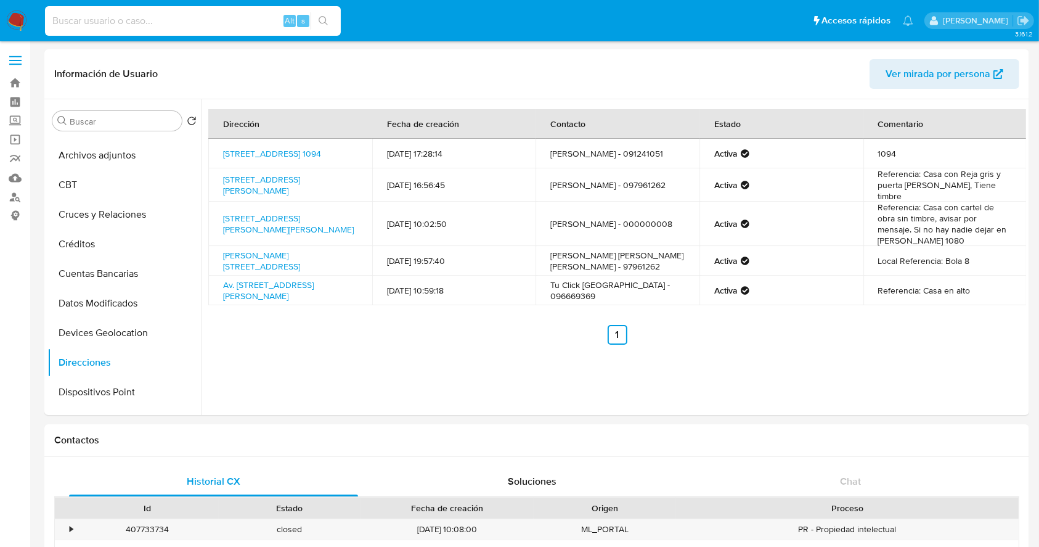
click at [200, 23] on input at bounding box center [193, 21] width 296 height 16
paste input "sa7q5lYGZ9zWjjpJk38rcziO"
type input "sa7q5lYGZ9zWjjpJk38rcziO"
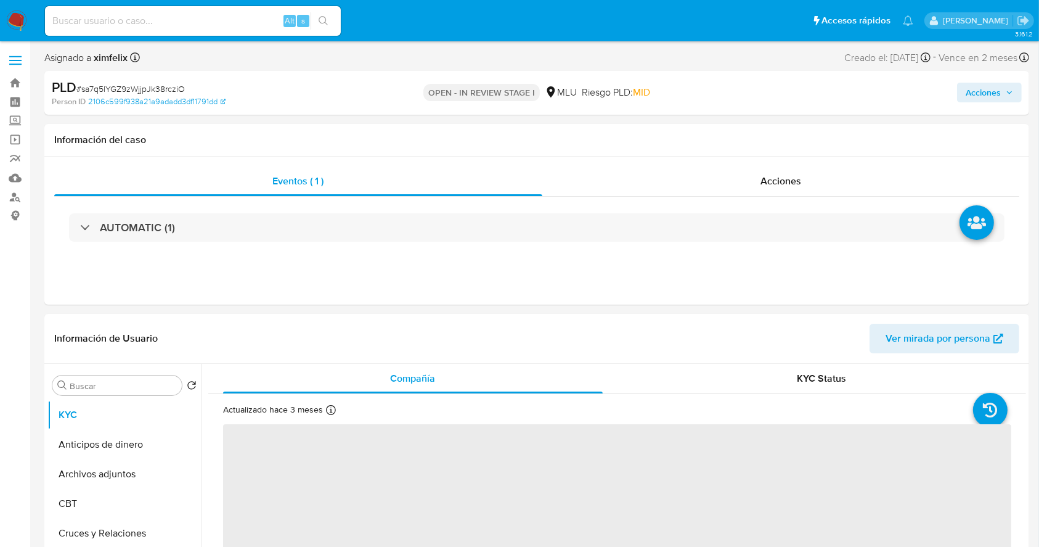
select select "10"
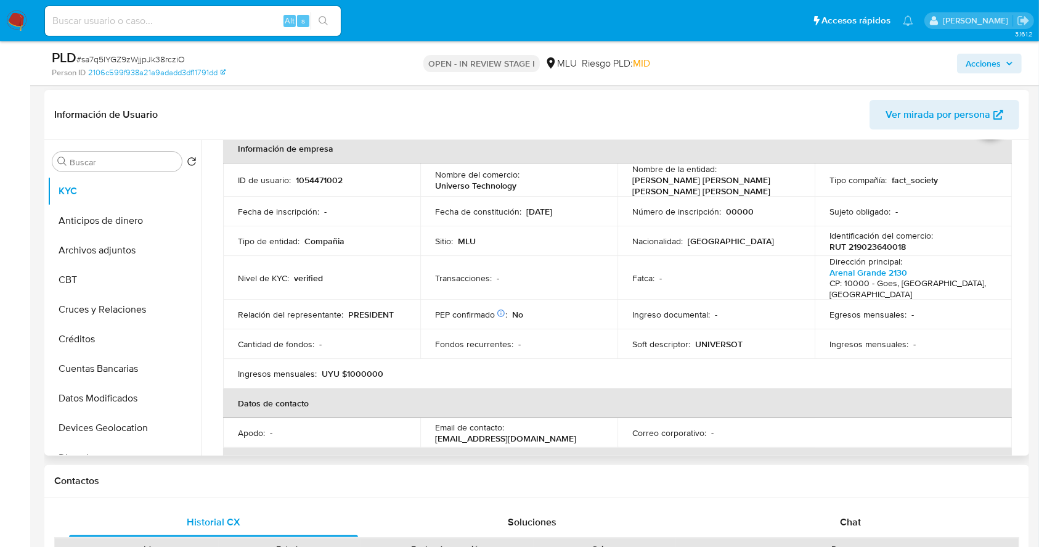
scroll to position [63, 0]
click at [974, 449] on th "Datos del Representante Legal / Apoderado" at bounding box center [617, 464] width 789 height 30
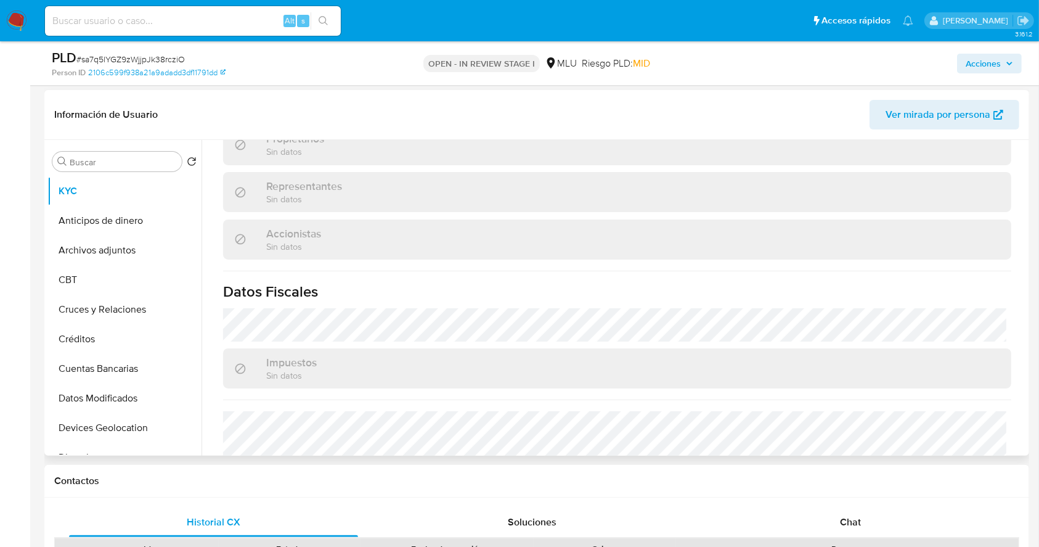
scroll to position [725, 0]
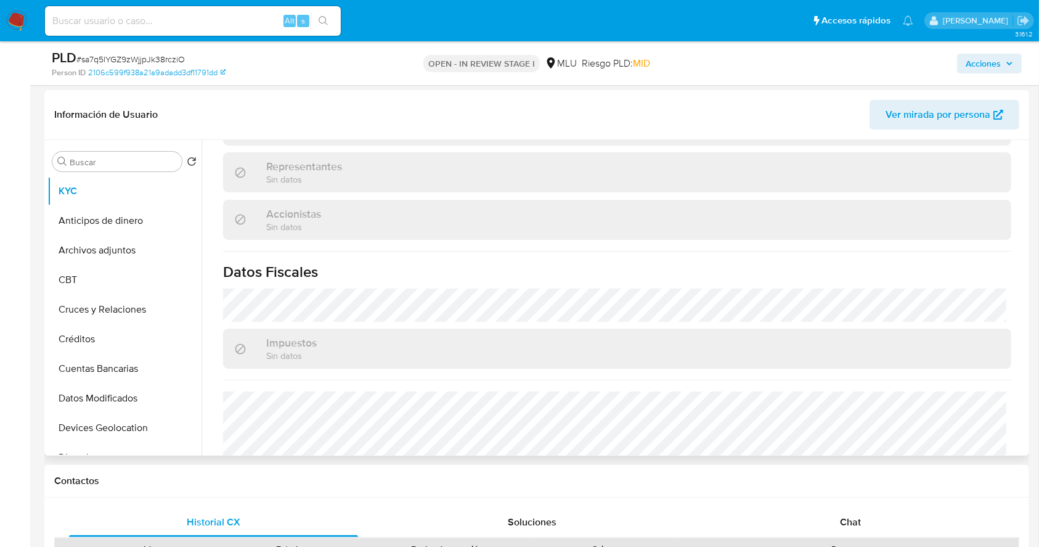
click at [978, 335] on div "Impuestos Sin datos" at bounding box center [617, 349] width 788 height 40
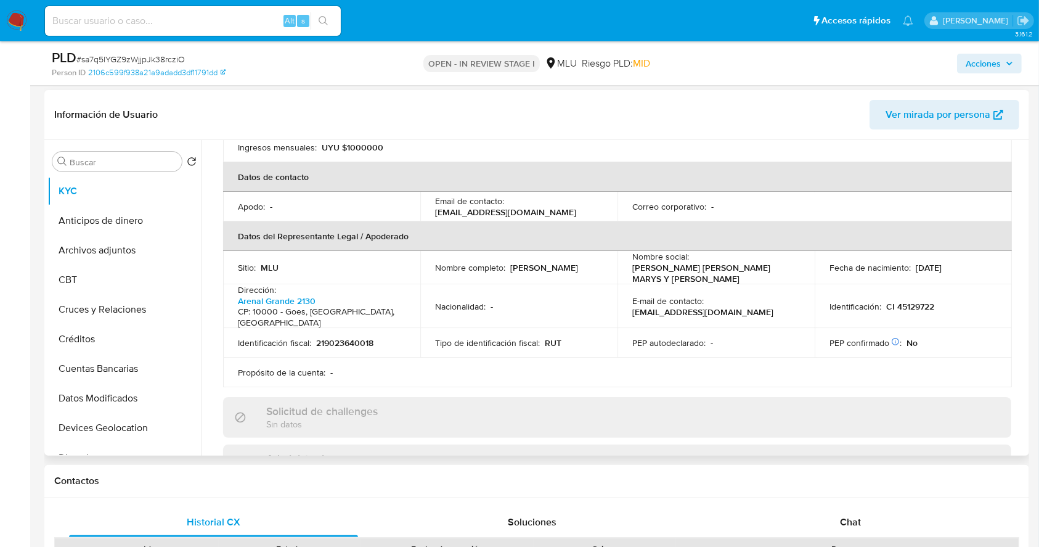
scroll to position [282, 0]
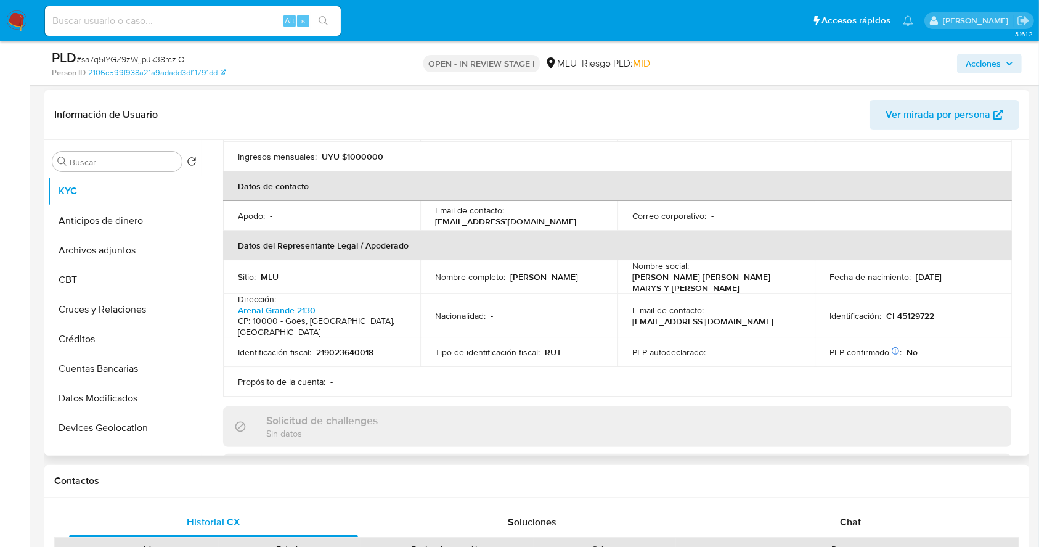
click at [1019, 274] on div "Actualizado hace 3 meses Creado: 10/01/2022 16:55:31 Actualizado: 11/07/2025 11…" at bounding box center [617, 405] width 818 height 1035
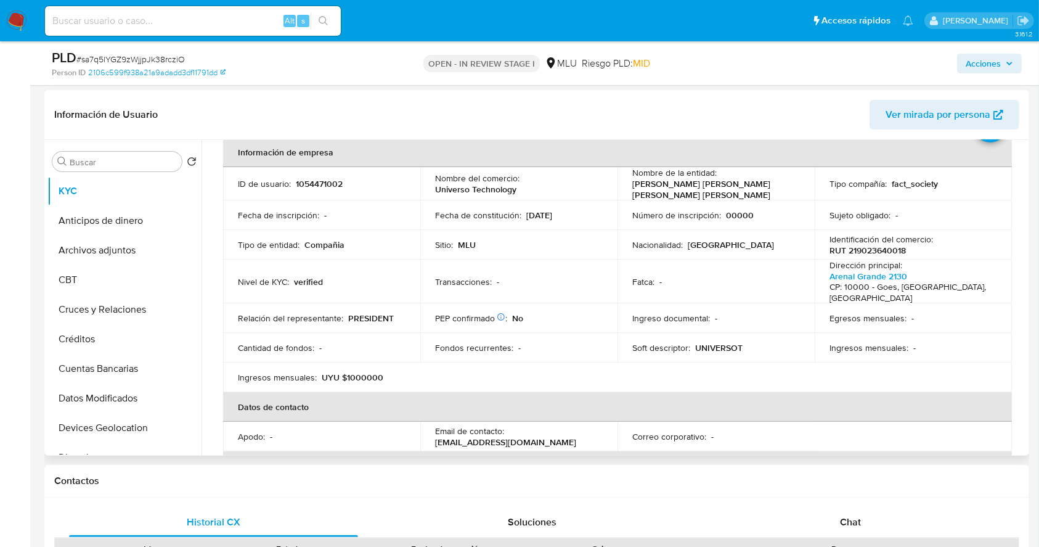
scroll to position [55, 0]
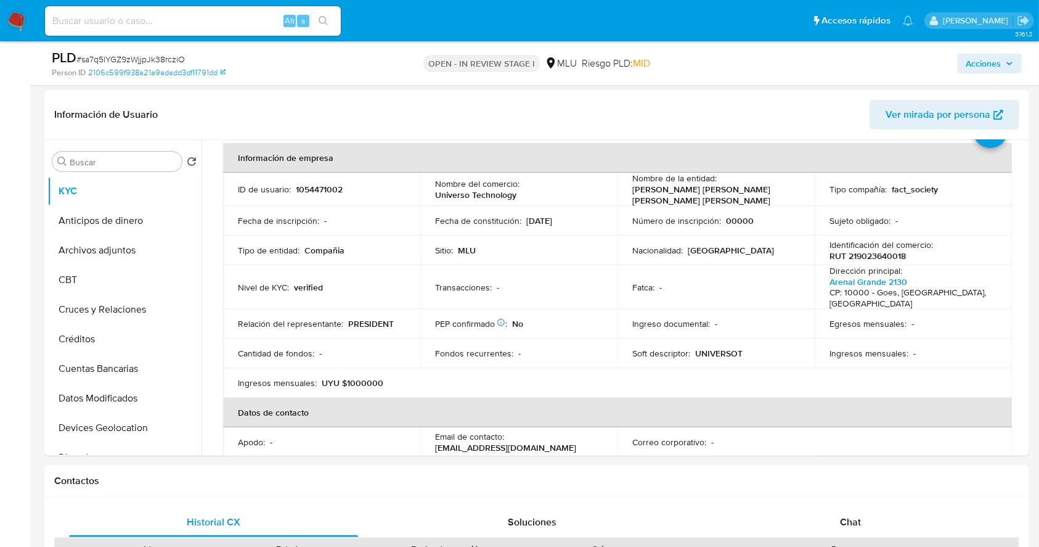
click at [134, 20] on input at bounding box center [193, 21] width 296 height 16
paste input "pR2XkToByaq6MlxZUKALFK0s"
type input "pR2XkToByaq6MlxZUKALFK0s"
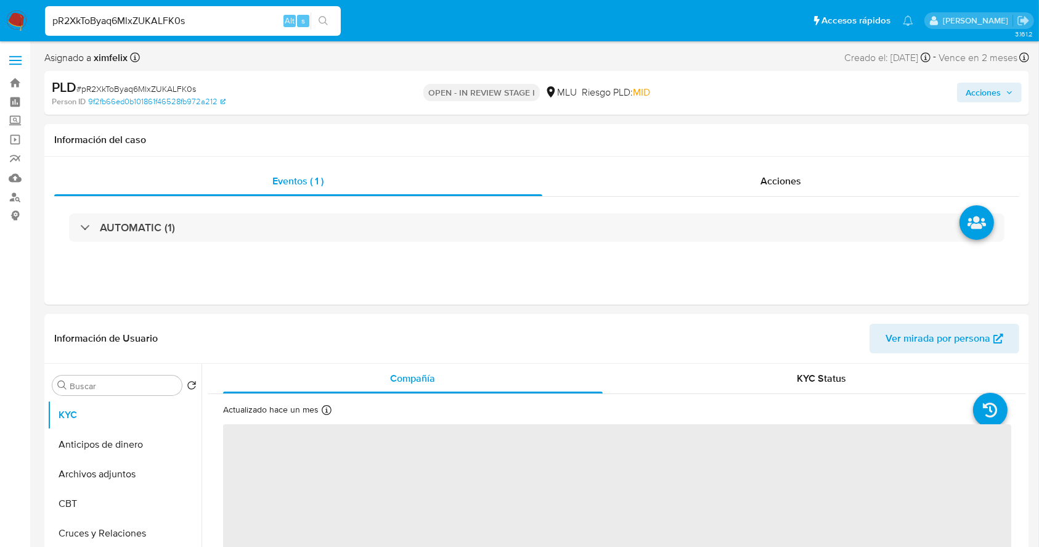
select select "10"
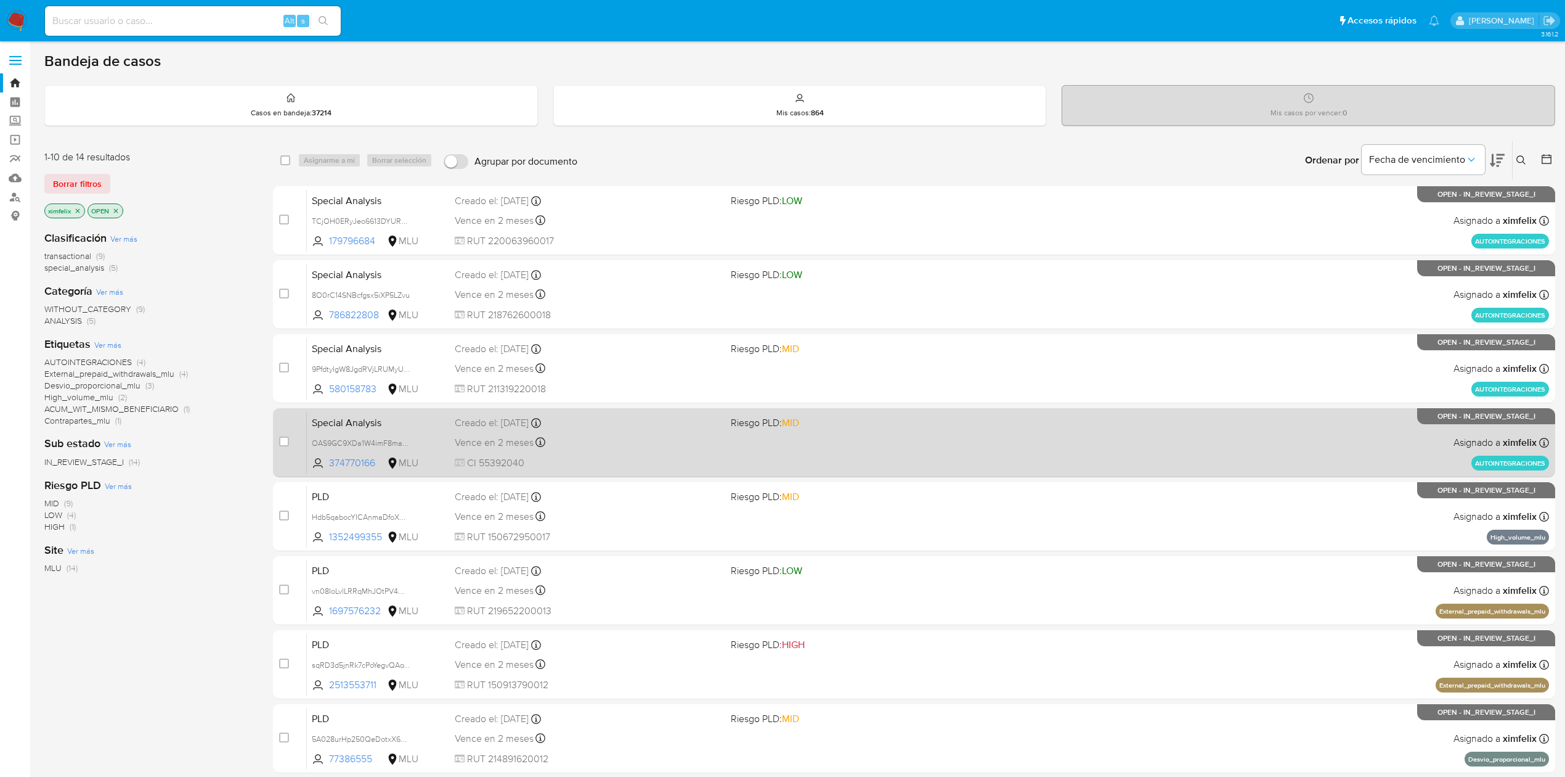
scroll to position [240, 0]
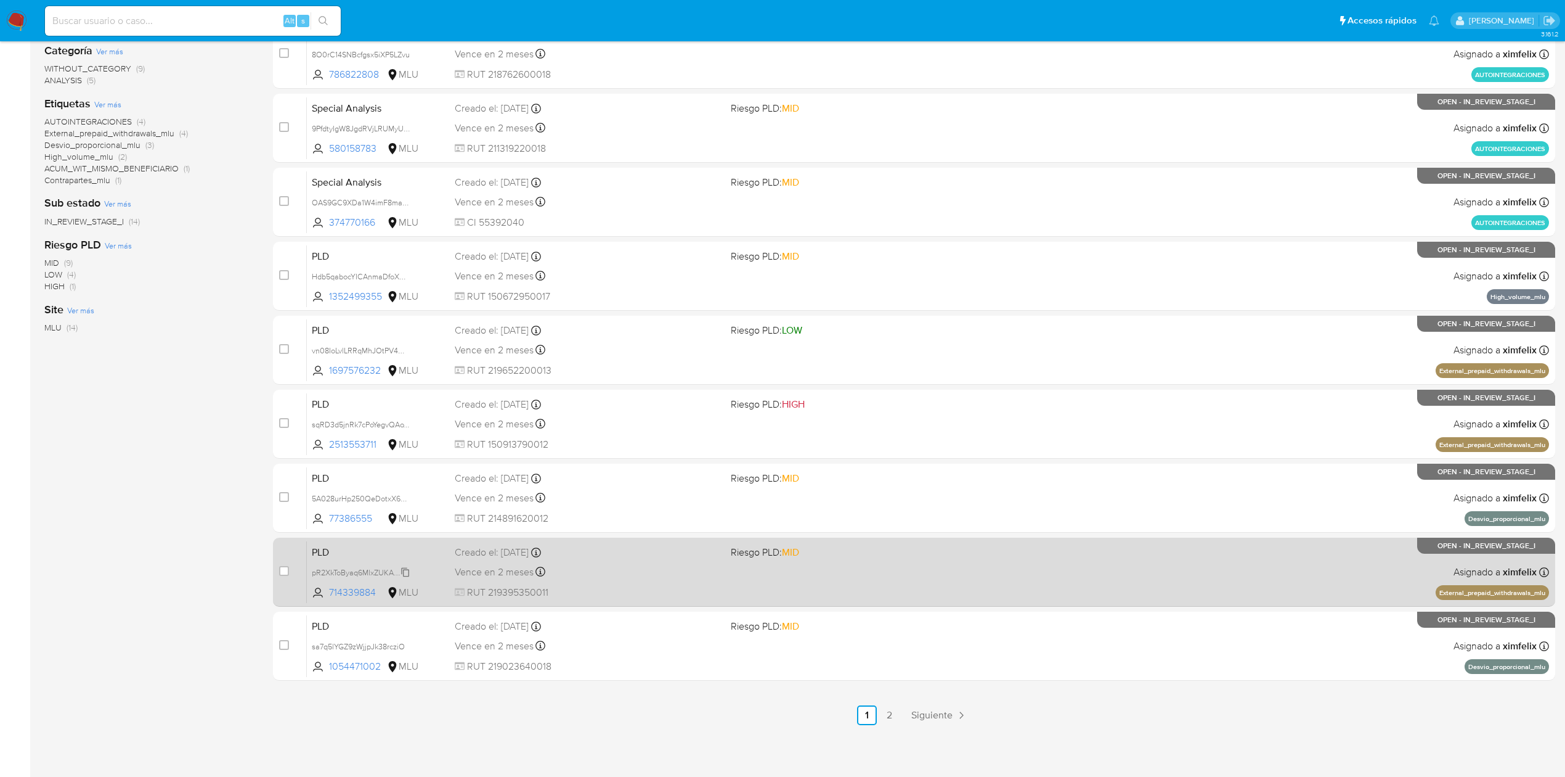
click at [397, 571] on span "pR2XkToByaq6MlxZUKALFK0s" at bounding box center [364, 572] width 104 height 14
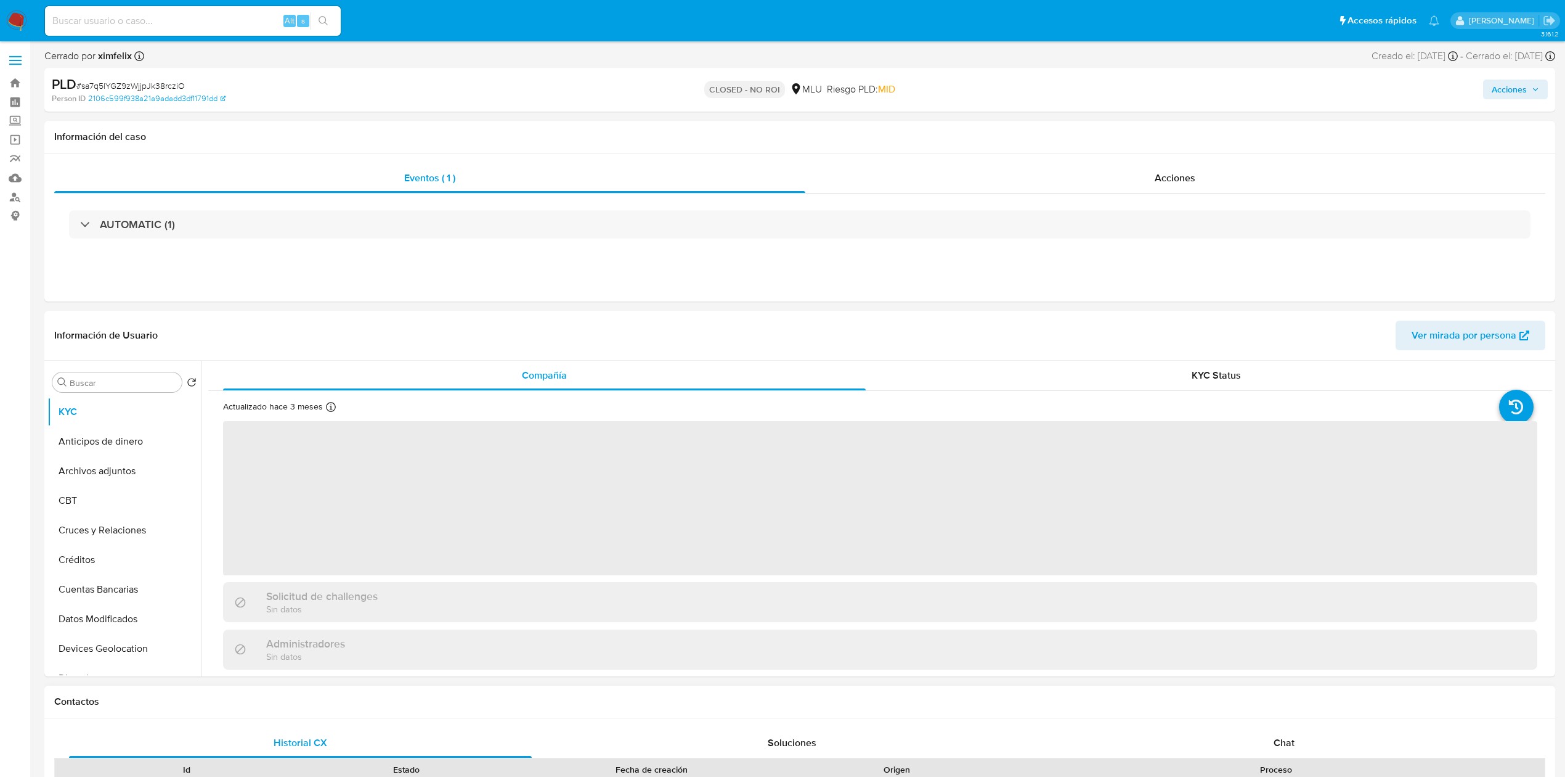
select select "10"
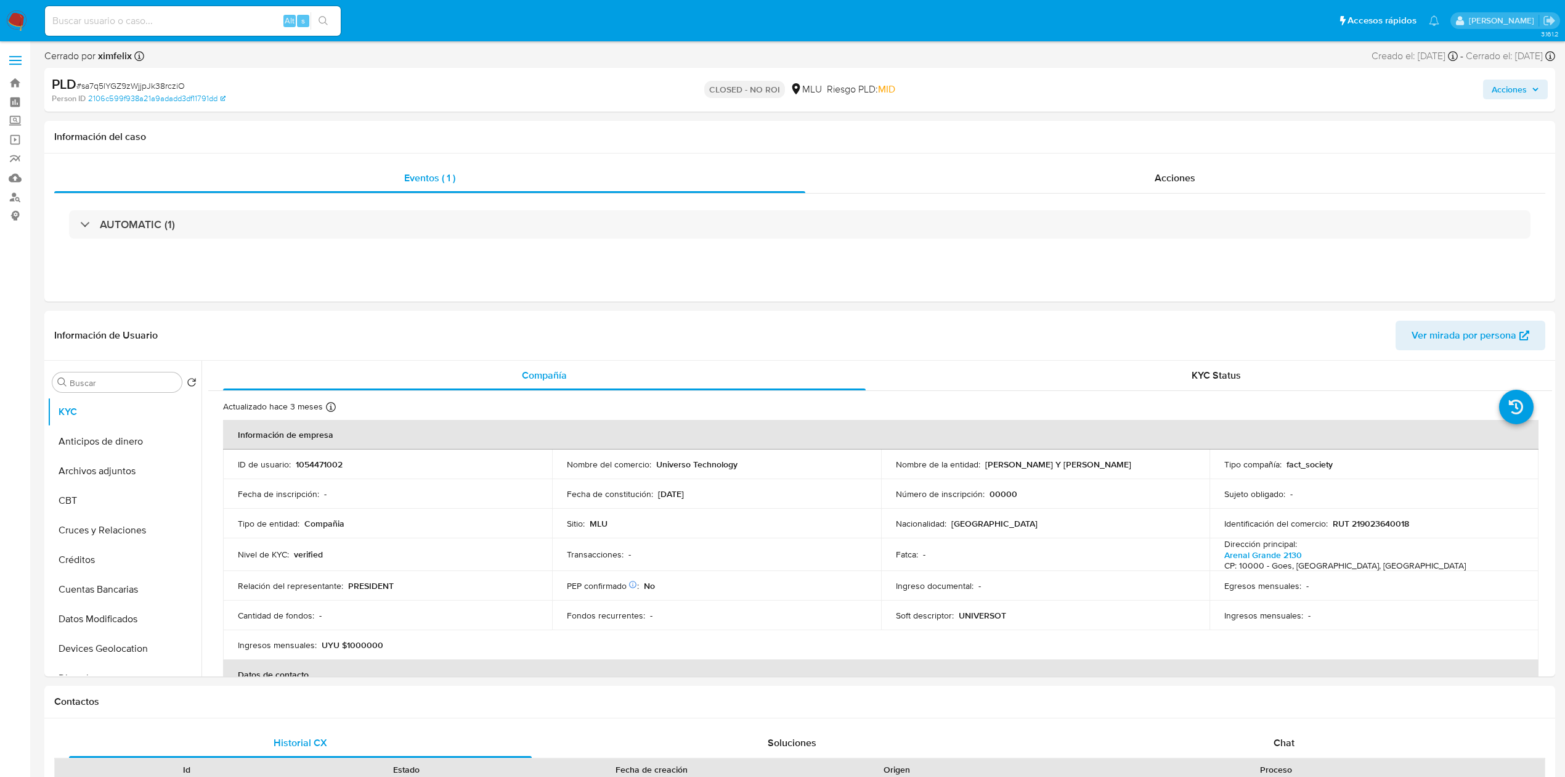
click at [154, 25] on input at bounding box center [193, 21] width 296 height 16
paste input "pR2XkToByaq6MlxZUKALFK0s"
type input "pR2XkToByaq6MlxZUKALFK0s"
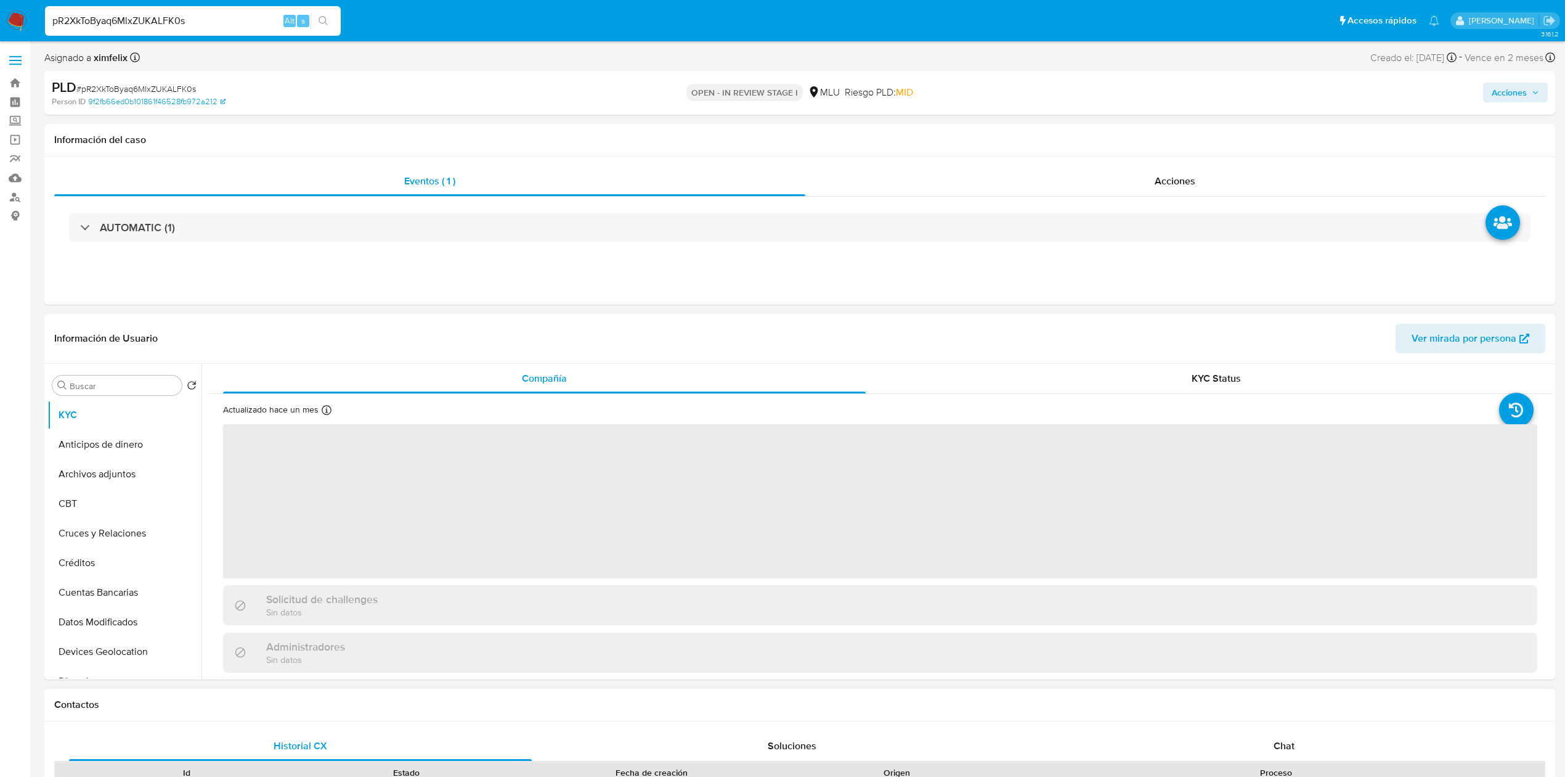
select select "10"
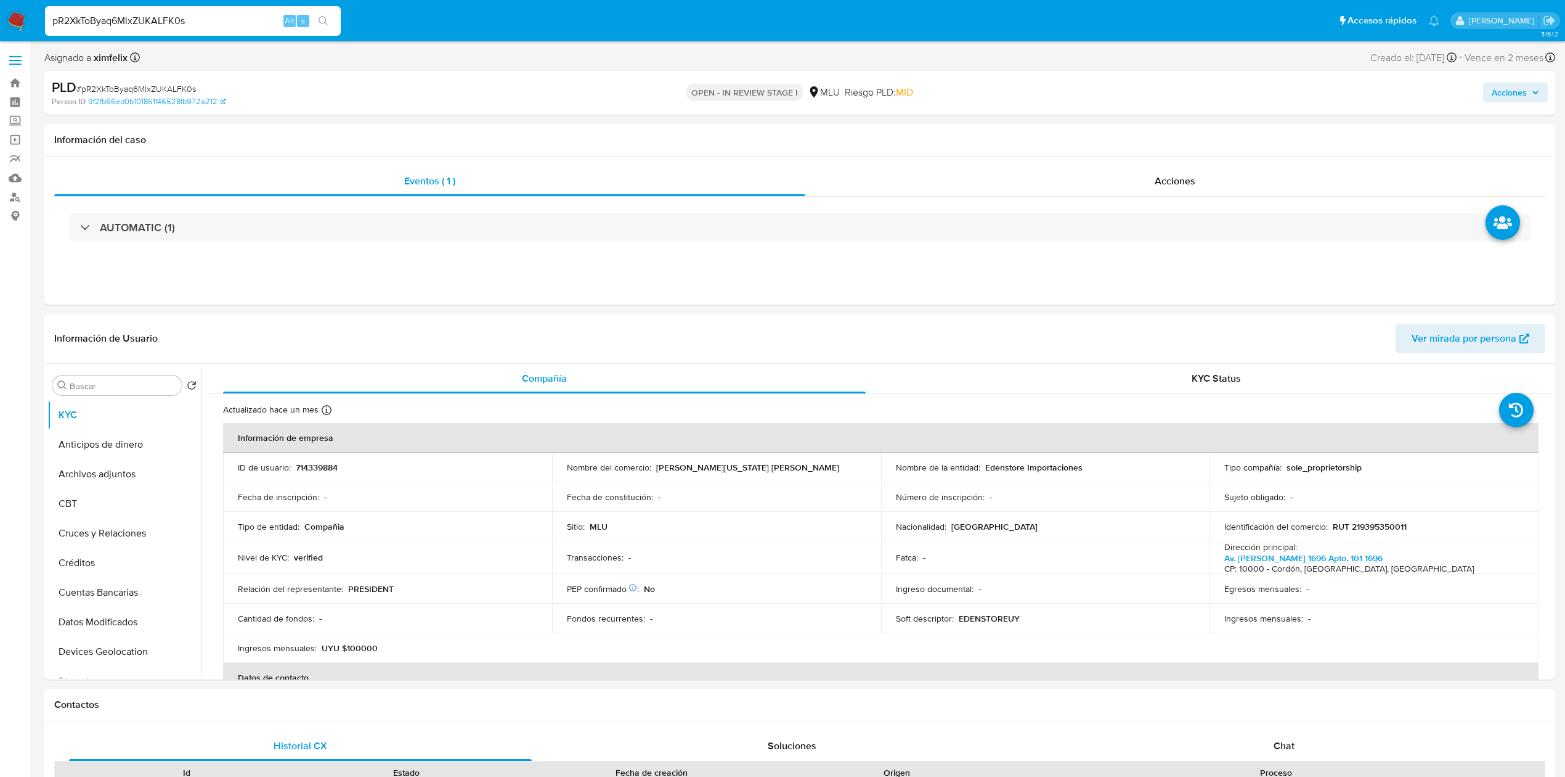
drag, startPoint x: 205, startPoint y: 18, endPoint x: 47, endPoint y: 23, distance: 157.9
click at [47, 23] on input "pR2XkToByaq6MlxZUKALFK0s" at bounding box center [193, 21] width 296 height 16
drag, startPoint x: 212, startPoint y: 22, endPoint x: 35, endPoint y: 33, distance: 177.2
click at [35, 33] on nav "Pausado Ver notificaciones pR2XkToByaq6MlxZUKALFK0s Alt s Accesos rápidos Presi…" at bounding box center [782, 20] width 1565 height 41
click at [325, 23] on icon "search-icon" at bounding box center [323, 20] width 9 height 9
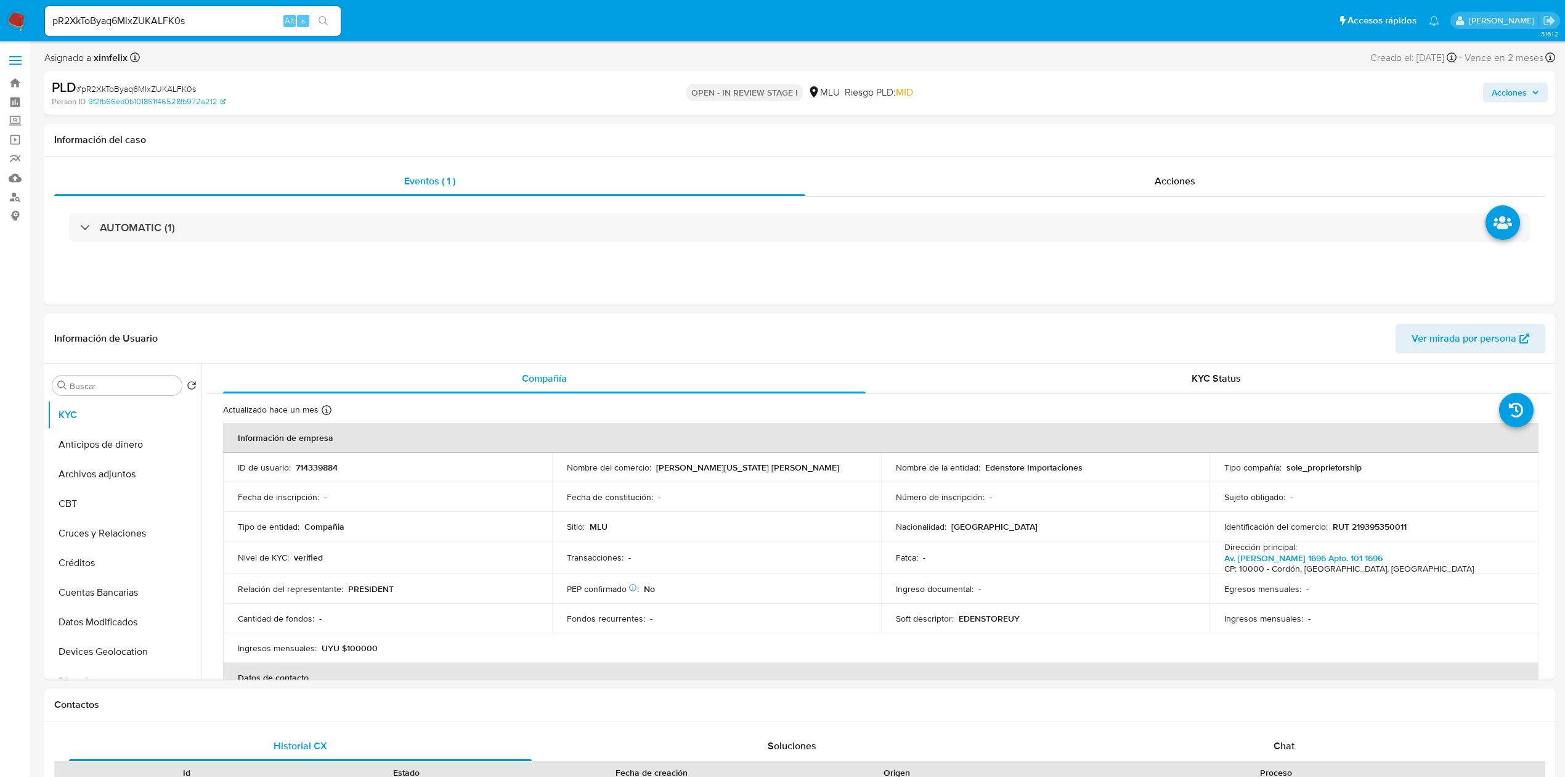
click at [195, 23] on input "pR2XkToByaq6MlxZUKALFK0s" at bounding box center [193, 21] width 296 height 16
drag, startPoint x: 195, startPoint y: 23, endPoint x: 41, endPoint y: 28, distance: 154.8
click at [41, 28] on ul "Pausado Ver notificaciones pR2XkToByaq6MlxZUKALFK0s Alt s Accesos rápidos Presi…" at bounding box center [742, 20] width 1407 height 31
paste input "5A028urHp250QeDotxX6MjO8"
type input "5A028urHp250QeDotxX6MjO8"
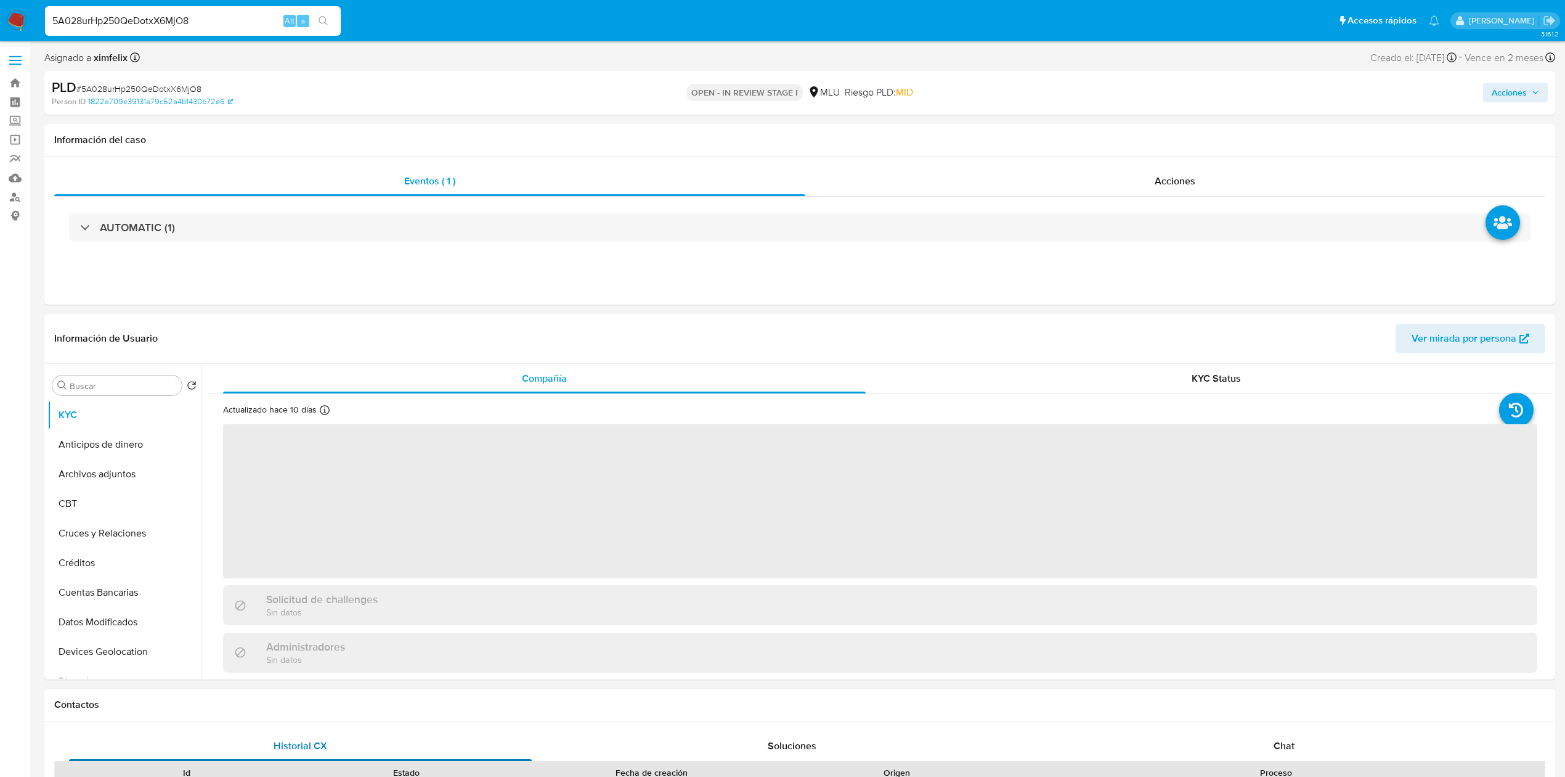
select select "10"
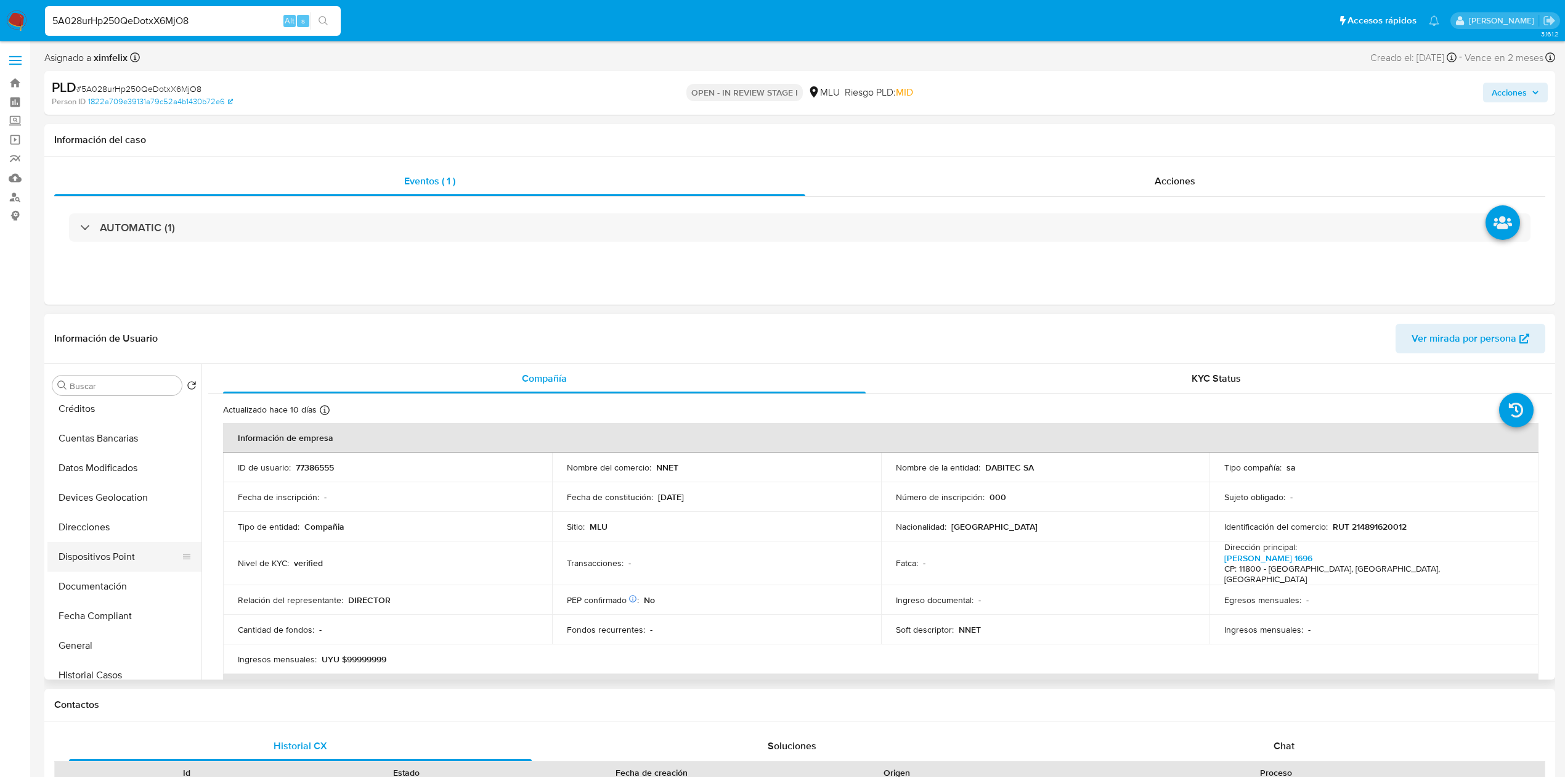
scroll to position [166, 0]
click at [129, 573] on button "Documentación" at bounding box center [119, 575] width 144 height 30
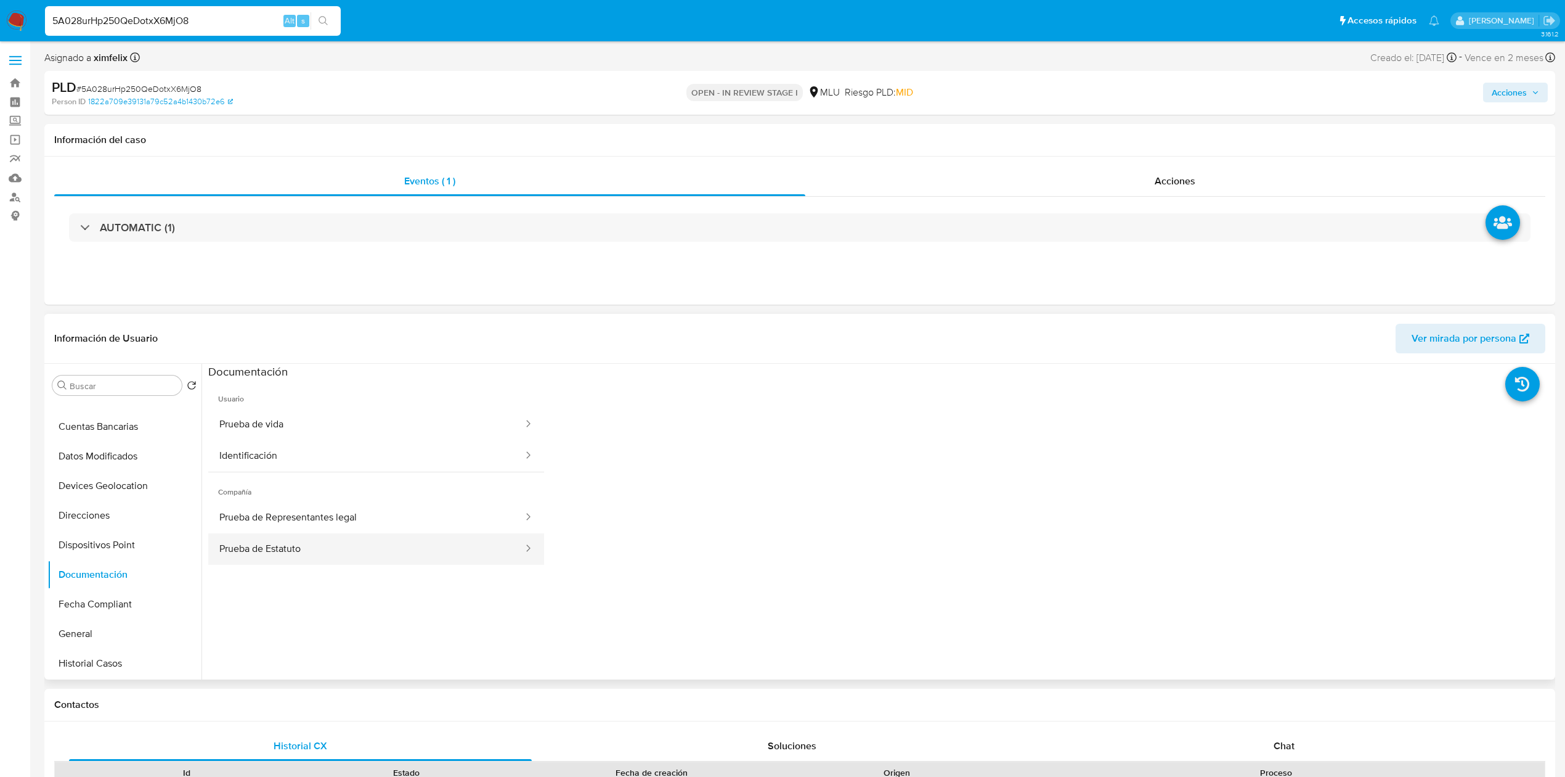
click at [370, 540] on button "Prueba de Estatuto" at bounding box center [366, 548] width 316 height 31
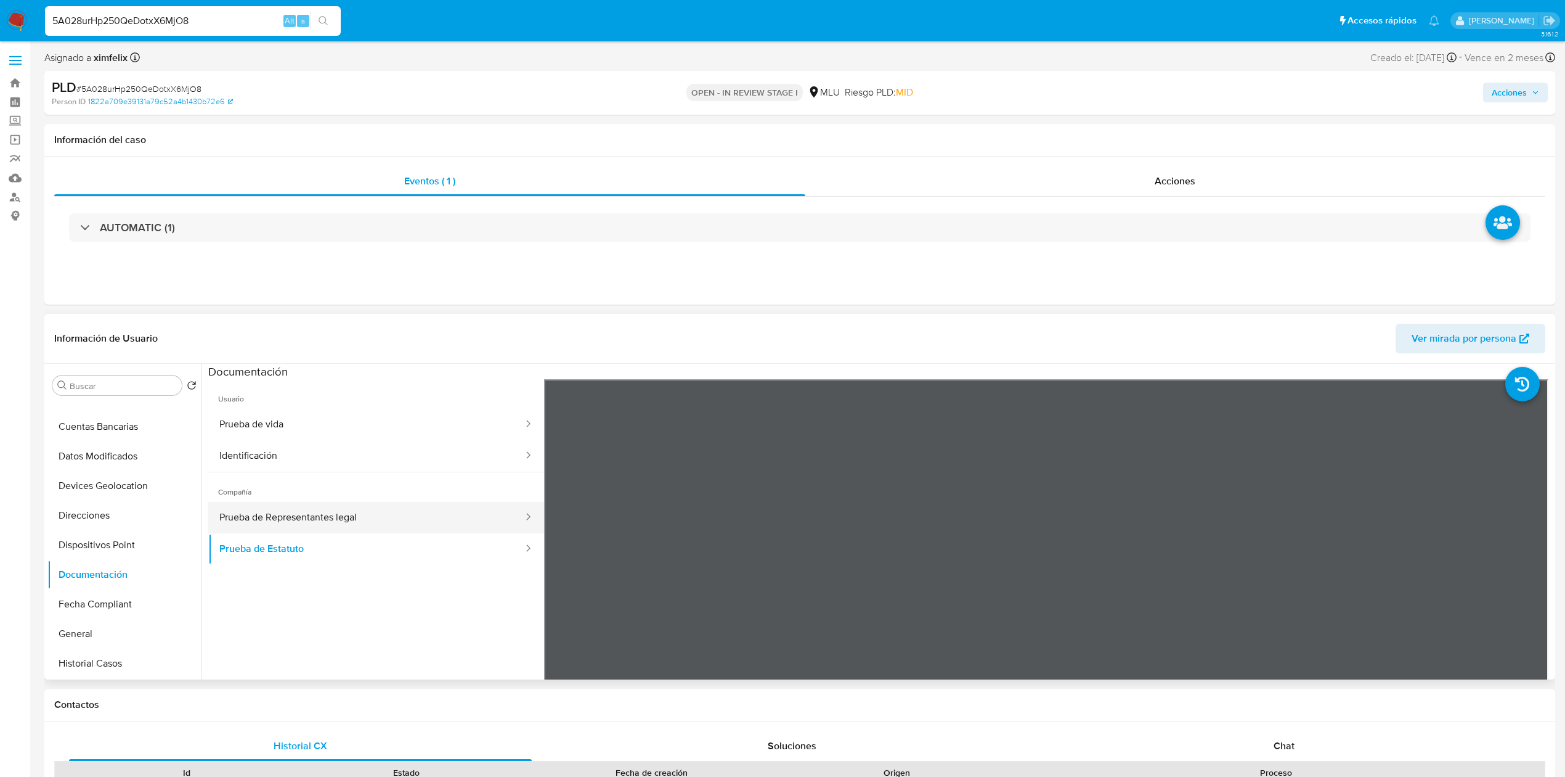
click at [362, 505] on button "Prueba de Representantes legal" at bounding box center [366, 517] width 316 height 31
click at [142, 427] on button "Cuentas Bancarias" at bounding box center [119, 427] width 144 height 30
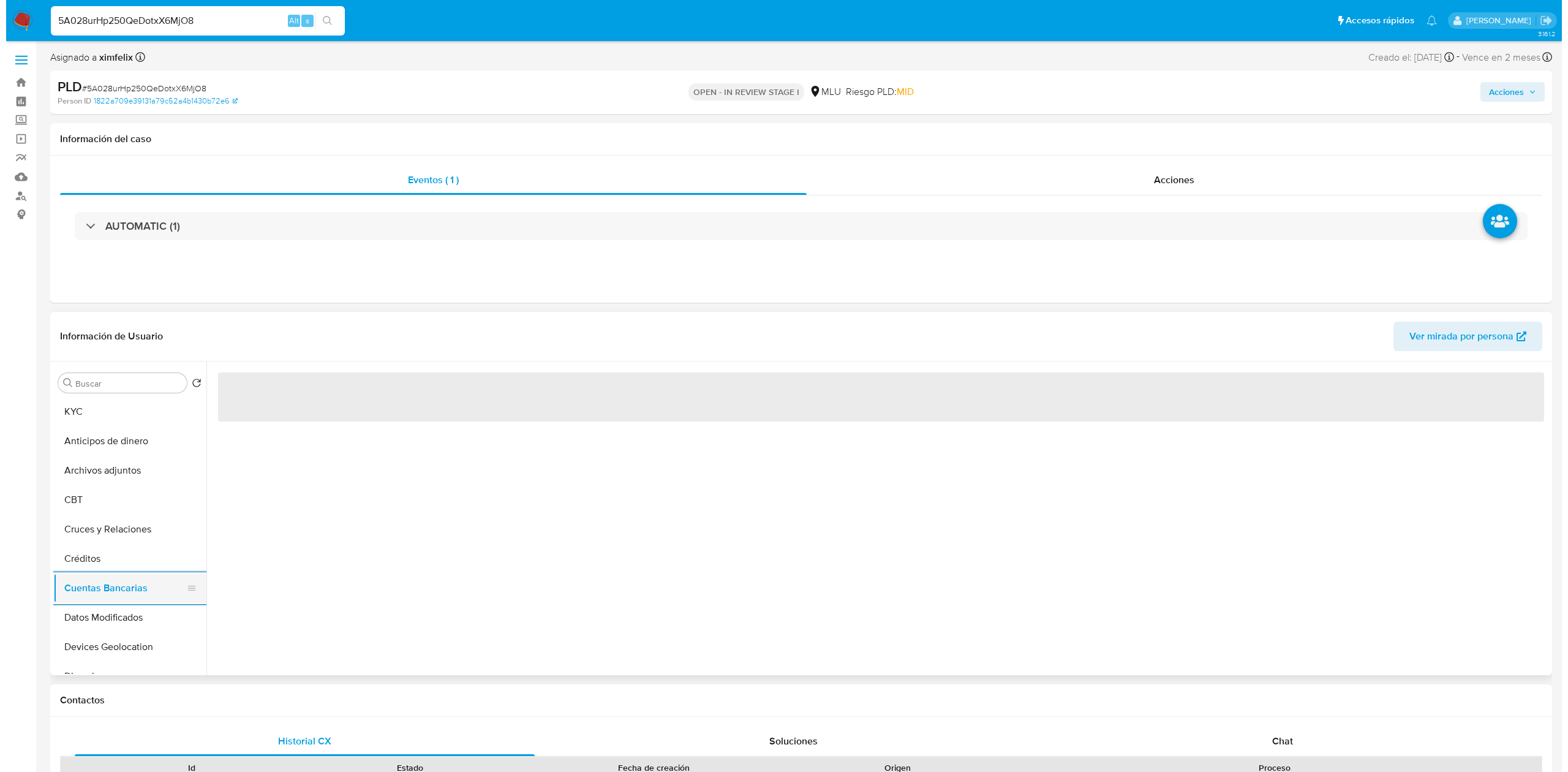
scroll to position [0, 0]
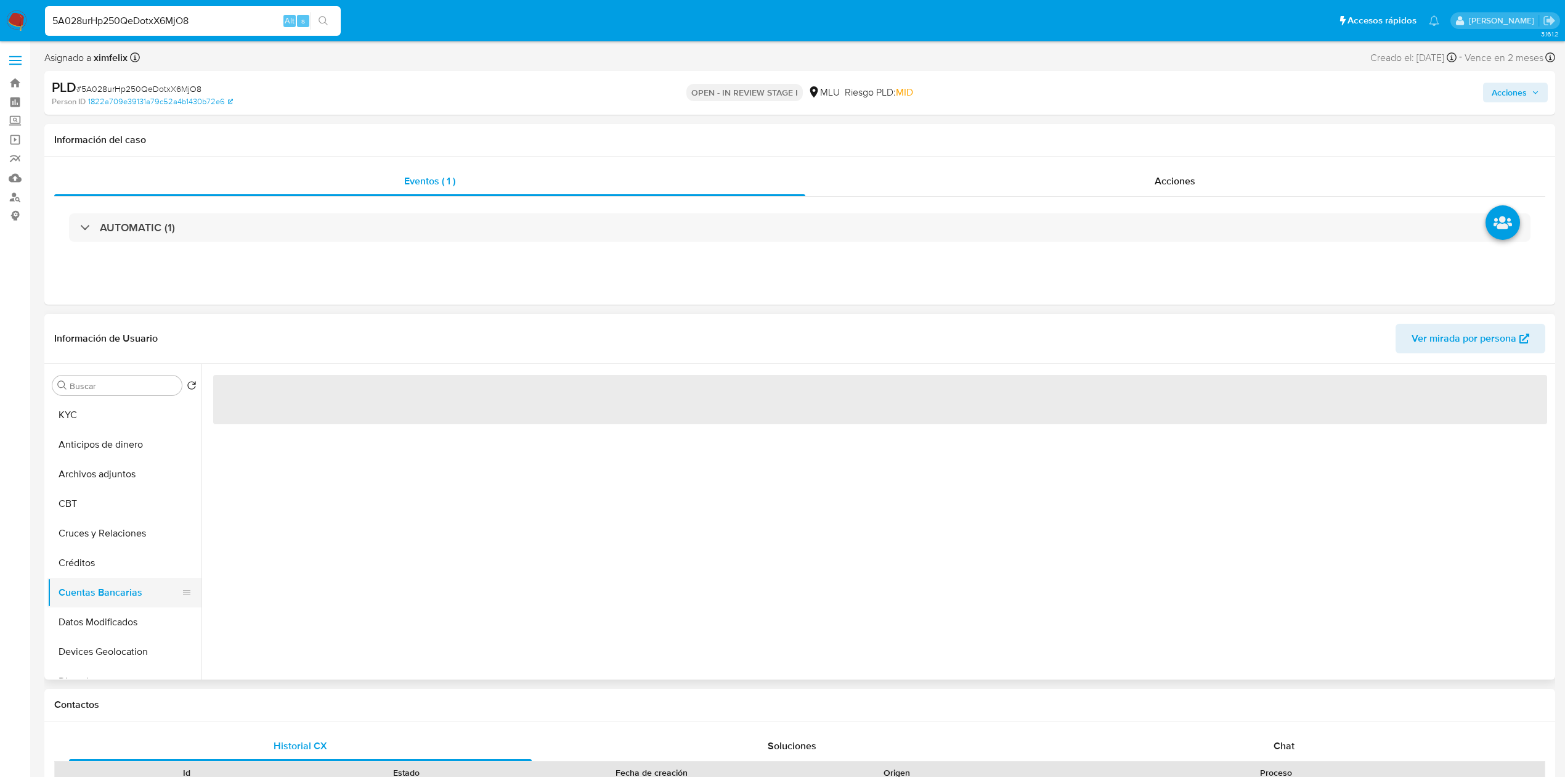
click at [142, 427] on button "KYC" at bounding box center [124, 415] width 154 height 30
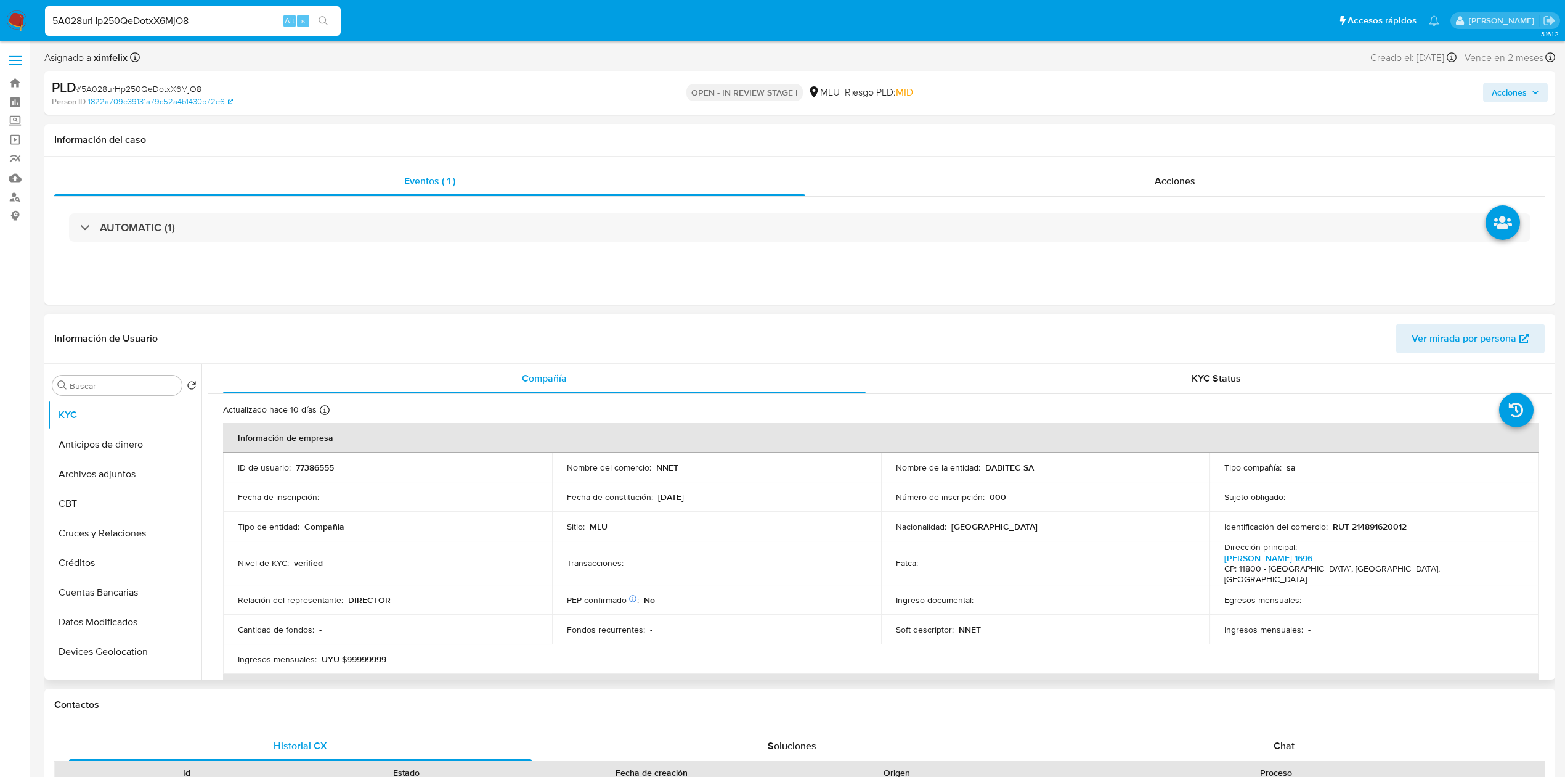
drag, startPoint x: 129, startPoint y: 470, endPoint x: 271, endPoint y: 465, distance: 141.8
click at [129, 470] on button "Archivos adjuntos" at bounding box center [124, 474] width 154 height 30
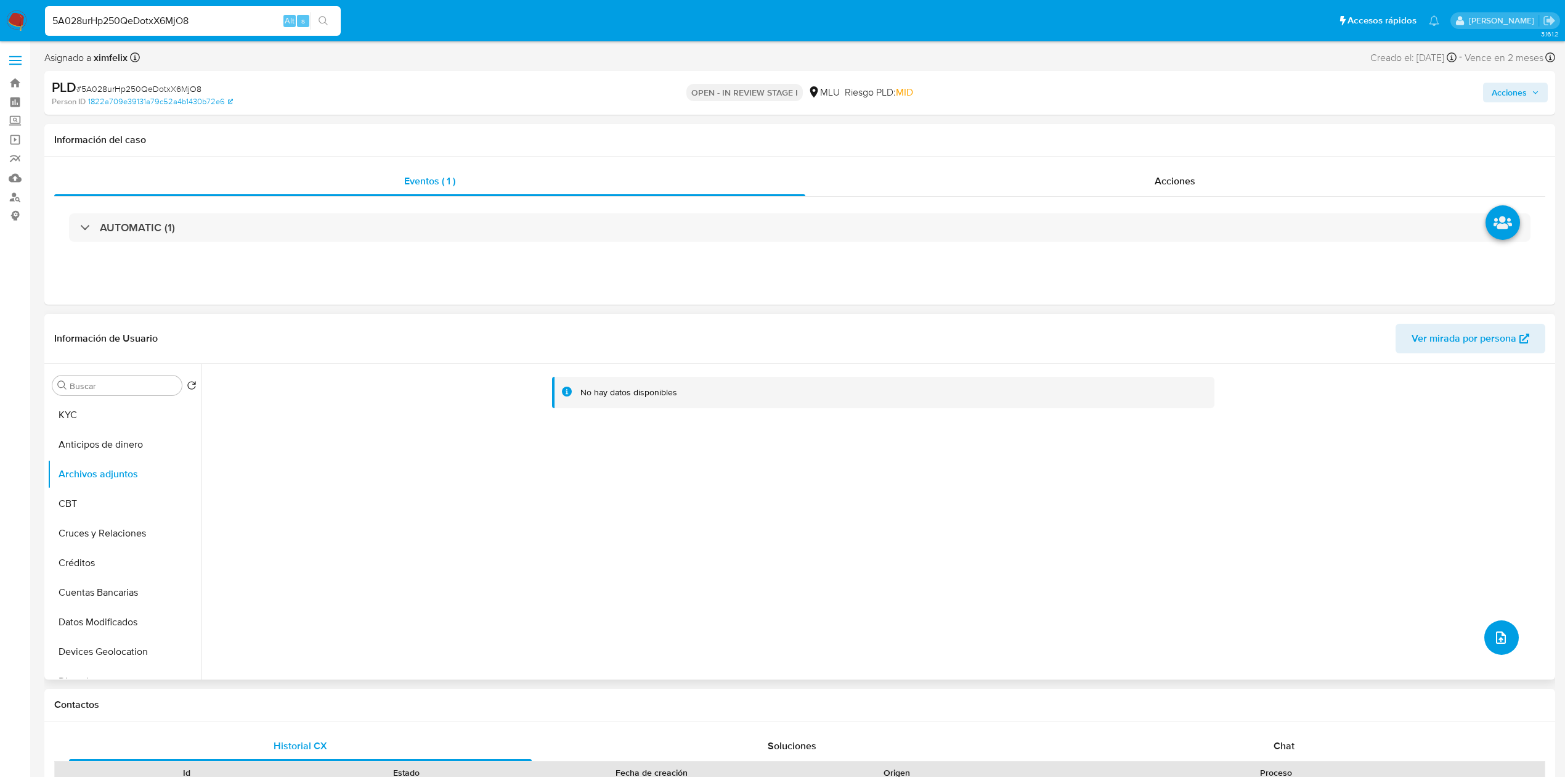
click at [1496, 625] on button "upload-file" at bounding box center [1502, 637] width 35 height 35
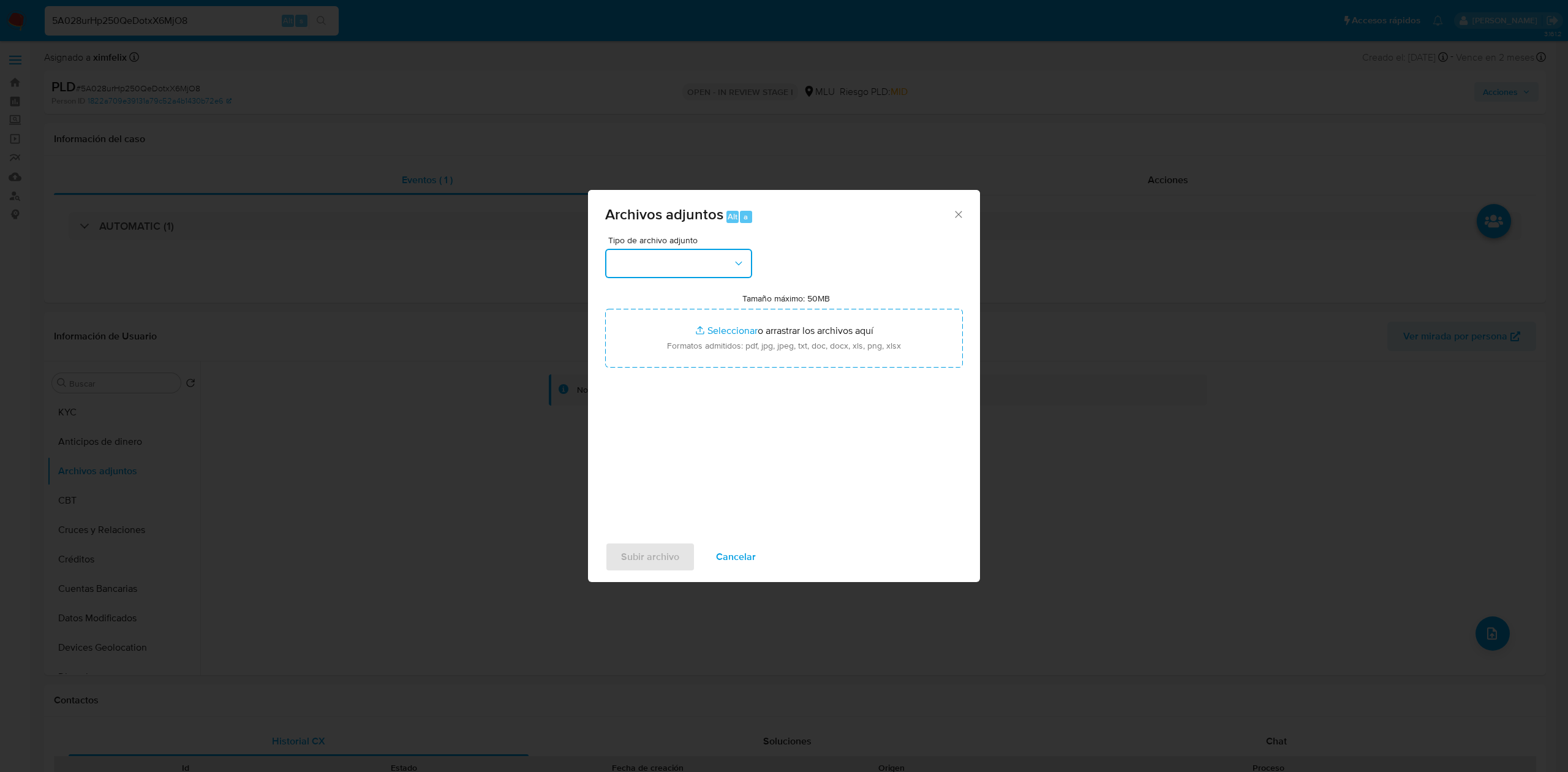
click at [710, 260] on button "button" at bounding box center [679, 263] width 147 height 30
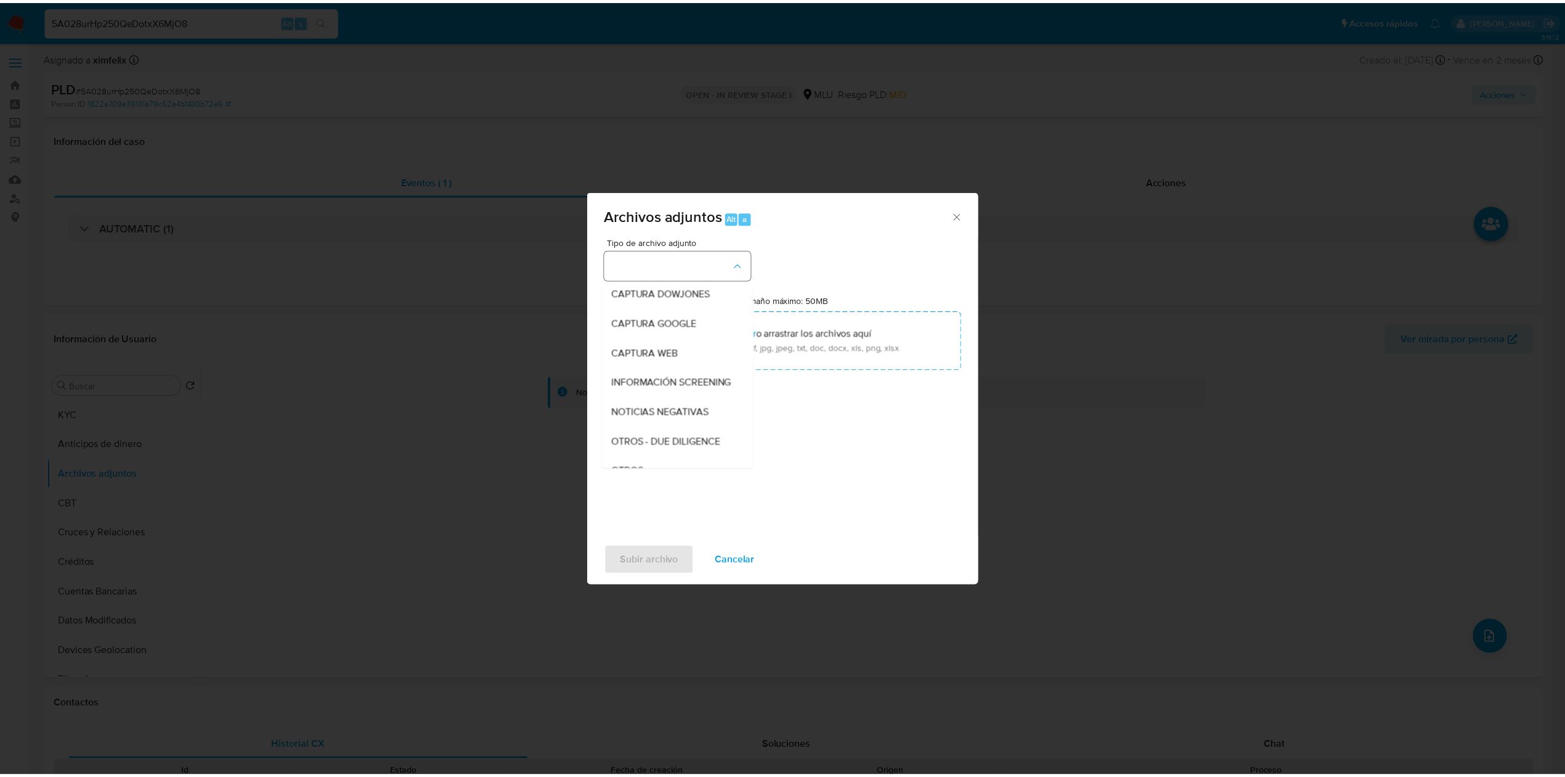
scroll to position [64, 0]
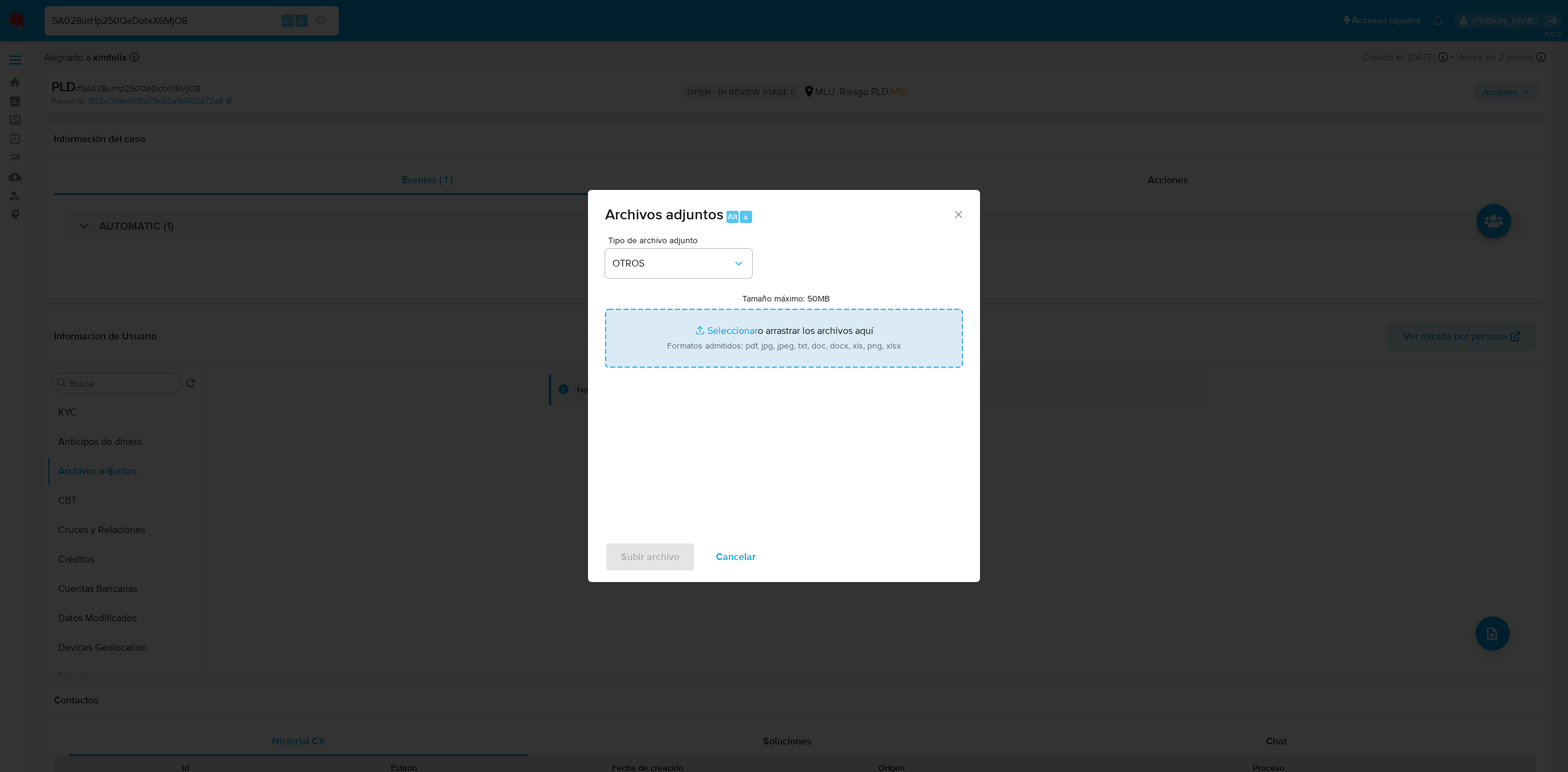
type input "C:\fakepath\TABLA TRANSACCIONAL 77386555 25.09.2025.xlsx"
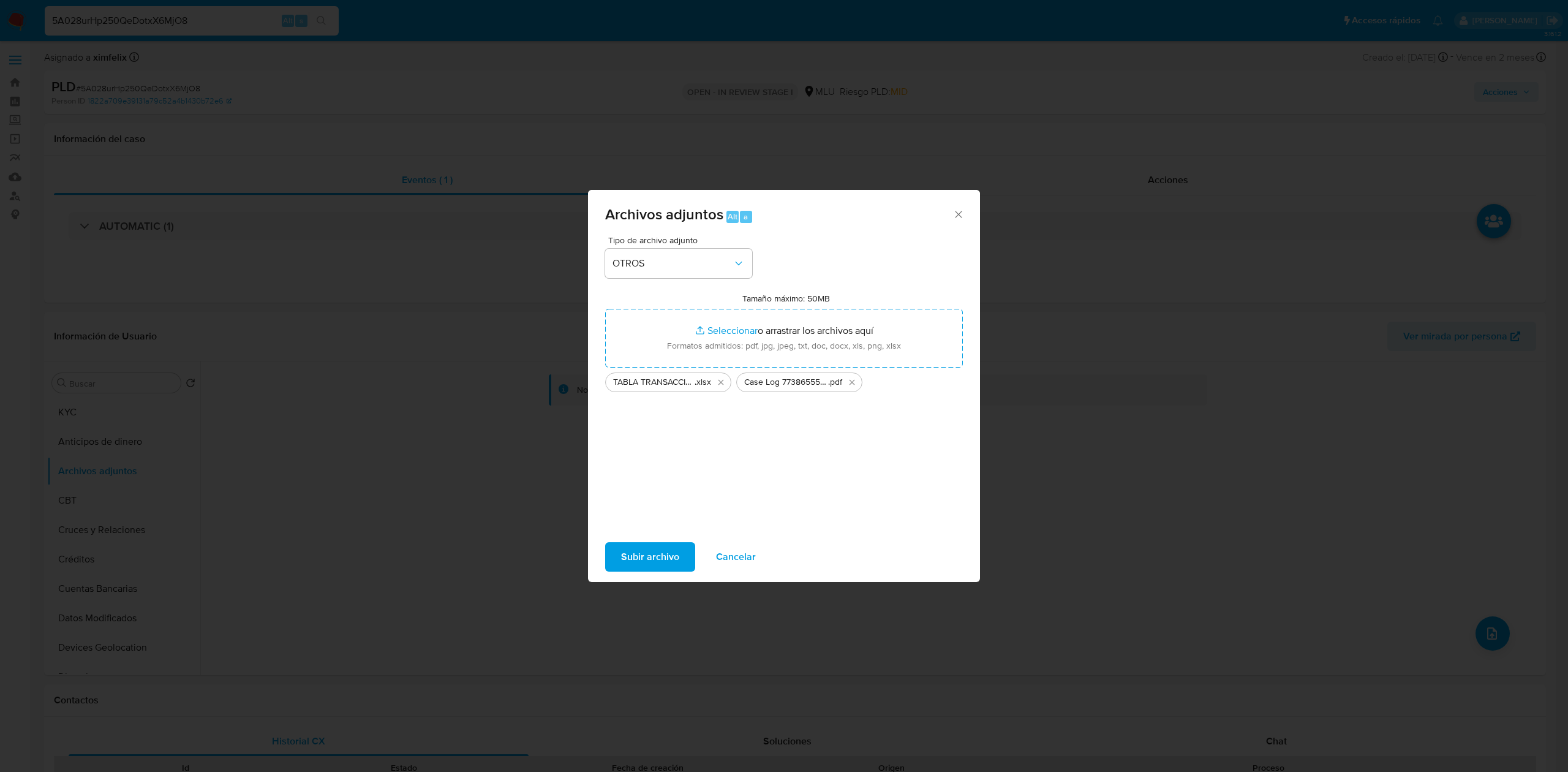
click at [655, 553] on span "Subir archivo" at bounding box center [650, 556] width 59 height 27
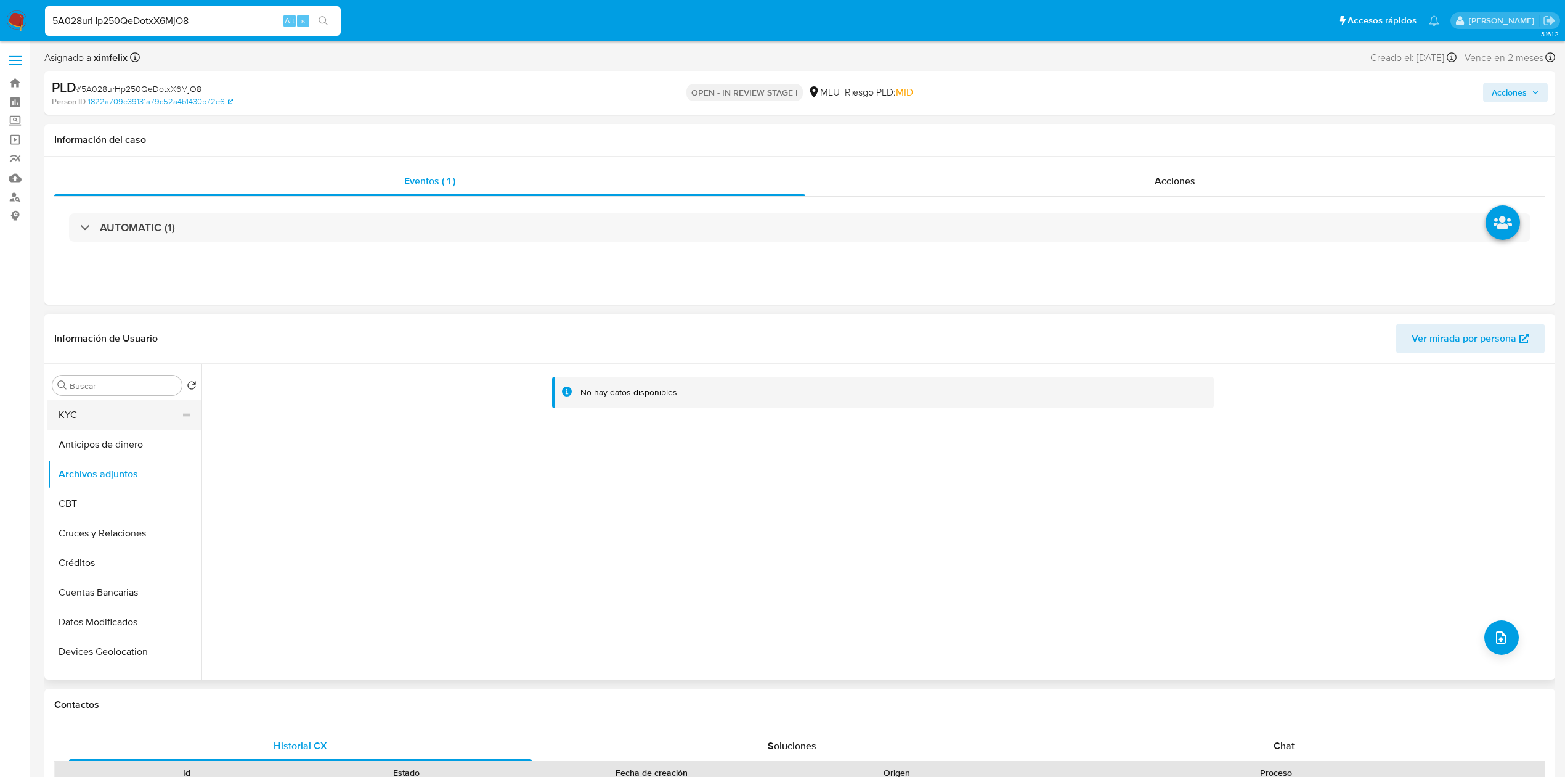
click at [126, 407] on button "KYC" at bounding box center [119, 415] width 144 height 30
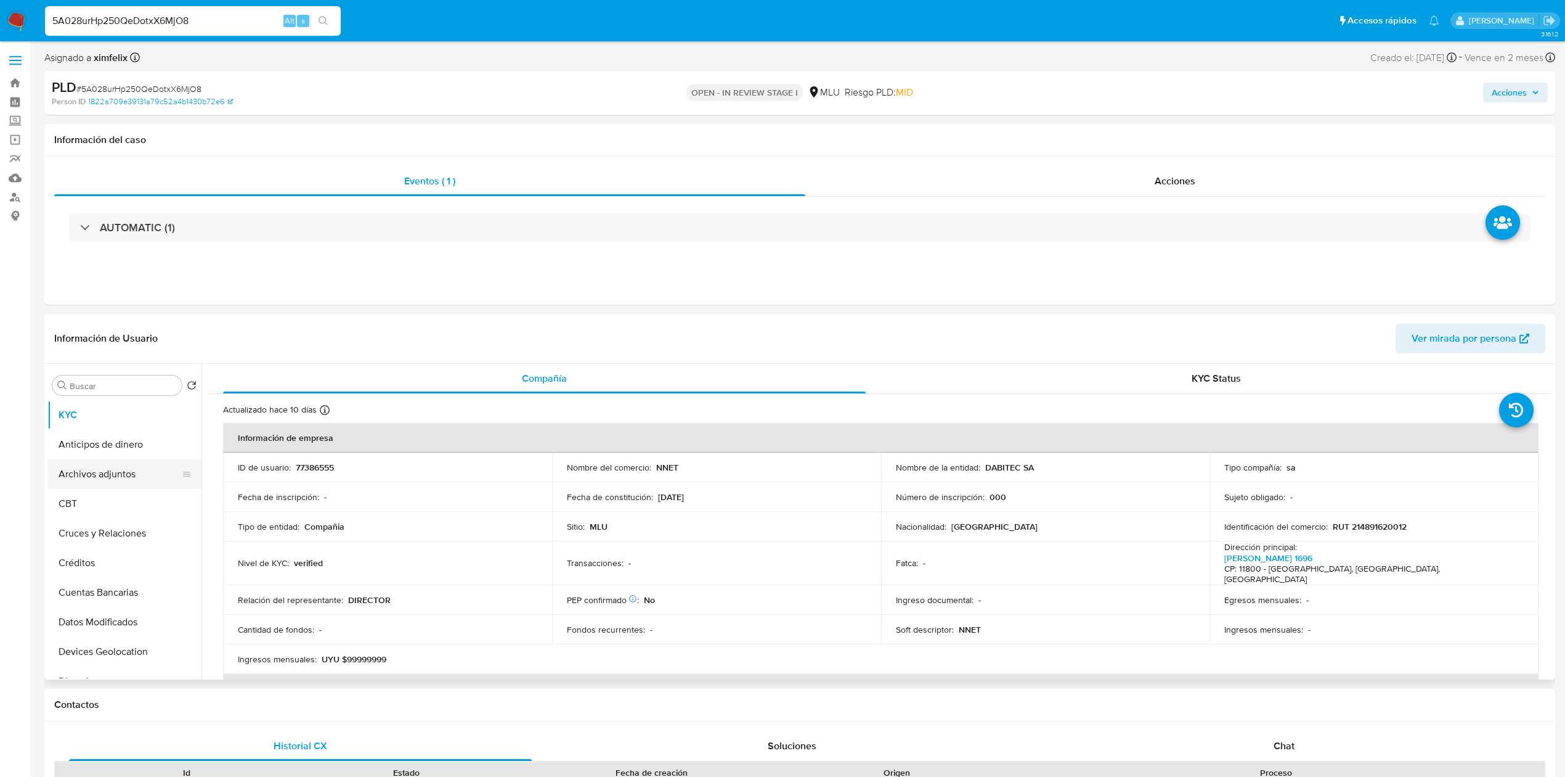
click at [97, 472] on button "Archivos adjuntos" at bounding box center [119, 474] width 144 height 30
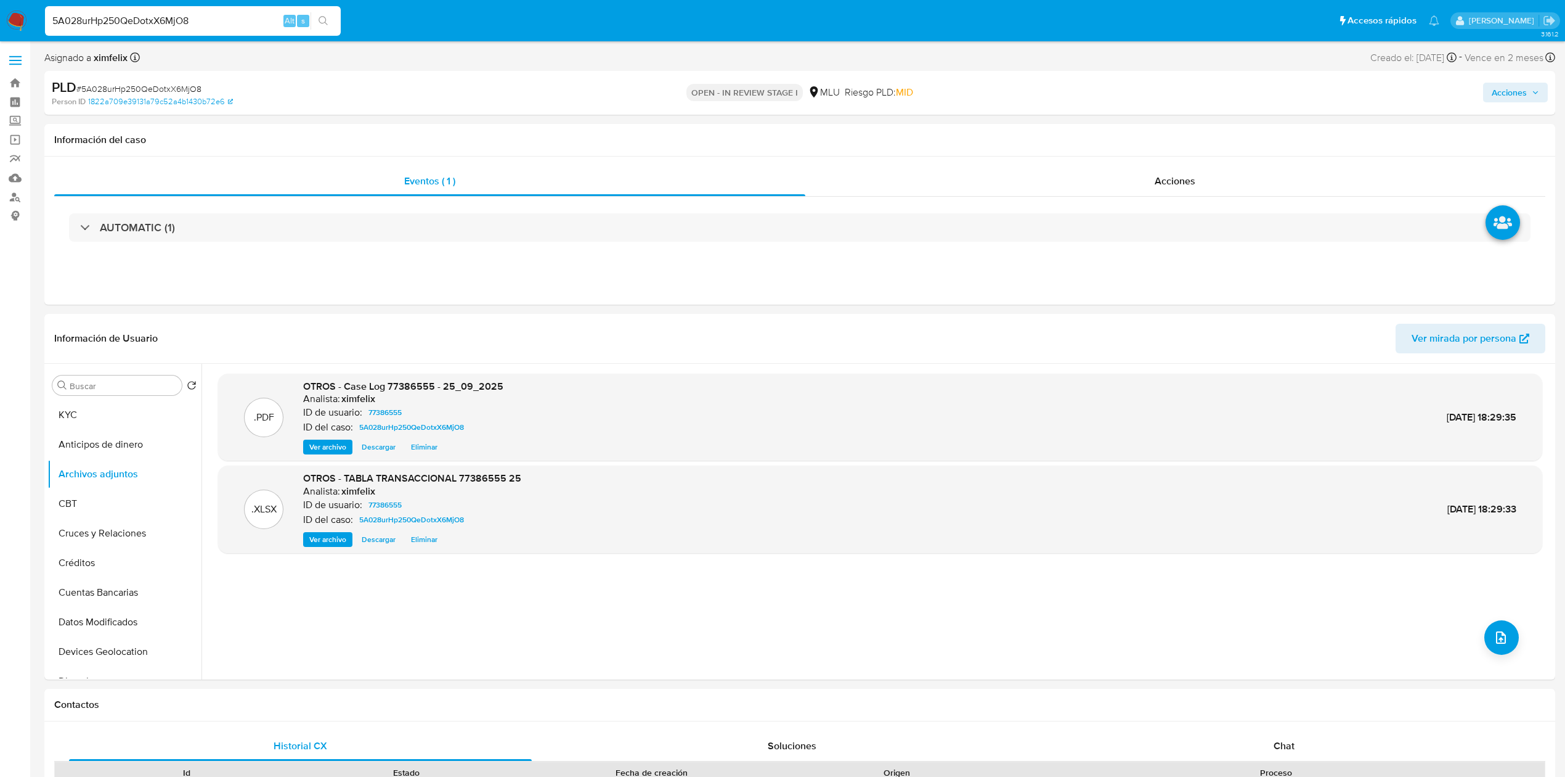
click at [1521, 92] on span "Acciones" at bounding box center [1509, 93] width 35 height 20
click at [1199, 143] on div "Resolución del caso Alt r" at bounding box center [1181, 132] width 118 height 32
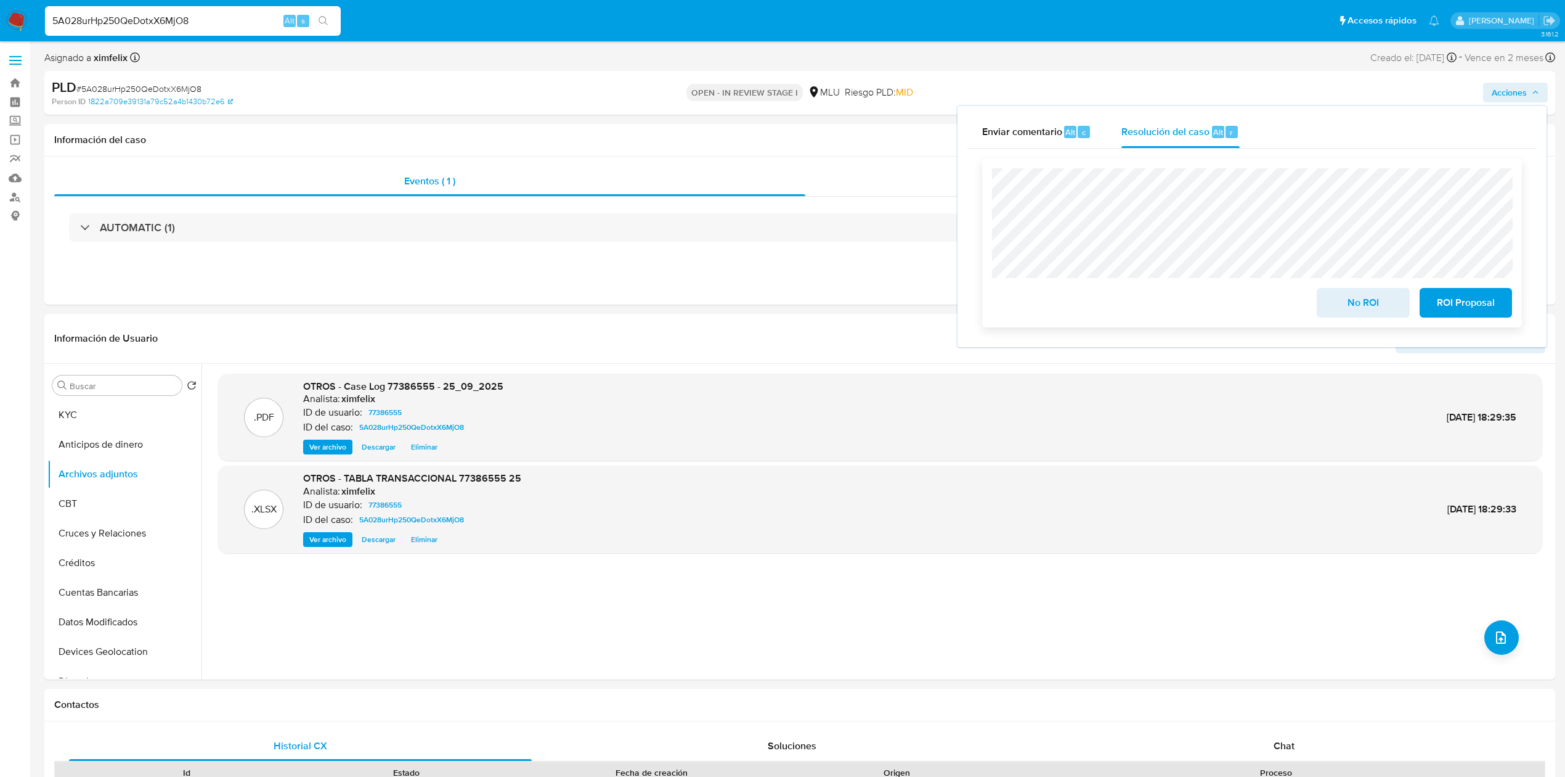
click at [1356, 312] on span "No ROI" at bounding box center [1363, 302] width 60 height 27
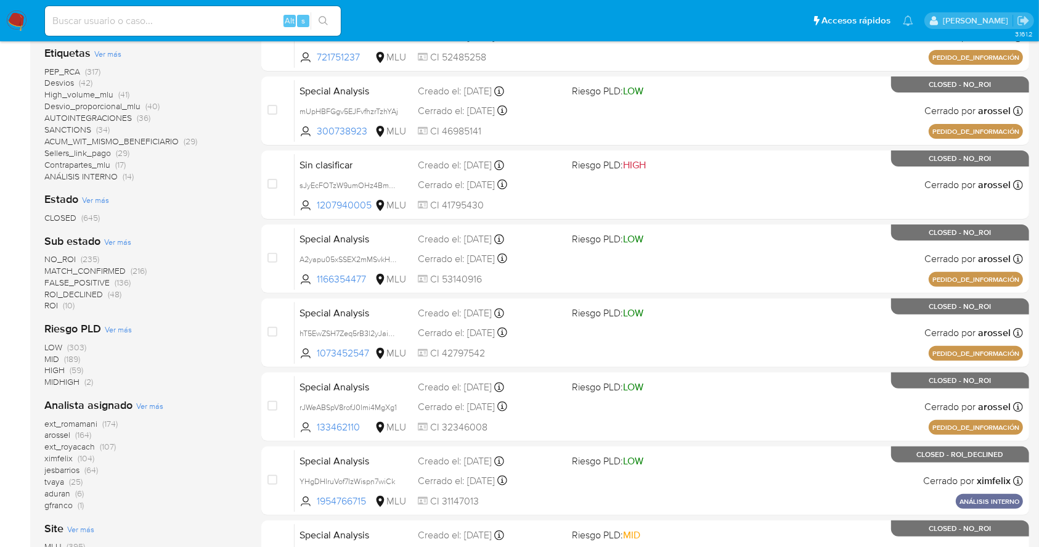
scroll to position [335, 0]
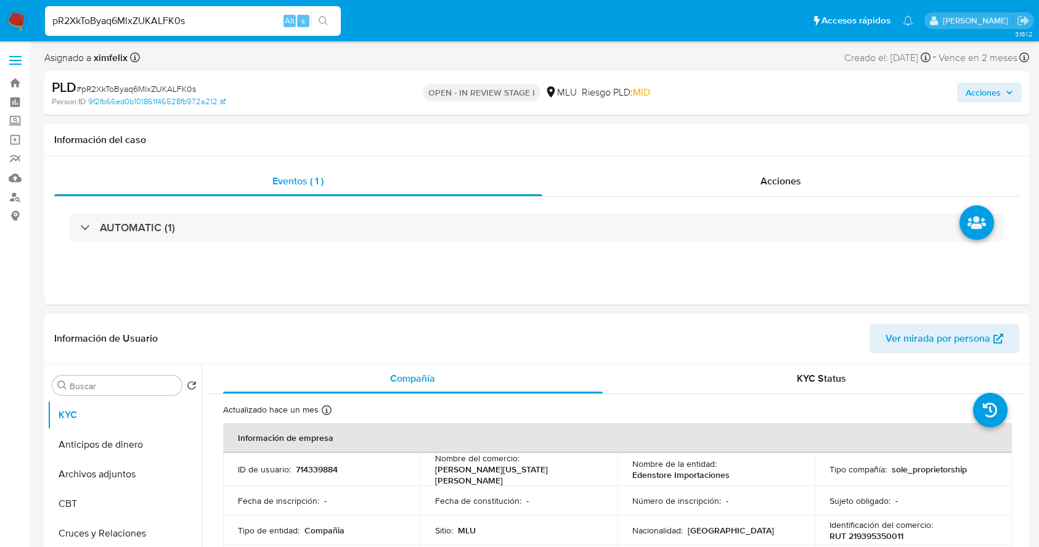
select select "10"
click at [47, 24] on input "pR2XkToByaq6MlxZUKALFK0s" at bounding box center [193, 21] width 296 height 16
type input "5A028urHp250QeDotxX6MjO8"
click at [324, 27] on button "search-icon" at bounding box center [323, 20] width 25 height 17
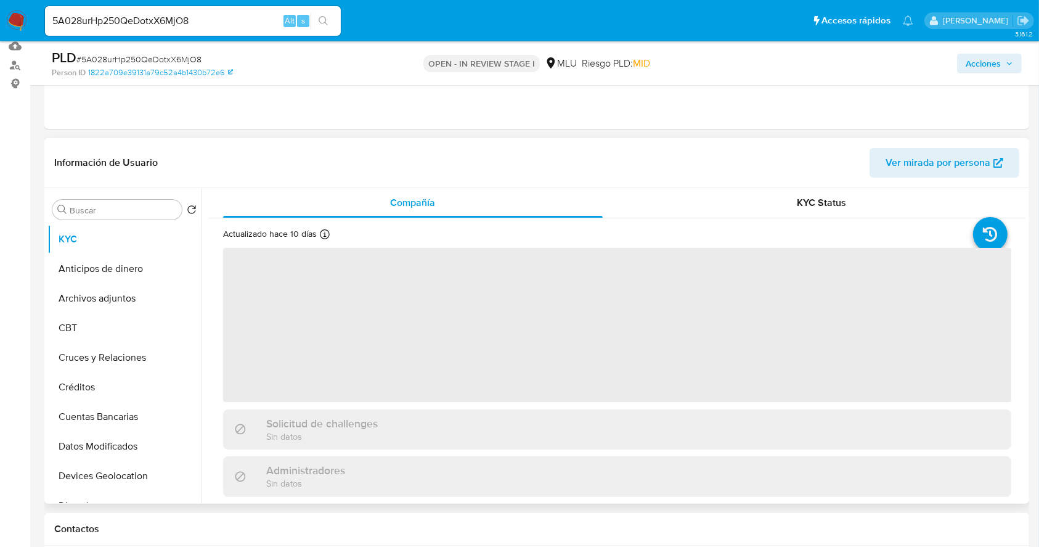
select select "10"
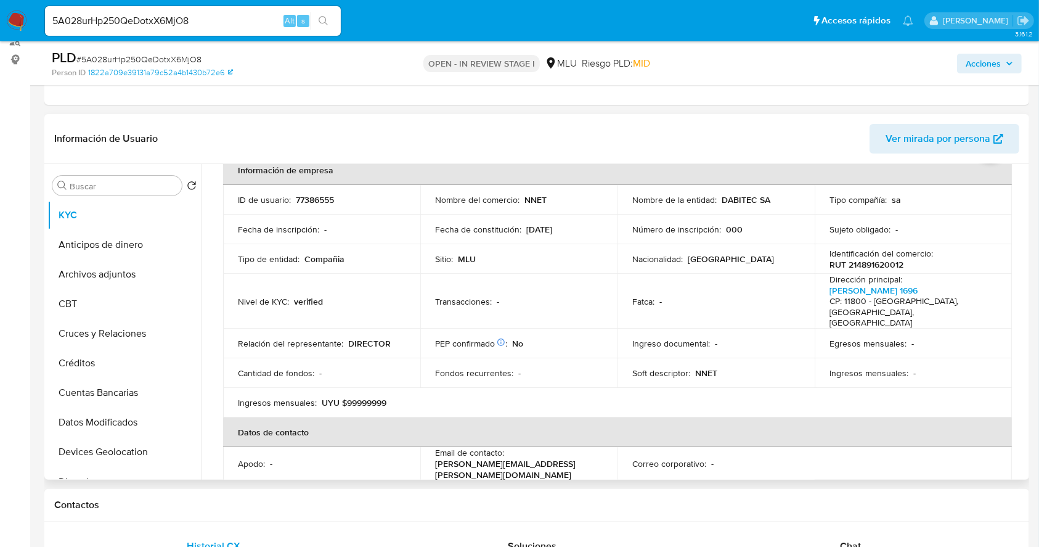
scroll to position [69, 0]
click at [891, 367] on td "Ingresos mensuales : -" at bounding box center [913, 371] width 197 height 30
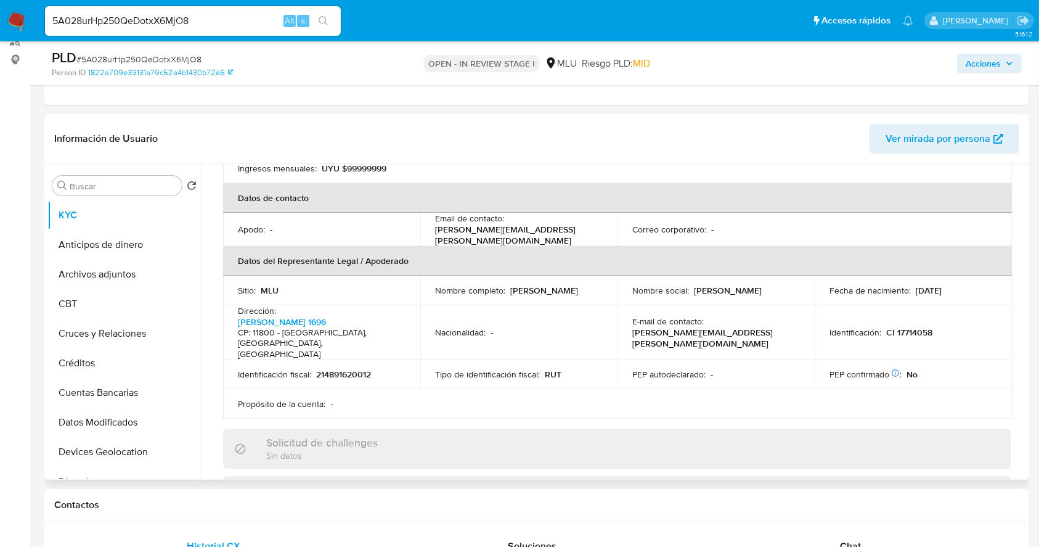
scroll to position [289, 0]
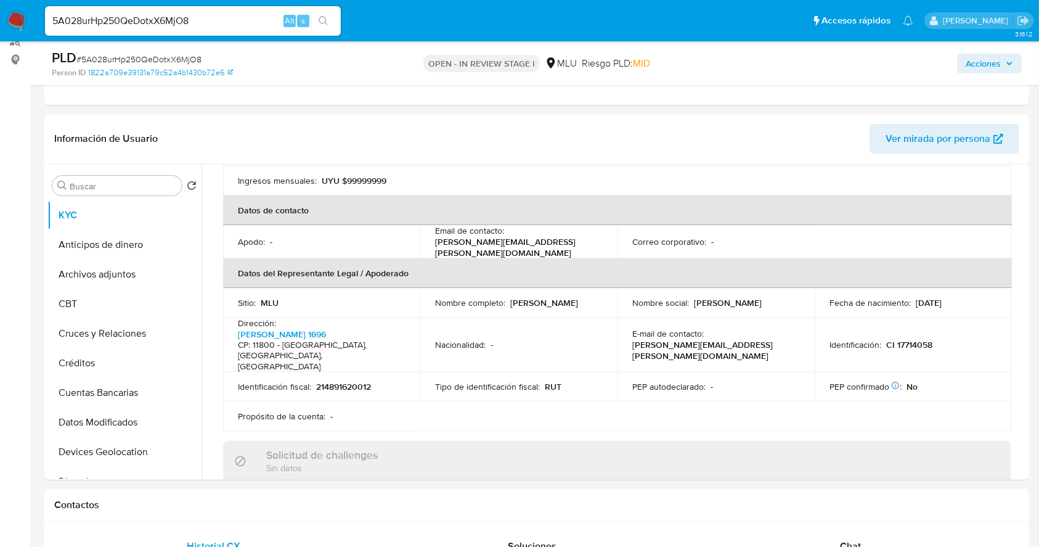
click at [131, 32] on div "5A028urHp250QeDotxX6MjO8 Alt s" at bounding box center [193, 21] width 296 height 30
click at [138, 27] on input "5A028urHp250QeDotxX6MjO8" at bounding box center [193, 21] width 296 height 16
paste input "8O0rC14SNBcfgsx5iXP5LZvu"
type input "8O0rC14SNBcfgsx5iXP5LZvu"
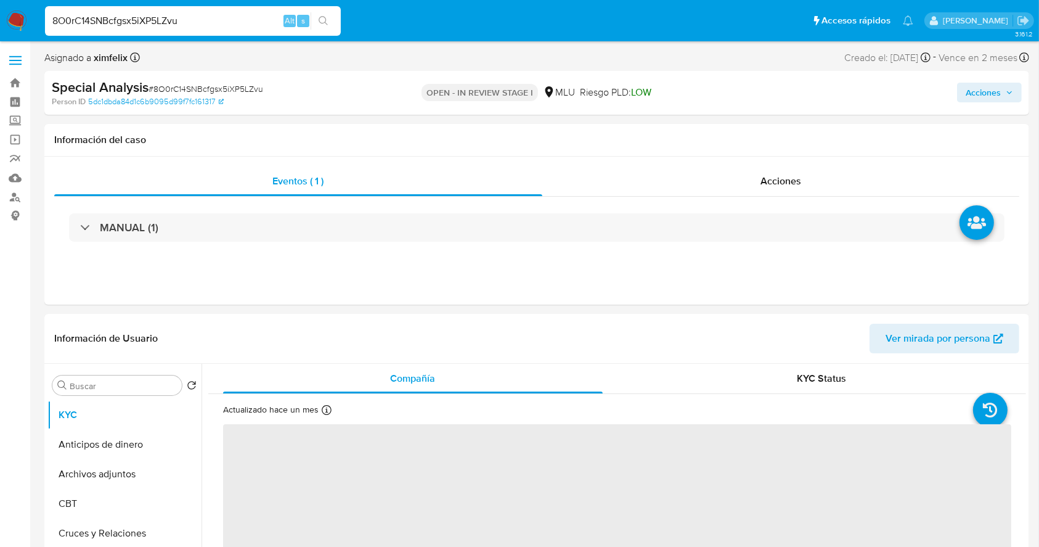
select select "10"
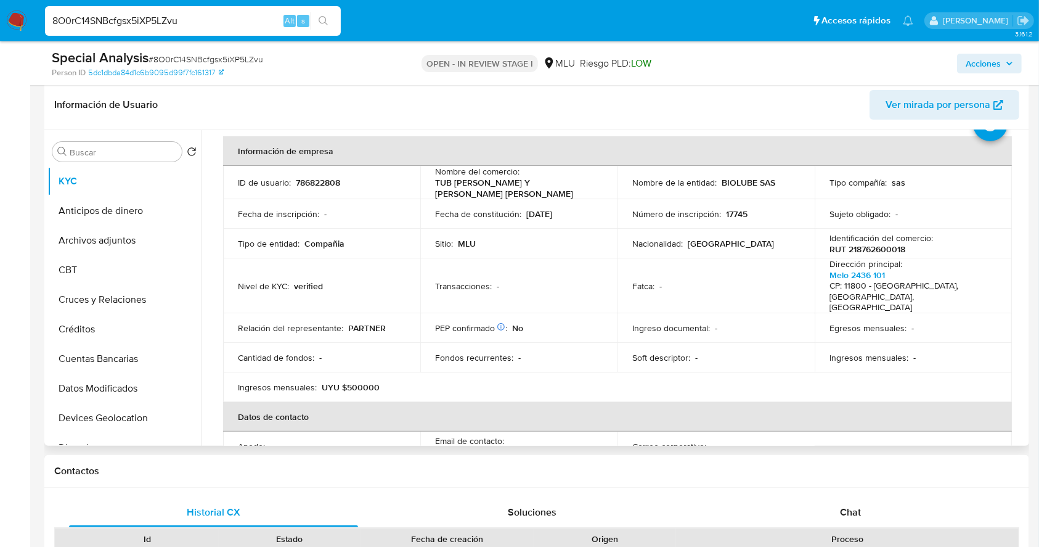
scroll to position [56, 0]
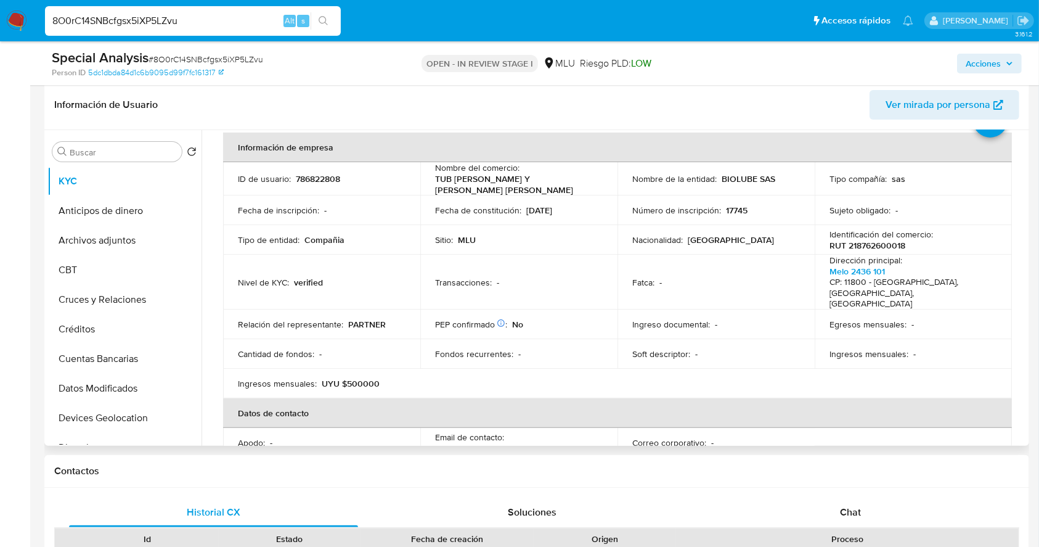
click at [979, 316] on td "Egresos mensuales : -" at bounding box center [913, 324] width 197 height 30
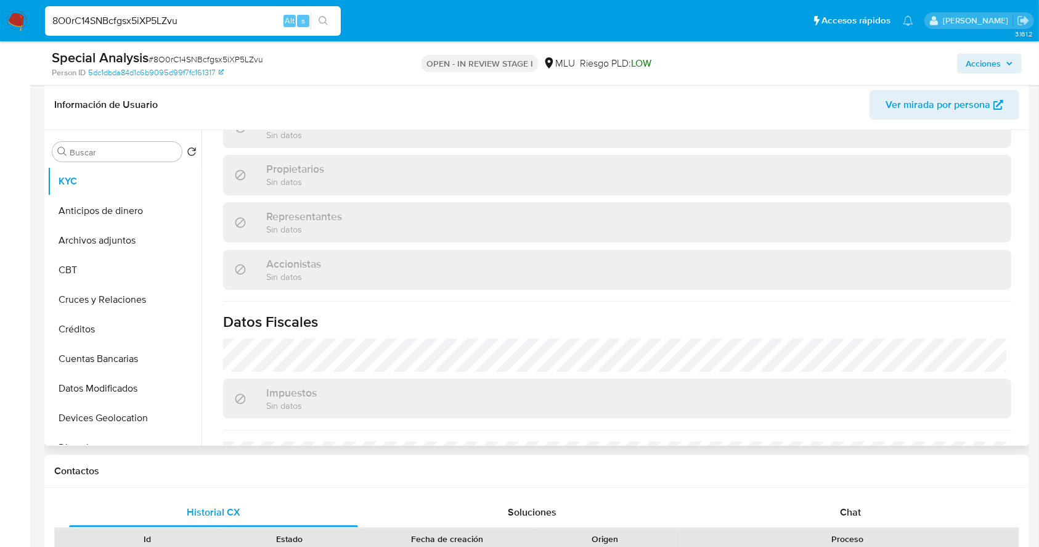
scroll to position [729, 0]
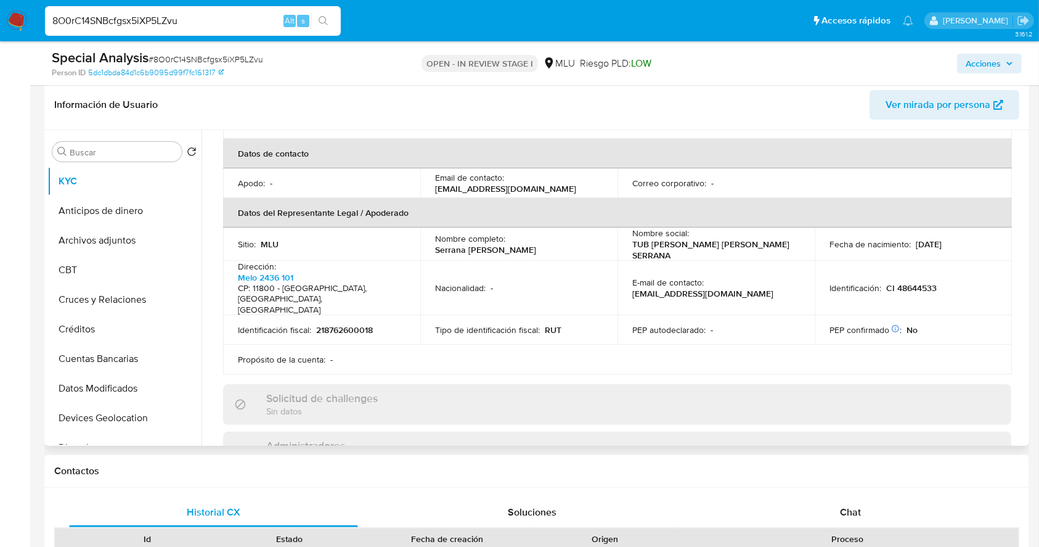
scroll to position [308, 0]
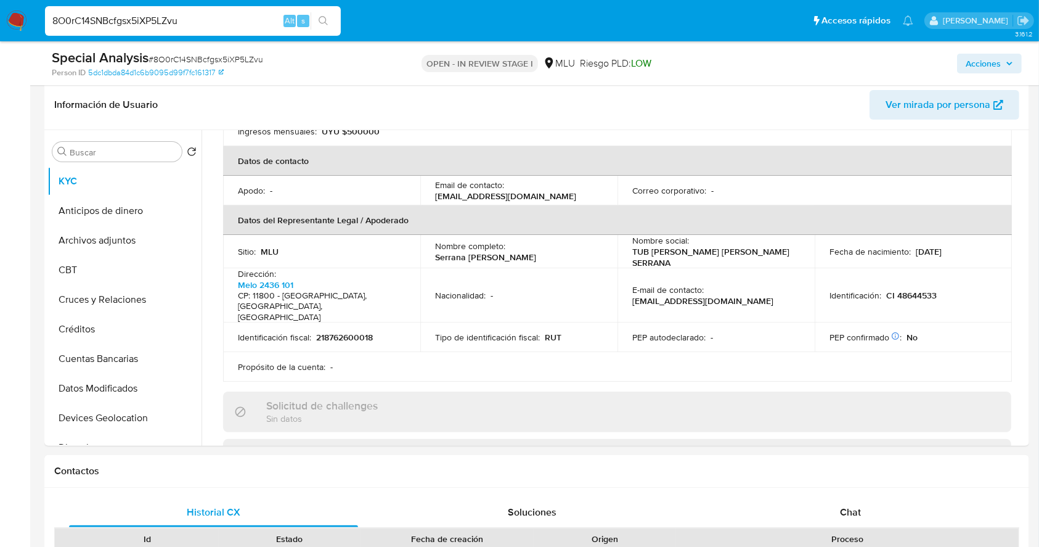
drag, startPoint x: 202, startPoint y: 17, endPoint x: 0, endPoint y: 22, distance: 202.2
click at [0, 22] on nav "Pausado Ver notificaciones 8O0rC14SNBcfgsx5iXP5LZvu Alt s Accesos rápidos Presi…" at bounding box center [519, 20] width 1039 height 41
paste input "TCjOH0ERyJeo6613DYURPOot"
type input "TCjOH0ERyJeo6613DYURPOot"
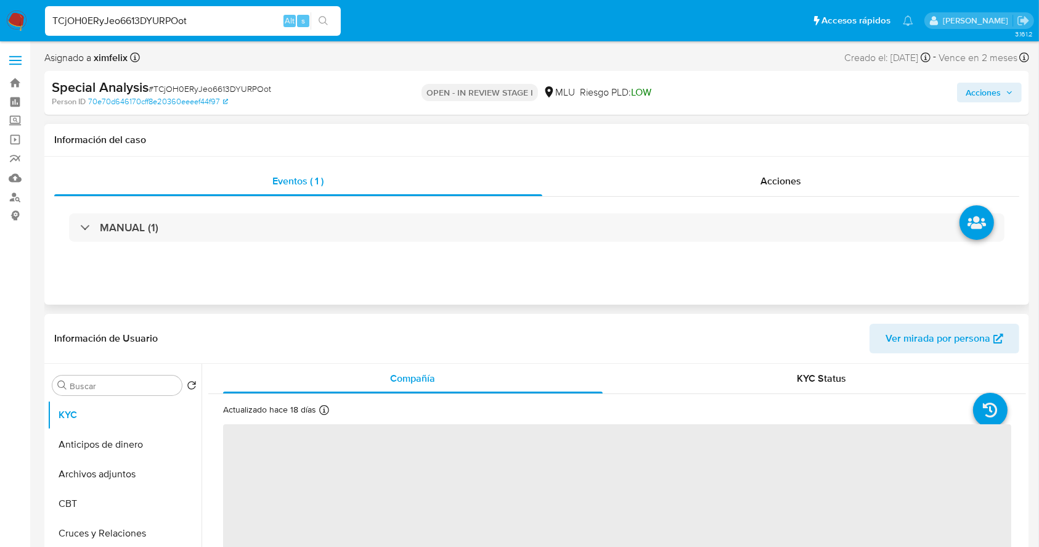
select select "10"
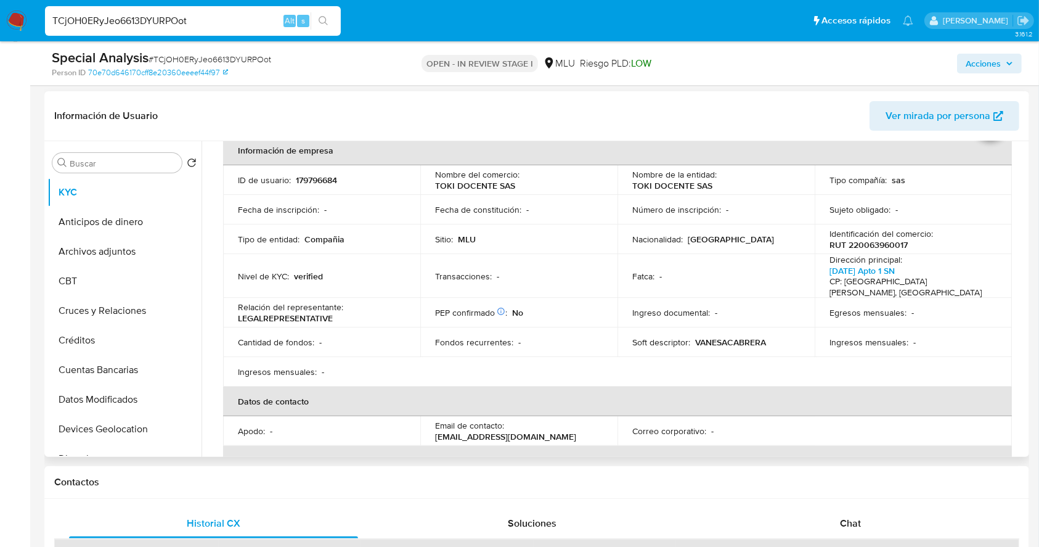
scroll to position [62, 0]
click at [926, 407] on table "Información de empresa ID de usuario : 179796684 Nombre del comercio : TOKI DOC…" at bounding box center [617, 373] width 789 height 472
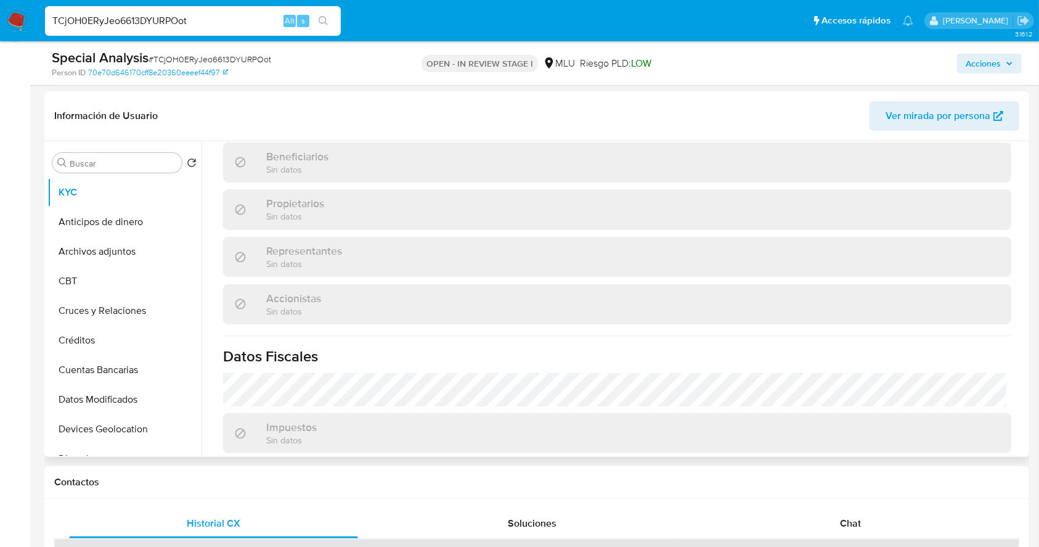
scroll to position [709, 0]
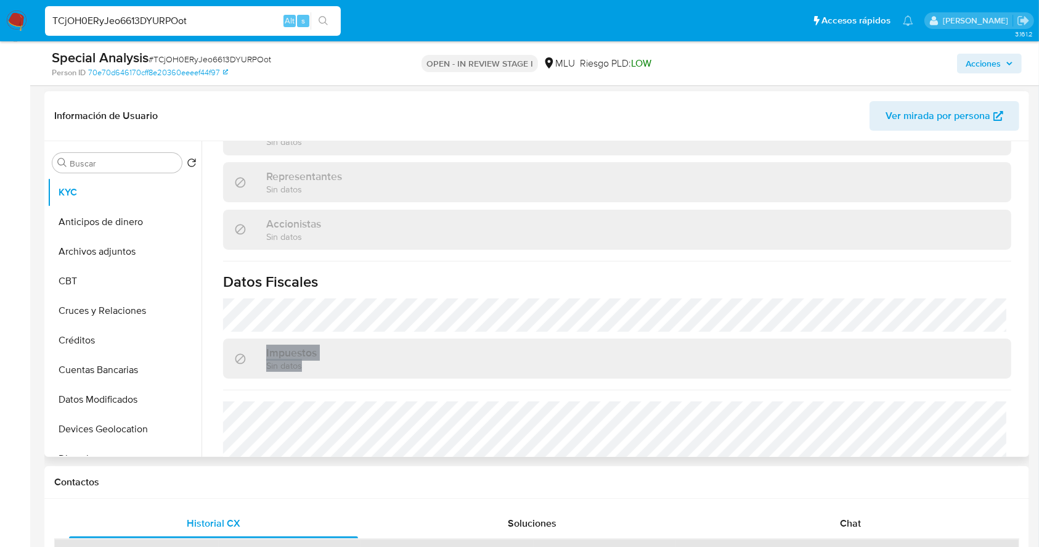
drag, startPoint x: 1021, startPoint y: 384, endPoint x: 1021, endPoint y: 279, distance: 104.8
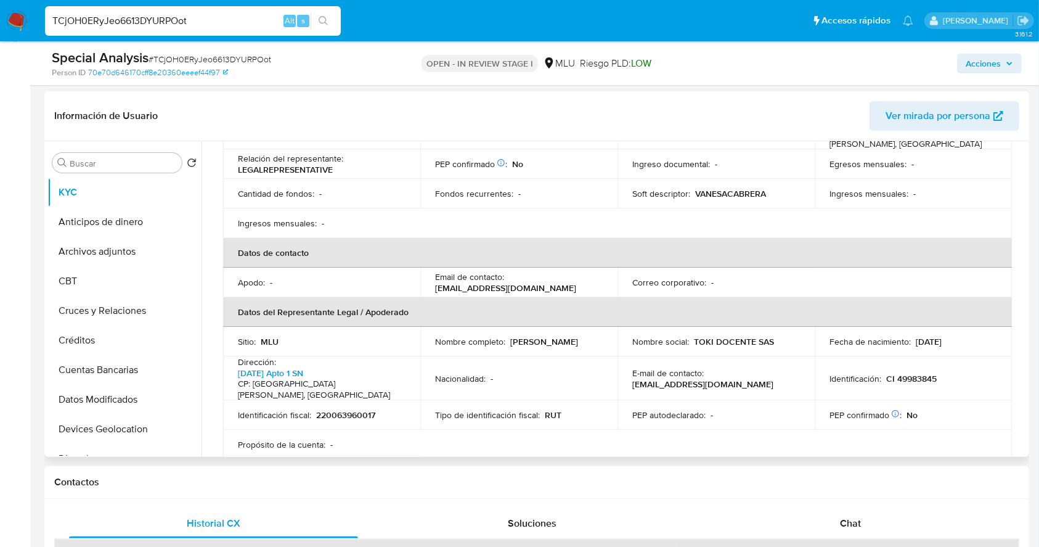
scroll to position [261, 0]
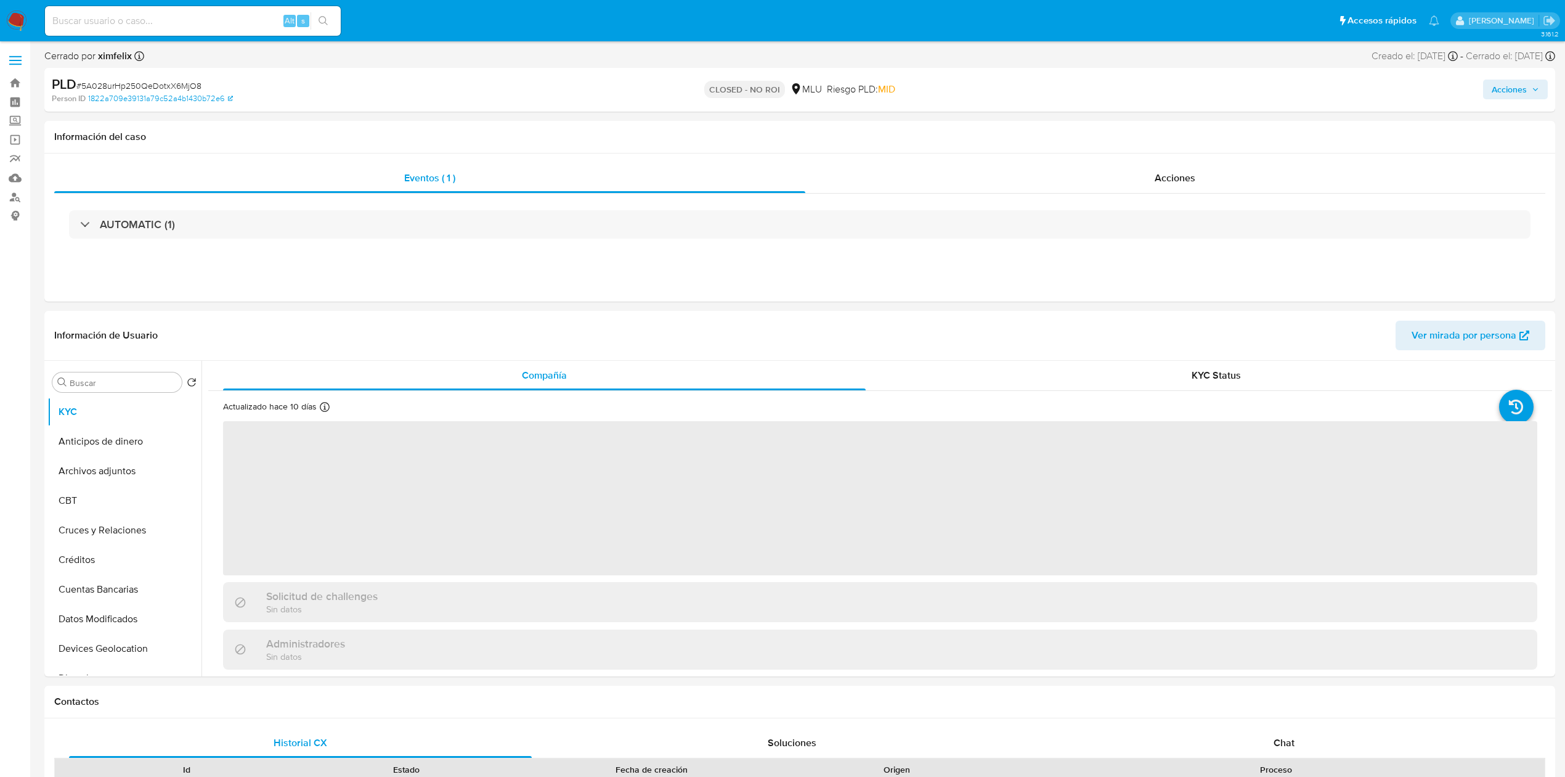
select select "10"
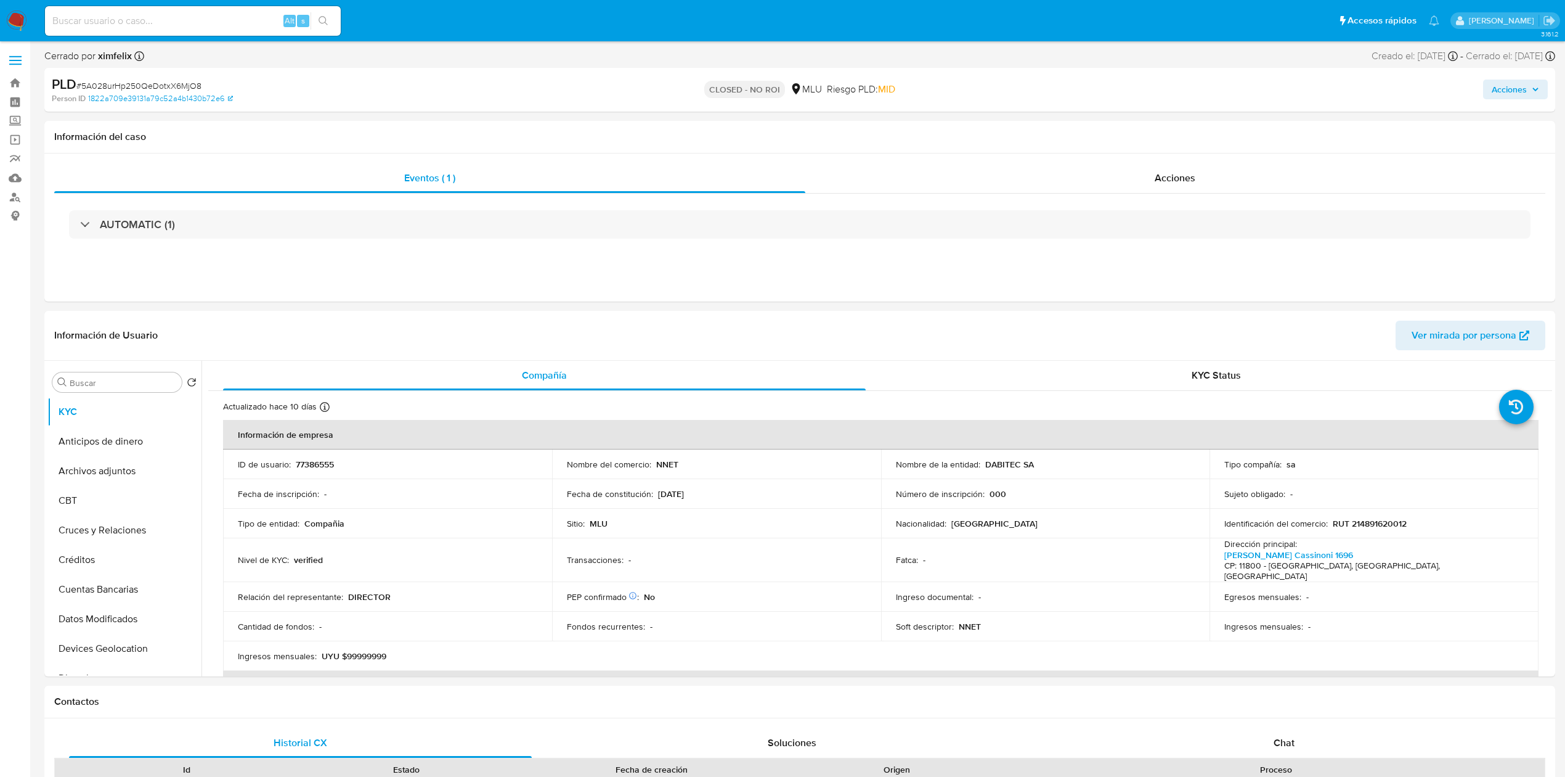
click at [213, 17] on input at bounding box center [193, 21] width 296 height 16
paste input "8O0rC14SNBcfgsx5iXP5LZvu"
type input "8O0rC14SNBcfgsx5iXP5LZvu"
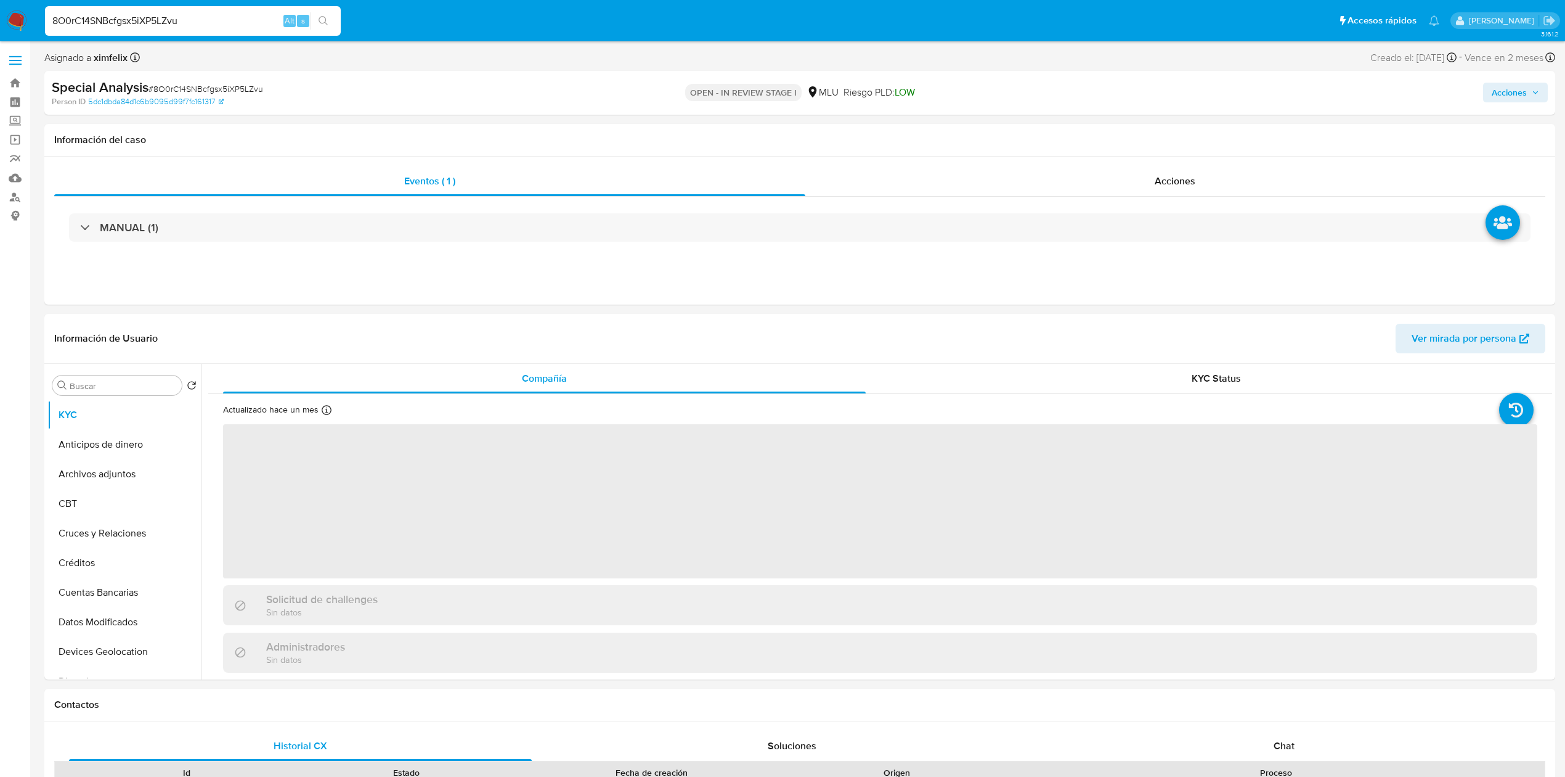
select select "10"
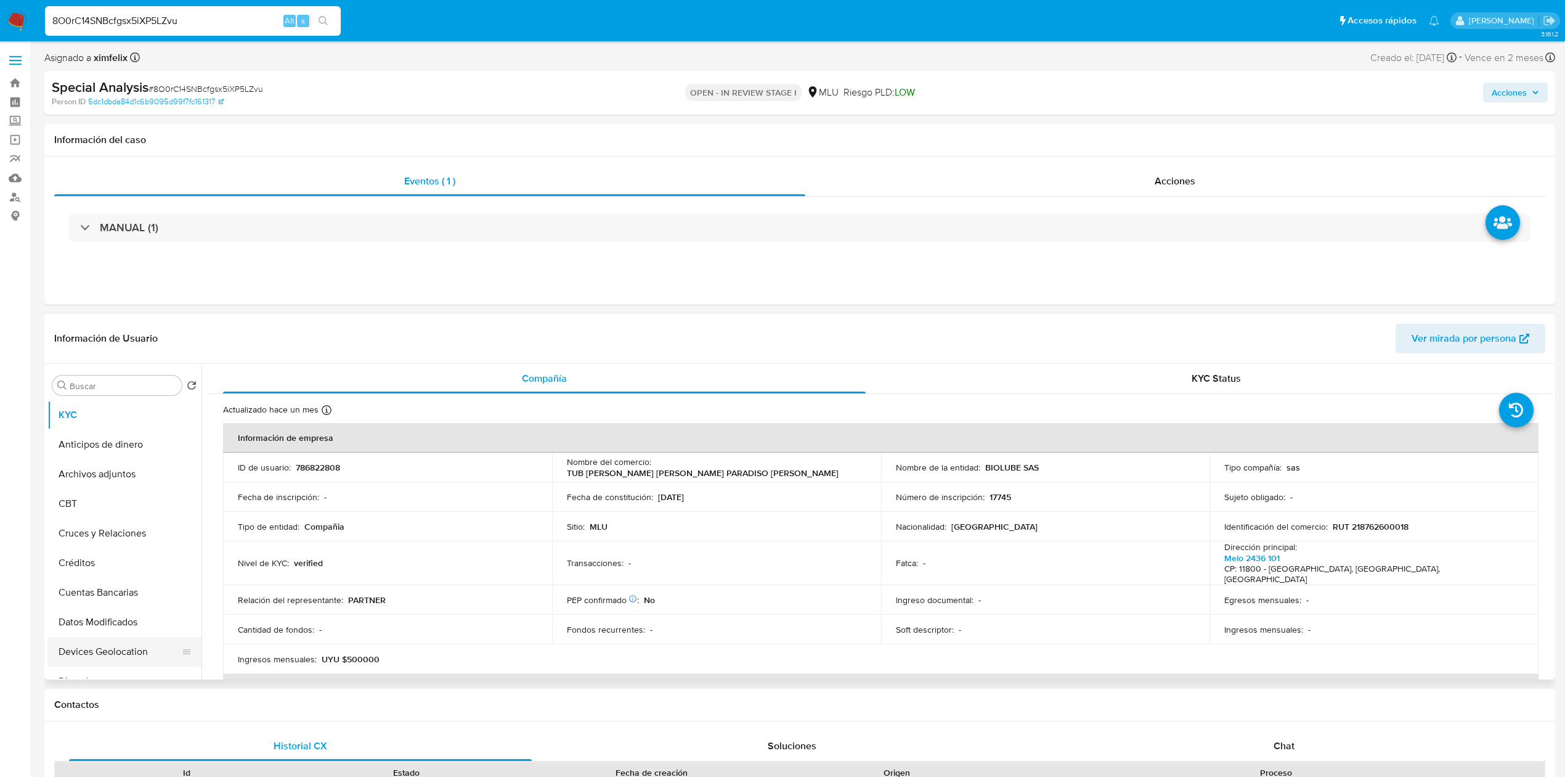
click at [126, 642] on button "Devices Geolocation" at bounding box center [119, 652] width 144 height 30
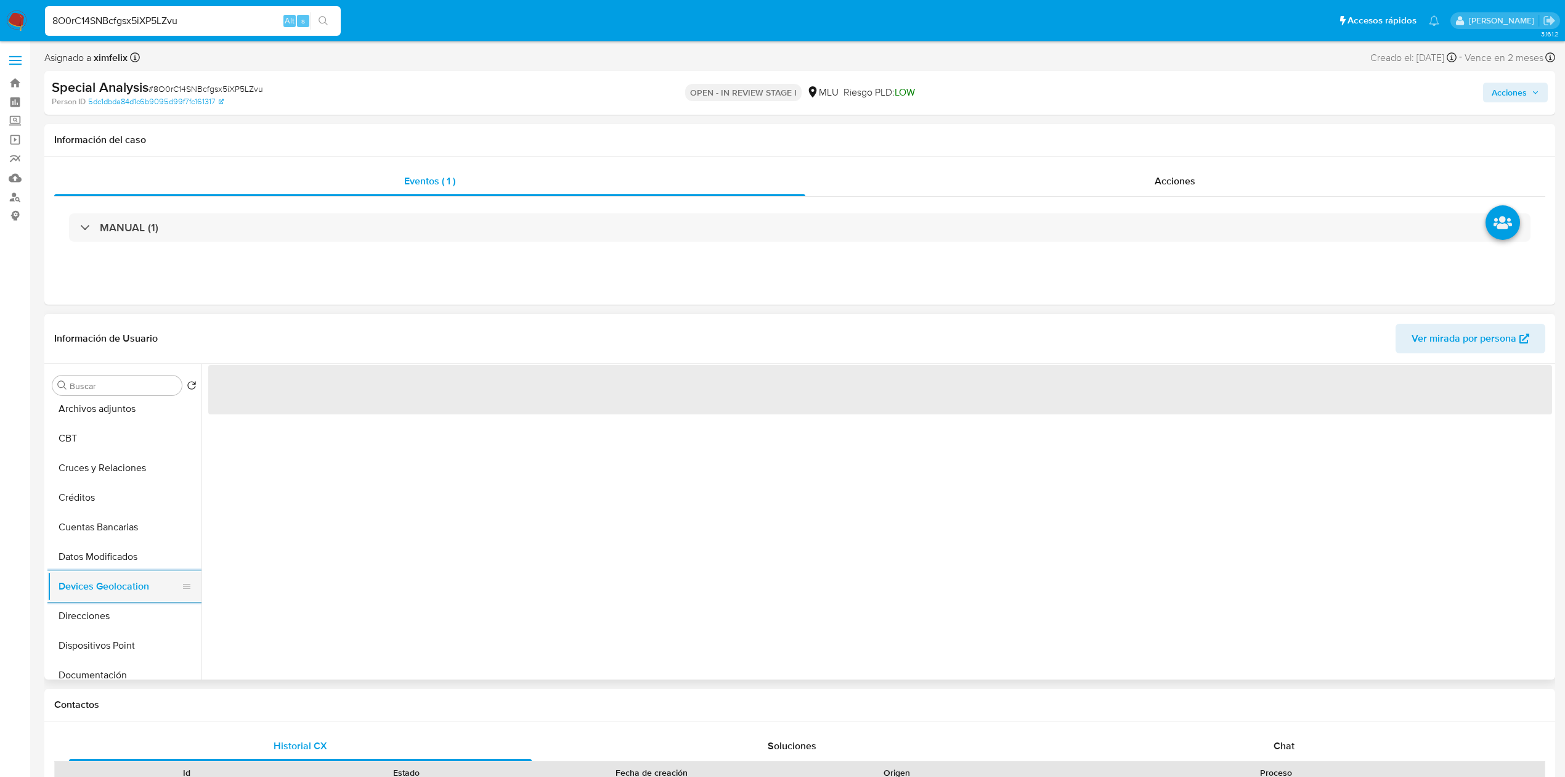
scroll to position [99, 0]
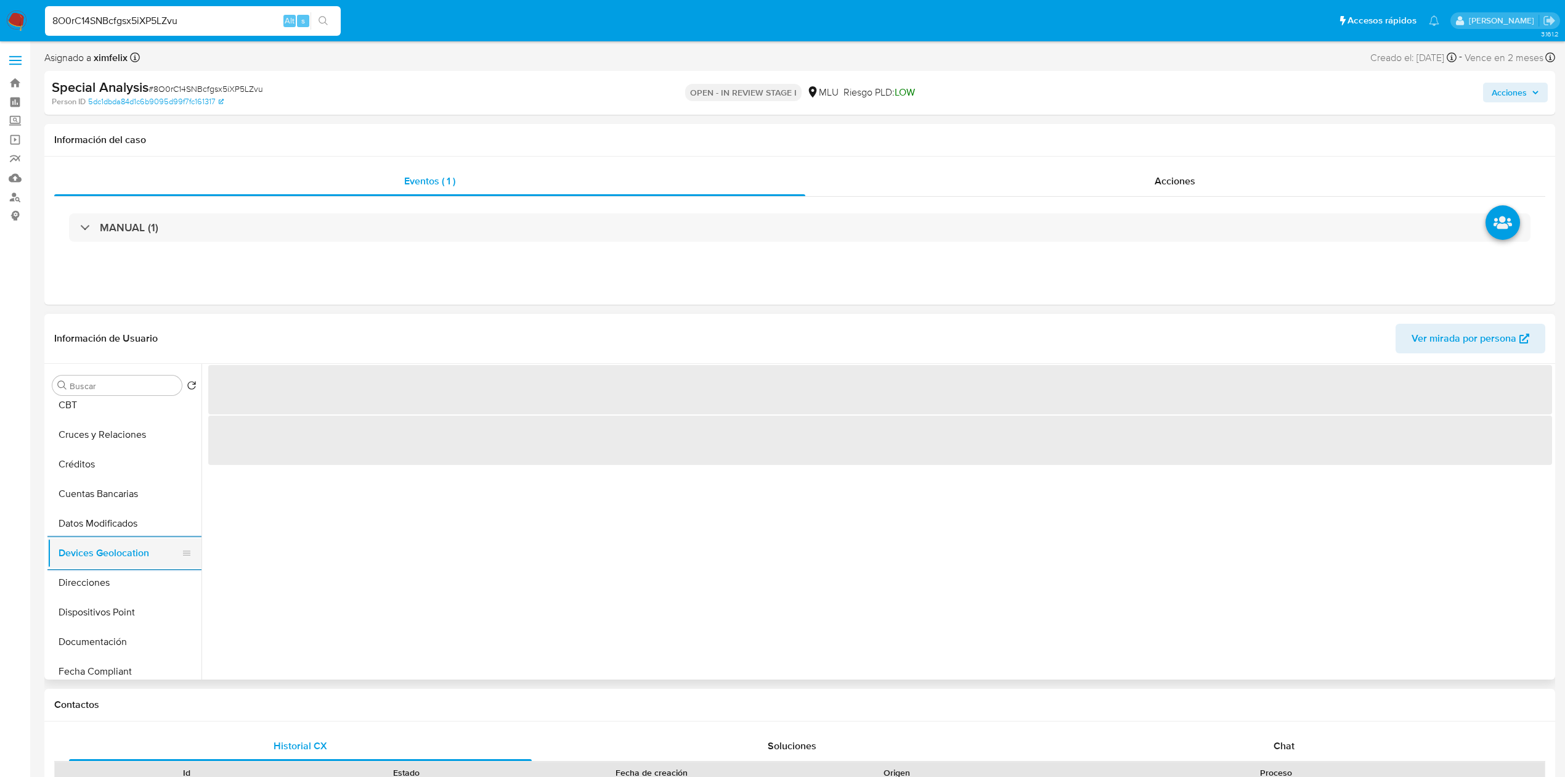
click at [126, 642] on button "Documentación" at bounding box center [124, 642] width 154 height 30
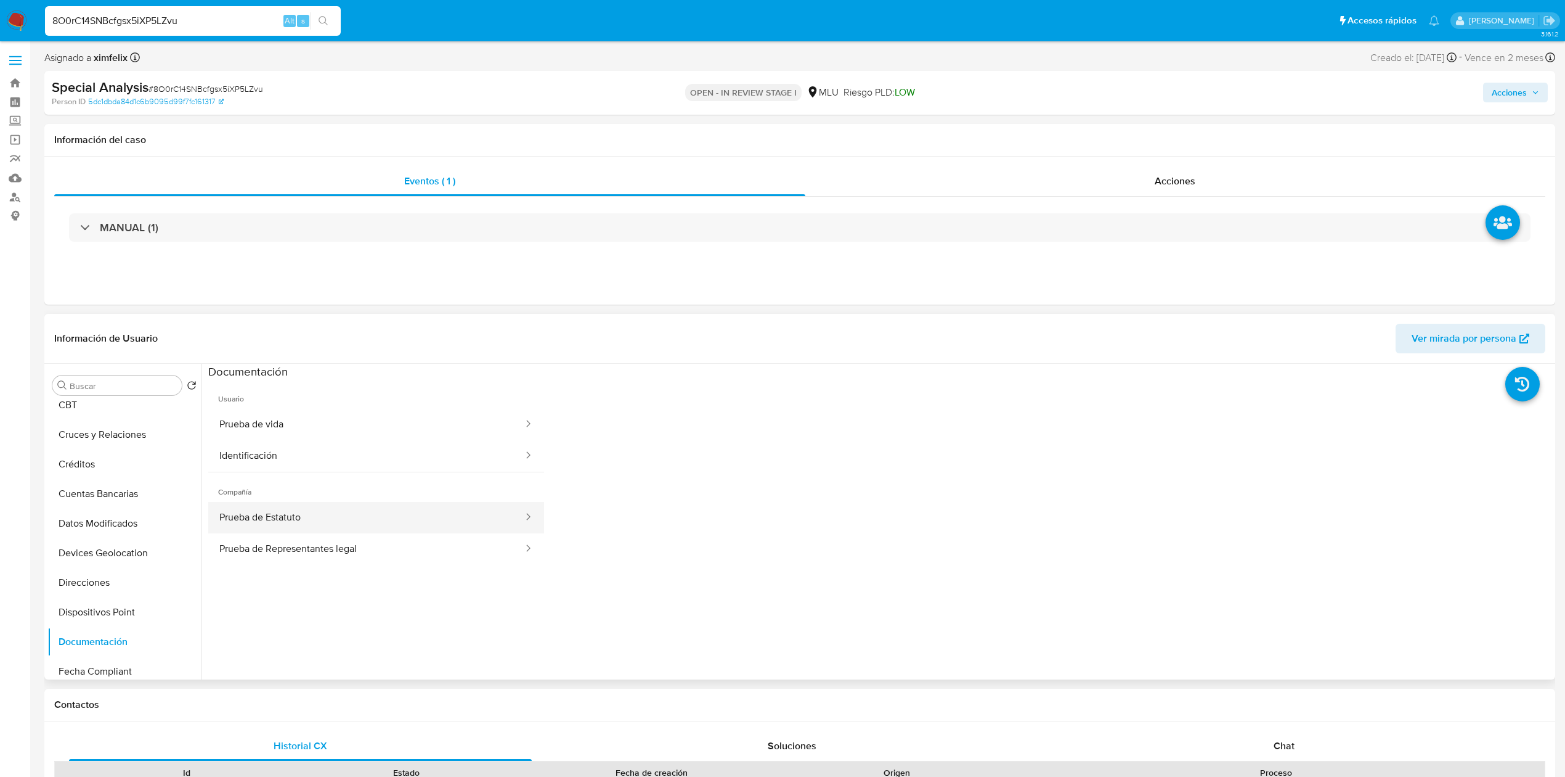
click at [408, 525] on button "Prueba de Estatuto" at bounding box center [366, 517] width 316 height 31
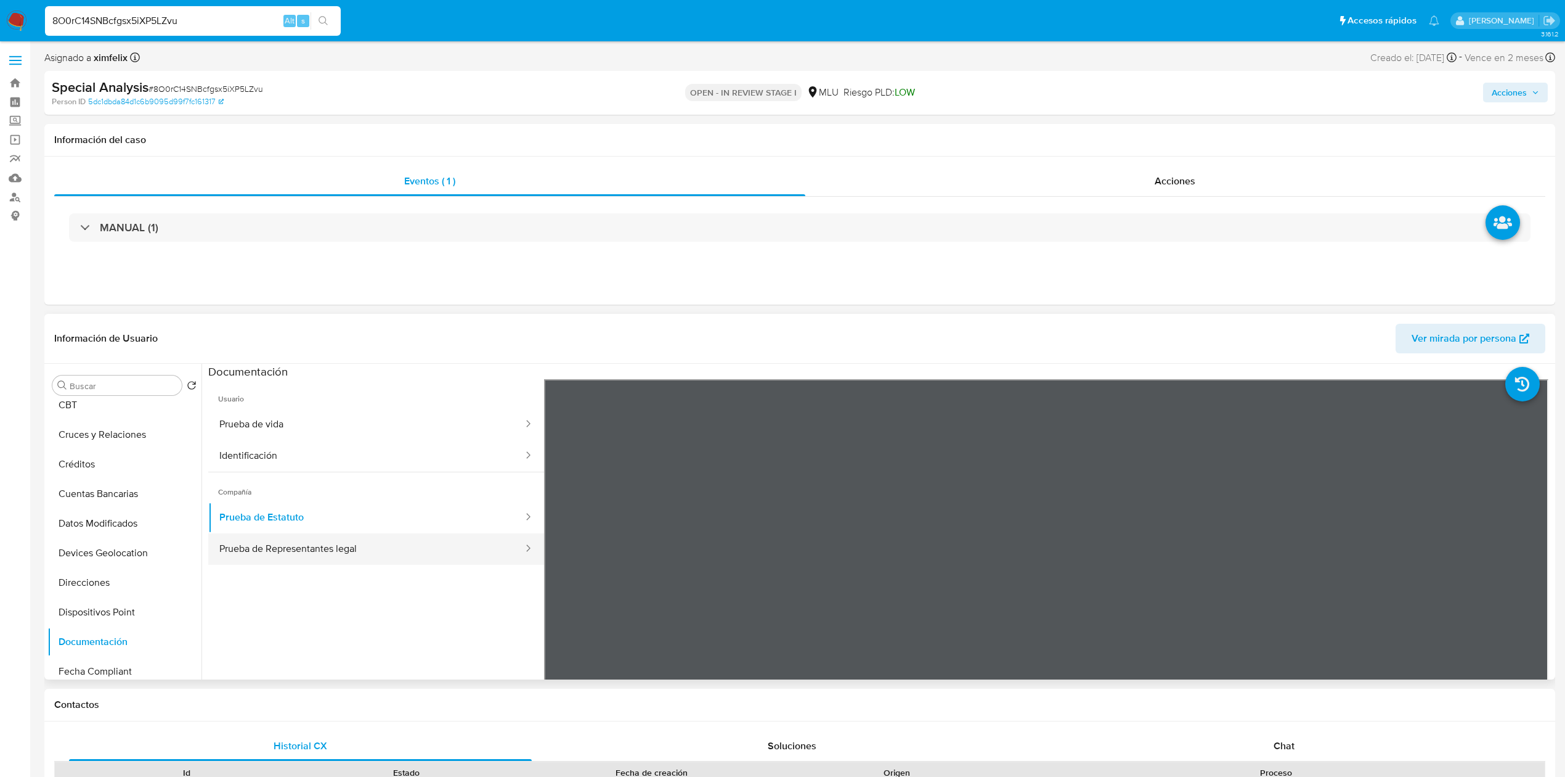
click at [381, 557] on button "Prueba de Representantes legal" at bounding box center [366, 548] width 316 height 31
click at [129, 413] on button "CBT" at bounding box center [119, 405] width 144 height 30
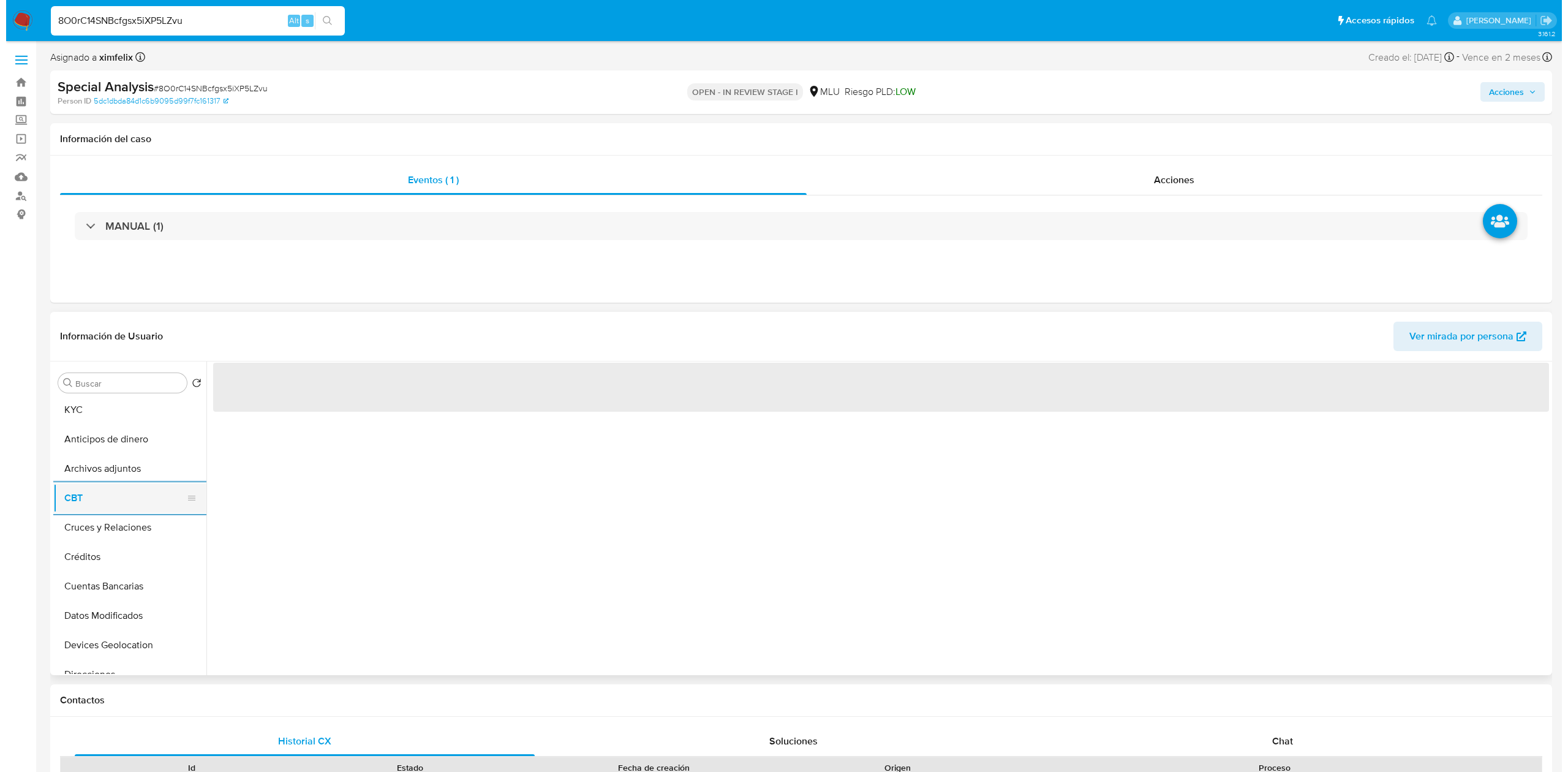
scroll to position [0, 0]
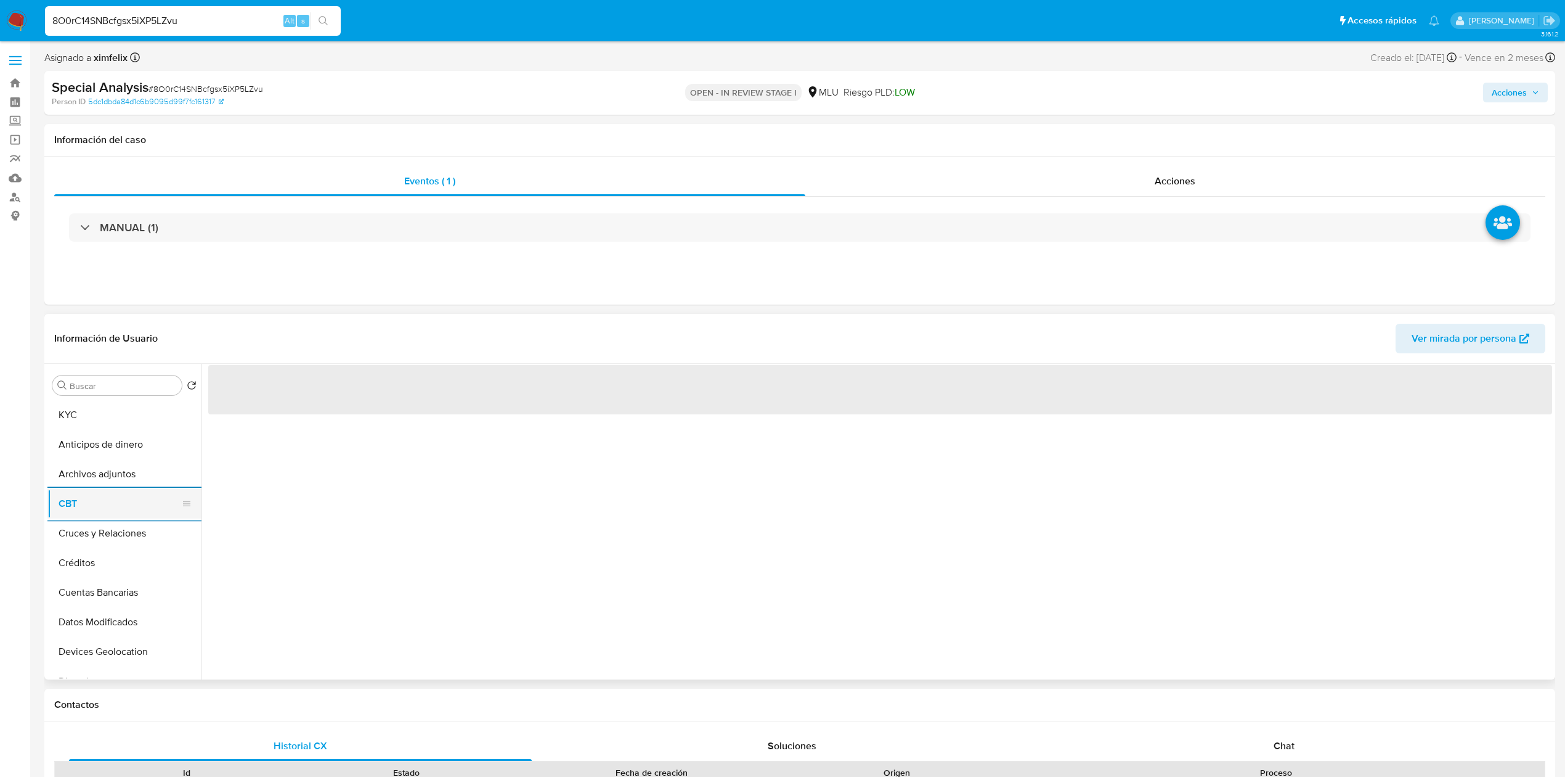
click at [129, 413] on button "KYC" at bounding box center [124, 415] width 154 height 30
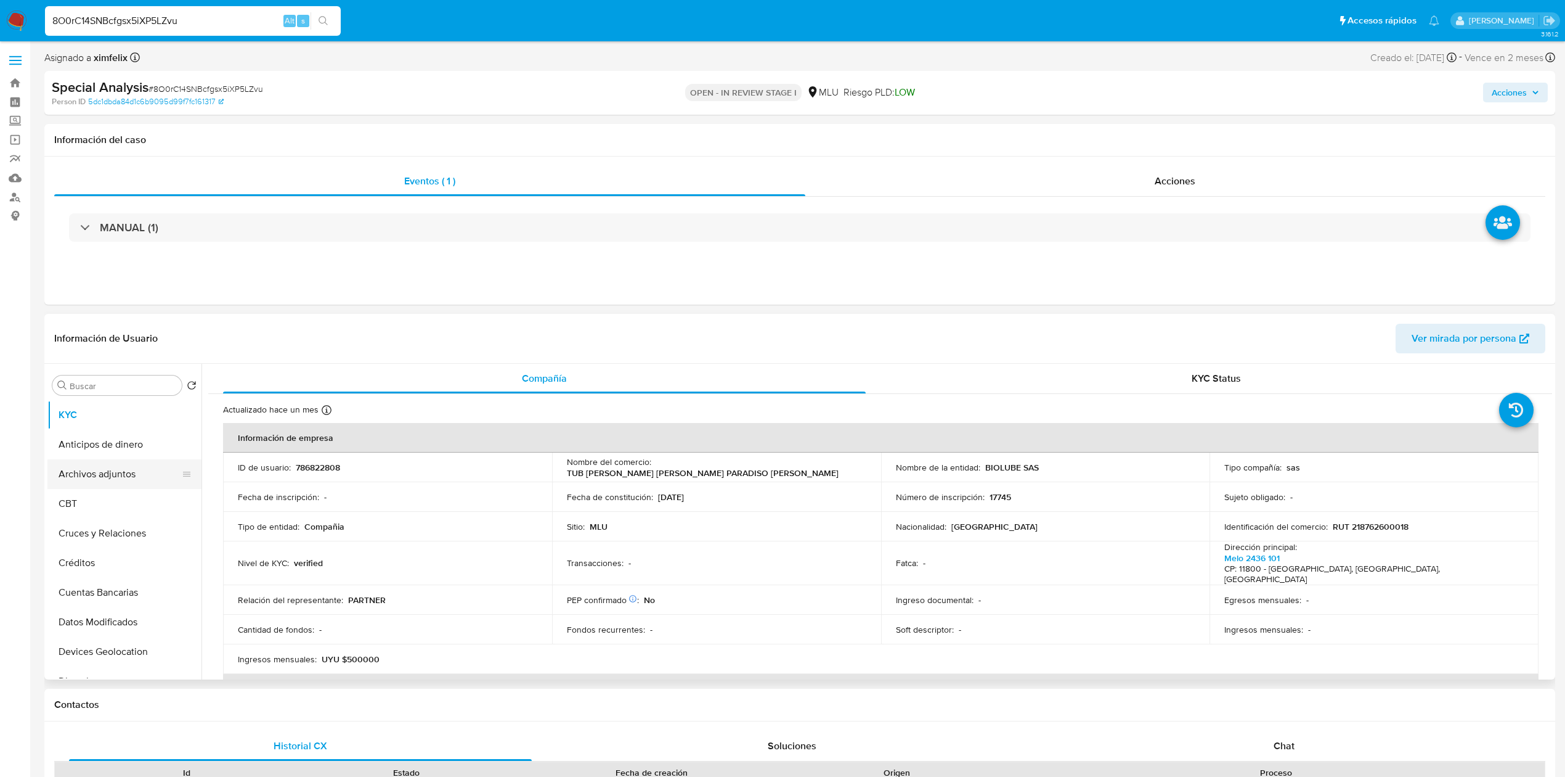
click at [122, 472] on button "Archivos adjuntos" at bounding box center [119, 474] width 144 height 30
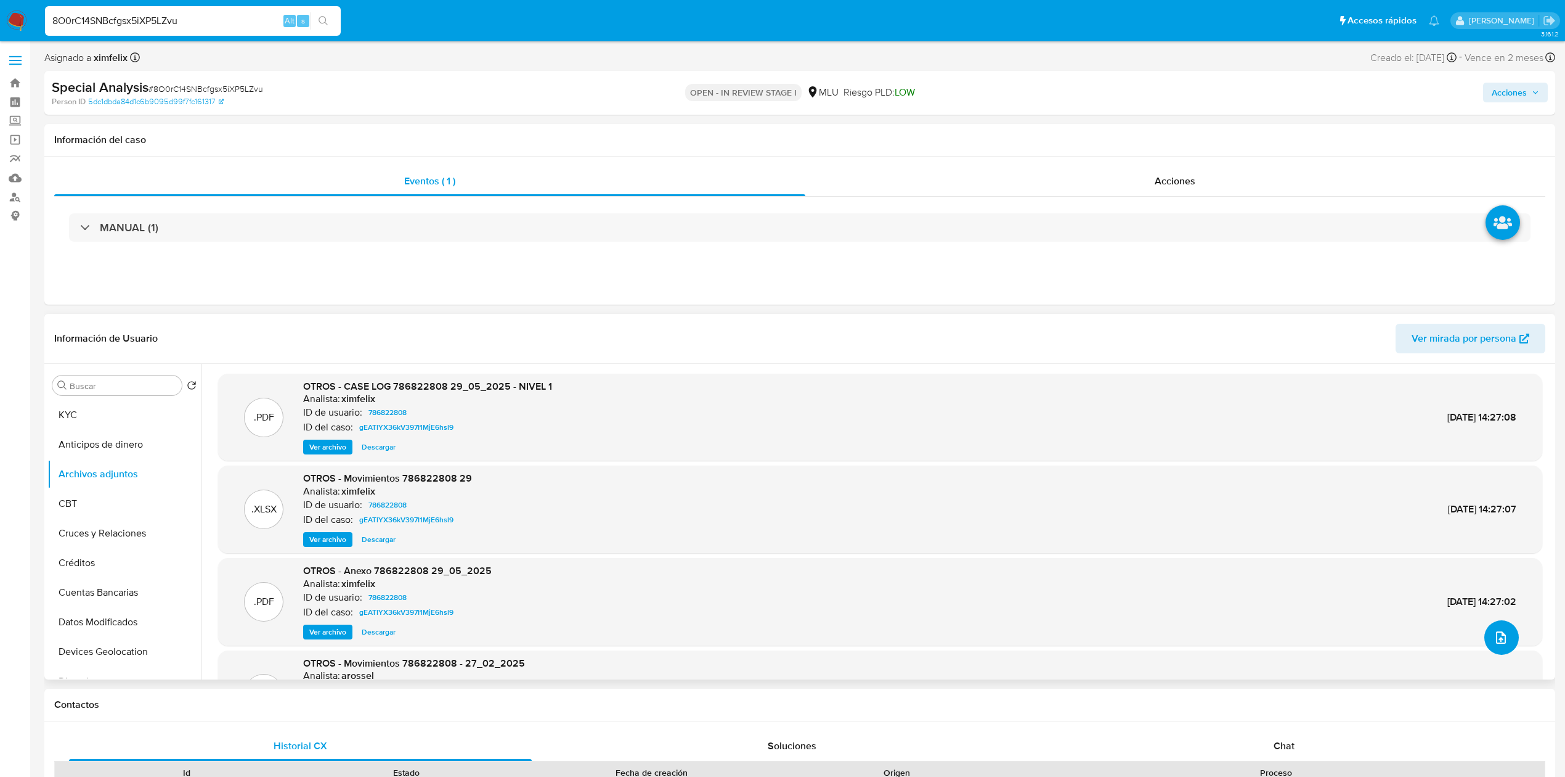
click at [1494, 631] on icon "upload-file" at bounding box center [1501, 637] width 15 height 15
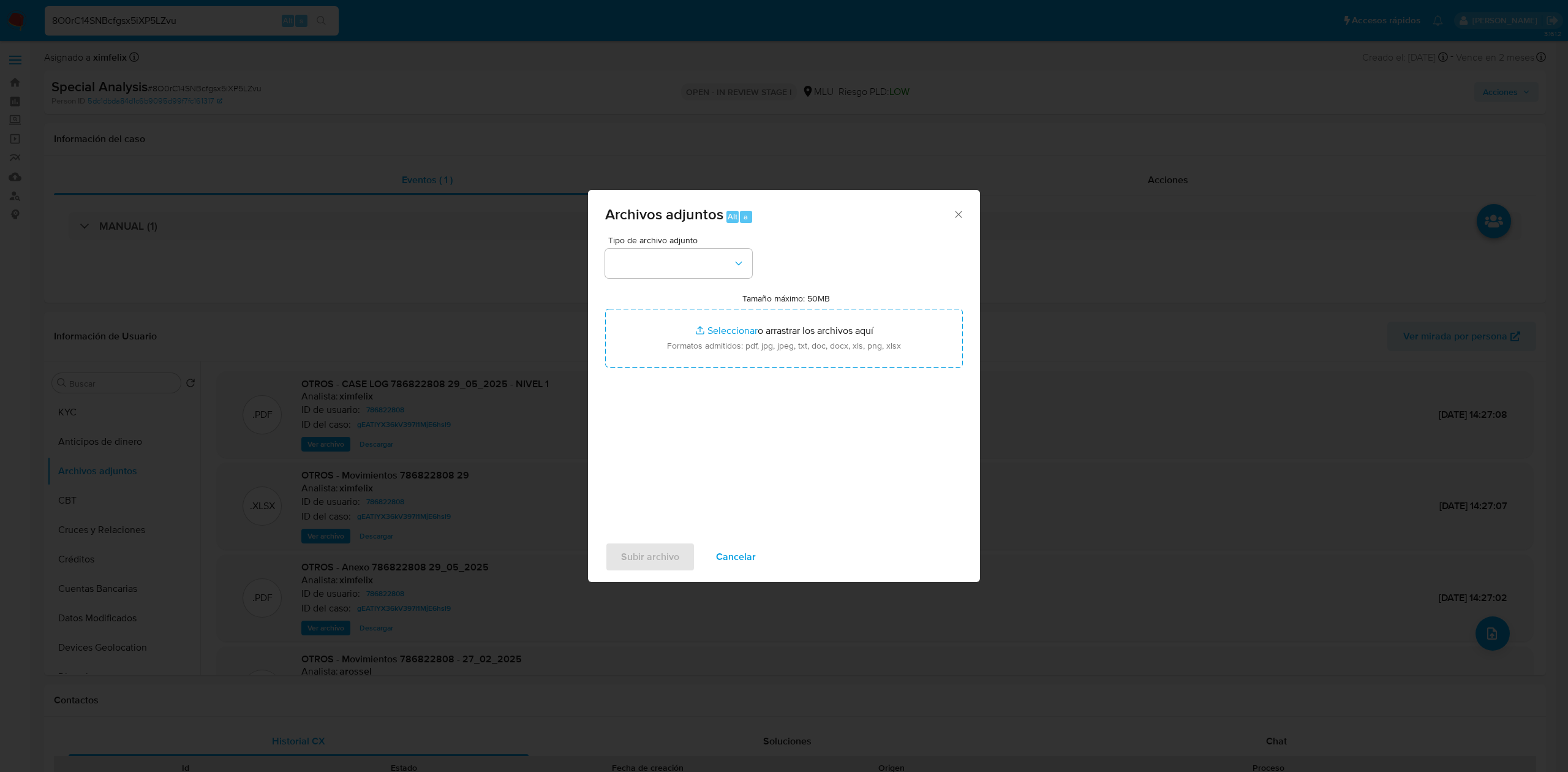
click at [657, 243] on span "Tipo de archivo adjunto" at bounding box center [682, 239] width 147 height 9
click at [654, 259] on button "button" at bounding box center [679, 263] width 147 height 30
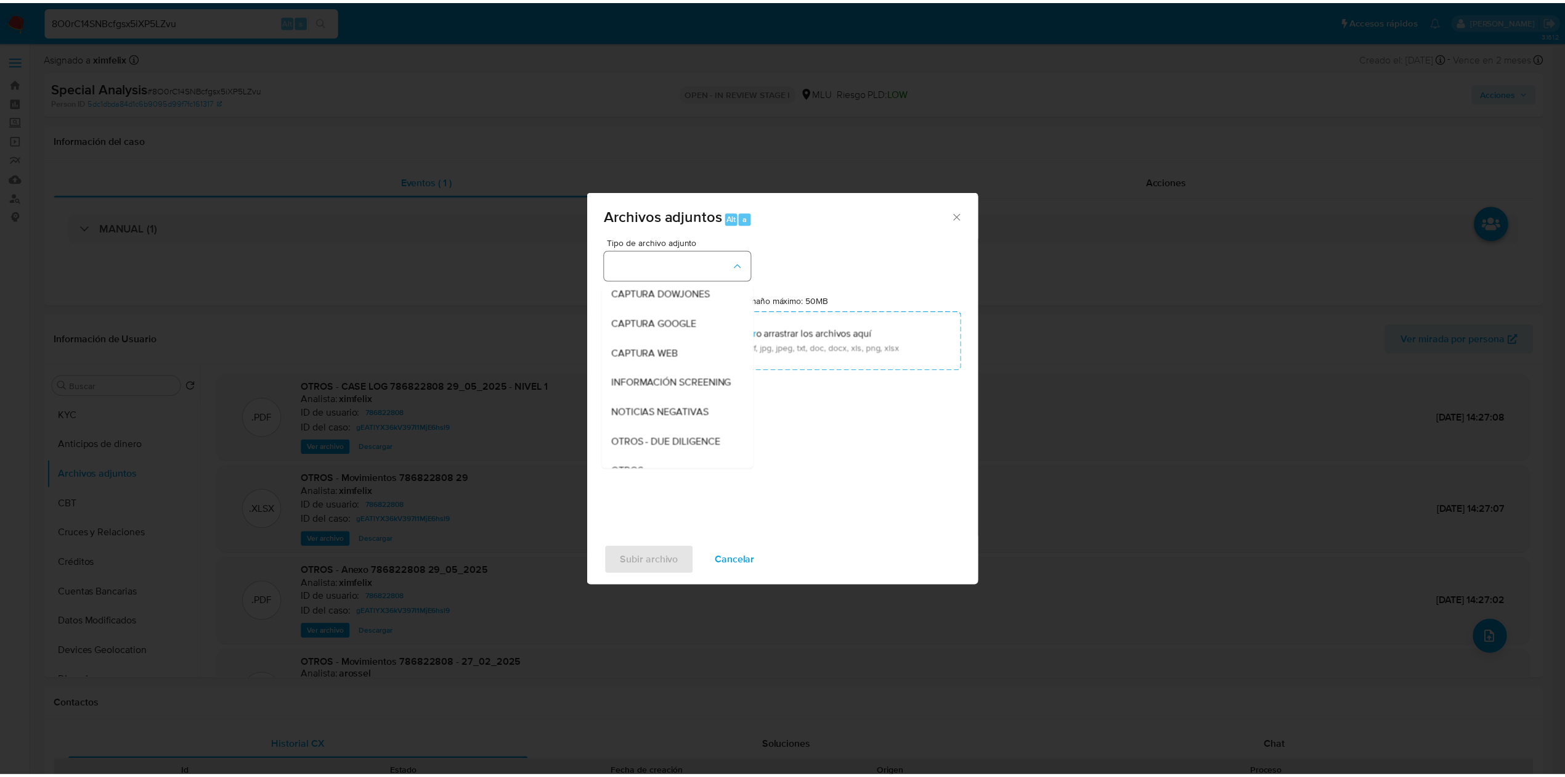
scroll to position [64, 0]
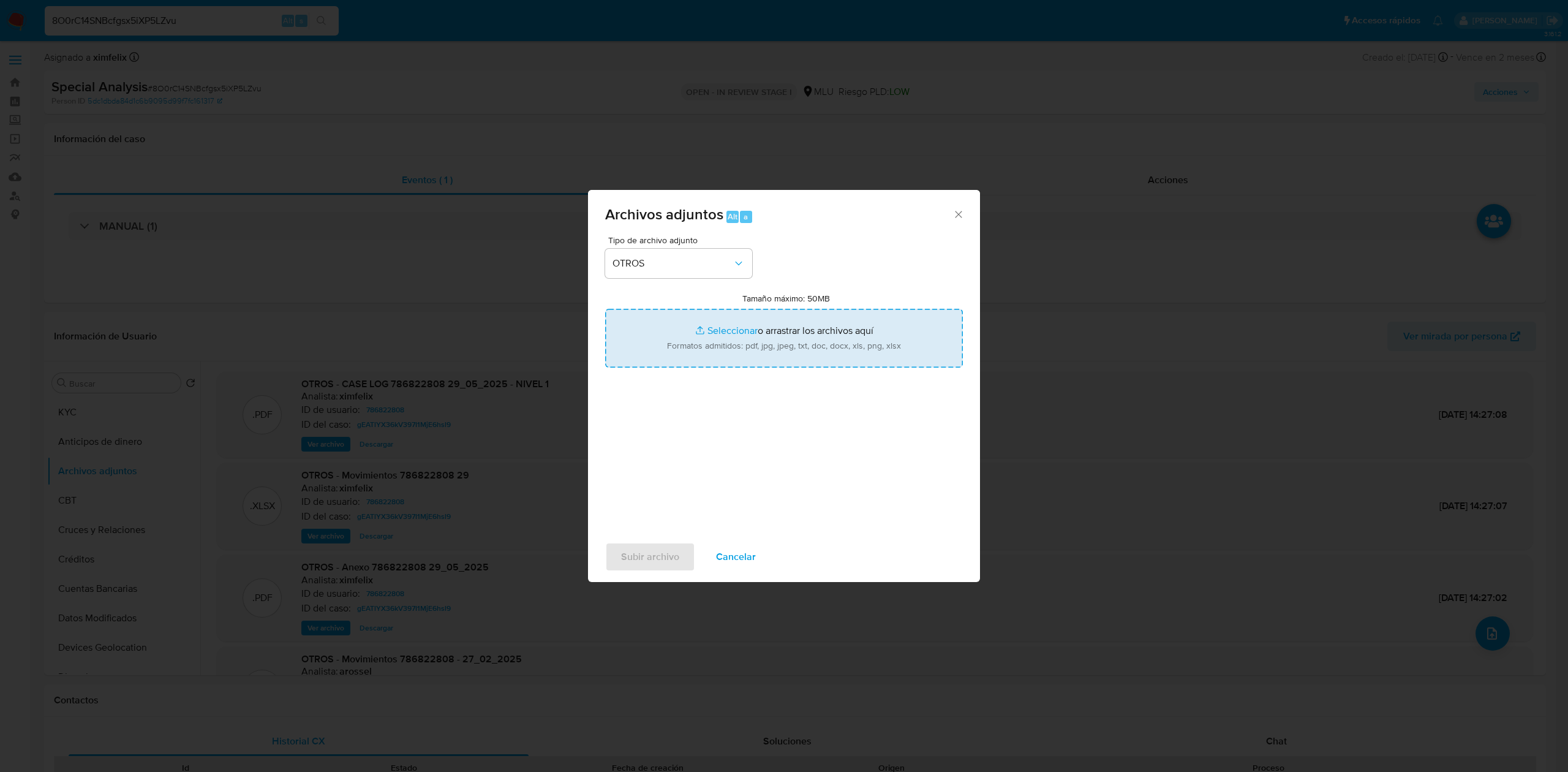
type input "C:\fakepath\TABLA TRANSACCIONAL 786822808 25.09.2025.xlsx"
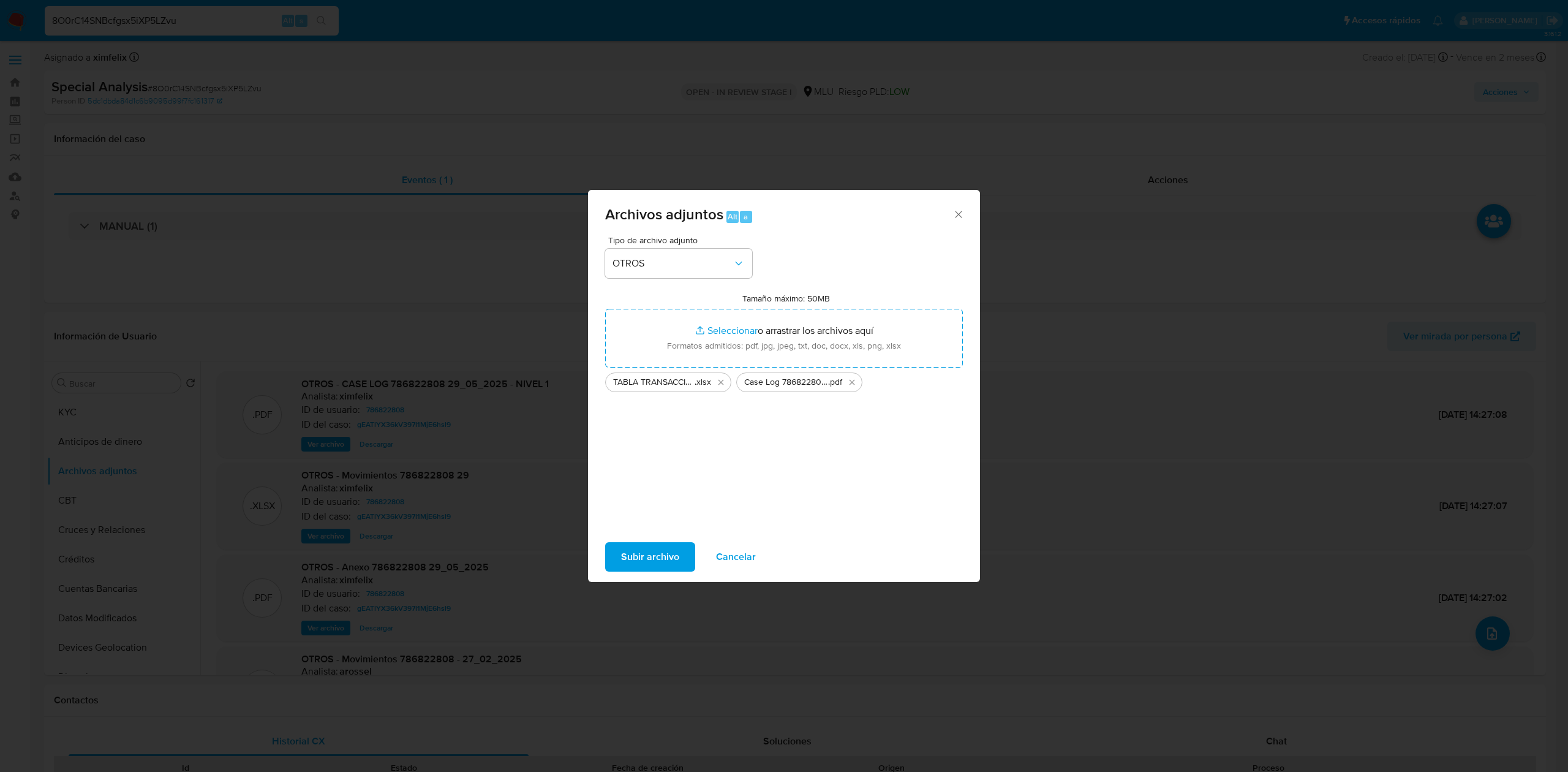
click at [620, 556] on button "Subir archivo" at bounding box center [650, 556] width 90 height 30
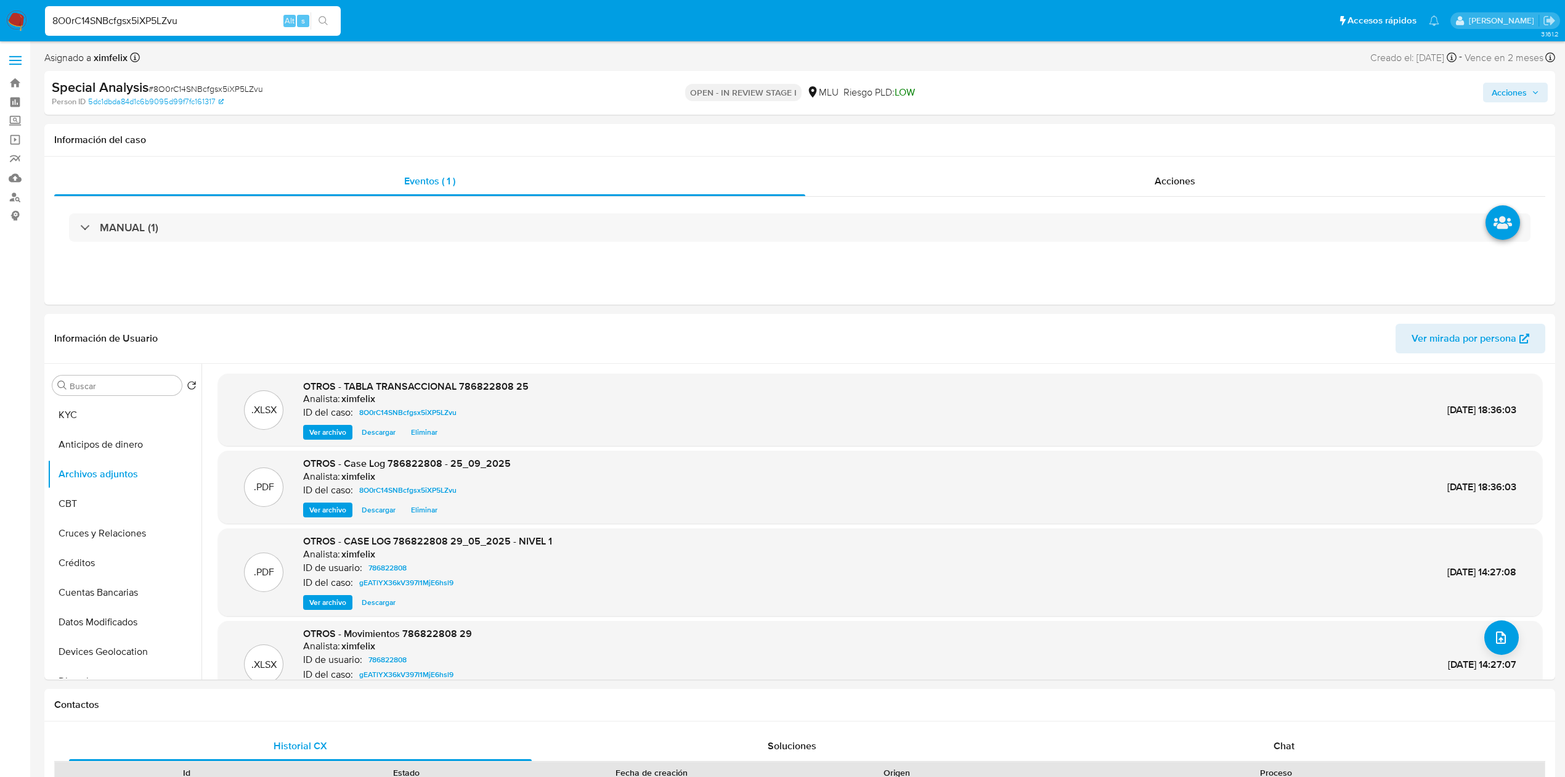
click at [1527, 92] on span "Acciones" at bounding box center [1509, 93] width 35 height 20
click at [1180, 144] on div "Resolución del caso Alt r" at bounding box center [1181, 132] width 118 height 32
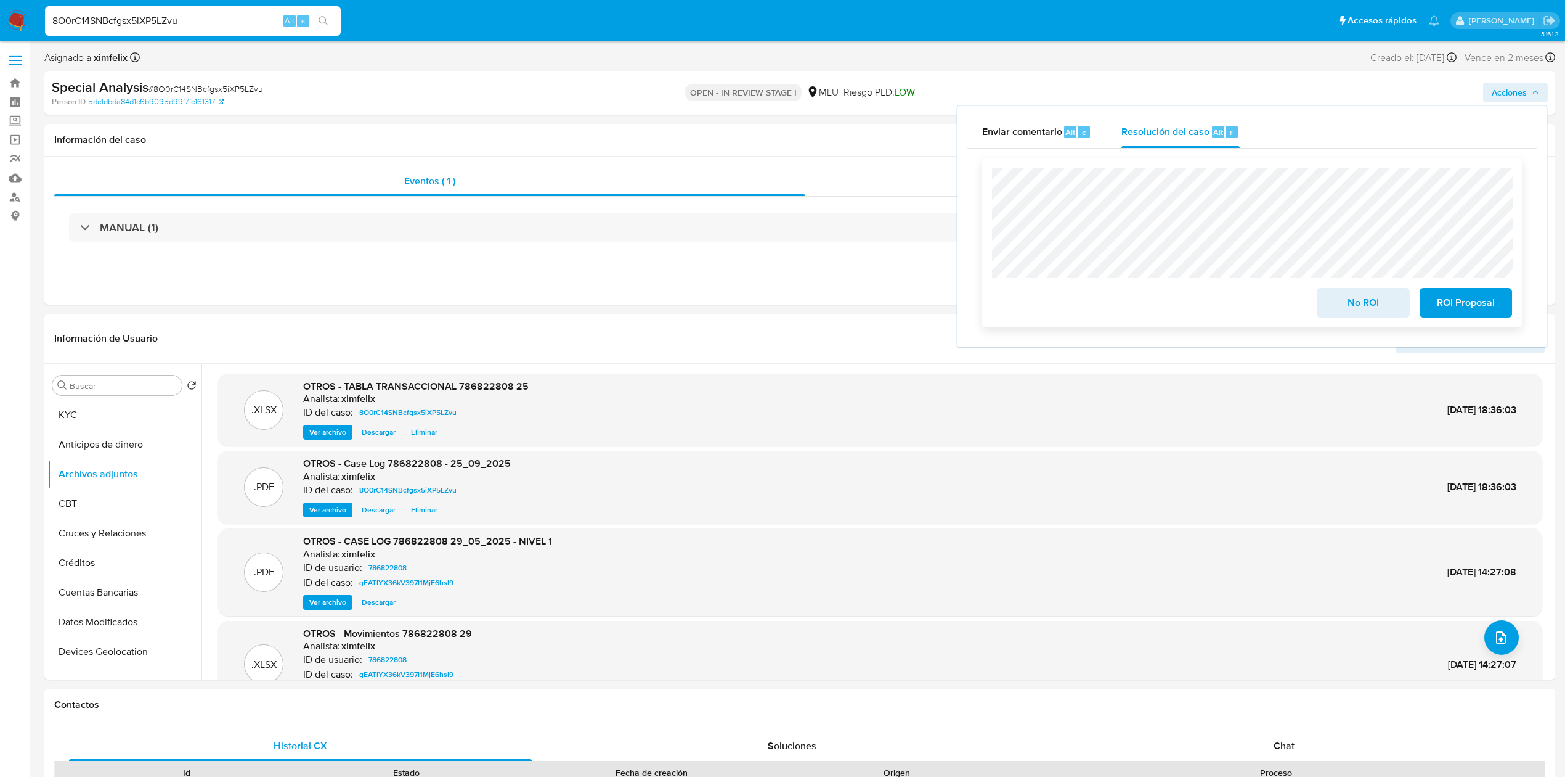
click at [1352, 313] on span "No ROI" at bounding box center [1363, 302] width 60 height 27
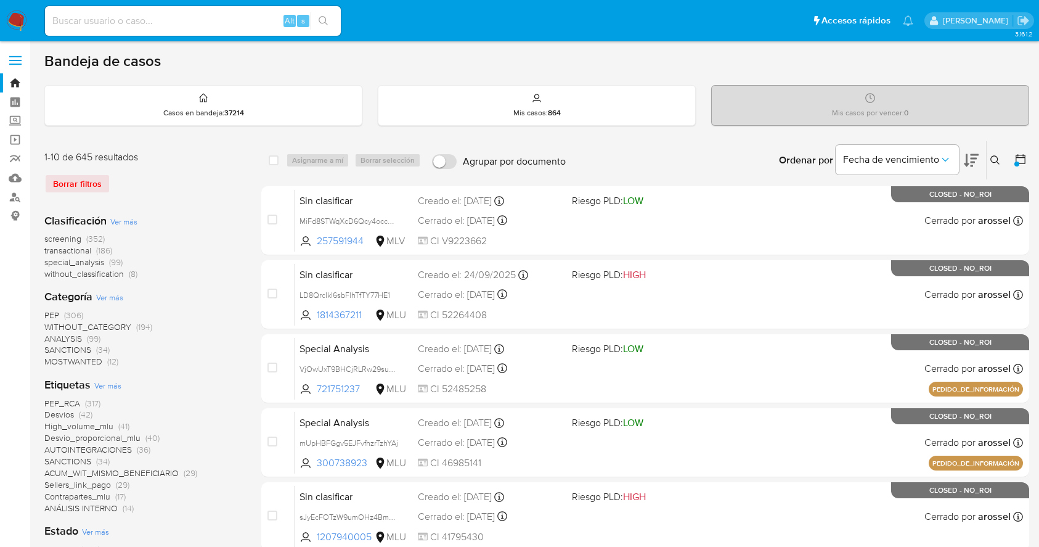
scroll to position [335, 0]
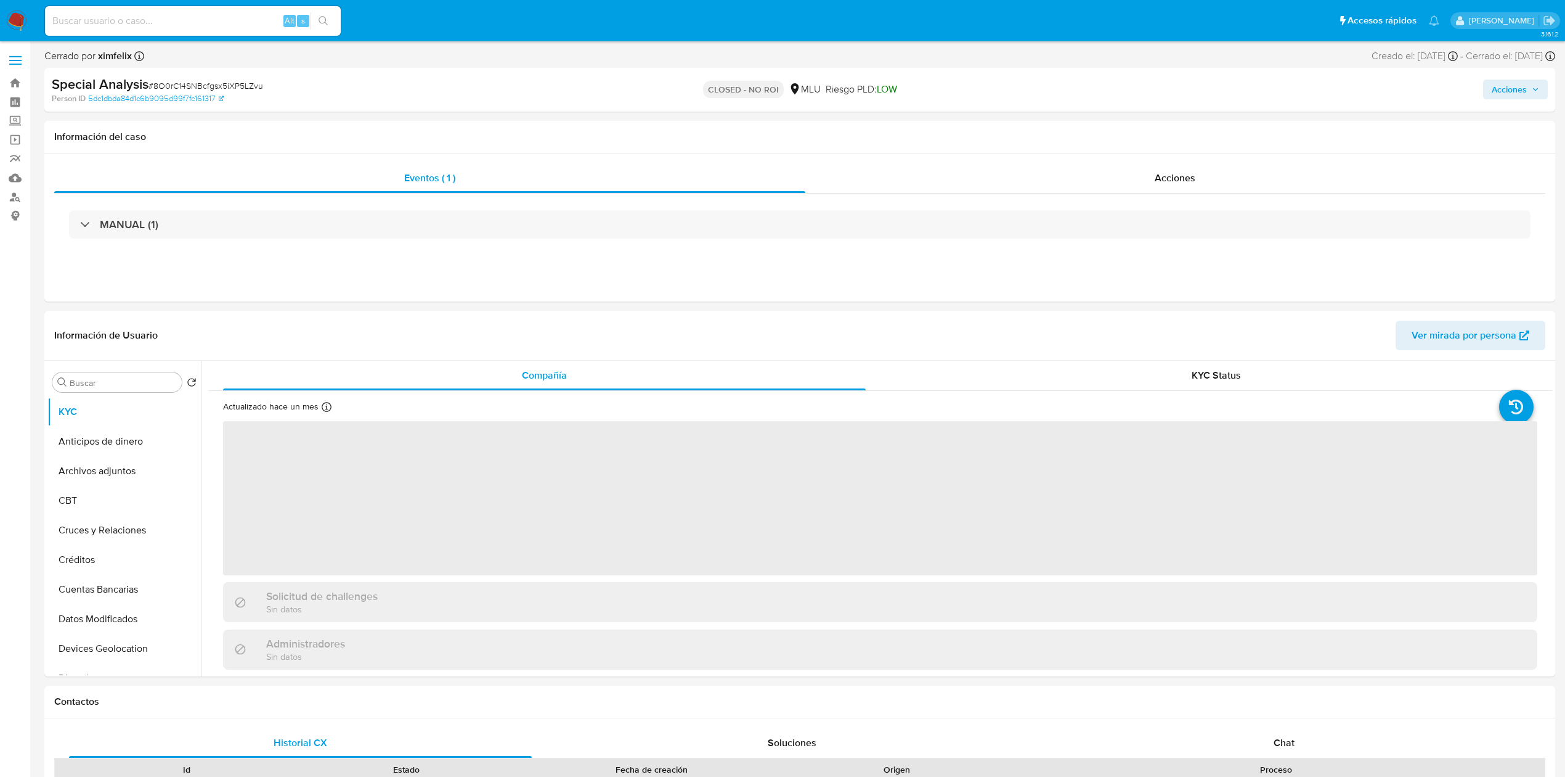
select select "10"
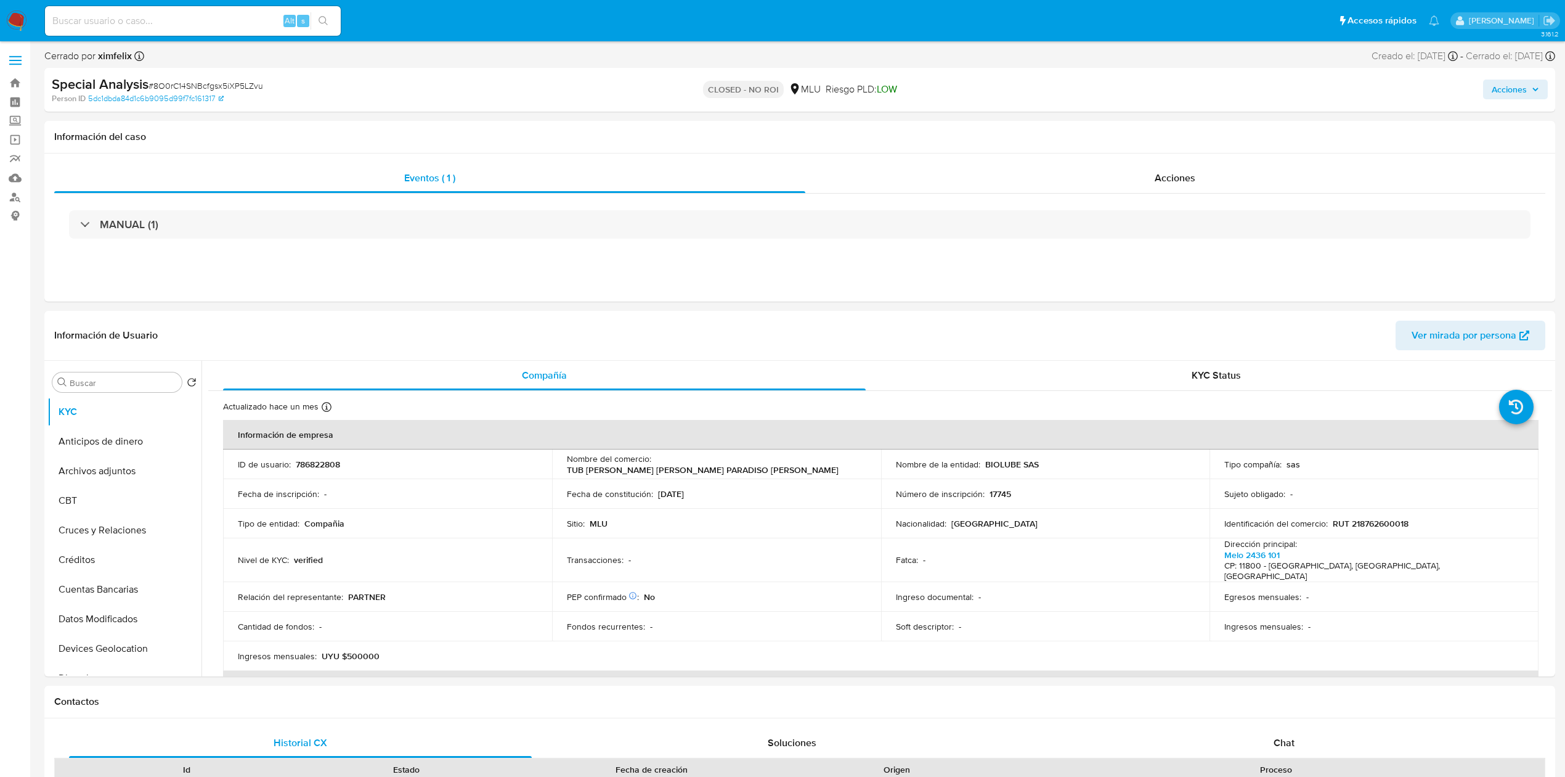
click at [198, 25] on input at bounding box center [193, 21] width 296 height 16
paste input "TCjOH0ERyJeo6613DYURPOot"
type input "TCjOH0ERyJeo6613DYURPOot"
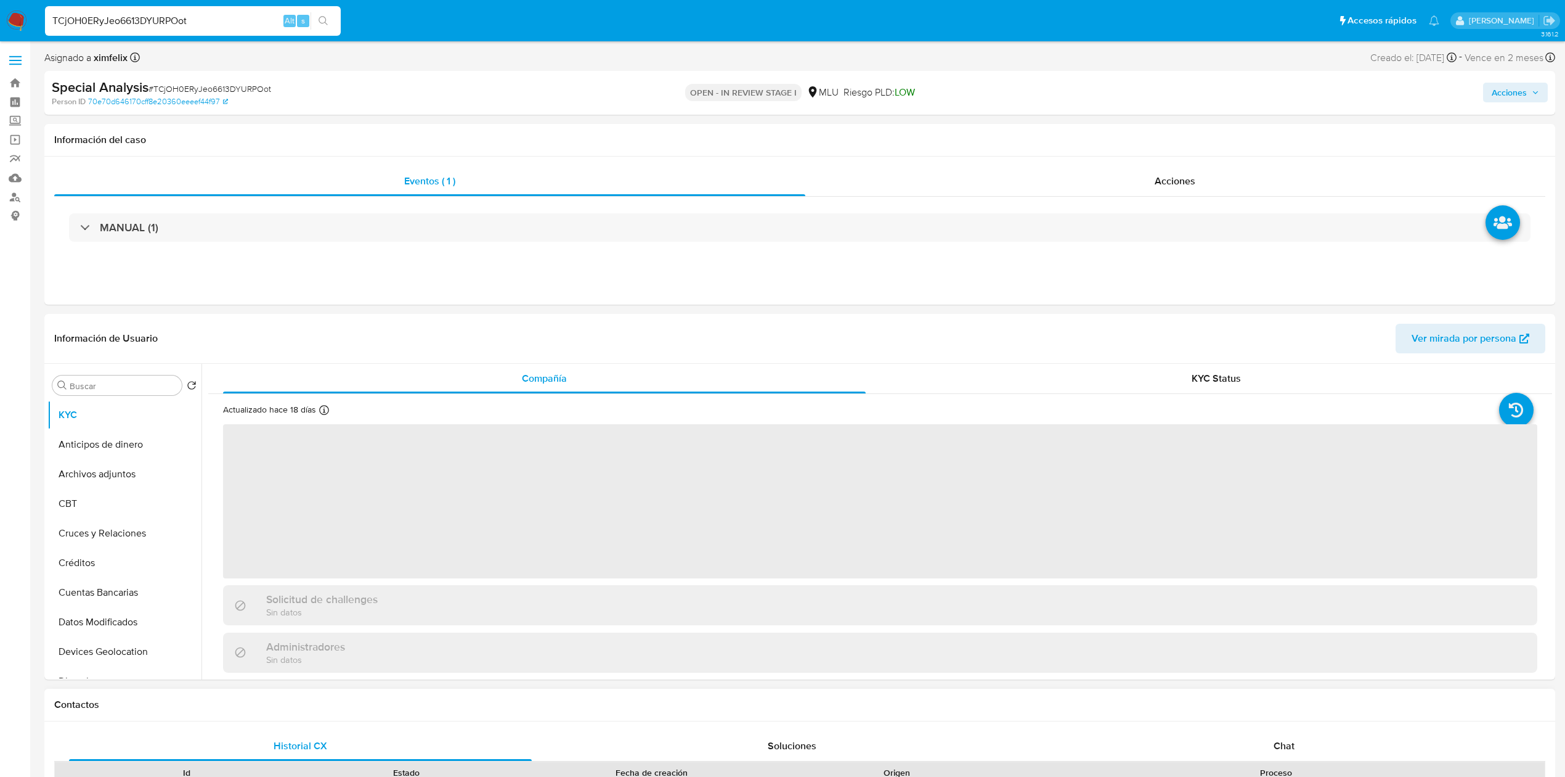
select select "10"
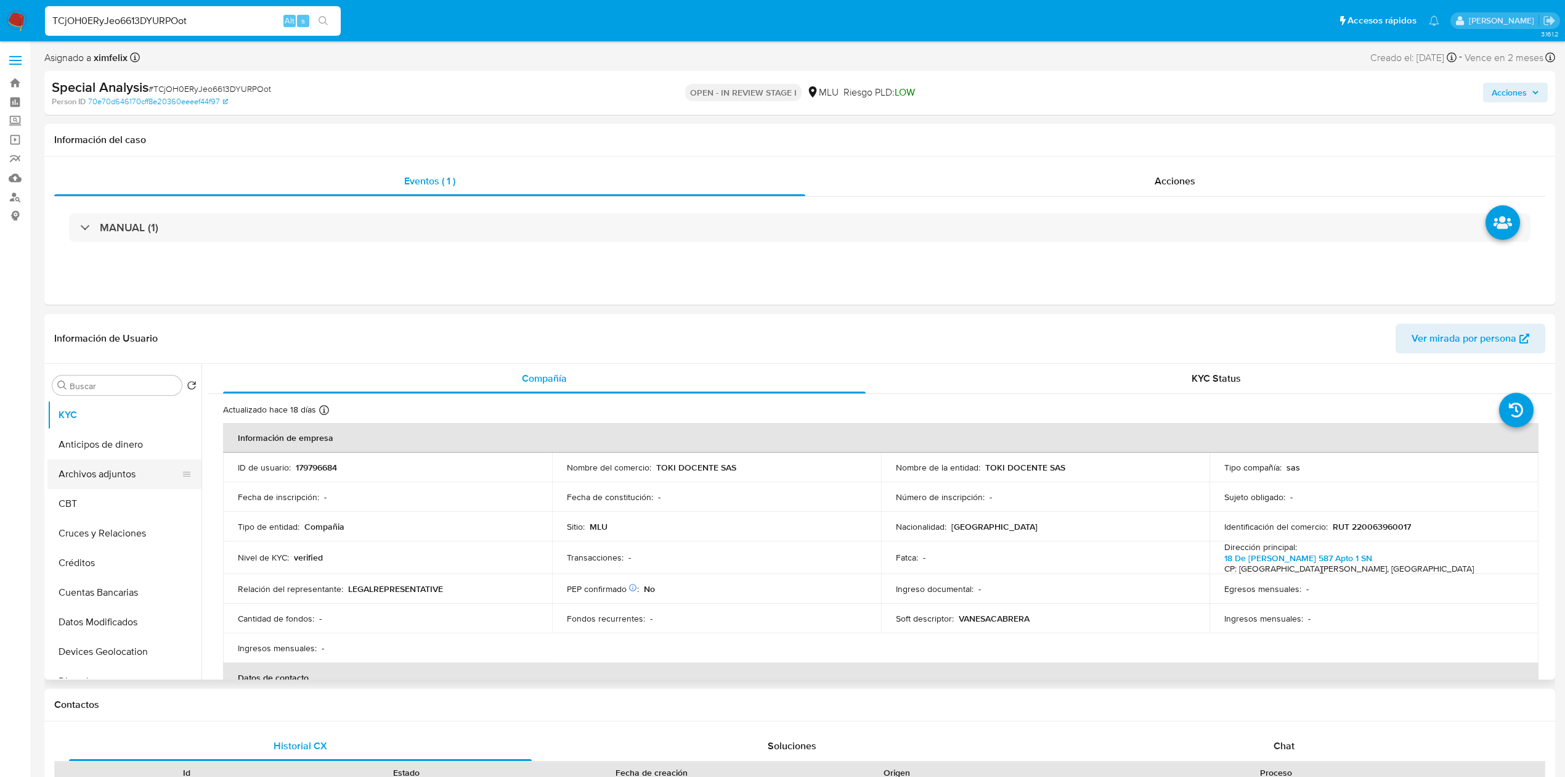
click at [122, 481] on button "Archivos adjuntos" at bounding box center [119, 474] width 144 height 30
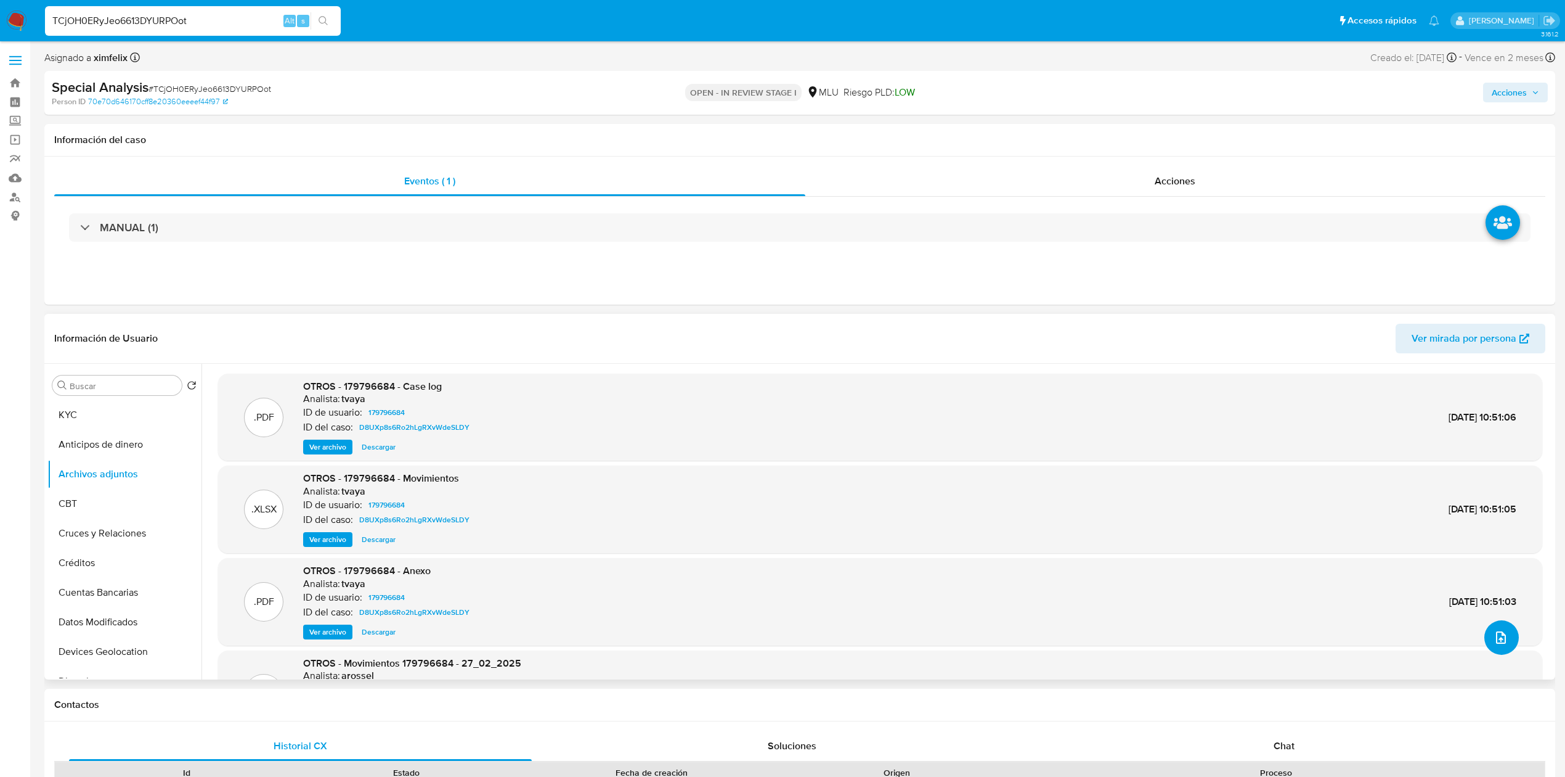
click at [1500, 634] on icon "upload-file" at bounding box center [1501, 637] width 15 height 15
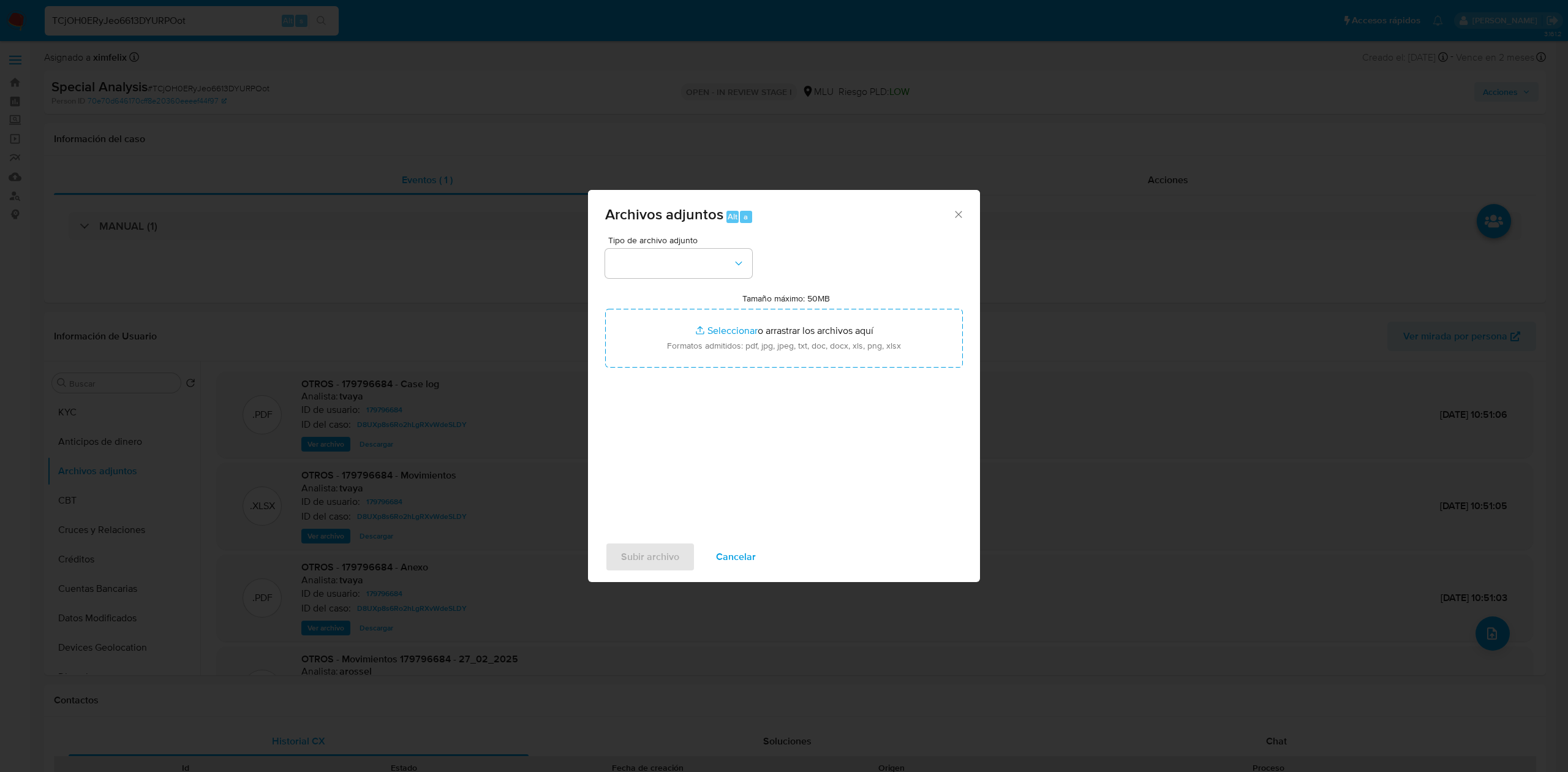
click at [694, 246] on div "Tipo de archivo adjunto" at bounding box center [679, 256] width 147 height 43
click at [686, 262] on button "button" at bounding box center [679, 263] width 147 height 30
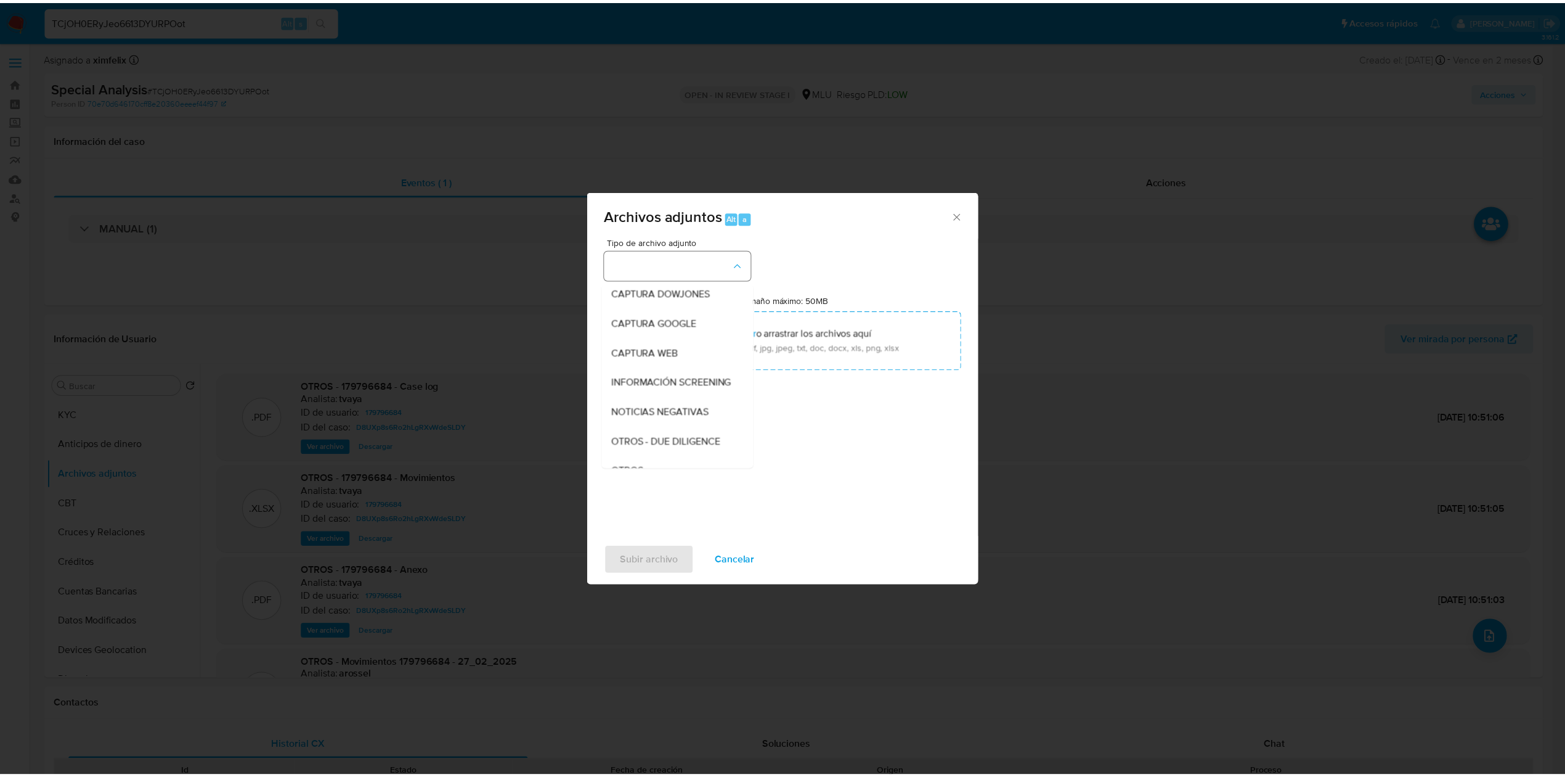
scroll to position [64, 0]
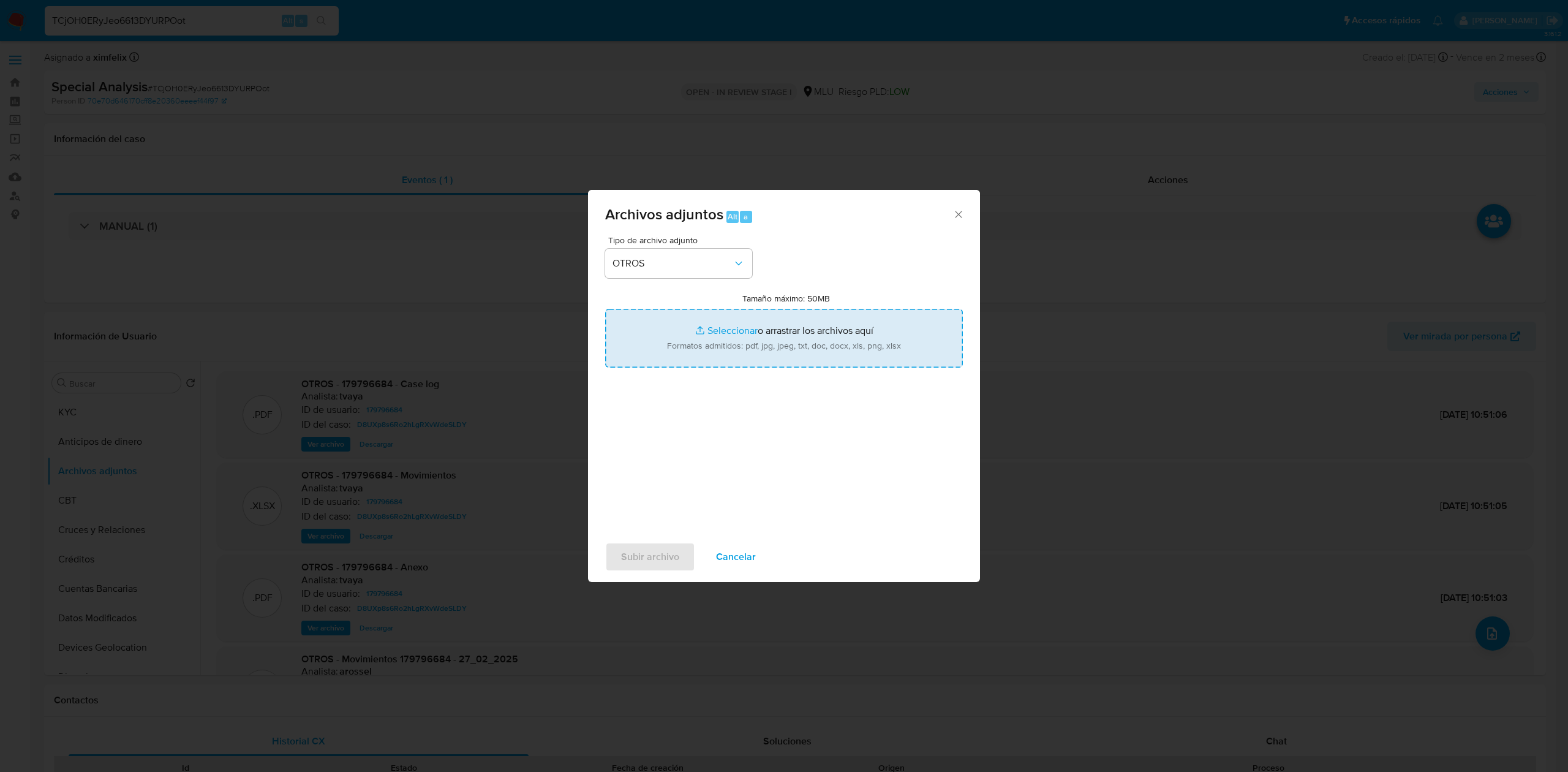
type input "C:\fakepath\TABLA TRANSACCIONAL 179796684 25.09.2025.xlsx"
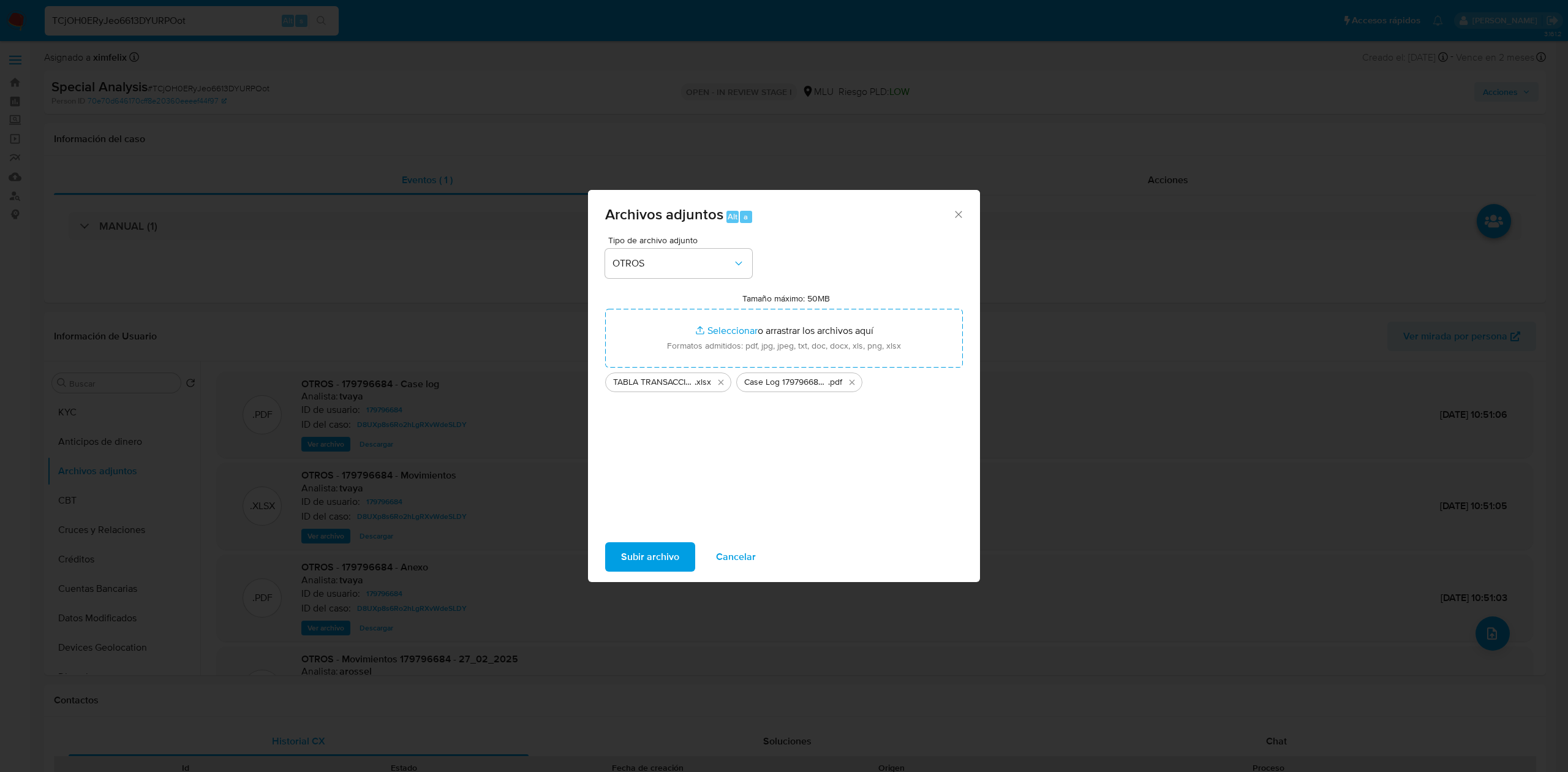
click at [650, 546] on span "Subir archivo" at bounding box center [650, 556] width 59 height 27
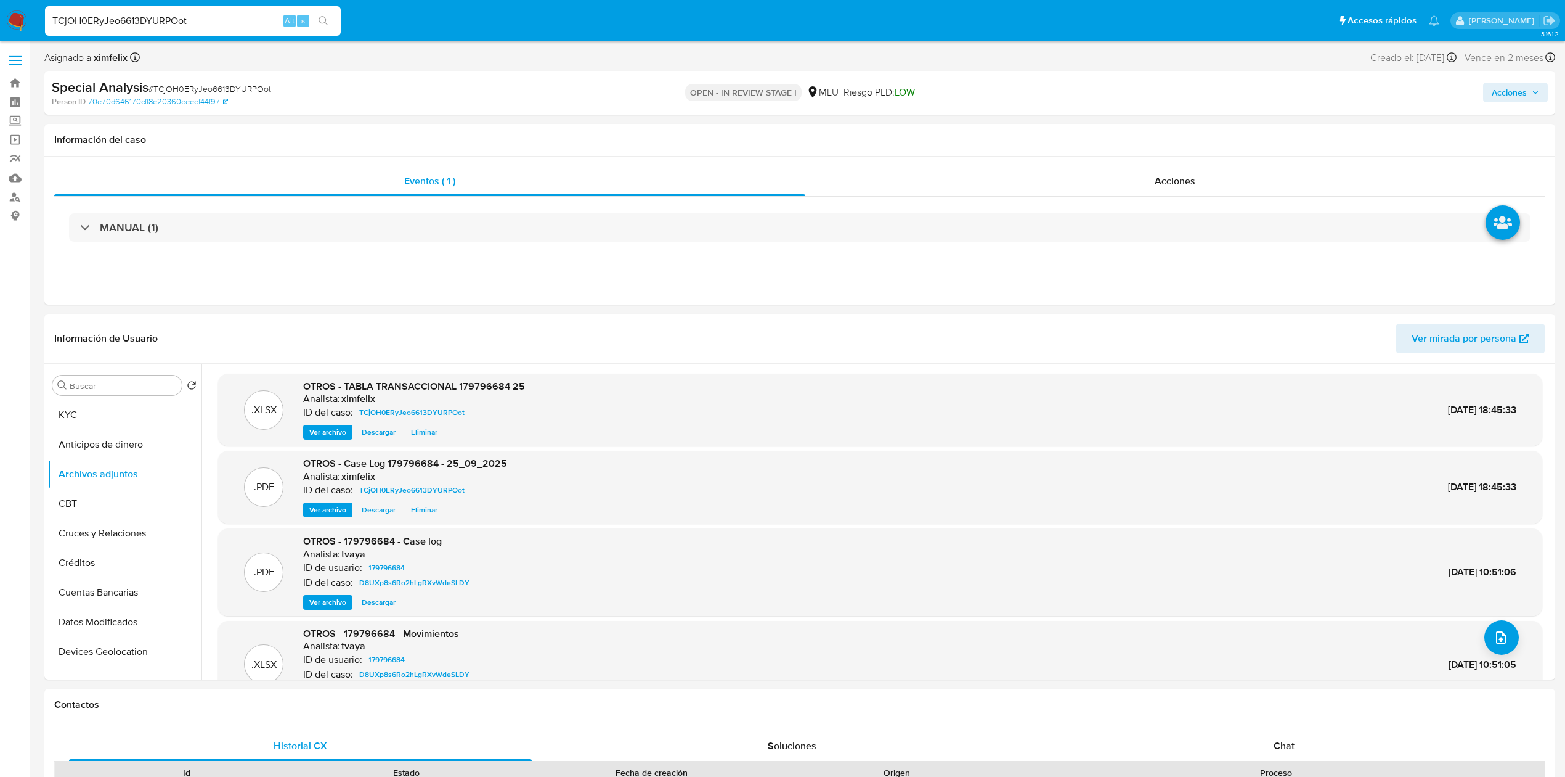
click at [1524, 90] on span "Acciones" at bounding box center [1509, 93] width 35 height 20
click at [1159, 145] on div "Resolución del caso Alt r" at bounding box center [1181, 132] width 118 height 32
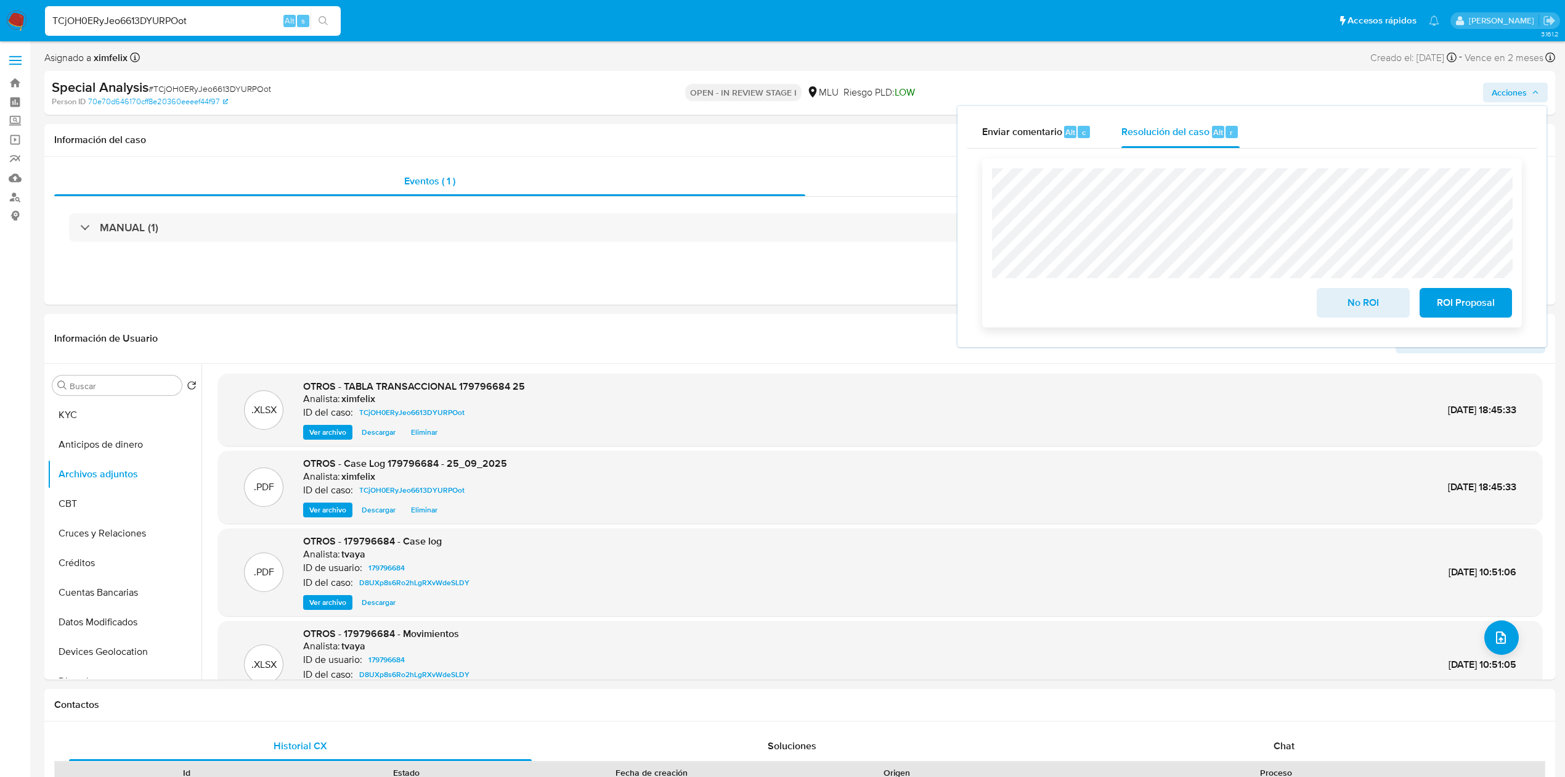
click at [1371, 309] on span "No ROI" at bounding box center [1363, 302] width 60 height 27
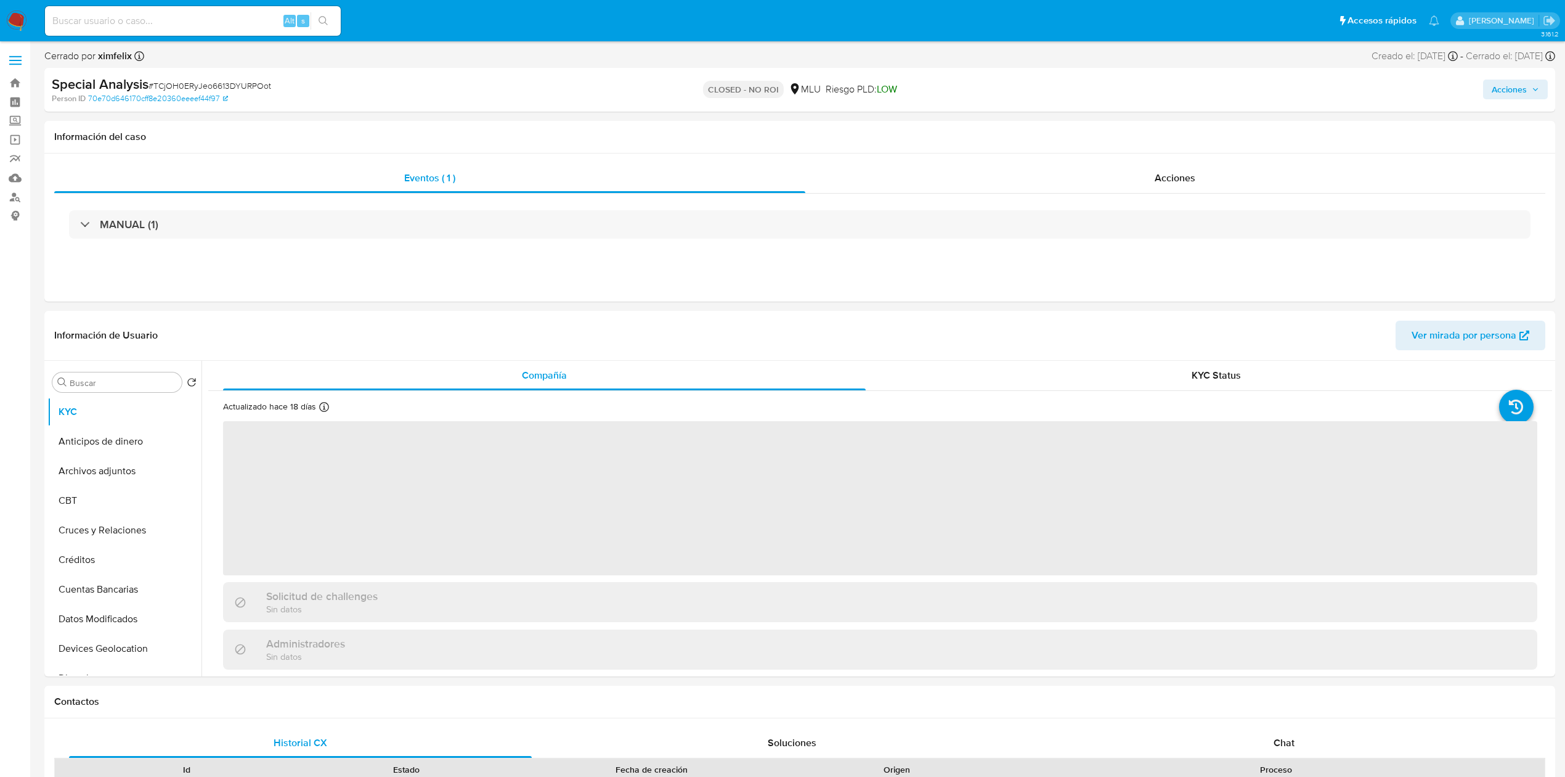
select select "10"
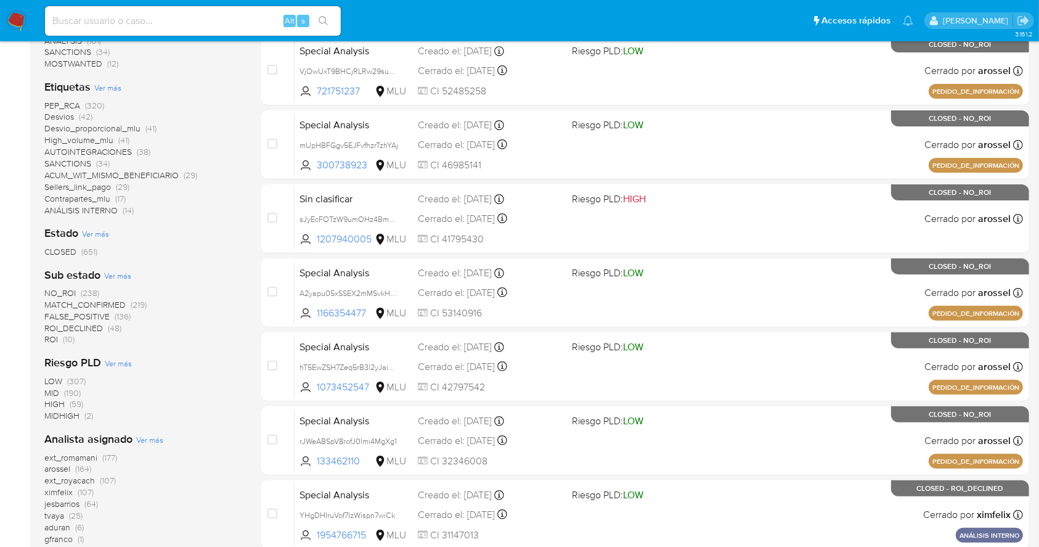
scroll to position [299, 0]
